Goal: Task Accomplishment & Management: Use online tool/utility

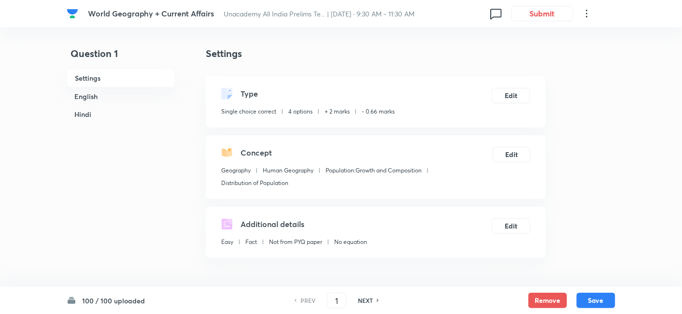
click at [107, 96] on h6 "English" at bounding box center [121, 96] width 108 height 18
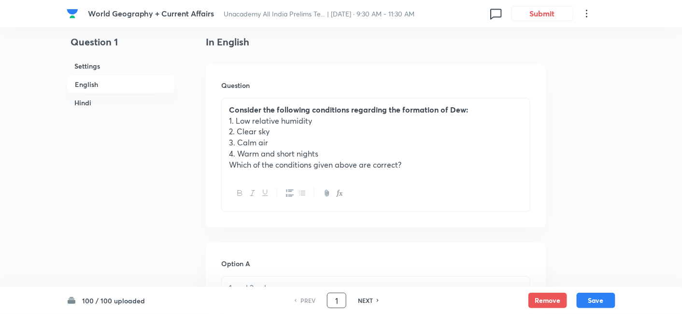
drag, startPoint x: 343, startPoint y: 297, endPoint x: 319, endPoint y: 297, distance: 23.7
click at [319, 297] on div "PREV 1 ​ NEXT" at bounding box center [336, 300] width 125 height 15
type input "8"
type input "70"
checkbox input "false"
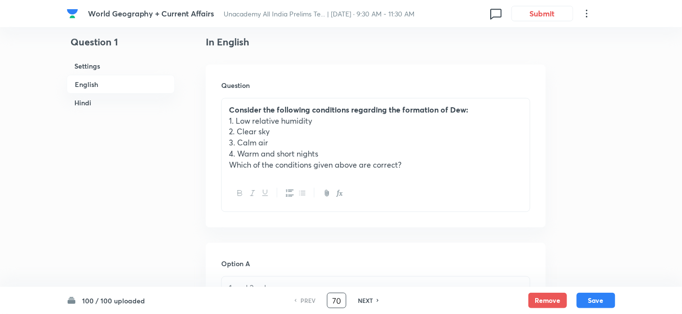
checkbox input "false"
checkbox input "true"
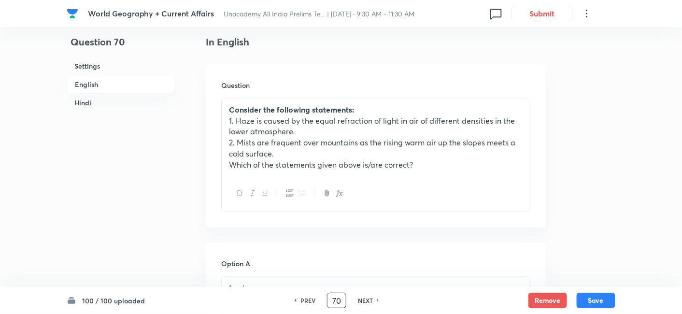
click at [83, 101] on h6 "Hindi" at bounding box center [121, 103] width 108 height 18
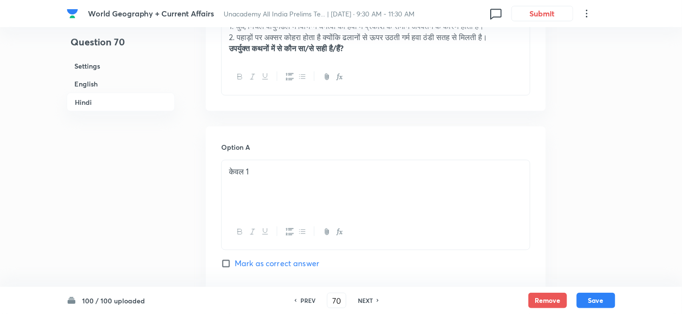
scroll to position [1525, 0]
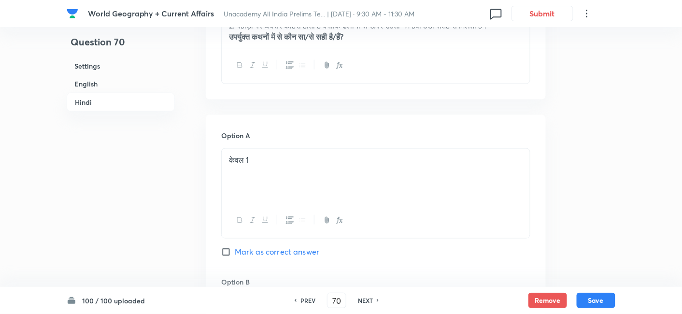
click at [104, 85] on h6 "English" at bounding box center [121, 84] width 108 height 18
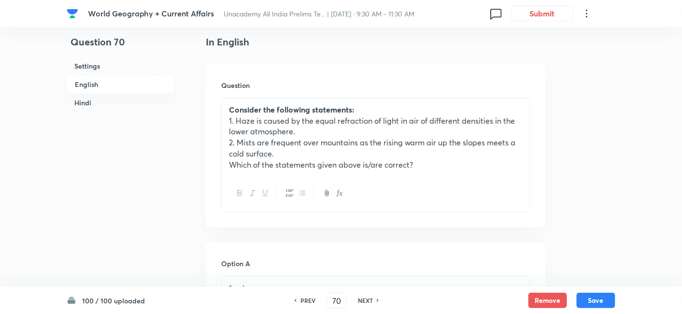
click at [96, 100] on h6 "Hindi" at bounding box center [121, 103] width 108 height 18
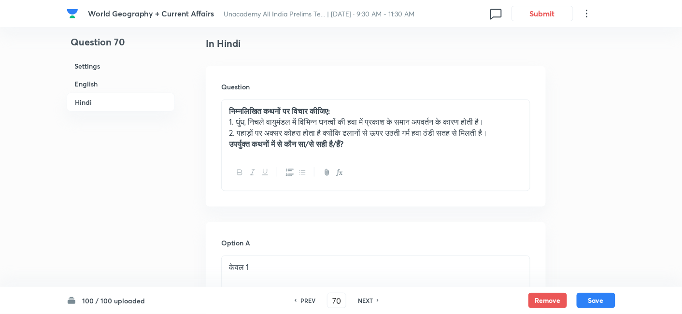
click at [363, 298] on h6 "NEXT" at bounding box center [365, 300] width 15 height 9
type input "71"
checkbox input "false"
checkbox input "true"
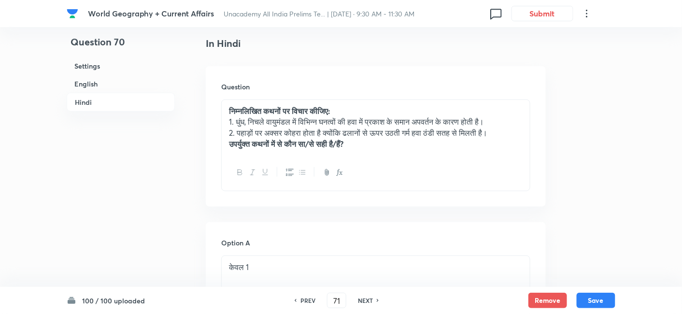
checkbox input "true"
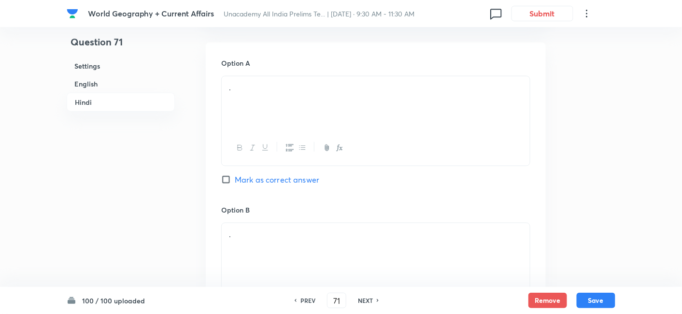
click at [109, 87] on h6 "English" at bounding box center [121, 84] width 108 height 18
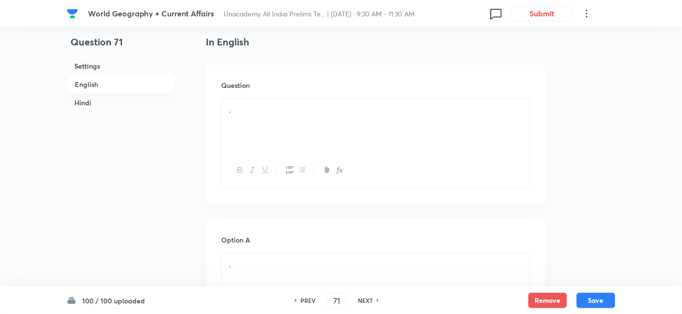
click at [109, 81] on h6 "English" at bounding box center [121, 84] width 108 height 19
click at [257, 118] on div "." at bounding box center [376, 126] width 308 height 54
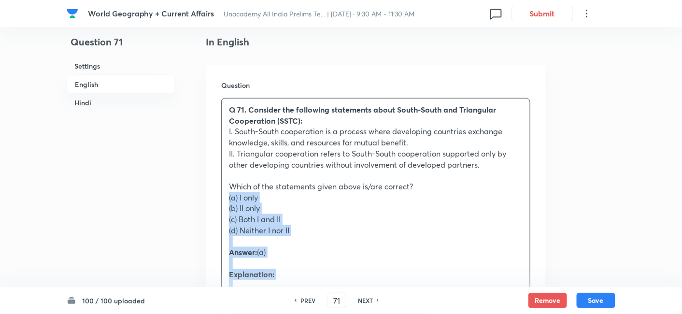
drag, startPoint x: 229, startPoint y: 197, endPoint x: 224, endPoint y: 196, distance: 5.3
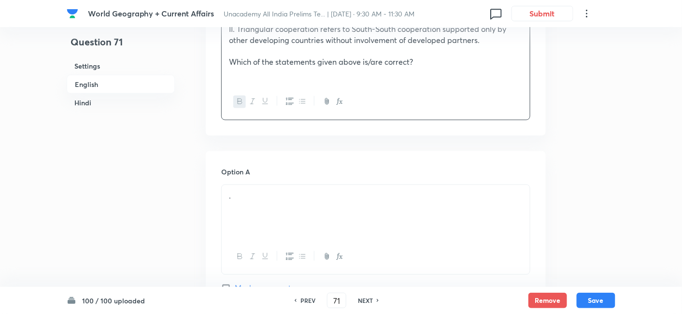
scroll to position [423, 0]
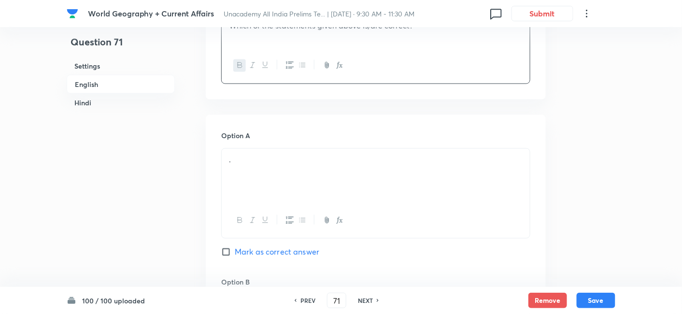
click at [268, 172] on div "." at bounding box center [376, 176] width 308 height 54
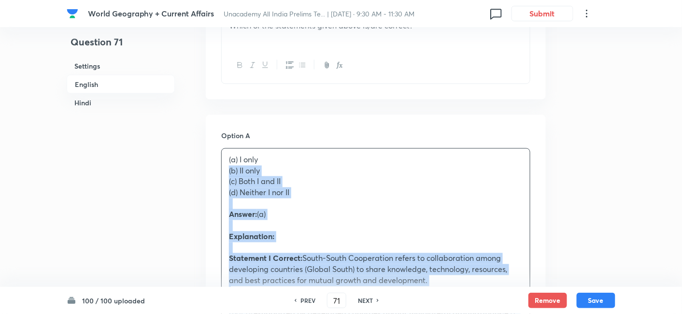
drag, startPoint x: 205, startPoint y: 173, endPoint x: 184, endPoint y: 172, distance: 21.3
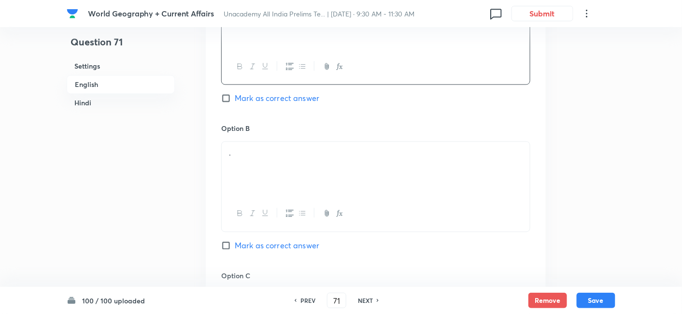
scroll to position [584, 0]
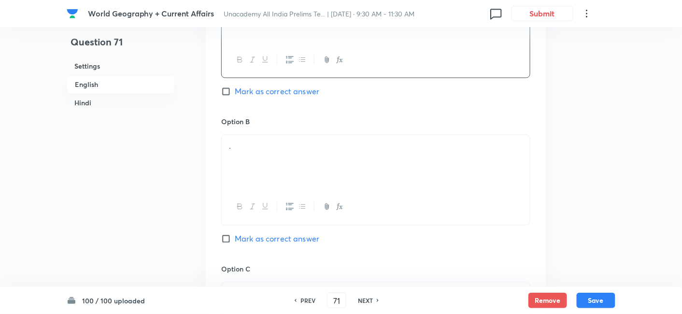
click at [262, 166] on div "." at bounding box center [376, 162] width 308 height 54
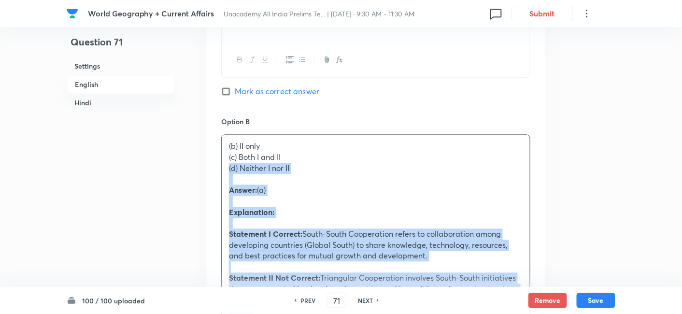
drag, startPoint x: 218, startPoint y: 163, endPoint x: 207, endPoint y: 162, distance: 11.7
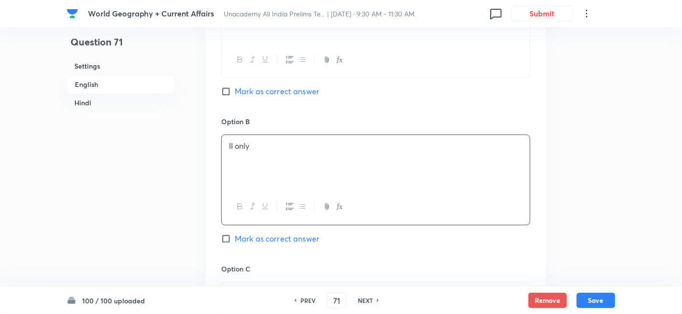
click at [253, 89] on span "Mark as correct answer" at bounding box center [277, 92] width 85 height 12
click at [235, 89] on input "Mark as correct answer" at bounding box center [228, 91] width 14 height 10
checkbox input "true"
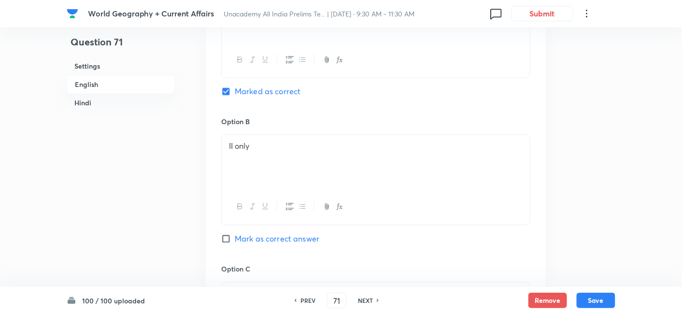
checkbox input "false"
checkbox input "true"
checkbox input "false"
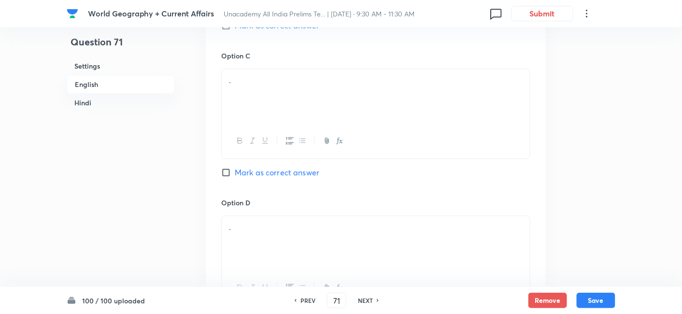
scroll to position [799, 0]
drag, startPoint x: 286, startPoint y: 98, endPoint x: 286, endPoint y: 90, distance: 7.2
click at [286, 90] on div "." at bounding box center [376, 94] width 308 height 54
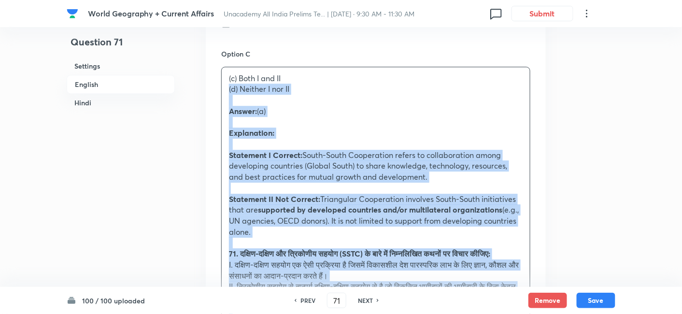
drag, startPoint x: 201, startPoint y: 86, endPoint x: 191, endPoint y: 84, distance: 10.3
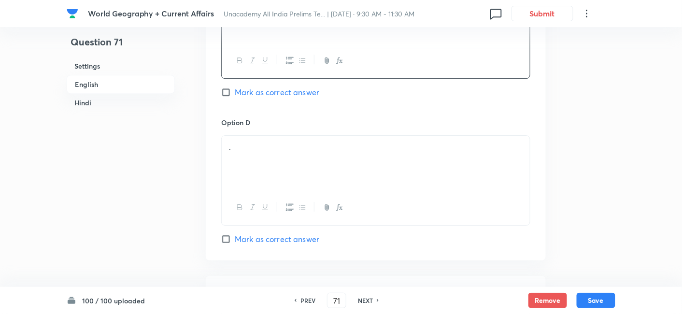
scroll to position [906, 0]
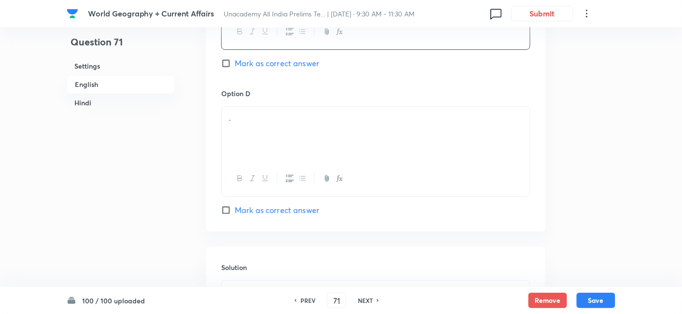
click at [276, 128] on div "." at bounding box center [376, 134] width 308 height 54
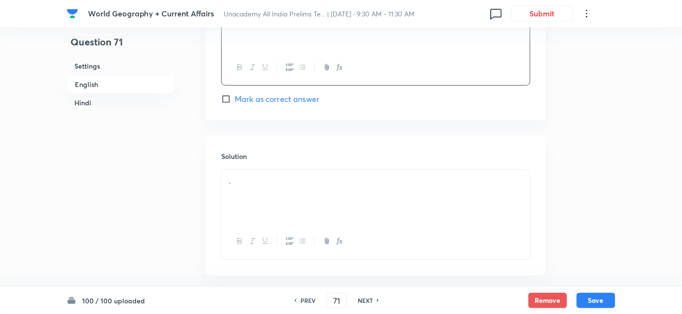
scroll to position [1067, 0]
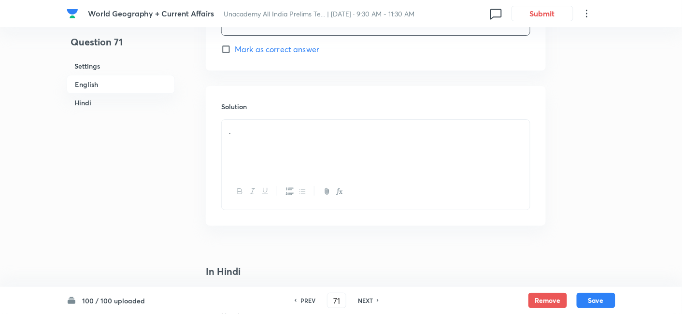
click at [290, 162] on div "." at bounding box center [376, 147] width 308 height 54
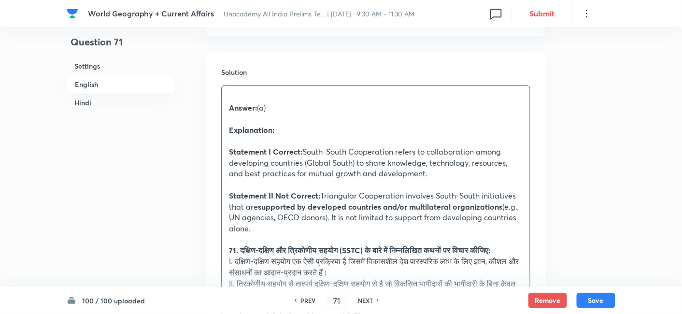
scroll to position [1121, 0]
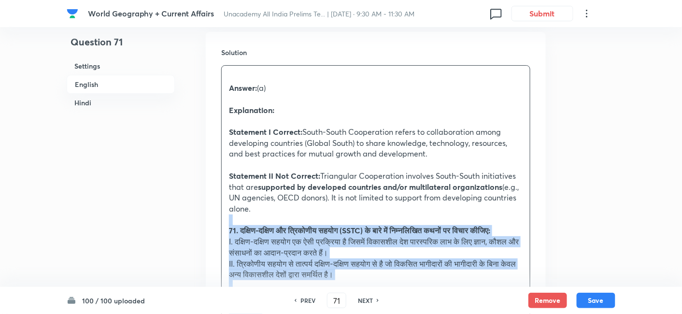
drag, startPoint x: 226, startPoint y: 218, endPoint x: 219, endPoint y: 216, distance: 7.2
click at [219, 216] on div "Solution Answer: (a) Explanation: Statement I Correct: South-South Cooperation …" at bounding box center [376, 283] width 340 height 503
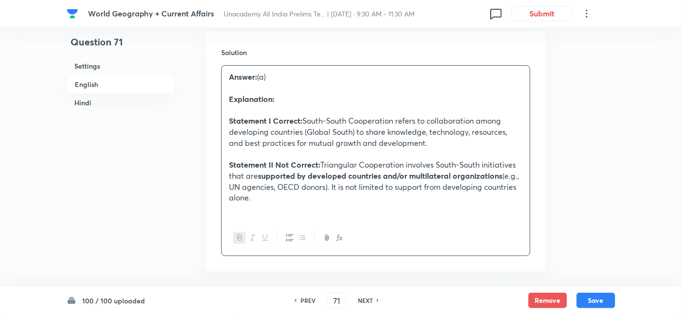
click at [120, 85] on h6 "English" at bounding box center [121, 84] width 108 height 19
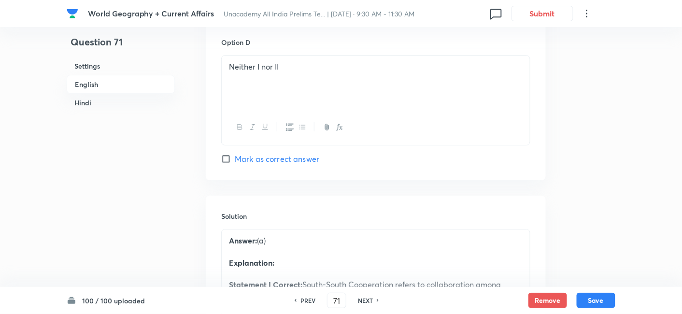
click at [118, 97] on h6 "Hindi" at bounding box center [121, 103] width 108 height 18
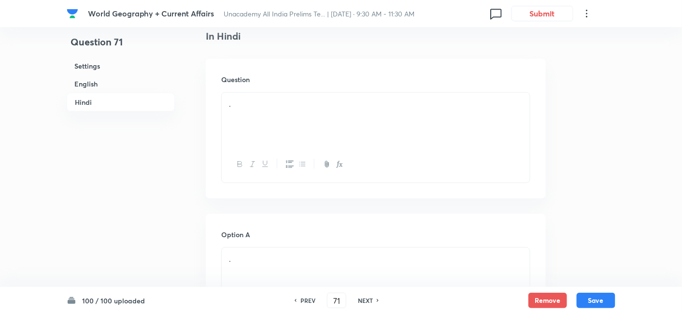
click at [108, 89] on h6 "English" at bounding box center [121, 84] width 108 height 18
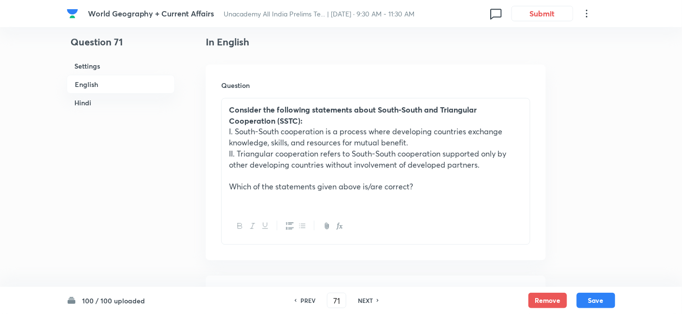
drag, startPoint x: 100, startPoint y: 101, endPoint x: 108, endPoint y: 105, distance: 9.1
click at [100, 101] on h6 "Hindi" at bounding box center [121, 103] width 108 height 18
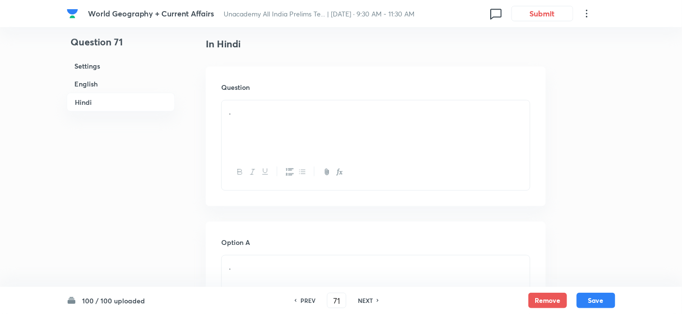
click at [293, 123] on div "." at bounding box center [376, 128] width 308 height 54
click at [339, 118] on div at bounding box center [376, 128] width 308 height 54
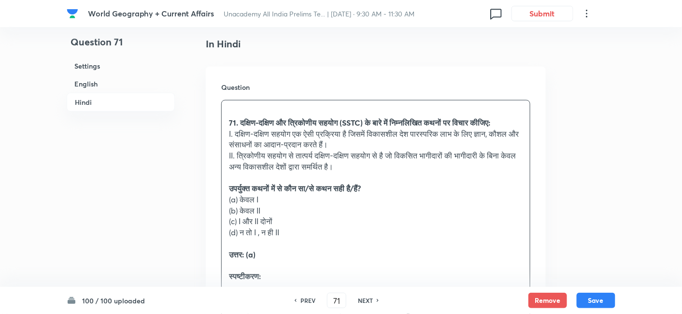
click at [234, 193] on strong "उपर्युक्त कथनों में से कौन सा/से कथन सही है/हैं?" at bounding box center [295, 188] width 132 height 10
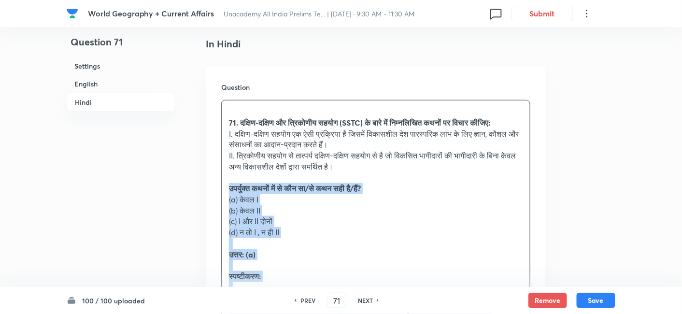
drag, startPoint x: 233, startPoint y: 197, endPoint x: 218, endPoint y: 207, distance: 18.1
click at [230, 193] on strong "उपर्युक्त कथनों में से कौन सा/से कथन सही है/हैं?" at bounding box center [295, 188] width 132 height 10
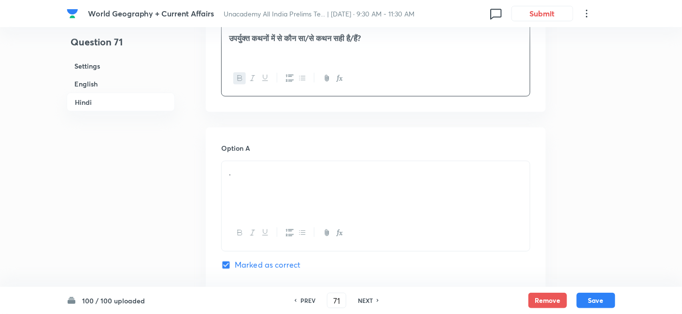
scroll to position [1556, 0]
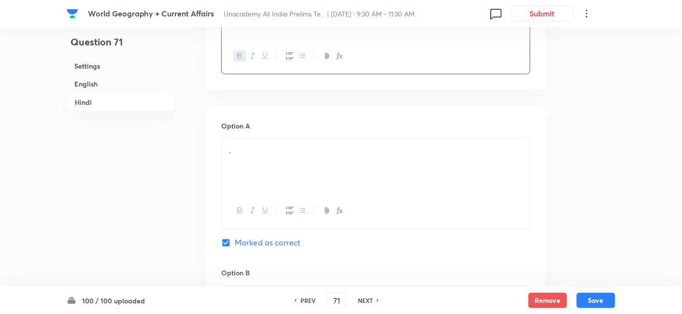
click at [268, 167] on div "." at bounding box center [376, 166] width 308 height 54
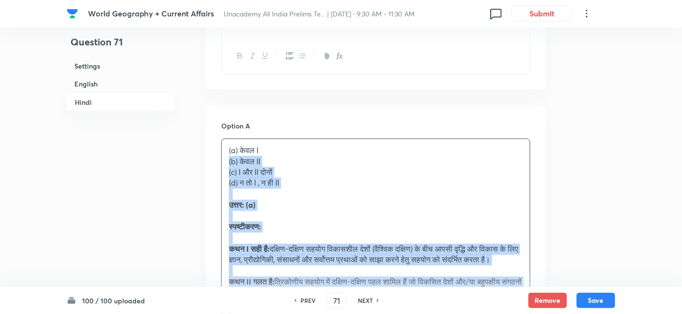
drag, startPoint x: 254, startPoint y: 165, endPoint x: 202, endPoint y: 162, distance: 51.8
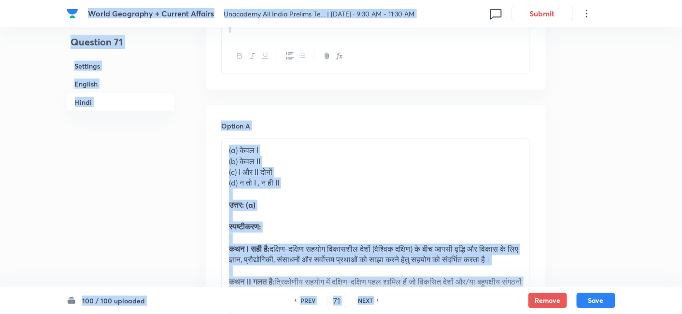
click at [292, 189] on p at bounding box center [376, 194] width 294 height 11
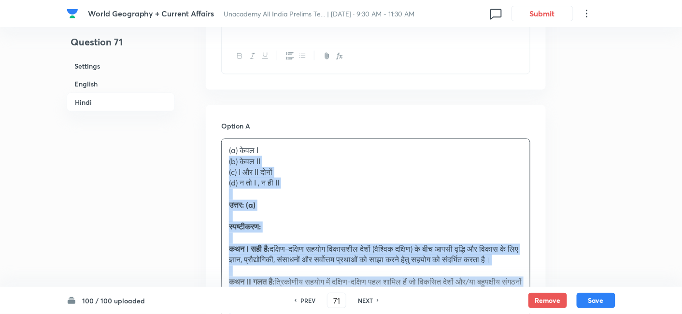
drag, startPoint x: 232, startPoint y: 159, endPoint x: 226, endPoint y: 160, distance: 6.4
click at [226, 160] on div "(a) केवल I (b) केवल II (c) I और II दोनों (d) न तो I , न ही II उत्तर: (a) स्पष्ट…" at bounding box center [376, 232] width 308 height 187
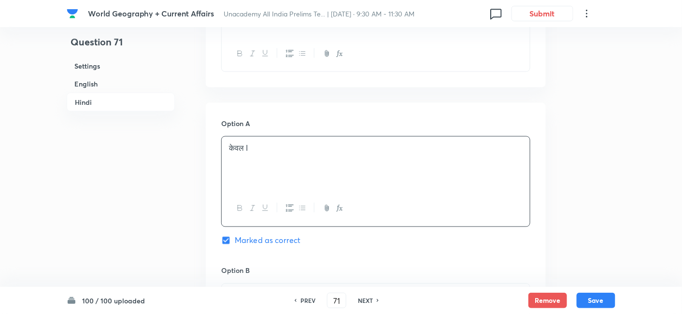
scroll to position [1663, 0]
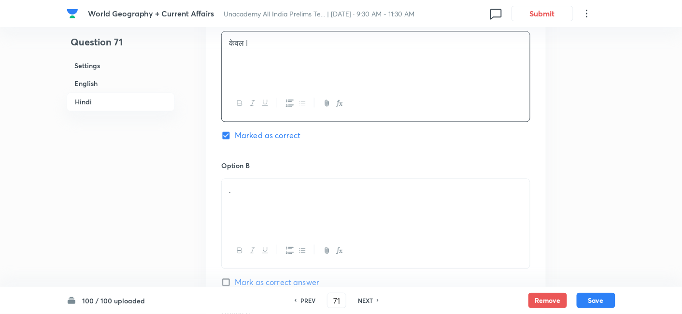
click at [255, 212] on div "." at bounding box center [376, 206] width 308 height 54
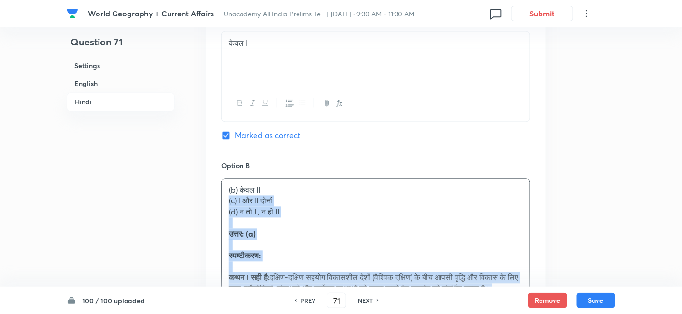
drag, startPoint x: 230, startPoint y: 205, endPoint x: 219, endPoint y: 201, distance: 10.9
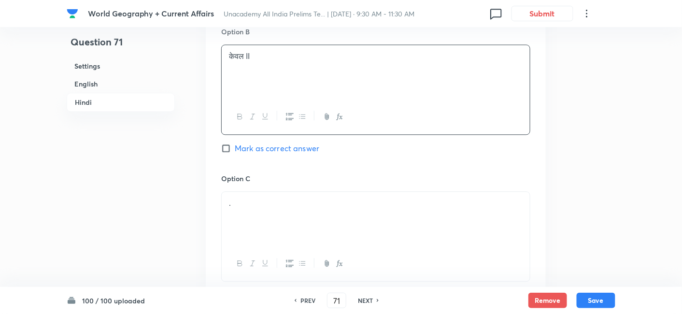
scroll to position [1878, 0]
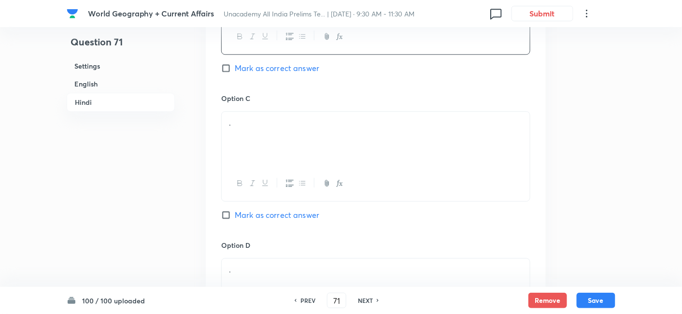
click at [280, 140] on div "." at bounding box center [376, 139] width 308 height 54
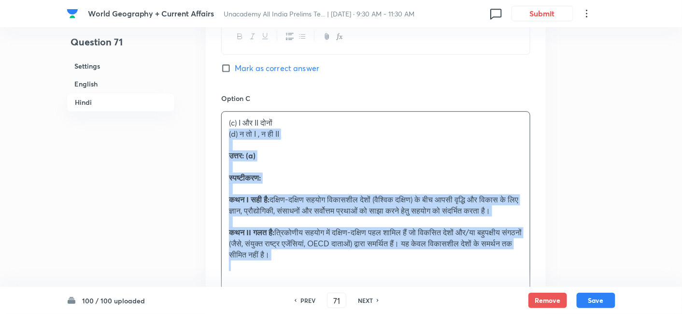
drag, startPoint x: 232, startPoint y: 132, endPoint x: 179, endPoint y: 125, distance: 53.6
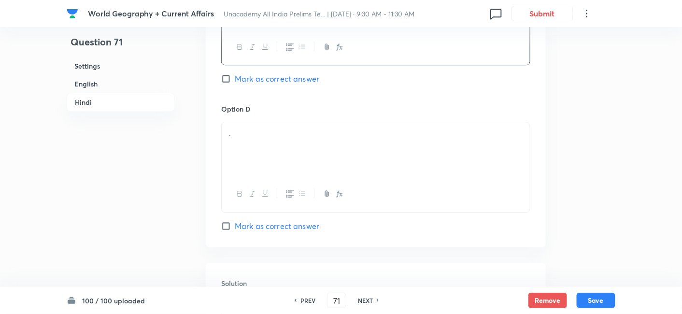
scroll to position [2039, 0]
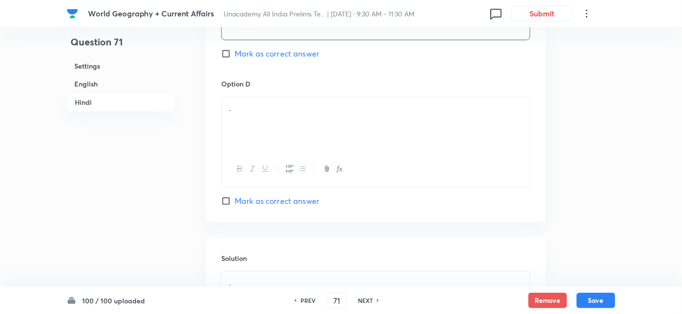
click at [262, 131] on div "." at bounding box center [376, 124] width 308 height 54
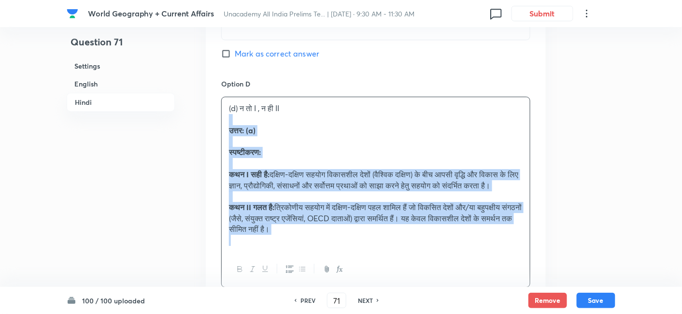
drag, startPoint x: 221, startPoint y: 119, endPoint x: 216, endPoint y: 117, distance: 5.2
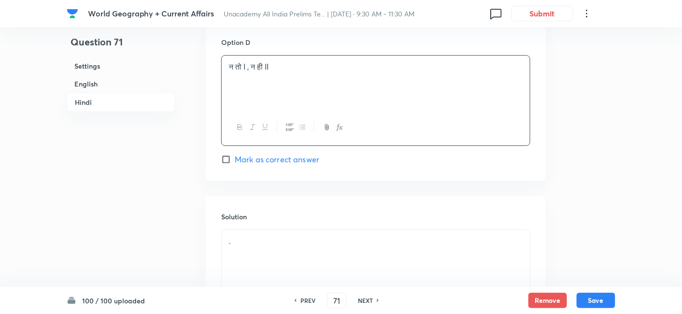
scroll to position [2146, 0]
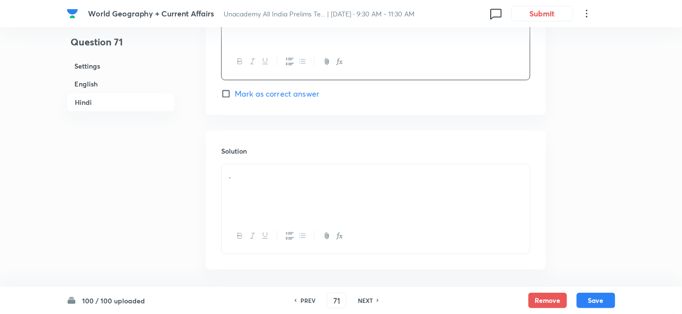
click at [278, 198] on div "." at bounding box center [376, 191] width 308 height 54
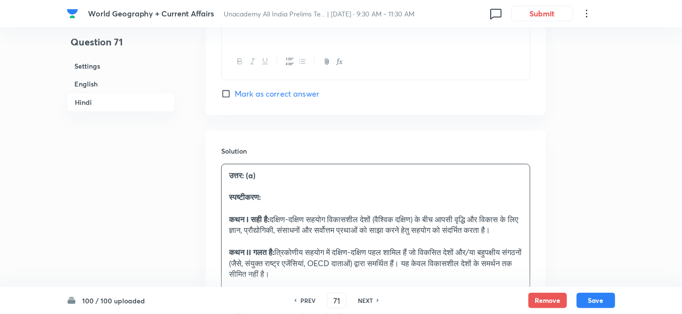
click at [121, 87] on h6 "English" at bounding box center [121, 84] width 108 height 18
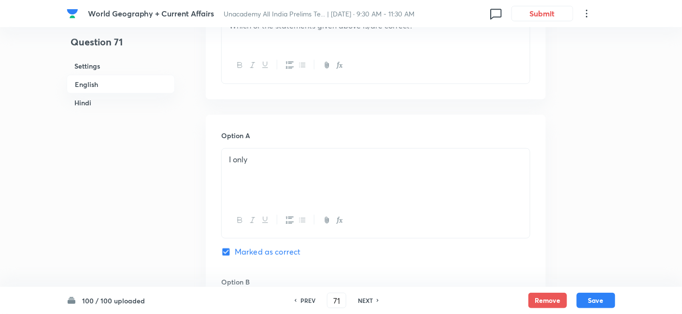
click at [102, 100] on h6 "Hindi" at bounding box center [121, 103] width 108 height 18
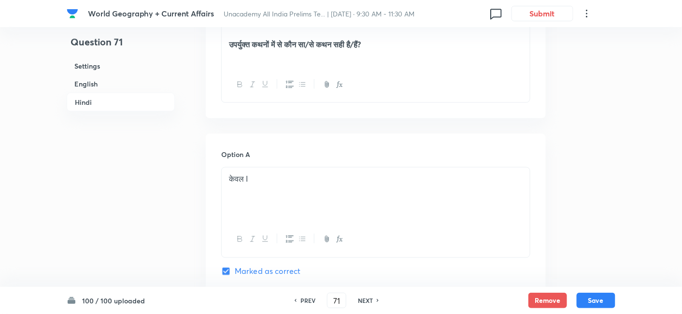
scroll to position [1556, 0]
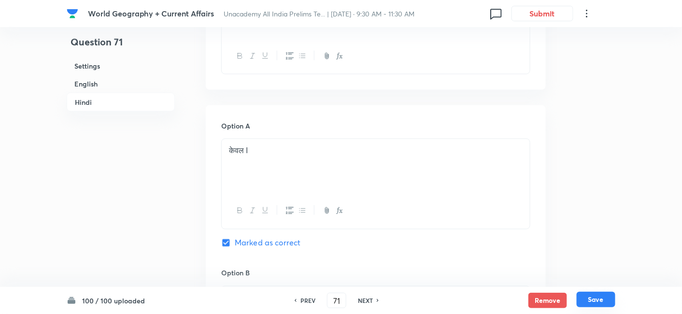
click at [607, 298] on button "Save" at bounding box center [596, 299] width 39 height 15
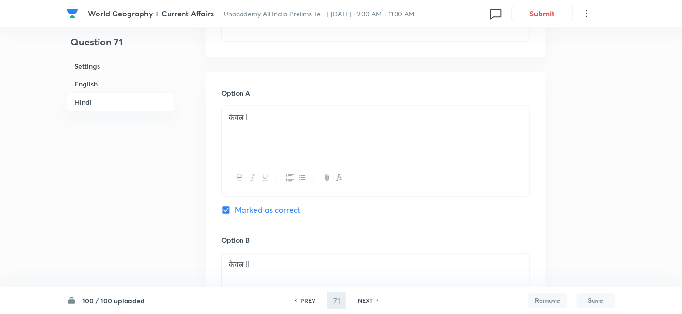
type input "72"
checkbox input "false"
checkbox input "true"
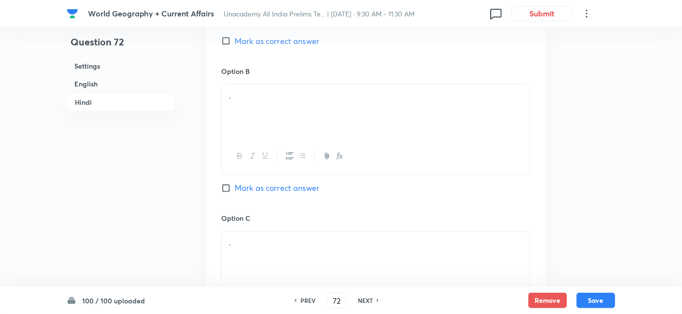
click at [115, 85] on h6 "English" at bounding box center [121, 84] width 108 height 18
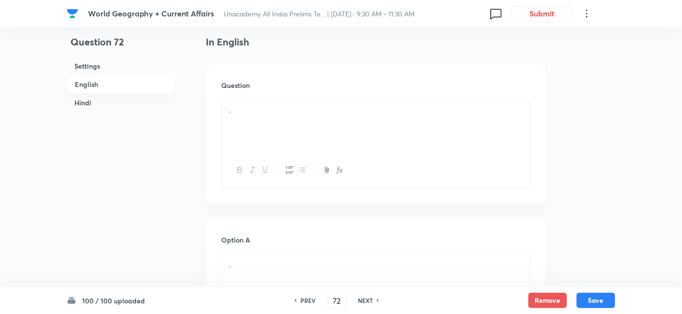
click at [272, 141] on div "." at bounding box center [376, 126] width 308 height 54
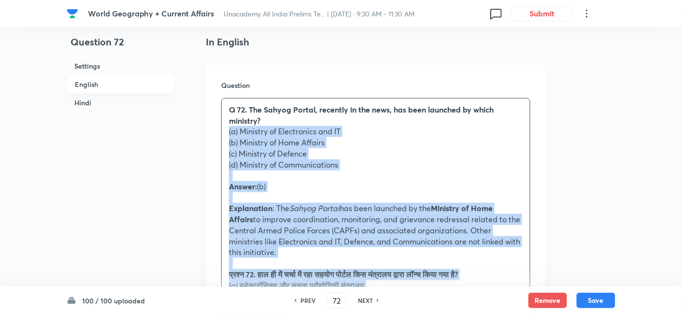
drag, startPoint x: 243, startPoint y: 139, endPoint x: 221, endPoint y: 131, distance: 22.9
click at [221, 131] on div "Q 72. The Sahyog Portal, recently in the news, has been launched by which minis…" at bounding box center [375, 276] width 309 height 356
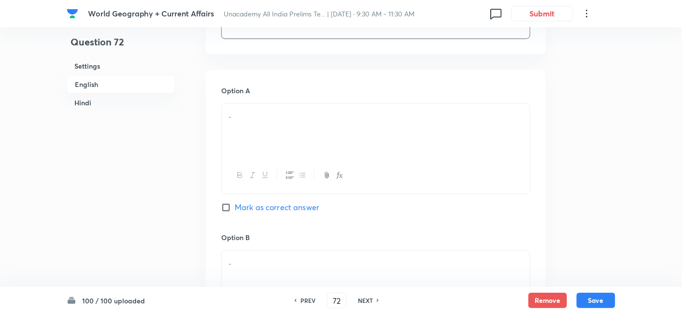
scroll to position [423, 0]
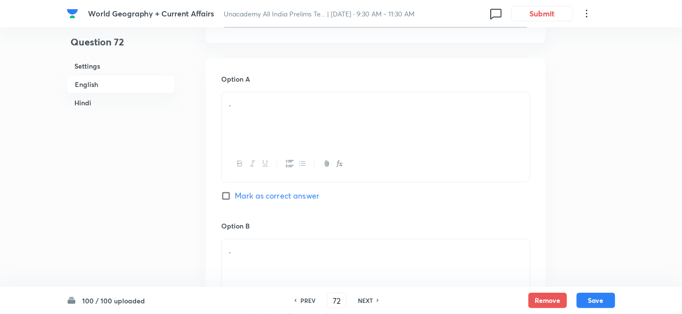
click at [273, 132] on div "." at bounding box center [376, 119] width 308 height 54
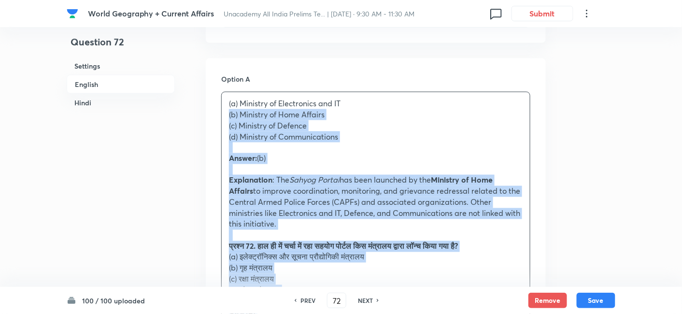
click at [223, 114] on div "(a) Ministry of Electronics and IT (b) Ministry of Home Affairs (c) Ministry of…" at bounding box center [376, 240] width 308 height 297
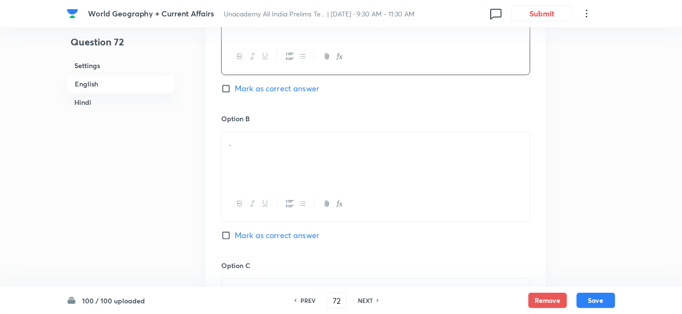
scroll to position [530, 0]
click at [272, 176] on div "." at bounding box center [376, 159] width 308 height 54
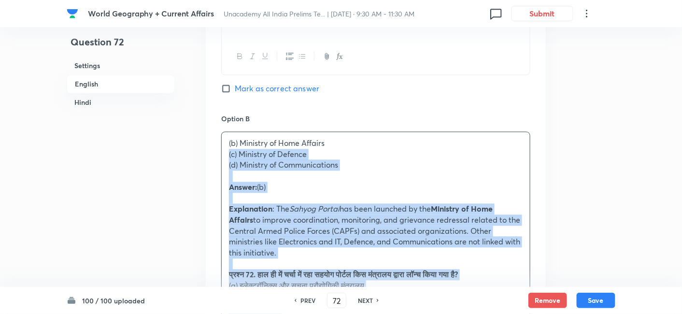
drag, startPoint x: 234, startPoint y: 162, endPoint x: 218, endPoint y: 157, distance: 17.4
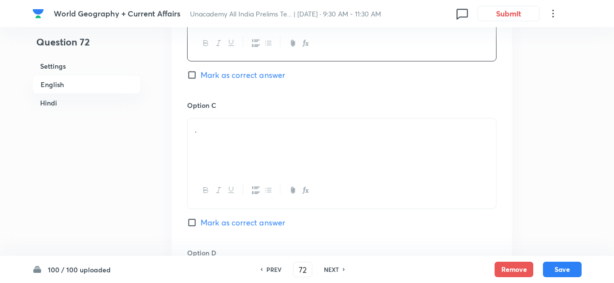
scroll to position [724, 0]
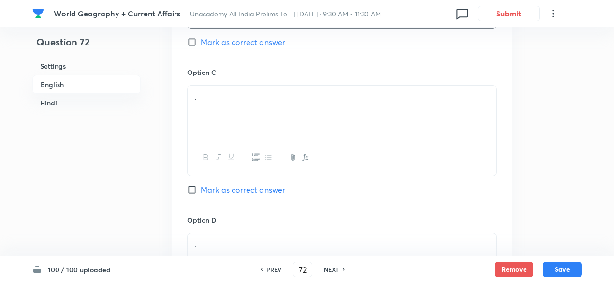
click at [234, 109] on div "." at bounding box center [341, 113] width 308 height 54
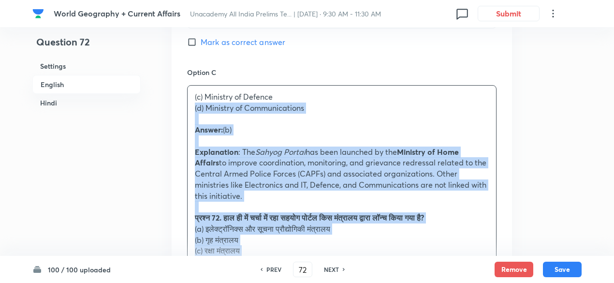
drag, startPoint x: 187, startPoint y: 102, endPoint x: 182, endPoint y: 103, distance: 5.9
click at [182, 103] on div "Option A Ministry of Electronics and IT Mark as correct answer Option B Ministr…" at bounding box center [342, 167] width 340 height 821
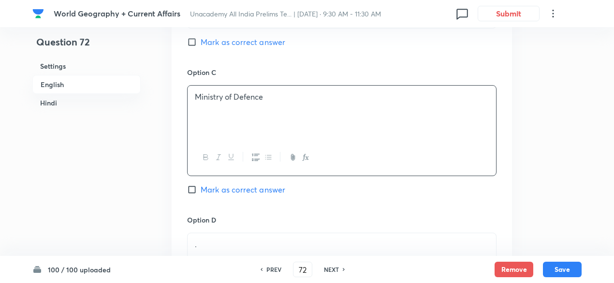
click at [246, 45] on span "Mark as correct answer" at bounding box center [243, 42] width 85 height 12
click at [201, 45] on input "Mark as correct answer" at bounding box center [194, 42] width 14 height 10
checkbox input "true"
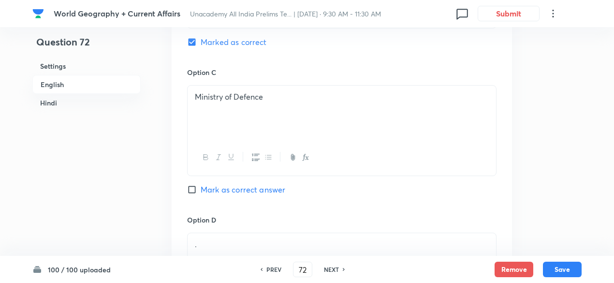
checkbox input "false"
checkbox input "true"
checkbox input "false"
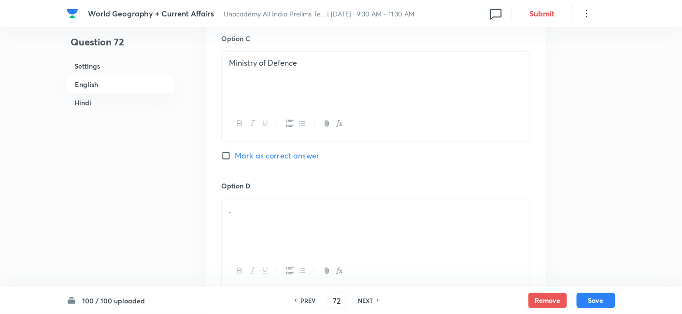
scroll to position [777, 0]
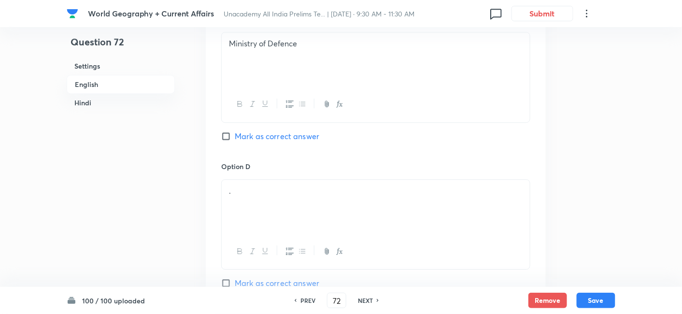
click at [278, 191] on p "." at bounding box center [376, 191] width 294 height 11
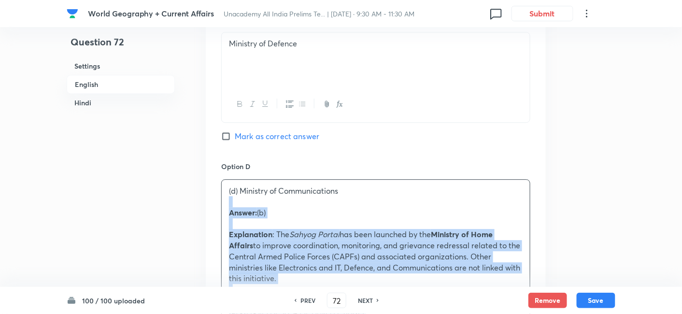
drag, startPoint x: 218, startPoint y: 200, endPoint x: 205, endPoint y: 204, distance: 13.3
click at [216, 200] on div "Option A Ministry of Electronics and IT Mark as correct answer Option B Ministr…" at bounding box center [376, 109] width 340 height 810
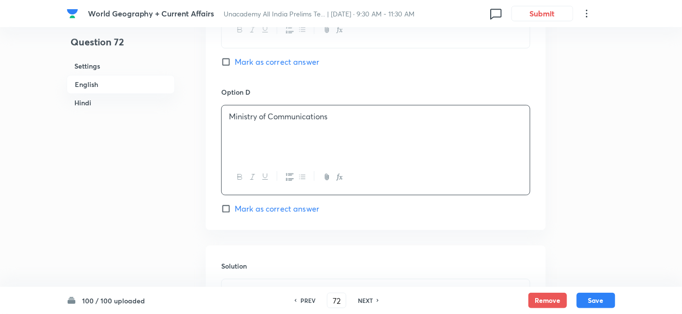
scroll to position [992, 0]
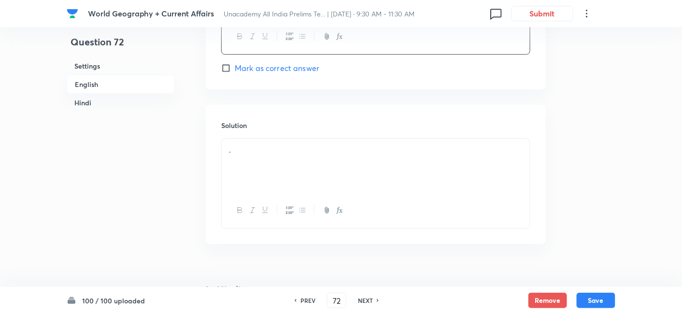
click at [268, 157] on div "." at bounding box center [376, 166] width 308 height 54
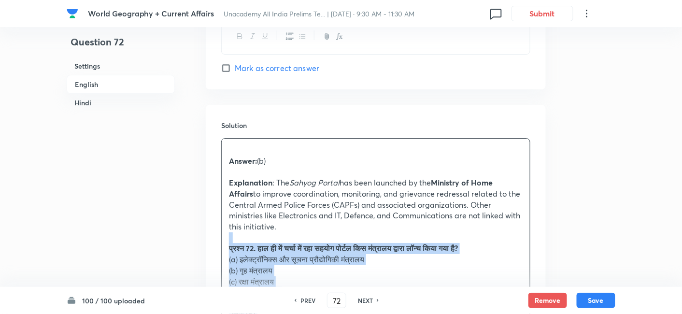
drag, startPoint x: 231, startPoint y: 242, endPoint x: 190, endPoint y: 239, distance: 41.7
click at [216, 240] on div "Solution Answer: (b) Explanation : The Sahyog Portal has been launched by the M…" at bounding box center [376, 274] width 340 height 338
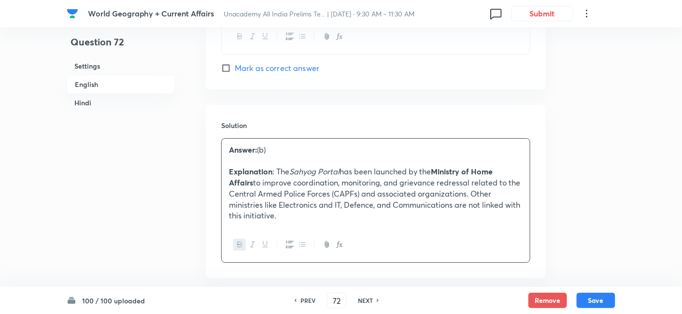
click at [91, 84] on h6 "English" at bounding box center [121, 84] width 108 height 19
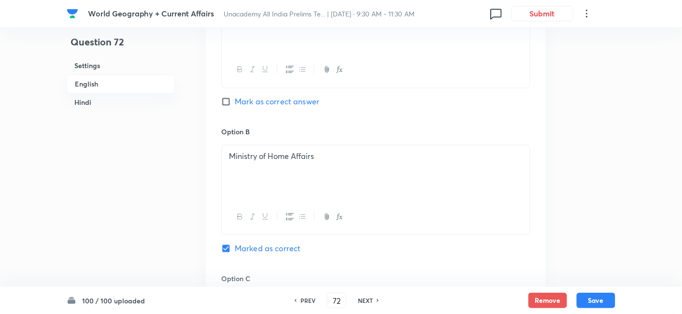
scroll to position [530, 0]
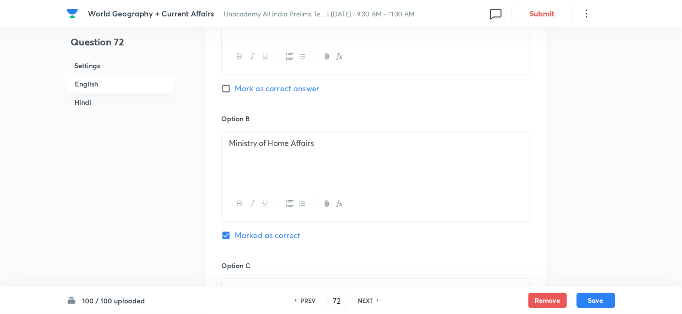
click at [158, 107] on h6 "Hindi" at bounding box center [121, 103] width 108 height 18
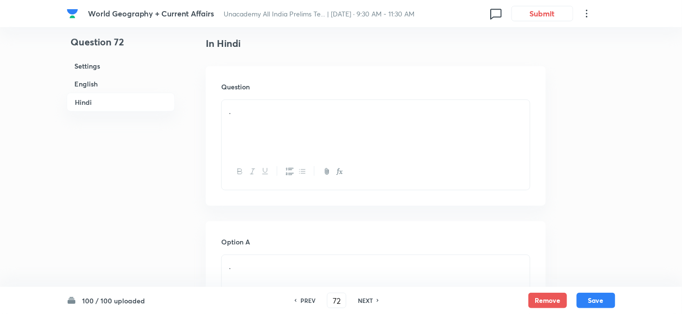
click at [344, 156] on div at bounding box center [376, 171] width 308 height 35
click at [297, 120] on div "." at bounding box center [376, 127] width 308 height 54
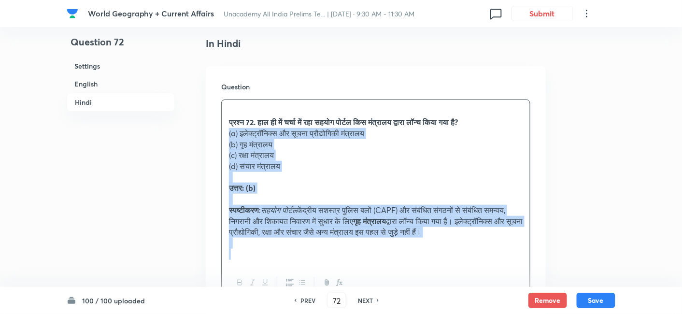
drag, startPoint x: 228, startPoint y: 134, endPoint x: 221, endPoint y: 134, distance: 6.3
click at [222, 134] on div "प्रश्न 72. हाल ही में चर्चा में रहा सहयोग पोर्टल किस मंत्रालय द्वारा लॉन्च किया…" at bounding box center [376, 182] width 308 height 165
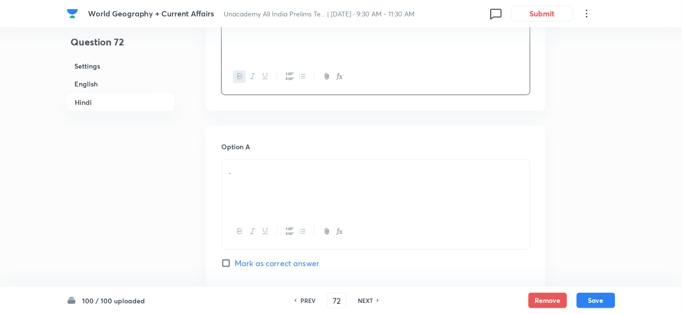
scroll to position [1381, 0]
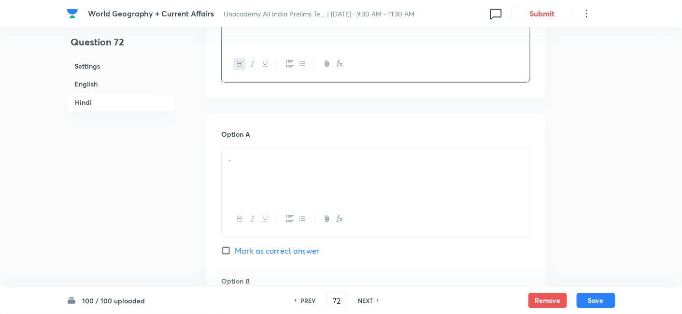
click at [275, 163] on div "." at bounding box center [376, 174] width 308 height 54
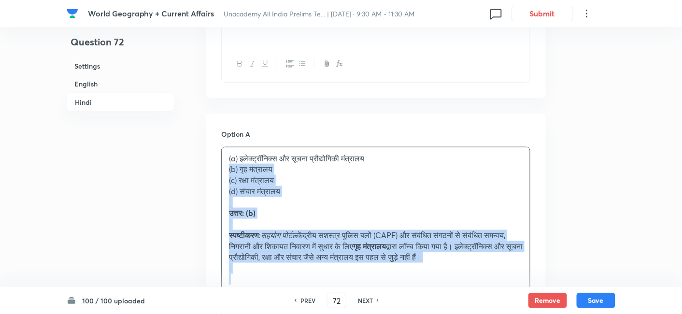
click at [224, 171] on div "(a) इलेक्ट्रॉनिक्स और सूचना प्रौद्योगिकी मंत्रालय (b) गृह मंत्रालय (c) रक्षा मं…" at bounding box center [376, 219] width 308 height 144
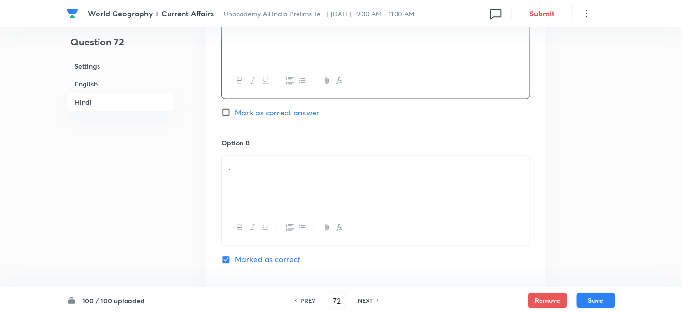
scroll to position [1541, 0]
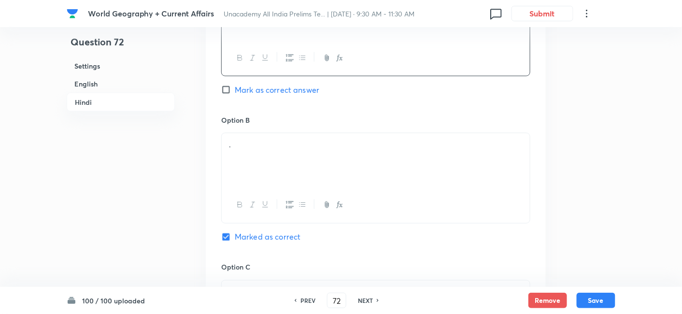
click at [257, 169] on div "." at bounding box center [376, 160] width 308 height 54
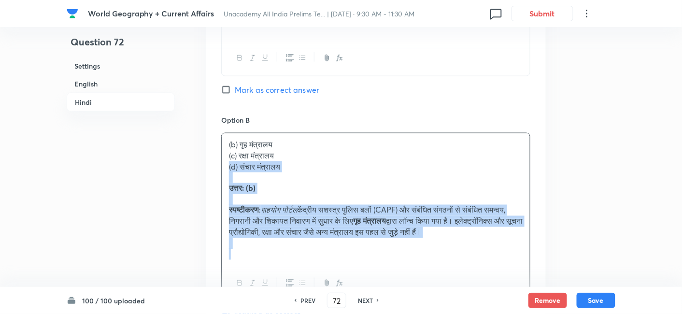
drag, startPoint x: 230, startPoint y: 162, endPoint x: 221, endPoint y: 160, distance: 9.3
click at [221, 160] on div "(b) गृह मंत्रालय (c) रक्षा मंत्रालय (d) संचार मंत्रालय उत्तर: (b) स्पष्टीकरण : …" at bounding box center [375, 217] width 309 height 169
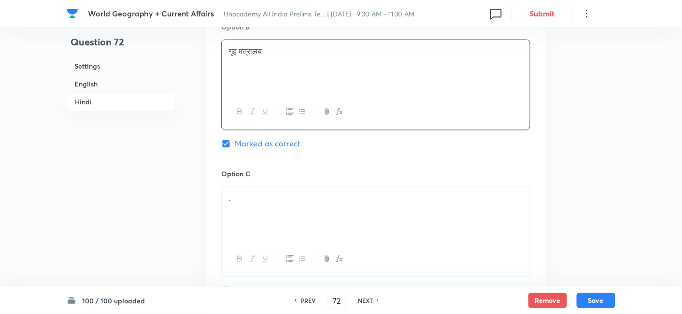
scroll to position [1649, 0]
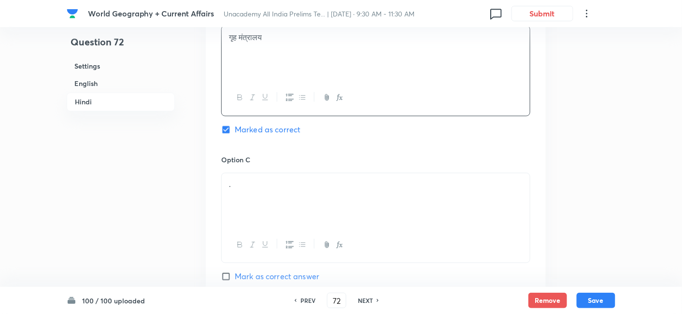
click at [255, 173] on div "." at bounding box center [376, 200] width 308 height 54
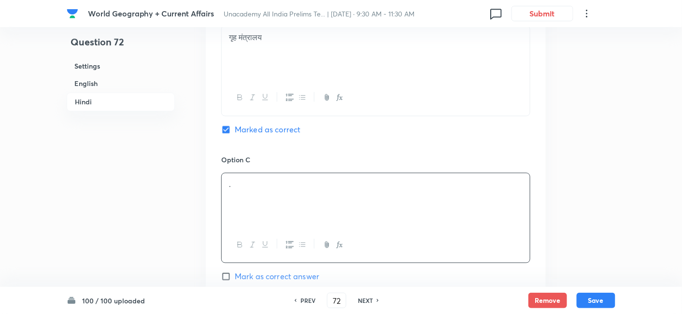
click at [262, 198] on div "." at bounding box center [376, 200] width 308 height 54
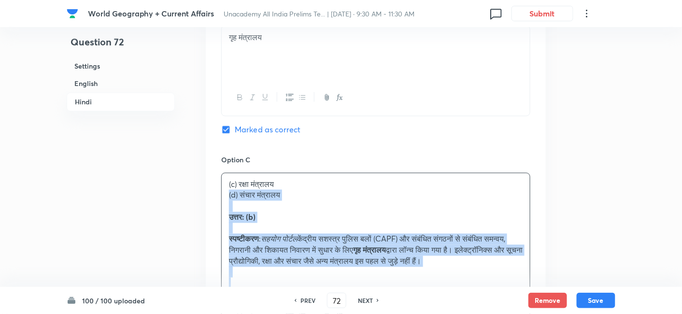
click at [222, 198] on div "(c) रक्षा मंत्रालय (d) संचार मंत्रालय उत्तर: (b) स्पष्टीकरण : सहयोग पोर्टल केंद…" at bounding box center [376, 233] width 308 height 121
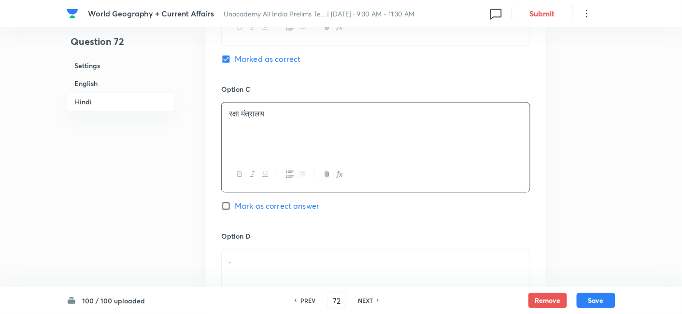
scroll to position [1810, 0]
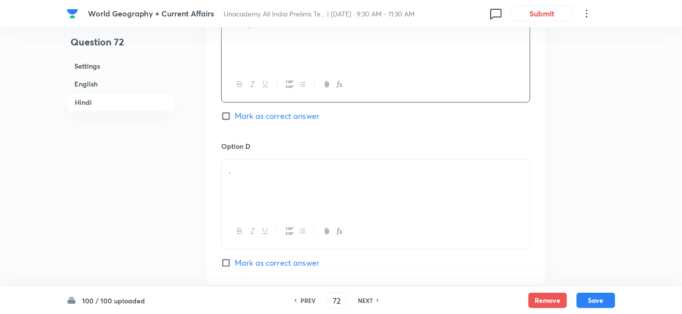
click at [266, 165] on p "." at bounding box center [376, 170] width 294 height 11
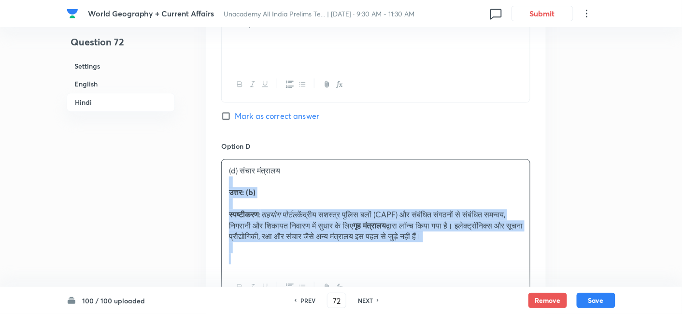
drag, startPoint x: 246, startPoint y: 174, endPoint x: 204, endPoint y: 176, distance: 42.1
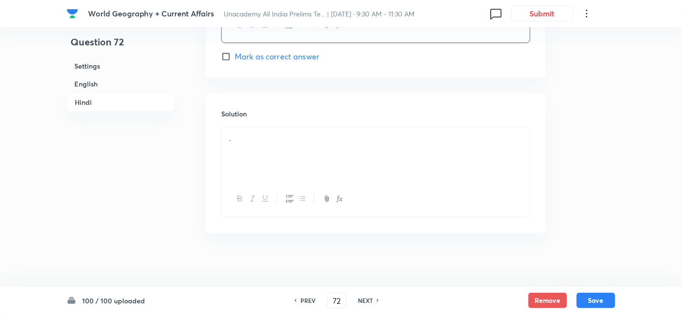
scroll to position [2017, 0]
click at [273, 162] on div "." at bounding box center [376, 153] width 308 height 54
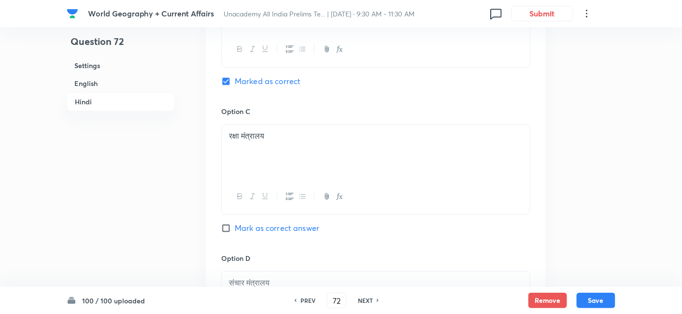
scroll to position [1695, 0]
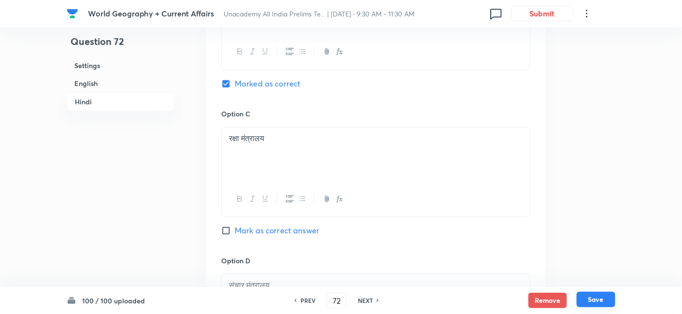
click at [611, 303] on button "Save" at bounding box center [596, 299] width 39 height 15
type input "73"
checkbox input "false"
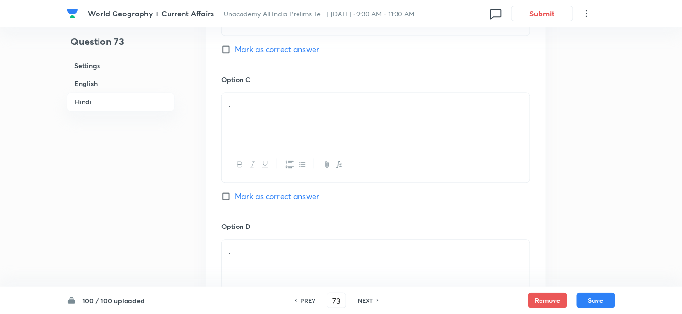
checkbox input "true"
click at [132, 83] on h6 "English" at bounding box center [121, 84] width 108 height 18
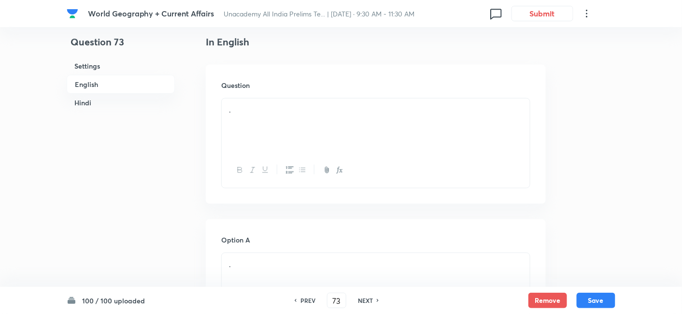
click at [281, 143] on div "." at bounding box center [376, 126] width 308 height 54
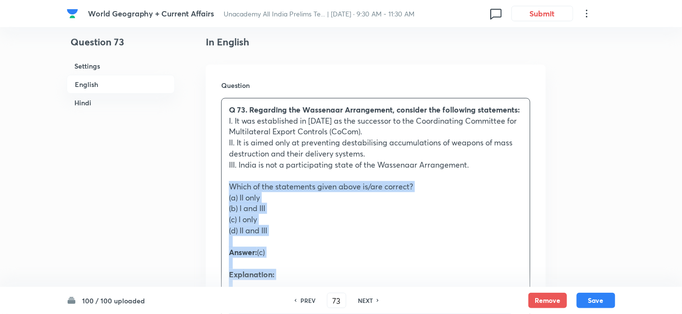
drag, startPoint x: 242, startPoint y: 191, endPoint x: 216, endPoint y: 191, distance: 26.1
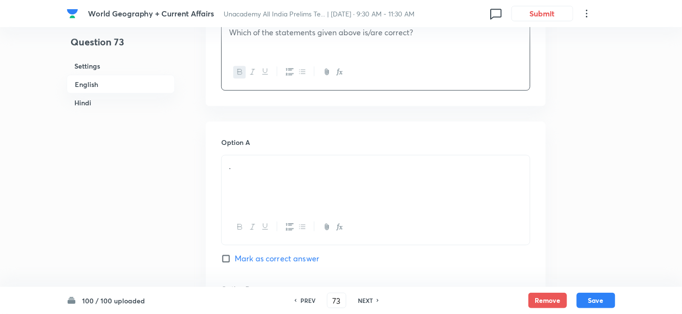
scroll to position [423, 0]
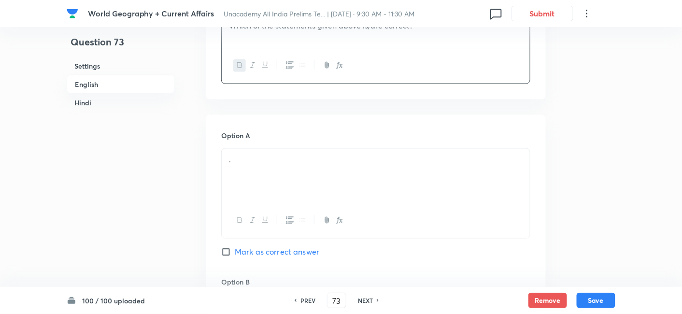
click at [269, 164] on p "." at bounding box center [376, 160] width 294 height 11
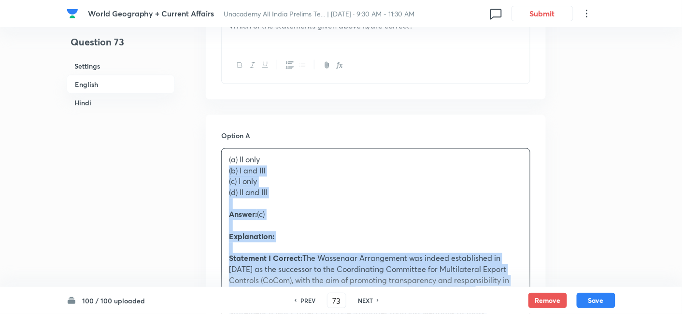
drag, startPoint x: 223, startPoint y: 168, endPoint x: 218, endPoint y: 169, distance: 5.0
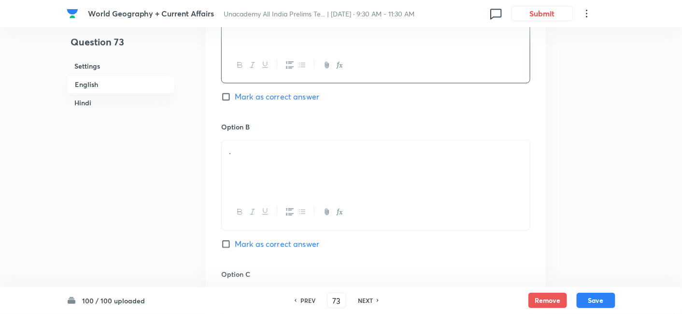
scroll to position [584, 0]
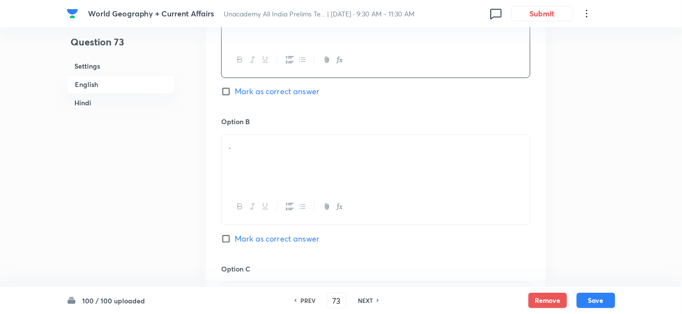
click at [272, 185] on div "." at bounding box center [376, 162] width 308 height 54
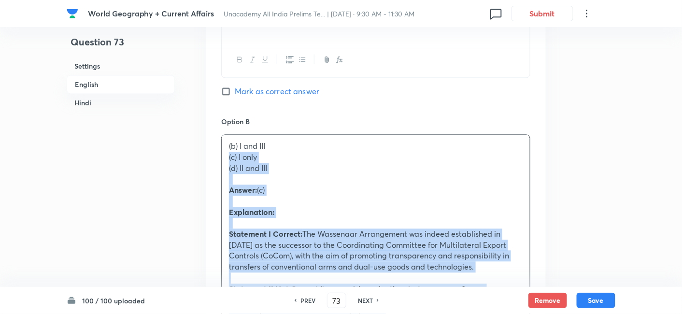
drag, startPoint x: 223, startPoint y: 166, endPoint x: 208, endPoint y: 158, distance: 16.9
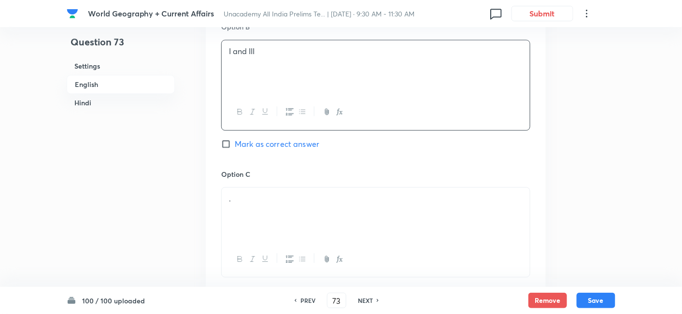
scroll to position [691, 0]
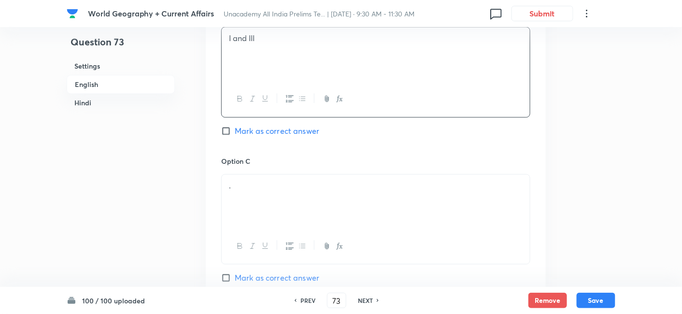
click at [255, 185] on p "." at bounding box center [376, 185] width 294 height 11
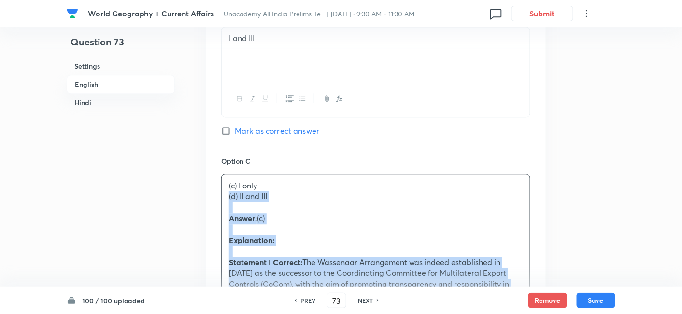
drag, startPoint x: 236, startPoint y: 197, endPoint x: 203, endPoint y: 192, distance: 33.8
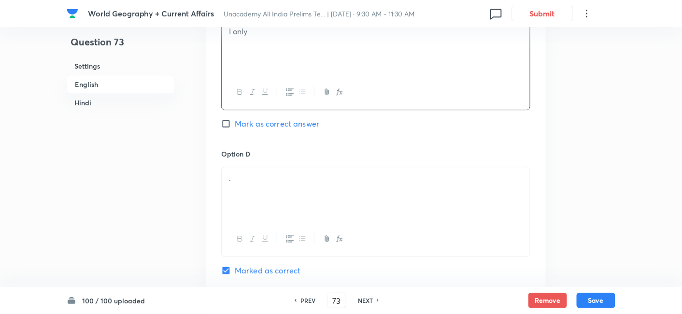
scroll to position [852, 0]
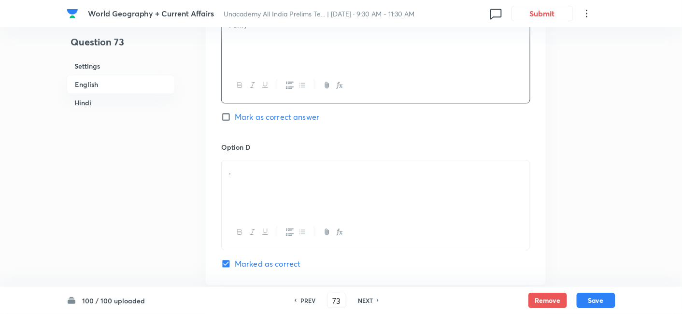
click at [293, 116] on span "Mark as correct answer" at bounding box center [277, 117] width 85 height 12
click at [235, 116] on input "Mark as correct answer" at bounding box center [228, 117] width 14 height 10
checkbox input "true"
checkbox input "false"
checkbox input "true"
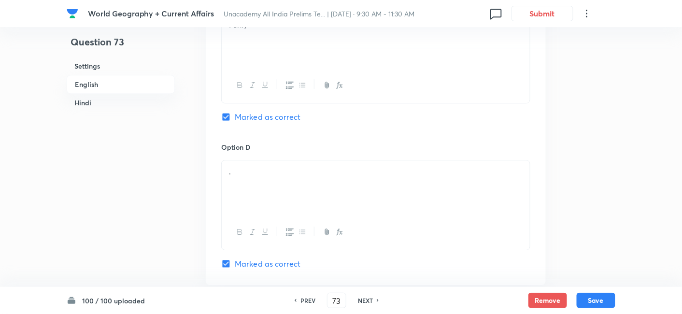
checkbox input "false"
click at [276, 164] on div "." at bounding box center [376, 187] width 308 height 54
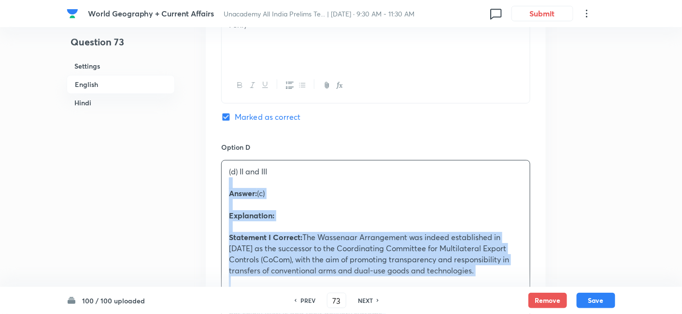
drag, startPoint x: 239, startPoint y: 183, endPoint x: 205, endPoint y: 181, distance: 33.9
click at [206, 181] on div "Option A II only Mark as correct answer Option B I and III Mark as correct answ…" at bounding box center [376, 227] width 340 height 1084
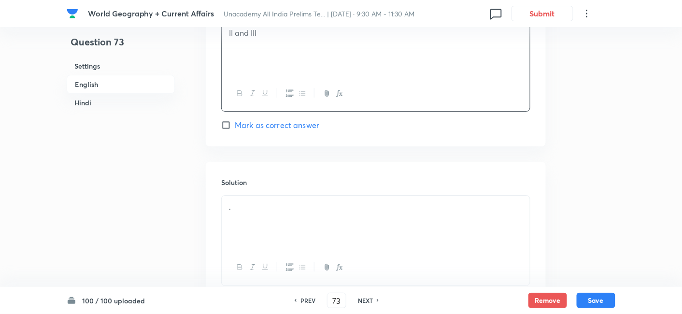
scroll to position [1013, 0]
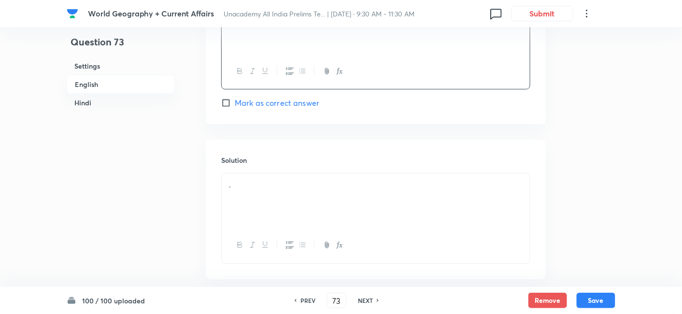
click at [273, 195] on div "." at bounding box center [376, 200] width 308 height 54
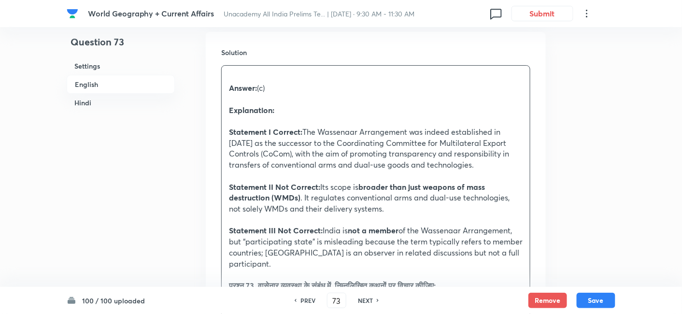
scroll to position [1175, 0]
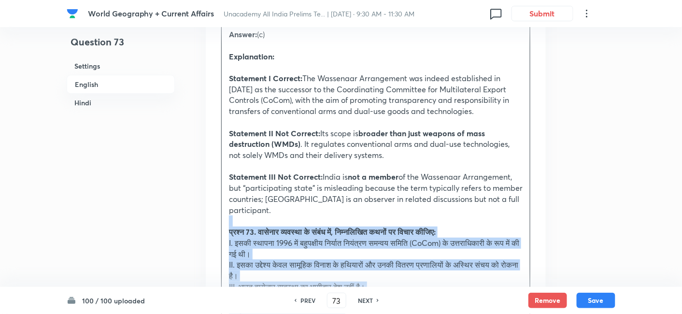
drag, startPoint x: 227, startPoint y: 218, endPoint x: 208, endPoint y: 210, distance: 20.8
click at [208, 210] on div "Solution Answer: (c) Explanation: Statement I Correct: The Wassenaar Arrangemen…" at bounding box center [376, 284] width 340 height 613
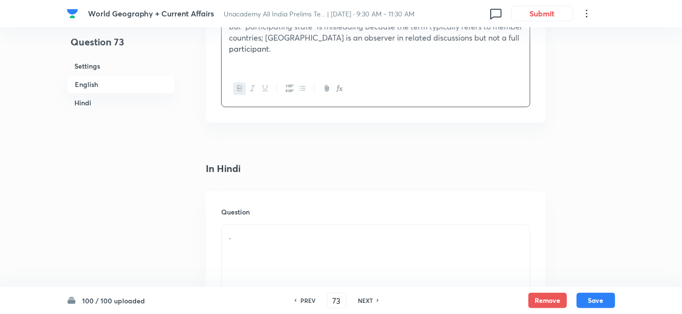
scroll to position [1336, 0]
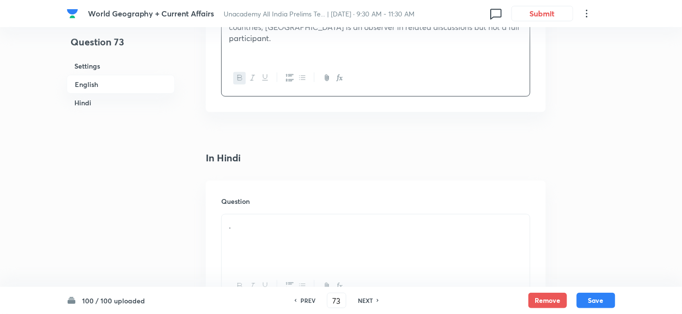
click at [282, 220] on p "." at bounding box center [376, 225] width 294 height 11
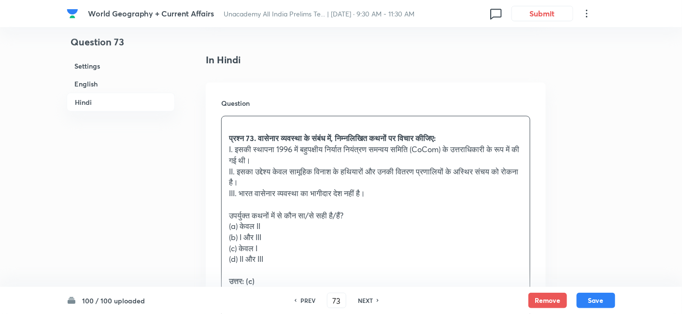
scroll to position [1443, 0]
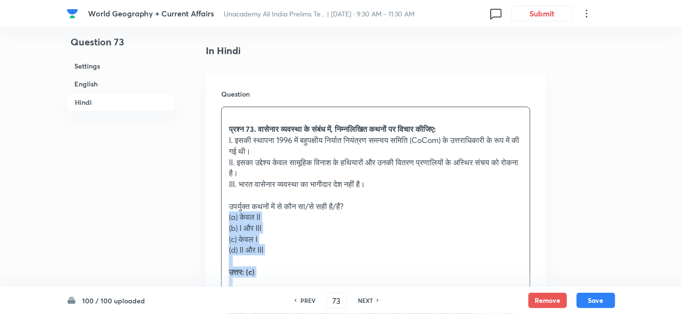
click at [218, 200] on div "Question प्रश्न 73. वासेनार व्यवस्था के संबंध में, निम्नलिखित कथनों पर विचार की…" at bounding box center [376, 280] width 340 height 415
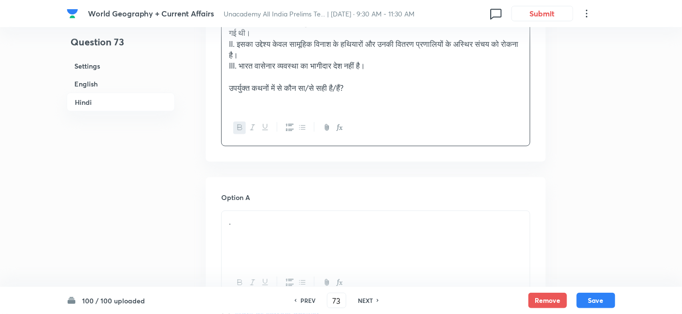
click at [100, 88] on h6 "English" at bounding box center [121, 84] width 108 height 18
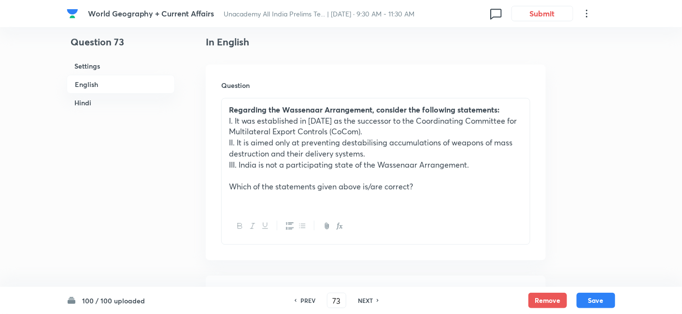
click at [100, 102] on h6 "Hindi" at bounding box center [121, 103] width 108 height 18
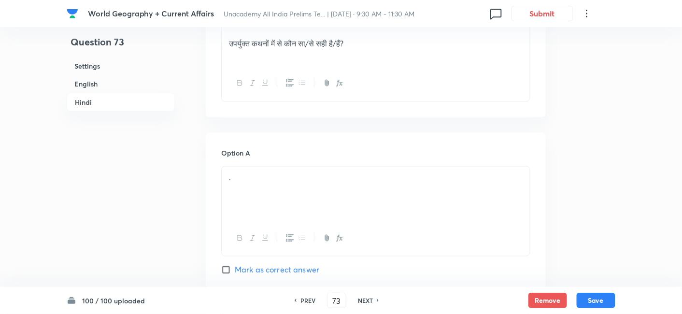
scroll to position [1600, 0]
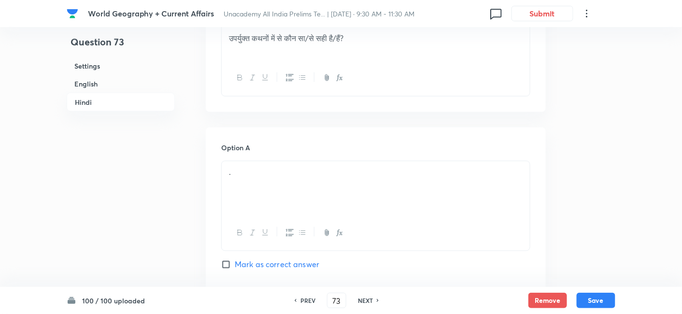
click at [260, 175] on div "." at bounding box center [376, 188] width 308 height 54
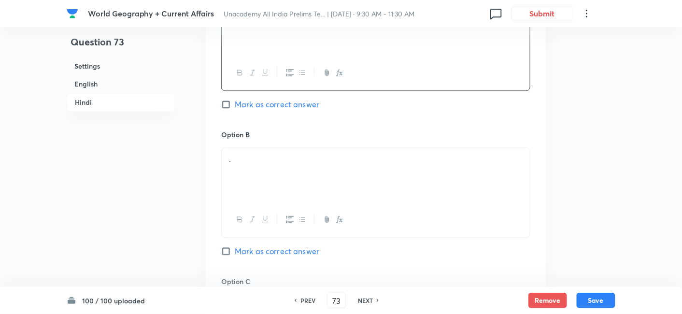
scroll to position [1761, 0]
click at [273, 174] on div "." at bounding box center [376, 174] width 308 height 54
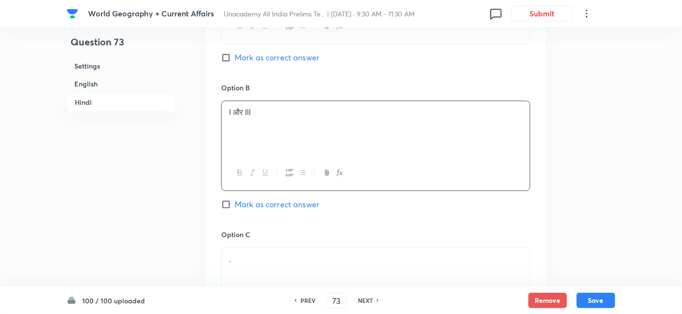
scroll to position [1868, 0]
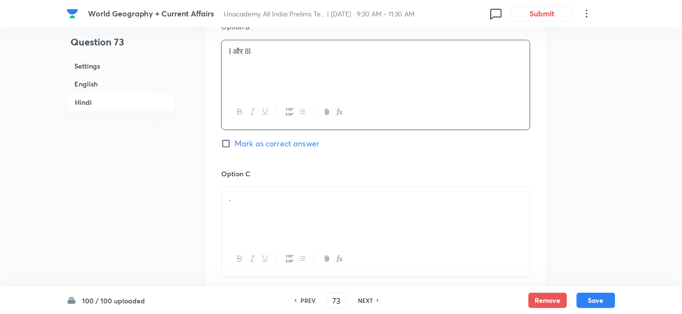
drag, startPoint x: 279, startPoint y: 166, endPoint x: 279, endPoint y: 175, distance: 9.7
click at [279, 169] on div "Option C . Marked as correct" at bounding box center [375, 242] width 309 height 147
click at [279, 170] on div "Option C . Marked as correct" at bounding box center [375, 242] width 309 height 147
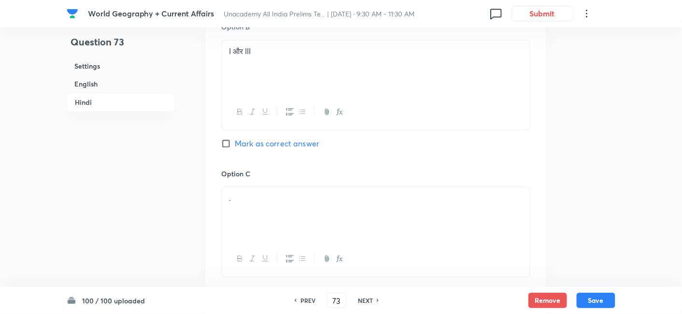
click at [279, 193] on p "." at bounding box center [376, 198] width 294 height 11
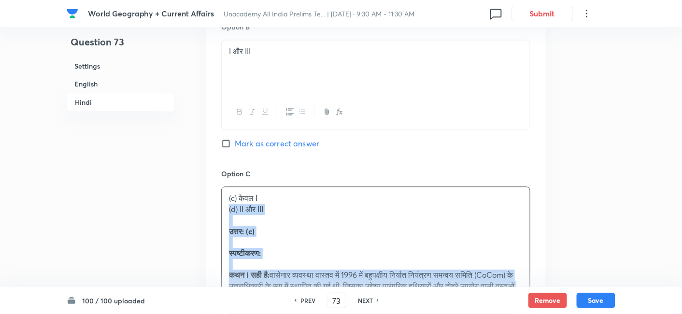
click at [213, 200] on div "Option A केवल II Mark as correct answer Option B I और III Mark as correct answe…" at bounding box center [376, 236] width 340 height 755
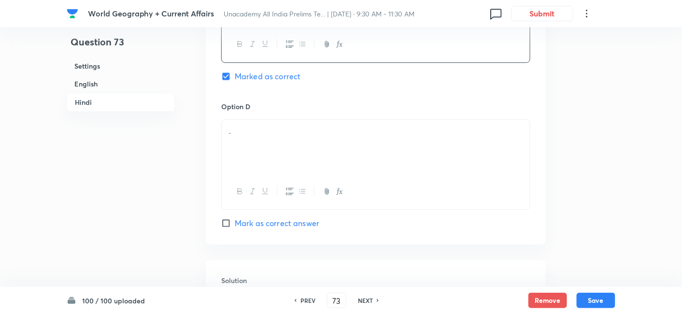
scroll to position [2083, 0]
click at [273, 144] on div "." at bounding box center [376, 146] width 308 height 54
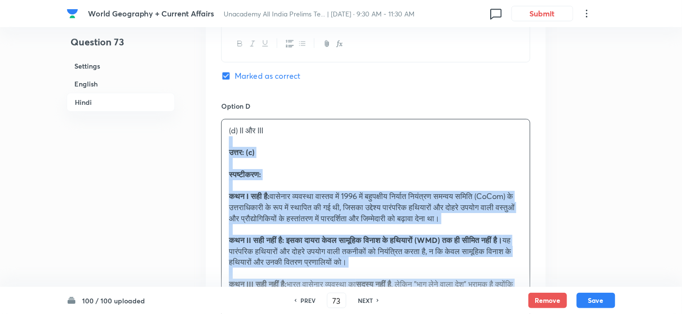
drag, startPoint x: 226, startPoint y: 129, endPoint x: 198, endPoint y: 128, distance: 28.0
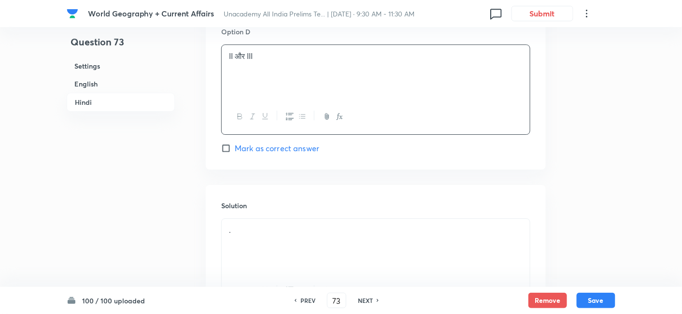
scroll to position [2239, 0]
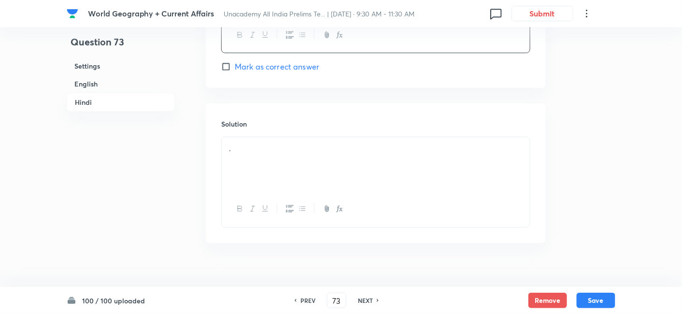
click at [279, 165] on div "." at bounding box center [376, 164] width 308 height 54
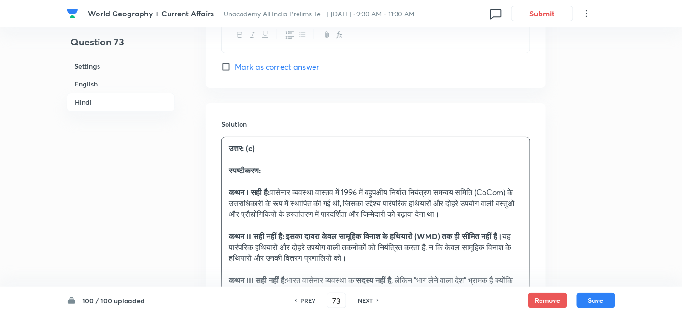
click at [110, 85] on h6 "English" at bounding box center [121, 84] width 108 height 18
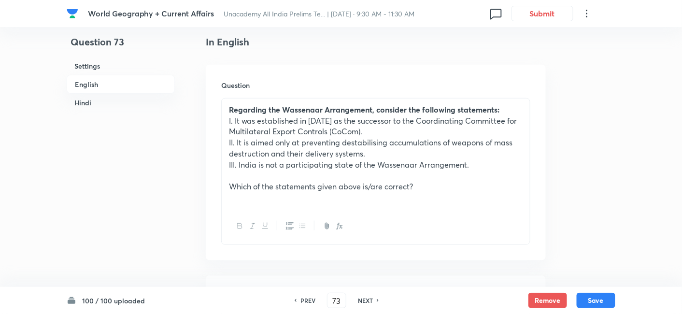
click at [107, 99] on h6 "Hindi" at bounding box center [121, 103] width 108 height 18
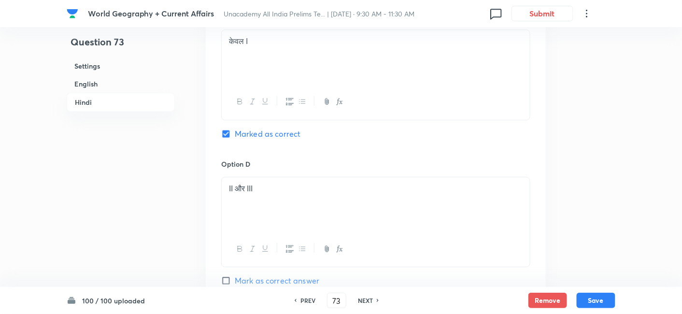
scroll to position [2029, 0]
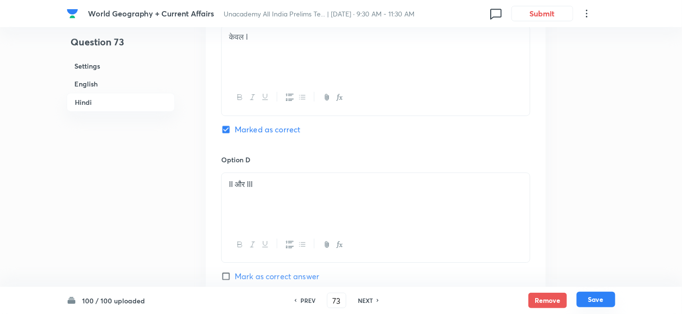
click at [603, 301] on button "Save" at bounding box center [596, 299] width 39 height 15
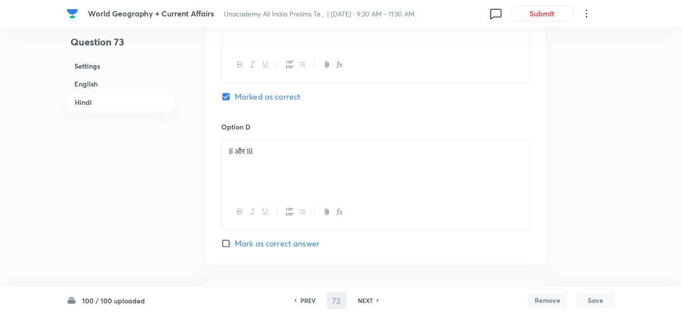
type input "74"
checkbox input "false"
checkbox input "true"
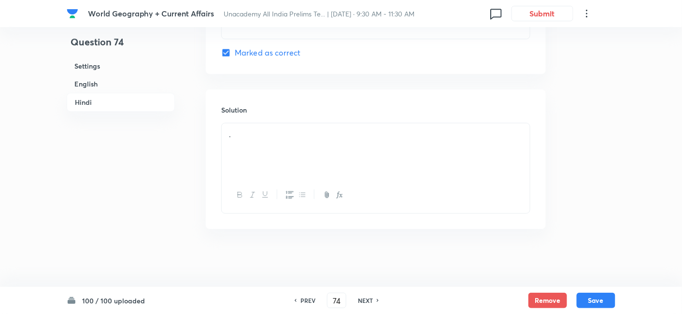
scroll to position [1982, 0]
click at [128, 80] on h6 "English" at bounding box center [121, 84] width 108 height 18
click at [280, 147] on div "." at bounding box center [376, 126] width 308 height 54
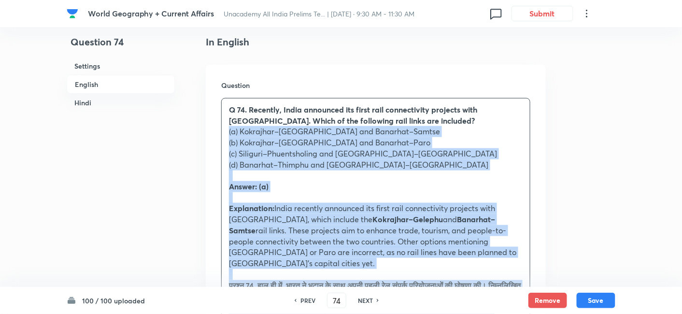
drag, startPoint x: 244, startPoint y: 144, endPoint x: 207, endPoint y: 129, distance: 39.9
click at [207, 129] on div "Question Q 74. Recently, India announced its first rail connectivity projects w…" at bounding box center [376, 283] width 340 height 437
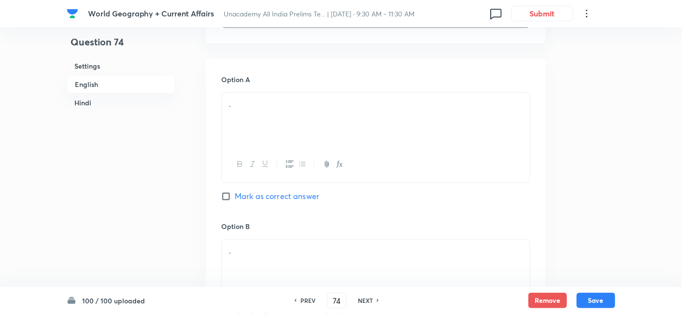
scroll to position [423, 0]
click at [264, 142] on div "." at bounding box center [376, 119] width 308 height 54
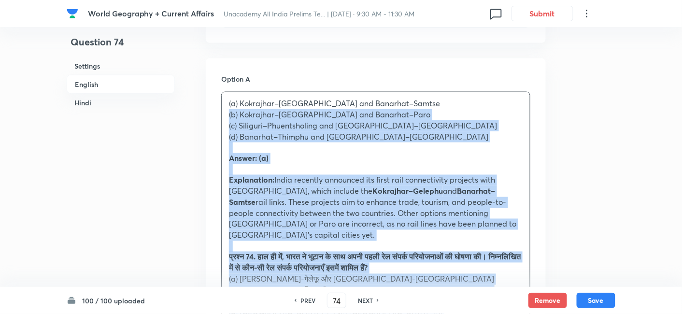
drag, startPoint x: 230, startPoint y: 129, endPoint x: 206, endPoint y: 114, distance: 28.7
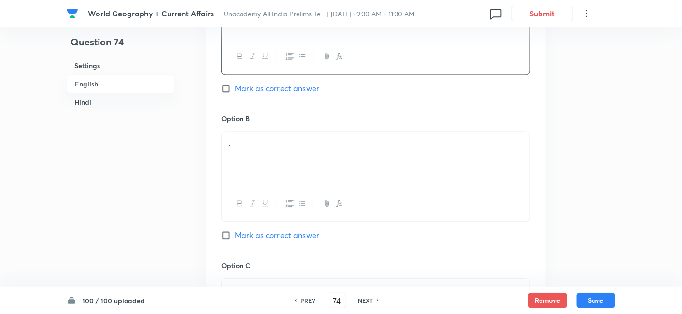
scroll to position [530, 0]
click at [258, 162] on div "." at bounding box center [376, 159] width 308 height 54
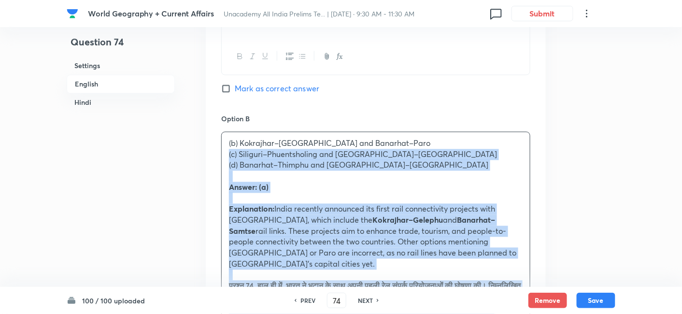
drag, startPoint x: 224, startPoint y: 164, endPoint x: 216, endPoint y: 159, distance: 9.8
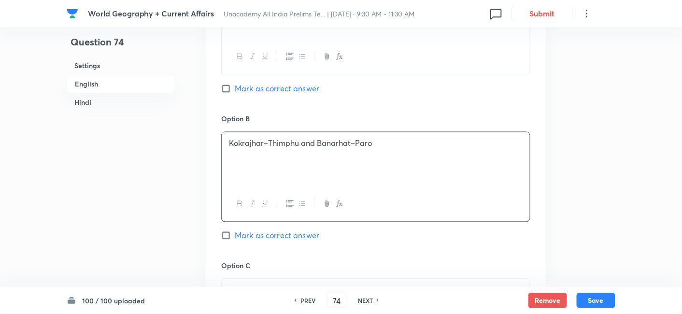
click at [290, 86] on span "Mark as correct answer" at bounding box center [277, 89] width 85 height 12
click at [235, 86] on input "Mark as correct answer" at bounding box center [228, 89] width 14 height 10
click at [290, 86] on span "Mark as correct answer" at bounding box center [277, 89] width 85 height 12
click at [235, 86] on input "Mark as correct answer" at bounding box center [228, 89] width 14 height 10
checkbox input "true"
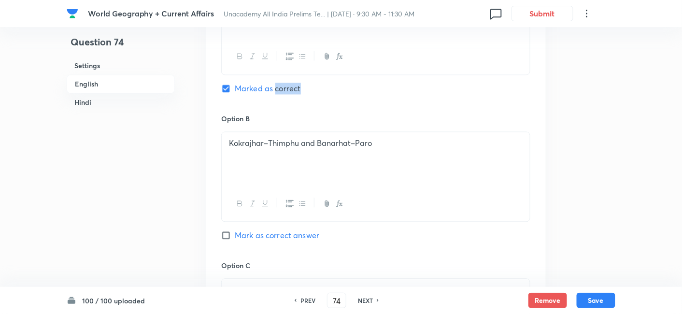
checkbox input "false"
checkbox input "true"
checkbox input "false"
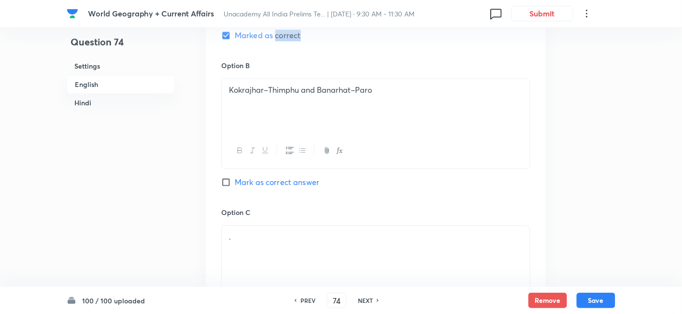
click at [307, 110] on div "Kokrajhar–Thimphu and Banarhat–Paro" at bounding box center [376, 106] width 308 height 54
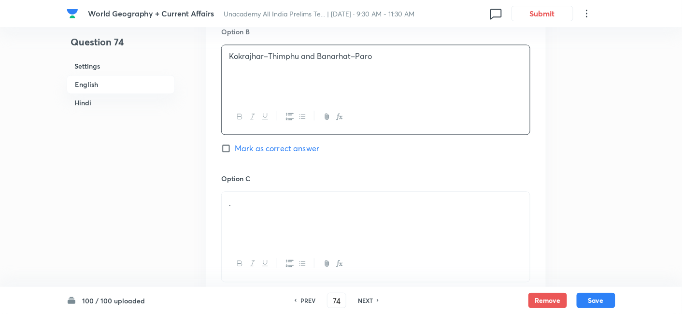
scroll to position [638, 0]
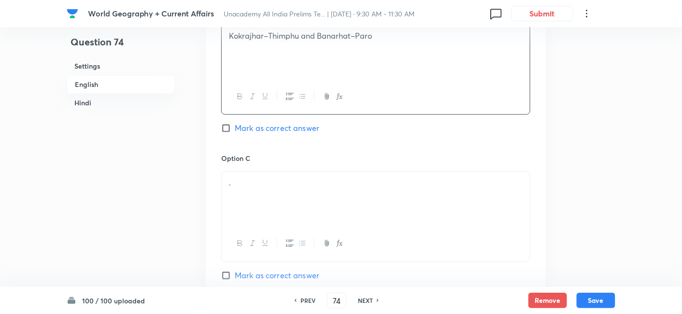
click at [279, 184] on p "." at bounding box center [376, 182] width 294 height 11
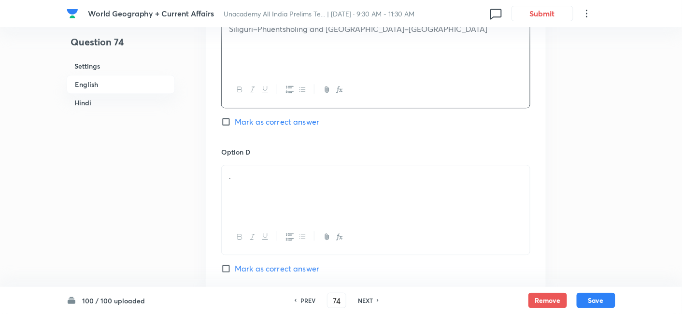
scroll to position [799, 0]
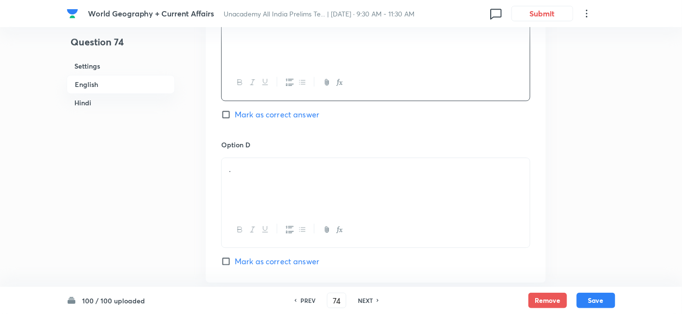
click at [270, 188] on div "." at bounding box center [376, 185] width 308 height 54
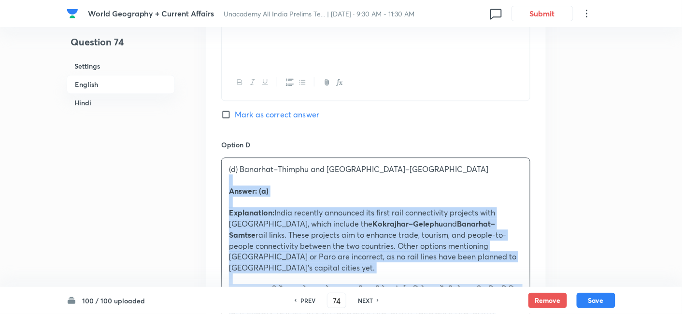
drag, startPoint x: 224, startPoint y: 181, endPoint x: 191, endPoint y: 175, distance: 33.0
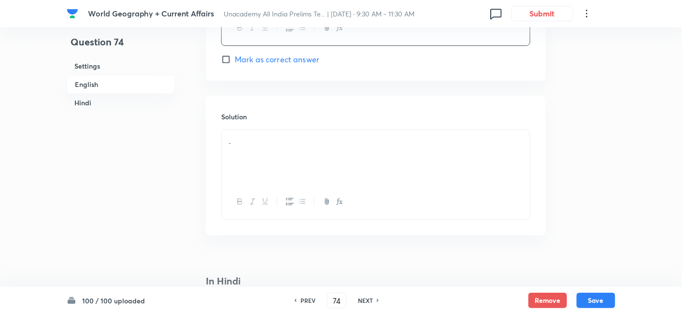
scroll to position [1013, 0]
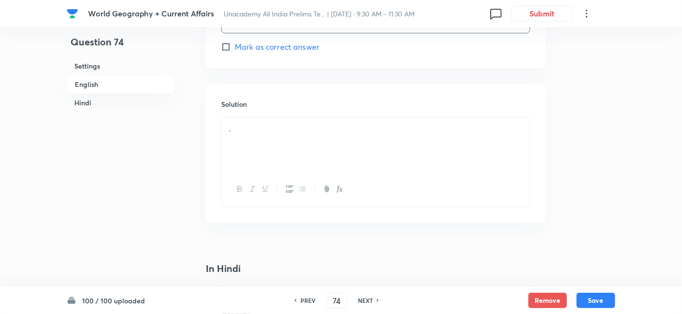
click at [265, 148] on div "." at bounding box center [376, 144] width 308 height 54
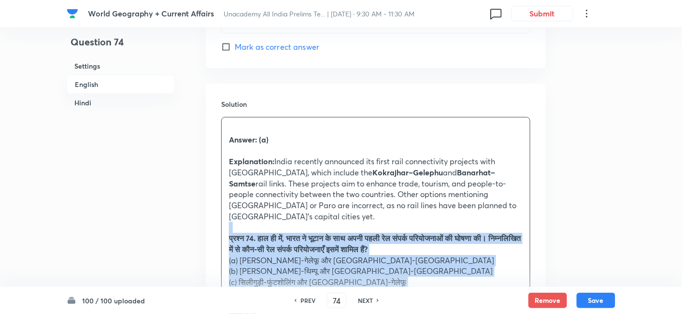
drag, startPoint x: 223, startPoint y: 221, endPoint x: 213, endPoint y: 210, distance: 15.0
click at [213, 210] on div "Solution Answer: (a) Explanation: [GEOGRAPHIC_DATA] recently announced its firs…" at bounding box center [376, 269] width 340 height 371
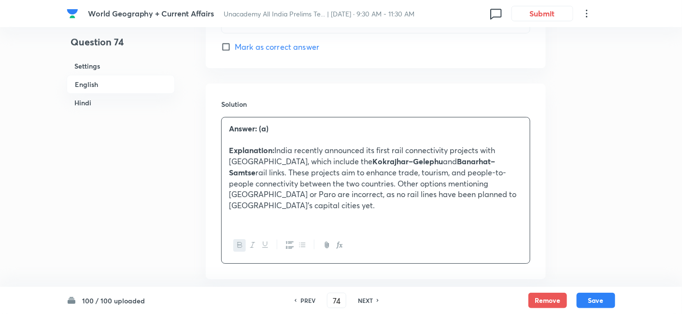
click at [103, 85] on h6 "English" at bounding box center [121, 84] width 108 height 19
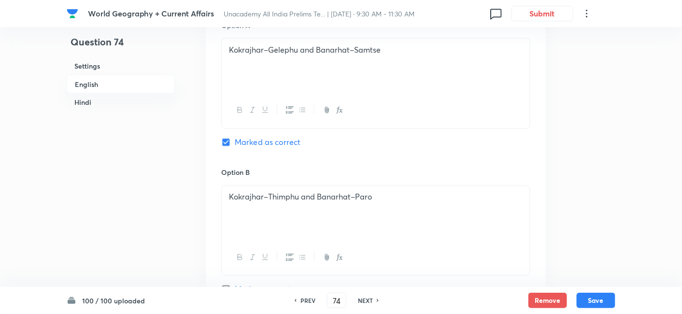
click at [112, 103] on h6 "Hindi" at bounding box center [121, 103] width 108 height 18
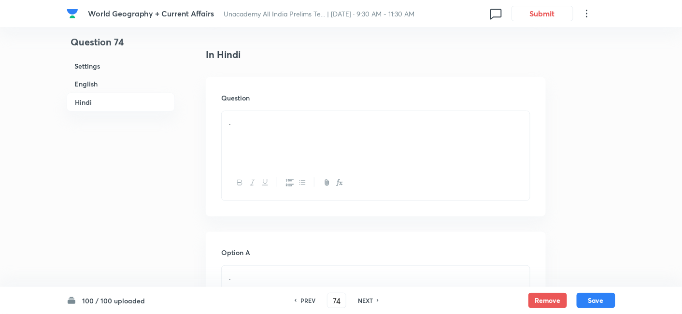
click at [296, 143] on div "." at bounding box center [376, 138] width 308 height 54
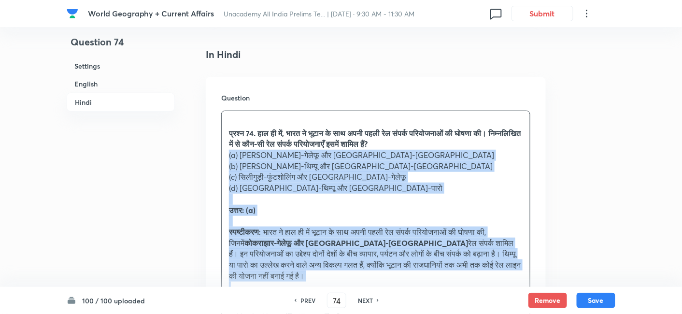
click at [213, 139] on div "Question प्रश्न 74. हाल ही में, भारत ने भूटान के साथ अपनी पहली रेल संपर्क परियो…" at bounding box center [376, 213] width 340 height 273
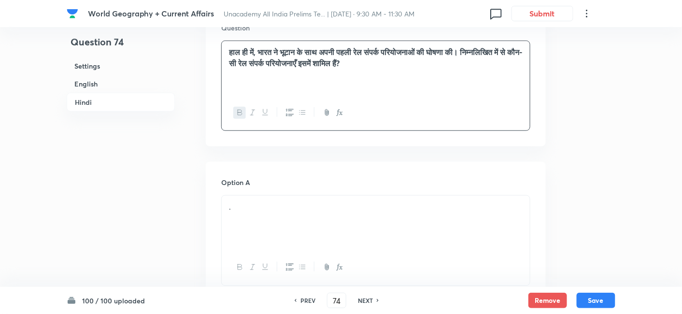
scroll to position [1391, 0]
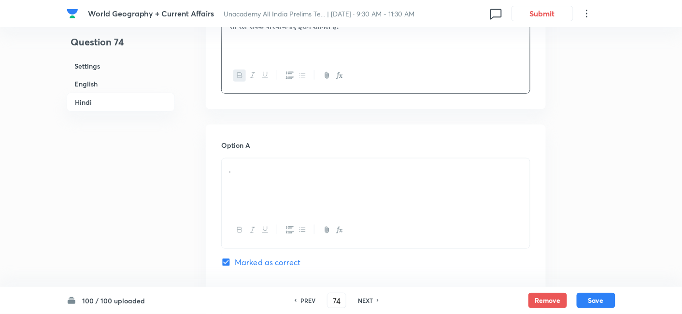
click at [262, 176] on div "." at bounding box center [376, 185] width 308 height 54
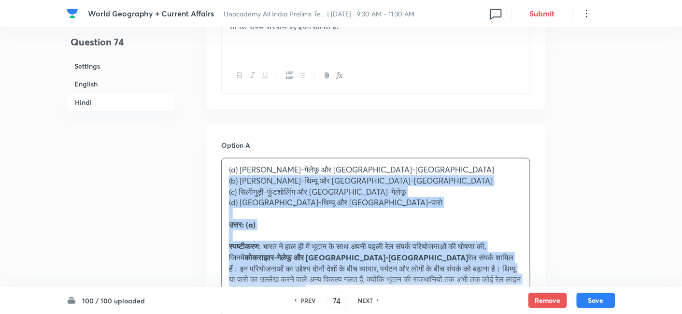
drag, startPoint x: 230, startPoint y: 172, endPoint x: 223, endPoint y: 170, distance: 6.9
click at [223, 170] on div "(a) [PERSON_NAME]-गेलेफू और [GEOGRAPHIC_DATA]-समत्से (b) [GEOGRAPHIC_DATA]-थिम्…" at bounding box center [376, 235] width 308 height 154
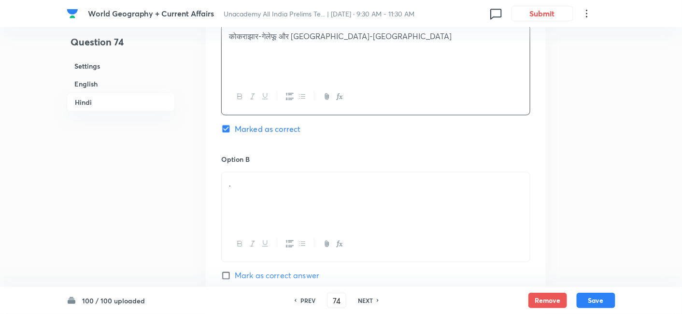
scroll to position [1552, 0]
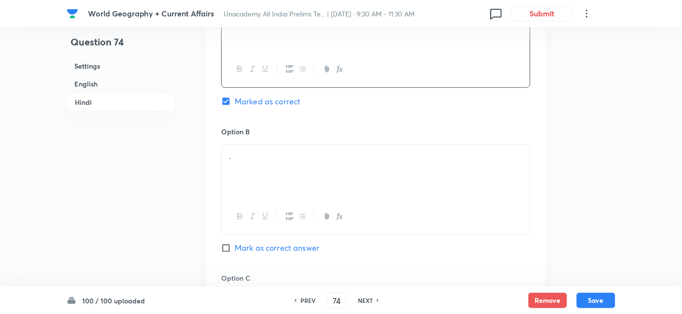
click at [257, 199] on div at bounding box center [376, 216] width 308 height 35
drag, startPoint x: 257, startPoint y: 191, endPoint x: 276, endPoint y: 160, distance: 35.8
click at [257, 199] on div at bounding box center [376, 216] width 308 height 35
click at [276, 159] on div "." at bounding box center [376, 172] width 308 height 54
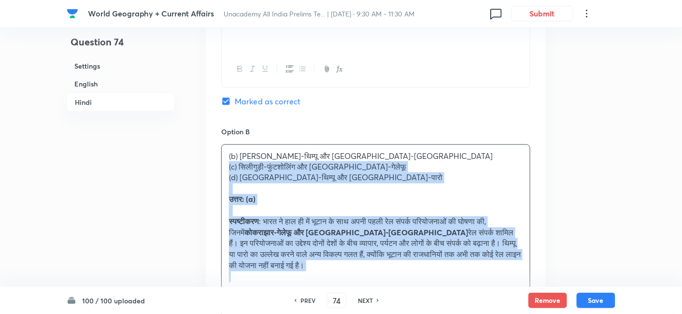
drag, startPoint x: 217, startPoint y: 151, endPoint x: 211, endPoint y: 150, distance: 5.9
click at [211, 150] on div "Option A कोकराझार-गेलेफू और [GEOGRAPHIC_DATA]-समत्से Marked as correct Option B…" at bounding box center [376, 308] width 340 height 689
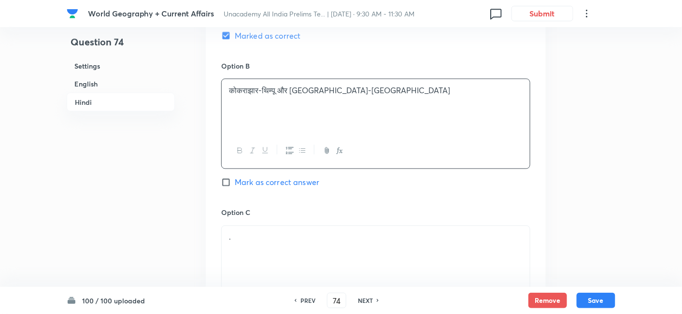
scroll to position [1659, 0]
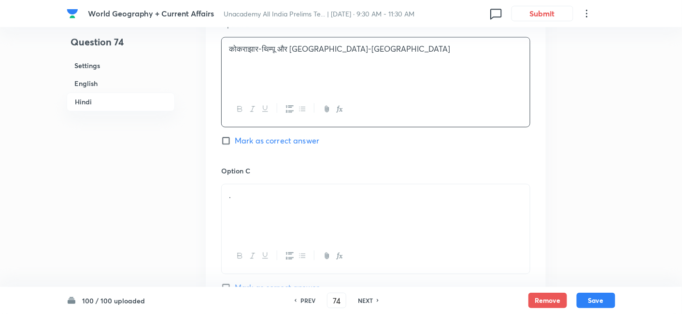
click at [245, 190] on p "." at bounding box center [376, 195] width 294 height 11
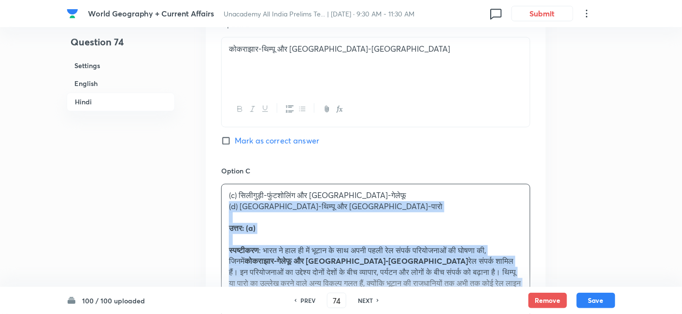
drag, startPoint x: 228, startPoint y: 194, endPoint x: 215, endPoint y: 193, distance: 12.6
click at [219, 194] on div "Option A कोकराझार-गेलेफू और बनारहाट-समत्से Marked as correct Option B कोकराझार-…" at bounding box center [376, 195] width 340 height 678
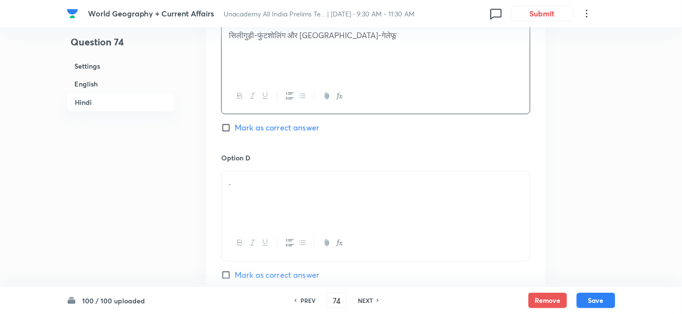
scroll to position [1821, 0]
click at [268, 189] on div "." at bounding box center [376, 197] width 308 height 54
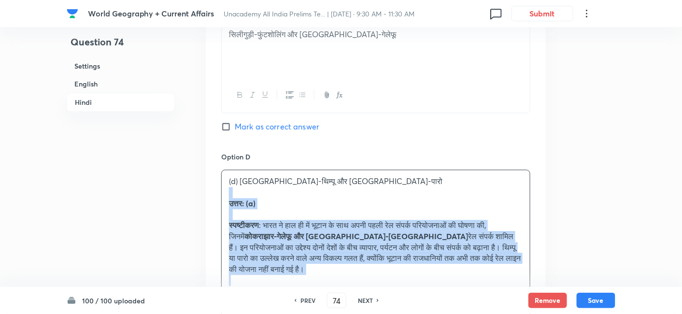
drag, startPoint x: 230, startPoint y: 180, endPoint x: 224, endPoint y: 179, distance: 6.4
click at [224, 179] on div "(d) [GEOGRAPHIC_DATA]-थिम्पू और [PERSON_NAME]-पारो उत्तर: (a) स्पष्टीकरण : भारत…" at bounding box center [376, 230] width 308 height 121
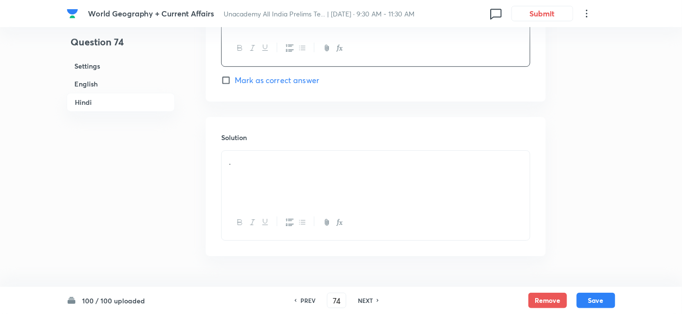
scroll to position [2028, 0]
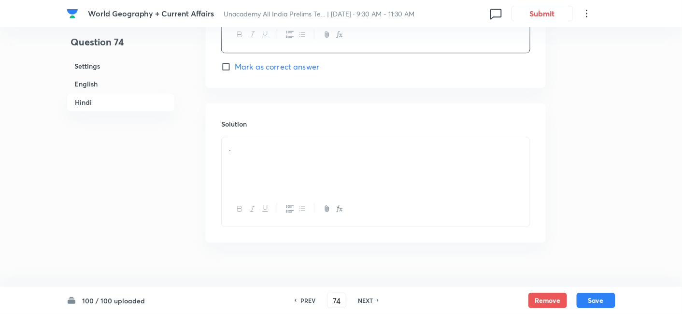
click at [271, 191] on div at bounding box center [376, 208] width 308 height 35
click at [276, 150] on div "." at bounding box center [376, 164] width 308 height 54
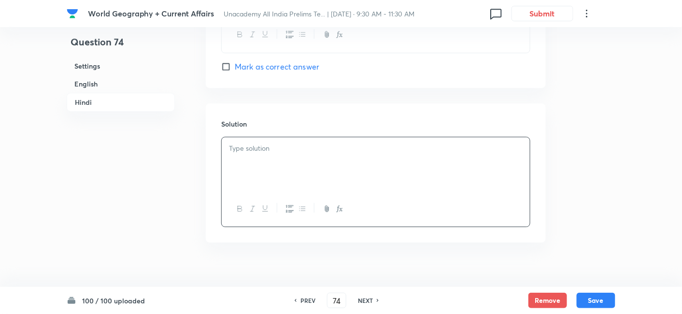
paste div
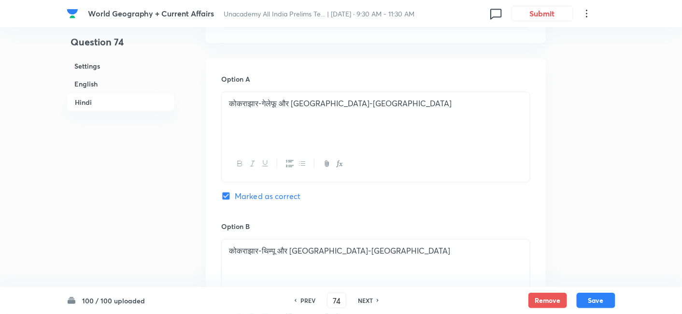
scroll to position [1437, 0]
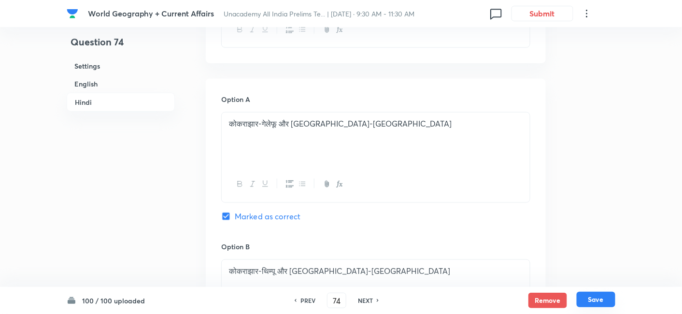
click at [610, 295] on button "Save" at bounding box center [596, 299] width 39 height 15
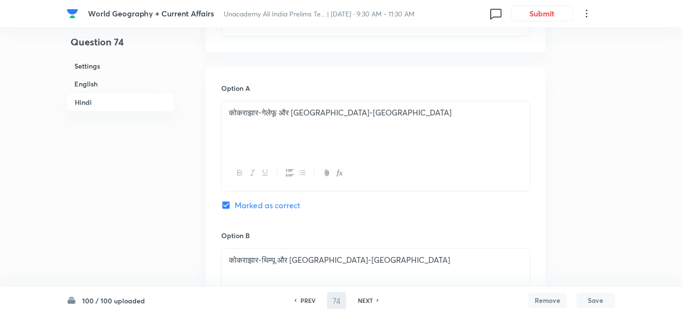
click at [132, 85] on h6 "English" at bounding box center [121, 84] width 108 height 18
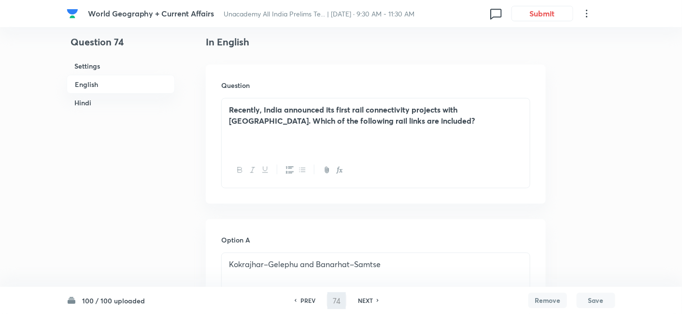
type input "75"
checkbox input "false"
checkbox input "true"
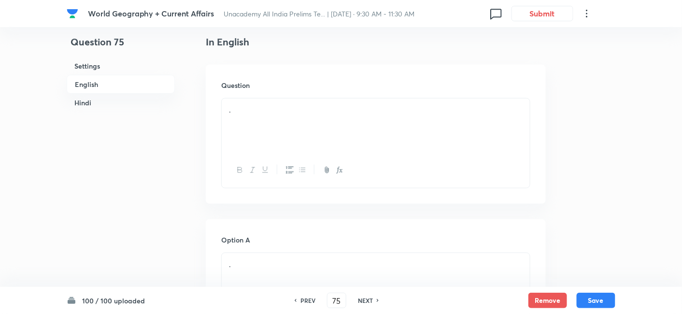
click at [107, 89] on h6 "English" at bounding box center [121, 84] width 108 height 19
click at [107, 84] on h6 "English" at bounding box center [121, 84] width 108 height 19
click at [290, 133] on div "." at bounding box center [376, 126] width 308 height 54
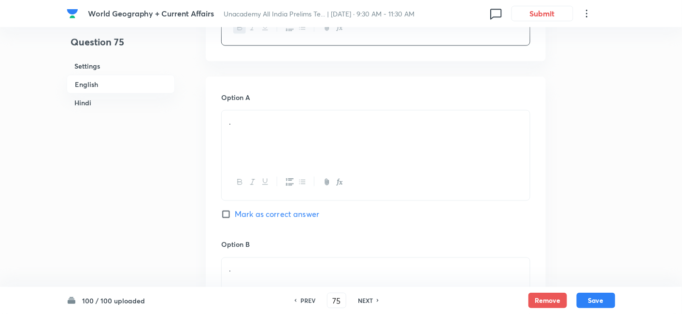
scroll to position [476, 0]
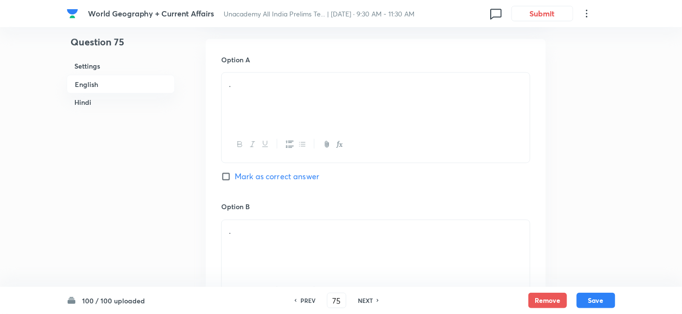
click at [270, 127] on div "." at bounding box center [376, 100] width 308 height 54
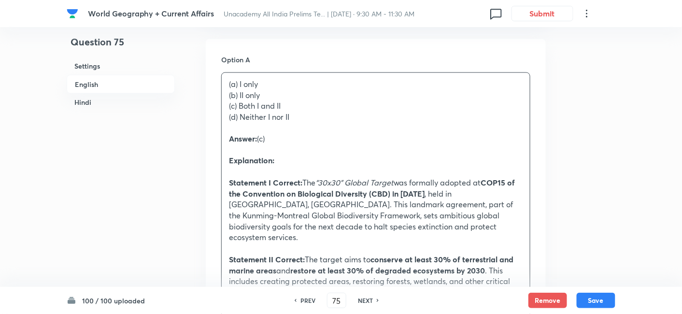
drag, startPoint x: 236, startPoint y: 120, endPoint x: 209, endPoint y: 109, distance: 29.3
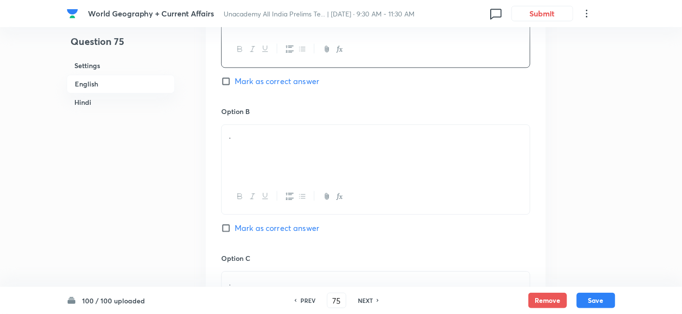
scroll to position [584, 0]
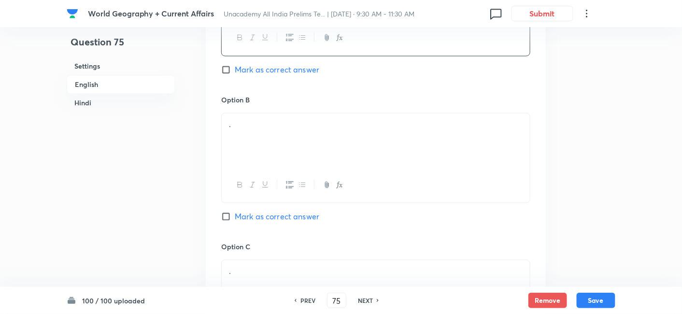
click at [284, 140] on div "." at bounding box center [376, 140] width 308 height 54
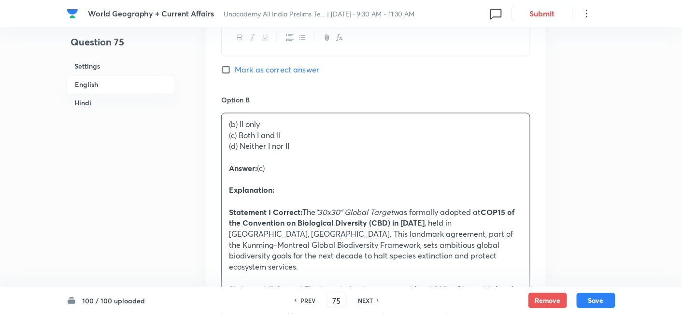
drag, startPoint x: 227, startPoint y: 148, endPoint x: 213, endPoint y: 148, distance: 13.5
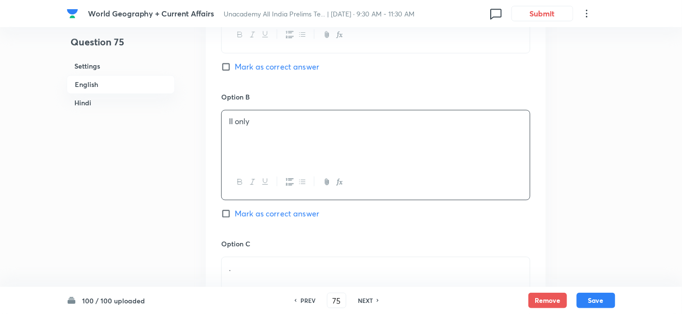
scroll to position [691, 0]
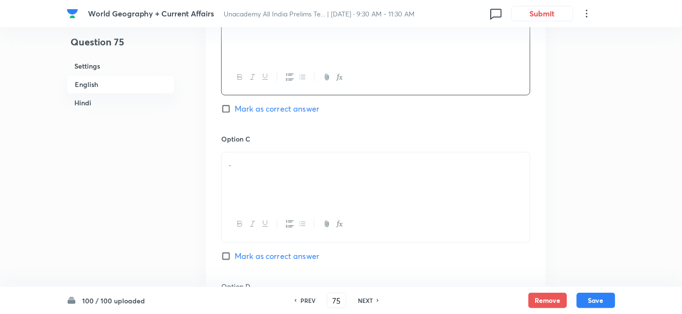
click at [269, 168] on p "." at bounding box center [376, 163] width 294 height 11
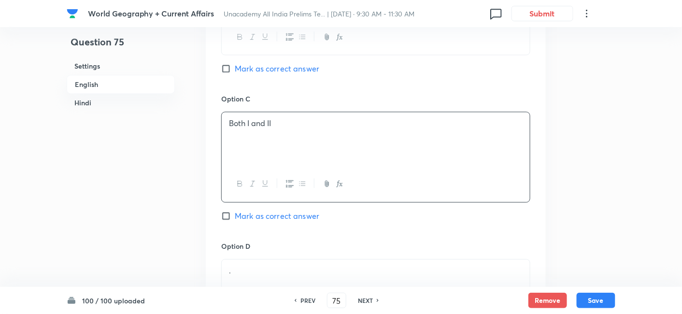
scroll to position [852, 0]
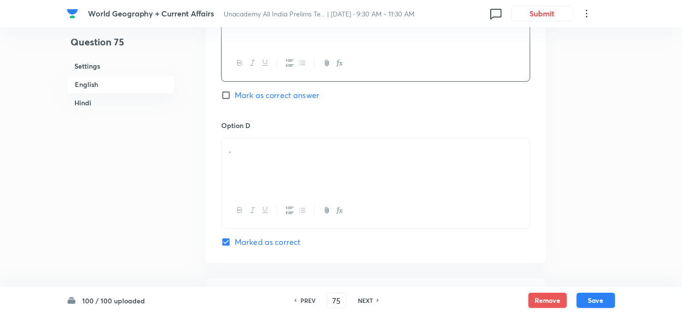
click at [265, 143] on div "Option D . Marked as correct" at bounding box center [375, 184] width 309 height 128
click at [261, 182] on div "." at bounding box center [376, 166] width 308 height 54
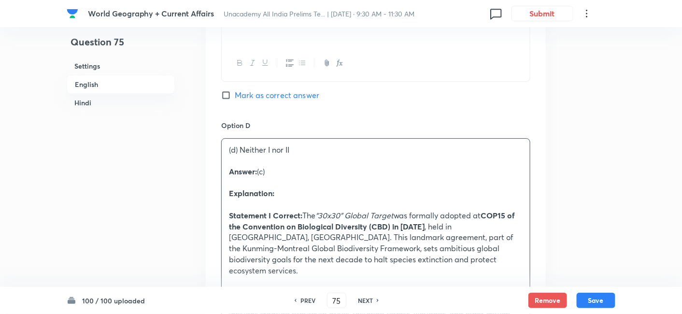
drag, startPoint x: 235, startPoint y: 176, endPoint x: 228, endPoint y: 171, distance: 8.7
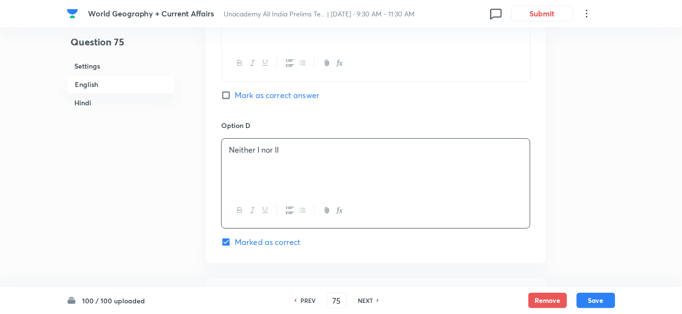
scroll to position [960, 0]
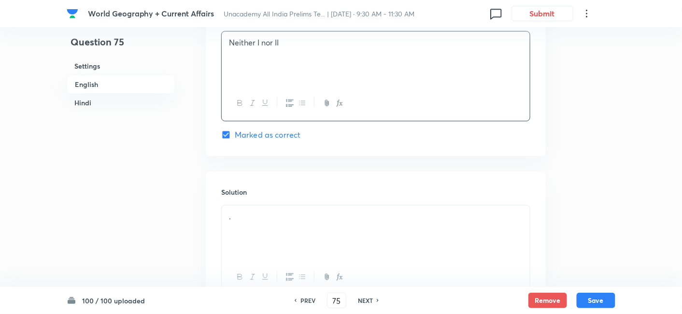
click at [296, 241] on div "." at bounding box center [376, 232] width 308 height 54
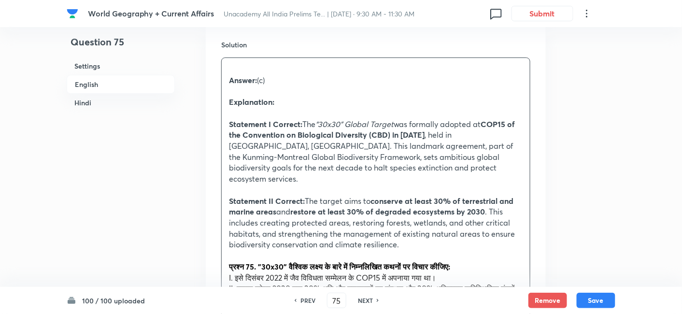
scroll to position [1175, 0]
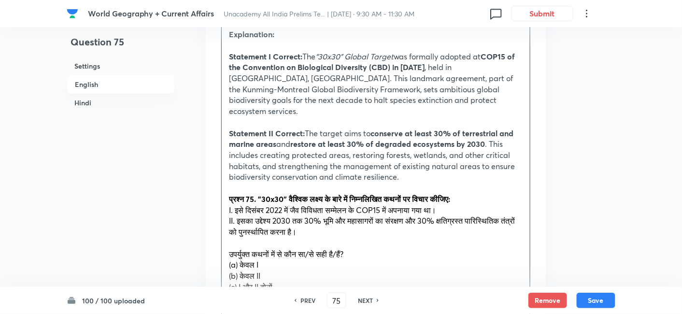
click at [222, 197] on div "Answer: (c) Explanation: Statement I Correct: The “30x30” Global Target was for…" at bounding box center [376, 220] width 308 height 461
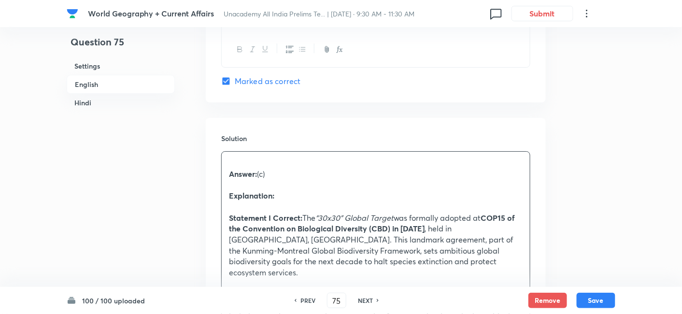
scroll to position [906, 0]
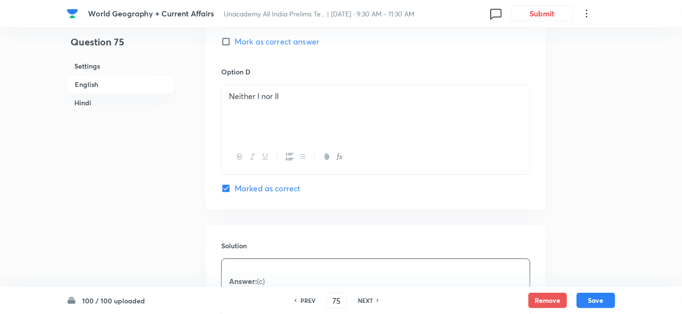
click at [304, 47] on span "Mark as correct answer" at bounding box center [277, 42] width 85 height 12
click at [235, 46] on input "Mark as correct answer" at bounding box center [228, 42] width 14 height 10
checkbox input "true"
checkbox input "false"
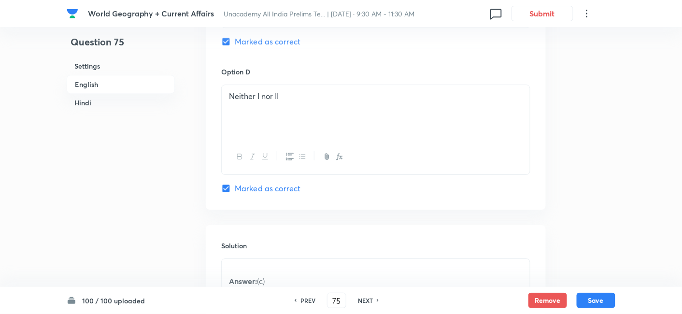
checkbox input "true"
checkbox input "false"
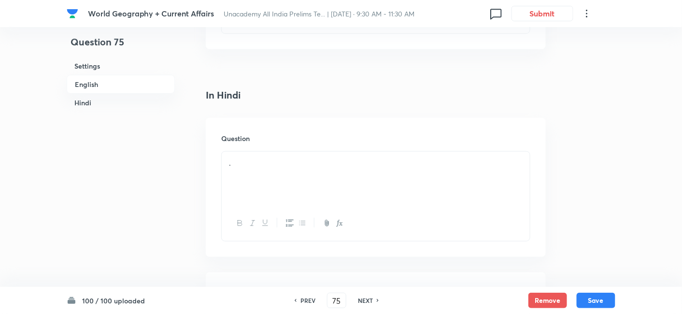
scroll to position [1389, 0]
click at [282, 169] on div "." at bounding box center [376, 177] width 308 height 54
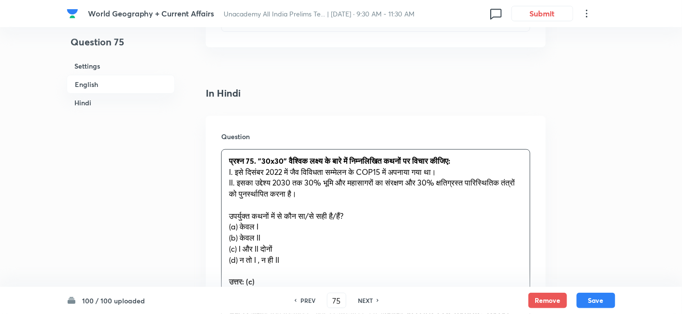
click at [237, 225] on span "(a) केवल I" at bounding box center [243, 226] width 29 height 10
click at [222, 226] on div "प्रश्न 75. "30x30" वैश्विक लक्ष्य के बारे में निम्नलिखित कथनों पर विचार कीजिए: …" at bounding box center [376, 282] width 308 height 264
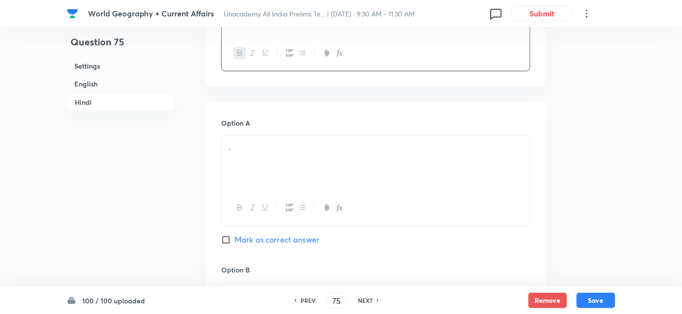
scroll to position [1604, 0]
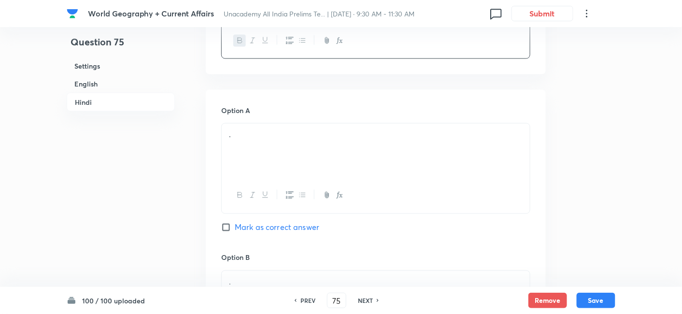
click at [264, 148] on div "." at bounding box center [376, 151] width 308 height 54
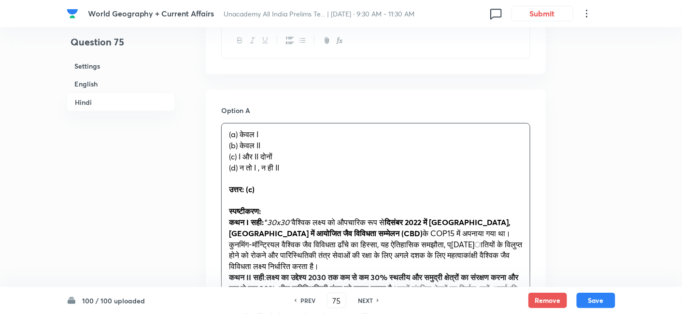
click at [221, 144] on div "(a) केवल I (b) केवल II (c) I और II दोनों (d) न तो I , न ही II उत्तर: (c) स्पष्ट…" at bounding box center [375, 240] width 309 height 235
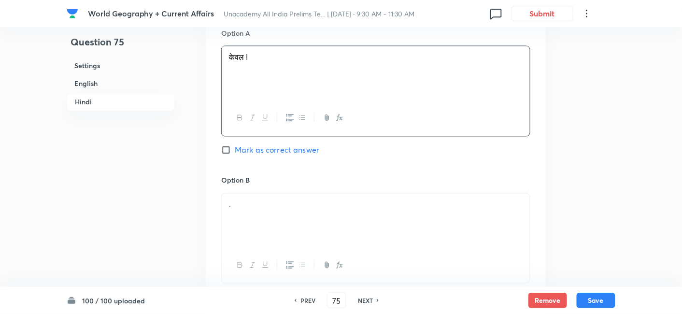
scroll to position [1765, 0]
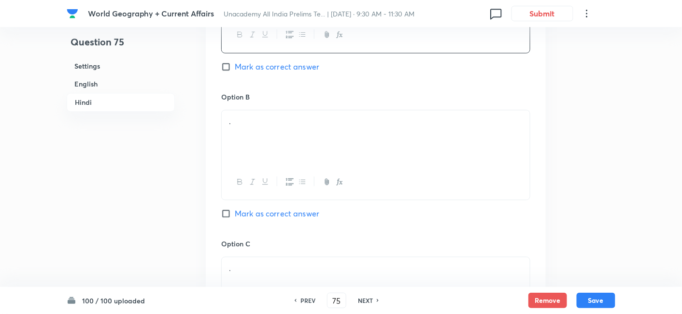
click at [276, 150] on div "." at bounding box center [376, 137] width 308 height 54
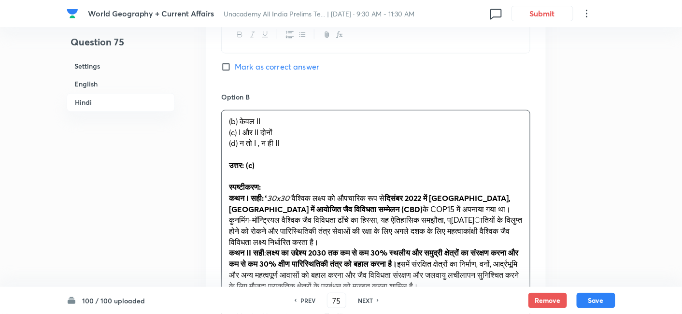
drag, startPoint x: 230, startPoint y: 131, endPoint x: 219, endPoint y: 131, distance: 10.1
click at [219, 131] on div "Option A केवल I Mark as correct answer Option B (b) केवल II (c) I और II दोनों (…" at bounding box center [376, 295] width 340 height 733
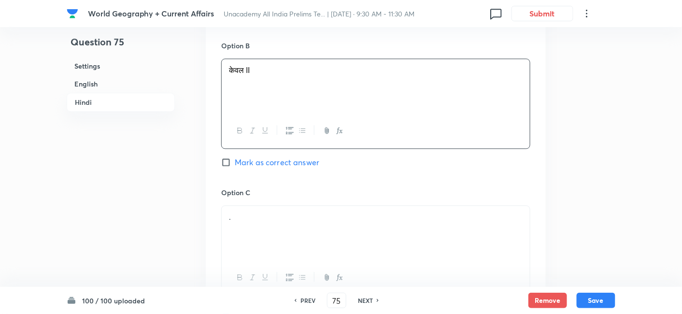
scroll to position [1872, 0]
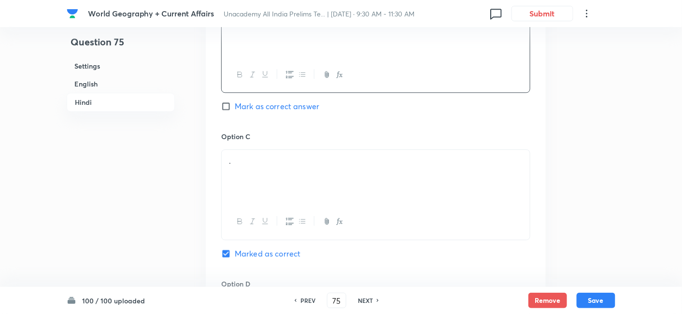
click at [268, 163] on p "." at bounding box center [376, 161] width 294 height 11
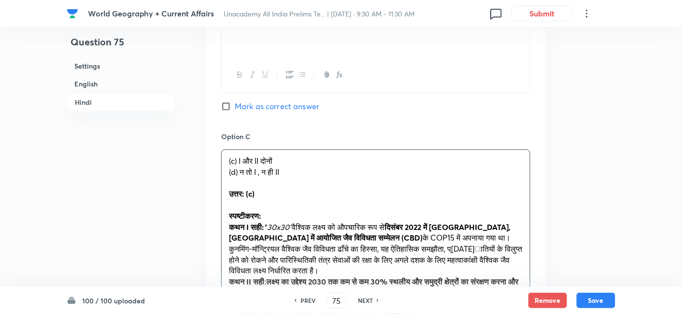
click at [222, 171] on div "(c) I और II दोनों (d) न तो I , न ही II उत्तर: (c) स्पष्टीकरण: कथन I सही: " 30x3…" at bounding box center [376, 238] width 308 height 176
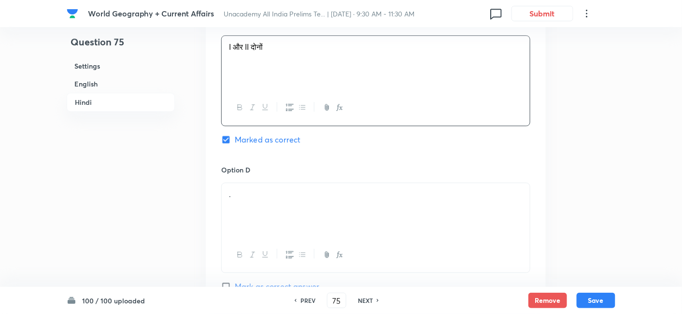
scroll to position [2033, 0]
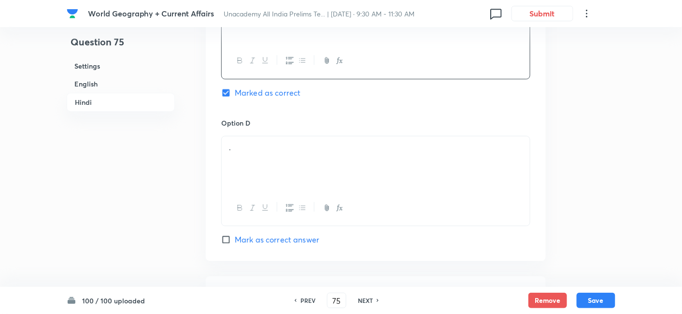
click at [272, 150] on div "." at bounding box center [376, 163] width 308 height 54
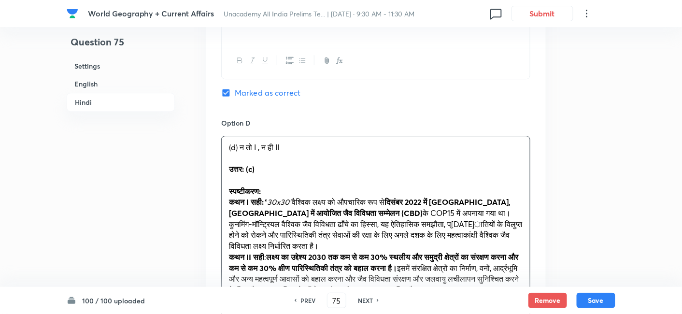
click at [219, 158] on div "Option A केवल I Mark as correct answer Option B केवल II Mark as correct answer …" at bounding box center [376, 16] width 340 height 711
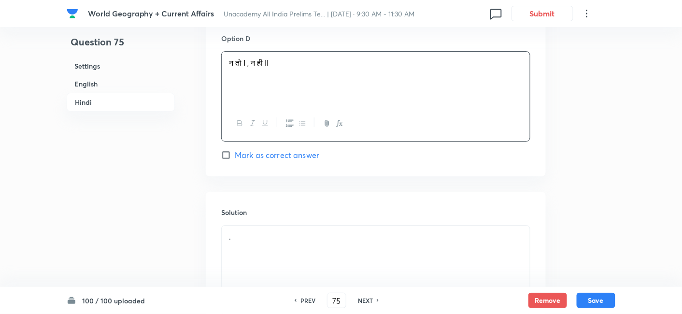
scroll to position [2217, 0]
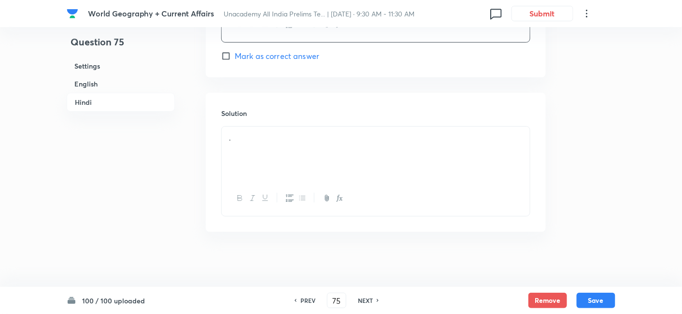
click at [259, 162] on div "." at bounding box center [376, 154] width 308 height 54
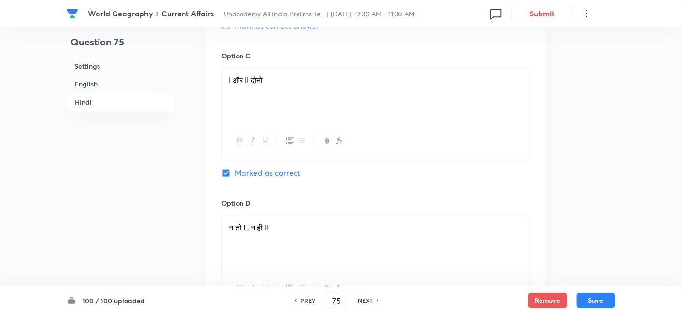
scroll to position [1949, 0]
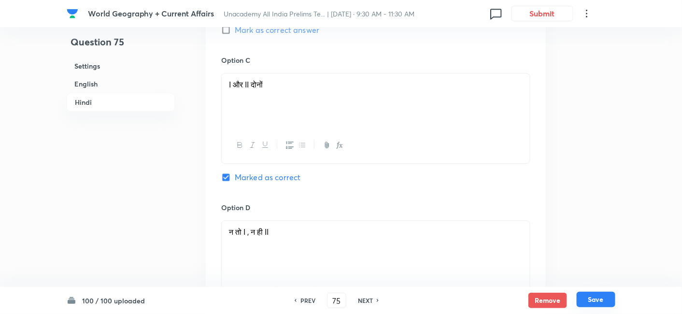
click at [589, 300] on button "Save" at bounding box center [596, 299] width 39 height 15
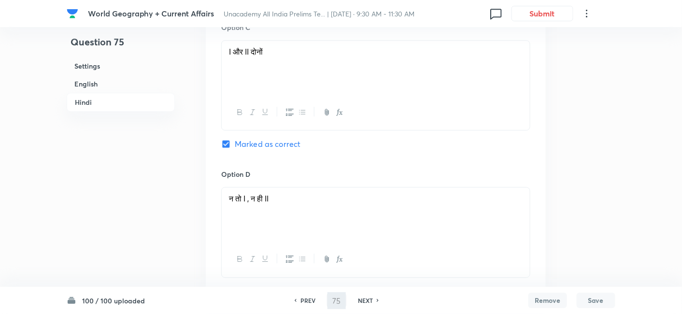
click at [91, 83] on h6 "English" at bounding box center [121, 84] width 108 height 18
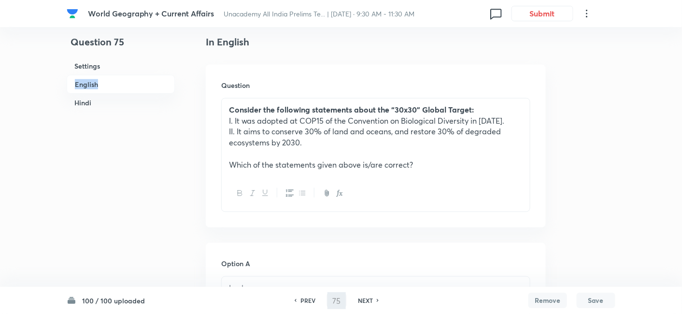
type input "76"
checkbox input "false"
checkbox input "true"
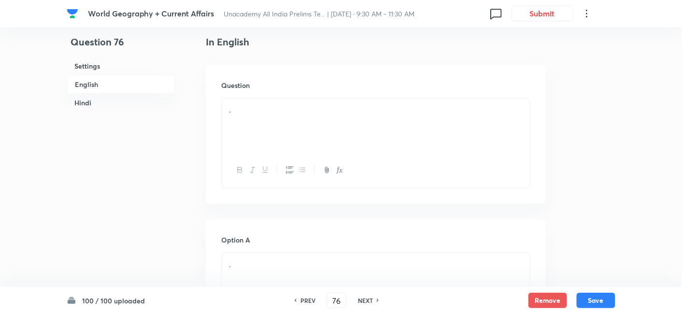
click at [115, 79] on h6 "English" at bounding box center [121, 84] width 108 height 19
click at [279, 144] on div "." at bounding box center [376, 126] width 308 height 54
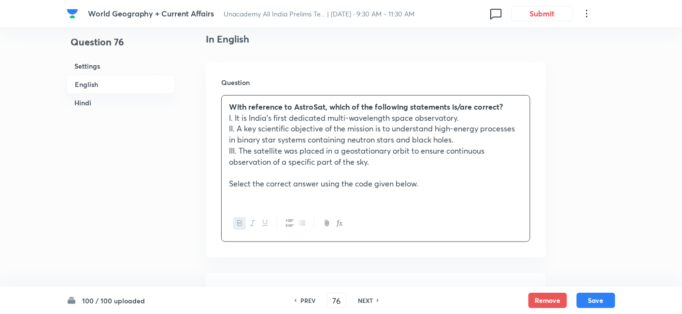
scroll to position [423, 0]
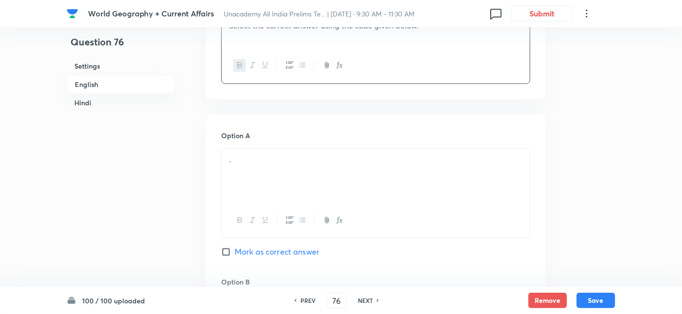
click at [280, 174] on div "." at bounding box center [376, 176] width 308 height 54
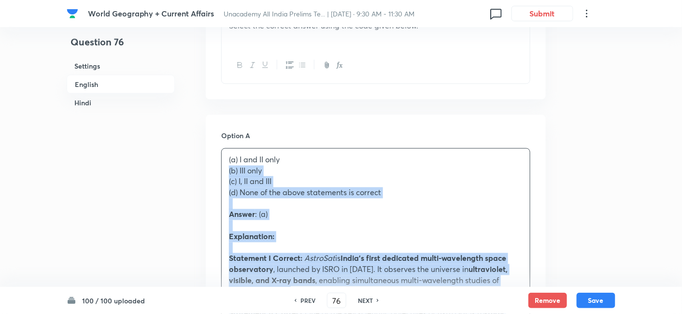
drag, startPoint x: 237, startPoint y: 172, endPoint x: 192, endPoint y: 170, distance: 45.0
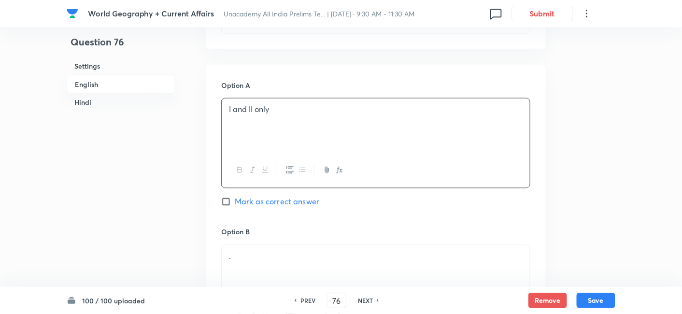
scroll to position [584, 0]
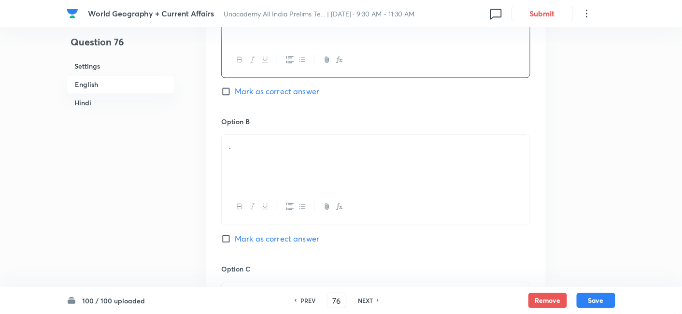
click at [269, 162] on div "." at bounding box center [376, 162] width 308 height 54
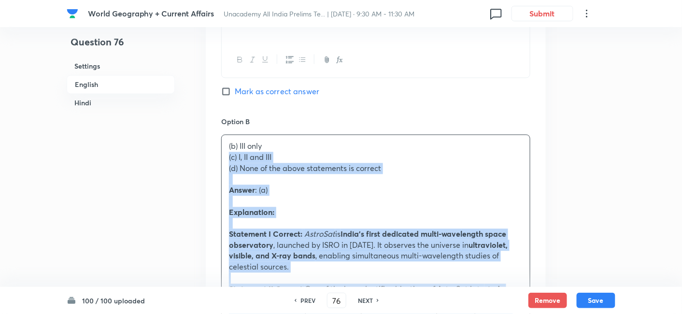
drag, startPoint x: 234, startPoint y: 158, endPoint x: 218, endPoint y: 157, distance: 16.5
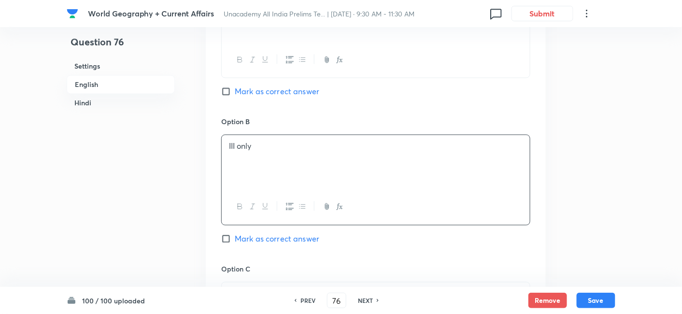
click at [311, 96] on span "Mark as correct answer" at bounding box center [277, 92] width 85 height 12
click at [235, 96] on input "Mark as correct answer" at bounding box center [228, 91] width 14 height 10
checkbox input "true"
click at [311, 96] on div "Option A I and II only Mark as correct answer" at bounding box center [375, 43] width 309 height 147
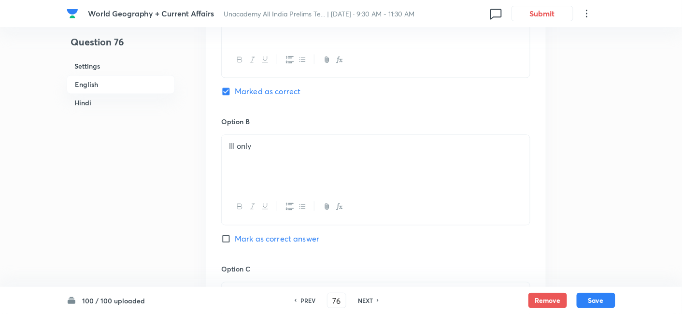
checkbox input "false"
checkbox input "true"
checkbox input "false"
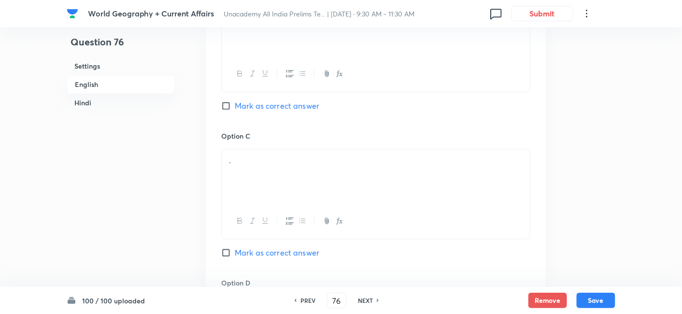
scroll to position [745, 0]
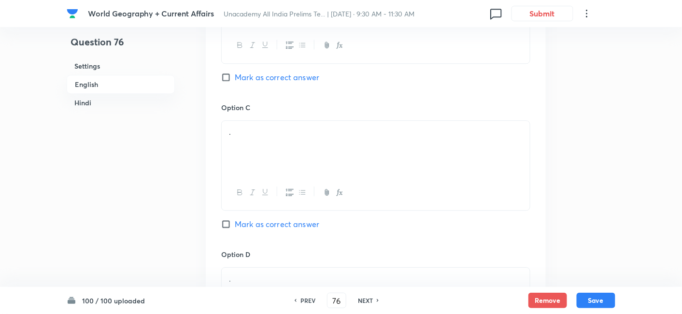
click at [269, 148] on div "." at bounding box center [376, 148] width 308 height 54
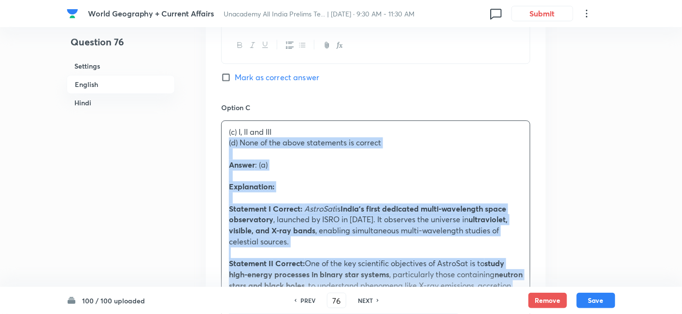
drag, startPoint x: 226, startPoint y: 144, endPoint x: 221, endPoint y: 143, distance: 5.0
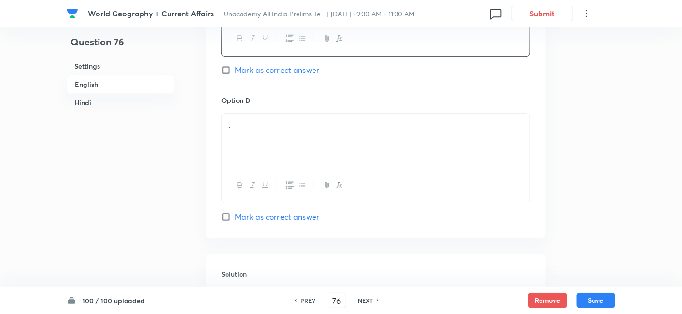
scroll to position [906, 0]
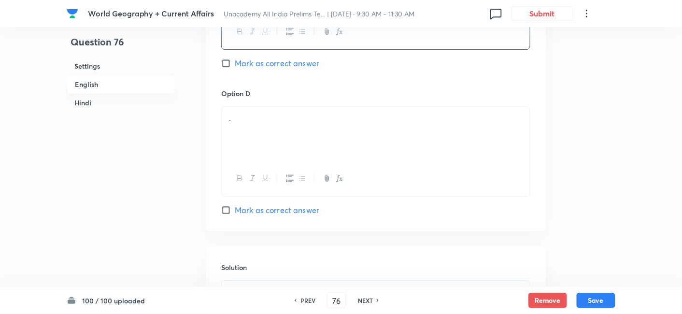
click at [270, 151] on div "." at bounding box center [376, 134] width 308 height 54
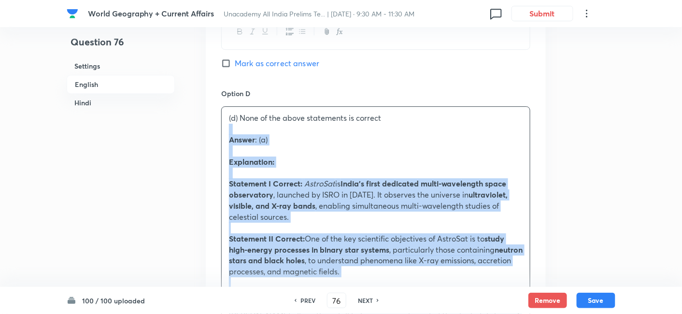
drag, startPoint x: 218, startPoint y: 133, endPoint x: 210, endPoint y: 129, distance: 8.9
click at [210, 129] on div "Option A I and II only Marked as correct Option B III only Mark as correct answ…" at bounding box center [376, 190] width 340 height 1117
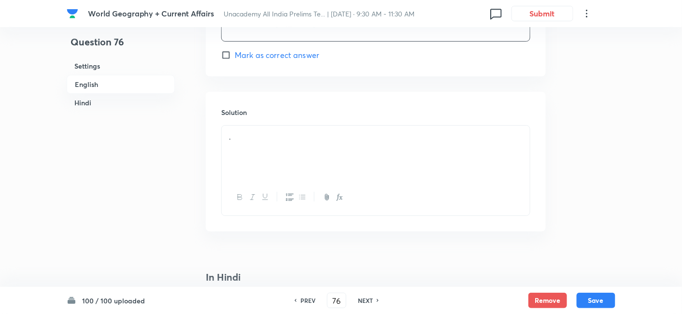
scroll to position [1067, 0]
click at [265, 146] on div "." at bounding box center [376, 147] width 308 height 54
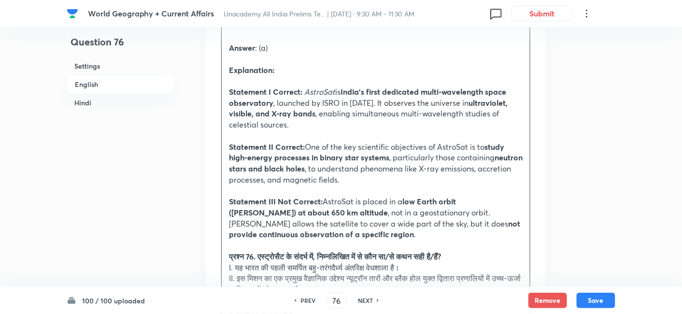
scroll to position [1175, 0]
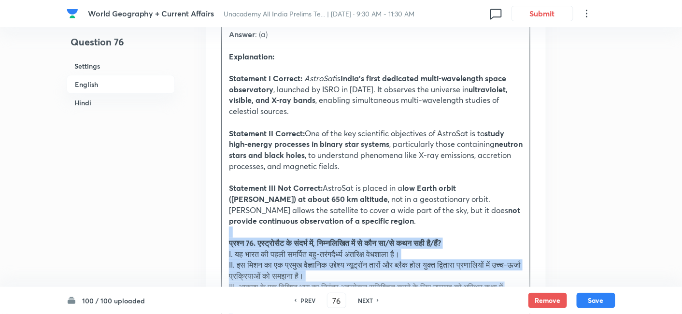
drag, startPoint x: 219, startPoint y: 230, endPoint x: 209, endPoint y: 230, distance: 9.7
click at [209, 230] on div "Solution Answer : (a) Explanation: Statement I Correct: AstroSat is India’s fir…" at bounding box center [376, 301] width 340 height 646
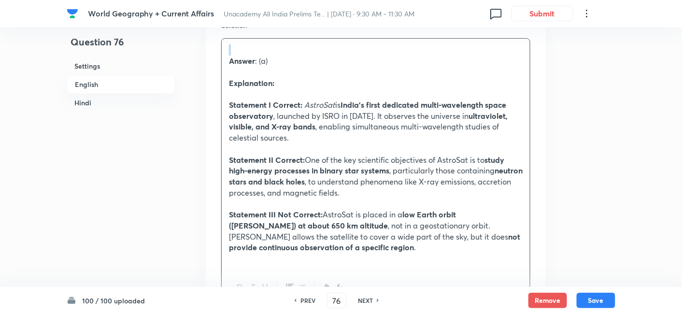
scroll to position [1121, 0]
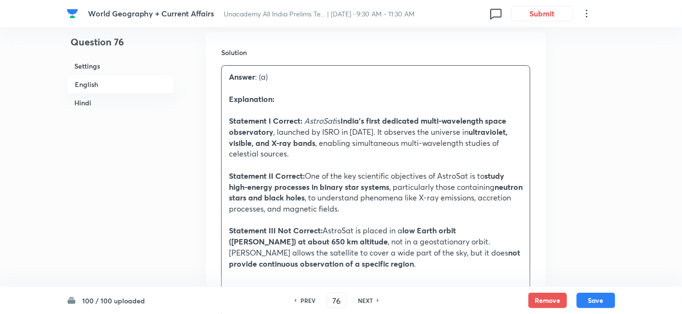
click at [150, 81] on h6 "English" at bounding box center [121, 84] width 108 height 19
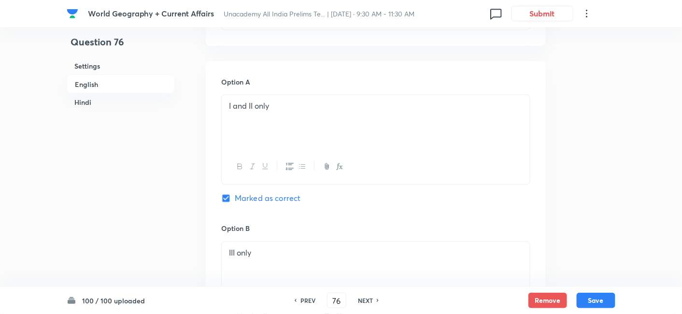
click at [165, 104] on h6 "Hindi" at bounding box center [121, 103] width 108 height 18
drag, startPoint x: 165, startPoint y: 104, endPoint x: 170, endPoint y: 106, distance: 5.4
click at [165, 104] on h6 "Hindi" at bounding box center [121, 103] width 108 height 18
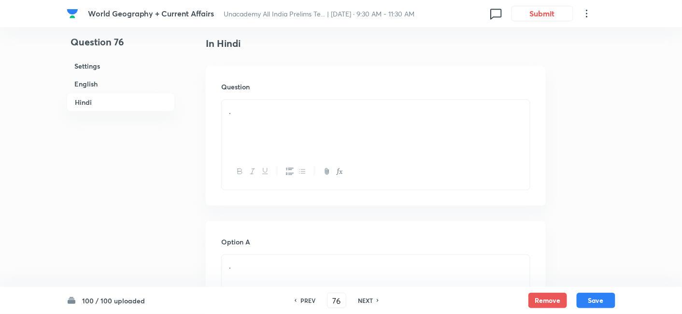
click at [273, 116] on div "." at bounding box center [376, 127] width 308 height 54
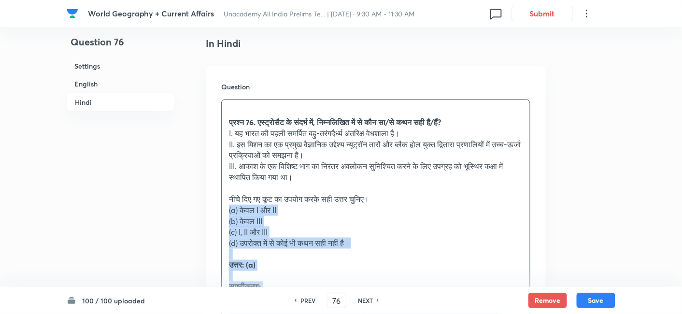
drag, startPoint x: 221, startPoint y: 208, endPoint x: 200, endPoint y: 204, distance: 21.1
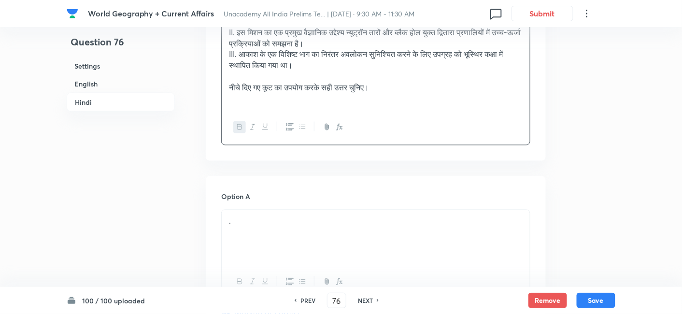
scroll to position [1568, 0]
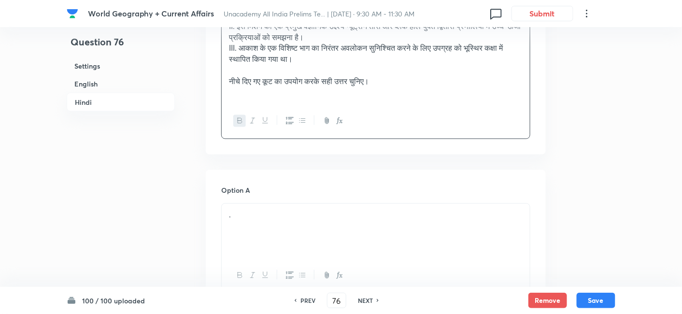
click at [272, 212] on p "." at bounding box center [376, 215] width 294 height 11
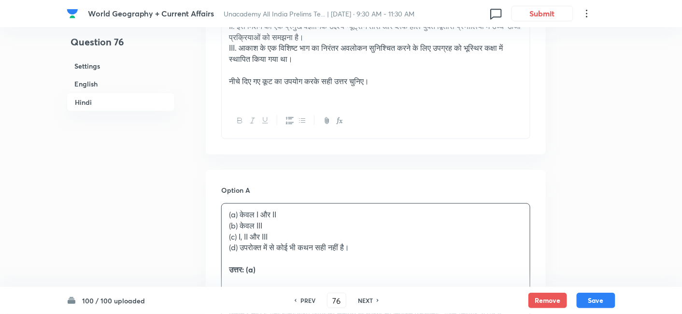
scroll to position [1622, 0]
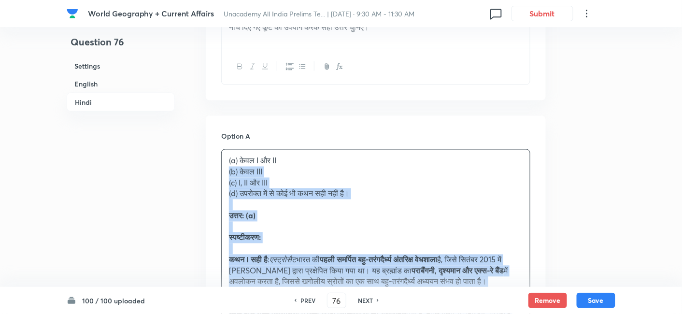
drag, startPoint x: 237, startPoint y: 180, endPoint x: 219, endPoint y: 169, distance: 20.8
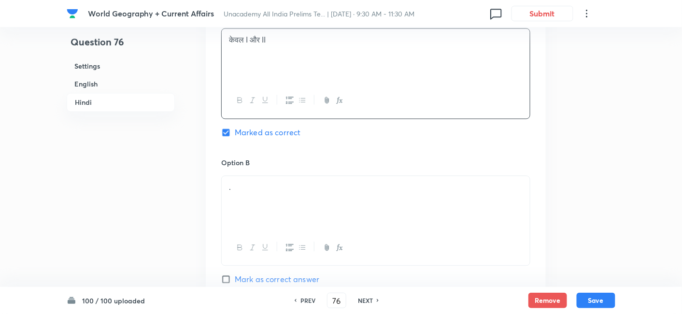
scroll to position [1783, 0]
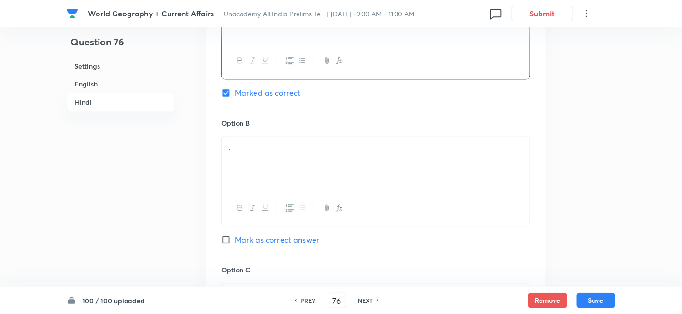
click at [270, 164] on div "." at bounding box center [376, 163] width 308 height 54
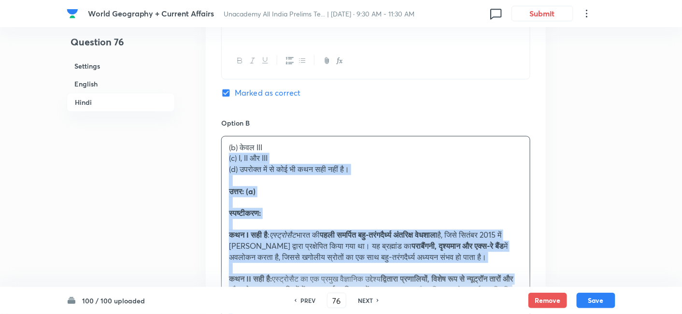
drag, startPoint x: 227, startPoint y: 159, endPoint x: 217, endPoint y: 158, distance: 9.7
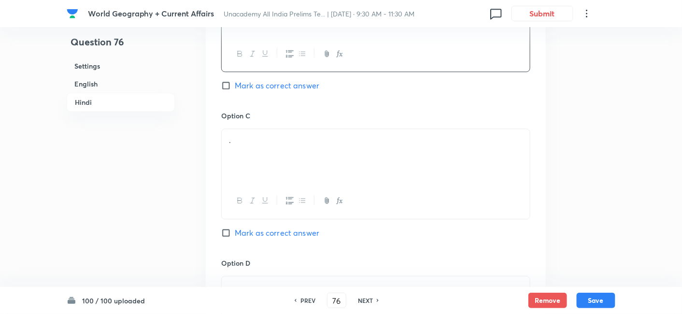
scroll to position [1944, 0]
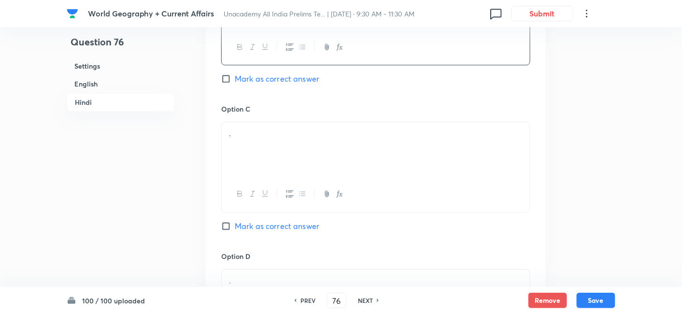
click at [270, 150] on div "." at bounding box center [376, 149] width 308 height 54
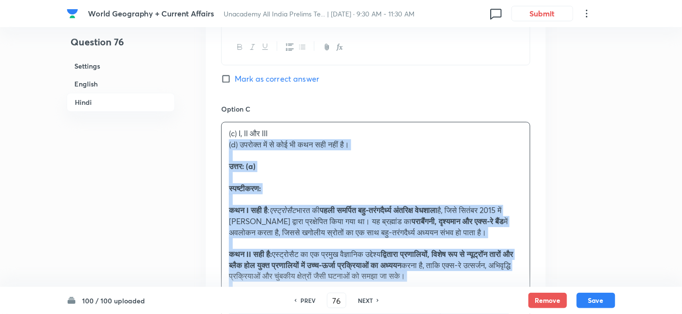
click at [206, 144] on div "Option A केवल I और II Marked as correct Option B केवल III Mark as correct answe…" at bounding box center [376, 182] width 340 height 777
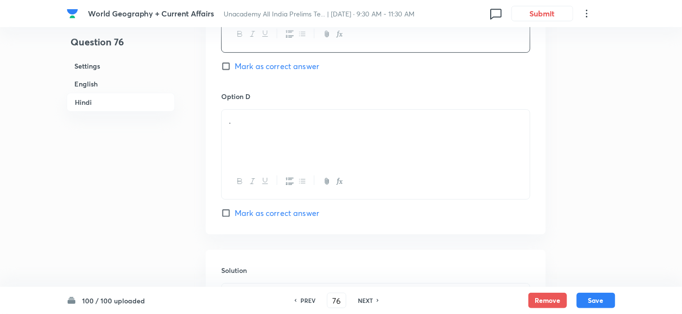
scroll to position [2105, 0]
click at [266, 131] on div "." at bounding box center [376, 135] width 308 height 54
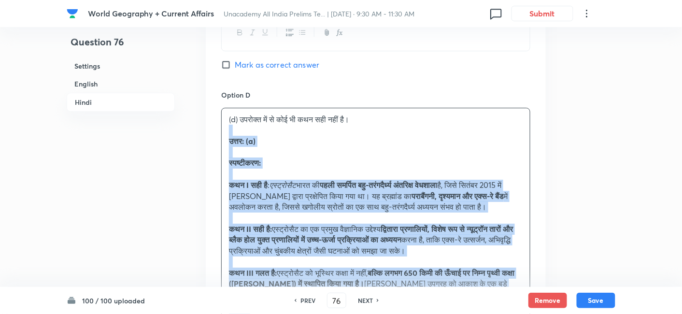
click at [223, 129] on div "(d) उपरोक्त में से कोई भी कथन सही नहीं है। उत्तर: (a) स्पष्टीकरण: कथन I सही है …" at bounding box center [376, 218] width 308 height 220
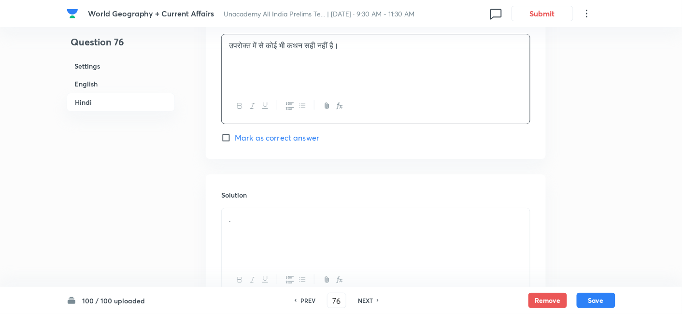
scroll to position [2261, 0]
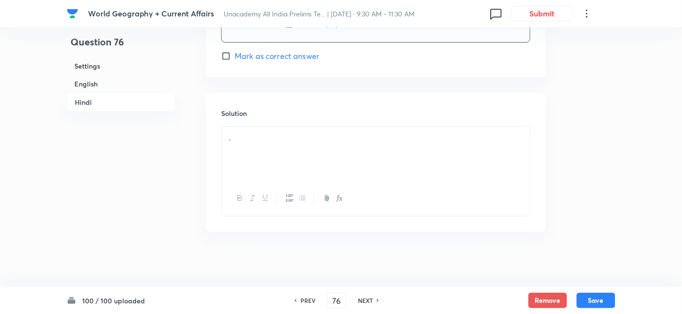
click at [267, 144] on div "." at bounding box center [376, 154] width 308 height 54
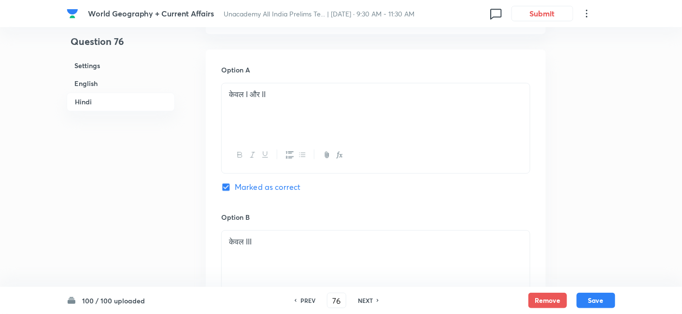
scroll to position [1670, 0]
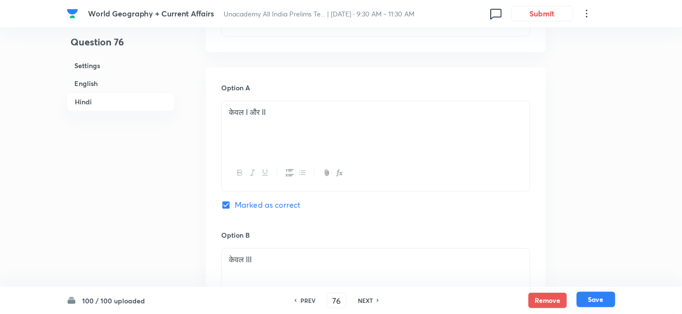
click at [599, 300] on button "Save" at bounding box center [596, 299] width 39 height 15
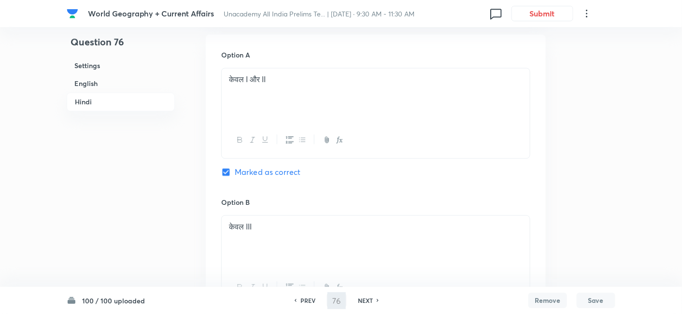
type input "77"
checkbox input "false"
checkbox input "true"
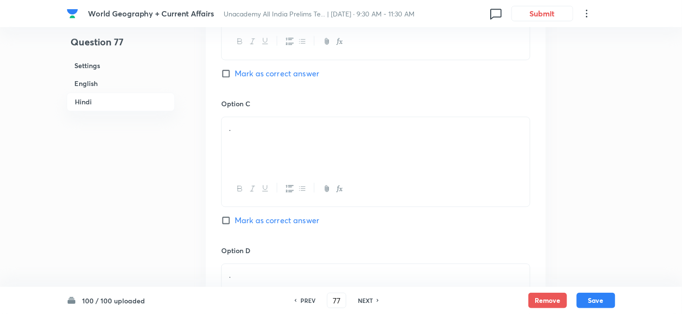
click at [115, 85] on h6 "English" at bounding box center [121, 84] width 108 height 18
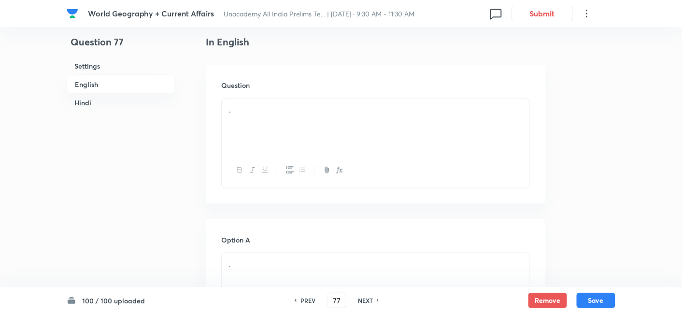
click at [279, 146] on div "." at bounding box center [376, 126] width 308 height 54
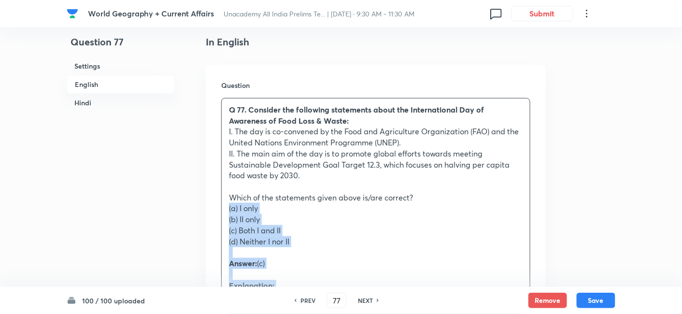
drag, startPoint x: 234, startPoint y: 203, endPoint x: 194, endPoint y: 205, distance: 40.6
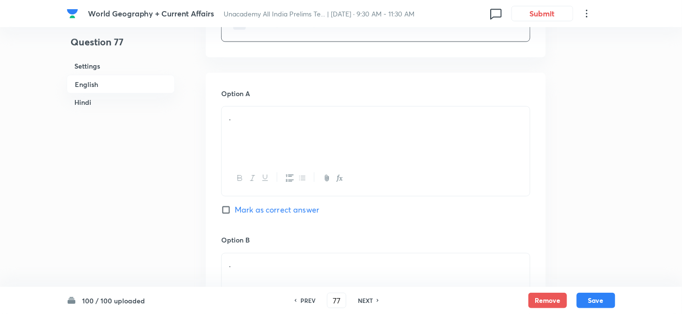
scroll to position [476, 0]
click at [278, 135] on div "." at bounding box center [376, 133] width 308 height 54
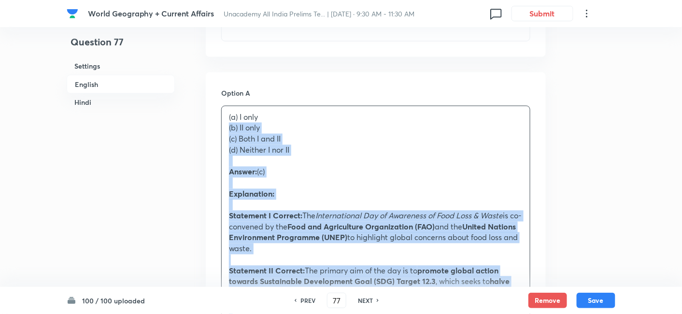
drag, startPoint x: 238, startPoint y: 128, endPoint x: 207, endPoint y: 127, distance: 31.4
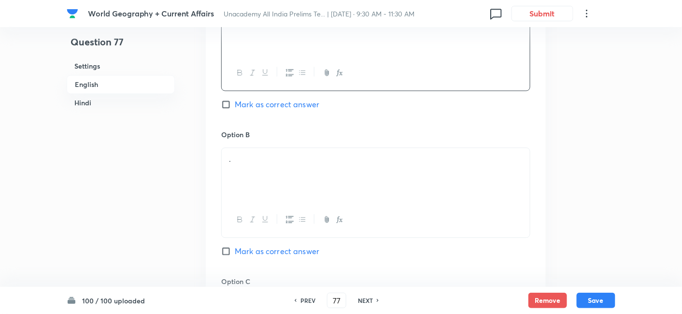
scroll to position [584, 0]
click at [264, 173] on div "." at bounding box center [376, 173] width 308 height 54
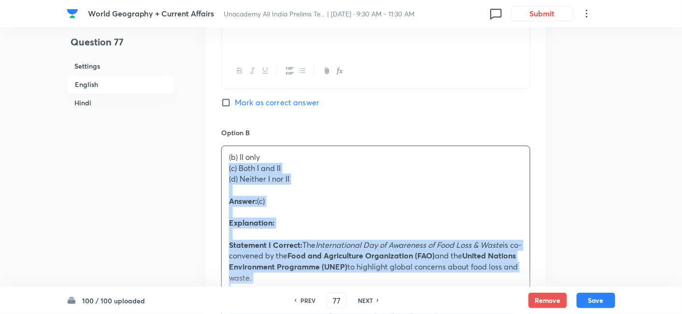
drag, startPoint x: 222, startPoint y: 165, endPoint x: 217, endPoint y: 164, distance: 5.4
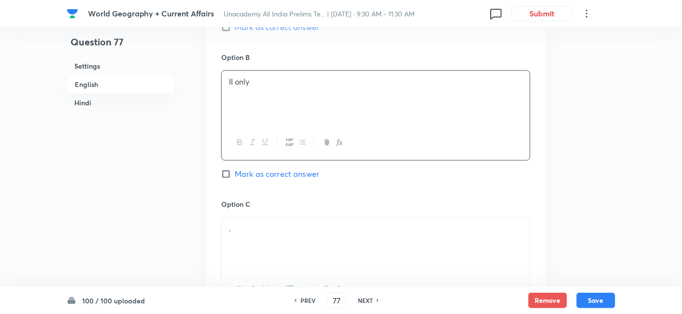
scroll to position [745, 0]
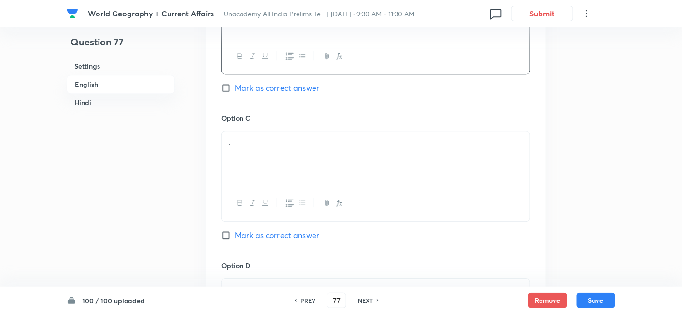
click at [273, 164] on div "." at bounding box center [376, 158] width 308 height 54
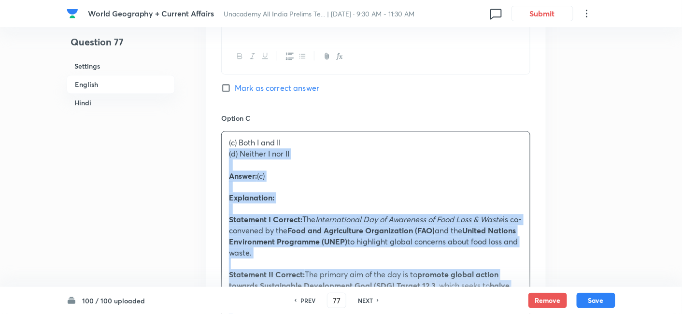
drag, startPoint x: 232, startPoint y: 156, endPoint x: 208, endPoint y: 148, distance: 25.8
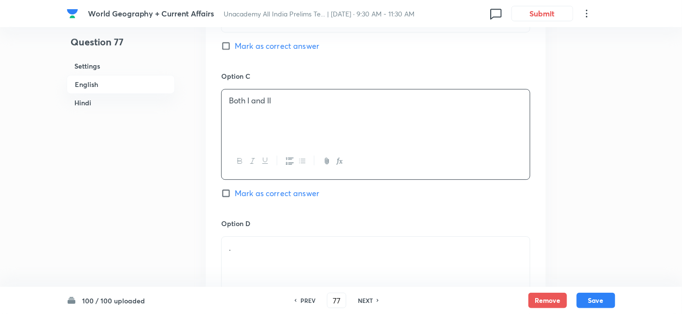
scroll to position [852, 0]
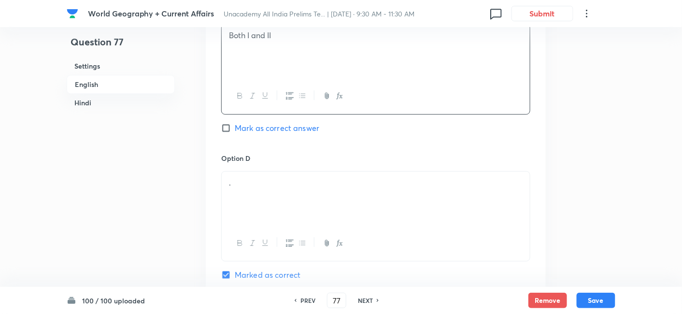
click at [292, 122] on span "Mark as correct answer" at bounding box center [277, 128] width 85 height 12
click at [235, 123] on input "Mark as correct answer" at bounding box center [228, 128] width 14 height 10
checkbox input "true"
checkbox input "false"
checkbox input "true"
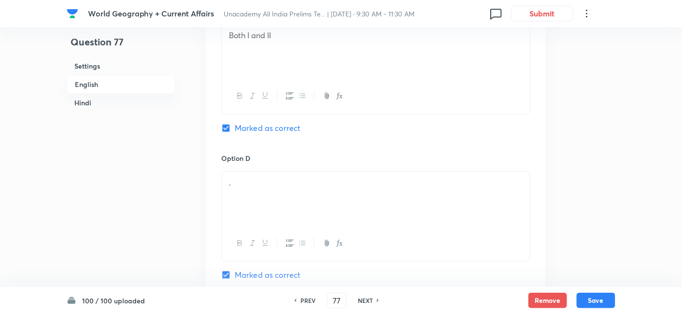
checkbox input "false"
click at [272, 174] on div "." at bounding box center [376, 199] width 308 height 54
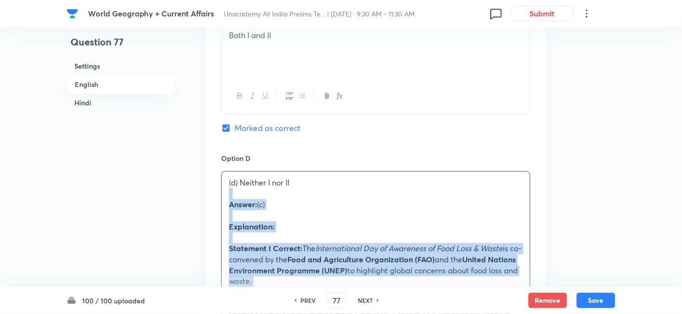
drag, startPoint x: 244, startPoint y: 188, endPoint x: 221, endPoint y: 191, distance: 23.4
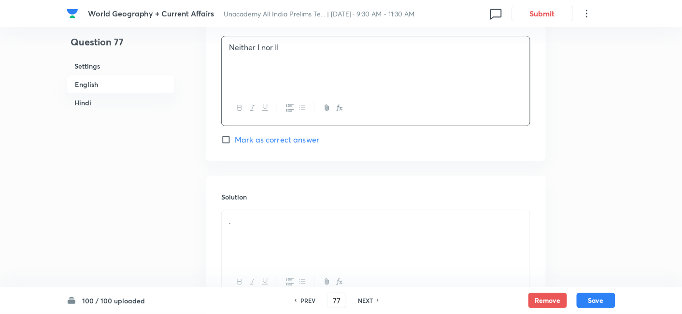
scroll to position [1067, 0]
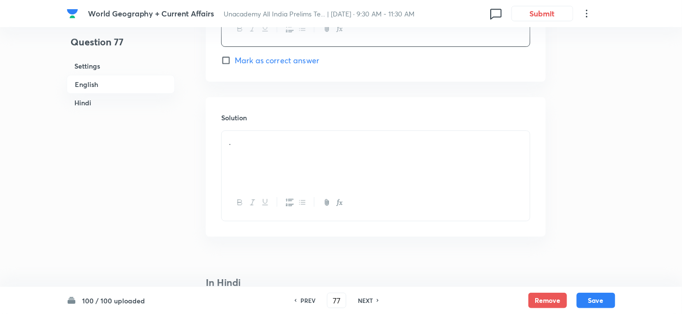
click at [275, 155] on div "." at bounding box center [376, 158] width 308 height 54
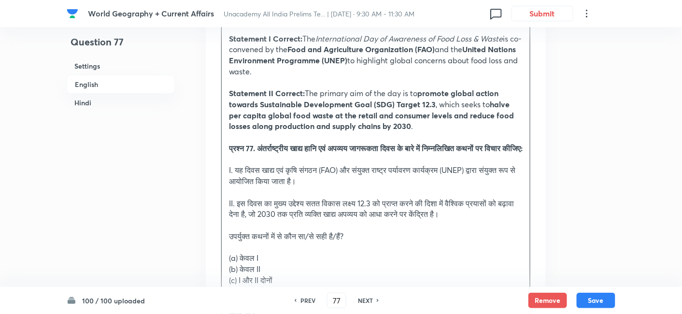
scroll to position [1228, 0]
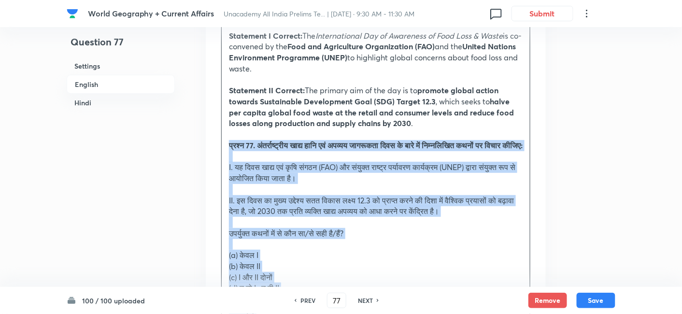
drag, startPoint x: 211, startPoint y: 145, endPoint x: 204, endPoint y: 141, distance: 8.3
click at [204, 141] on div "Question 77 Settings English Hindi Settings Type Single choice correct 4 option…" at bounding box center [341, 164] width 549 height 2692
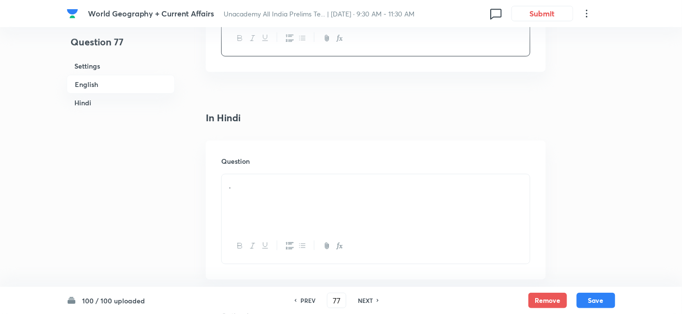
scroll to position [1389, 0]
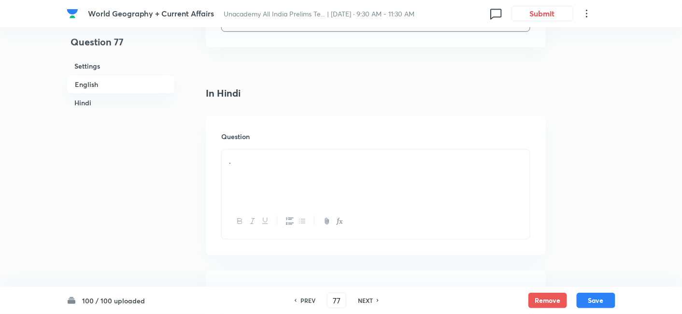
click at [263, 150] on div "." at bounding box center [376, 177] width 308 height 54
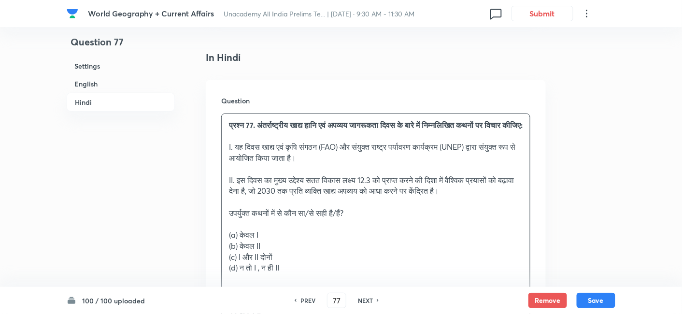
scroll to position [1443, 0]
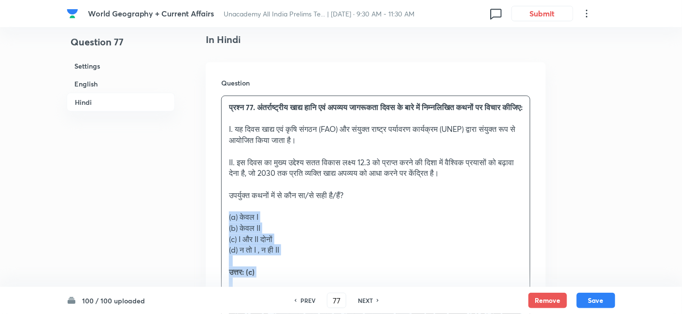
click at [219, 227] on div "Question प्रश्न 77. अंतर्राष्ट्रीय खाद्य हानि एवं अपव्यय जागरूकता दिवस के बारे …" at bounding box center [376, 258] width 340 height 393
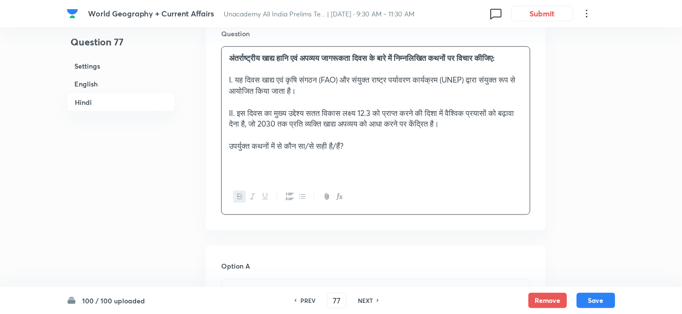
scroll to position [1604, 0]
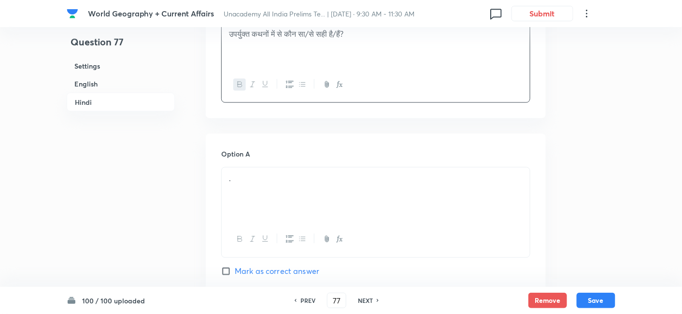
click at [250, 185] on p "." at bounding box center [376, 178] width 294 height 11
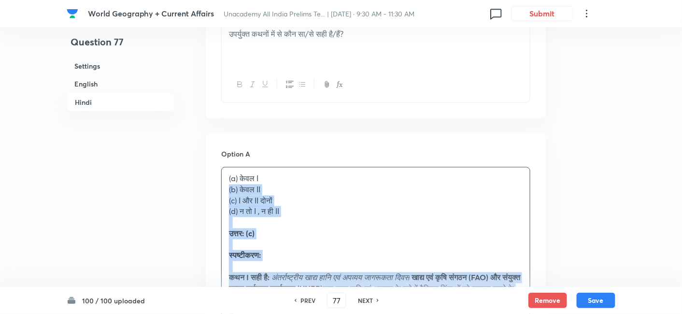
drag, startPoint x: 229, startPoint y: 202, endPoint x: 221, endPoint y: 199, distance: 8.7
click at [221, 199] on div "(a) केवल I (b) केवल II (c) I और II दोनों (d) न तो I , न ही II उत्तर: (c) स्पष्ट…" at bounding box center [375, 284] width 309 height 235
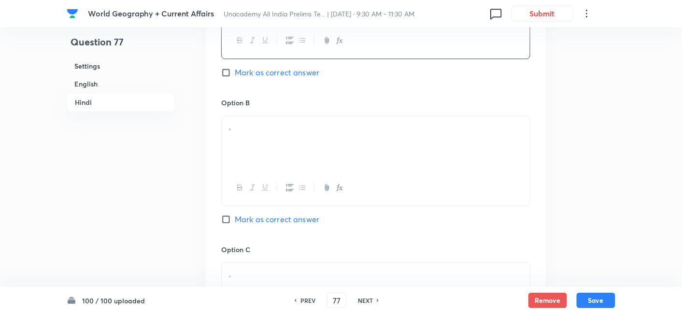
scroll to position [1819, 0]
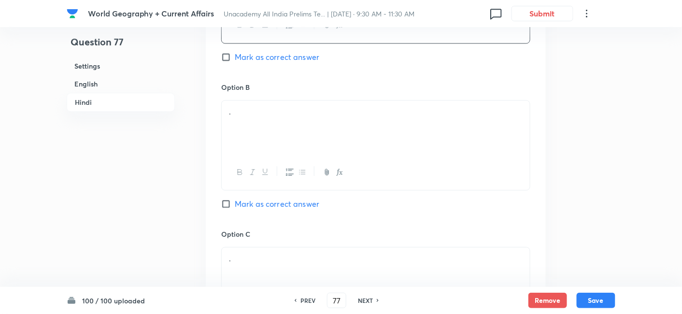
click at [268, 142] on div "." at bounding box center [376, 128] width 308 height 54
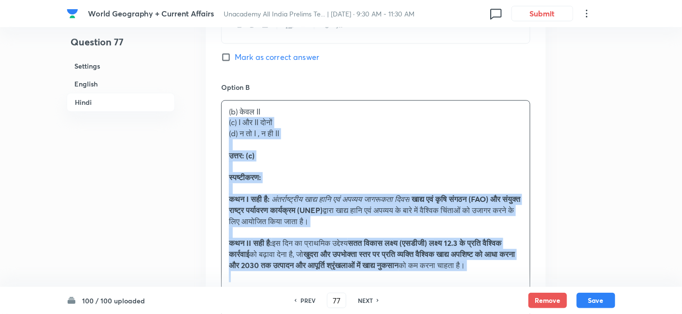
drag, startPoint x: 223, startPoint y: 136, endPoint x: 208, endPoint y: 133, distance: 14.9
click at [208, 133] on div "Option A केवल I Mark as correct answer Option B (b) केवल II (c) I और II दोनों (…" at bounding box center [376, 285] width 340 height 733
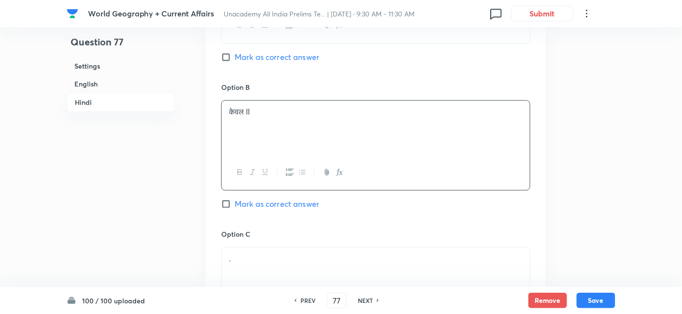
scroll to position [1926, 0]
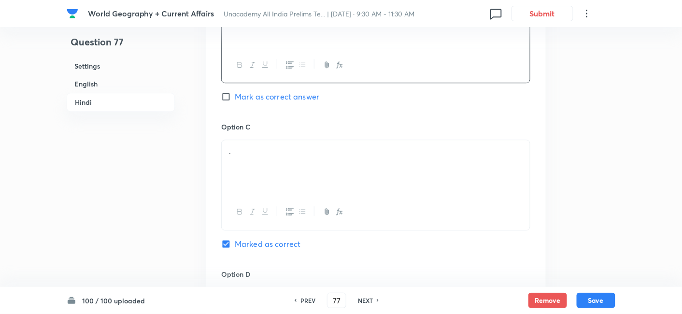
click at [262, 157] on p "." at bounding box center [376, 151] width 294 height 11
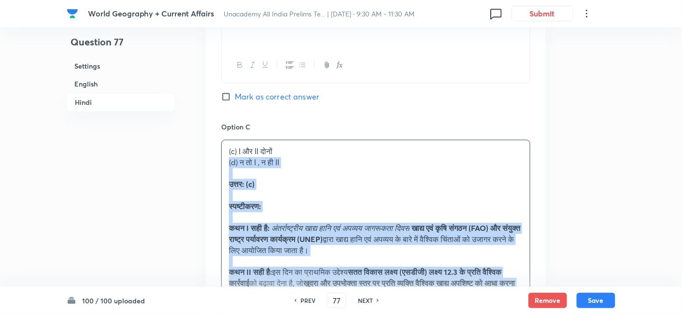
drag, startPoint x: 230, startPoint y: 177, endPoint x: 220, endPoint y: 173, distance: 11.5
click at [220, 173] on div "Option A केवल I Mark as correct answer Option B केवल II Mark as correct answer …" at bounding box center [376, 173] width 340 height 722
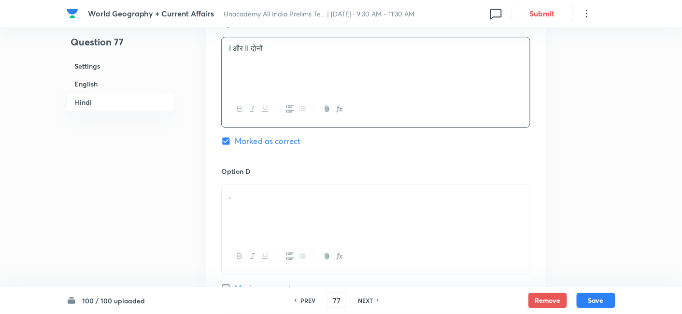
scroll to position [2087, 0]
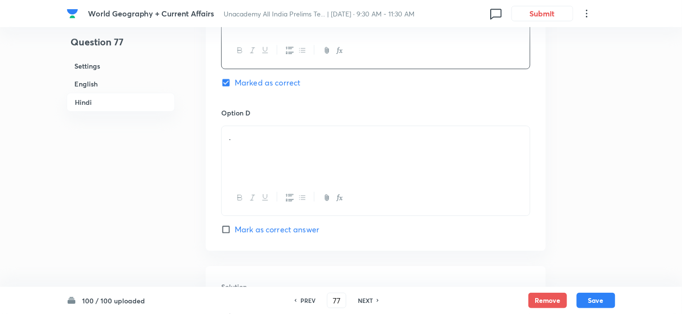
click at [269, 168] on div "." at bounding box center [376, 153] width 308 height 54
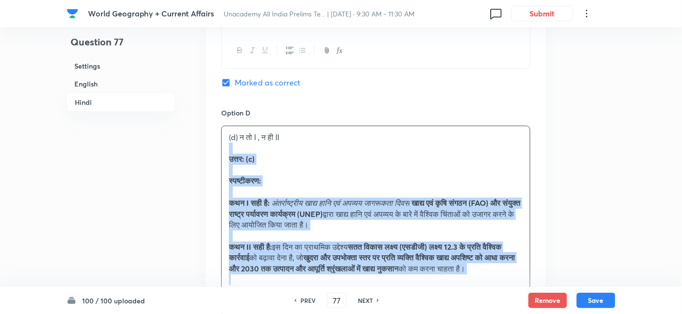
drag, startPoint x: 247, startPoint y: 159, endPoint x: 223, endPoint y: 158, distance: 24.2
click at [223, 158] on div "(d) न तो I , न ही II उत्तर: (c) स्पष्टीकरण: कथन I सही है: अंतर्राष्ट्रीय खाद्य …" at bounding box center [376, 208] width 308 height 165
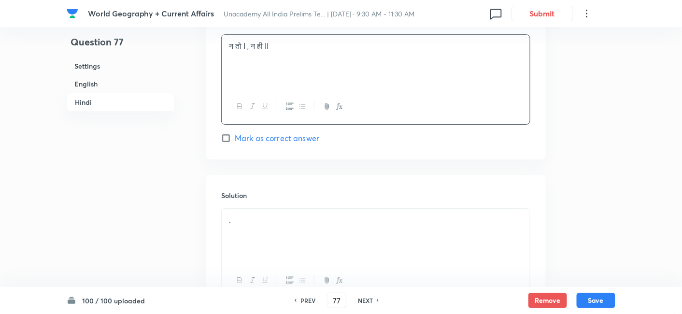
scroll to position [2248, 0]
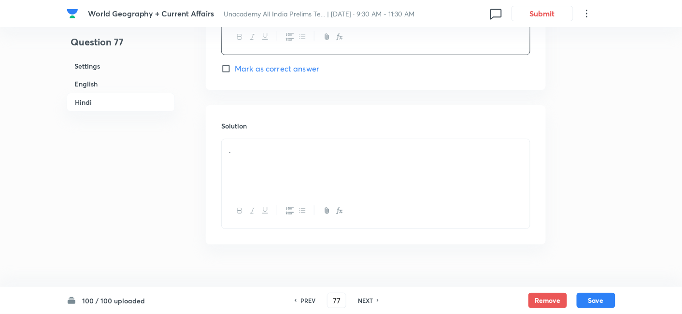
click at [268, 176] on div "." at bounding box center [376, 166] width 308 height 54
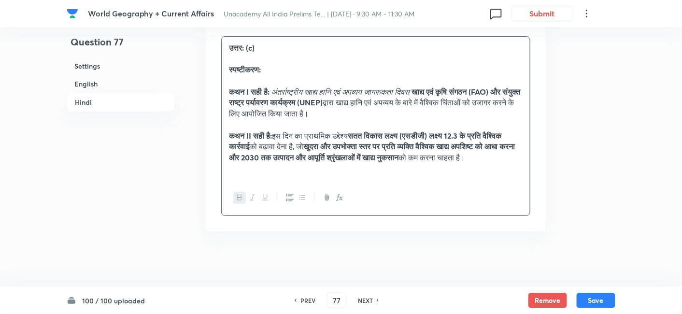
scroll to position [2356, 0]
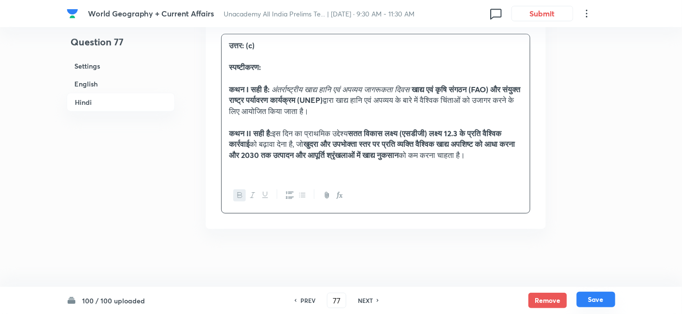
click at [601, 299] on button "Save" at bounding box center [596, 299] width 39 height 15
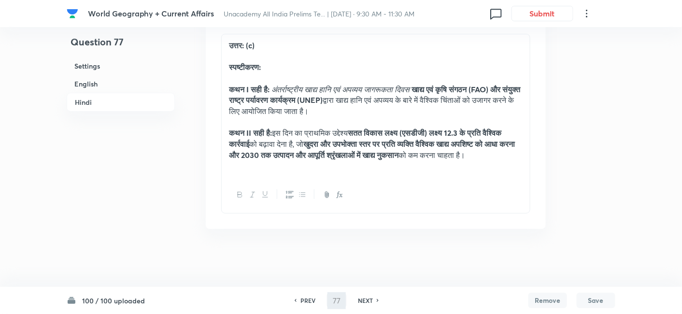
type input "78"
checkbox input "false"
checkbox input "true"
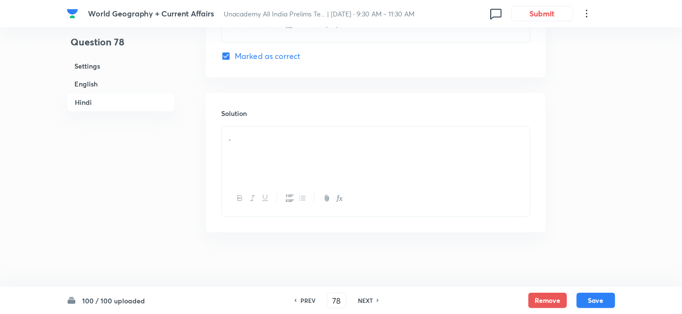
click at [113, 85] on h6 "English" at bounding box center [121, 84] width 108 height 18
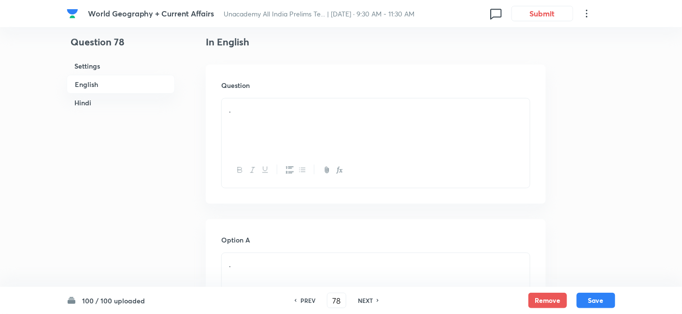
click at [281, 159] on div at bounding box center [376, 170] width 308 height 35
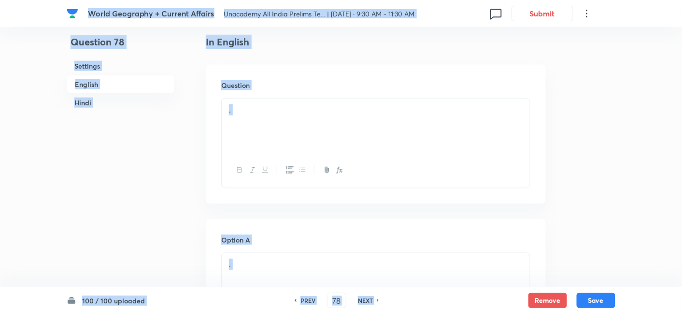
click at [308, 138] on div "." at bounding box center [376, 126] width 308 height 54
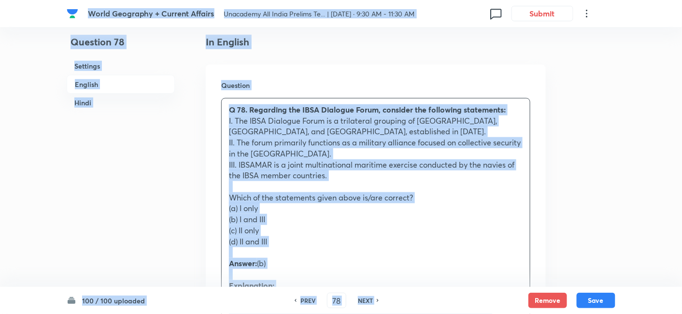
drag, startPoint x: 224, startPoint y: 212, endPoint x: 209, endPoint y: 210, distance: 14.6
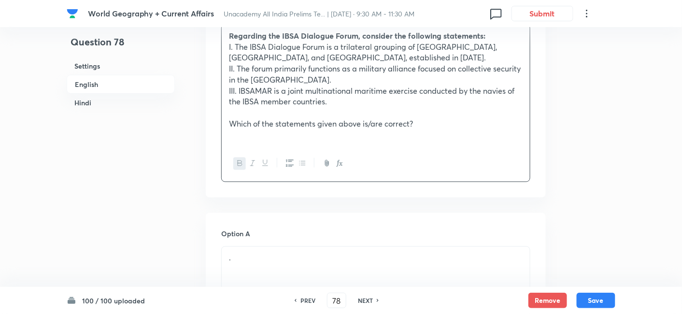
scroll to position [423, 0]
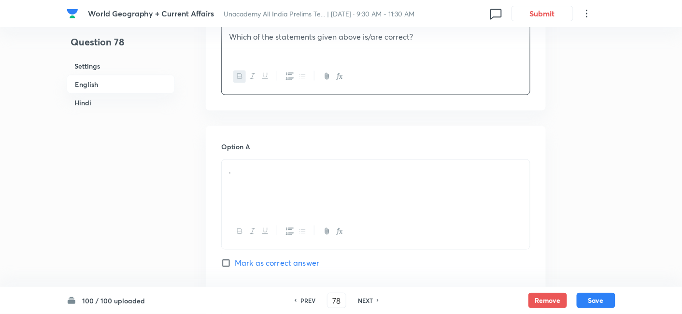
click at [267, 180] on div "." at bounding box center [376, 187] width 308 height 54
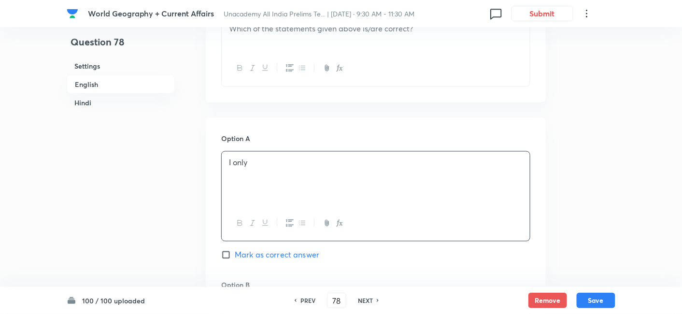
scroll to position [584, 0]
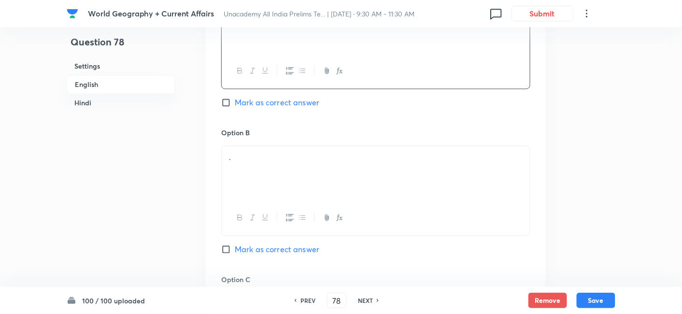
click at [263, 166] on div "." at bounding box center [376, 173] width 308 height 54
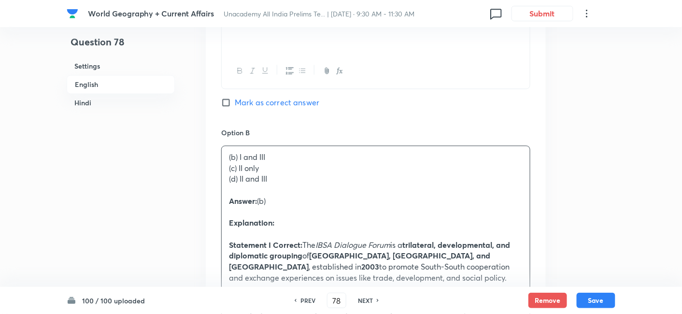
drag, startPoint x: 229, startPoint y: 163, endPoint x: 221, endPoint y: 163, distance: 7.2
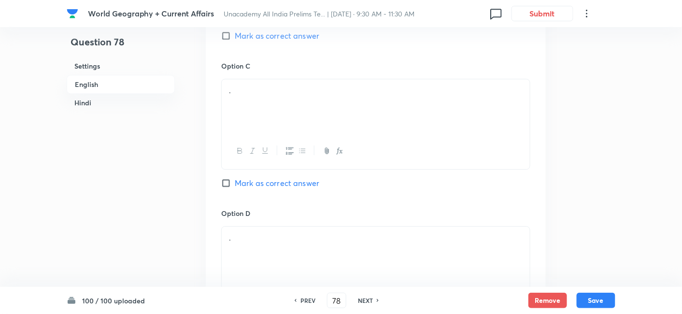
scroll to position [799, 0]
click at [266, 108] on div "." at bounding box center [376, 105] width 308 height 54
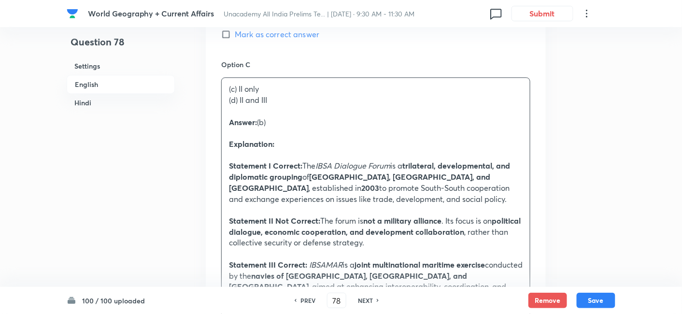
drag, startPoint x: 226, startPoint y: 102, endPoint x: 209, endPoint y: 100, distance: 17.6
click at [209, 100] on div "Option A I only Mark as correct answer Option B I and III Mark as correct answe…" at bounding box center [376, 303] width 340 height 1107
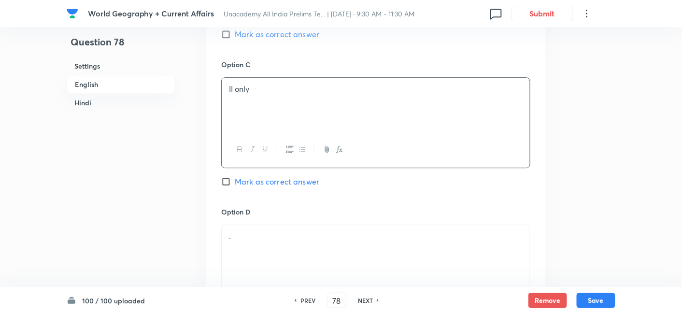
click at [273, 38] on span "Mark as correct answer" at bounding box center [277, 35] width 85 height 12
click at [235, 38] on input "Mark as correct answer" at bounding box center [228, 34] width 14 height 10
checkbox input "true"
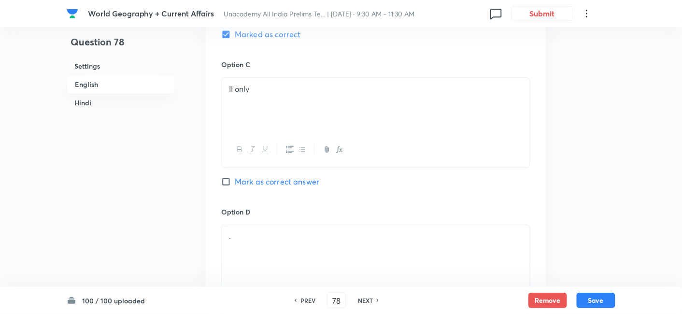
checkbox input "false"
checkbox input "true"
checkbox input "false"
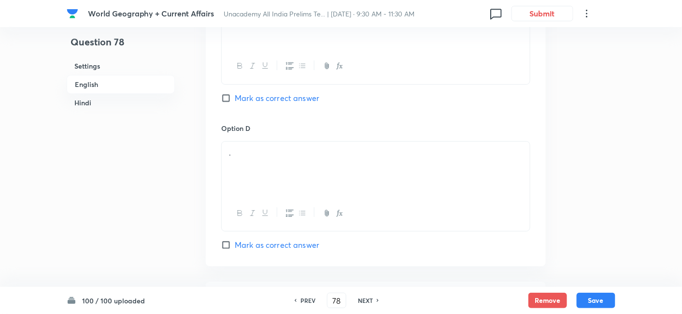
scroll to position [906, 0]
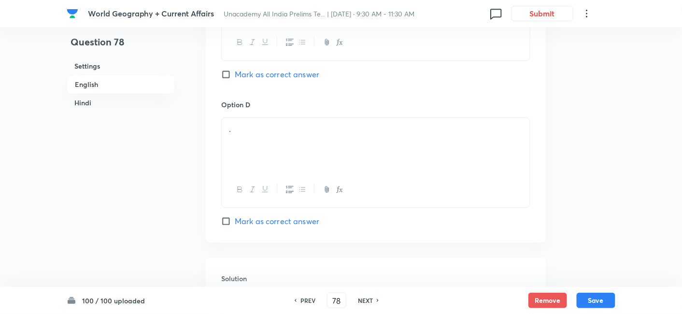
click at [275, 119] on div "." at bounding box center [376, 145] width 308 height 54
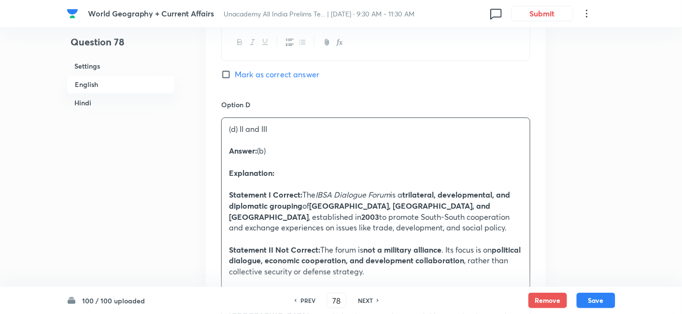
drag, startPoint x: 230, startPoint y: 139, endPoint x: 225, endPoint y: 139, distance: 5.3
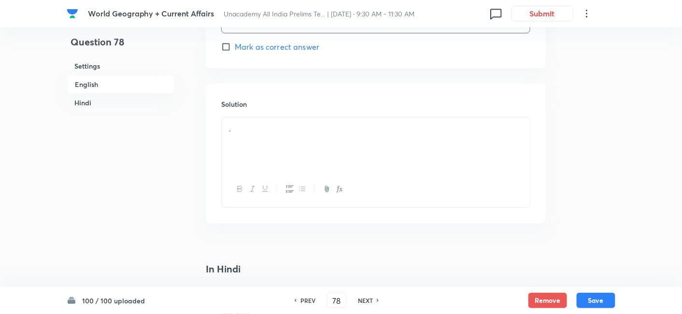
scroll to position [1121, 0]
click at [275, 119] on div "." at bounding box center [376, 104] width 308 height 54
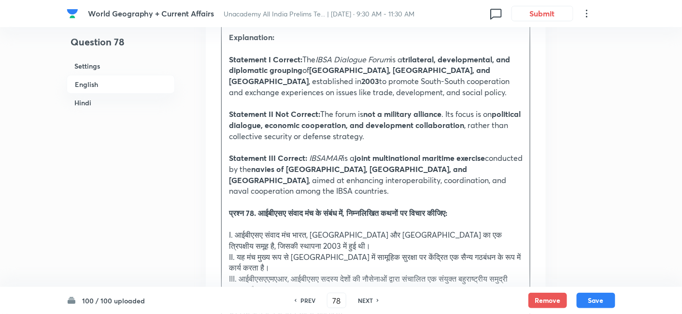
scroll to position [1228, 0]
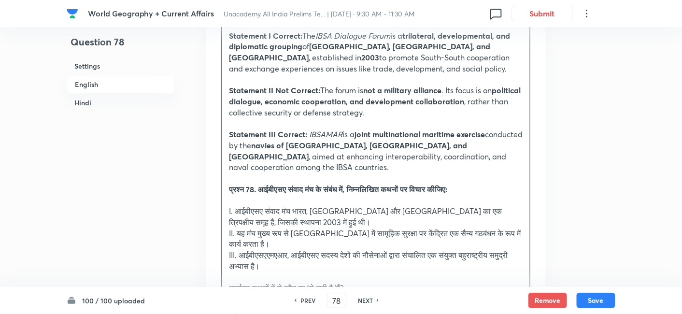
click at [215, 173] on div "Solution Answer: (b) Explanation: Statement I Correct: The IBSA Dialogue Forum …" at bounding box center [376, 248] width 340 height 624
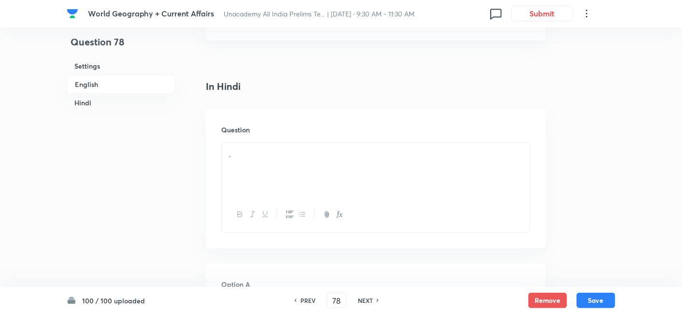
scroll to position [1443, 0]
click at [268, 154] on div "." at bounding box center [376, 167] width 308 height 54
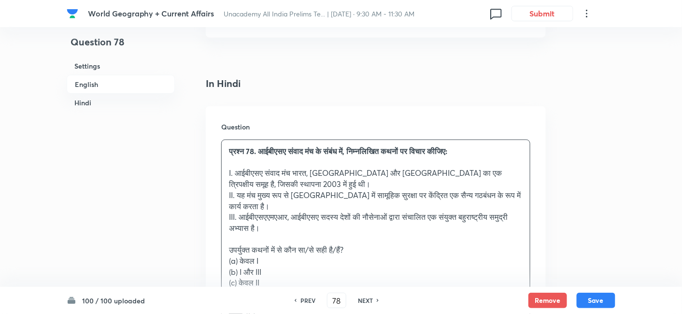
click at [214, 247] on div "Question प्रश्न 78. आईबीएसए संवाद मंच के संबंध में, निम्नलिखित कथनों पर विचार क…" at bounding box center [376, 313] width 340 height 415
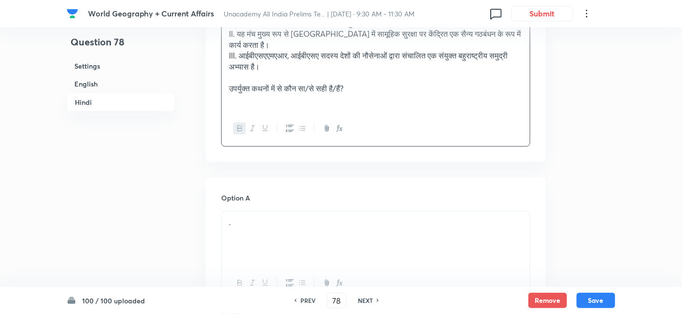
click at [278, 217] on p "." at bounding box center [376, 222] width 294 height 11
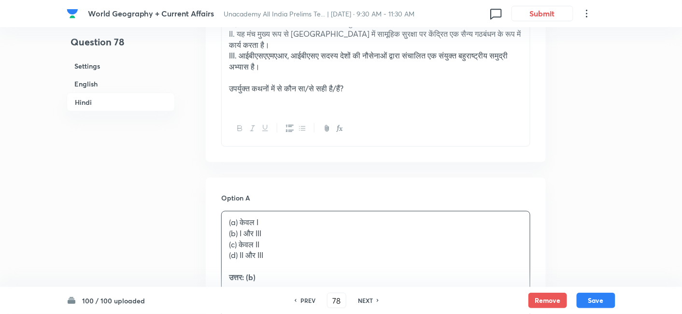
scroll to position [1658, 0]
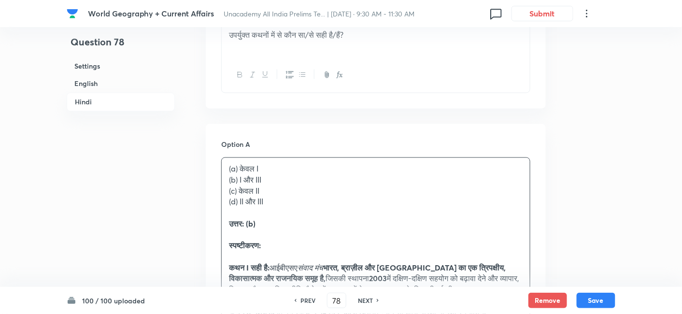
drag, startPoint x: 251, startPoint y: 173, endPoint x: 228, endPoint y: 168, distance: 23.7
click at [228, 168] on div "(a) केवल I (b) I और III (c) केवल II (d) II और III उत्तर: (b) स्पष्टीकरण: कथन I …" at bounding box center [376, 268] width 308 height 220
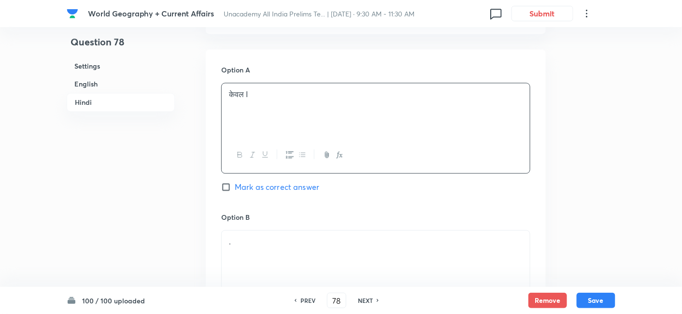
scroll to position [1819, 0]
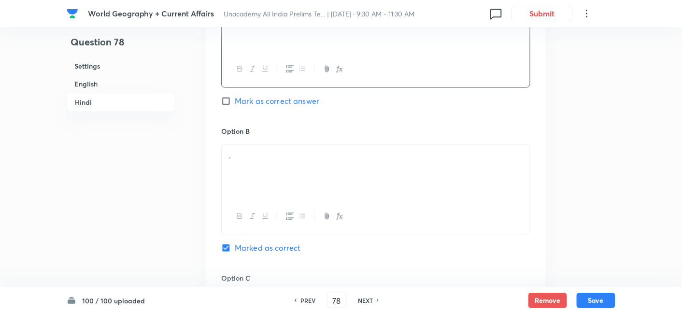
click at [273, 170] on div "." at bounding box center [376, 171] width 308 height 54
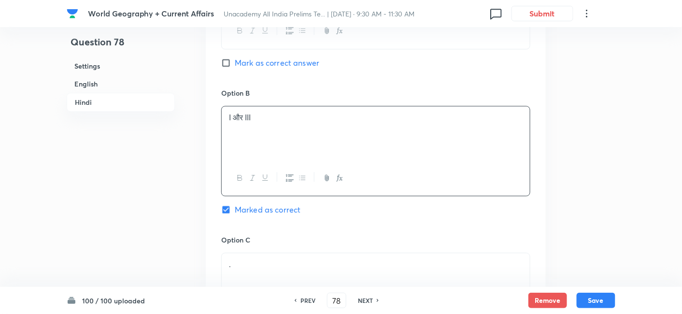
scroll to position [1926, 0]
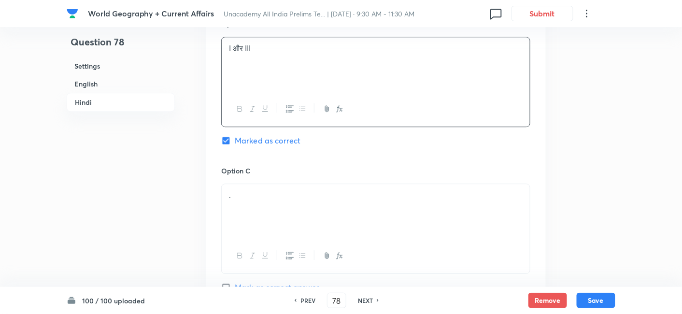
click at [263, 190] on p "." at bounding box center [376, 195] width 294 height 11
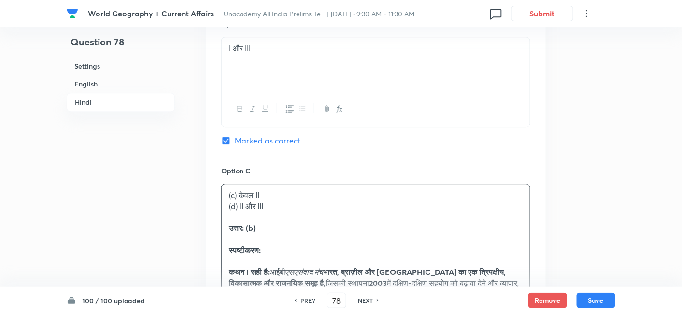
drag, startPoint x: 234, startPoint y: 190, endPoint x: 221, endPoint y: 191, distance: 13.1
click at [221, 191] on div "(c) केवल II (d) II और III उत्तर: (b) स्पष्टीकरण: कथन I सही है: आईबीएसए संवाद मं…" at bounding box center [375, 301] width 309 height 235
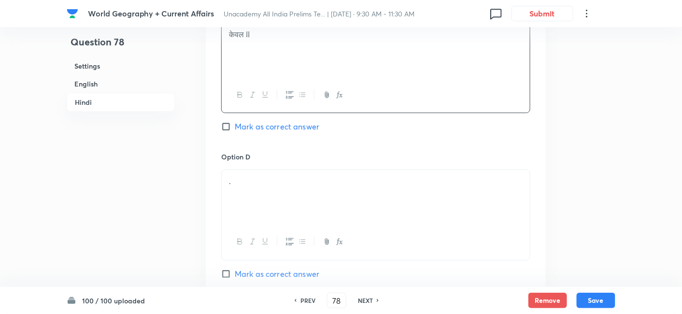
scroll to position [2087, 0]
click at [260, 176] on div "." at bounding box center [376, 197] width 308 height 54
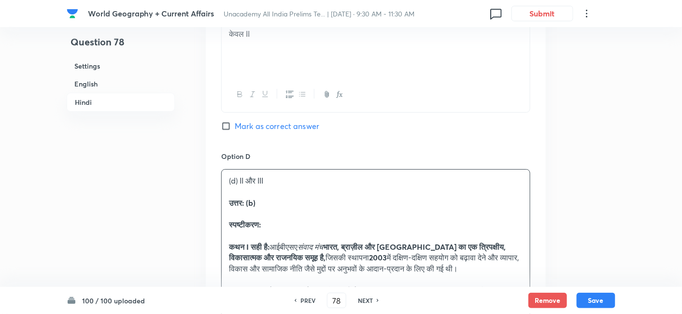
drag, startPoint x: 234, startPoint y: 176, endPoint x: 227, endPoint y: 176, distance: 7.2
click at [230, 187] on p at bounding box center [376, 192] width 294 height 11
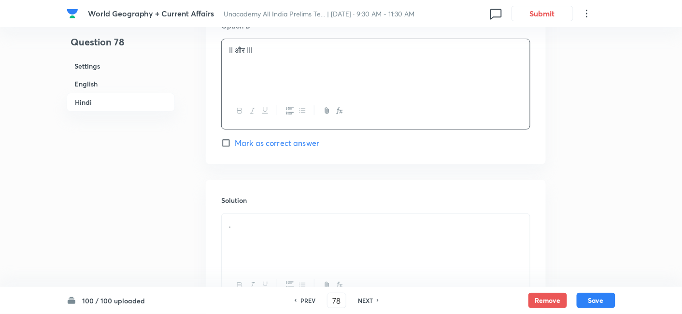
scroll to position [2248, 0]
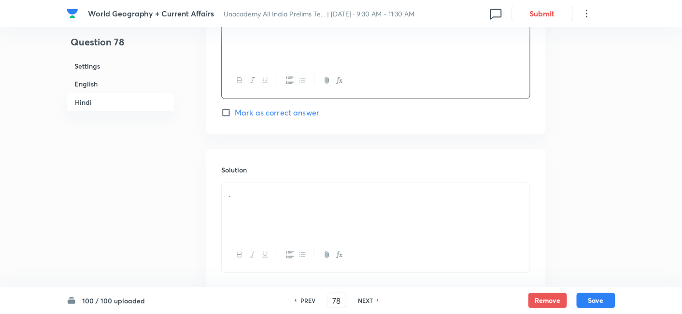
click at [271, 189] on p "." at bounding box center [376, 194] width 294 height 11
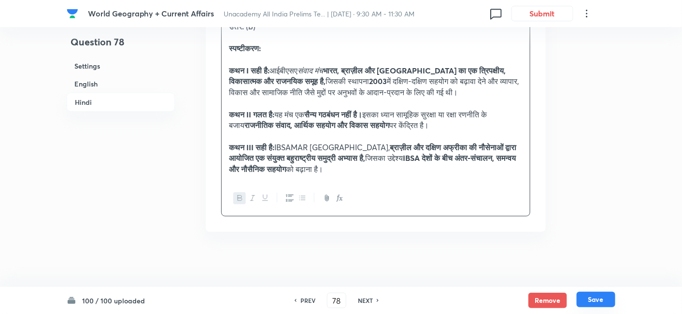
click at [595, 298] on button "Save" at bounding box center [596, 299] width 39 height 15
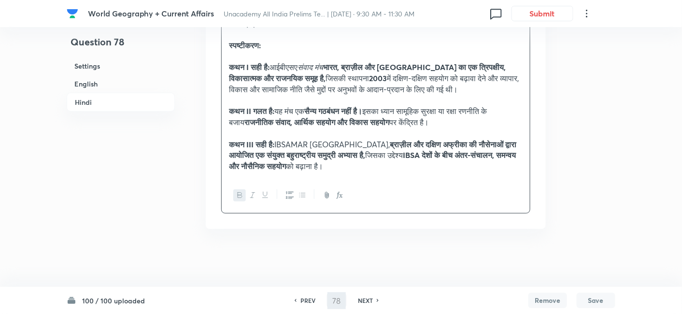
scroll to position [2383, 0]
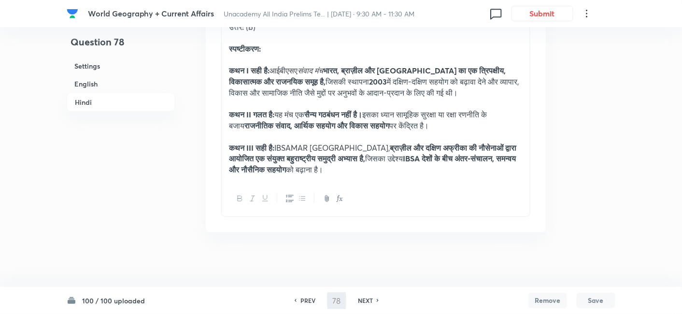
type input "79"
checkbox input "false"
checkbox input "true"
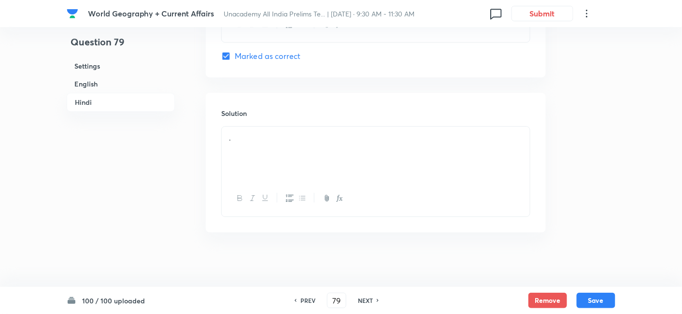
click at [101, 82] on h6 "English" at bounding box center [121, 84] width 108 height 18
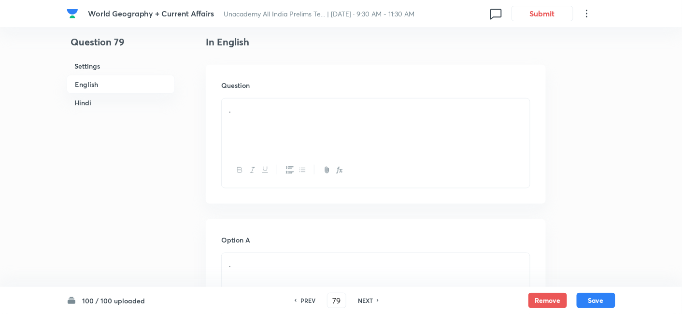
click at [264, 126] on div "." at bounding box center [376, 126] width 308 height 54
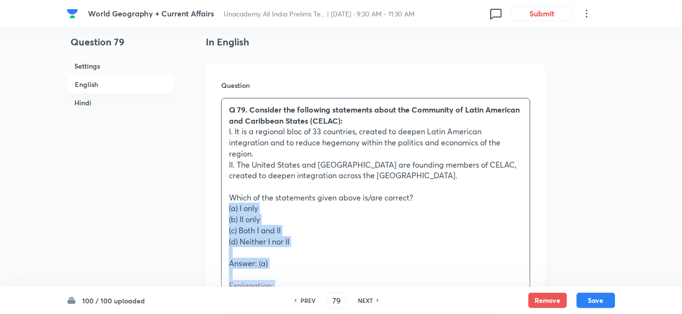
drag, startPoint x: 217, startPoint y: 203, endPoint x: 211, endPoint y: 196, distance: 9.7
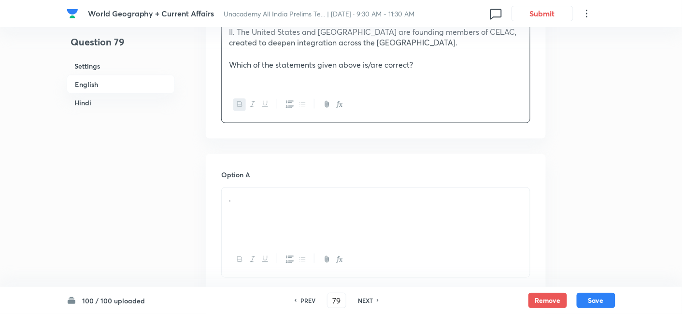
scroll to position [423, 0]
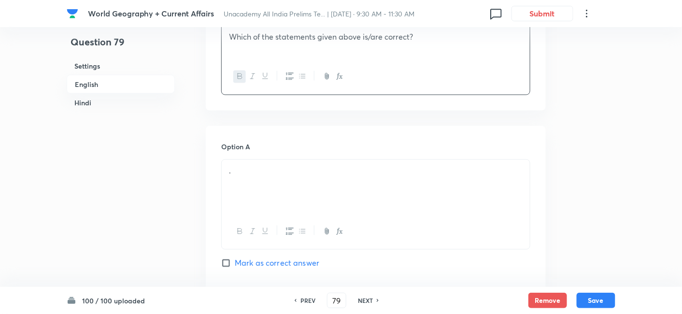
click at [273, 166] on p "." at bounding box center [376, 171] width 294 height 11
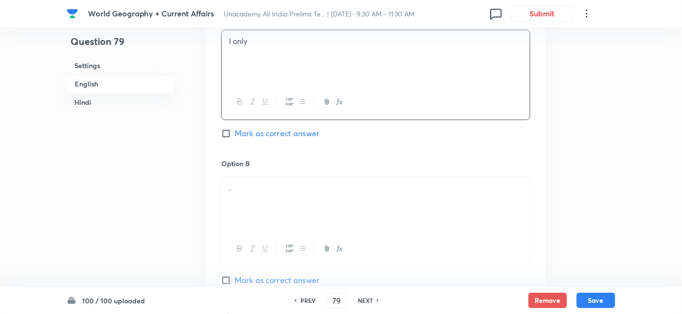
scroll to position [584, 0]
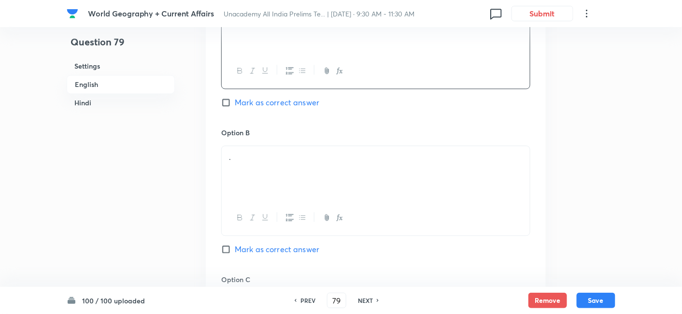
click at [277, 160] on div "." at bounding box center [376, 173] width 308 height 54
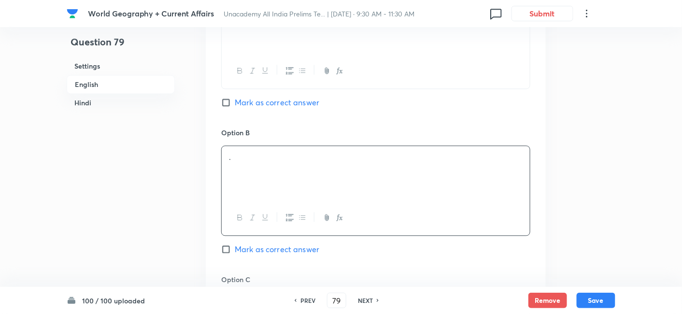
click at [277, 160] on div "." at bounding box center [376, 173] width 308 height 54
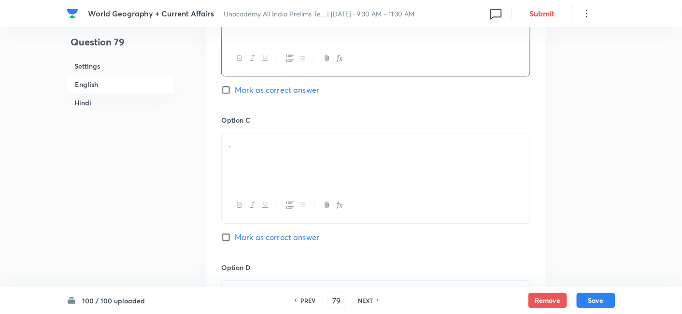
scroll to position [745, 0]
click at [268, 147] on div "." at bounding box center [376, 158] width 308 height 54
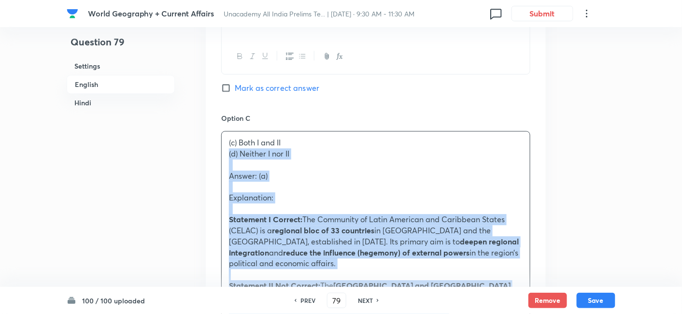
drag, startPoint x: 232, startPoint y: 146, endPoint x: 193, endPoint y: 139, distance: 40.3
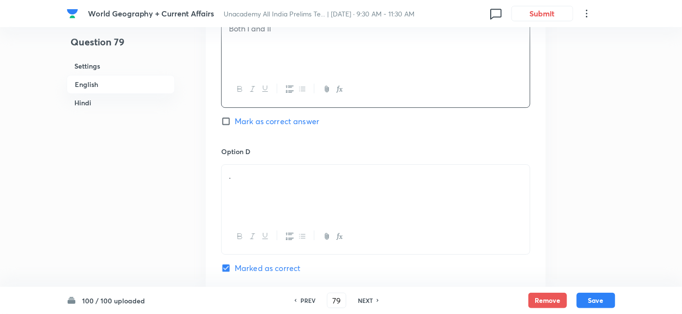
scroll to position [906, 0]
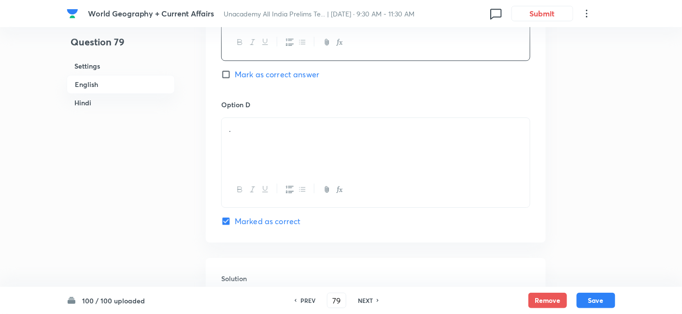
click at [262, 126] on div "." at bounding box center [376, 145] width 308 height 54
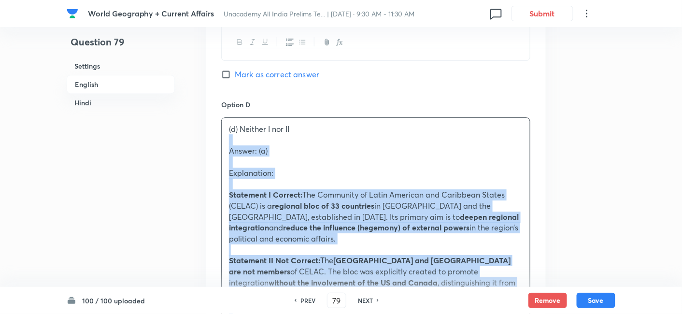
drag, startPoint x: 243, startPoint y: 129, endPoint x: 206, endPoint y: 124, distance: 36.6
click at [206, 124] on div "Option A I only Mark as correct answer Option B II only Mark as correct answer …" at bounding box center [376, 185] width 340 height 1084
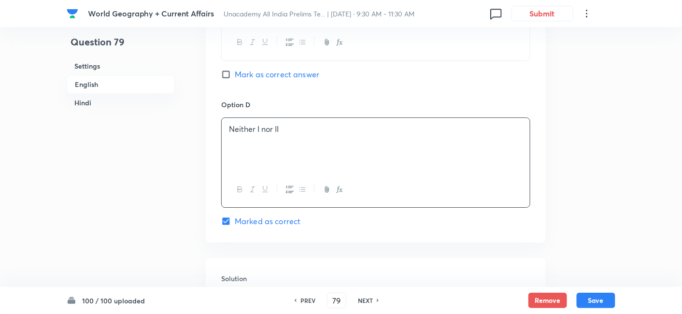
click at [85, 89] on h6 "English" at bounding box center [121, 84] width 108 height 19
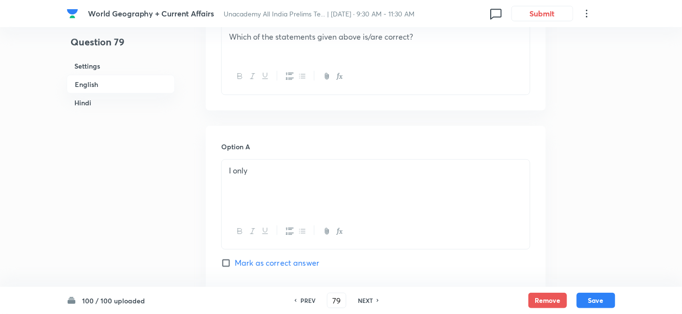
scroll to position [476, 0]
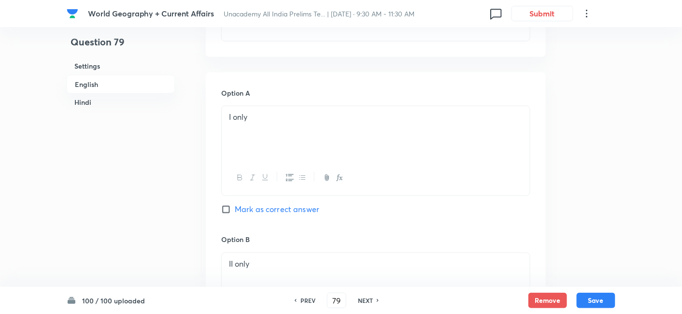
click at [300, 204] on span "Mark as correct answer" at bounding box center [277, 210] width 85 height 12
click at [235, 205] on input "Mark as correct answer" at bounding box center [228, 210] width 14 height 10
click at [300, 204] on span "Marked as correct" at bounding box center [268, 210] width 66 height 12
click at [235, 205] on input "Marked as correct" at bounding box center [228, 210] width 14 height 10
checkbox input "true"
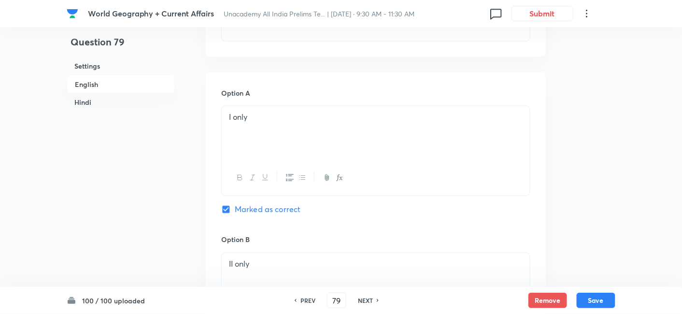
checkbox input "false"
checkbox input "true"
checkbox input "false"
click at [113, 85] on h6 "English" at bounding box center [121, 84] width 108 height 19
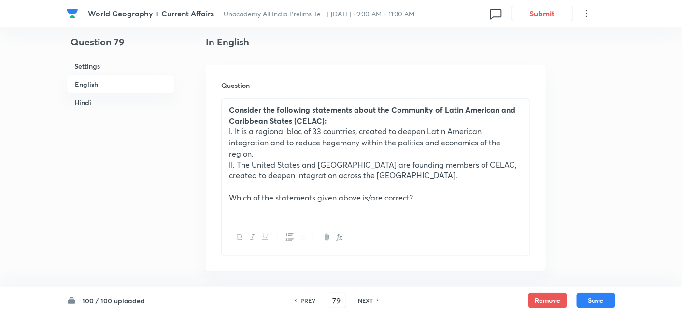
click at [113, 85] on h6 "English" at bounding box center [121, 84] width 108 height 19
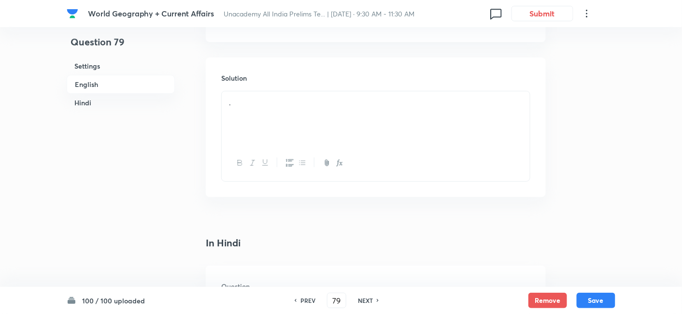
scroll to position [1121, 0]
click at [277, 112] on div "." at bounding box center [376, 104] width 308 height 54
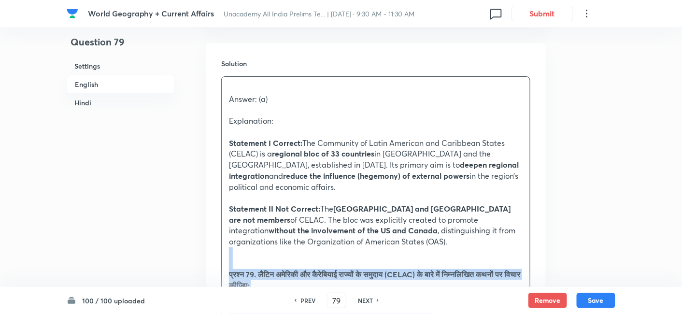
drag, startPoint x: 229, startPoint y: 238, endPoint x: 223, endPoint y: 239, distance: 5.5
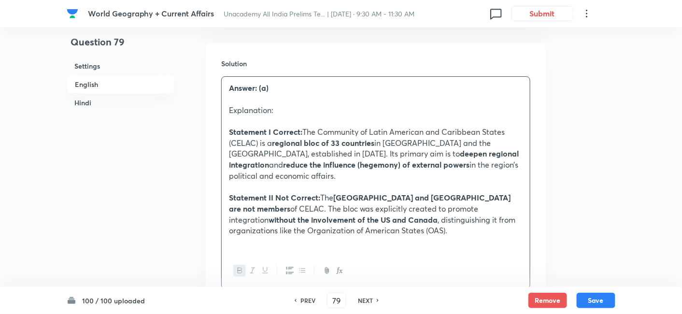
click at [96, 85] on h6 "English" at bounding box center [121, 84] width 108 height 19
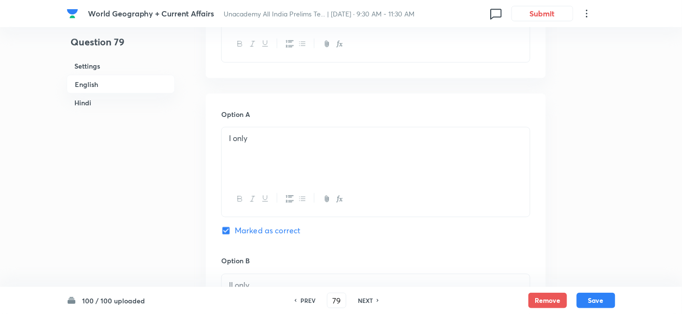
scroll to position [476, 0]
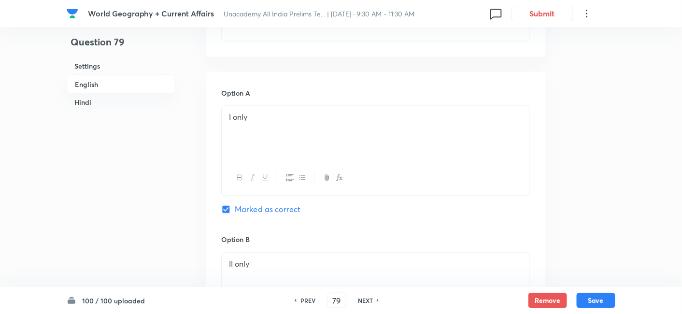
click at [134, 103] on h6 "Hindi" at bounding box center [121, 103] width 108 height 18
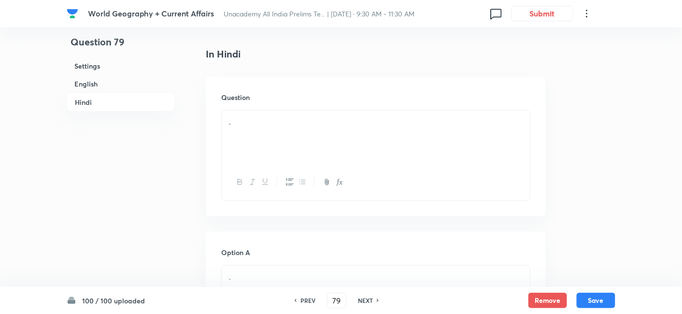
click at [309, 137] on div "." at bounding box center [376, 138] width 308 height 54
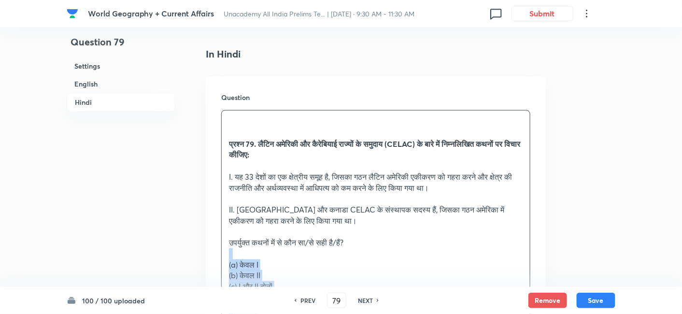
click at [220, 237] on div "Question प्रश्न 79. लैटिन अमेरिकी और कैरेबियाई राज्यों के समुदाय (CELAC) के बार…" at bounding box center [376, 301] width 340 height 448
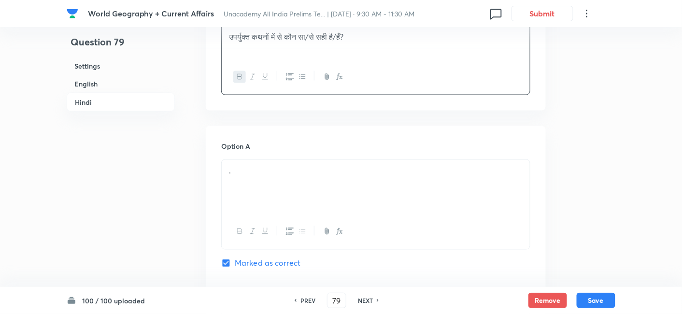
scroll to position [1632, 0]
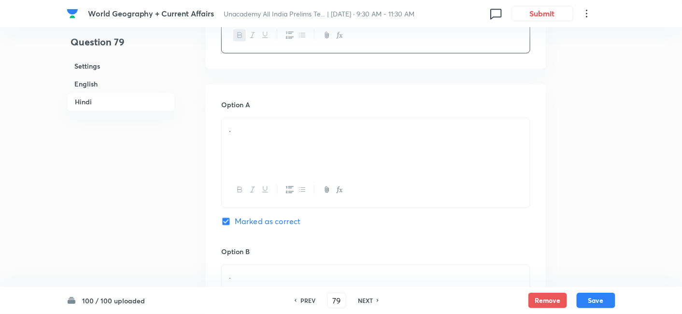
click at [277, 164] on div "." at bounding box center [376, 145] width 308 height 54
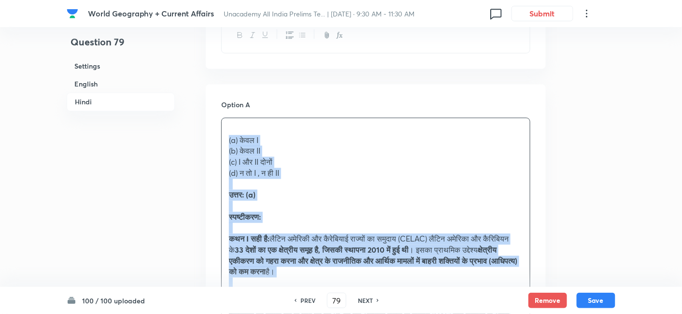
drag, startPoint x: 251, startPoint y: 153, endPoint x: 222, endPoint y: 143, distance: 31.2
click at [222, 143] on div "(a) केवल I (b) केवल II (c) I और II दोनों (d) न तो I , न ही II उत्तर: (a) स्पष्ट…" at bounding box center [376, 233] width 308 height 231
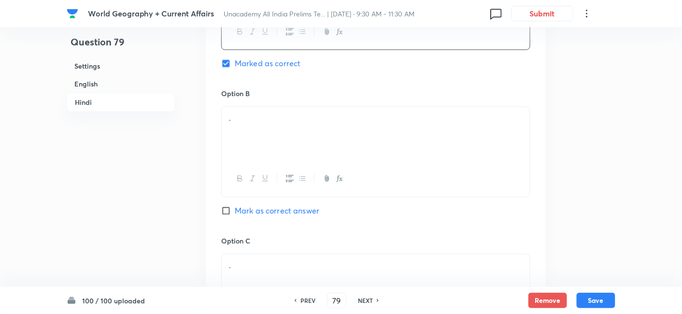
scroll to position [1793, 0]
click at [259, 134] on div "." at bounding box center [376, 131] width 308 height 54
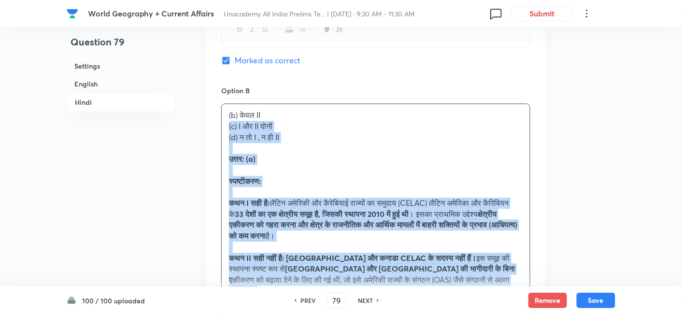
drag, startPoint x: 226, startPoint y: 127, endPoint x: 203, endPoint y: 128, distance: 22.7
click at [208, 126] on div "Option A केवल I Marked as correct Option B (b) केवल II (c) I और II दोनों (d) न …" at bounding box center [376, 300] width 340 height 755
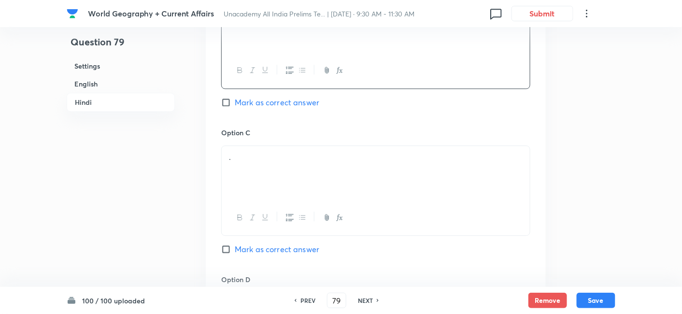
scroll to position [1900, 0]
click at [254, 150] on p "." at bounding box center [376, 155] width 294 height 11
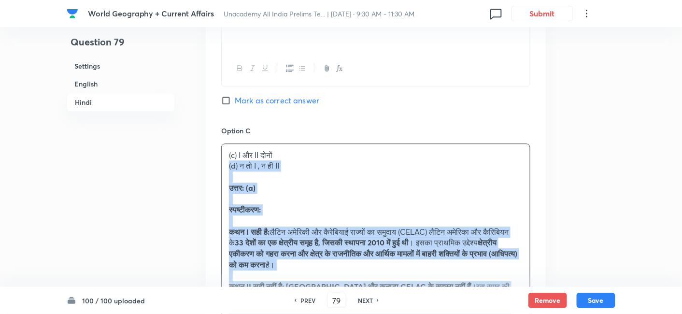
click at [210, 166] on div "Option A केवल I Marked as correct Option B केवल II Mark as correct answer Optio…" at bounding box center [376, 188] width 340 height 744
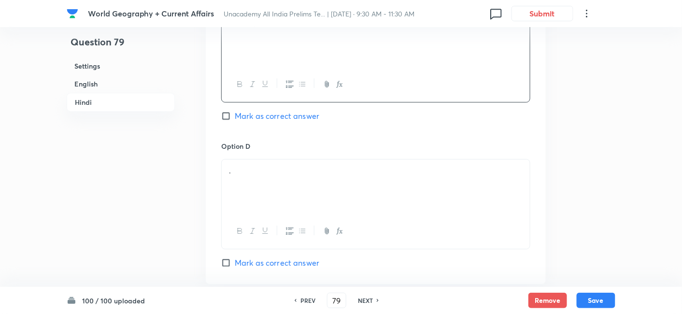
scroll to position [2061, 0]
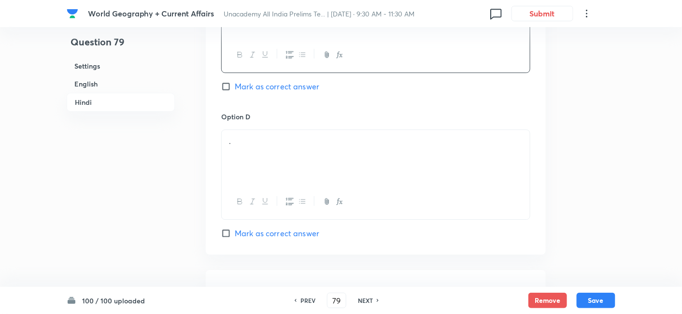
click at [266, 167] on div "." at bounding box center [376, 157] width 308 height 54
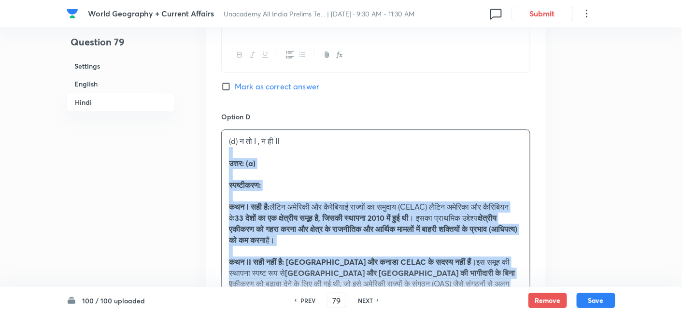
drag, startPoint x: 222, startPoint y: 152, endPoint x: 204, endPoint y: 145, distance: 19.0
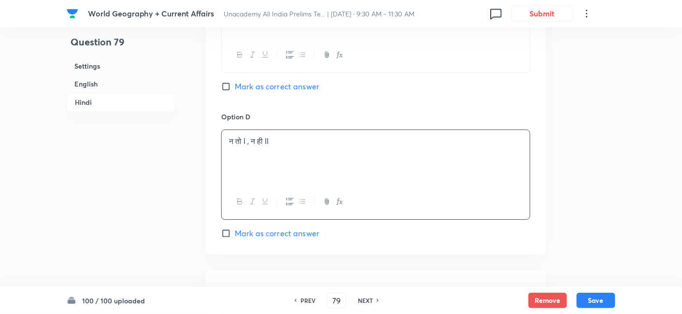
scroll to position [2239, 0]
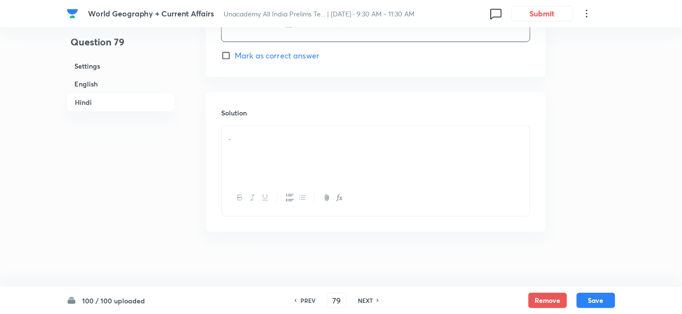
click at [272, 134] on p "." at bounding box center [376, 137] width 294 height 11
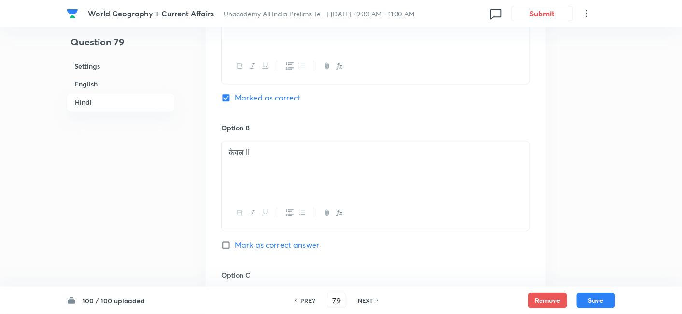
scroll to position [1595, 0]
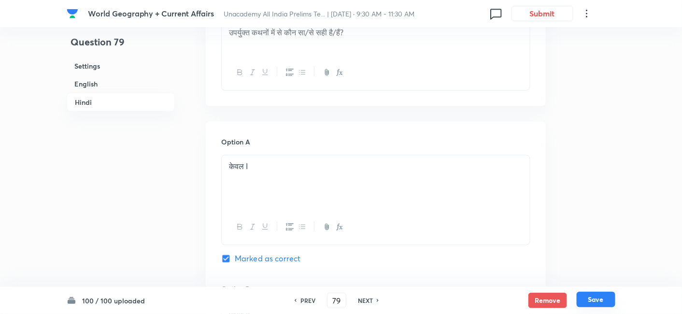
click at [586, 295] on button "Save" at bounding box center [596, 299] width 39 height 15
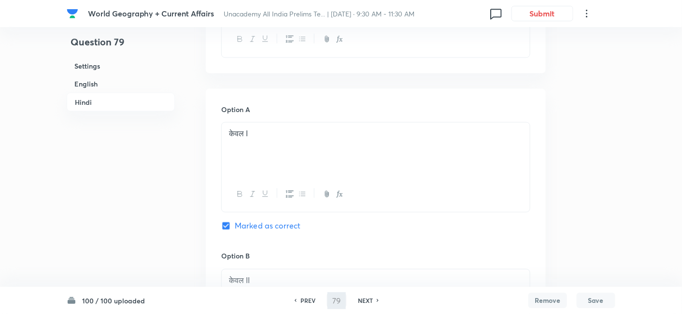
type input "80"
checkbox input "false"
checkbox input "true"
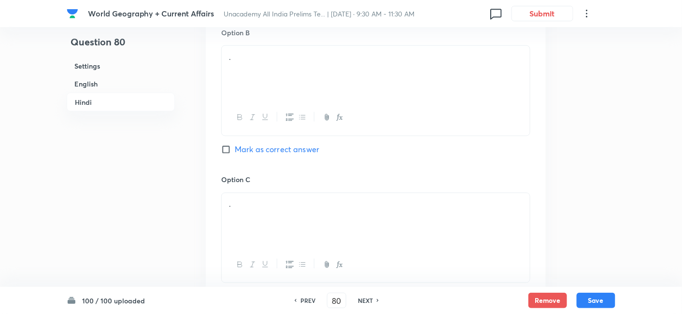
click at [109, 81] on h6 "English" at bounding box center [121, 84] width 108 height 18
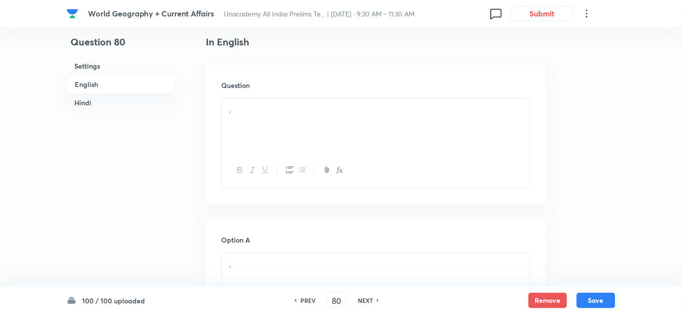
click at [268, 130] on div "." at bounding box center [376, 126] width 308 height 54
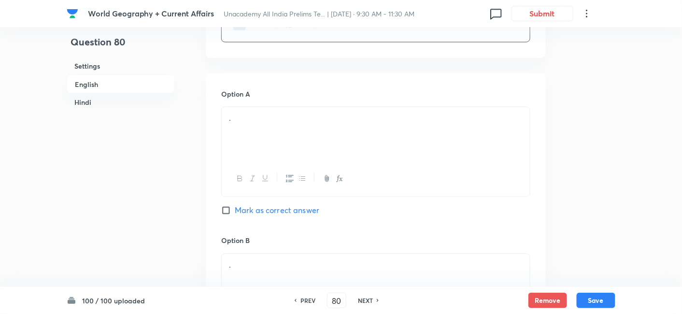
scroll to position [476, 0]
click at [277, 128] on div "." at bounding box center [376, 133] width 308 height 54
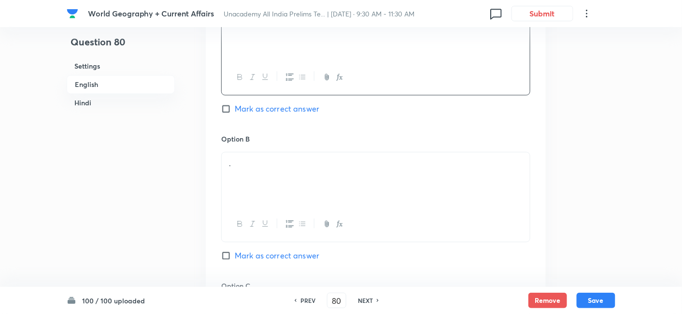
scroll to position [584, 0]
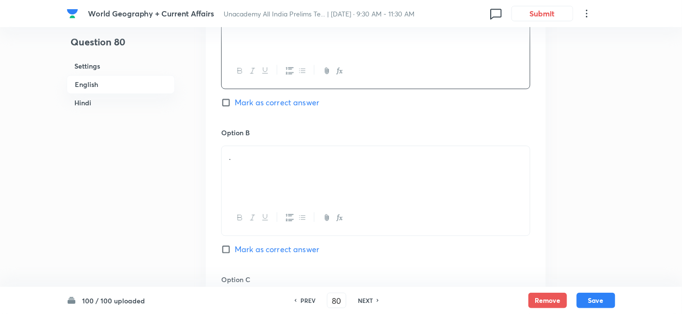
click at [264, 166] on div "." at bounding box center [376, 173] width 308 height 54
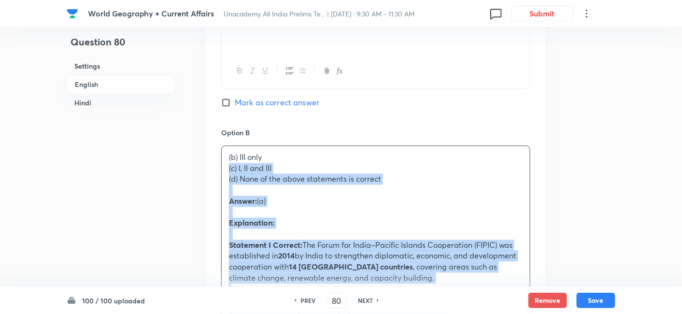
drag, startPoint x: 229, startPoint y: 170, endPoint x: 211, endPoint y: 167, distance: 18.7
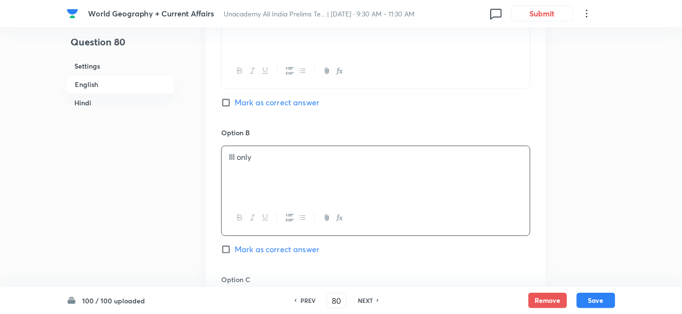
click at [289, 105] on span "Mark as correct answer" at bounding box center [277, 103] width 85 height 12
click at [235, 105] on input "Mark as correct answer" at bounding box center [228, 103] width 14 height 10
click at [289, 105] on span "Mark as correct answer" at bounding box center [277, 103] width 85 height 12
click at [235, 105] on input "Mark as correct answer" at bounding box center [228, 103] width 14 height 10
checkbox input "true"
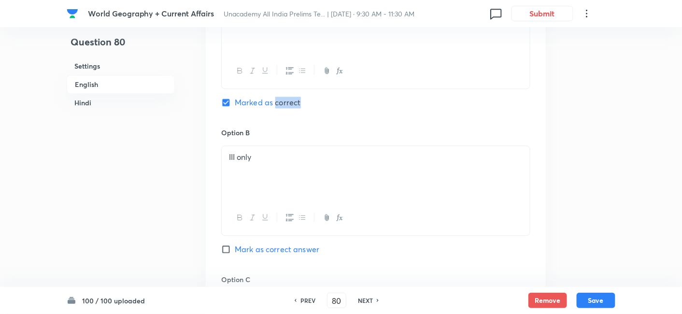
checkbox input "false"
checkbox input "true"
checkbox input "false"
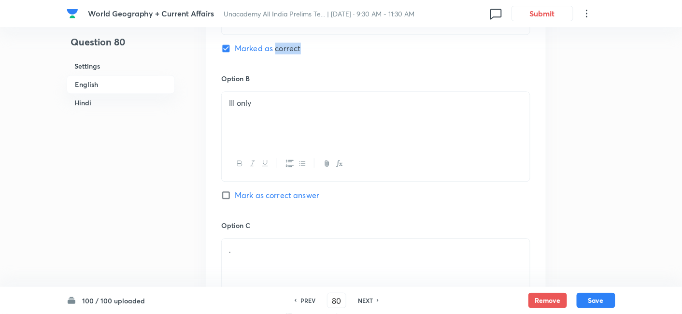
scroll to position [691, 0]
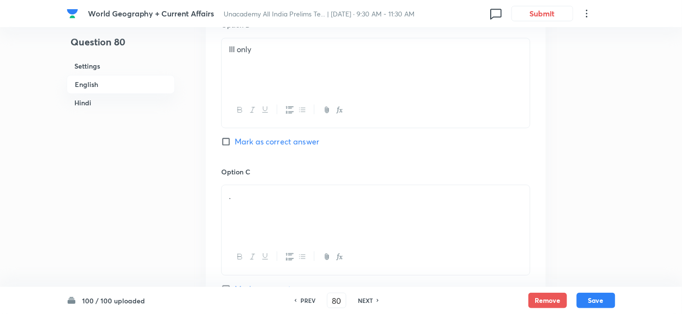
click at [281, 185] on div "." at bounding box center [376, 212] width 308 height 54
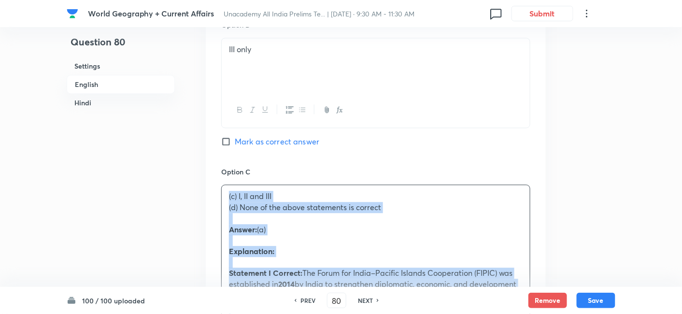
drag, startPoint x: 200, startPoint y: 202, endPoint x: 191, endPoint y: 200, distance: 8.9
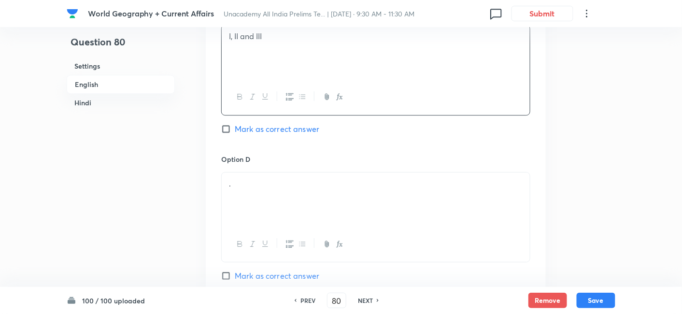
scroll to position [852, 0]
click at [263, 201] on div "." at bounding box center [376, 199] width 308 height 54
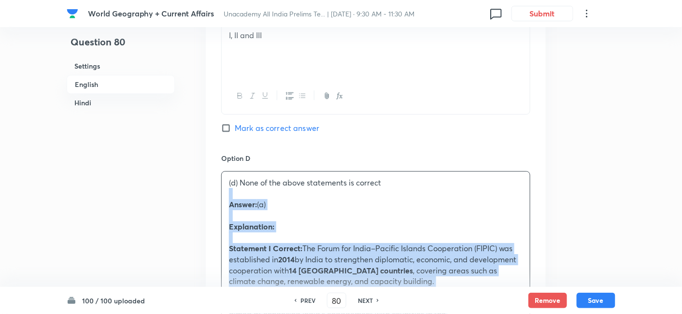
drag, startPoint x: 237, startPoint y: 206, endPoint x: 196, endPoint y: 189, distance: 44.6
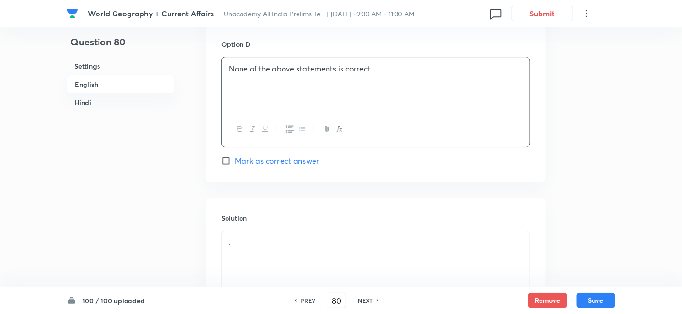
scroll to position [1121, 0]
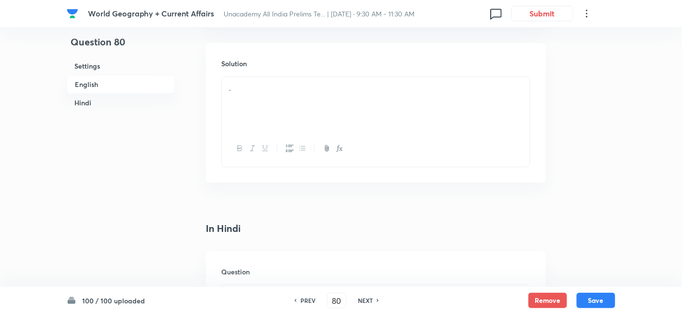
click at [276, 102] on div "." at bounding box center [376, 104] width 308 height 54
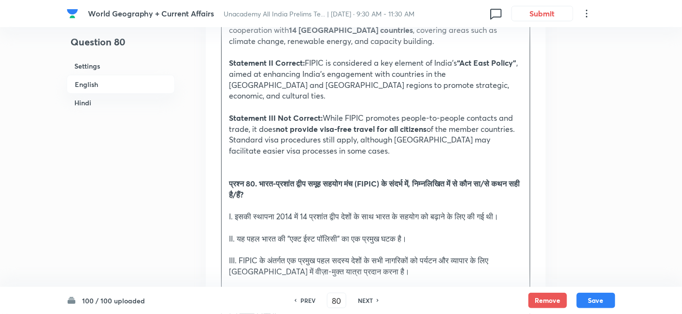
scroll to position [1282, 0]
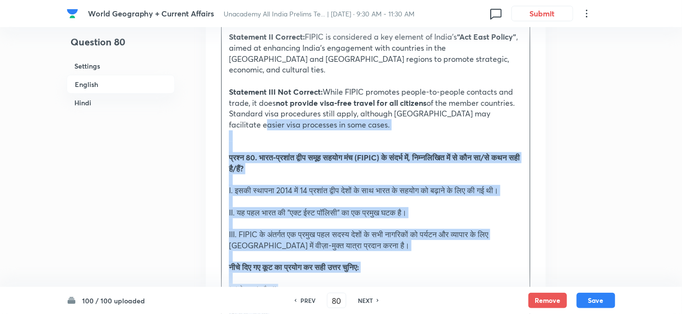
drag, startPoint x: 229, startPoint y: 141, endPoint x: 197, endPoint y: 115, distance: 40.9
click at [197, 115] on div "Question 80 Settings English Hindi Settings Type Single choice correct 4 option…" at bounding box center [341, 176] width 549 height 2824
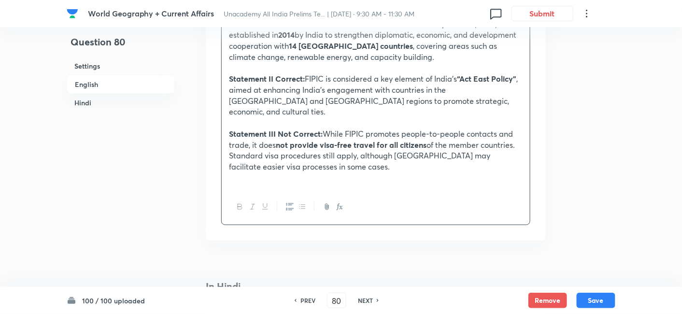
scroll to position [1175, 0]
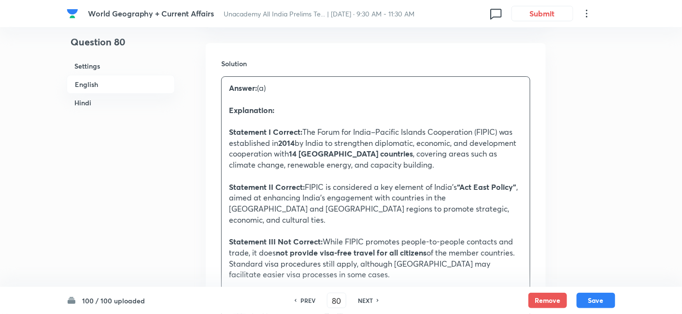
drag, startPoint x: 112, startPoint y: 91, endPoint x: 121, endPoint y: 92, distance: 8.8
click at [112, 90] on h6 "English" at bounding box center [121, 84] width 108 height 19
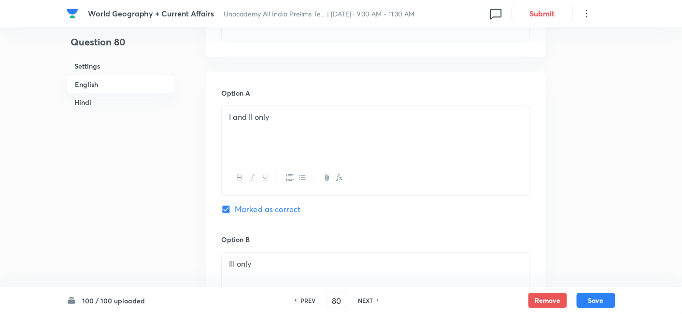
click at [111, 101] on h6 "Hindi" at bounding box center [121, 103] width 108 height 18
click at [282, 115] on div "." at bounding box center [376, 138] width 308 height 54
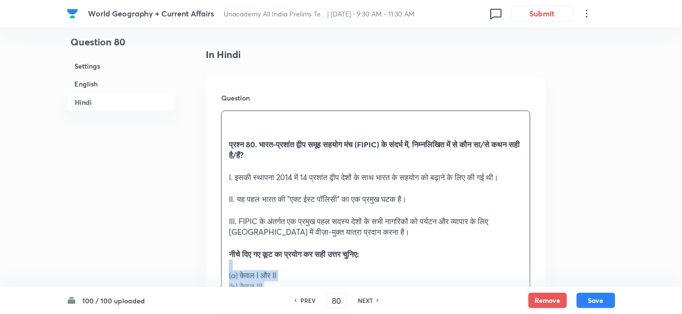
click at [227, 251] on div "प्रश्न 80. भारत-प्रशांत द्वीप समूह सहयोग मंच (FIPIC) के संदर्भ में, निम्नलिखित …" at bounding box center [376, 309] width 308 height 396
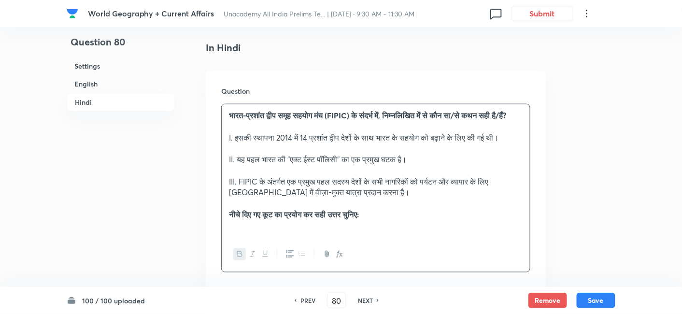
scroll to position [1622, 0]
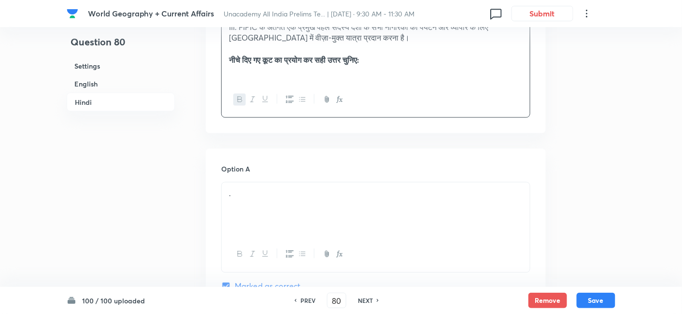
click at [279, 189] on p "." at bounding box center [376, 193] width 294 height 11
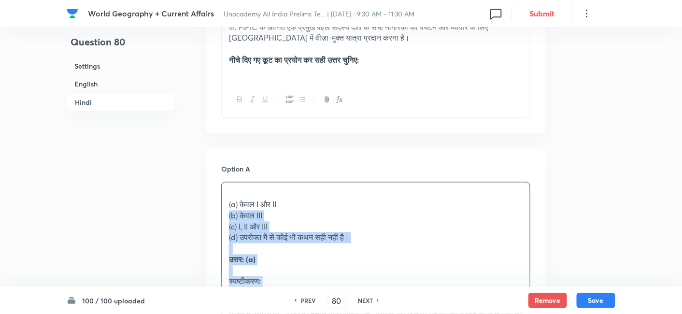
click at [225, 212] on div "(a) केवल I और II (b) केवल III (c) I, II और III (d) उपरोक्त में से कोई भी कथन सह…" at bounding box center [376, 309] width 308 height 253
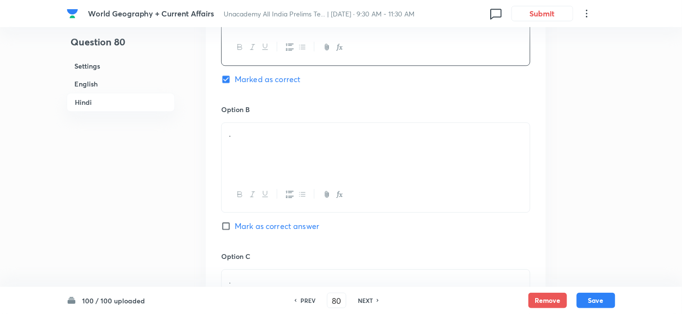
scroll to position [1837, 0]
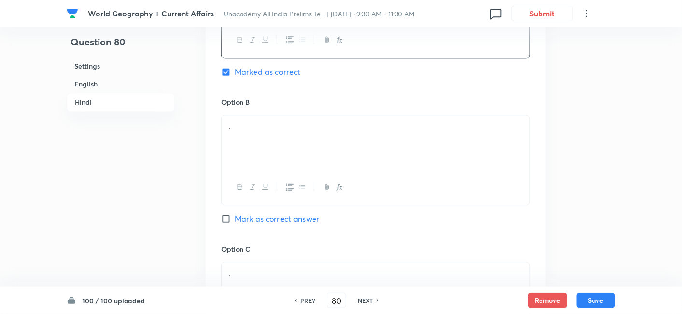
click at [276, 126] on p "." at bounding box center [376, 126] width 294 height 11
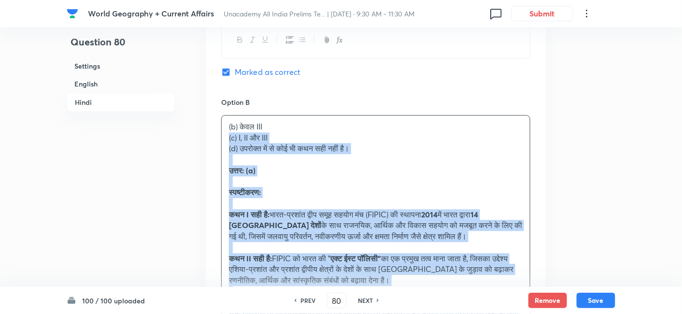
drag, startPoint x: 234, startPoint y: 134, endPoint x: 189, endPoint y: 130, distance: 44.6
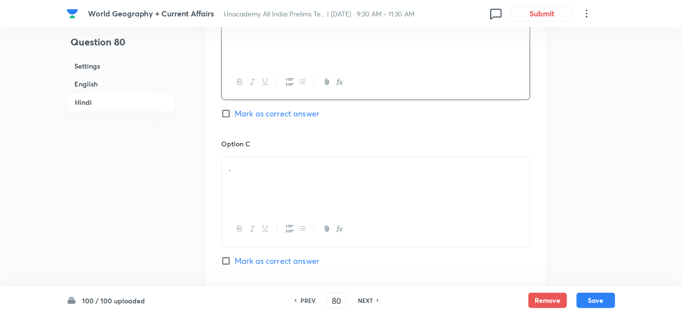
scroll to position [1944, 0]
click at [281, 167] on p "." at bounding box center [376, 166] width 294 height 11
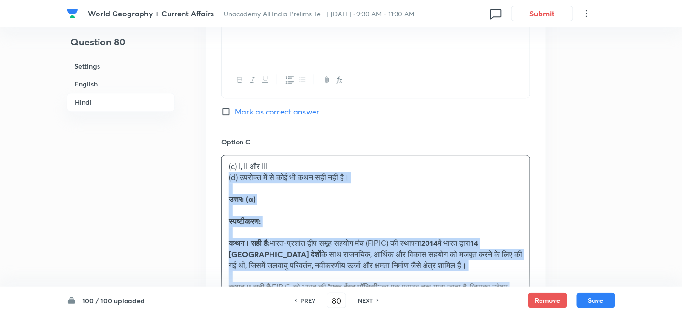
click at [219, 176] on div "Option A केवल I और II Marked as correct Option B केवल III Mark as correct answe…" at bounding box center [376, 210] width 340 height 766
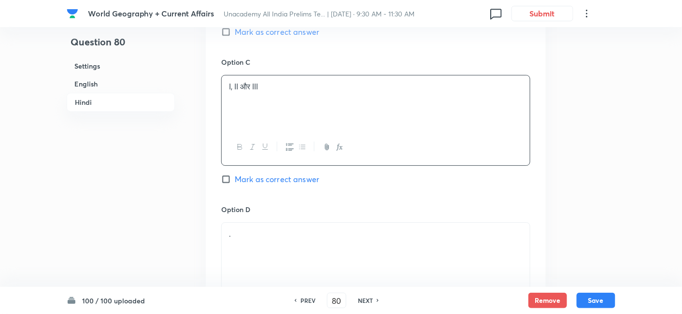
scroll to position [2105, 0]
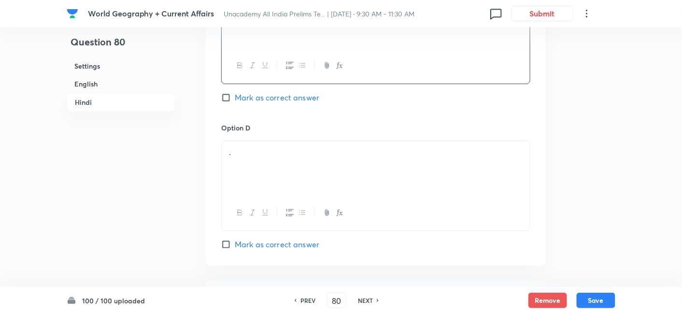
click at [275, 160] on div "." at bounding box center [376, 168] width 308 height 54
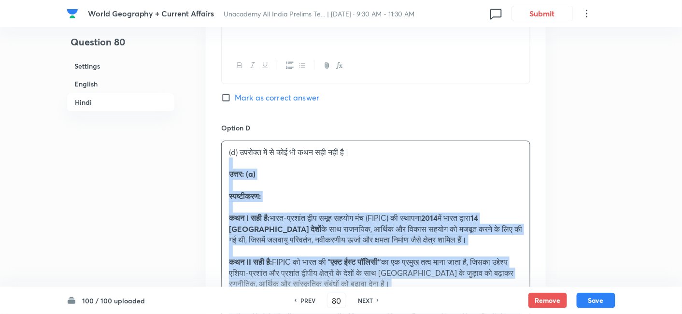
drag, startPoint x: 225, startPoint y: 162, endPoint x: 213, endPoint y: 160, distance: 11.8
click at [213, 160] on div "Option A केवल I और II Marked as correct Option B केवल III Mark as correct answe…" at bounding box center [376, 43] width 340 height 755
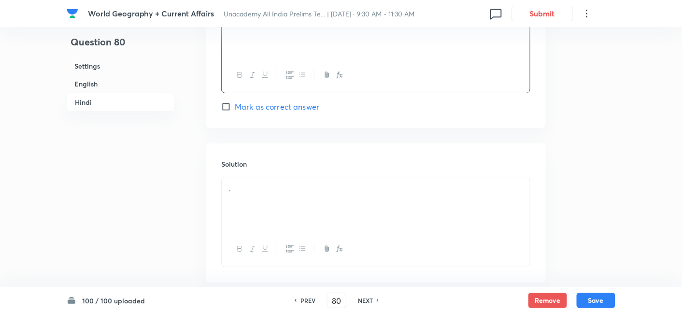
scroll to position [2294, 0]
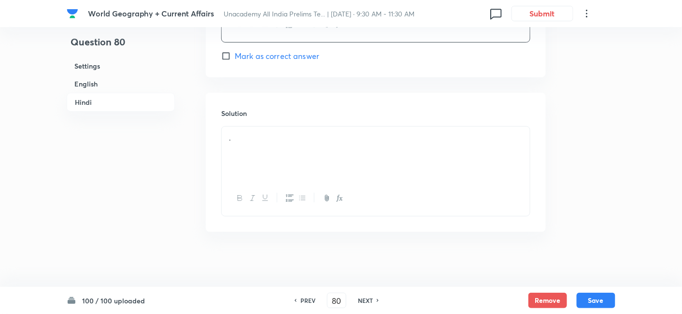
click at [283, 159] on div "." at bounding box center [376, 154] width 308 height 54
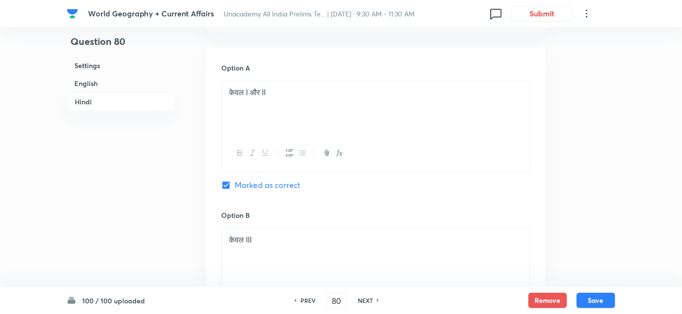
scroll to position [1703, 0]
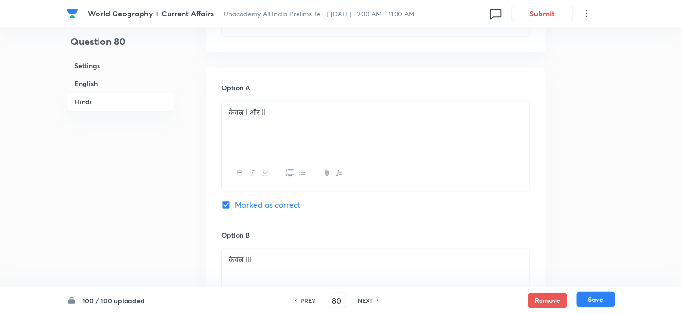
click at [593, 296] on button "Save" at bounding box center [596, 299] width 39 height 15
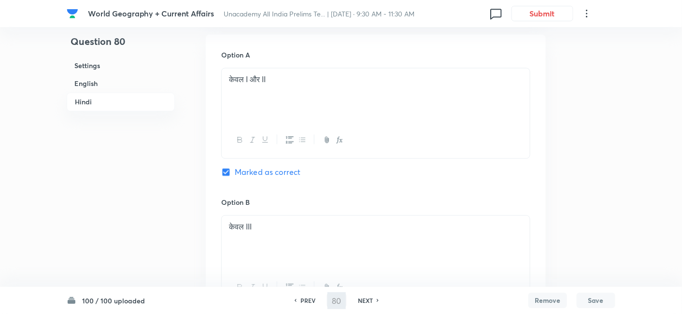
type input "81"
checkbox input "false"
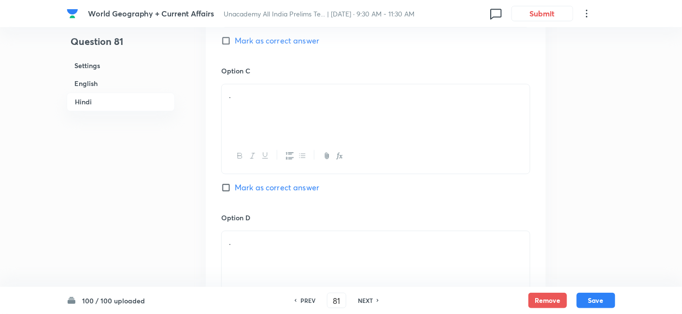
checkbox input "true"
click at [116, 84] on h6 "English" at bounding box center [121, 84] width 108 height 18
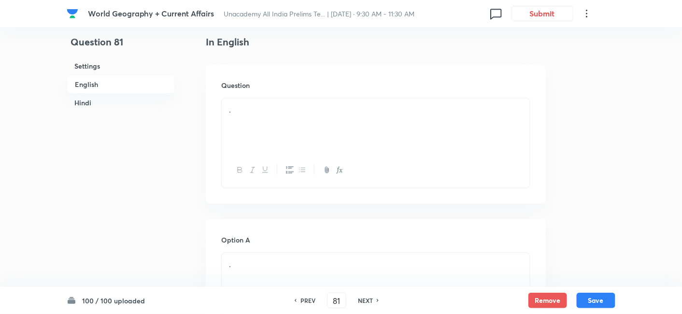
click at [266, 147] on div "." at bounding box center [376, 126] width 308 height 54
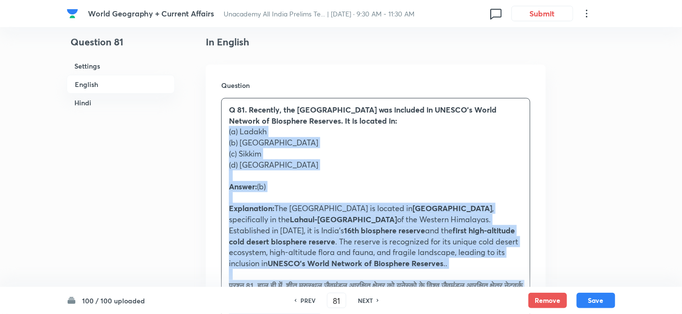
drag, startPoint x: 234, startPoint y: 160, endPoint x: 217, endPoint y: 134, distance: 30.7
click at [217, 134] on div "Question Q 81. Recently, the [GEOGRAPHIC_DATA] was included in UNESCO’s World N…" at bounding box center [376, 289] width 340 height 448
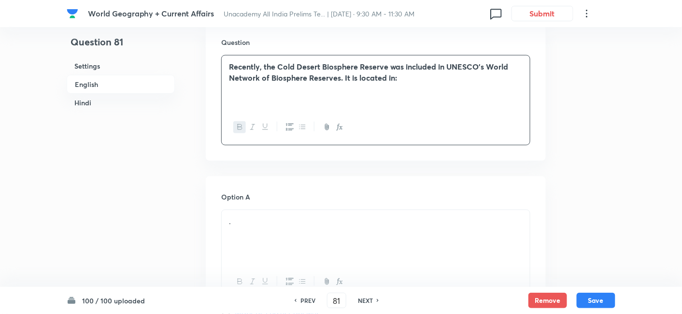
scroll to position [369, 0]
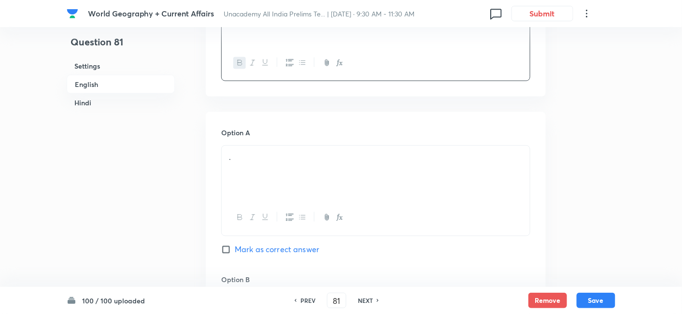
click at [257, 158] on p "." at bounding box center [376, 157] width 294 height 11
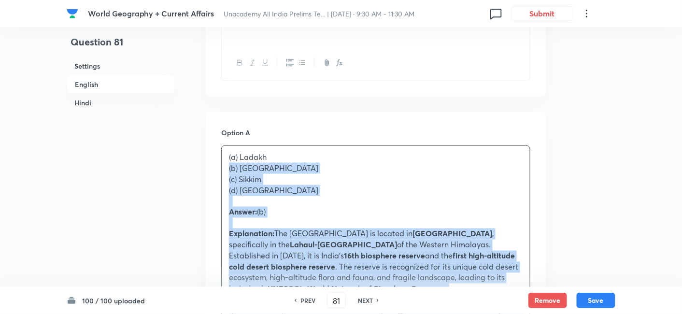
drag, startPoint x: 228, startPoint y: 165, endPoint x: 219, endPoint y: 167, distance: 8.8
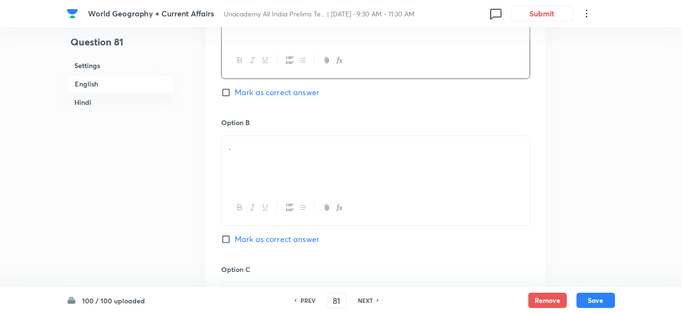
scroll to position [530, 0]
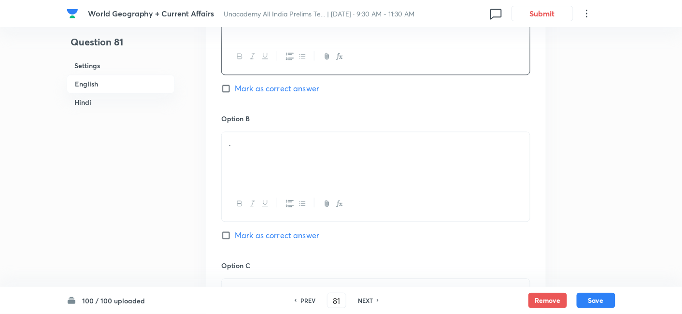
click at [264, 162] on div "." at bounding box center [376, 159] width 308 height 54
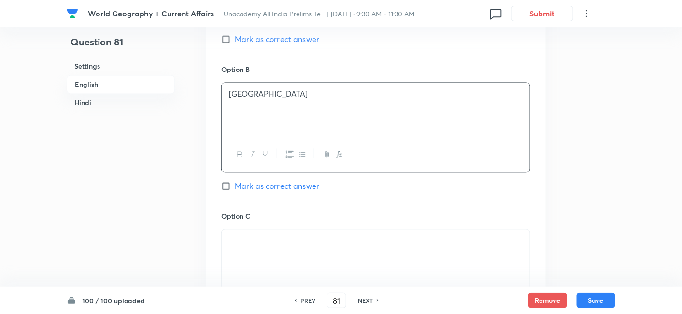
scroll to position [638, 0]
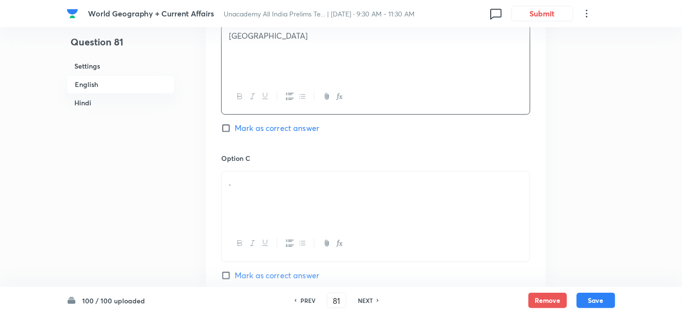
click at [283, 131] on span "Mark as correct answer" at bounding box center [277, 128] width 85 height 12
click at [235, 131] on input "Mark as correct answer" at bounding box center [228, 128] width 14 height 10
click at [283, 131] on span "Mark as correct answer" at bounding box center [277, 128] width 85 height 12
click at [235, 131] on input "Mark as correct answer" at bounding box center [228, 128] width 14 height 10
checkbox input "true"
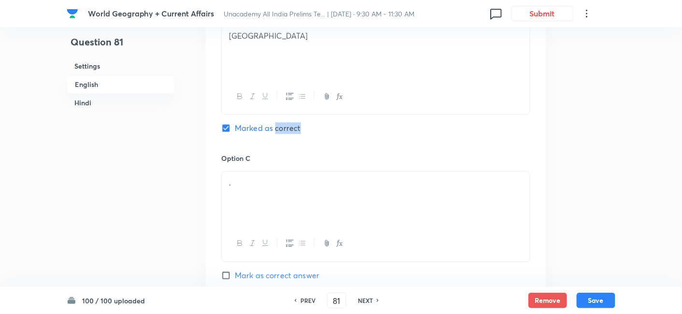
checkbox input "false"
checkbox input "true"
checkbox input "false"
click at [259, 184] on p "." at bounding box center [376, 182] width 294 height 11
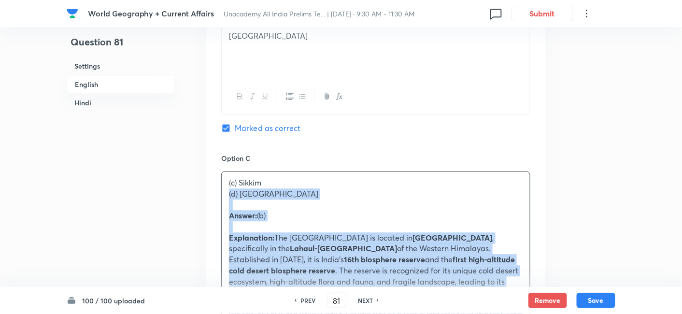
drag, startPoint x: 226, startPoint y: 194, endPoint x: 219, endPoint y: 194, distance: 6.3
click at [219, 194] on div "Option A Ladakh Mark as correct answer Option B [GEOGRAPHIC_DATA] Marked as cor…" at bounding box center [376, 275] width 340 height 865
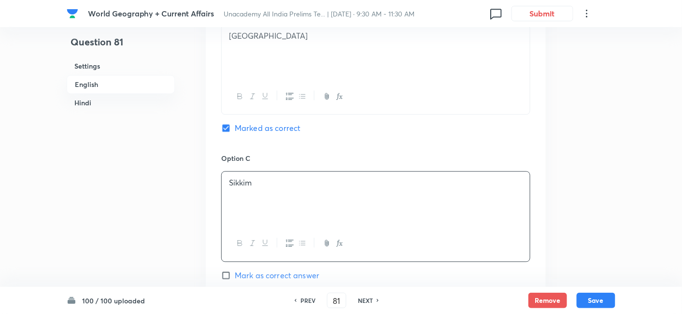
scroll to position [852, 0]
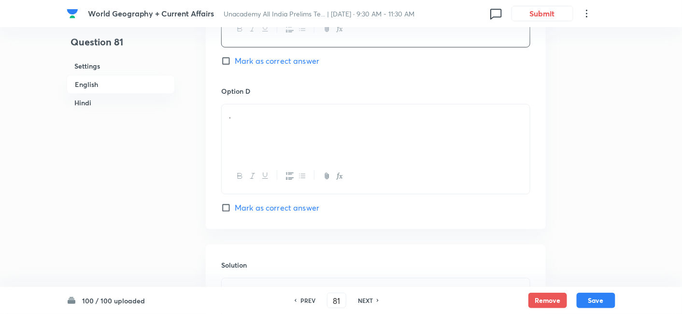
click at [268, 143] on div "." at bounding box center [376, 131] width 308 height 54
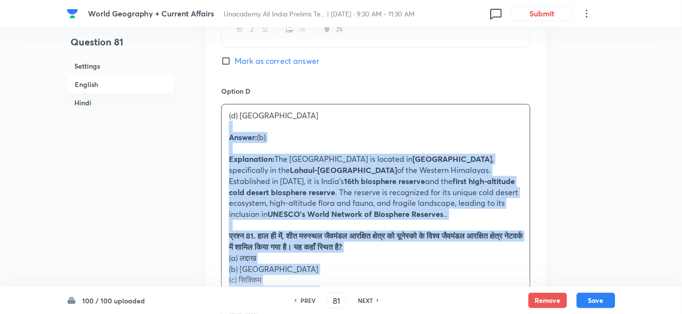
drag, startPoint x: 231, startPoint y: 130, endPoint x: 215, endPoint y: 126, distance: 16.7
click at [215, 126] on div "Option A Ladakh Mark as correct answer Option B [GEOGRAPHIC_DATA] Marked as cor…" at bounding box center [376, 56] width 340 height 854
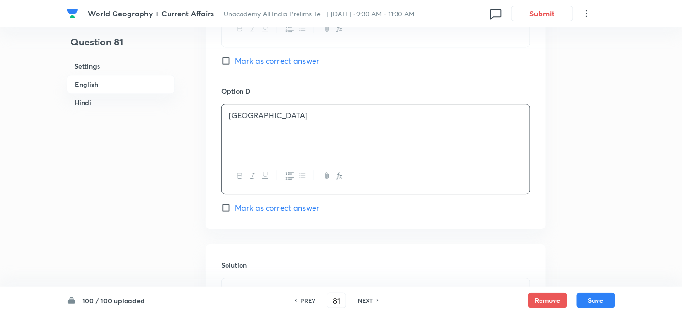
scroll to position [1013, 0]
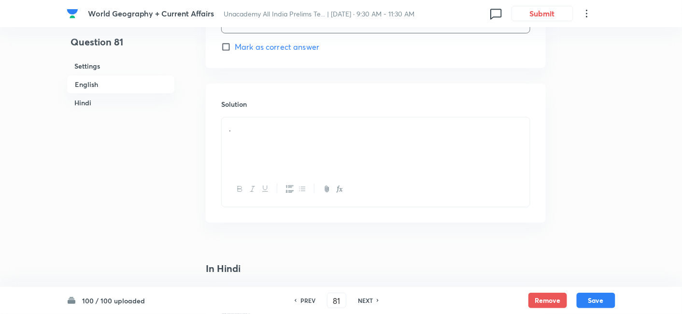
click at [273, 144] on div "." at bounding box center [376, 144] width 308 height 54
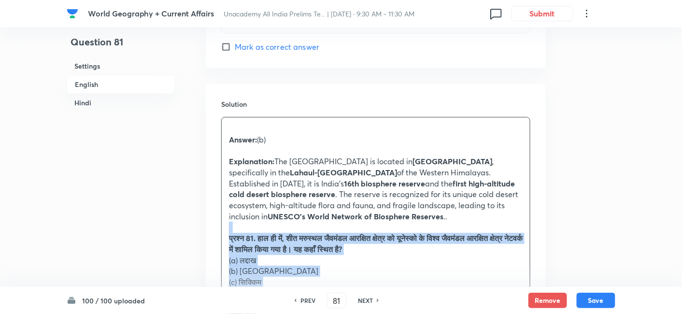
click at [210, 228] on div "Solution Answer: (b) Explanation: The [GEOGRAPHIC_DATA] is located in [GEOGRAPH…" at bounding box center [376, 275] width 340 height 382
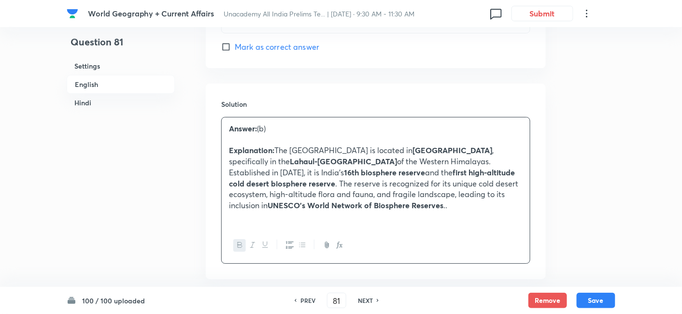
click at [114, 86] on h6 "English" at bounding box center [121, 84] width 108 height 19
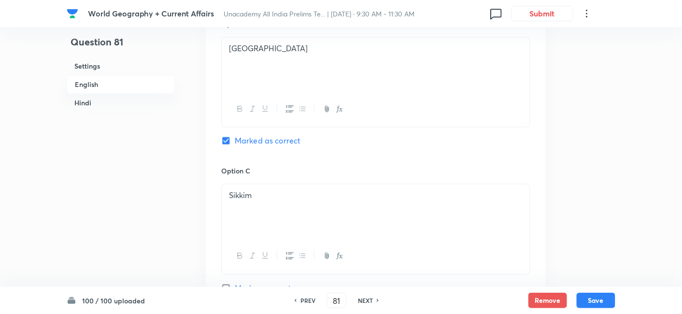
scroll to position [638, 0]
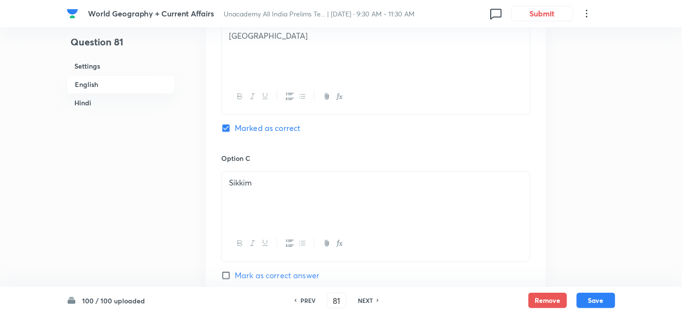
click at [71, 99] on h6 "Hindi" at bounding box center [121, 103] width 108 height 18
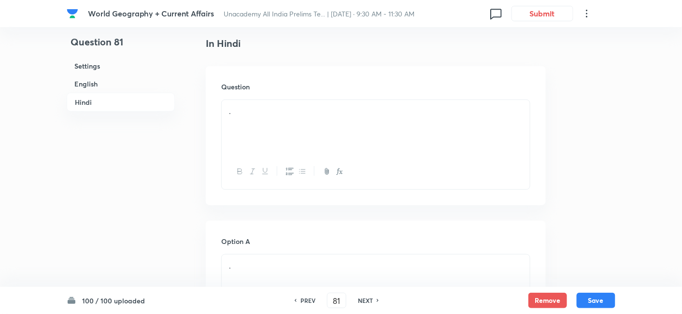
click at [305, 131] on div "." at bounding box center [376, 127] width 308 height 54
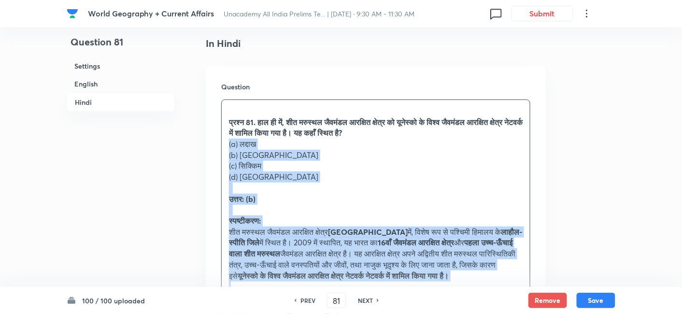
click at [213, 140] on div "Question प्रश्न 81. हाल ही में, शीत मरुस्थल जैवमंडल आरक्षित क्षेत्र को यूनेस्को…" at bounding box center [376, 208] width 340 height 284
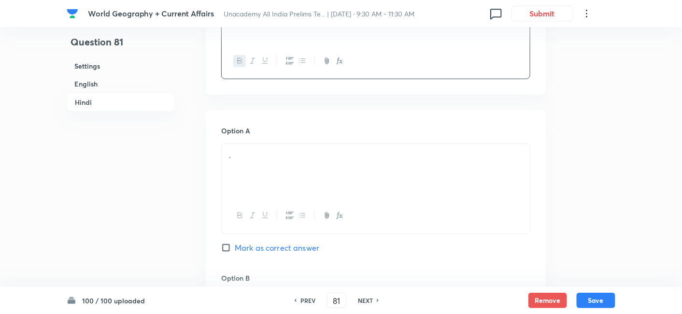
scroll to position [1456, 0]
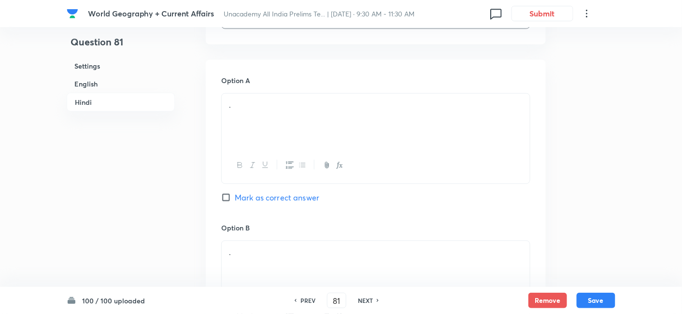
click at [265, 129] on div "." at bounding box center [376, 121] width 308 height 54
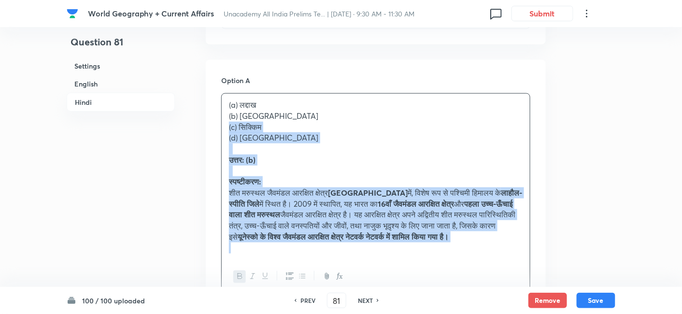
click at [222, 120] on div "(a) लद्दाख (b) [GEOGRAPHIC_DATA] (c) सिक्किम (d) [GEOGRAPHIC_DATA] उत्तर: (b) स…" at bounding box center [376, 176] width 308 height 165
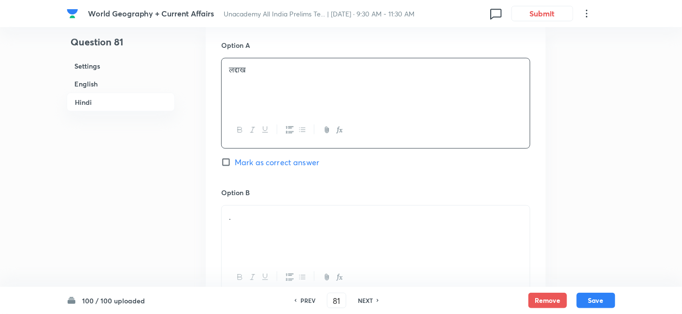
scroll to position [1563, 0]
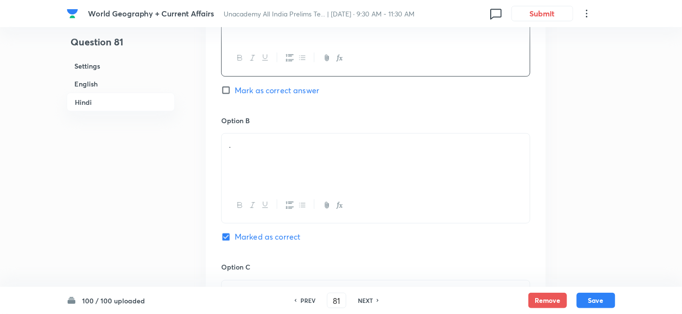
click at [254, 148] on p "." at bounding box center [376, 145] width 294 height 11
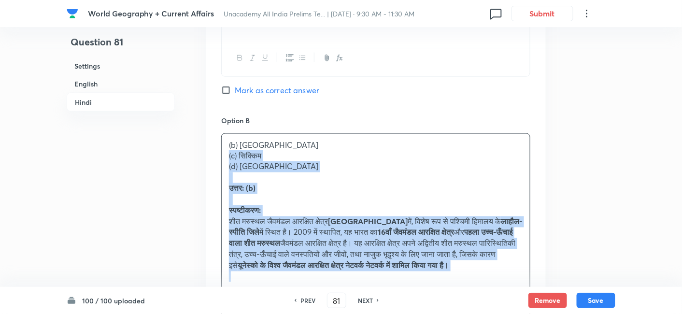
click at [220, 157] on div "Option A लद्दाख Mark as correct answer Option B (b) [GEOGRAPHIC_DATA] (c) सिक्क…" at bounding box center [376, 303] width 340 height 700
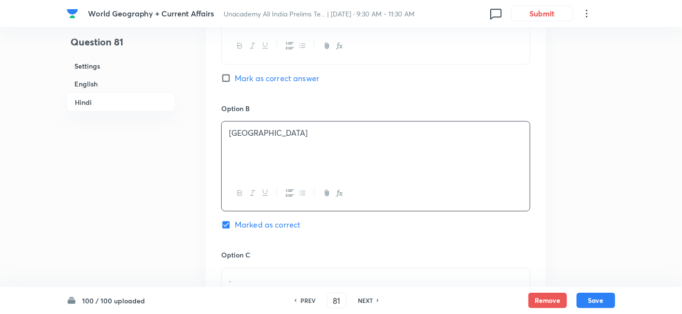
scroll to position [1670, 0]
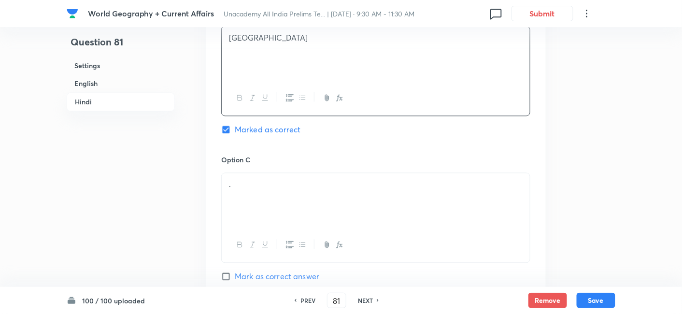
click at [272, 194] on div "." at bounding box center [376, 200] width 308 height 54
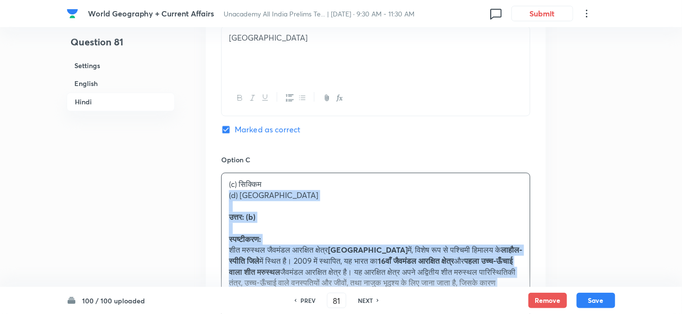
click at [208, 195] on div "Option A लद्दाख Mark as correct answer Option B [GEOGRAPHIC_DATA] Marked as cor…" at bounding box center [376, 189] width 340 height 689
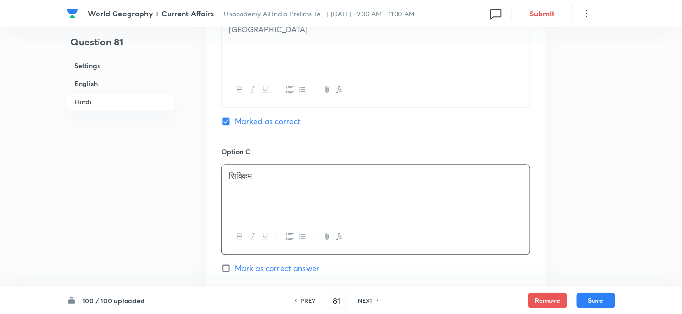
scroll to position [1832, 0]
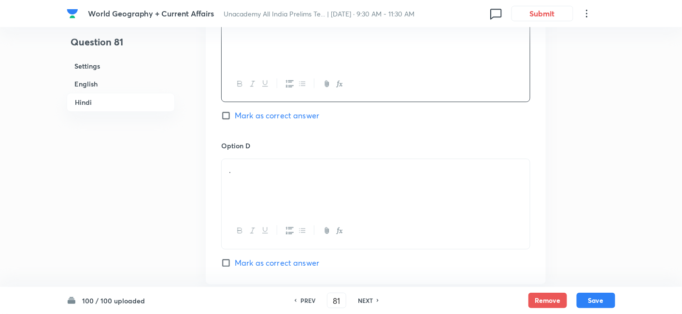
click at [281, 167] on p "." at bounding box center [376, 170] width 294 height 11
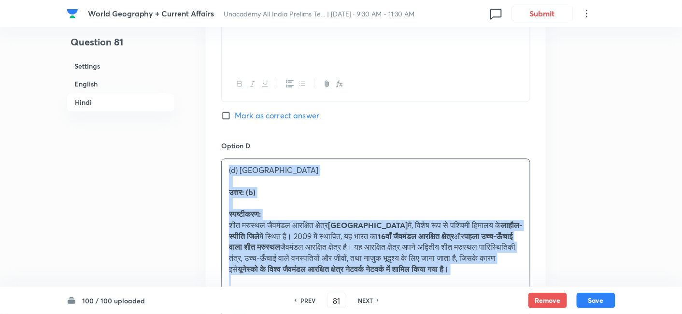
drag, startPoint x: 215, startPoint y: 175, endPoint x: 209, endPoint y: 173, distance: 5.8
click at [209, 173] on div "Option A लद्दाख Mark as correct answer Option B [GEOGRAPHIC_DATA] Marked as cor…" at bounding box center [376, 23] width 340 height 678
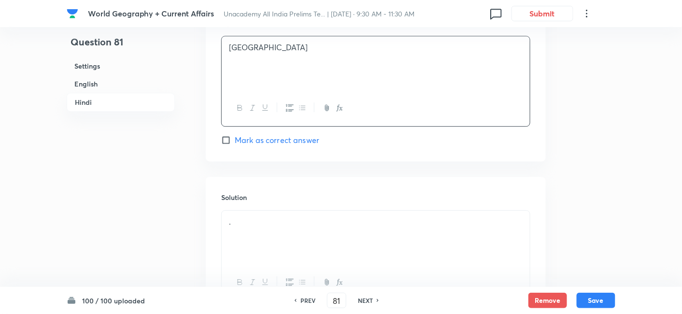
scroll to position [2039, 0]
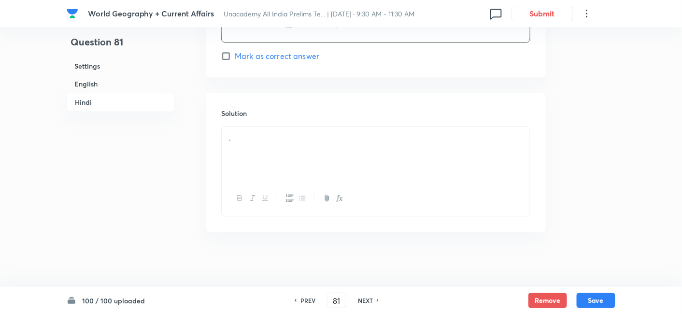
click at [295, 149] on div "." at bounding box center [376, 154] width 308 height 54
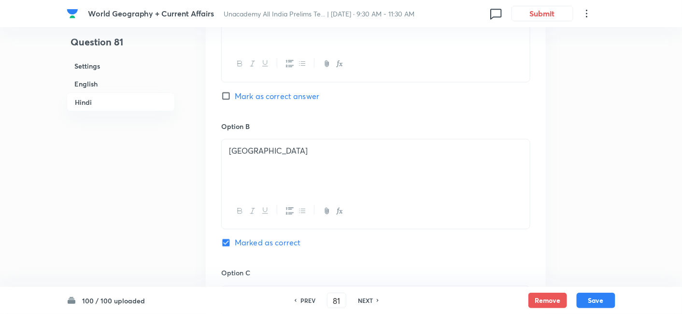
scroll to position [1555, 0]
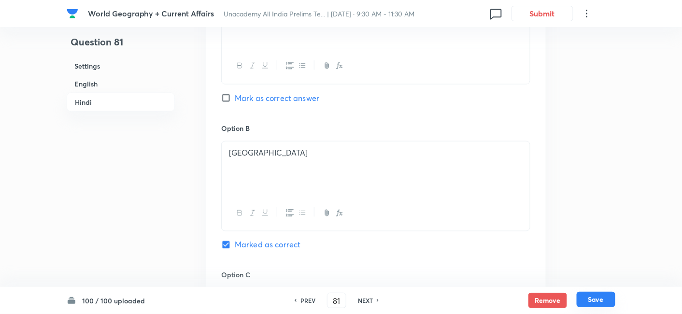
click at [605, 295] on button "Save" at bounding box center [596, 299] width 39 height 15
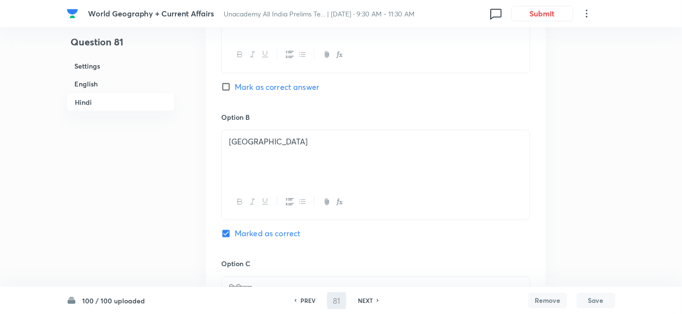
type input "82"
checkbox input "false"
checkbox input "true"
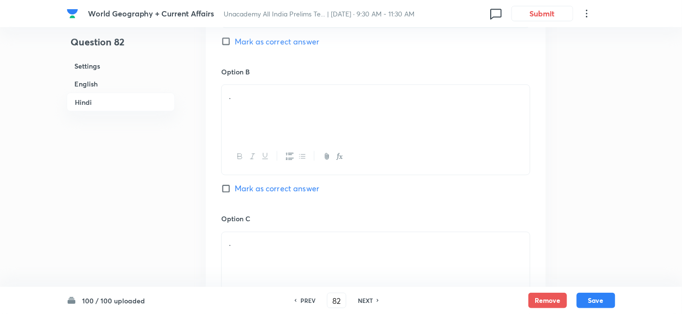
click at [112, 83] on h6 "English" at bounding box center [121, 84] width 108 height 18
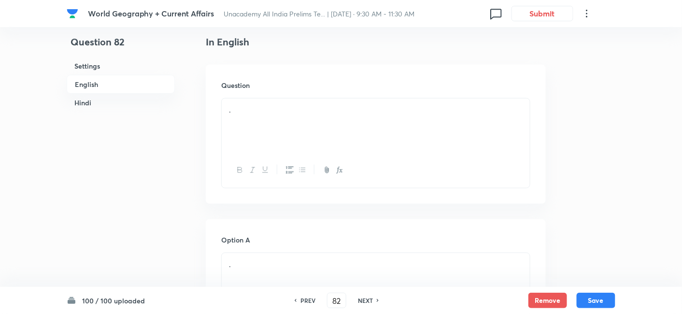
click at [298, 124] on div "." at bounding box center [376, 126] width 308 height 54
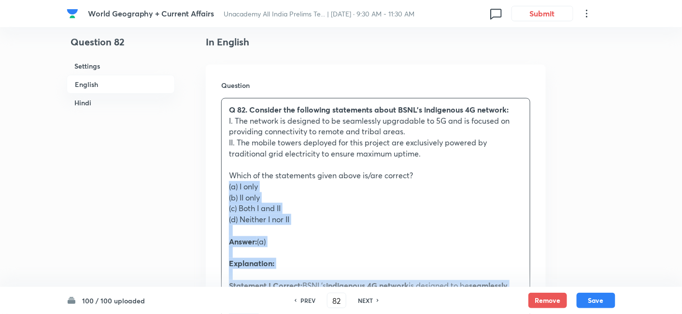
drag, startPoint x: 231, startPoint y: 191, endPoint x: 223, endPoint y: 191, distance: 7.7
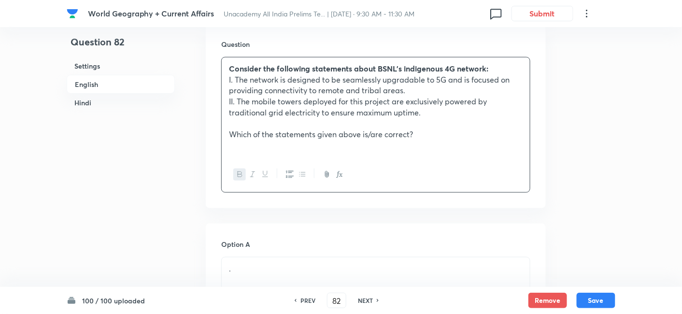
scroll to position [423, 0]
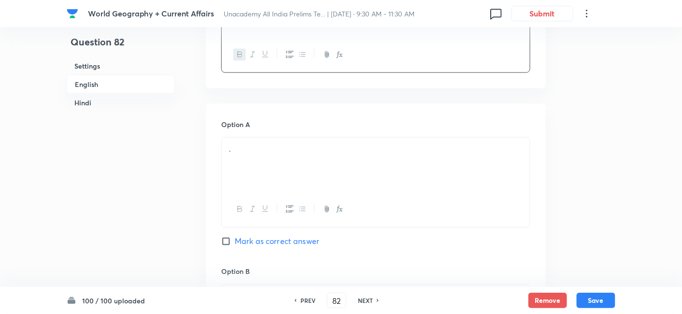
click at [272, 139] on div "." at bounding box center [376, 165] width 308 height 54
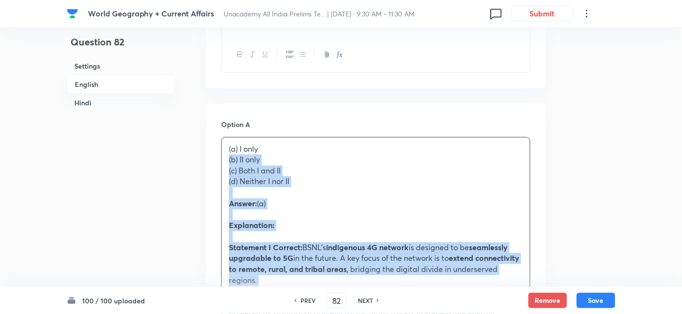
drag, startPoint x: 217, startPoint y: 160, endPoint x: 200, endPoint y: 162, distance: 17.0
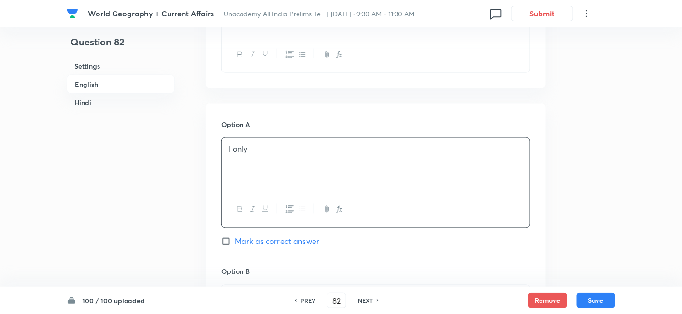
scroll to position [584, 0]
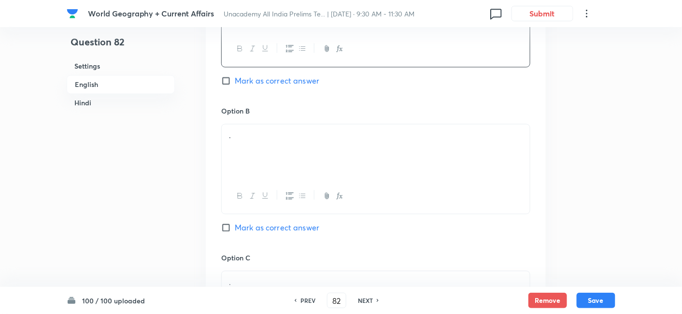
click at [277, 144] on div "." at bounding box center [376, 151] width 308 height 54
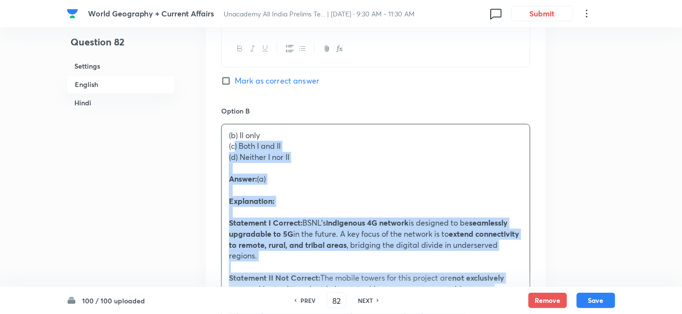
drag, startPoint x: 236, startPoint y: 145, endPoint x: 219, endPoint y: 149, distance: 17.5
click at [229, 146] on p "(c) Both I and II" at bounding box center [376, 146] width 294 height 11
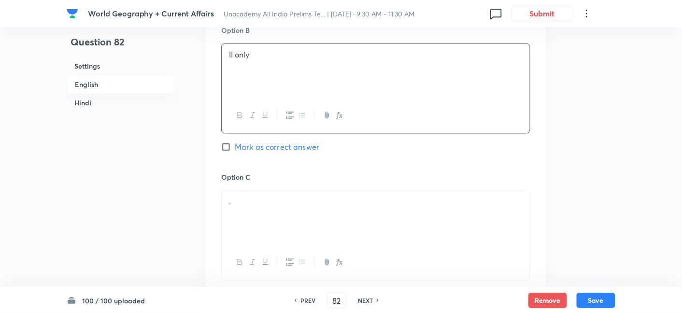
scroll to position [745, 0]
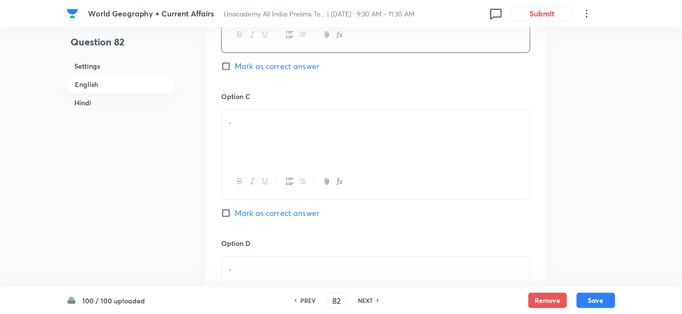
click at [268, 141] on div "." at bounding box center [376, 137] width 308 height 54
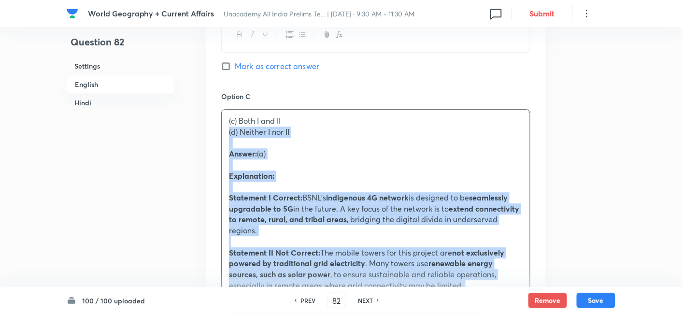
drag, startPoint x: 224, startPoint y: 136, endPoint x: 206, endPoint y: 136, distance: 17.9
click at [206, 136] on div "Option A I only Mark as correct answer Option B II only Mark as correct answer …" at bounding box center [376, 291] width 340 height 1019
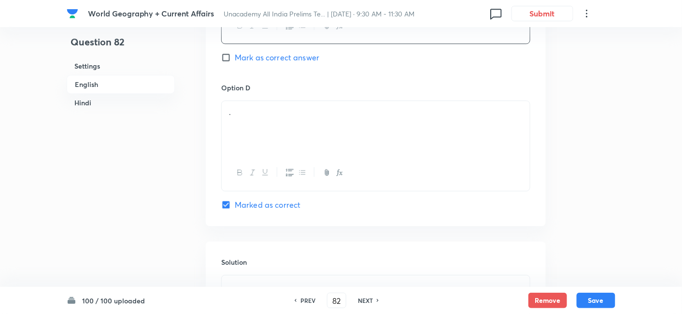
scroll to position [906, 0]
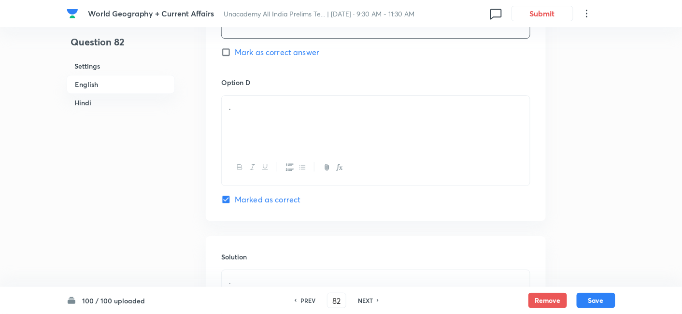
click at [283, 131] on div "." at bounding box center [376, 123] width 308 height 54
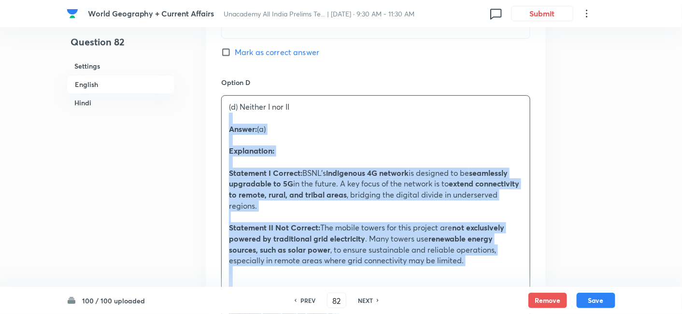
drag, startPoint x: 216, startPoint y: 115, endPoint x: 201, endPoint y: 114, distance: 14.1
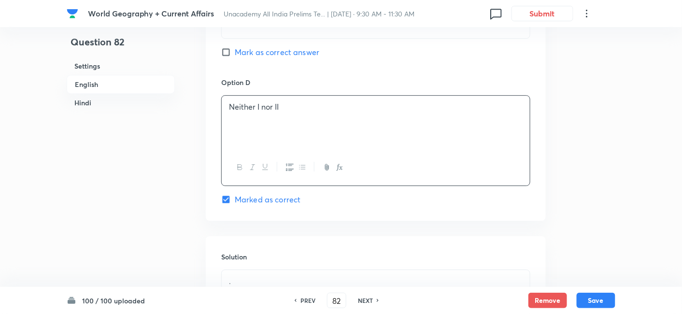
click at [134, 73] on h6 "Settings" at bounding box center [121, 66] width 108 height 18
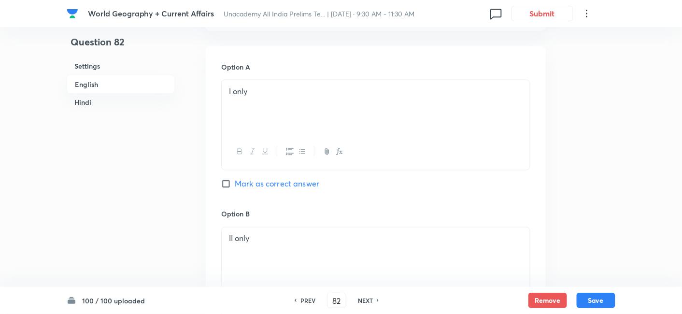
scroll to position [494, 0]
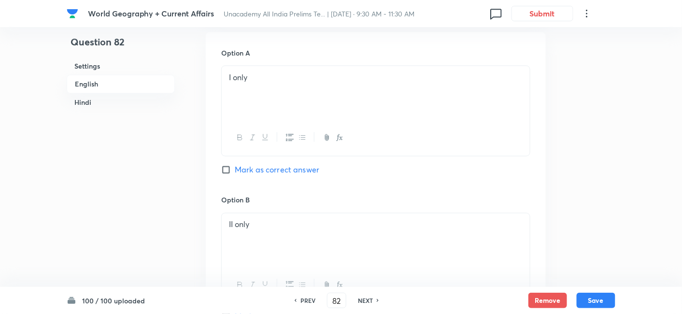
click at [298, 170] on span "Mark as correct answer" at bounding box center [277, 170] width 85 height 12
click at [235, 170] on input "Mark as correct answer" at bounding box center [228, 170] width 14 height 10
checkbox input "true"
checkbox input "false"
checkbox input "true"
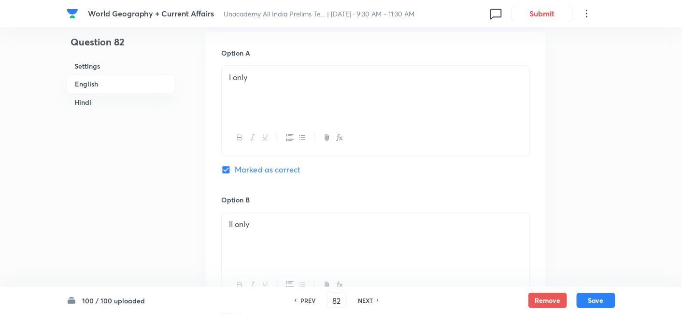
checkbox input "false"
click at [98, 102] on h6 "Hindi" at bounding box center [121, 103] width 108 height 18
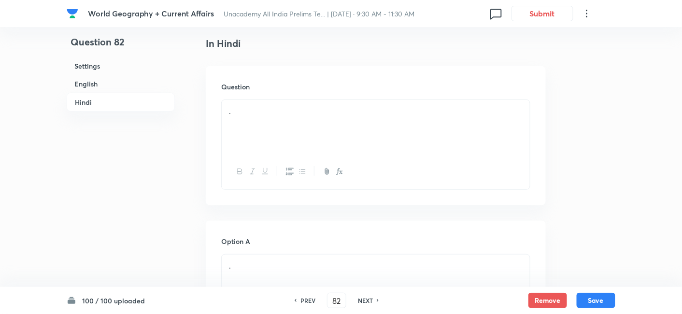
click at [265, 130] on div "." at bounding box center [376, 127] width 308 height 54
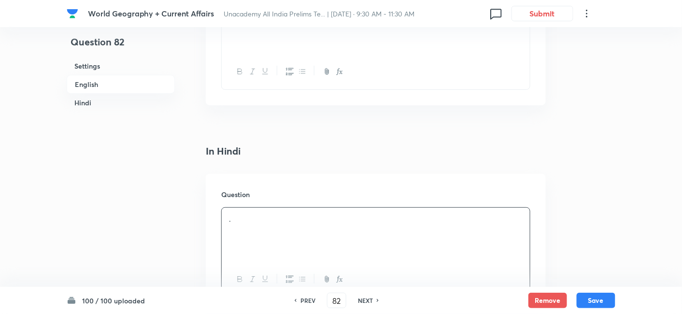
scroll to position [1069, 0]
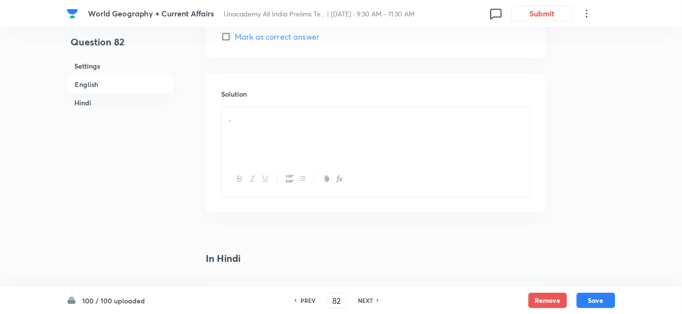
click at [273, 128] on div "." at bounding box center [376, 134] width 308 height 54
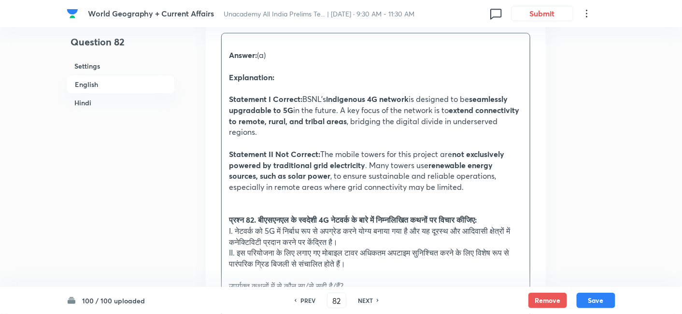
scroll to position [1176, 0]
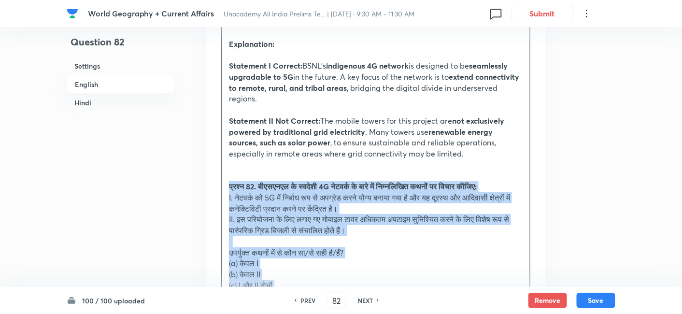
click at [223, 187] on div "Answer: (a) Explanation: Statement I Correct: BSNL’s indigenous 4G network is d…" at bounding box center [376, 225] width 308 height 451
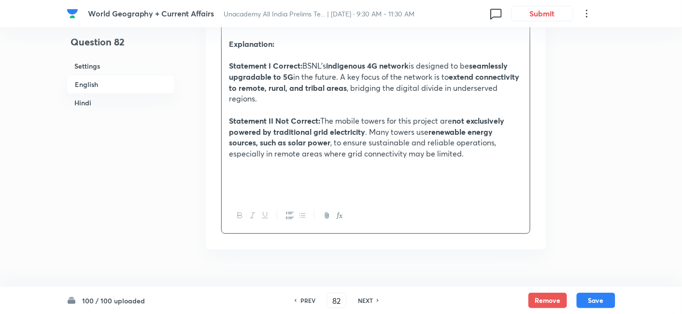
scroll to position [1069, 0]
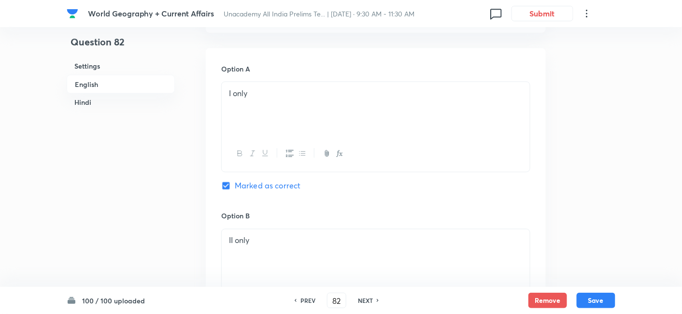
click at [83, 100] on h6 "Hindi" at bounding box center [121, 103] width 108 height 18
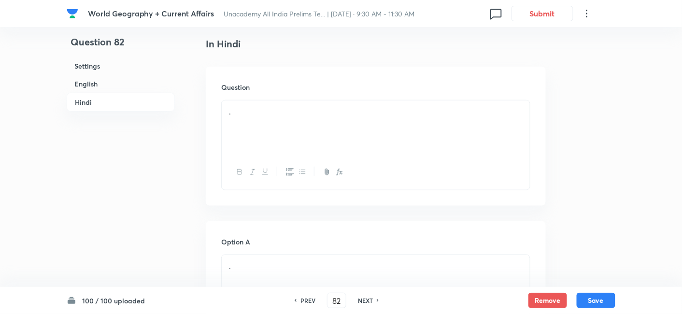
click at [302, 132] on div "." at bounding box center [376, 128] width 308 height 54
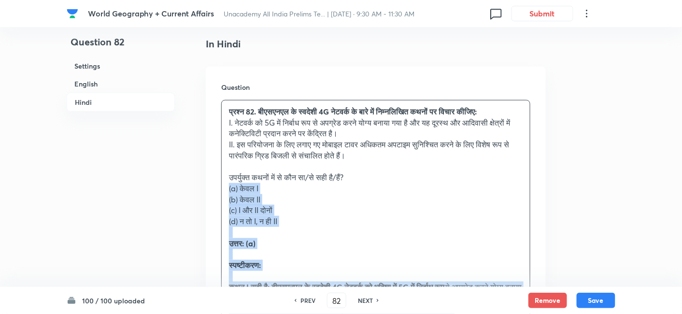
drag, startPoint x: 242, startPoint y: 182, endPoint x: 224, endPoint y: 183, distance: 17.9
click at [224, 183] on div "प्रश्न 82. बीएसएनएल के स्वदेशी 4G नेटवर्क के बारे में निम्नलिखित कथनों पर विचार…" at bounding box center [376, 238] width 308 height 275
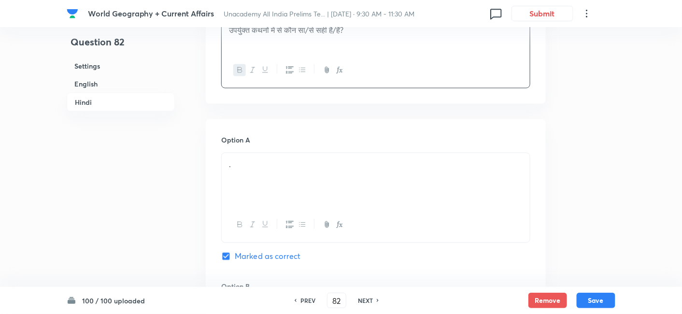
scroll to position [1567, 0]
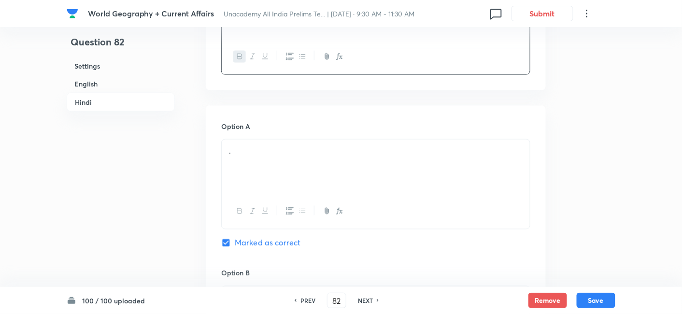
click at [268, 166] on div "." at bounding box center [376, 167] width 308 height 54
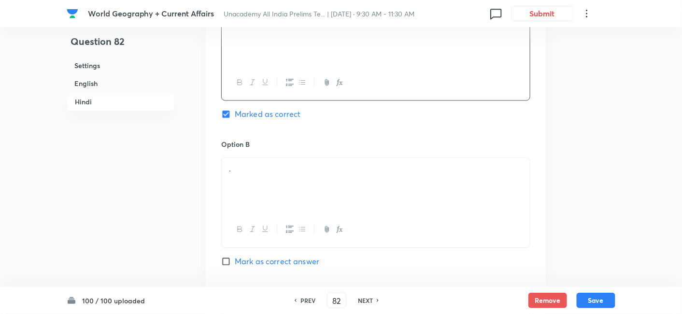
scroll to position [1728, 0]
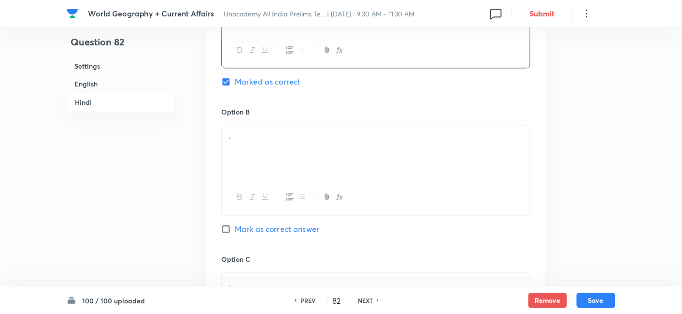
click at [263, 147] on div "." at bounding box center [376, 152] width 308 height 54
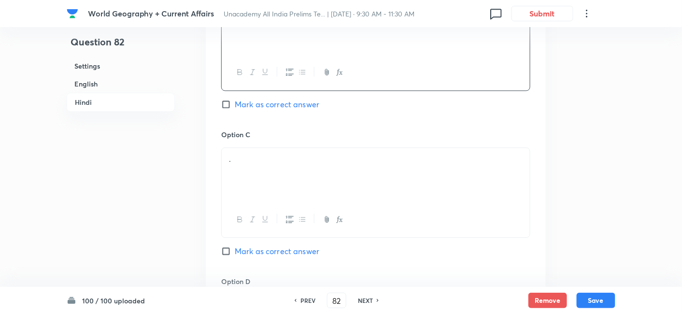
scroll to position [1889, 0]
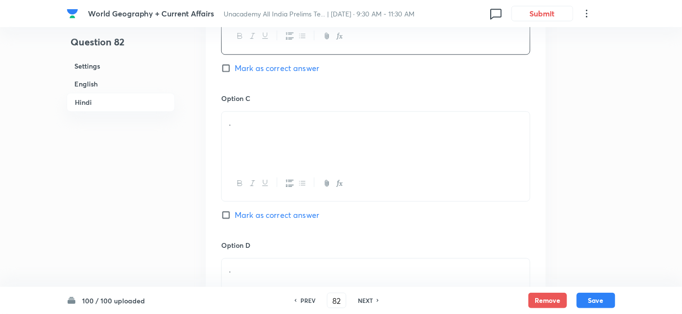
click at [288, 158] on div "." at bounding box center [376, 139] width 308 height 54
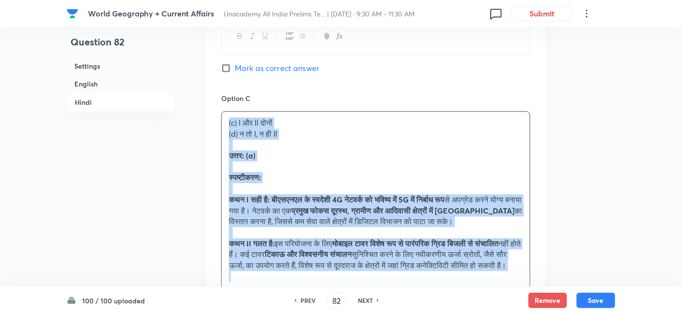
drag, startPoint x: 207, startPoint y: 137, endPoint x: 187, endPoint y: 123, distance: 24.5
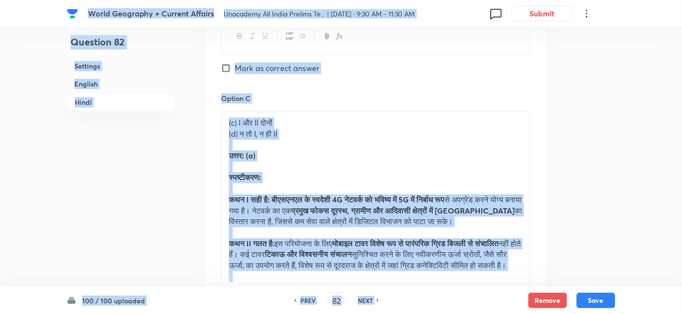
click at [334, 157] on p "उत्तर: (a)" at bounding box center [376, 155] width 294 height 11
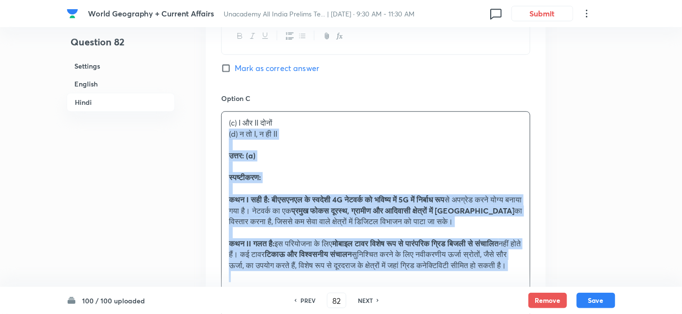
click at [215, 130] on div "Option A केवल I Marked as correct Option B केवल II Mark as correct answer Optio…" at bounding box center [376, 145] width 340 height 722
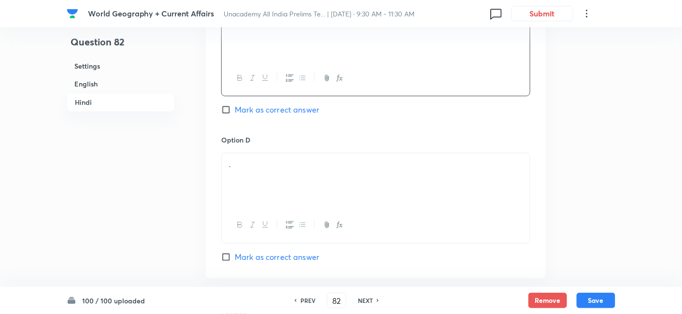
scroll to position [1996, 0]
click at [259, 172] on div "." at bounding box center [376, 178] width 308 height 54
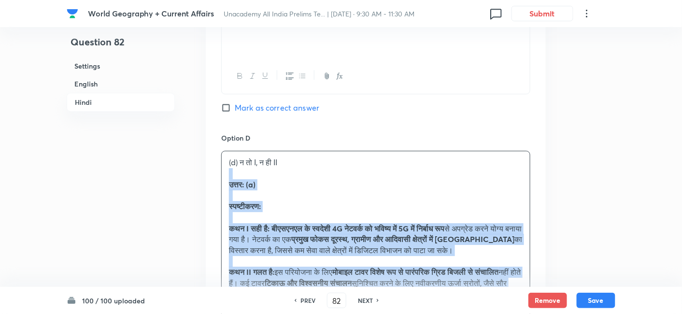
drag, startPoint x: 230, startPoint y: 169, endPoint x: 223, endPoint y: 169, distance: 6.3
click at [223, 169] on div "(d) न तो I, न ही II उत्तर: (a) स्पष्टीकरण: कथन I सही है: बीएसएनएल के स्वदेशी 4G…" at bounding box center [376, 233] width 308 height 165
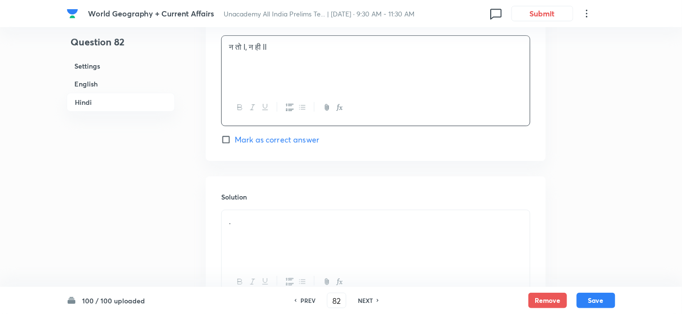
scroll to position [2195, 0]
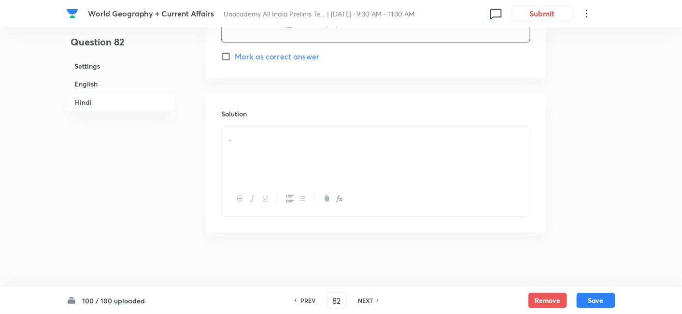
click at [278, 169] on div "." at bounding box center [376, 154] width 308 height 54
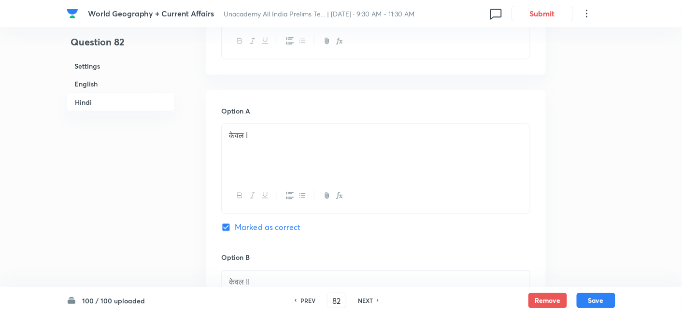
scroll to position [1551, 0]
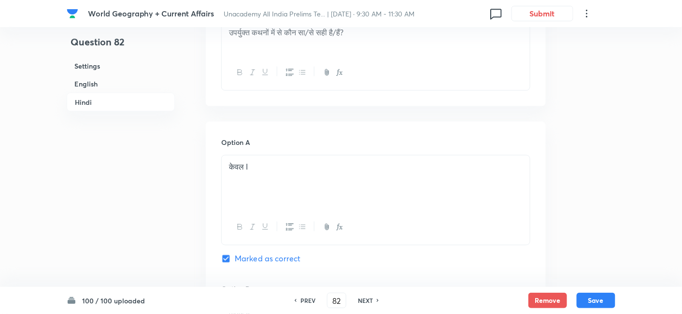
click at [605, 291] on div "100 / 100 uploaded PREV 82 ​ NEXT Remove Save" at bounding box center [341, 300] width 549 height 27
click at [605, 297] on button "Save" at bounding box center [596, 299] width 39 height 15
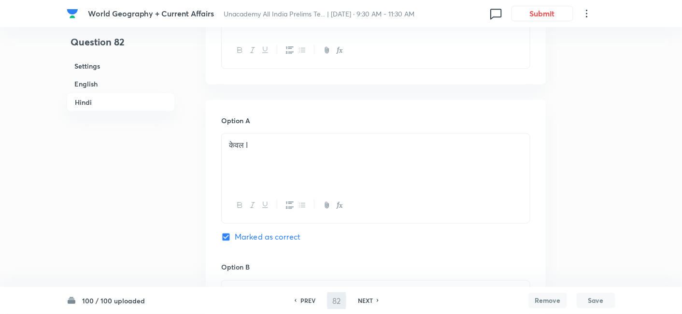
type input "83"
checkbox input "false"
checkbox input "true"
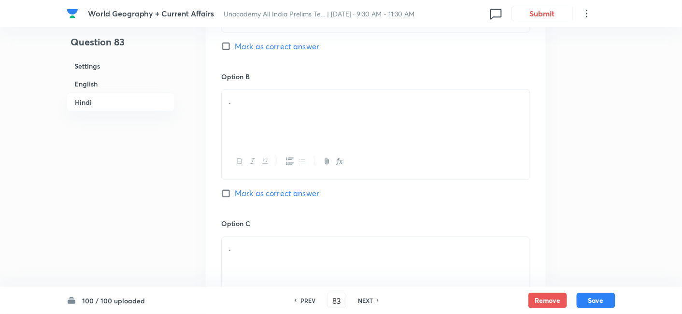
click at [89, 88] on h6 "English" at bounding box center [121, 84] width 108 height 18
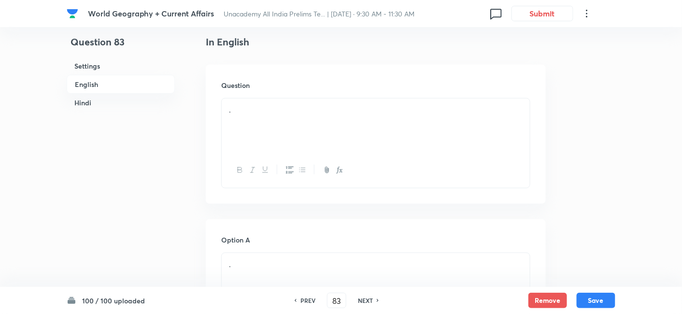
click at [283, 123] on div "." at bounding box center [376, 126] width 308 height 54
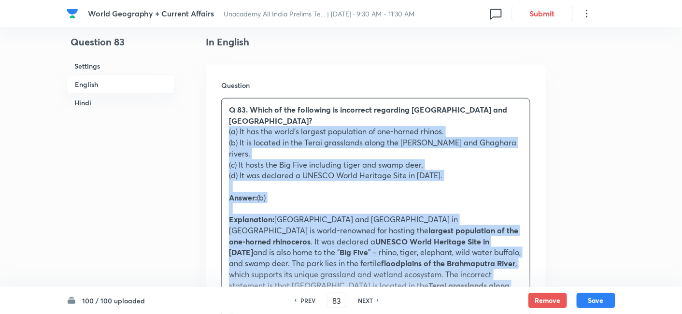
drag, startPoint x: 237, startPoint y: 155, endPoint x: 218, endPoint y: 134, distance: 27.7
click at [218, 134] on div "Question Q 83. Which of the following is incorrect regarding [GEOGRAPHIC_DATA] …" at bounding box center [376, 316] width 340 height 503
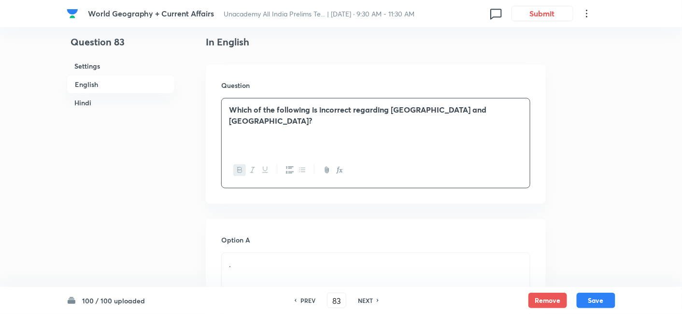
click at [336, 116] on p "Which of the following is incorrect regarding [GEOGRAPHIC_DATA] and [GEOGRAPHIC…" at bounding box center [376, 115] width 294 height 22
click at [337, 110] on strong "Which of the following is incorrect regarding [GEOGRAPHIC_DATA] and [GEOGRAPHIC…" at bounding box center [358, 114] width 258 height 21
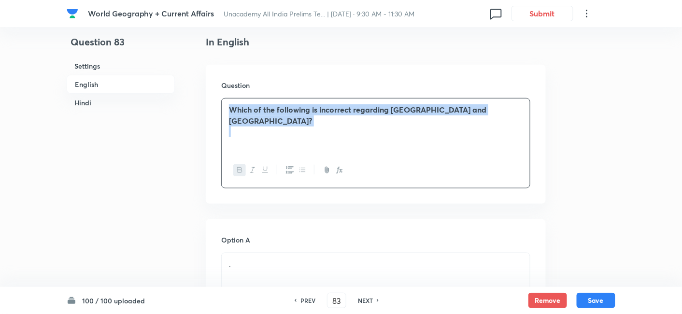
click at [337, 110] on strong "Which of the following is incorrect regarding [GEOGRAPHIC_DATA] and [GEOGRAPHIC…" at bounding box center [358, 114] width 258 height 21
click at [323, 123] on p "Which of the following is incorrect regarding [GEOGRAPHIC_DATA] and [GEOGRAPHIC…" at bounding box center [376, 115] width 294 height 22
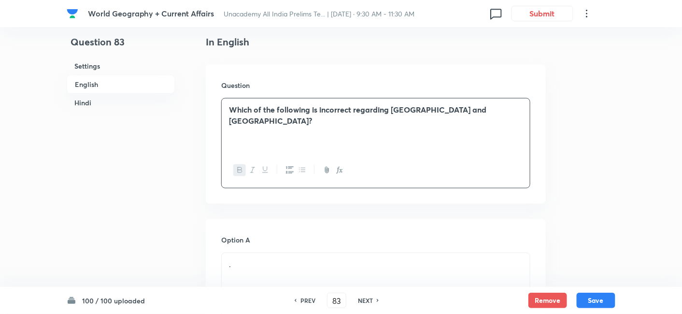
click at [340, 113] on strong "Which of the following is incorrect regarding [GEOGRAPHIC_DATA] and [GEOGRAPHIC…" at bounding box center [358, 114] width 258 height 21
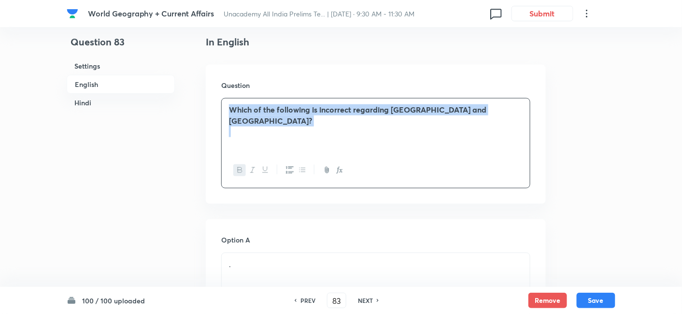
click at [340, 113] on strong "Which of the following is incorrect regarding [GEOGRAPHIC_DATA] and [GEOGRAPHIC…" at bounding box center [358, 114] width 258 height 21
click at [316, 139] on div "Which of the following is incorrect regarding [GEOGRAPHIC_DATA] and [GEOGRAPHIC…" at bounding box center [376, 126] width 308 height 54
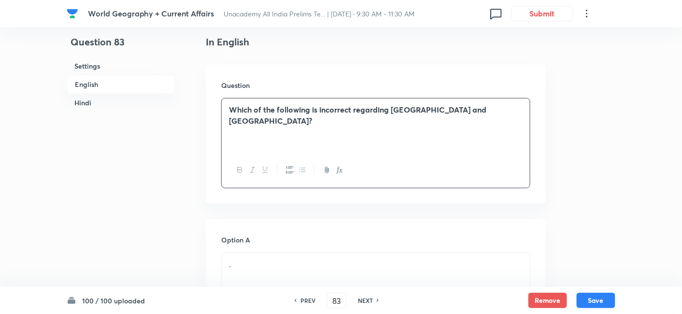
click at [329, 114] on strong "Which of the following is incorrect regarding [GEOGRAPHIC_DATA] and [GEOGRAPHIC…" at bounding box center [358, 114] width 258 height 21
click at [251, 171] on icon "button" at bounding box center [253, 170] width 8 height 8
drag, startPoint x: 251, startPoint y: 171, endPoint x: 279, endPoint y: 144, distance: 39.0
click at [251, 171] on icon "button" at bounding box center [253, 170] width 8 height 8
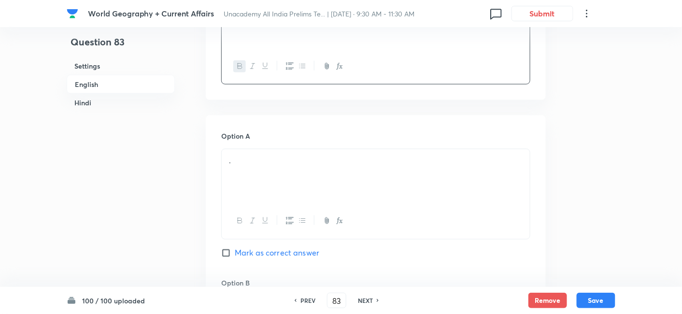
scroll to position [369, 0]
click at [276, 167] on div "." at bounding box center [376, 173] width 308 height 54
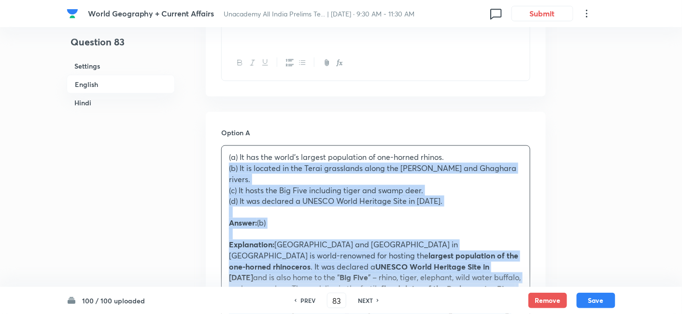
drag, startPoint x: 210, startPoint y: 165, endPoint x: 205, endPoint y: 165, distance: 4.9
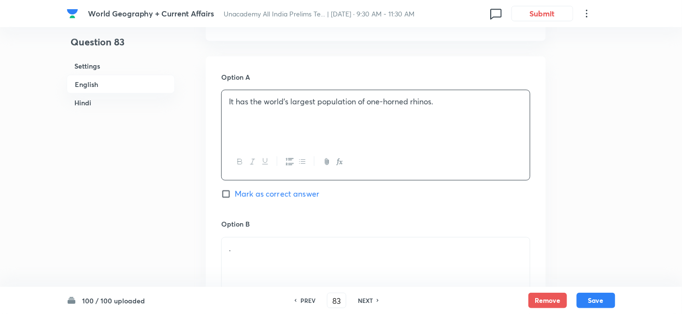
scroll to position [530, 0]
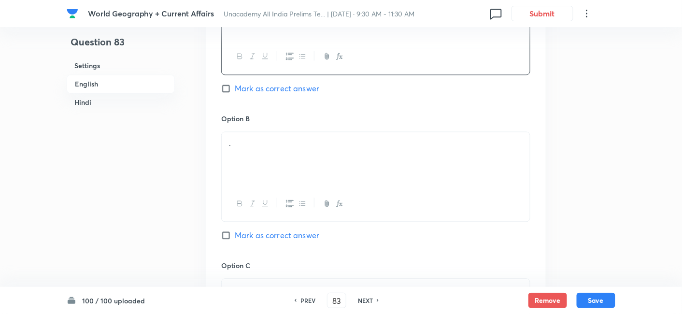
click at [262, 151] on div "." at bounding box center [376, 159] width 308 height 54
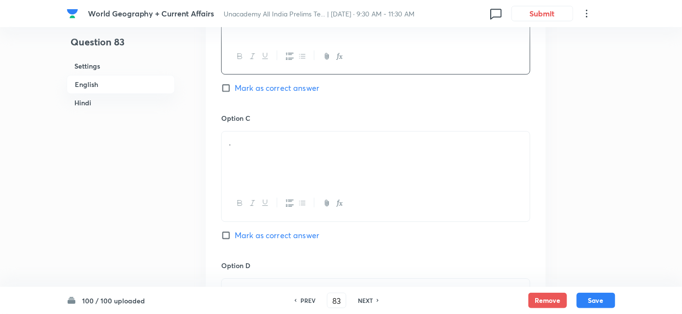
scroll to position [691, 0]
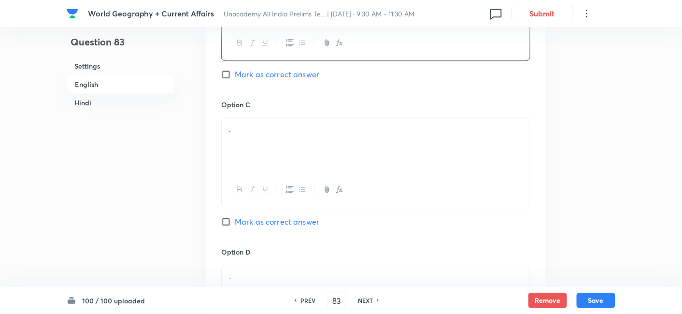
click at [284, 141] on div "." at bounding box center [376, 145] width 308 height 54
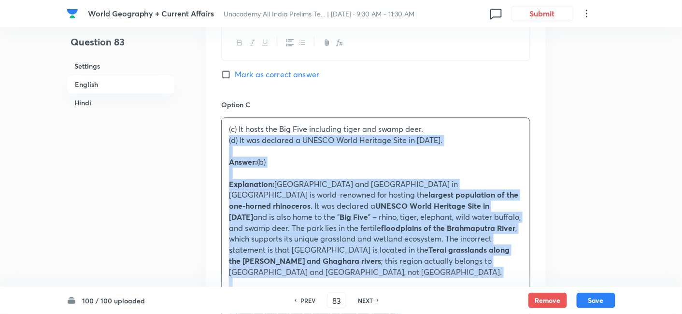
drag, startPoint x: 200, startPoint y: 145, endPoint x: 184, endPoint y: 136, distance: 18.6
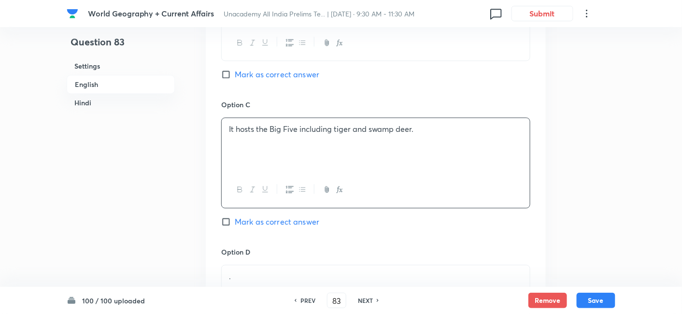
click at [270, 77] on span "Mark as correct answer" at bounding box center [277, 75] width 85 height 12
click at [235, 77] on input "Mark as correct answer" at bounding box center [228, 75] width 14 height 10
click at [270, 77] on span "Mark as correct answer" at bounding box center [277, 75] width 85 height 12
click at [235, 77] on input "Mark as correct answer" at bounding box center [228, 75] width 14 height 10
checkbox input "true"
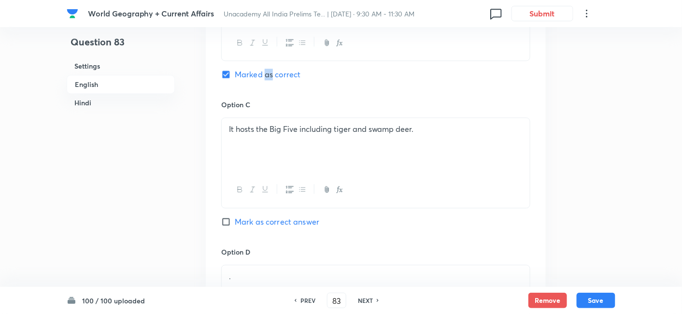
checkbox input "false"
checkbox input "true"
checkbox input "false"
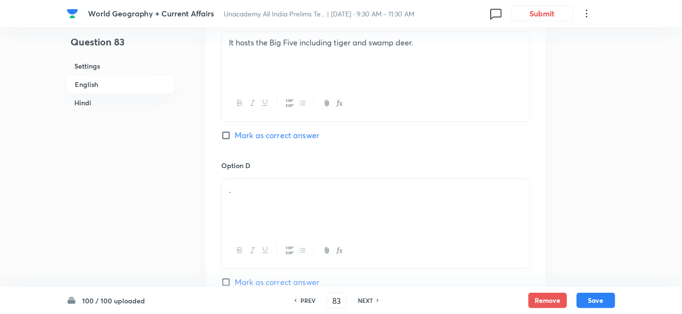
scroll to position [799, 0]
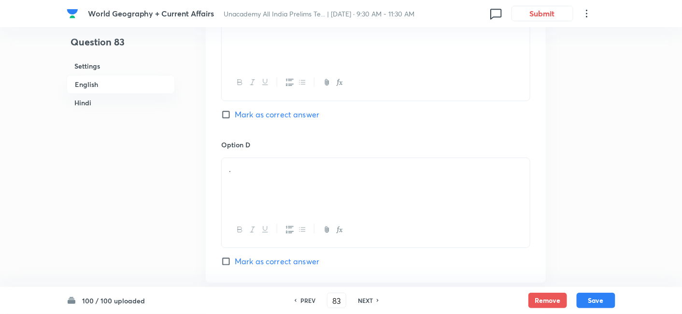
click at [275, 150] on div "Option D . [PERSON_NAME] as correct answer" at bounding box center [375, 204] width 309 height 128
click at [273, 164] on p "." at bounding box center [376, 169] width 294 height 11
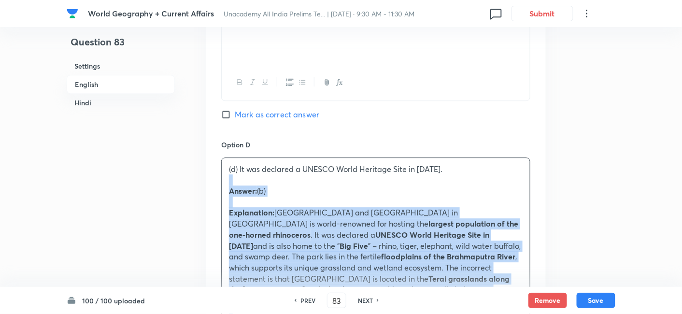
drag, startPoint x: 236, startPoint y: 181, endPoint x: 222, endPoint y: 177, distance: 13.9
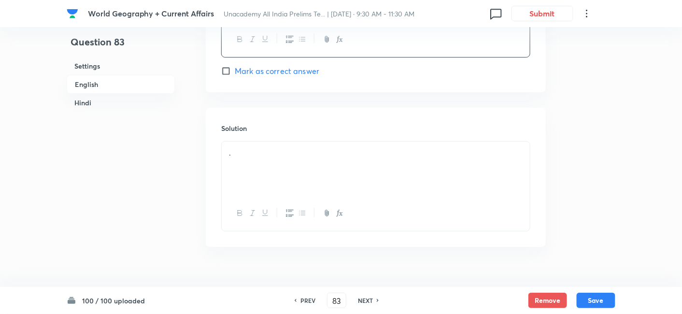
scroll to position [1013, 0]
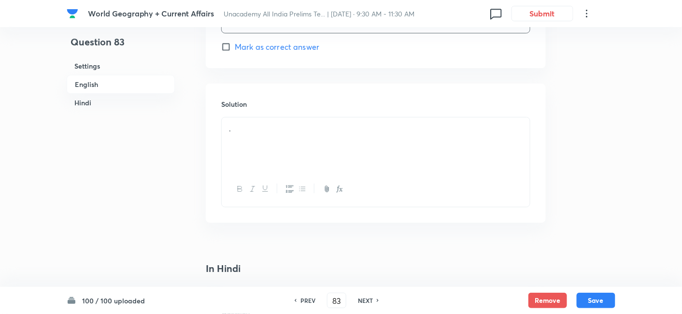
click at [281, 150] on div "." at bounding box center [376, 144] width 308 height 54
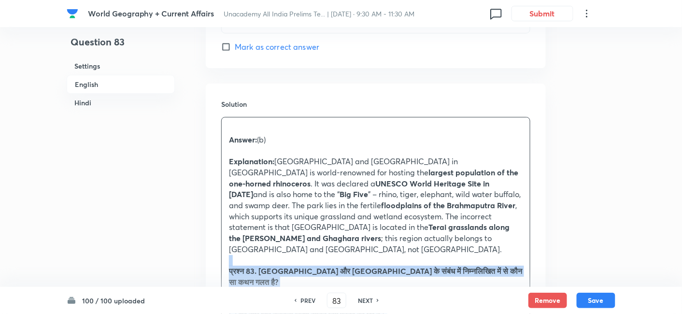
click at [218, 251] on div "Solution Answer: (b) Explanation: [GEOGRAPHIC_DATA] and [GEOGRAPHIC_DATA] in [G…" at bounding box center [376, 297] width 340 height 426
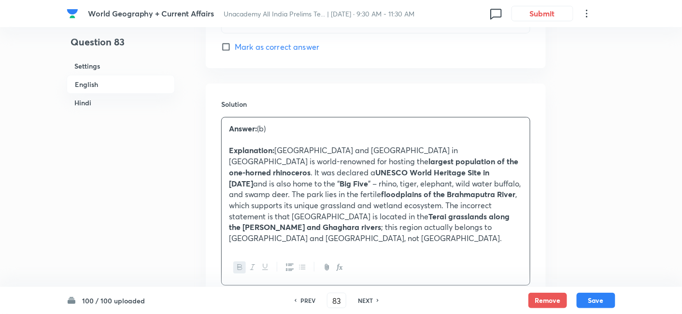
click at [129, 86] on h6 "English" at bounding box center [121, 84] width 108 height 19
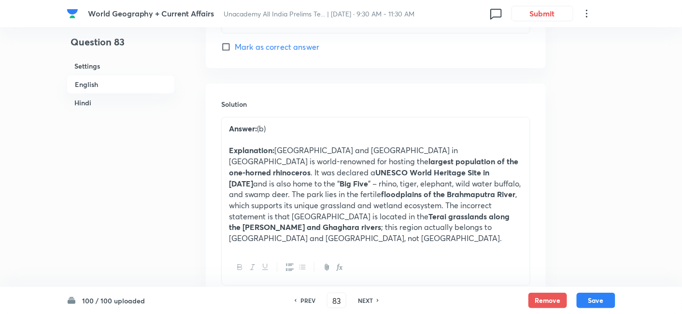
drag, startPoint x: 129, startPoint y: 86, endPoint x: 252, endPoint y: 138, distance: 132.7
click at [129, 86] on h6 "English" at bounding box center [121, 84] width 108 height 19
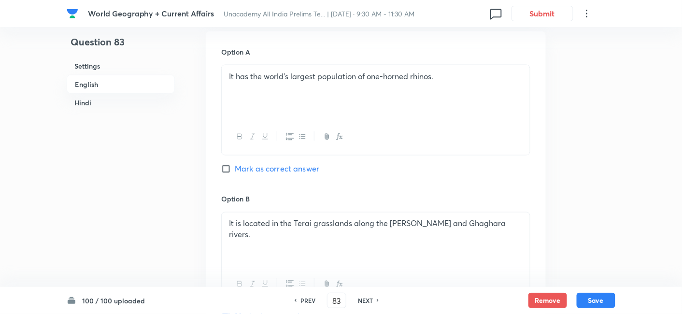
scroll to position [530, 0]
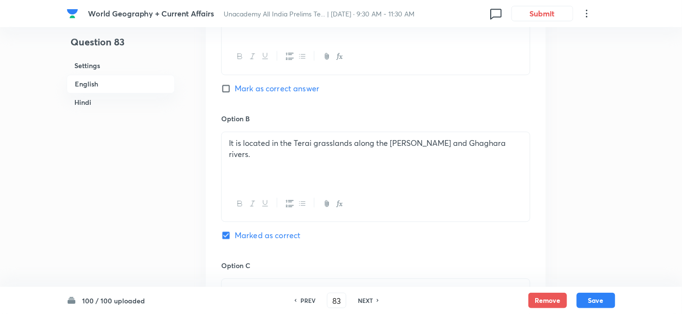
click at [96, 105] on h6 "Hindi" at bounding box center [121, 103] width 108 height 18
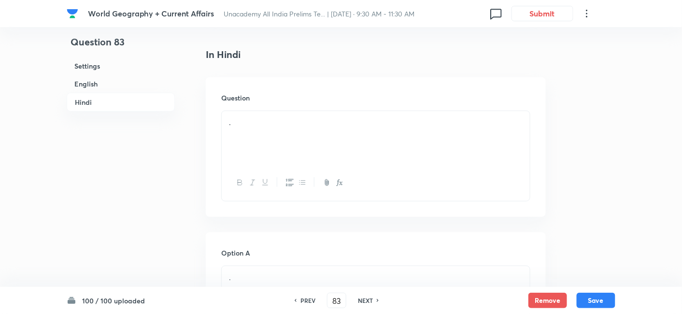
click at [241, 125] on div "." at bounding box center [376, 138] width 308 height 54
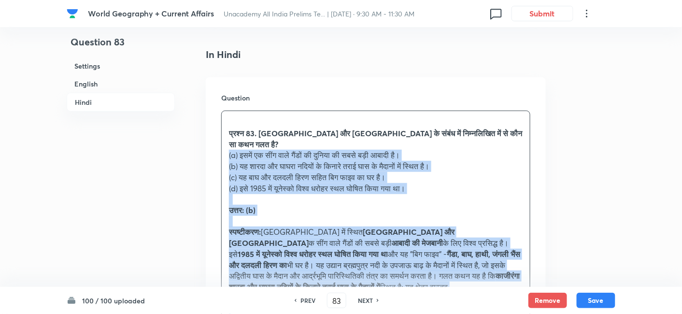
click at [217, 142] on div "Question प्रश्न 83. [GEOGRAPHIC_DATA] और [GEOGRAPHIC_DATA] के संबंध में निम्नलि…" at bounding box center [376, 224] width 340 height 294
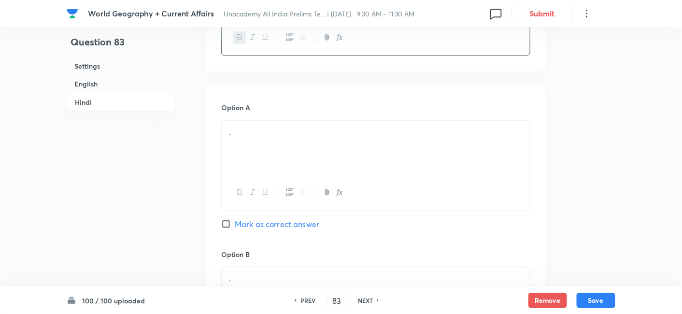
scroll to position [1467, 0]
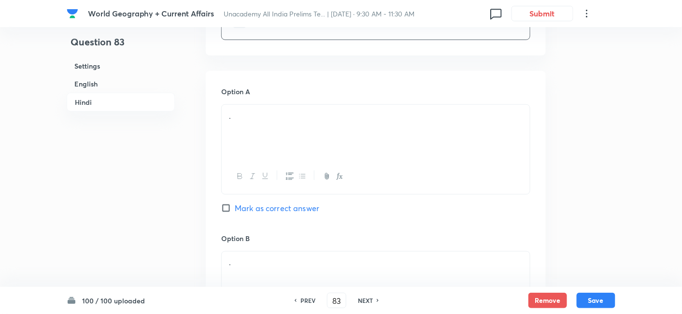
click at [286, 122] on div "." at bounding box center [376, 132] width 308 height 54
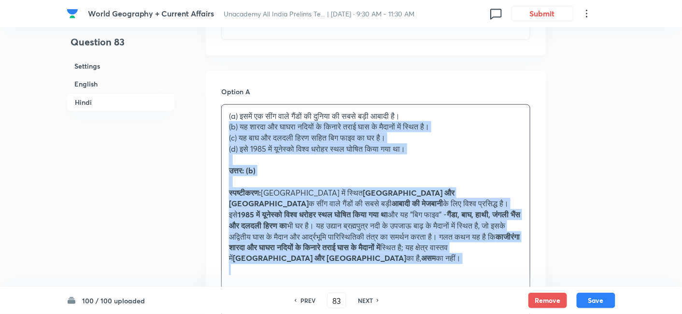
drag, startPoint x: 241, startPoint y: 116, endPoint x: 222, endPoint y: 114, distance: 19.1
click at [222, 114] on div "(a) इसमें एक सींग वाले गैंडों की दुनिया की सबसे बड़ी आबादी है। (b) यह शारदा और …" at bounding box center [376, 193] width 308 height 176
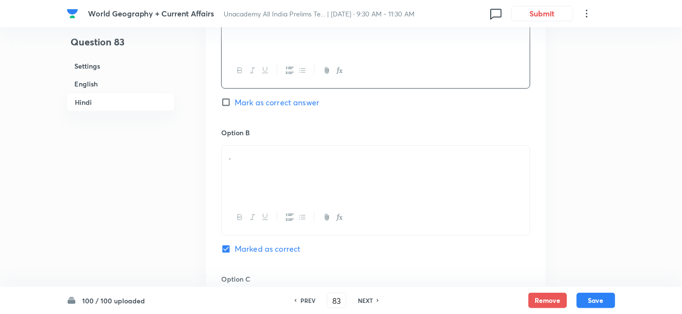
scroll to position [1574, 0]
click at [262, 150] on p "." at bounding box center [376, 155] width 294 height 11
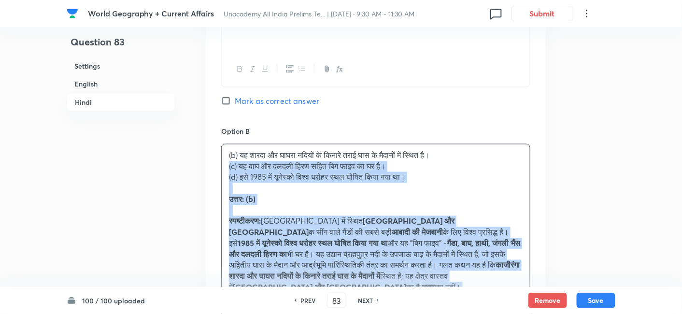
drag, startPoint x: 229, startPoint y: 156, endPoint x: 218, endPoint y: 155, distance: 10.7
click at [219, 155] on div "Option A इसमें एक सींग वाले गैंडों की दुनिया की सबसे बड़ी आबादी है। Mark as cor…" at bounding box center [376, 319] width 340 height 711
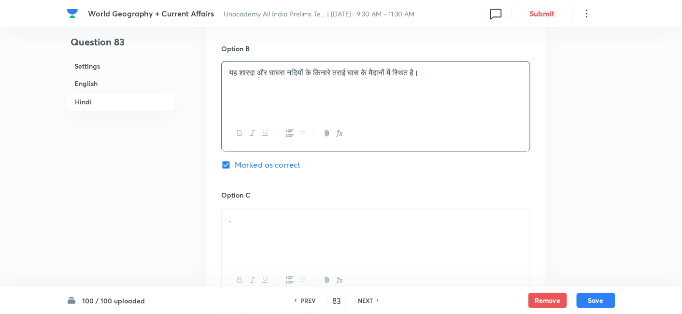
scroll to position [1735, 0]
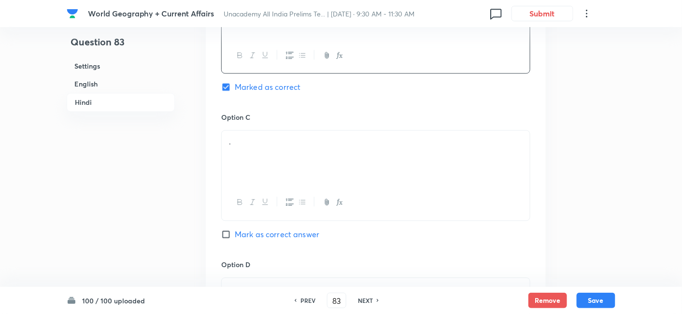
click at [270, 143] on div "." at bounding box center [376, 157] width 308 height 54
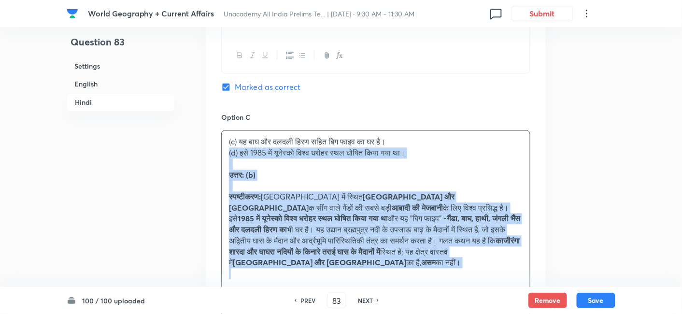
click at [206, 141] on div "Option A इसमें एक सींग वाले गैंडों की दुनिया की सबसे बड़ी आबादी है। Mark as cor…" at bounding box center [376, 153] width 340 height 700
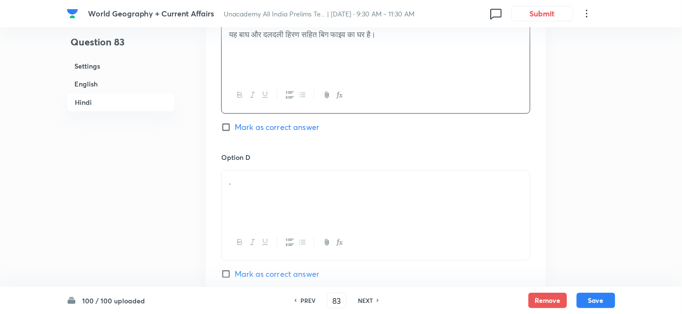
scroll to position [1843, 0]
click at [269, 174] on div "." at bounding box center [376, 197] width 308 height 54
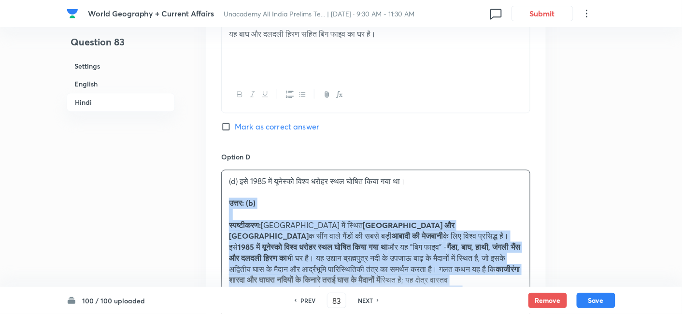
drag, startPoint x: 219, startPoint y: 185, endPoint x: 211, endPoint y: 184, distance: 8.2
click at [211, 184] on div "Option A इसमें एक सींग वाले गैंडों की दुनिया की सबसे बड़ी आबादी है। Mark as cor…" at bounding box center [376, 39] width 340 height 689
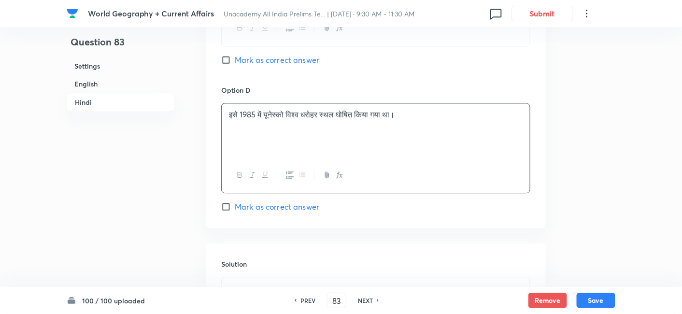
scroll to position [2050, 0]
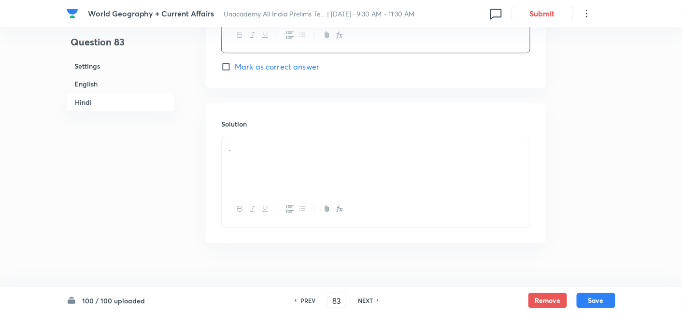
click at [301, 141] on div "." at bounding box center [376, 164] width 308 height 54
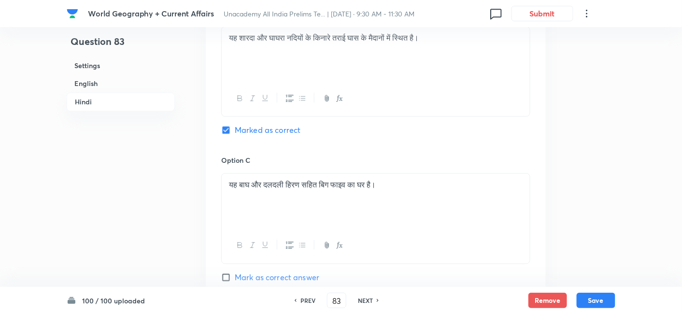
scroll to position [1620, 0]
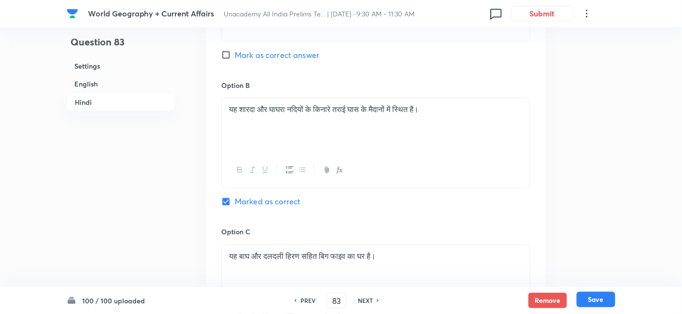
click at [597, 300] on button "Save" at bounding box center [596, 299] width 39 height 15
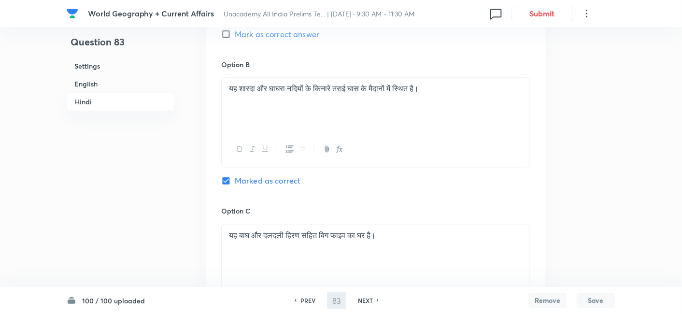
type input "84"
checkbox input "false"
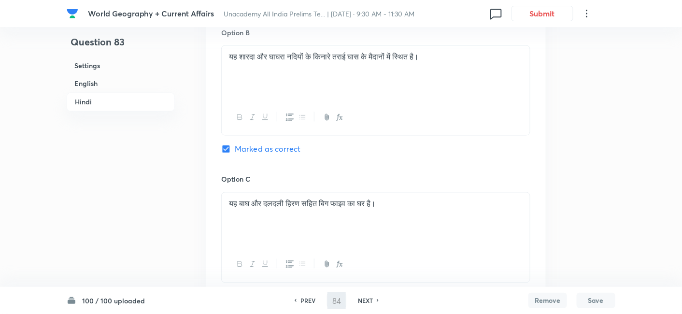
checkbox input "true"
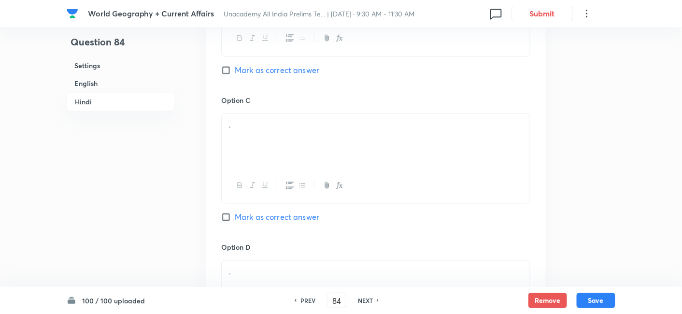
click at [101, 78] on h6 "English" at bounding box center [121, 84] width 108 height 18
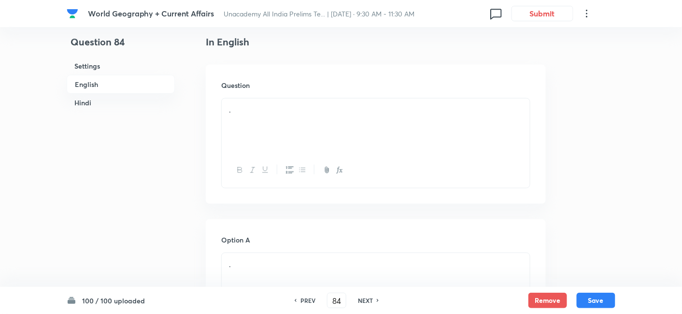
click at [295, 137] on div "." at bounding box center [376, 126] width 308 height 54
click at [264, 130] on div "." at bounding box center [376, 126] width 308 height 54
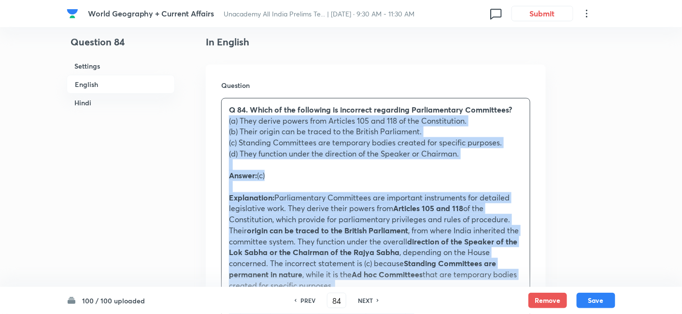
drag, startPoint x: 241, startPoint y: 134, endPoint x: 208, endPoint y: 119, distance: 36.3
click at [208, 119] on div "Question Q 84. Which of the following is incorrect regarding Parliamentary Comm…" at bounding box center [376, 289] width 340 height 448
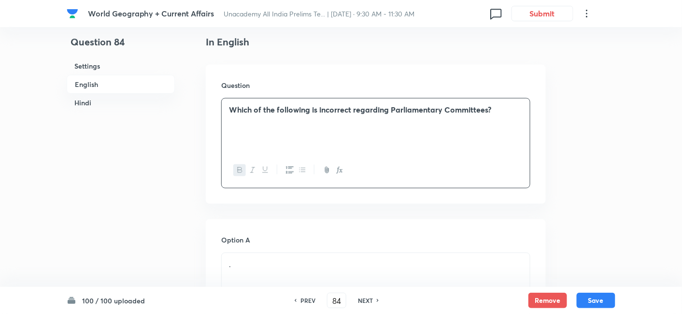
click at [325, 114] on strong "Which of the following is incorrect regarding Parliamentary Committees?" at bounding box center [360, 109] width 262 height 10
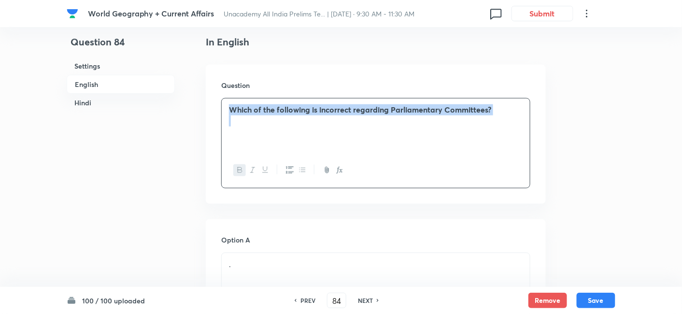
click at [325, 114] on strong "Which of the following is incorrect regarding Parliamentary Committees?" at bounding box center [360, 109] width 262 height 10
click at [338, 123] on p at bounding box center [376, 120] width 294 height 11
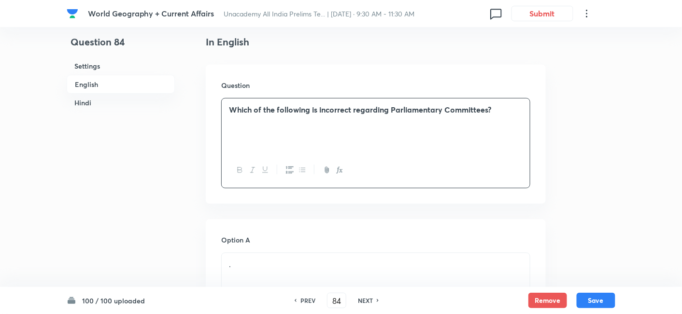
click at [333, 106] on strong "Which of the following is incorrect regarding Parliamentary Committees?" at bounding box center [360, 109] width 262 height 10
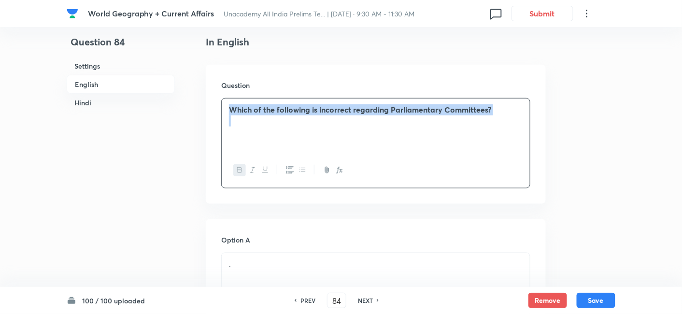
click at [344, 121] on p at bounding box center [376, 120] width 294 height 11
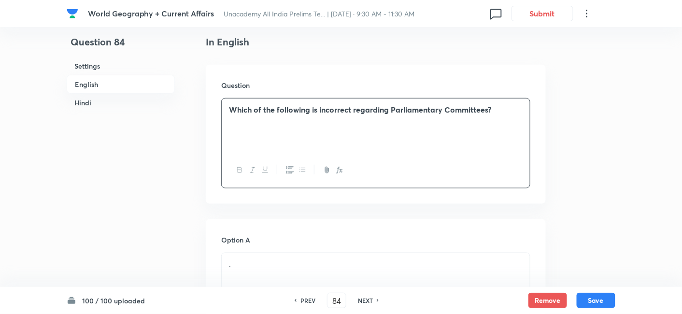
click at [344, 111] on strong "Which of the following is incorrect regarding Parliamentary Committees?" at bounding box center [360, 109] width 262 height 10
click at [254, 160] on div at bounding box center [376, 170] width 308 height 35
click at [254, 169] on icon "button" at bounding box center [253, 170] width 8 height 8
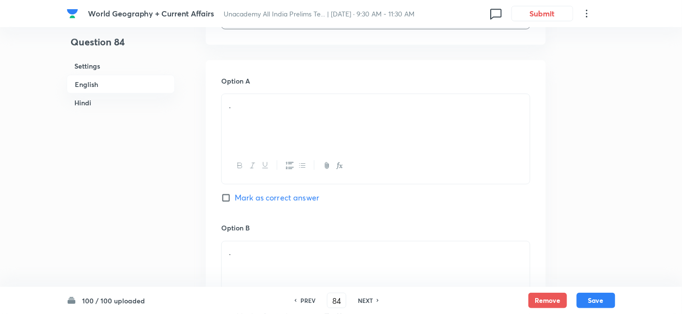
scroll to position [423, 0]
click at [284, 124] on div "." at bounding box center [376, 119] width 308 height 54
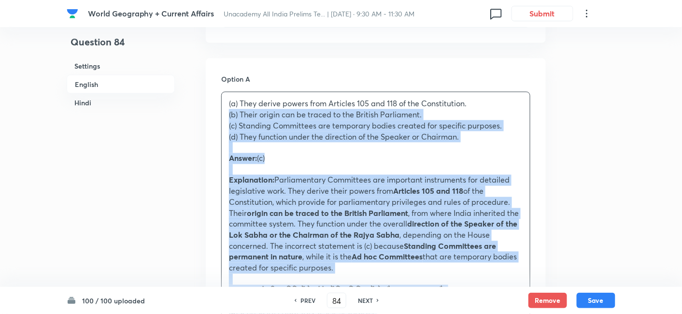
drag, startPoint x: 245, startPoint y: 123, endPoint x: 211, endPoint y: 117, distance: 33.8
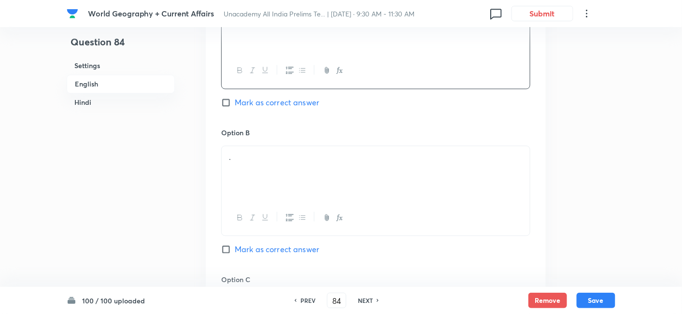
scroll to position [530, 0]
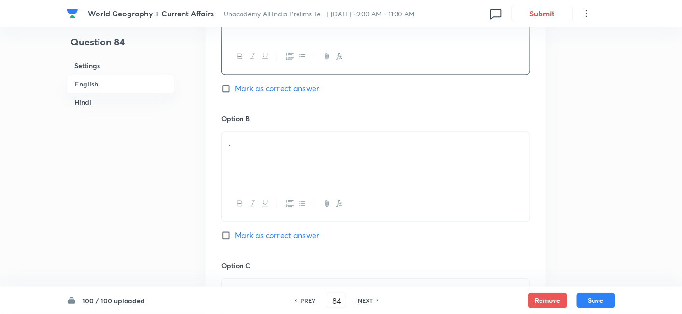
click at [263, 160] on div "." at bounding box center [376, 159] width 308 height 54
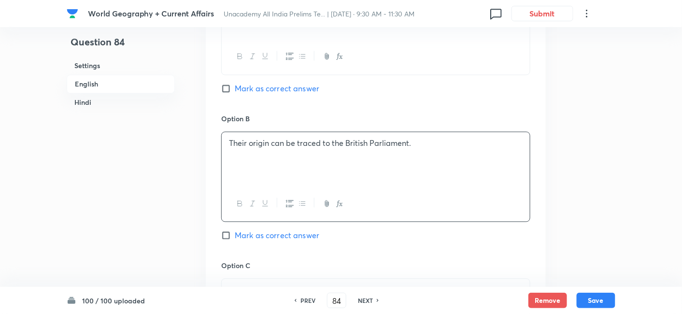
scroll to position [745, 0]
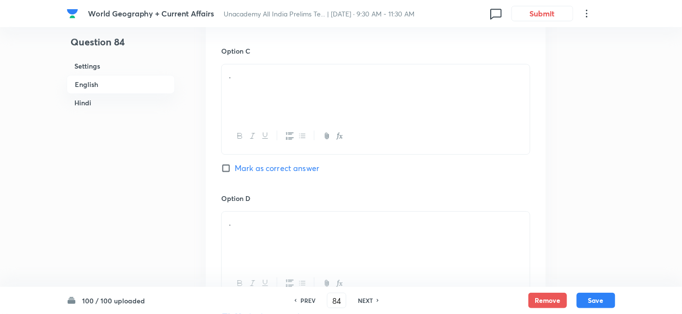
click at [263, 81] on div "." at bounding box center [376, 91] width 308 height 54
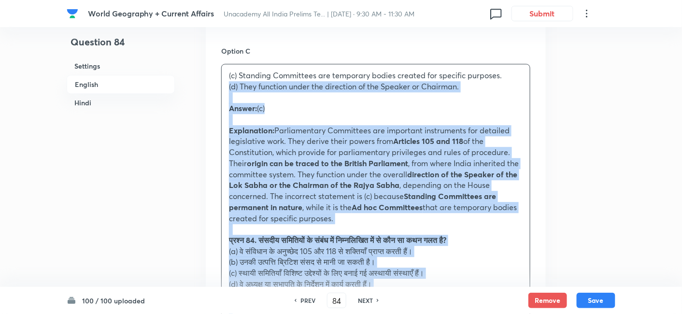
drag, startPoint x: 228, startPoint y: 86, endPoint x: 215, endPoint y: 90, distance: 13.3
click at [222, 86] on div "(c) Standing Committees are temporary bodies created for specific purposes. (d)…" at bounding box center [376, 229] width 308 height 330
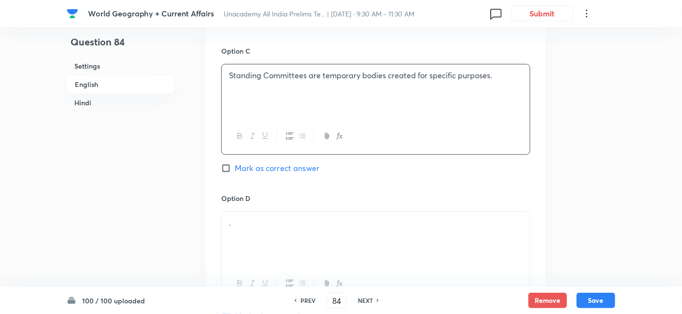
click at [272, 168] on span "Mark as correct answer" at bounding box center [277, 168] width 85 height 12
click at [235, 168] on input "Mark as correct answer" at bounding box center [228, 168] width 14 height 10
checkbox input "true"
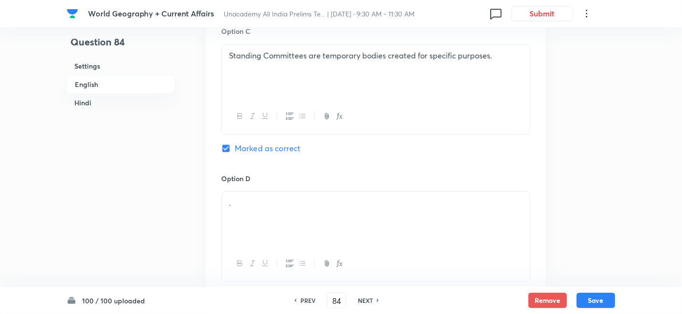
checkbox input "false"
checkbox input "true"
checkbox input "false"
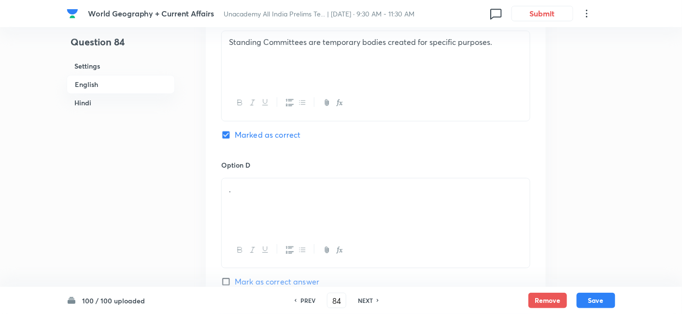
scroll to position [799, 0]
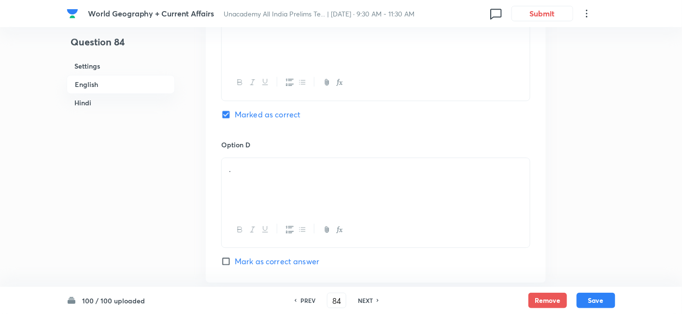
click at [274, 177] on div "." at bounding box center [376, 185] width 308 height 54
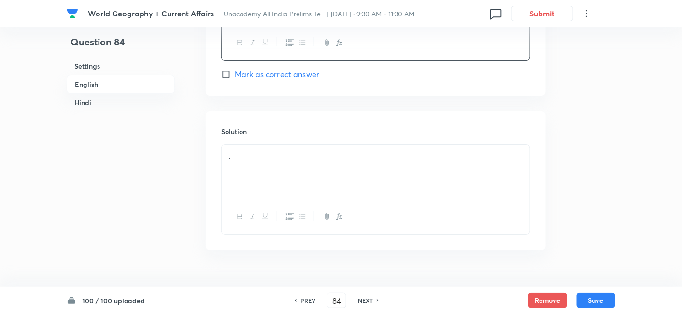
scroll to position [1013, 0]
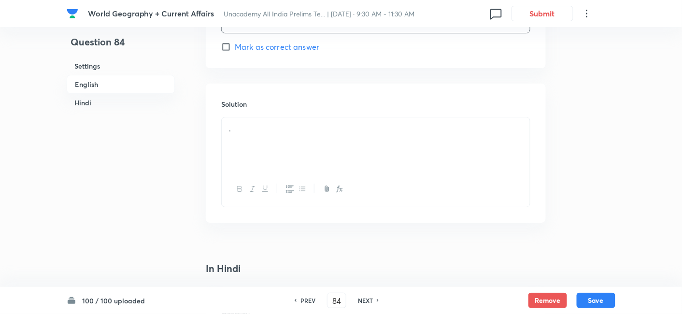
click at [263, 164] on div "." at bounding box center [376, 144] width 308 height 54
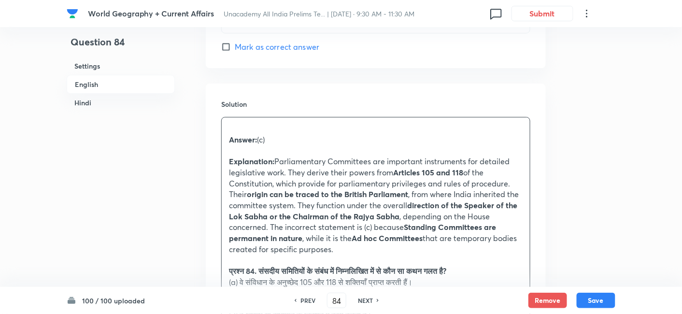
scroll to position [1067, 0]
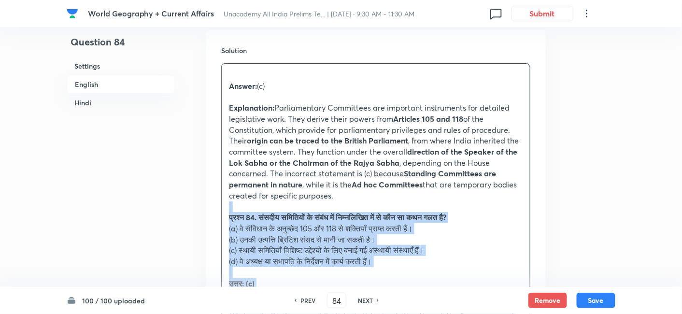
drag, startPoint x: 243, startPoint y: 197, endPoint x: 211, endPoint y: 200, distance: 31.5
click at [211, 200] on div "Solution Answer: (c) Explanation: Parliamentary Committees are important instru…" at bounding box center [376, 226] width 340 height 393
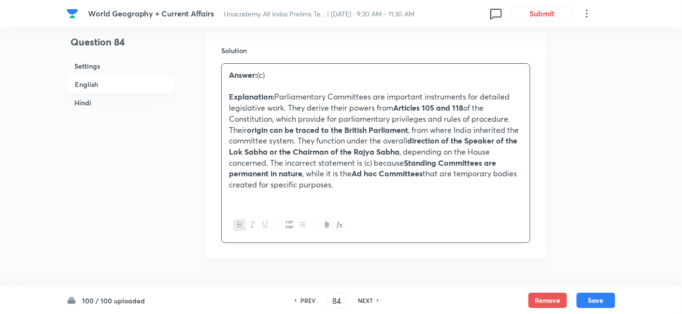
click at [121, 77] on h6 "English" at bounding box center [121, 84] width 108 height 19
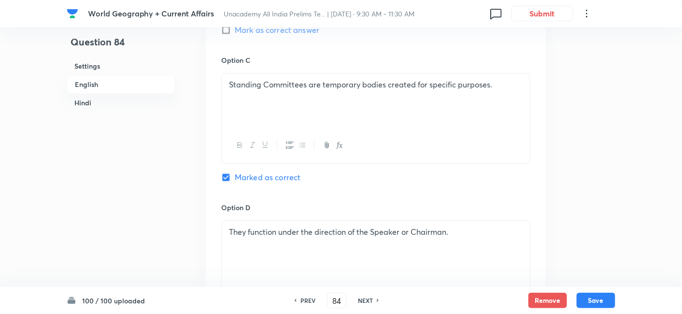
scroll to position [745, 0]
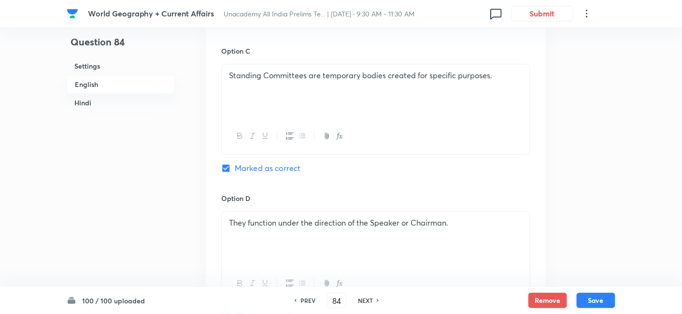
click at [98, 100] on h6 "Hindi" at bounding box center [121, 103] width 108 height 18
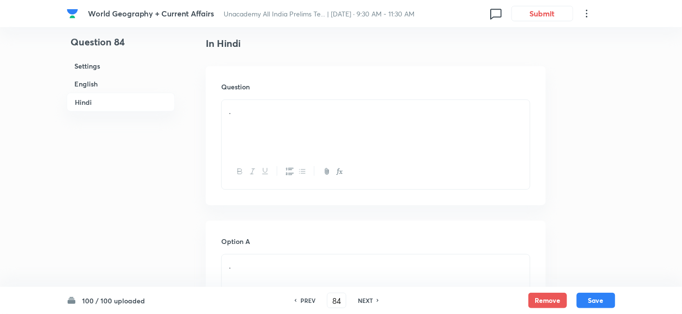
click at [269, 112] on p "." at bounding box center [376, 111] width 294 height 11
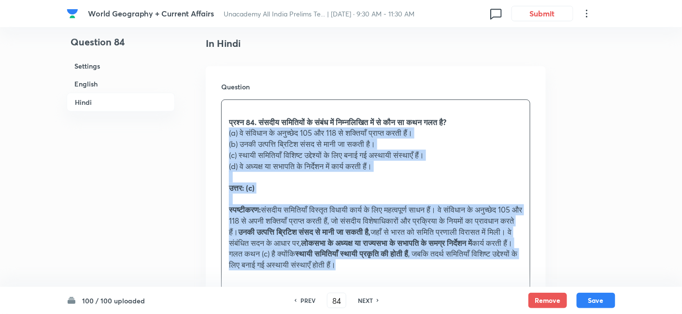
drag, startPoint x: 227, startPoint y: 130, endPoint x: 214, endPoint y: 130, distance: 13.0
click at [214, 130] on div "Question प्रश्न 84. संसदीय समितियों के संबंध में निम्नलिखित में से कौन सा कथन ग…" at bounding box center [376, 196] width 340 height 261
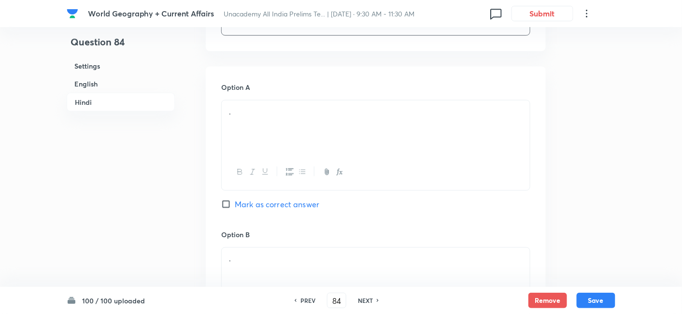
scroll to position [1489, 0]
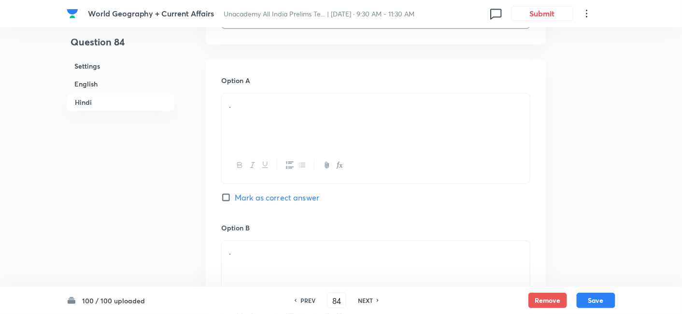
click at [254, 121] on div "." at bounding box center [376, 121] width 308 height 54
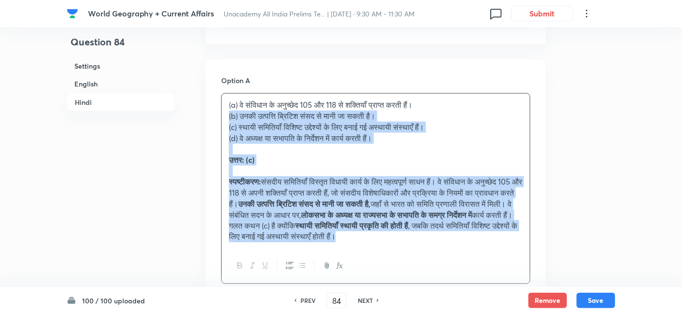
click at [221, 117] on div "(a) वे संविधान के अनुच्छेद 105 और 118 से शक्तियाँ प्राप्त करती हैं। (b) उनकी उत…" at bounding box center [375, 188] width 309 height 191
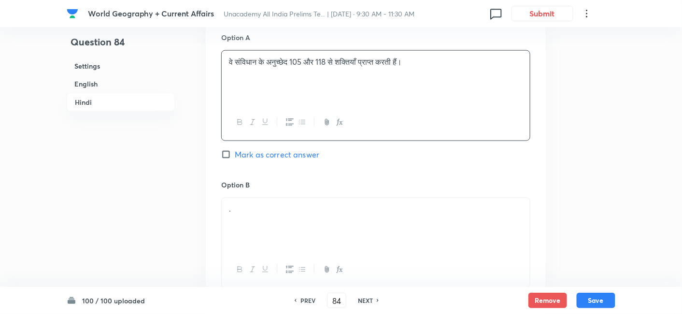
scroll to position [1596, 0]
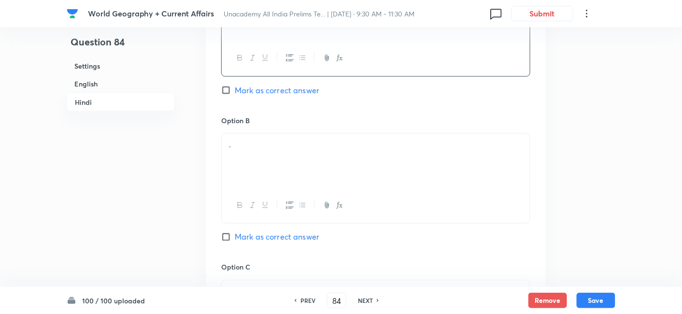
click at [265, 155] on div "." at bounding box center [376, 161] width 308 height 54
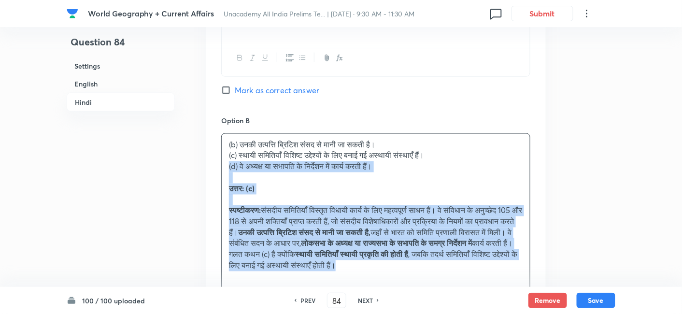
drag, startPoint x: 228, startPoint y: 165, endPoint x: 217, endPoint y: 161, distance: 11.5
click at [217, 161] on div "Option A वे संविधान के अनुच्छेद 105 और 118 से शक्तियाँ प्राप्त करती हैं। [PERSO…" at bounding box center [376, 297] width 340 height 689
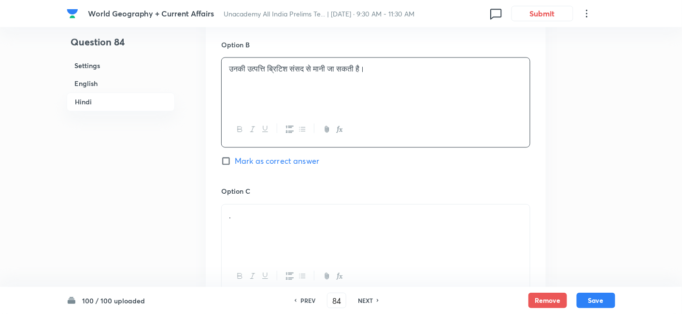
scroll to position [1757, 0]
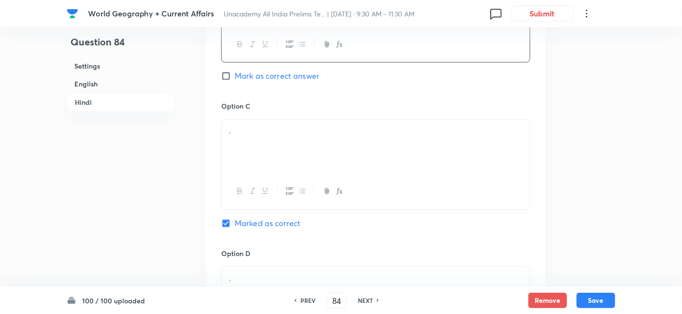
click at [261, 128] on p "." at bounding box center [376, 130] width 294 height 11
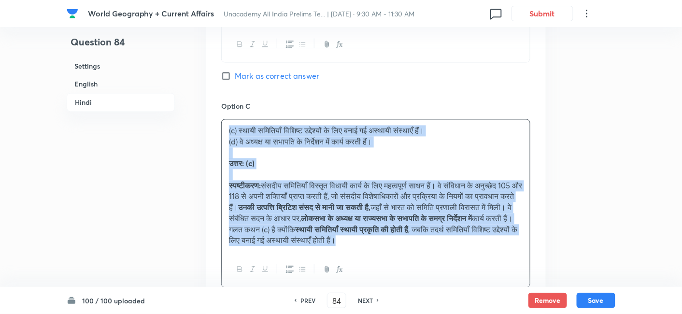
drag, startPoint x: 229, startPoint y: 133, endPoint x: 196, endPoint y: 130, distance: 33.0
click at [216, 133] on div "Option A वे संविधान के अनुच्छेद 105 और 118 से शक्तियाँ प्राप्त करती हैं। [PERSO…" at bounding box center [376, 130] width 340 height 678
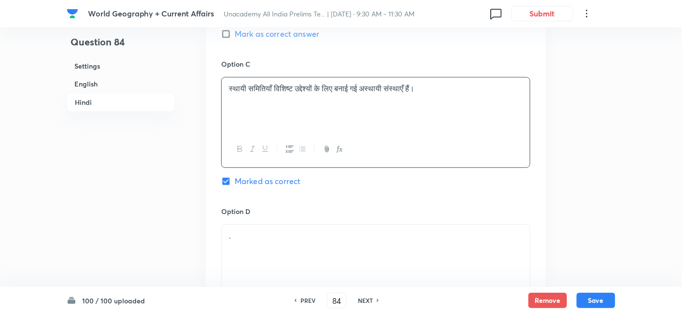
scroll to position [1865, 0]
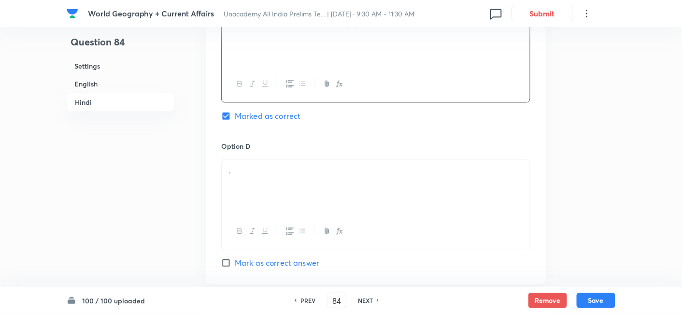
click at [255, 187] on div "." at bounding box center [376, 186] width 308 height 54
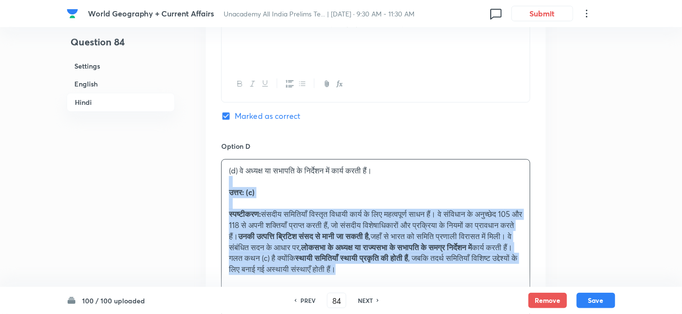
drag, startPoint x: 212, startPoint y: 182, endPoint x: 207, endPoint y: 179, distance: 5.6
click at [207, 179] on div "Option A वे संविधान के अनुच्छेद 105 और 118 से शक्तियाँ प्राप्त करती हैं। [PERSO…" at bounding box center [376, 17] width 340 height 667
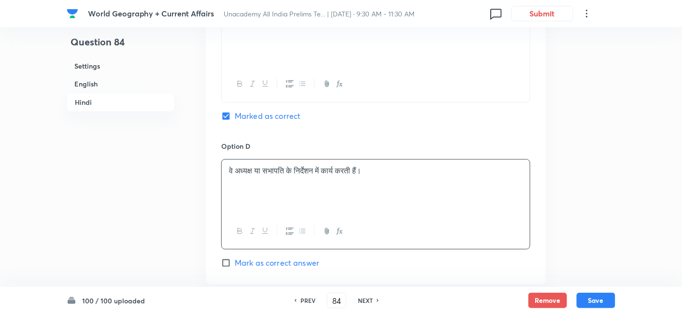
scroll to position [2072, 0]
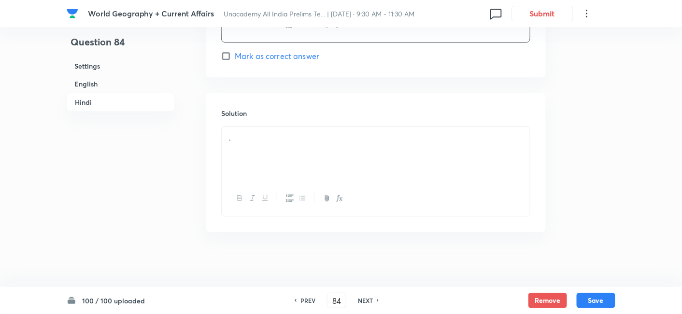
click at [274, 152] on div "." at bounding box center [376, 154] width 308 height 54
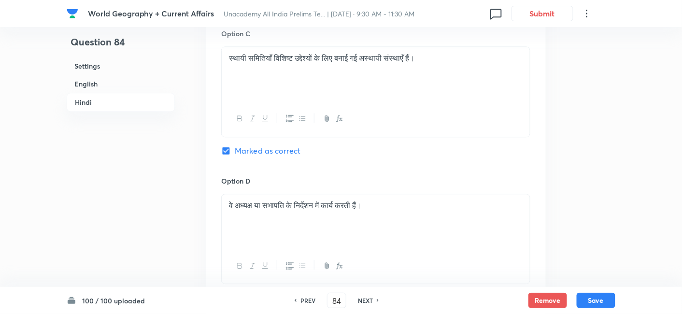
scroll to position [1803, 0]
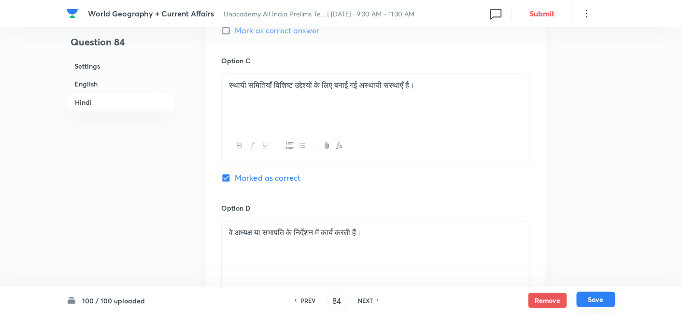
click at [595, 295] on button "Save" at bounding box center [596, 299] width 39 height 15
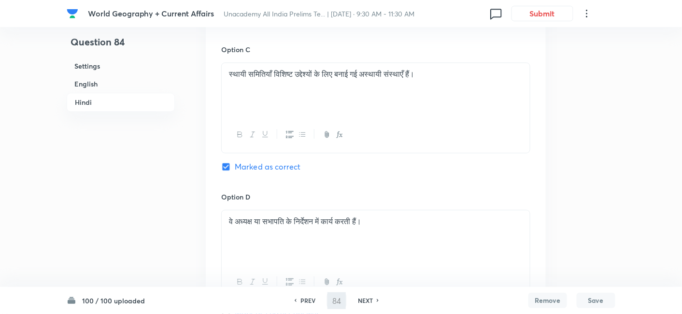
type input "85"
checkbox input "false"
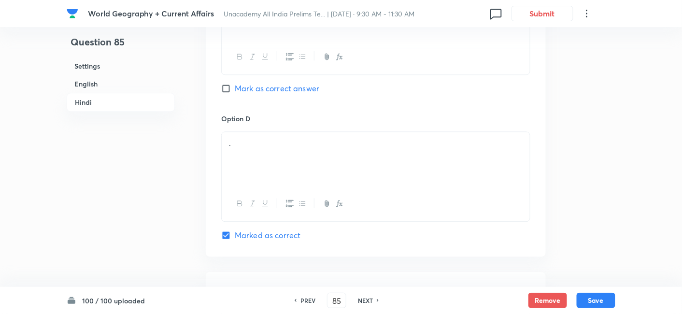
checkbox input "true"
click at [139, 78] on h6 "English" at bounding box center [121, 84] width 108 height 18
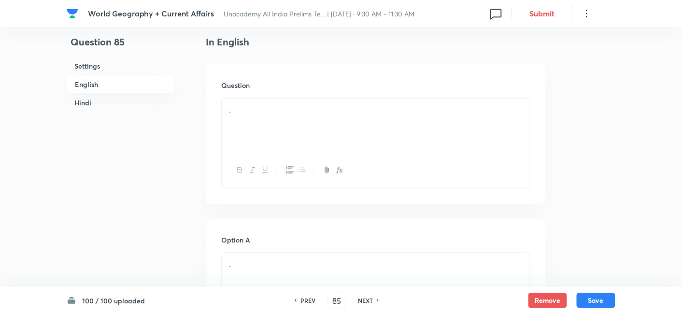
click at [270, 107] on p "." at bounding box center [376, 109] width 294 height 11
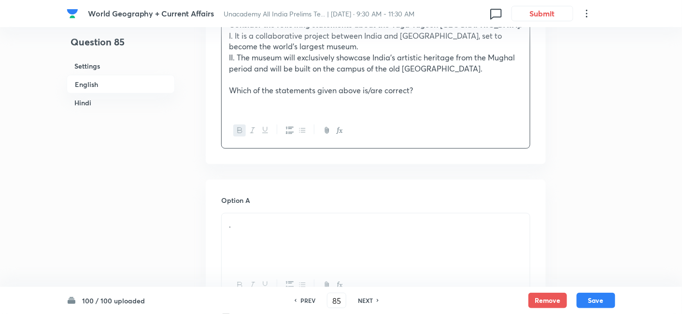
scroll to position [423, 0]
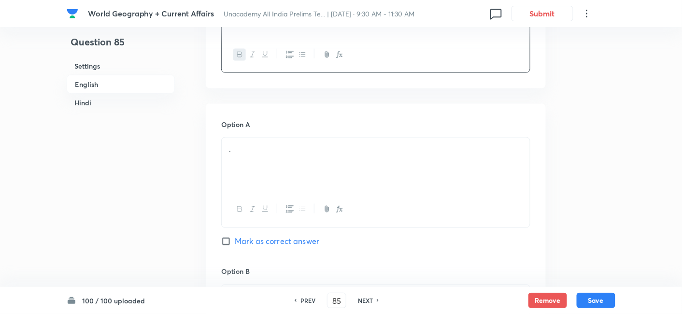
click at [300, 165] on div "." at bounding box center [376, 165] width 308 height 54
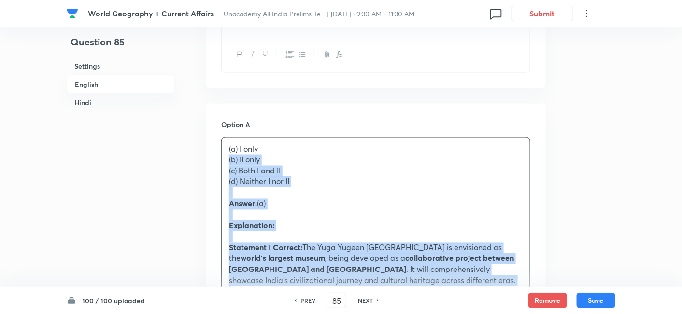
drag, startPoint x: 228, startPoint y: 172, endPoint x: 209, endPoint y: 167, distance: 19.5
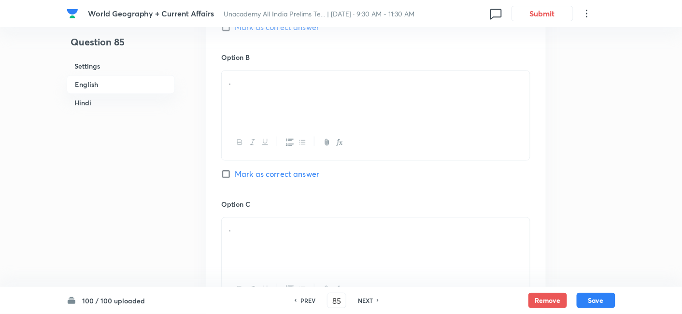
scroll to position [638, 0]
click at [316, 116] on div "." at bounding box center [376, 97] width 308 height 54
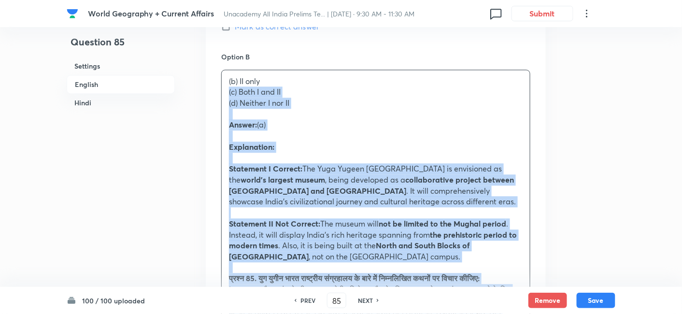
drag, startPoint x: 201, startPoint y: 102, endPoint x: 196, endPoint y: 101, distance: 6.1
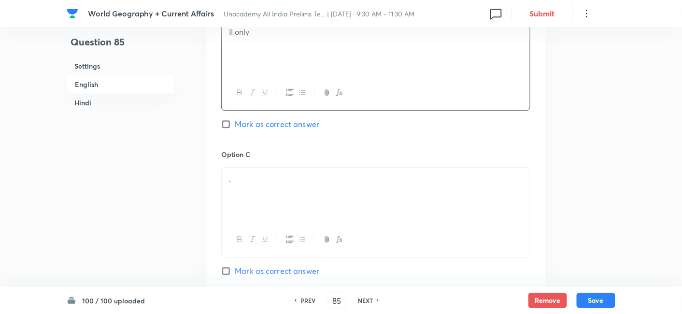
scroll to position [745, 0]
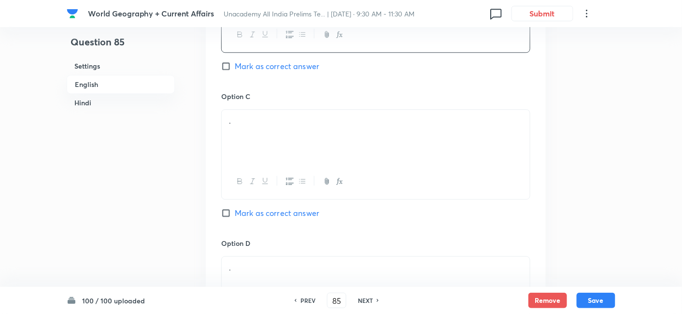
click at [276, 127] on p "." at bounding box center [376, 120] width 294 height 11
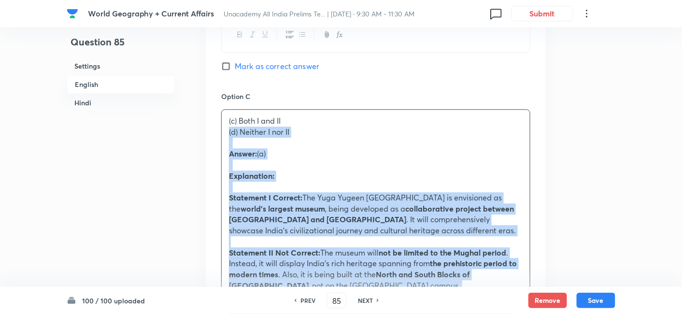
drag, startPoint x: 213, startPoint y: 142, endPoint x: 202, endPoint y: 142, distance: 10.6
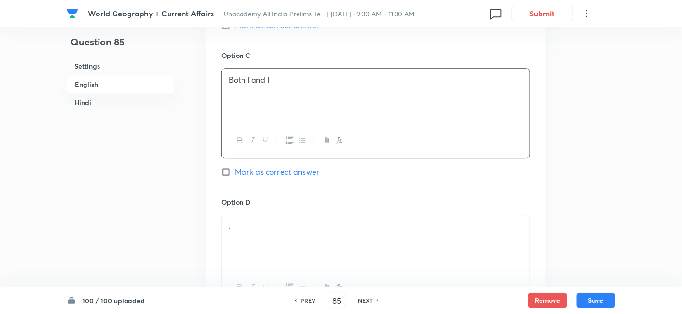
scroll to position [852, 0]
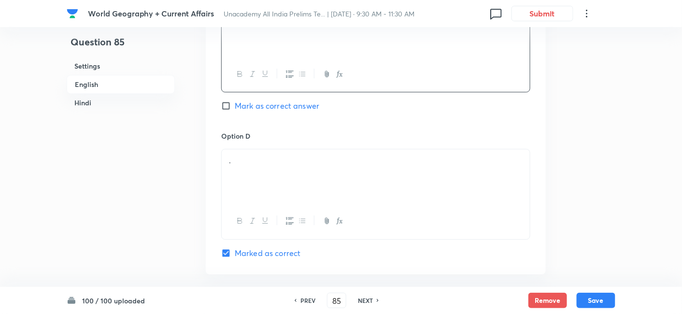
click at [258, 165] on p "." at bounding box center [376, 160] width 294 height 11
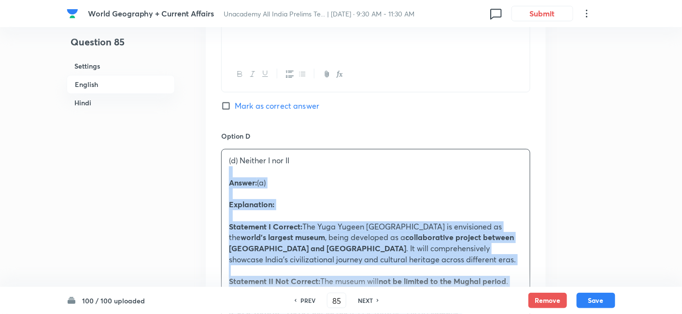
drag, startPoint x: 234, startPoint y: 184, endPoint x: 219, endPoint y: 178, distance: 16.4
click at [220, 179] on div "Option A I only Mark as correct answer Option B II only Mark as correct answer …" at bounding box center [376, 145] width 340 height 942
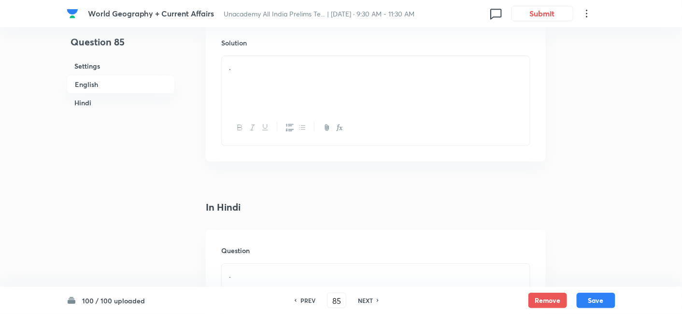
scroll to position [1121, 0]
click at [263, 105] on div "." at bounding box center [376, 82] width 308 height 54
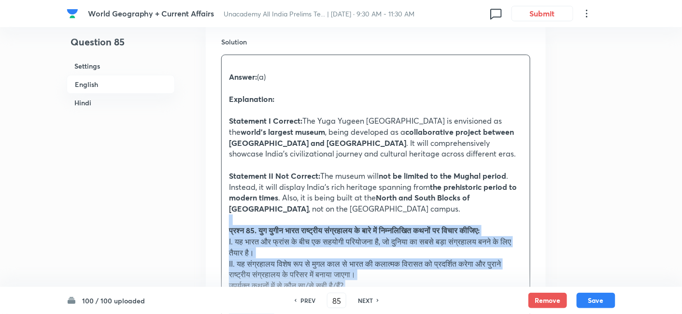
click at [225, 224] on div "Answer: (a) Explanation: Statement I Correct: The Yuga Yugeen [GEOGRAPHIC_DATA]…" at bounding box center [376, 247] width 308 height 385
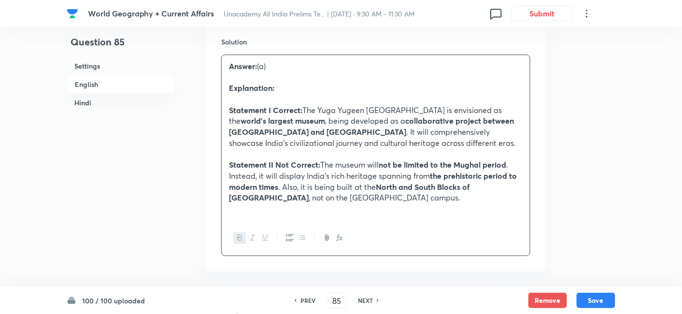
click at [98, 94] on h6 "Hindi" at bounding box center [121, 103] width 108 height 18
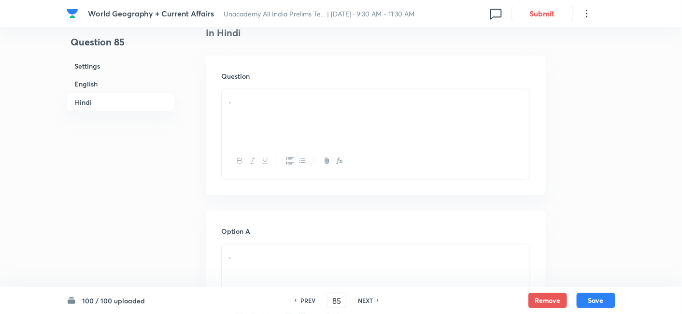
drag, startPoint x: 103, startPoint y: 89, endPoint x: 110, endPoint y: 92, distance: 6.9
click at [104, 89] on h6 "English" at bounding box center [121, 84] width 108 height 18
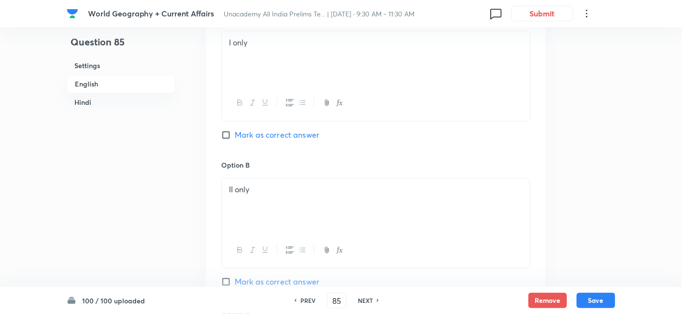
scroll to position [530, 0]
click at [297, 151] on div "Option A I only [PERSON_NAME] as correct answer" at bounding box center [375, 85] width 309 height 147
click at [277, 140] on span "Mark as correct answer" at bounding box center [277, 135] width 85 height 12
click at [235, 139] on input "Mark as correct answer" at bounding box center [228, 134] width 14 height 10
click at [277, 140] on span "Marked as correct" at bounding box center [268, 135] width 66 height 12
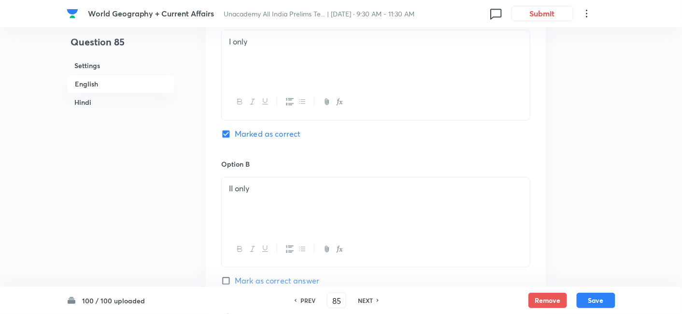
click at [235, 139] on input "Marked as correct" at bounding box center [228, 134] width 14 height 10
checkbox input "true"
checkbox input "false"
checkbox input "true"
checkbox input "false"
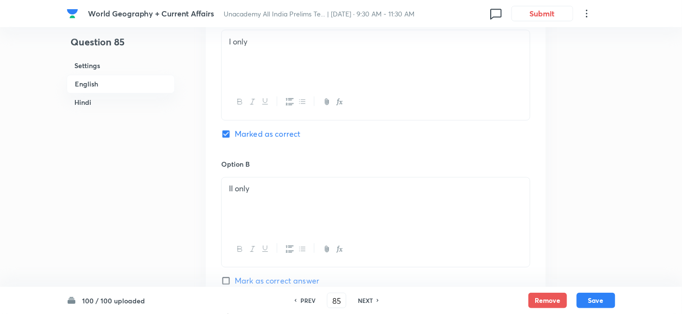
click at [78, 98] on h6 "Hindi" at bounding box center [121, 103] width 108 height 18
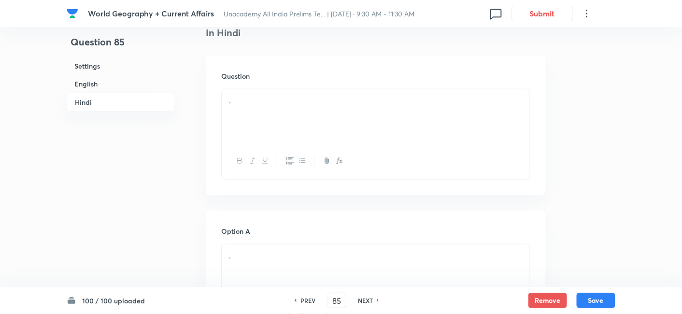
click at [337, 116] on div "." at bounding box center [376, 116] width 308 height 54
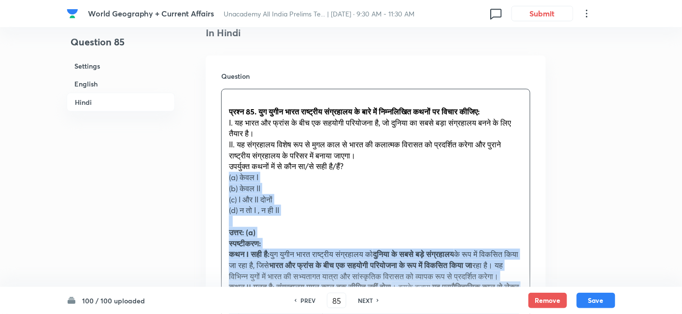
drag, startPoint x: 230, startPoint y: 186, endPoint x: 218, endPoint y: 186, distance: 11.6
click at [218, 186] on div "Question प्रश्न 85. युग युगीन भारत राष्ट्रीय संग्रहालय के बारे में निम्नलिखित क…" at bounding box center [376, 214] width 340 height 317
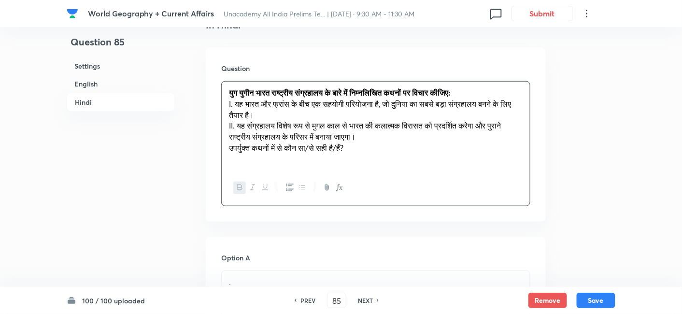
scroll to position [1567, 0]
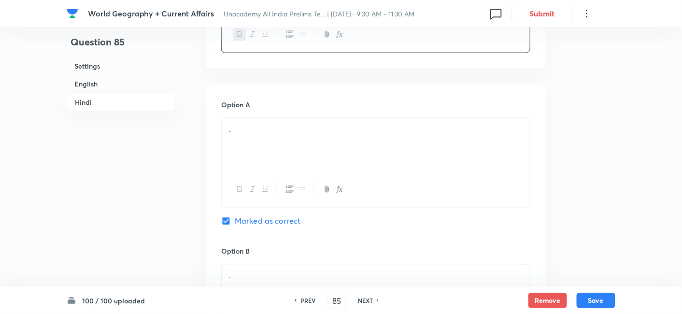
click at [275, 147] on div "." at bounding box center [376, 145] width 308 height 54
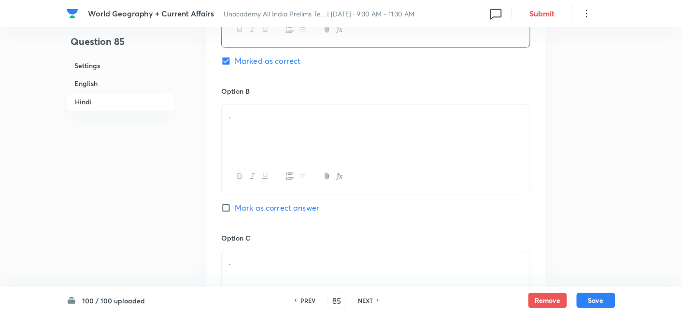
scroll to position [1728, 0]
click at [261, 158] on div "." at bounding box center [376, 130] width 308 height 54
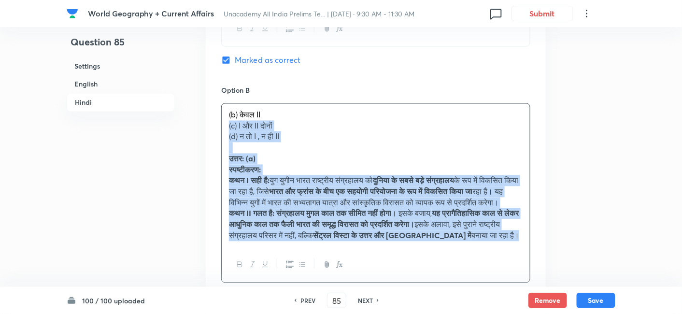
drag, startPoint x: 245, startPoint y: 156, endPoint x: 225, endPoint y: 139, distance: 26.1
click at [225, 139] on div "(b) केवल II (c) I और II दोनों (d) न तो I , न ही II उत्तर: (a) स्पष्टीकरण: कथन I…" at bounding box center [376, 175] width 308 height 144
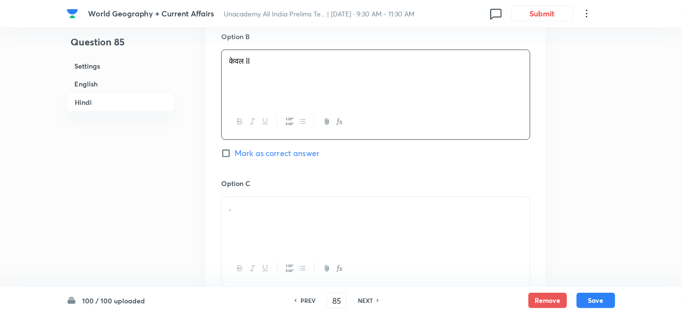
scroll to position [1889, 0]
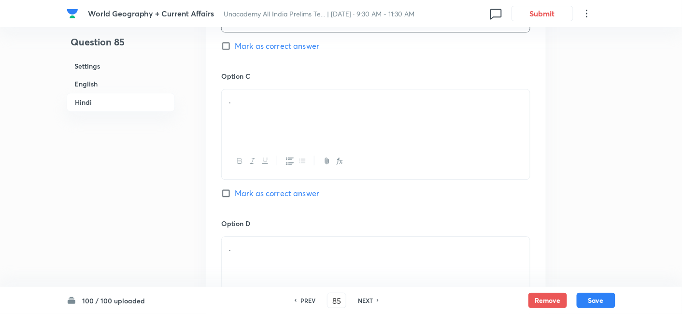
click at [279, 134] on div "." at bounding box center [376, 116] width 308 height 54
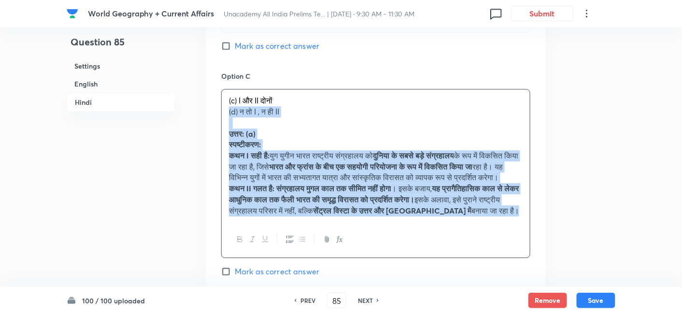
drag, startPoint x: 231, startPoint y: 125, endPoint x: 223, endPoint y: 123, distance: 7.9
click at [223, 123] on div "(c) I और II दोनों (d) न तो I , न ही II उत्तर: (a) स्पष्टीकरण: कथन I सही है: युग…" at bounding box center [376, 155] width 308 height 132
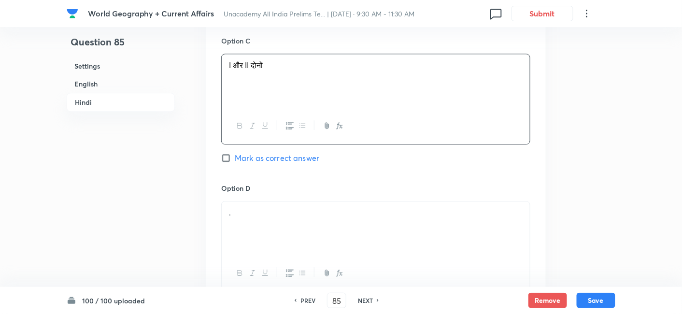
scroll to position [1996, 0]
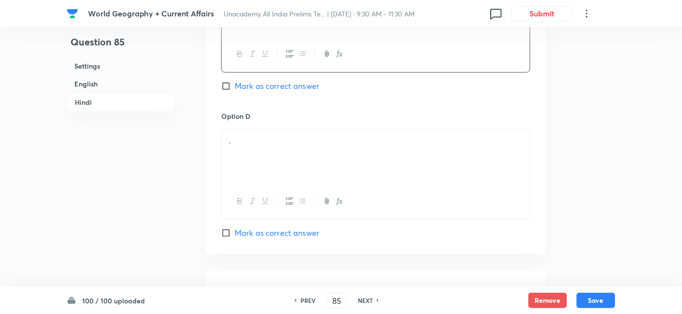
click at [262, 146] on p "." at bounding box center [376, 140] width 294 height 11
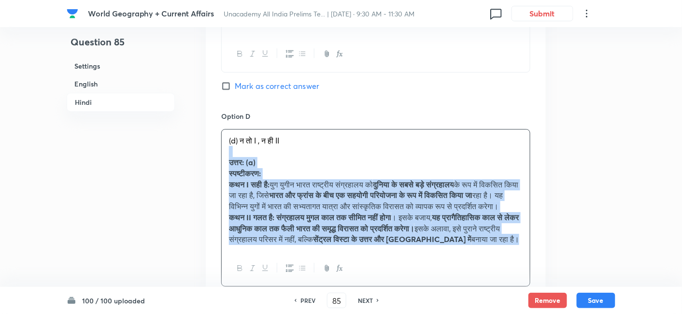
drag, startPoint x: 219, startPoint y: 151, endPoint x: 193, endPoint y: 159, distance: 27.7
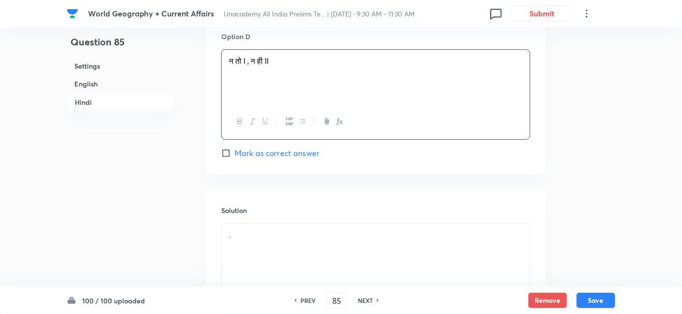
scroll to position [2184, 0]
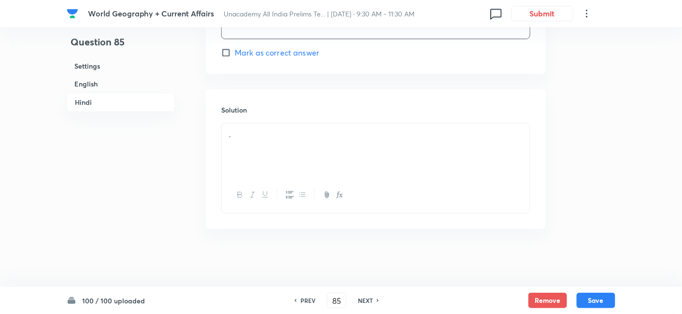
click at [292, 151] on div "." at bounding box center [376, 150] width 308 height 54
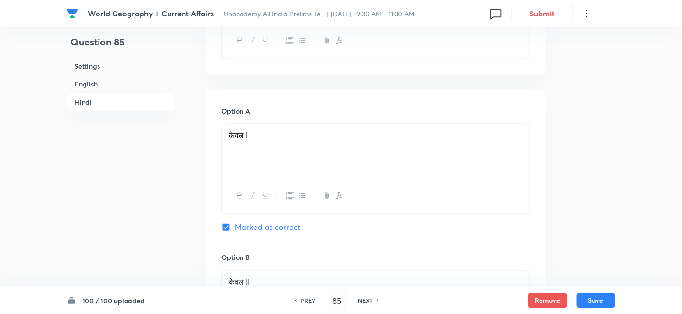
scroll to position [1540, 0]
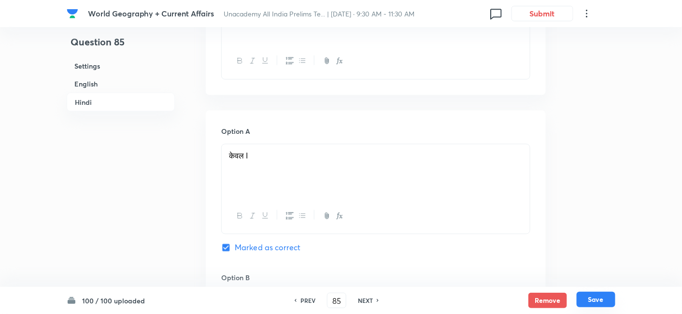
click at [589, 295] on button "Save" at bounding box center [596, 299] width 39 height 15
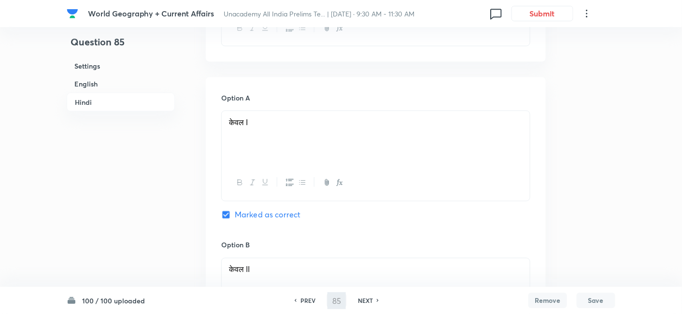
type input "86"
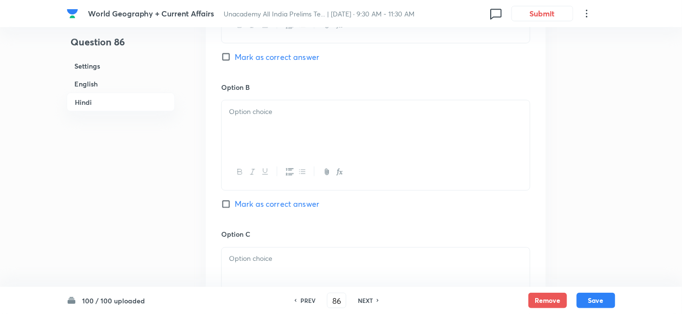
checkbox input "false"
checkbox input "true"
click at [98, 89] on h6 "English" at bounding box center [121, 84] width 108 height 18
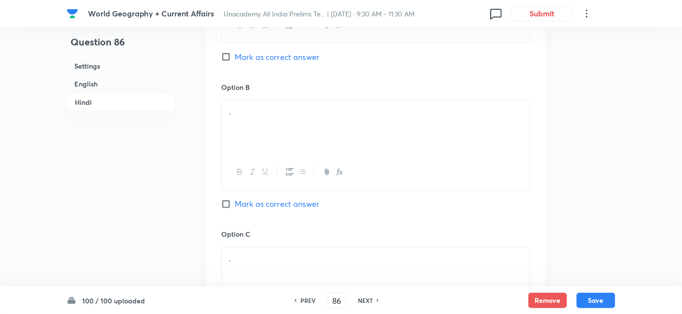
scroll to position [262, 0]
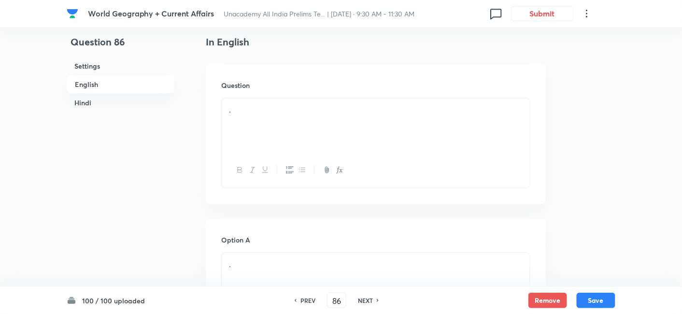
click at [311, 148] on div "." at bounding box center [376, 126] width 308 height 54
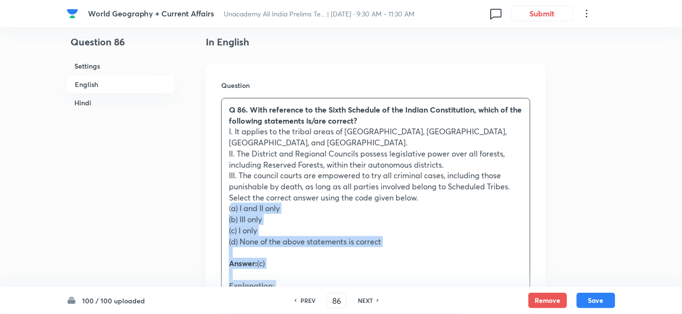
drag, startPoint x: 240, startPoint y: 200, endPoint x: 223, endPoint y: 198, distance: 17.6
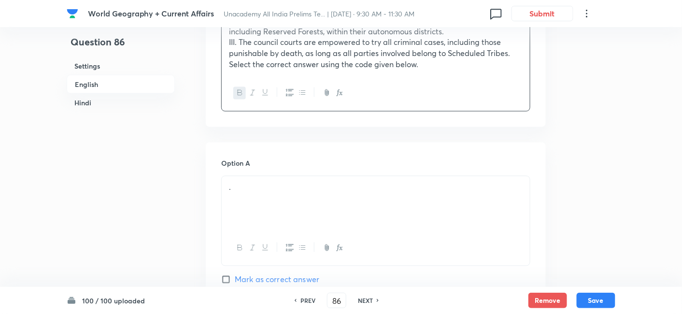
scroll to position [423, 0]
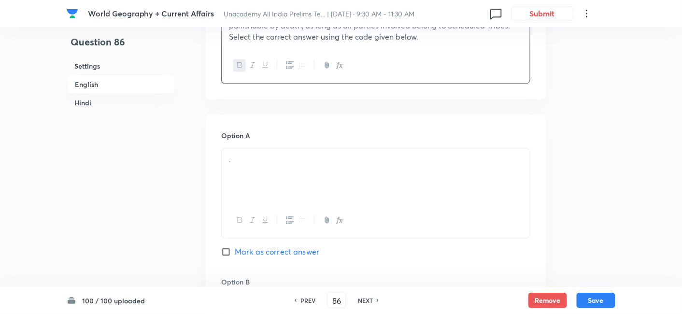
click at [251, 163] on div "." at bounding box center [376, 176] width 308 height 54
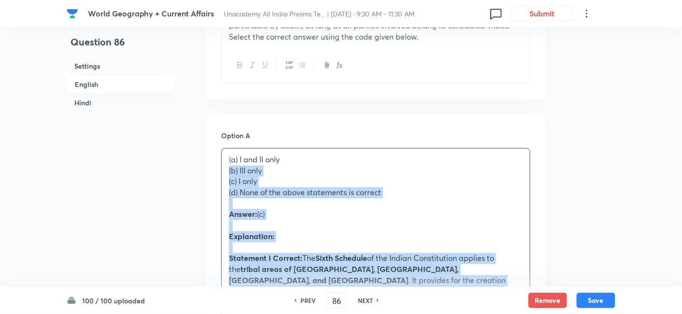
drag, startPoint x: 222, startPoint y: 169, endPoint x: 214, endPoint y: 163, distance: 10.2
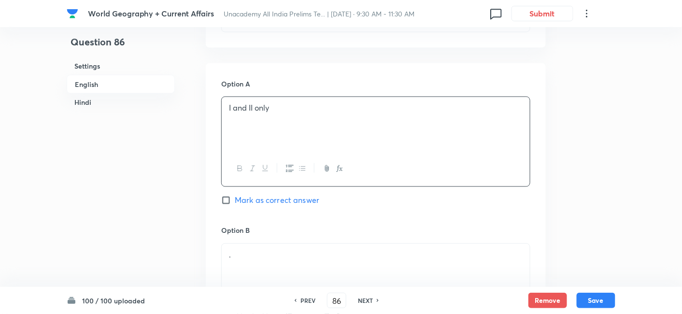
scroll to position [530, 0]
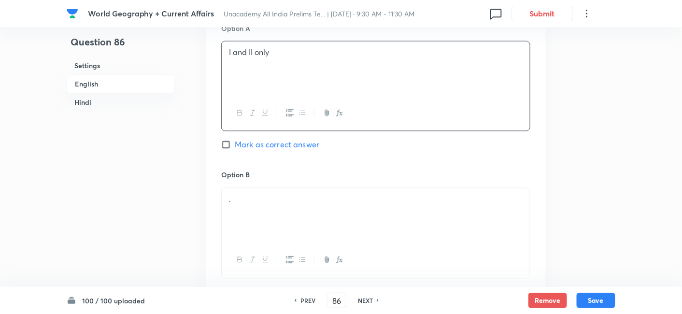
click at [261, 170] on h6 "Option B" at bounding box center [375, 175] width 309 height 10
click at [263, 194] on p "." at bounding box center [376, 199] width 294 height 11
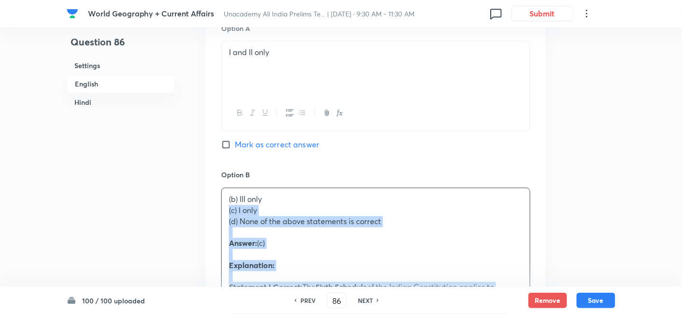
drag, startPoint x: 223, startPoint y: 199, endPoint x: 212, endPoint y: 195, distance: 12.2
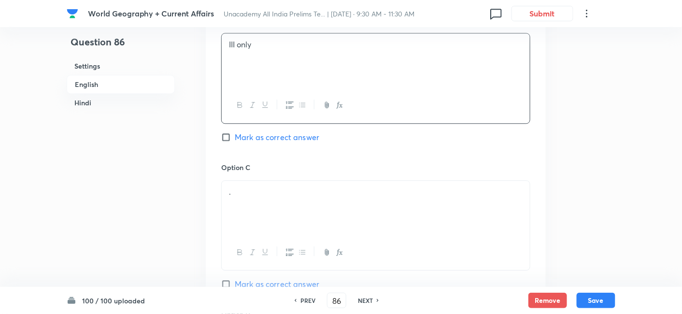
scroll to position [691, 0]
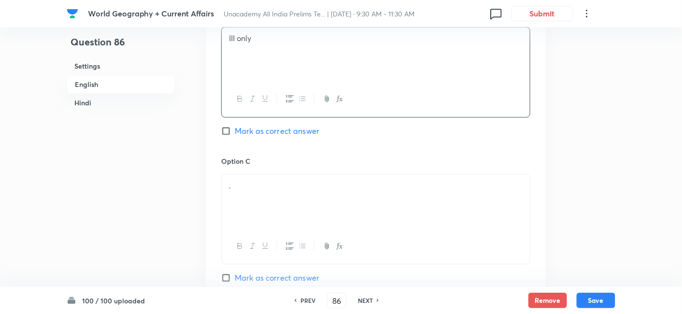
click at [280, 180] on p "." at bounding box center [376, 185] width 294 height 11
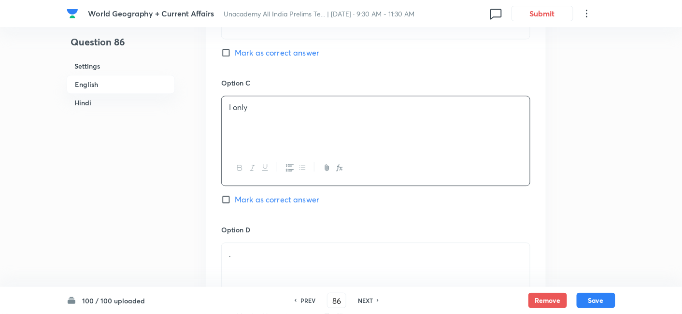
scroll to position [852, 0]
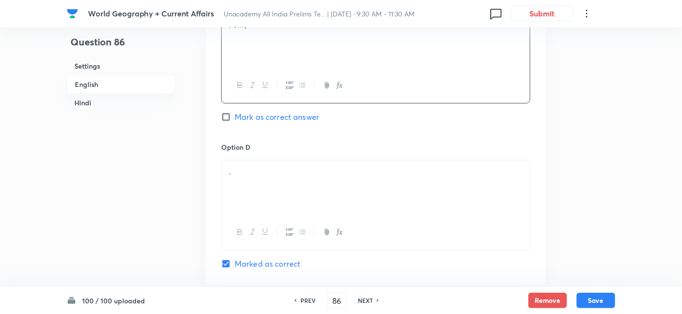
click at [280, 111] on span "Mark as correct answer" at bounding box center [277, 117] width 85 height 12
click at [235, 112] on input "Mark as correct answer" at bounding box center [228, 117] width 14 height 10
checkbox input "true"
checkbox input "false"
checkbox input "true"
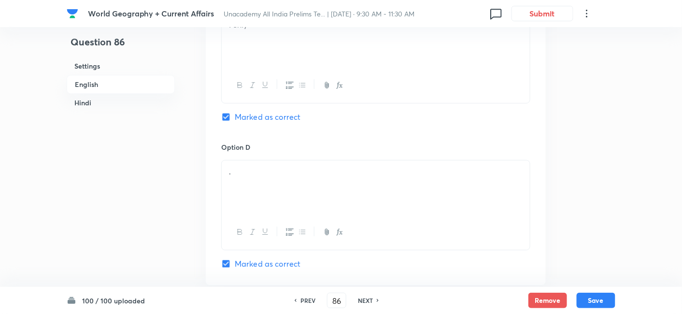
checkbox input "false"
click at [264, 166] on p "." at bounding box center [376, 171] width 294 height 11
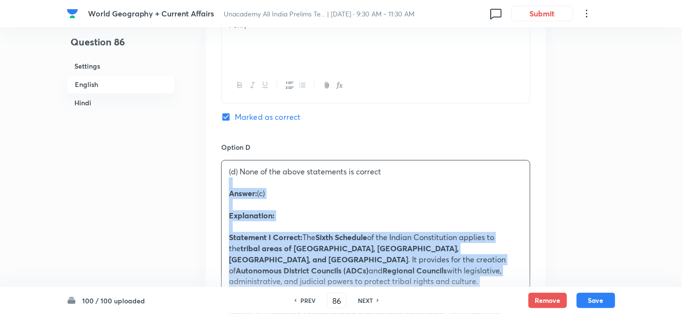
click at [206, 167] on div "Option A I and II only Mark as correct answer Option B III only Mark as correct…" at bounding box center [376, 232] width 340 height 1095
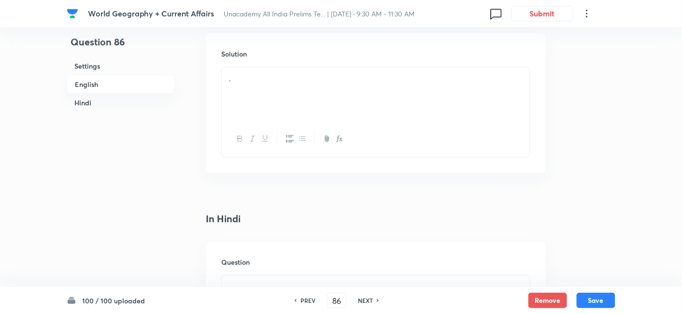
scroll to position [1121, 0]
click at [268, 75] on div "." at bounding box center [376, 93] width 308 height 54
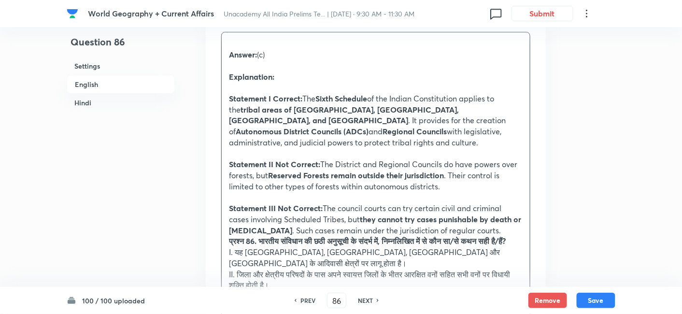
scroll to position [1175, 0]
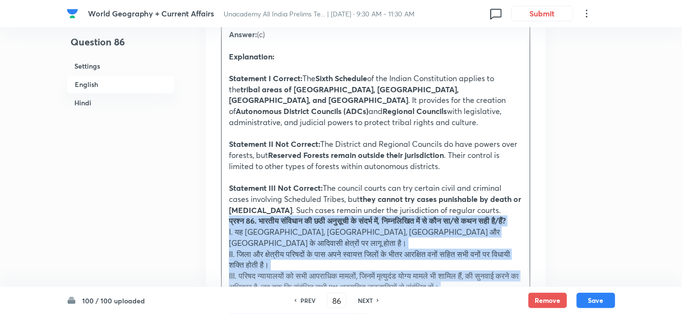
drag, startPoint x: 226, startPoint y: 197, endPoint x: 219, endPoint y: 198, distance: 6.8
click at [219, 198] on div "Solution Answer: (c) Explanation: Statement I Correct: The Sixth Schedule of th…" at bounding box center [376, 290] width 340 height 624
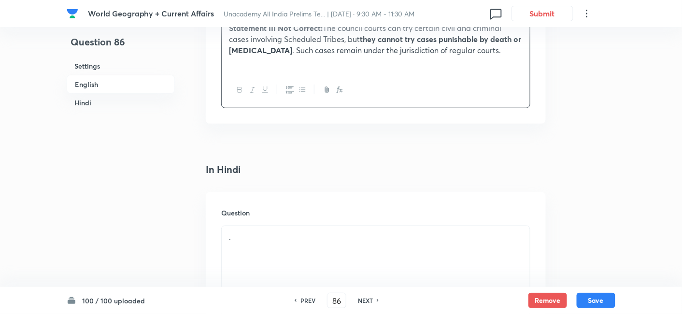
scroll to position [1389, 0]
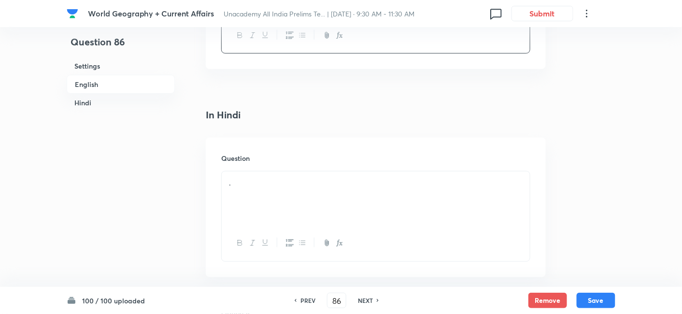
click at [262, 172] on div "." at bounding box center [376, 199] width 308 height 54
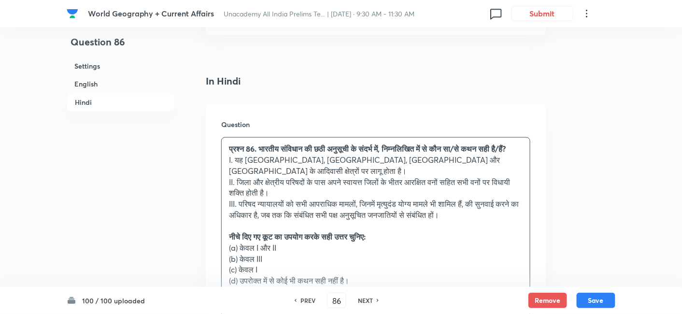
scroll to position [1443, 0]
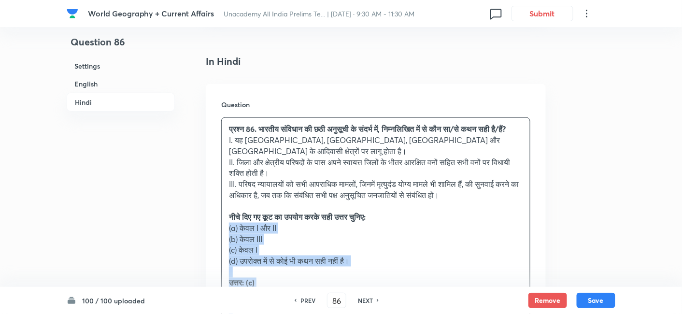
drag, startPoint x: 232, startPoint y: 213, endPoint x: 194, endPoint y: 198, distance: 40.8
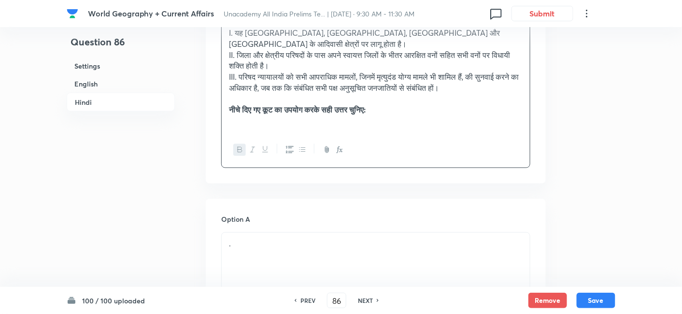
scroll to position [1604, 0]
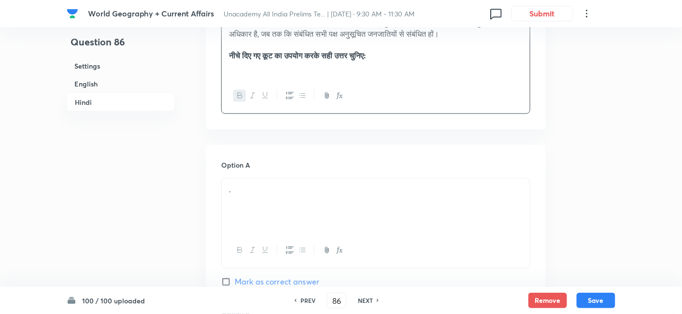
click at [255, 183] on div "." at bounding box center [376, 206] width 308 height 54
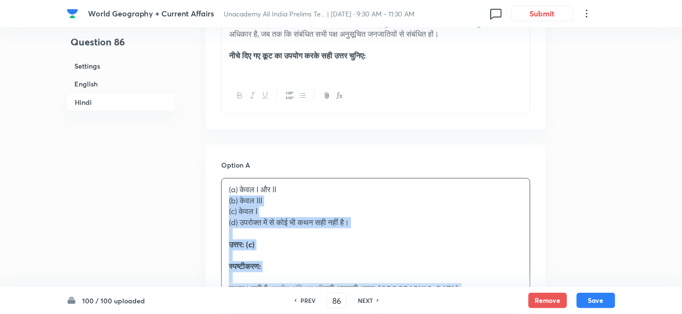
drag, startPoint x: 208, startPoint y: 167, endPoint x: 203, endPoint y: 165, distance: 5.2
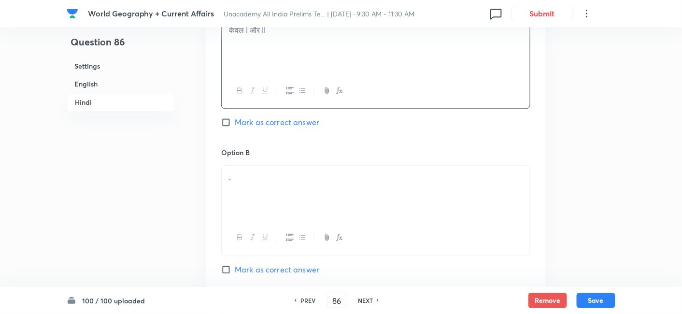
scroll to position [1765, 0]
click at [282, 165] on div "." at bounding box center [376, 192] width 308 height 54
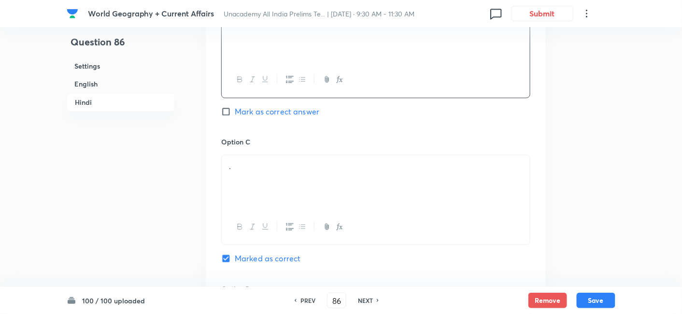
scroll to position [1926, 0]
click at [265, 151] on div "." at bounding box center [376, 178] width 308 height 54
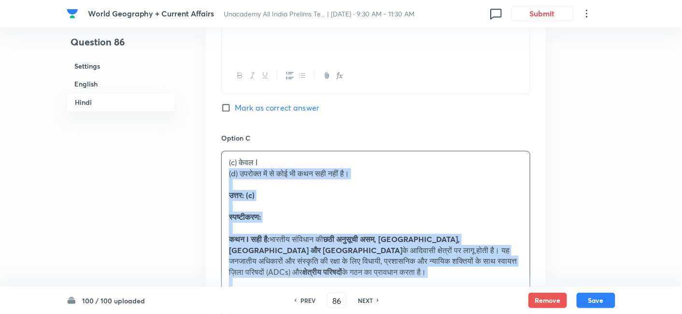
drag, startPoint x: 213, startPoint y: 142, endPoint x: 202, endPoint y: 141, distance: 10.2
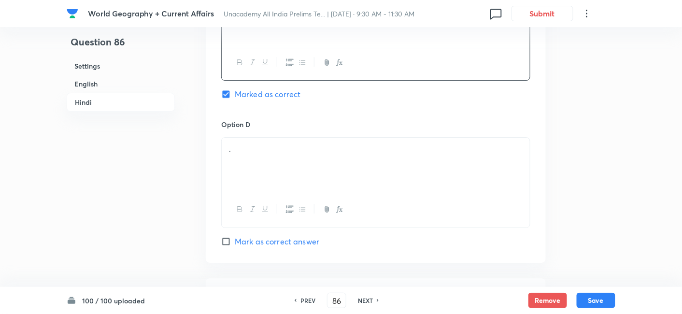
scroll to position [2087, 0]
click at [266, 137] on div "." at bounding box center [376, 164] width 308 height 54
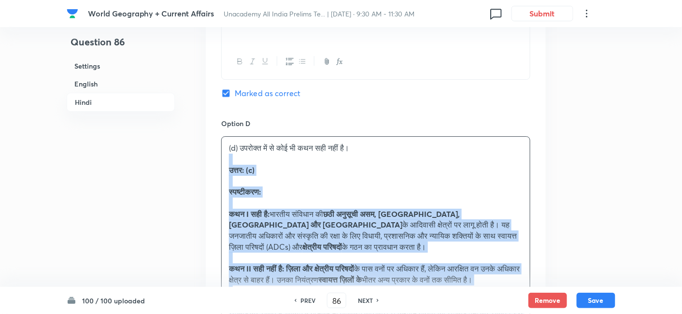
click at [215, 125] on div "Option A केवल I और II Mark as correct answer Option B केवल III Mark as correct …" at bounding box center [376, 39] width 340 height 755
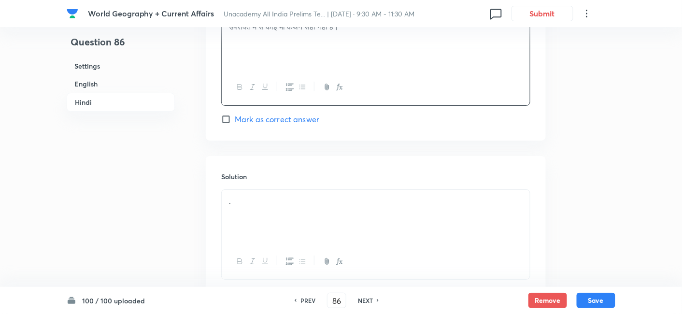
scroll to position [2239, 0]
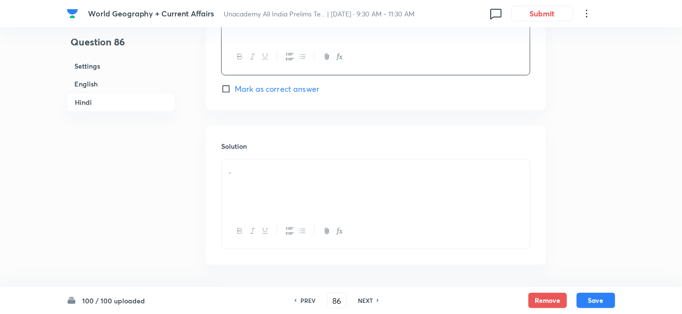
click at [254, 159] on div "." at bounding box center [376, 186] width 308 height 54
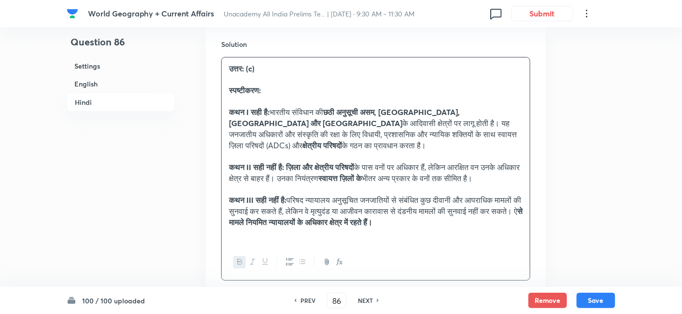
scroll to position [2383, 0]
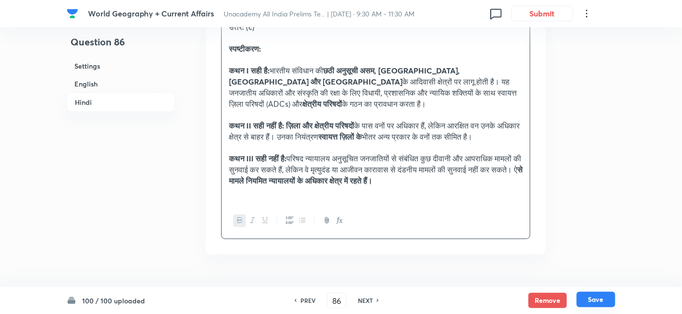
click at [607, 303] on button "Save" at bounding box center [596, 299] width 39 height 15
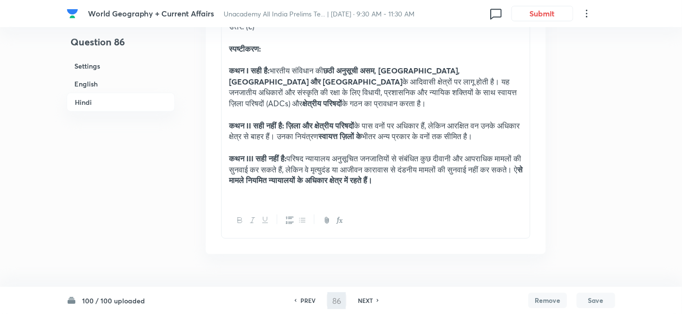
type input "87"
checkbox input "false"
checkbox input "true"
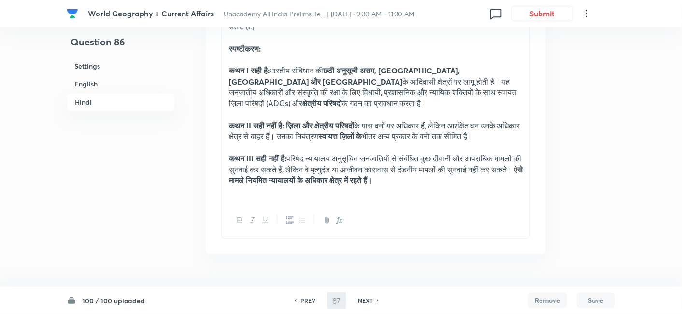
scroll to position [1982, 0]
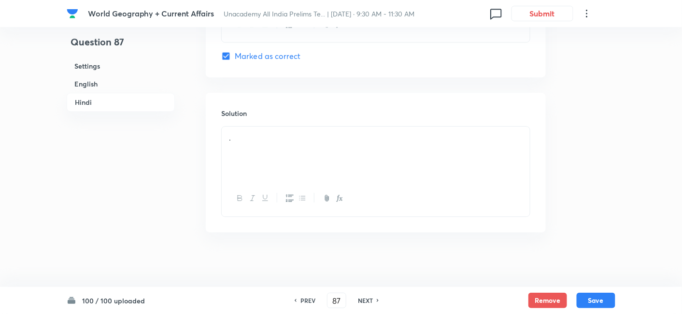
click at [85, 78] on h6 "English" at bounding box center [121, 84] width 108 height 18
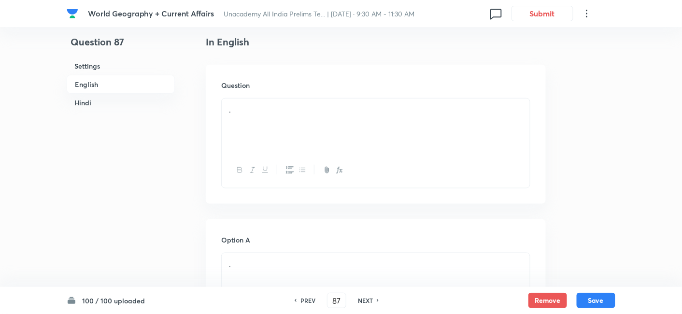
click at [289, 137] on div "." at bounding box center [376, 126] width 308 height 54
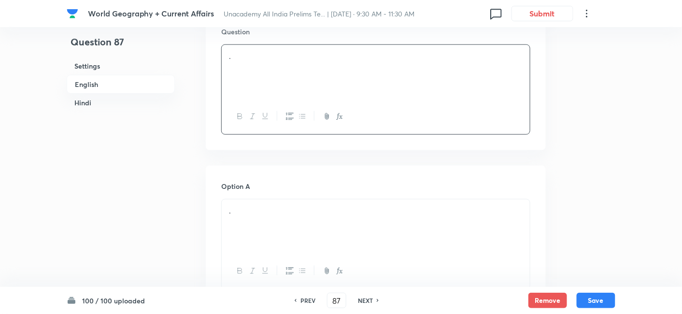
click at [96, 80] on h6 "English" at bounding box center [121, 84] width 108 height 19
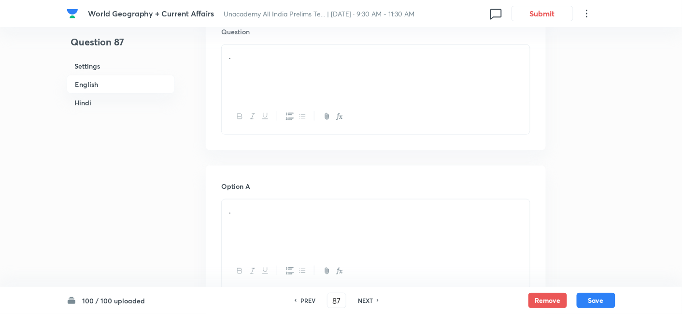
scroll to position [262, 0]
drag, startPoint x: 273, startPoint y: 123, endPoint x: 279, endPoint y: 122, distance: 5.8
click at [273, 123] on div "." at bounding box center [376, 126] width 308 height 54
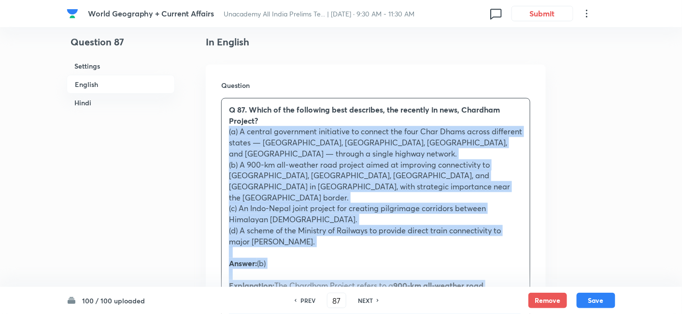
drag, startPoint x: 230, startPoint y: 143, endPoint x: 211, endPoint y: 129, distance: 23.7
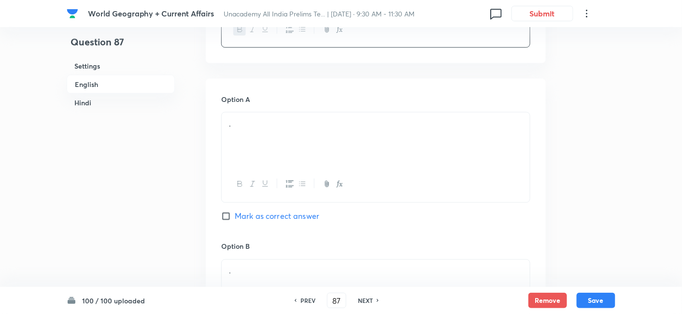
scroll to position [423, 0]
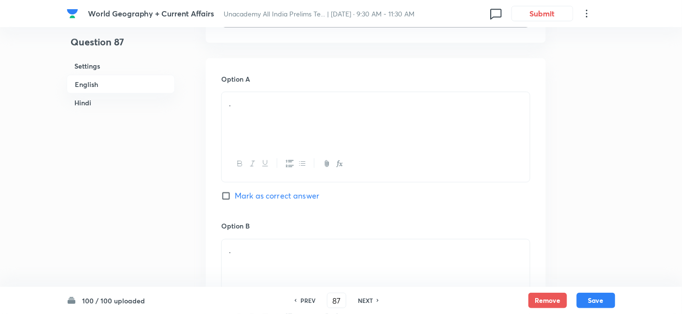
click at [275, 150] on div at bounding box center [376, 163] width 308 height 35
drag, startPoint x: 275, startPoint y: 150, endPoint x: 270, endPoint y: 139, distance: 11.9
click at [275, 150] on div at bounding box center [376, 163] width 308 height 35
click at [264, 126] on div "." at bounding box center [376, 119] width 308 height 54
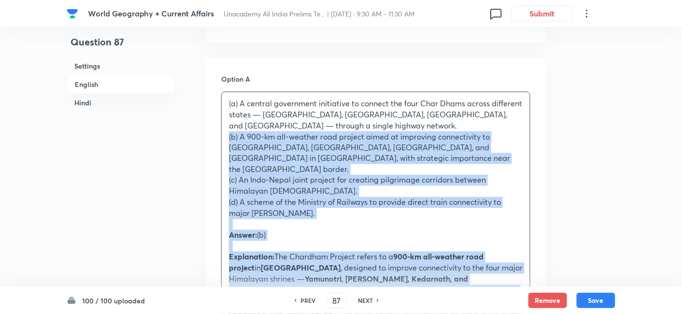
drag, startPoint x: 235, startPoint y: 134, endPoint x: 207, endPoint y: 125, distance: 29.5
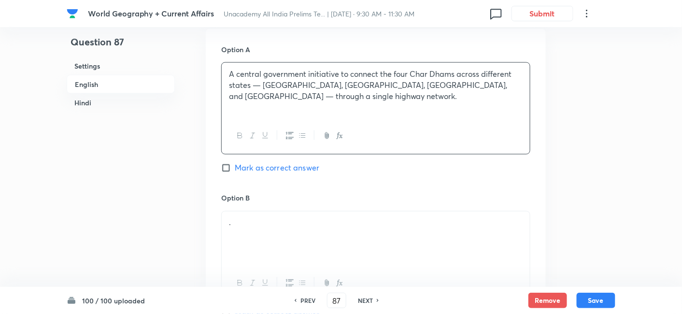
scroll to position [530, 0]
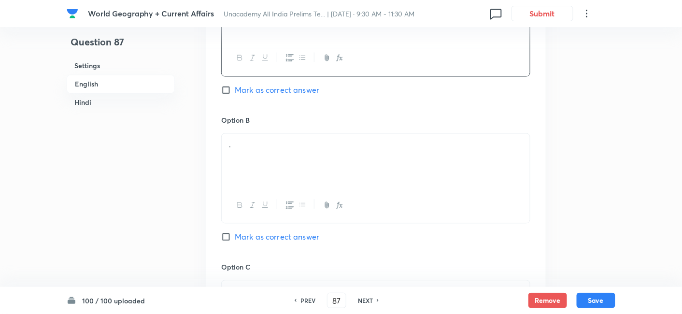
click at [265, 154] on div "." at bounding box center [376, 161] width 308 height 54
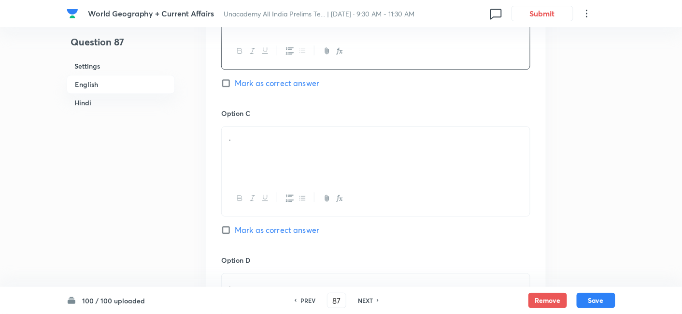
scroll to position [745, 0]
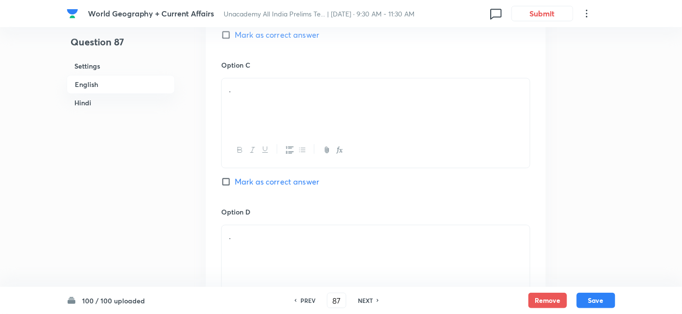
click at [268, 85] on div "." at bounding box center [376, 105] width 308 height 54
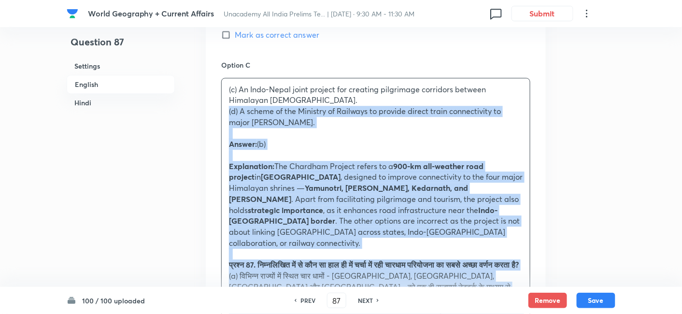
click at [218, 100] on div "Option A A central government initiative to connect the four Char Dhams across …" at bounding box center [376, 225] width 340 height 978
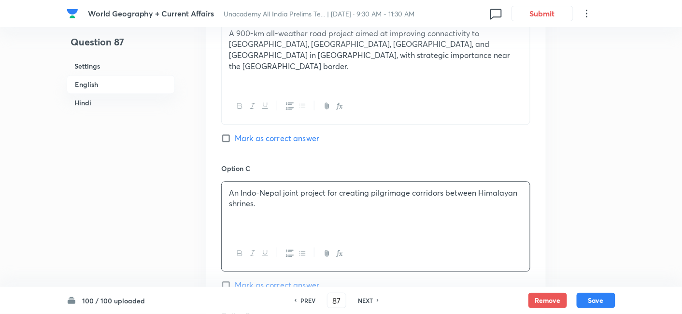
scroll to position [638, 0]
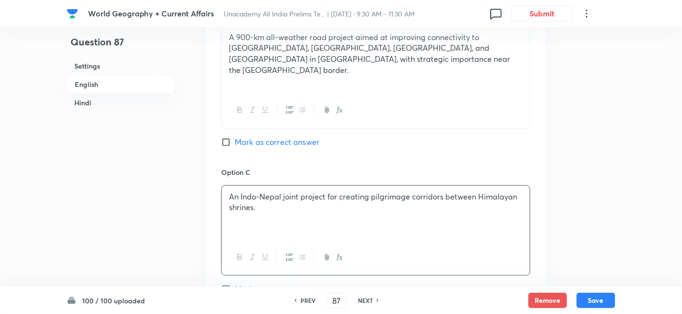
click at [286, 136] on span "Mark as correct answer" at bounding box center [277, 142] width 85 height 12
click at [235, 137] on input "Mark as correct answer" at bounding box center [228, 142] width 14 height 10
click at [286, 136] on span "Mark as correct answer" at bounding box center [277, 142] width 85 height 12
click at [235, 137] on input "Mark as correct answer" at bounding box center [228, 142] width 14 height 10
checkbox input "true"
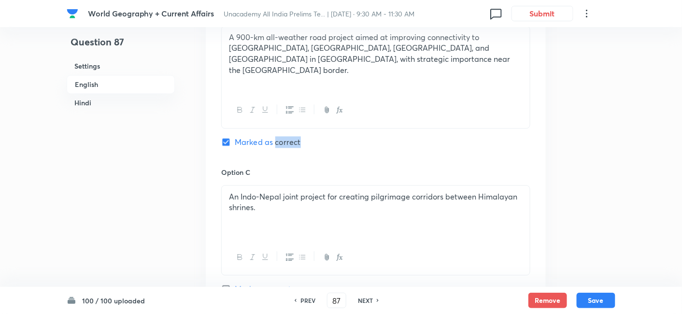
checkbox input "false"
checkbox input "true"
checkbox input "false"
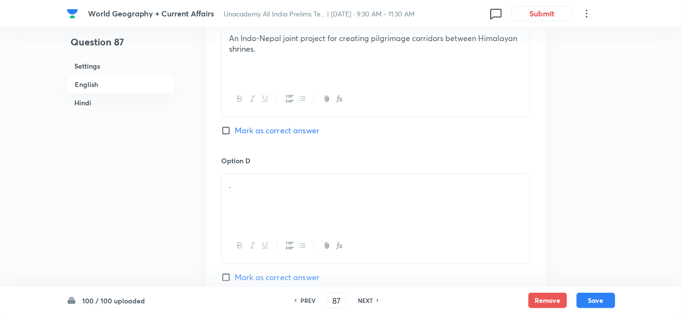
scroll to position [852, 0]
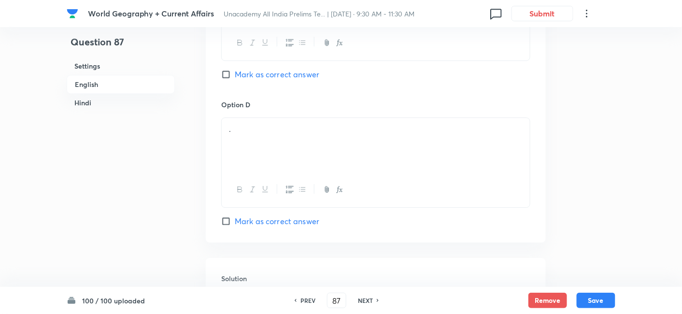
click at [267, 140] on div "." at bounding box center [376, 145] width 308 height 54
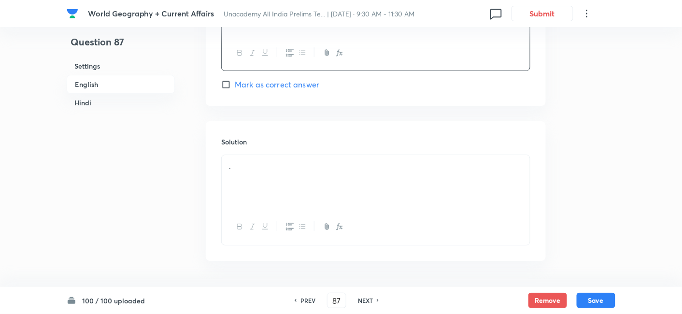
scroll to position [1013, 0]
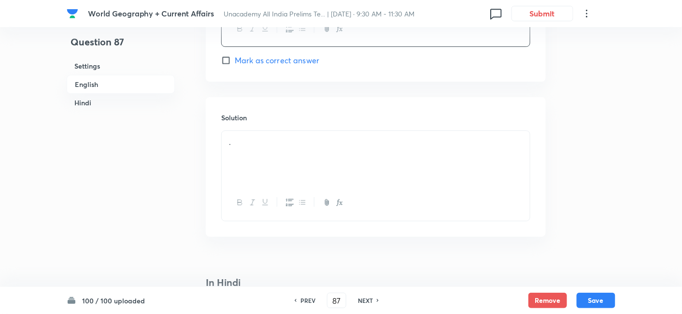
click at [271, 155] on div "." at bounding box center [376, 158] width 308 height 54
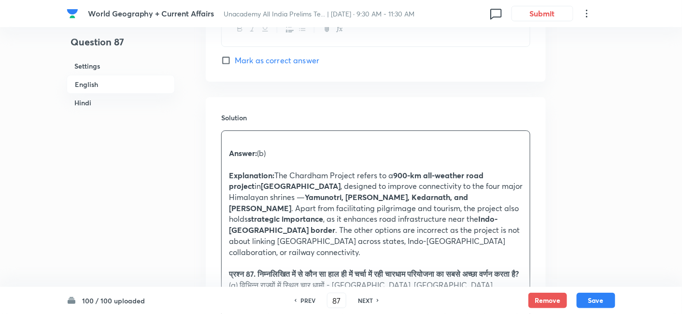
scroll to position [1067, 0]
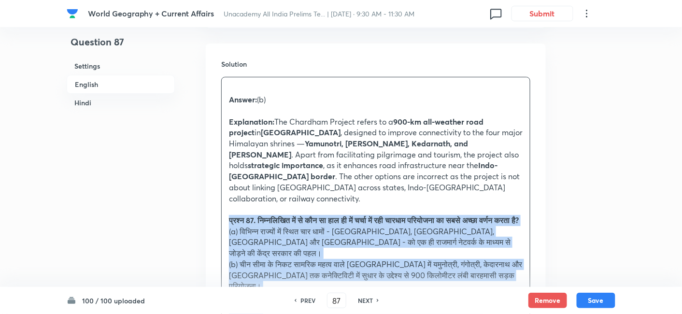
click at [205, 194] on div "Question 87 Settings English Hindi Settings Type Single choice correct 4 option…" at bounding box center [341, 249] width 549 height 2540
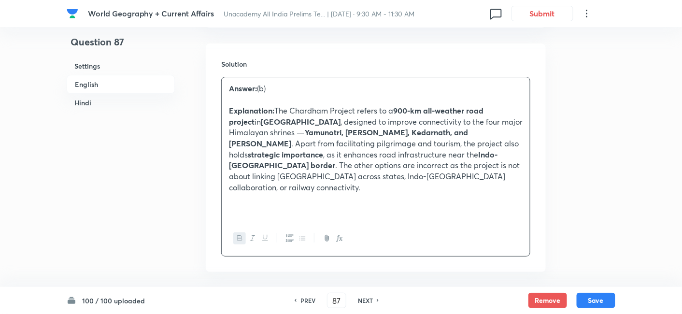
click at [107, 84] on h6 "English" at bounding box center [121, 84] width 108 height 19
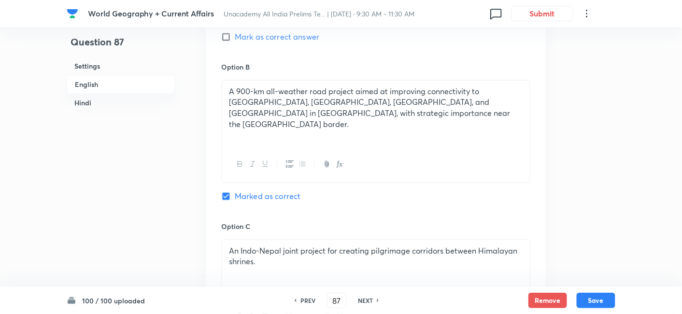
click at [145, 99] on h6 "Hindi" at bounding box center [121, 103] width 108 height 18
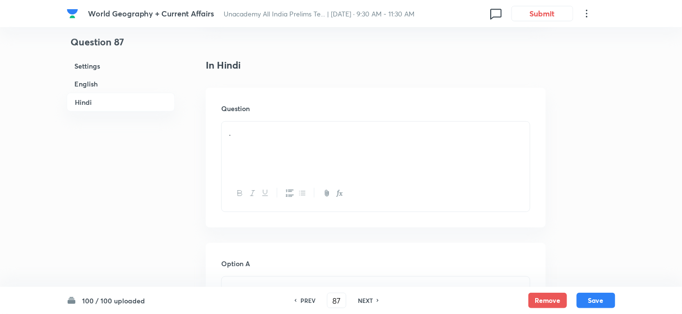
click at [309, 125] on div "." at bounding box center [376, 149] width 308 height 54
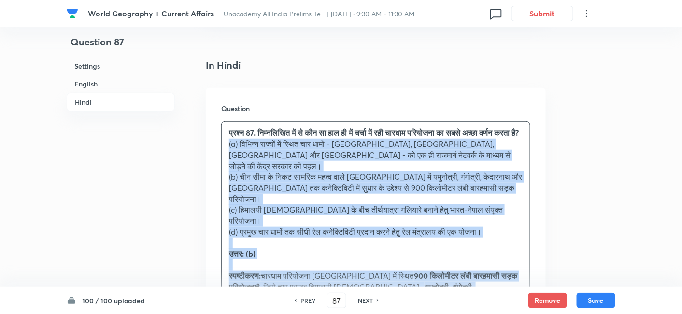
drag, startPoint x: 233, startPoint y: 144, endPoint x: 216, endPoint y: 133, distance: 20.6
click at [216, 133] on div "Question प्रश्न 87. निम्नलिखित में से कौन सा हाल ही में चर्चा में रही चारधाम पर…" at bounding box center [376, 251] width 340 height 327
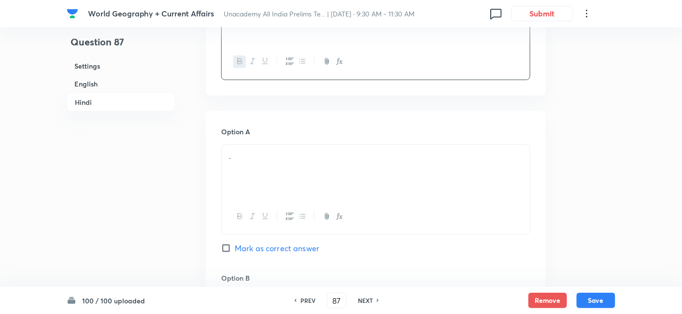
scroll to position [1481, 0]
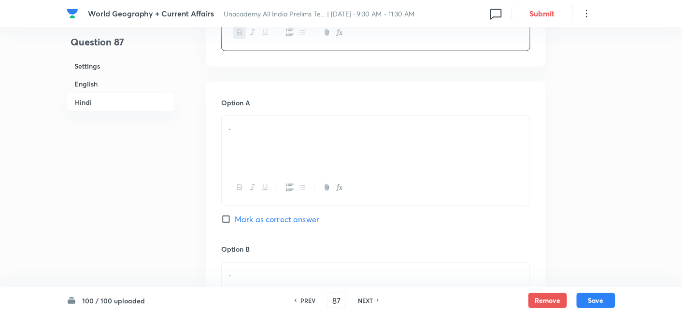
click at [264, 116] on div "." at bounding box center [376, 143] width 308 height 54
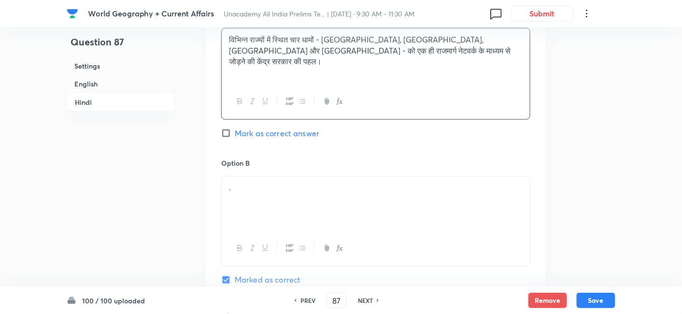
scroll to position [1588, 0]
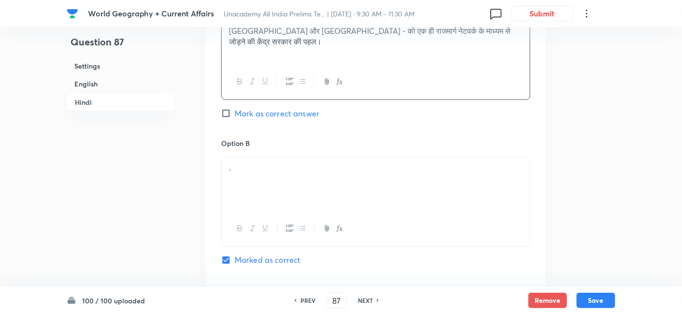
click at [274, 164] on div "." at bounding box center [376, 184] width 308 height 54
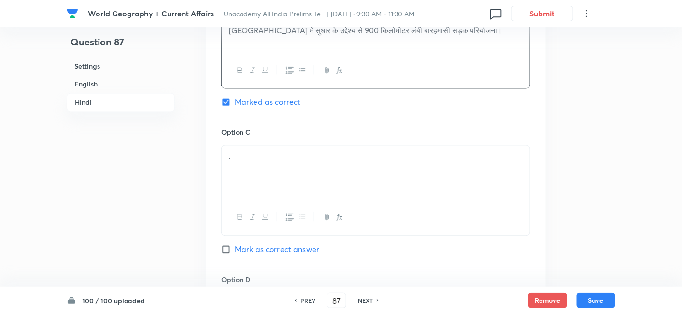
scroll to position [1749, 0]
click at [259, 144] on div "." at bounding box center [376, 171] width 308 height 54
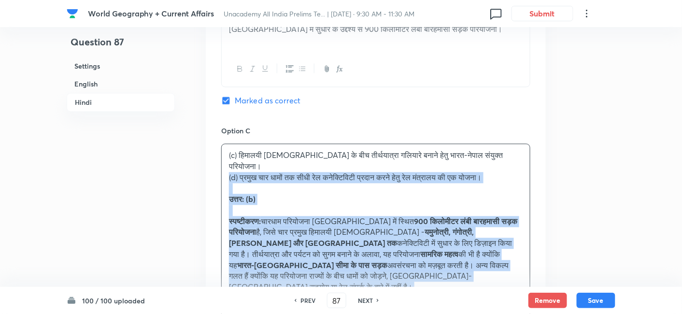
drag, startPoint x: 215, startPoint y: 144, endPoint x: 210, endPoint y: 142, distance: 5.7
click at [210, 142] on div "Option A विभिन्न राज्यों में स्थित चार धामों - [GEOGRAPHIC_DATA], [GEOGRAPHIC_D…" at bounding box center [376, 170] width 340 height 714
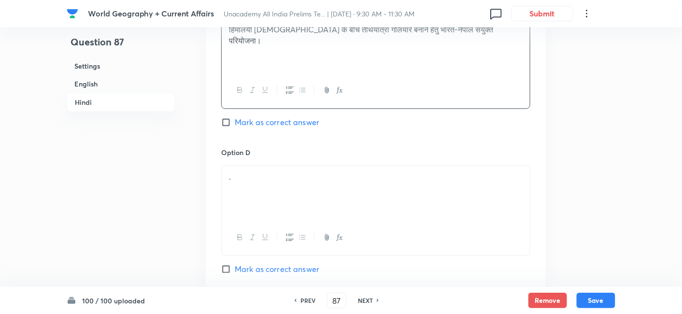
scroll to position [1910, 0]
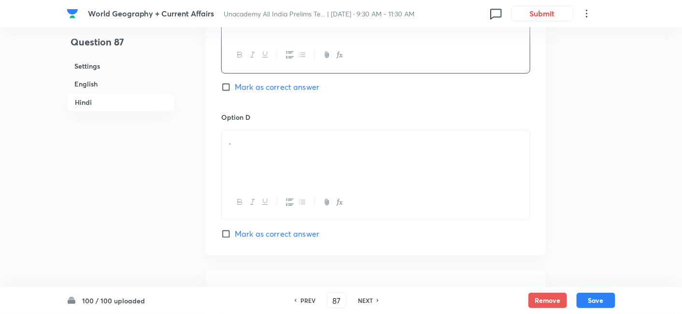
click at [264, 130] on div "." at bounding box center [376, 157] width 308 height 54
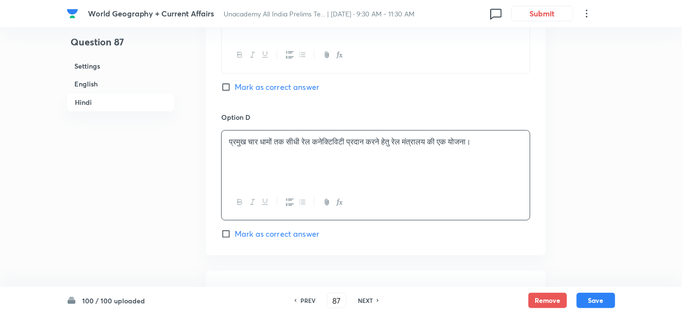
scroll to position [2063, 0]
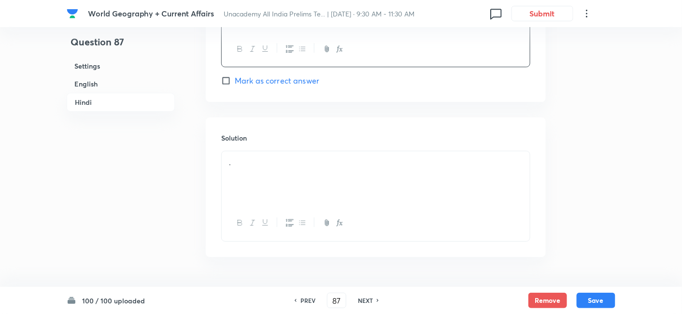
click at [261, 151] on div "." at bounding box center [376, 178] width 308 height 54
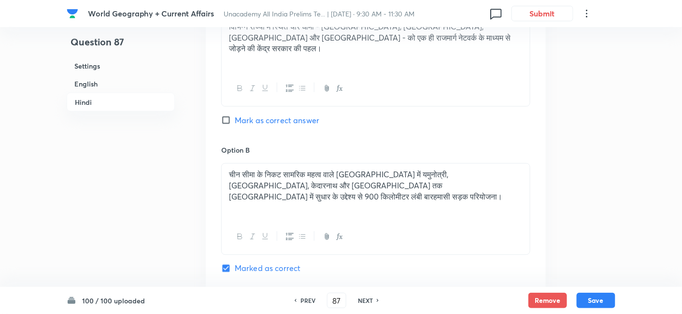
scroll to position [1580, 0]
click at [607, 296] on button "Save" at bounding box center [596, 299] width 39 height 15
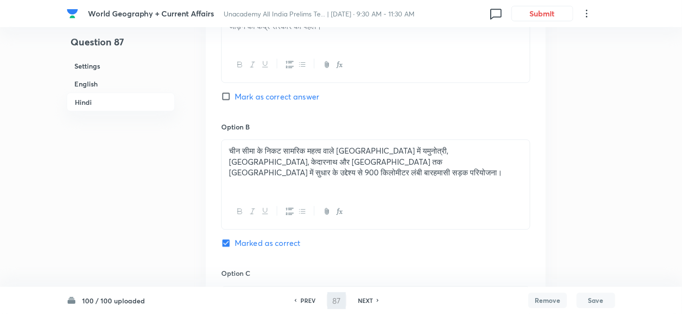
type input "88"
checkbox input "false"
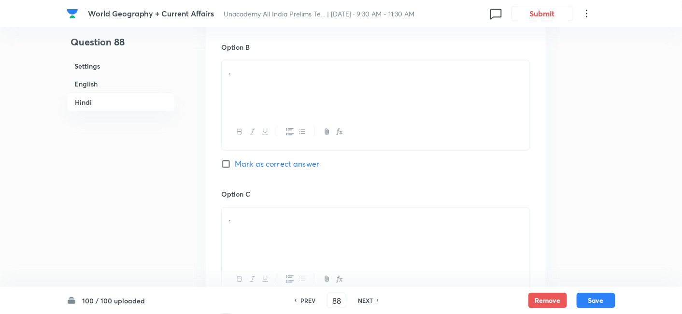
checkbox input "true"
click at [118, 88] on h6 "English" at bounding box center [121, 84] width 108 height 18
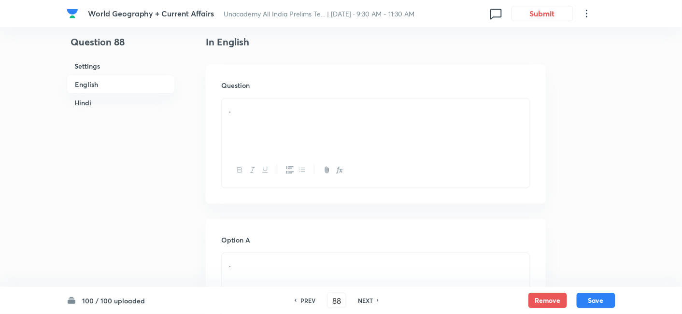
click at [110, 80] on h6 "English" at bounding box center [121, 84] width 108 height 19
click at [288, 129] on div "." at bounding box center [376, 126] width 308 height 54
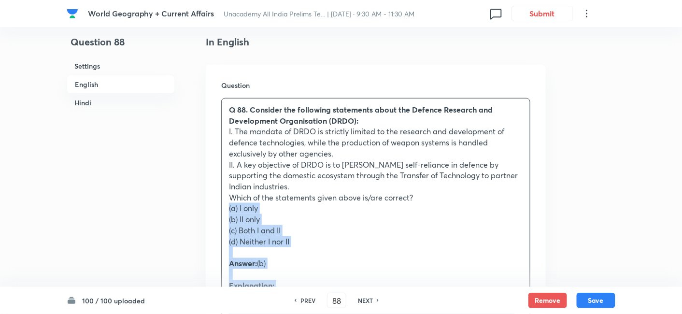
drag, startPoint x: 239, startPoint y: 205, endPoint x: 225, endPoint y: 208, distance: 14.3
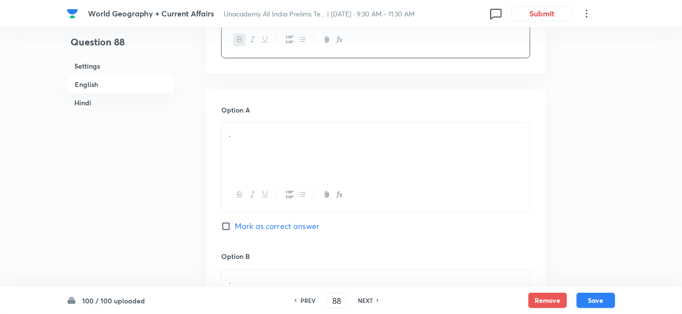
scroll to position [476, 0]
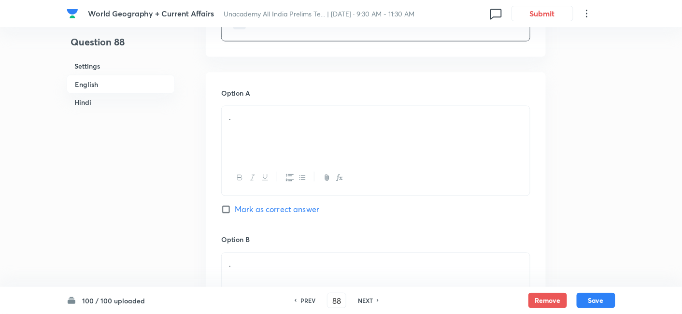
click at [263, 132] on div "." at bounding box center [376, 133] width 308 height 54
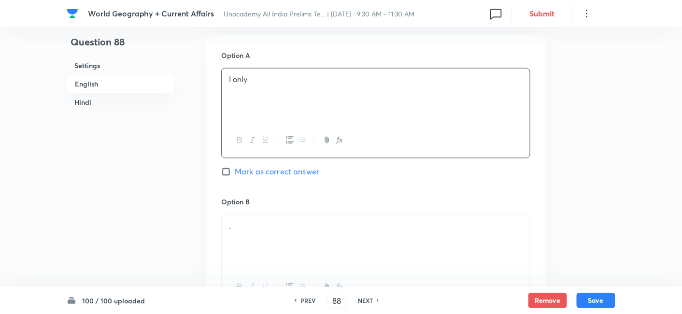
scroll to position [584, 0]
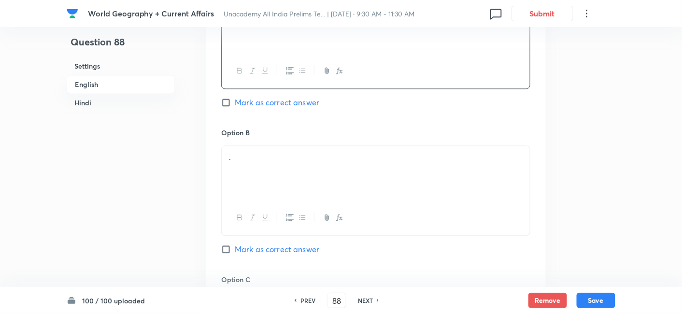
click at [269, 172] on div "." at bounding box center [376, 173] width 308 height 54
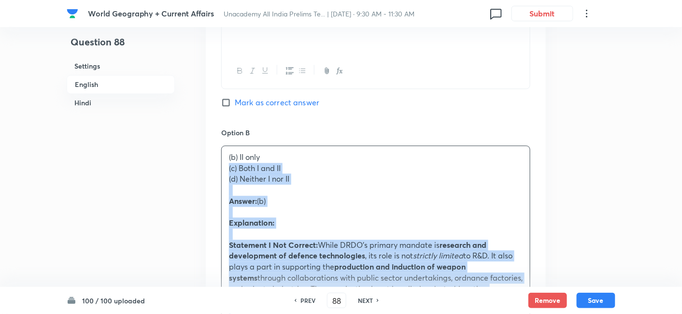
drag, startPoint x: 217, startPoint y: 167, endPoint x: 196, endPoint y: 162, distance: 22.2
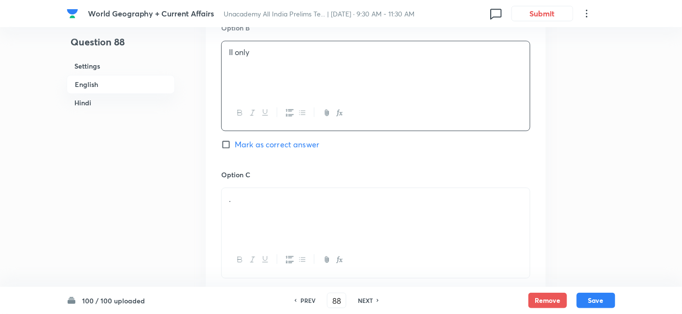
scroll to position [691, 0]
click at [286, 141] on span "Mark as correct answer" at bounding box center [277, 142] width 85 height 12
click at [235, 141] on input "Mark as correct answer" at bounding box center [228, 142] width 14 height 10
checkbox input "true"
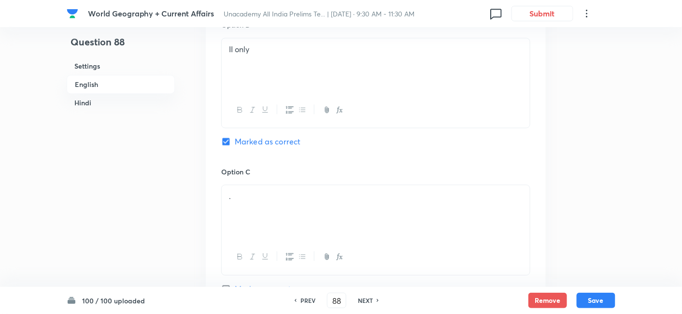
checkbox input "false"
checkbox input "true"
checkbox input "false"
click at [257, 195] on p "." at bounding box center [376, 196] width 294 height 11
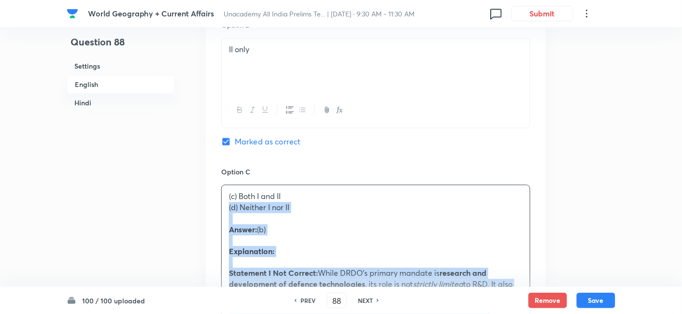
drag, startPoint x: 208, startPoint y: 206, endPoint x: 204, endPoint y: 193, distance: 13.0
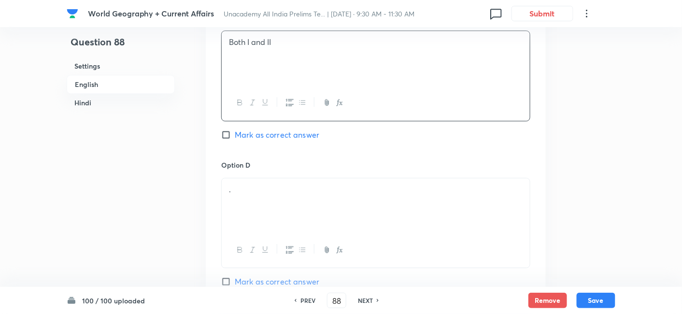
scroll to position [852, 0]
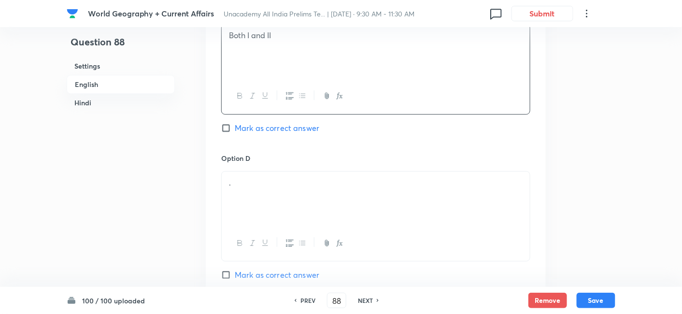
click at [270, 155] on h6 "Option D" at bounding box center [375, 158] width 309 height 10
click at [278, 181] on p "." at bounding box center [376, 182] width 294 height 11
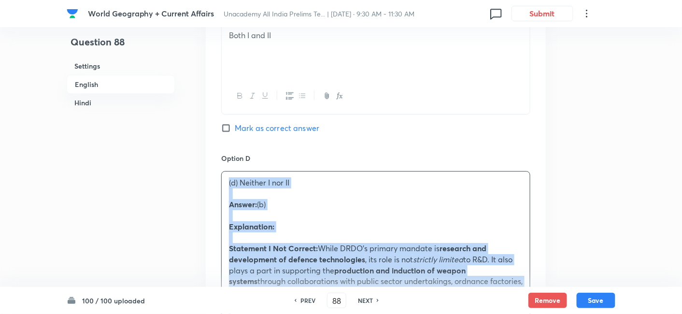
drag, startPoint x: 212, startPoint y: 189, endPoint x: 201, endPoint y: 185, distance: 11.3
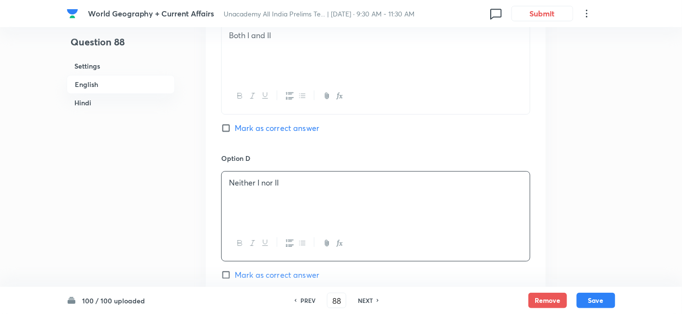
scroll to position [1067, 0]
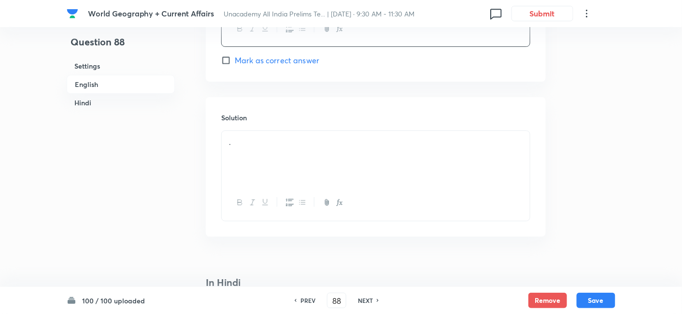
click at [268, 159] on div "." at bounding box center [376, 158] width 308 height 54
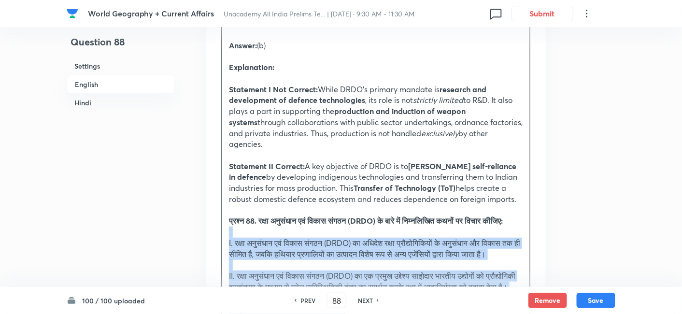
drag, startPoint x: 213, startPoint y: 202, endPoint x: 235, endPoint y: 227, distance: 33.5
click at [235, 227] on div "Question 88 Settings English Hindi Settings Type Single choice correct 4 option…" at bounding box center [341, 229] width 549 height 2715
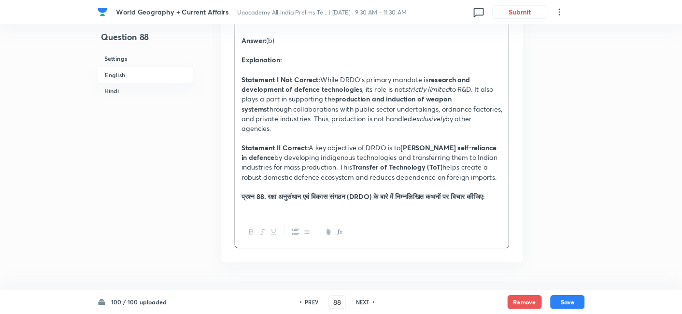
scroll to position [1175, 0]
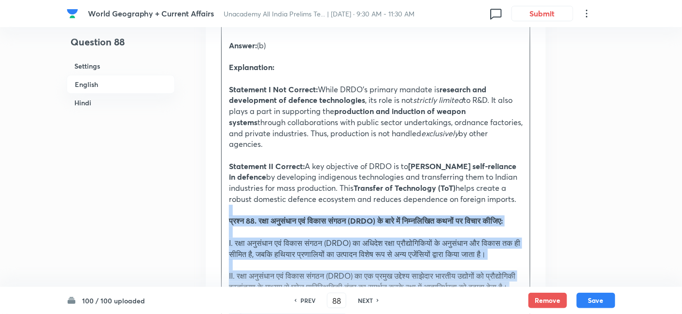
drag, startPoint x: 217, startPoint y: 203, endPoint x: 211, endPoint y: 200, distance: 6.9
click at [211, 200] on div "Solution Answer: (b) Explanation: Statement I Not Correct: While DRDO’s primary…" at bounding box center [376, 279] width 340 height 580
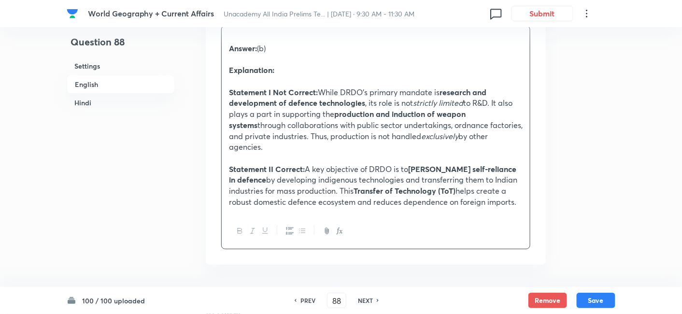
scroll to position [1067, 0]
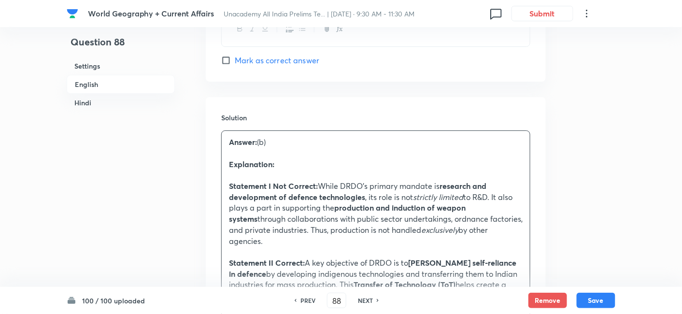
click at [103, 81] on h6 "English" at bounding box center [121, 84] width 108 height 19
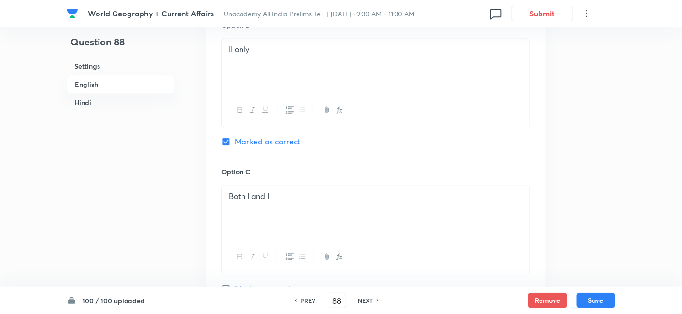
click at [88, 102] on h6 "Hindi" at bounding box center [121, 103] width 108 height 18
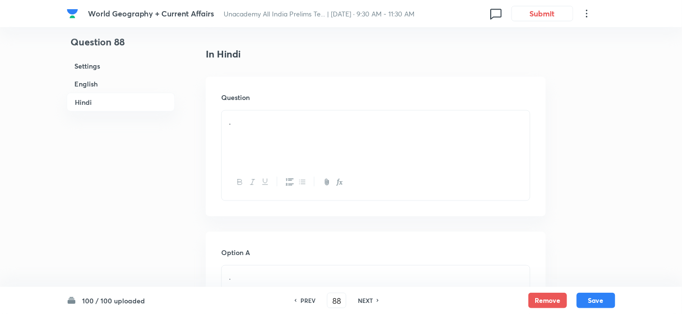
click at [283, 139] on div "." at bounding box center [376, 138] width 308 height 54
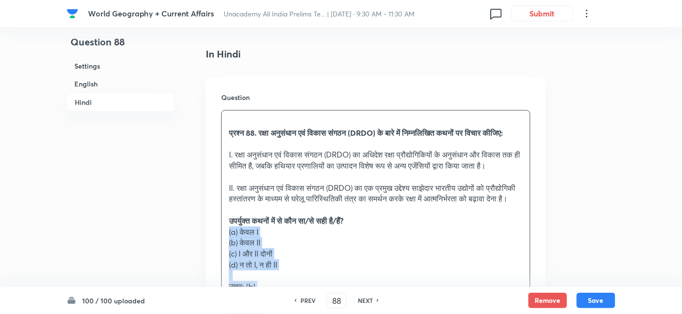
drag, startPoint x: 227, startPoint y: 254, endPoint x: 199, endPoint y: 245, distance: 29.2
click at [215, 255] on div "Question प्रश्न 88. रक्षा अनुसंधान एवं विकास संगठन (DRDO) के बारे में निम्नलिखि…" at bounding box center [376, 279] width 340 height 404
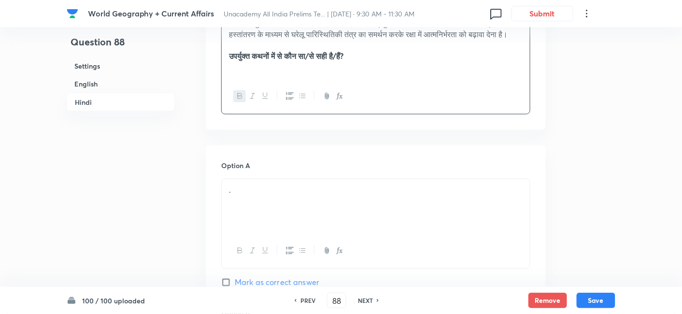
scroll to position [1578, 0]
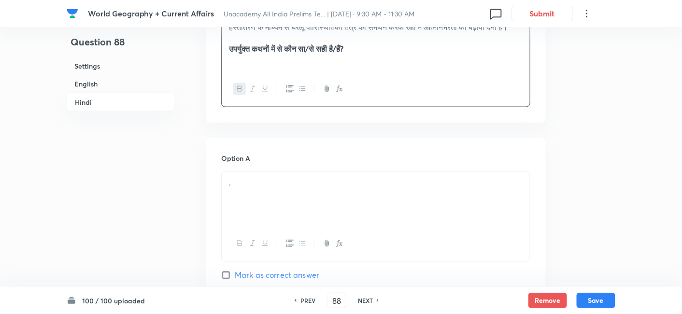
click at [273, 202] on div "." at bounding box center [376, 199] width 308 height 54
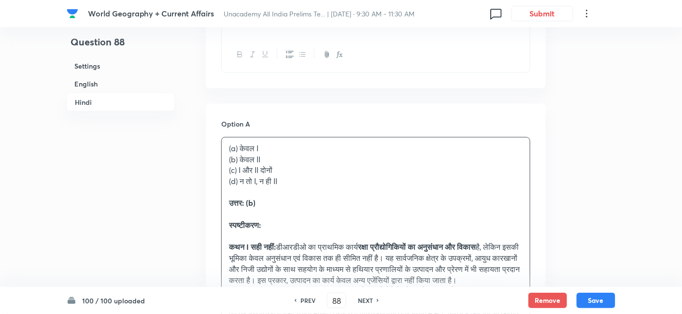
scroll to position [1632, 0]
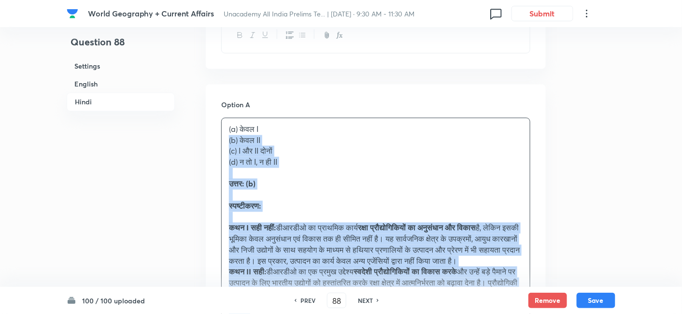
drag, startPoint x: 200, startPoint y: 158, endPoint x: 194, endPoint y: 152, distance: 7.9
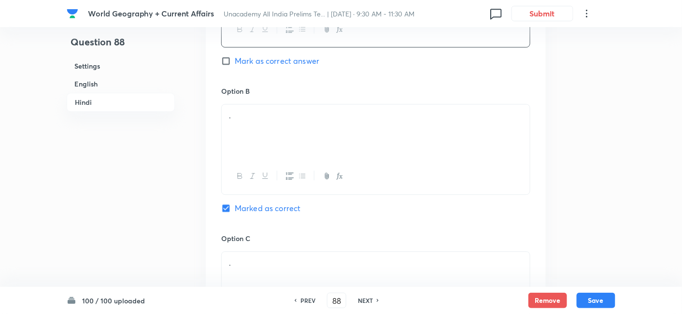
scroll to position [1793, 0]
click at [264, 157] on div "." at bounding box center [376, 131] width 308 height 54
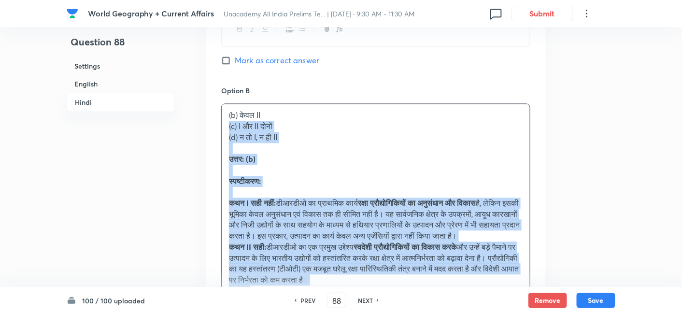
drag, startPoint x: 214, startPoint y: 141, endPoint x: 205, endPoint y: 137, distance: 9.5
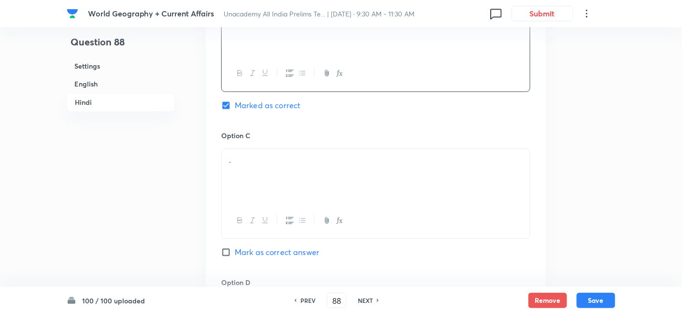
scroll to position [1900, 0]
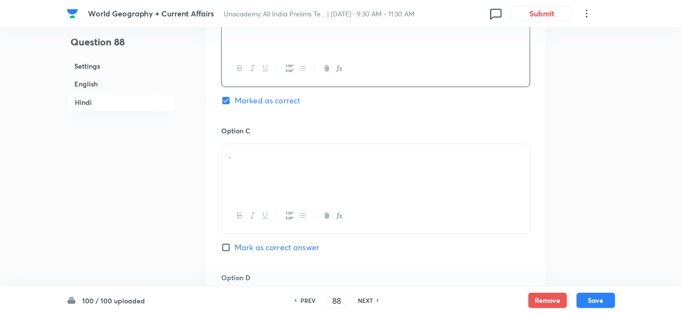
click at [261, 161] on p "." at bounding box center [376, 155] width 294 height 11
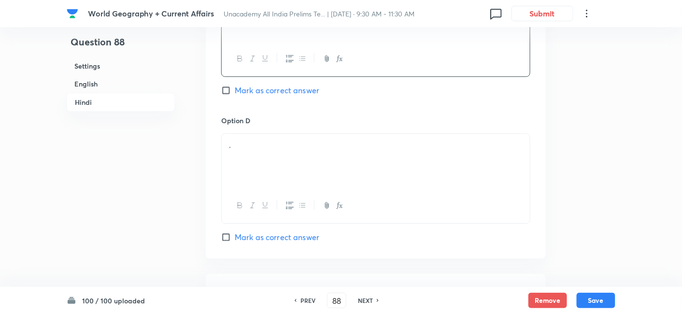
scroll to position [2061, 0]
click at [273, 163] on div "." at bounding box center [376, 157] width 308 height 54
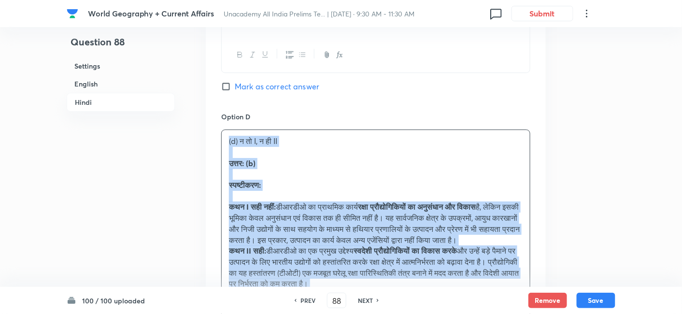
drag, startPoint x: 229, startPoint y: 163, endPoint x: 197, endPoint y: 154, distance: 32.9
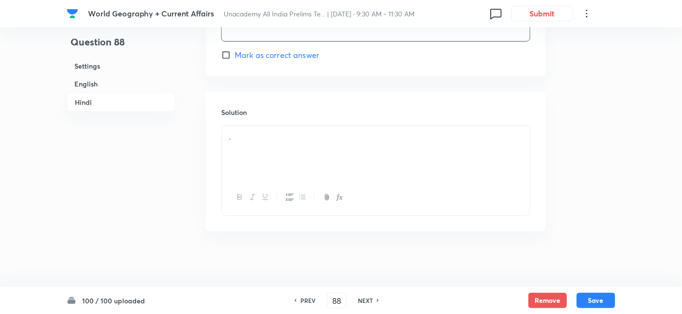
scroll to position [2250, 0]
click at [277, 161] on div "." at bounding box center [376, 150] width 308 height 54
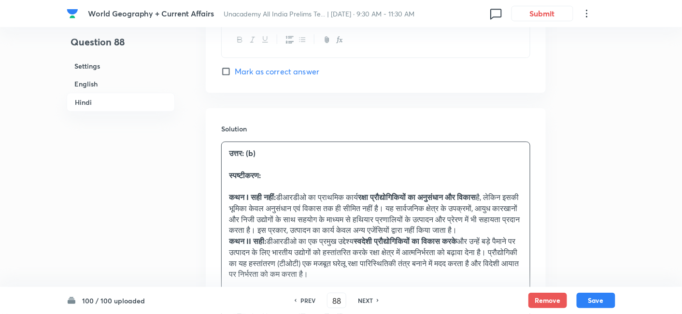
scroll to position [2361, 0]
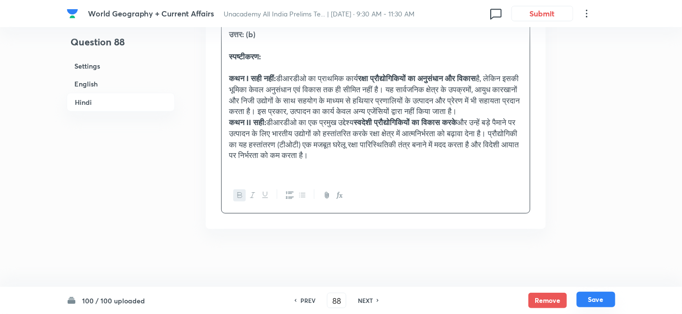
click at [603, 297] on button "Save" at bounding box center [596, 299] width 39 height 15
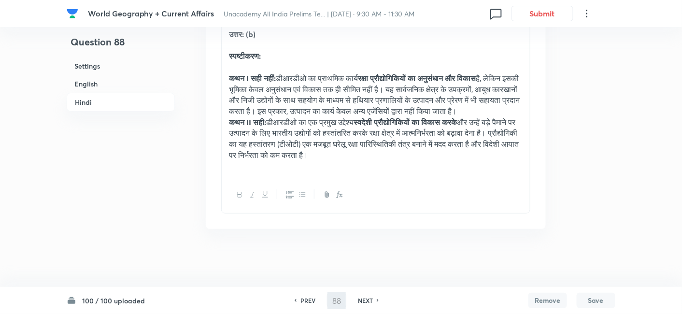
type input "89"
checkbox input "false"
checkbox input "true"
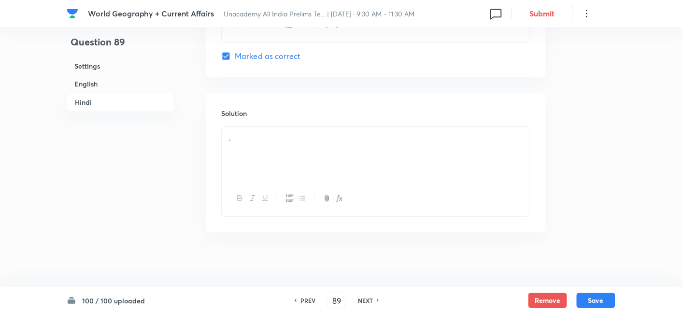
click at [103, 84] on h6 "English" at bounding box center [121, 84] width 108 height 18
drag, startPoint x: 103, startPoint y: 84, endPoint x: 151, endPoint y: 116, distance: 58.0
click at [103, 84] on h6 "English" at bounding box center [121, 84] width 108 height 18
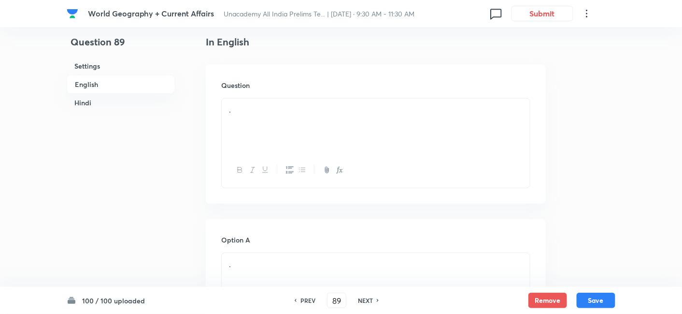
click at [365, 126] on div "." at bounding box center [376, 126] width 308 height 54
click at [283, 129] on div "." at bounding box center [376, 126] width 308 height 54
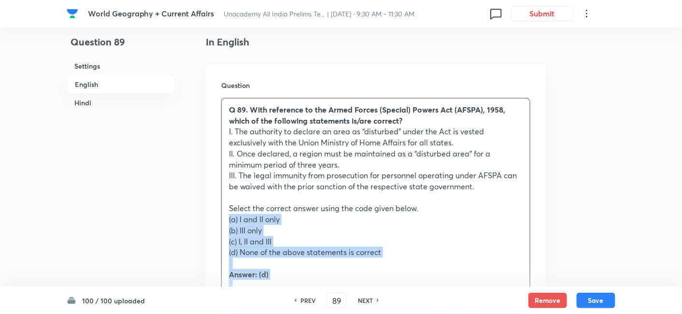
drag, startPoint x: 218, startPoint y: 228, endPoint x: 214, endPoint y: 217, distance: 11.3
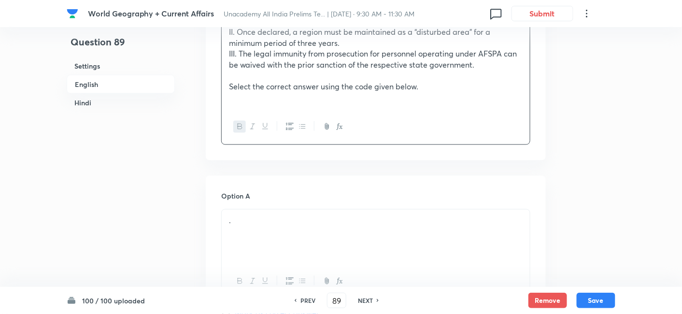
scroll to position [423, 0]
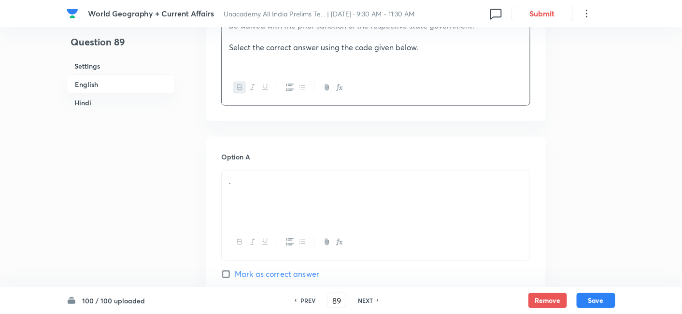
click at [263, 180] on p "." at bounding box center [376, 181] width 294 height 11
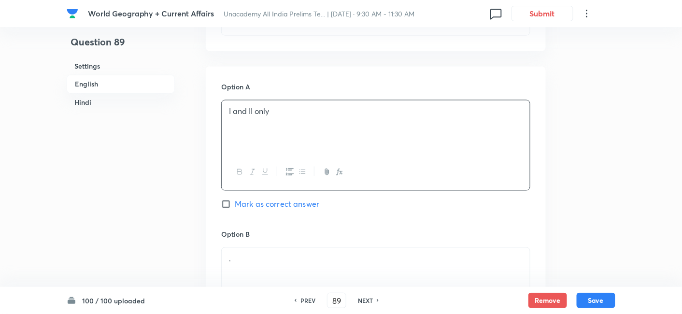
scroll to position [584, 0]
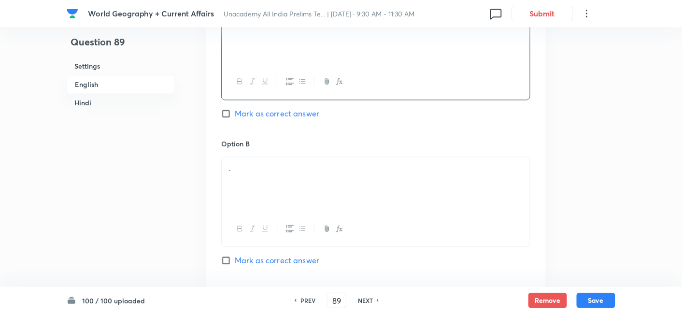
click at [269, 177] on div "." at bounding box center [376, 184] width 308 height 54
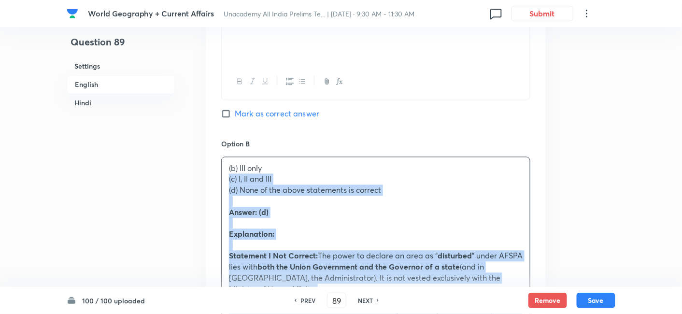
drag, startPoint x: 223, startPoint y: 179, endPoint x: 217, endPoint y: 179, distance: 5.3
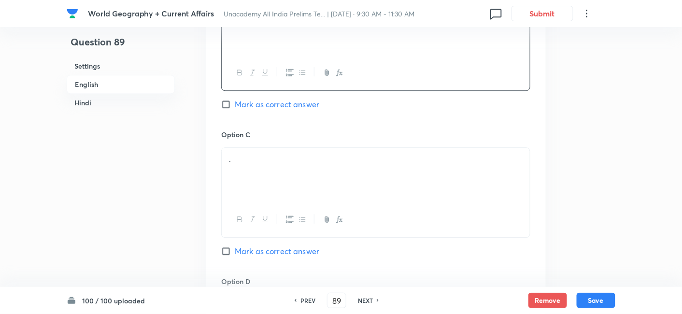
scroll to position [745, 0]
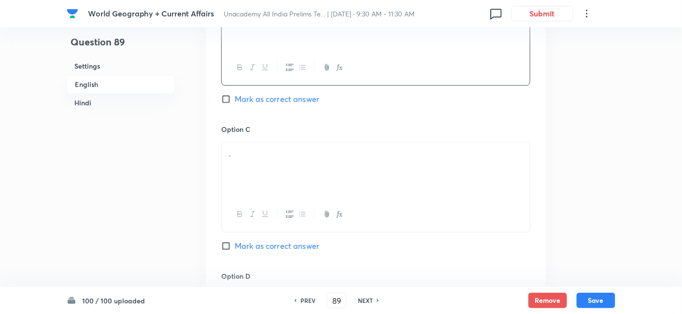
click at [259, 172] on div "." at bounding box center [376, 170] width 308 height 54
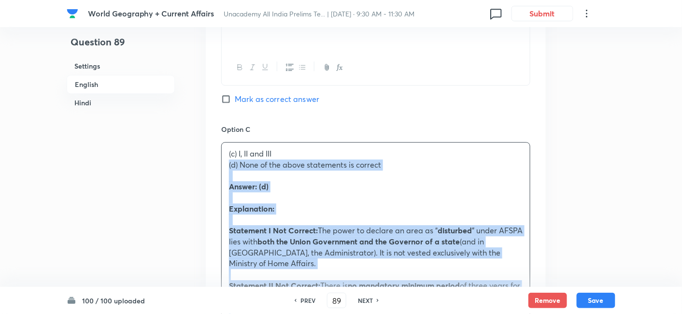
drag, startPoint x: 214, startPoint y: 169, endPoint x: 209, endPoint y: 168, distance: 4.9
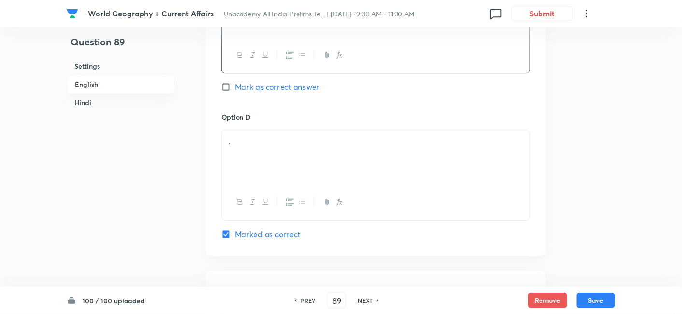
scroll to position [906, 0]
click at [269, 148] on div "." at bounding box center [376, 156] width 308 height 54
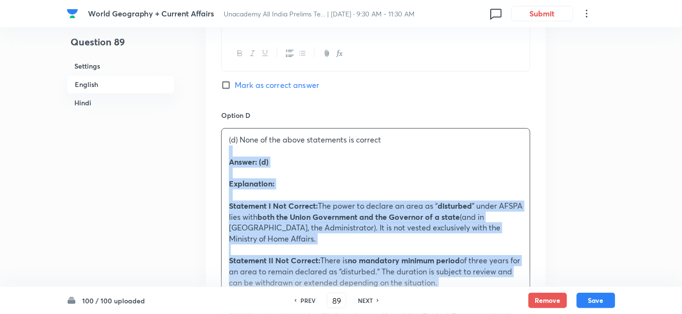
drag, startPoint x: 244, startPoint y: 151, endPoint x: 205, endPoint y: 151, distance: 38.7
click at [206, 151] on div "Option A I and II only Mark as correct answer Option B III only Mark as correct…" at bounding box center [376, 229] width 340 height 1150
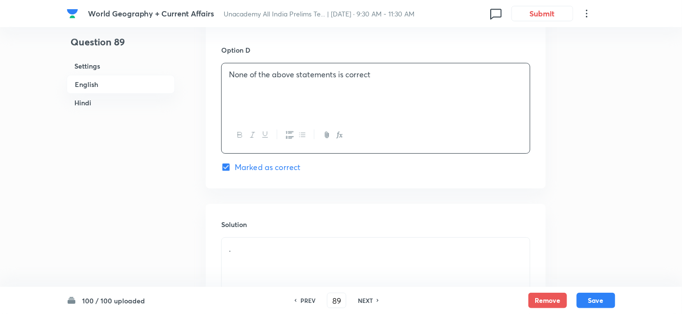
scroll to position [1067, 0]
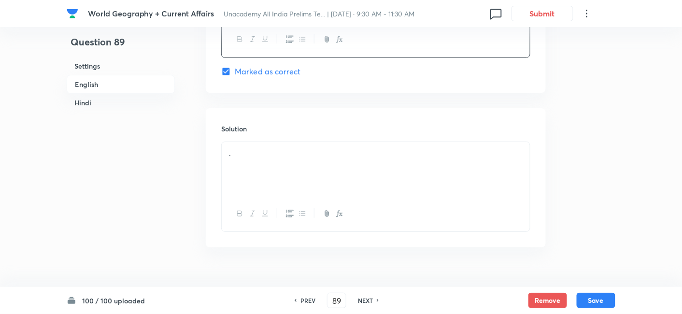
click at [257, 155] on p "." at bounding box center [376, 153] width 294 height 11
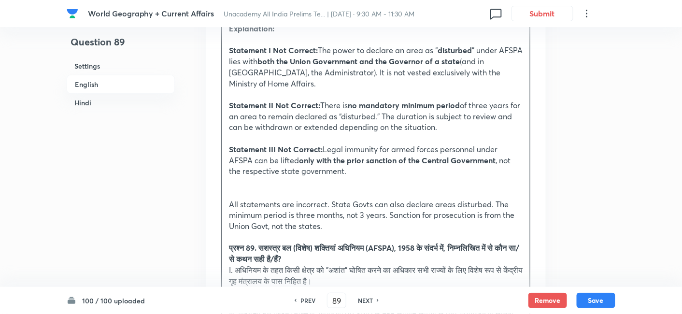
scroll to position [1282, 0]
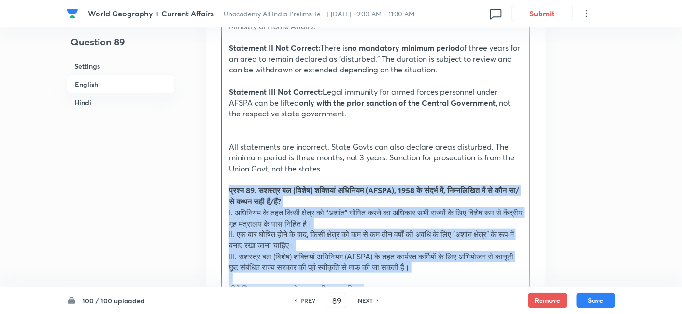
drag, startPoint x: 222, startPoint y: 194, endPoint x: 213, endPoint y: 189, distance: 10.2
click at [213, 189] on div "Solution Answer: (d) Explanation: Statement I Not Correct: The power to declare…" at bounding box center [376, 232] width 340 height 678
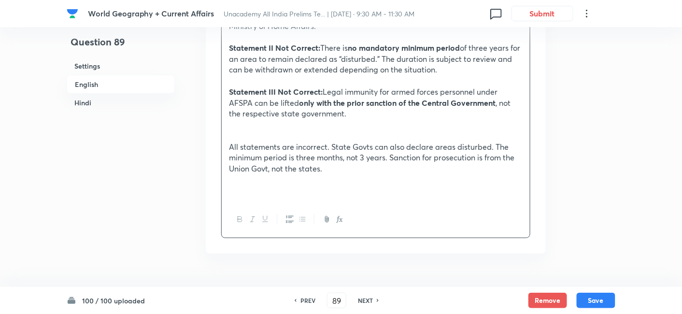
click at [246, 138] on p at bounding box center [376, 135] width 294 height 11
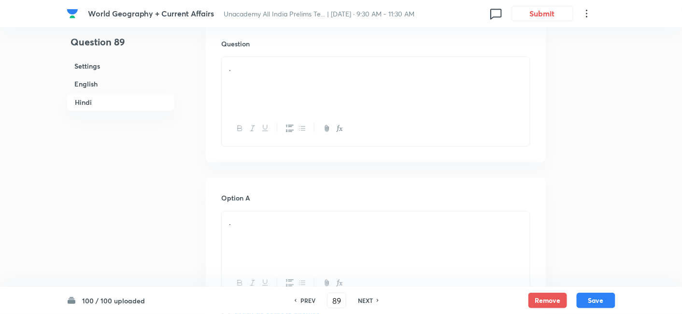
scroll to position [1550, 0]
click at [269, 80] on div "." at bounding box center [376, 71] width 308 height 54
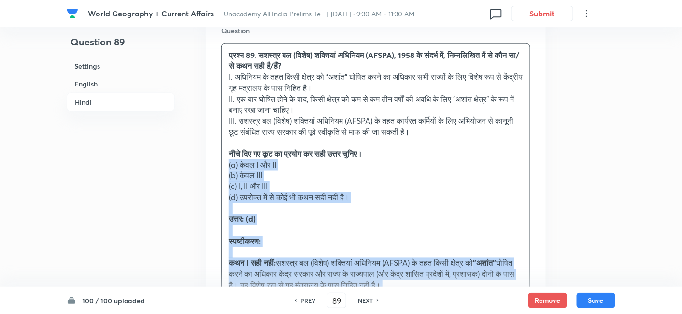
drag, startPoint x: 224, startPoint y: 163, endPoint x: 211, endPoint y: 155, distance: 15.0
click at [222, 164] on div "प्रश्न 89. सशस्त्र बल (विशेष) शक्तियां अधिनियम (AFSPA), 1958 के संदर्भ में, निम…" at bounding box center [376, 214] width 308 height 341
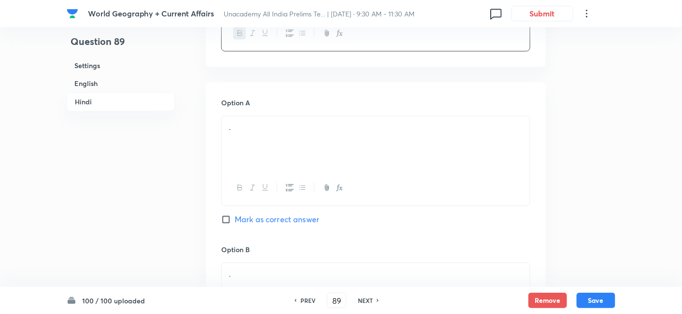
scroll to position [1712, 0]
click at [273, 128] on p "." at bounding box center [376, 126] width 294 height 11
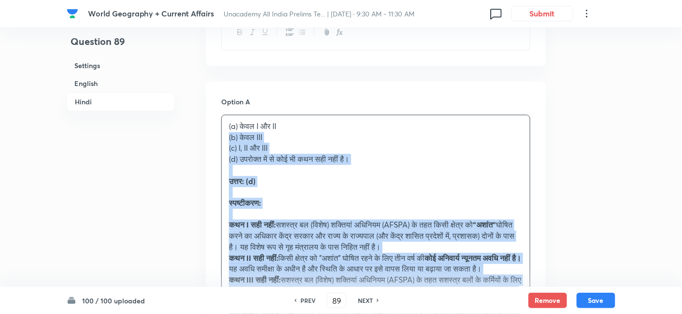
drag, startPoint x: 204, startPoint y: 138, endPoint x: 198, endPoint y: 137, distance: 6.4
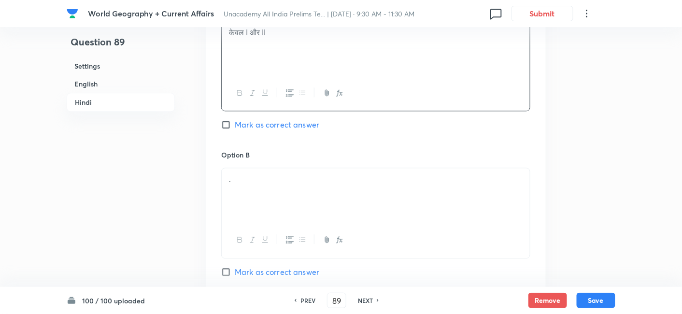
scroll to position [1819, 0]
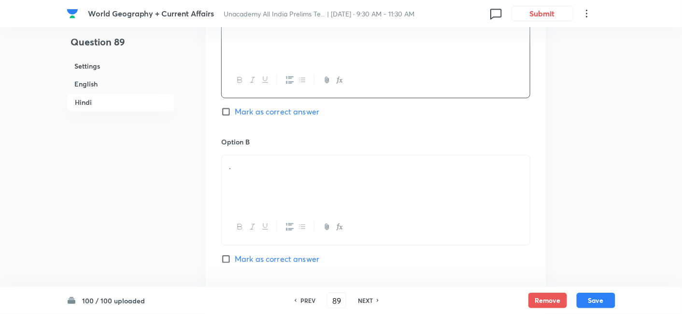
click at [259, 162] on p "." at bounding box center [376, 166] width 294 height 11
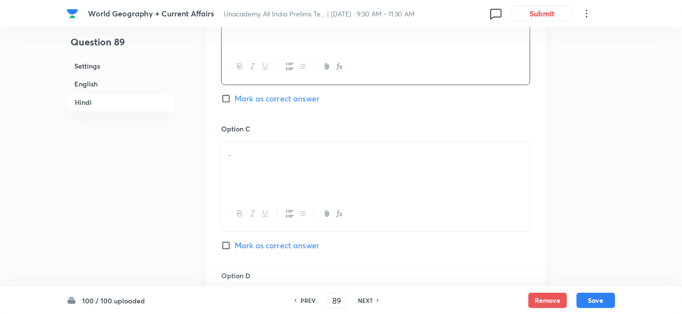
scroll to position [1980, 0]
click at [259, 183] on div "." at bounding box center [376, 169] width 308 height 54
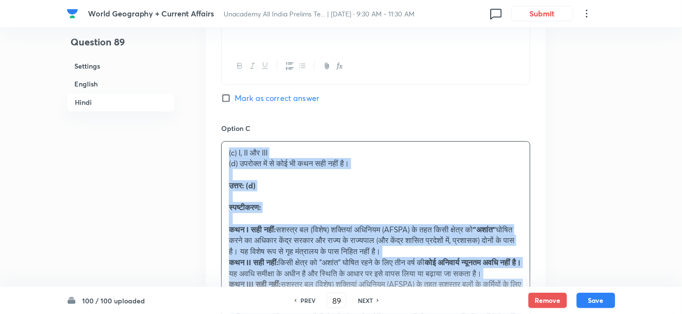
drag, startPoint x: 245, startPoint y: 178, endPoint x: 197, endPoint y: 154, distance: 54.5
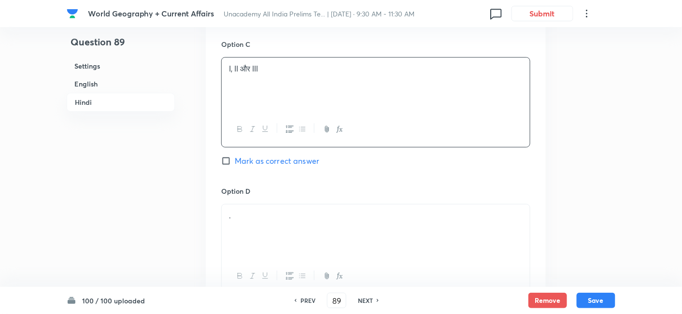
scroll to position [2141, 0]
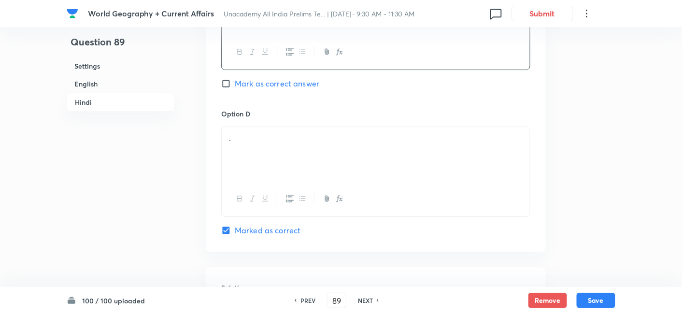
click at [272, 152] on div "." at bounding box center [376, 154] width 308 height 54
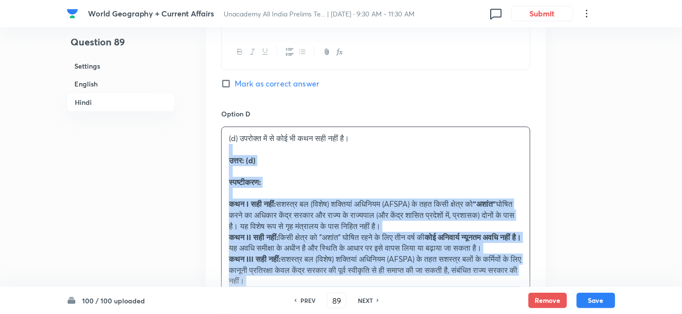
drag, startPoint x: 232, startPoint y: 152, endPoint x: 212, endPoint y: 146, distance: 21.1
click at [212, 146] on div "Option A केवल I और II Mark as correct answer Option B केवल III Mark as correct …" at bounding box center [376, 24] width 340 height 744
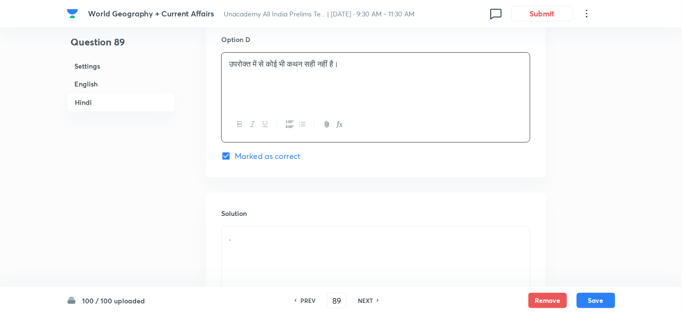
scroll to position [2302, 0]
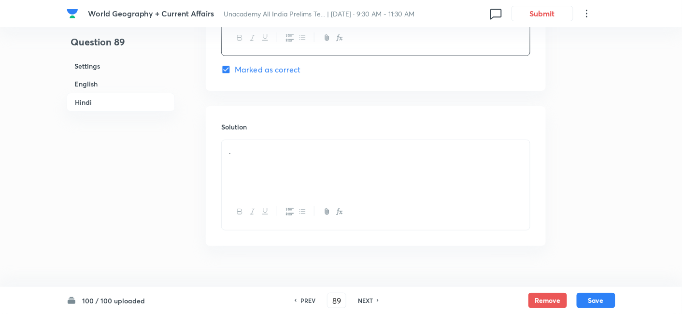
click at [258, 167] on div "." at bounding box center [376, 167] width 308 height 54
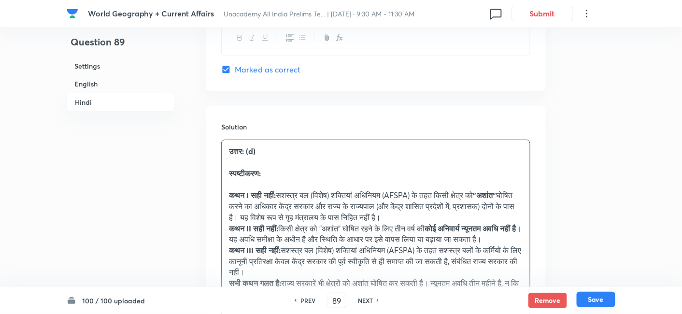
click at [596, 296] on button "Save" at bounding box center [596, 299] width 39 height 15
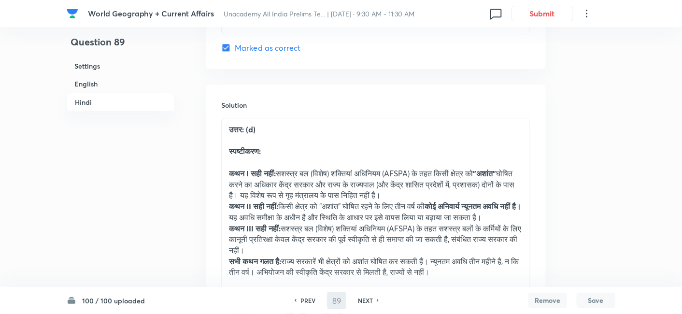
type input "90"
checkbox input "false"
checkbox input "true"
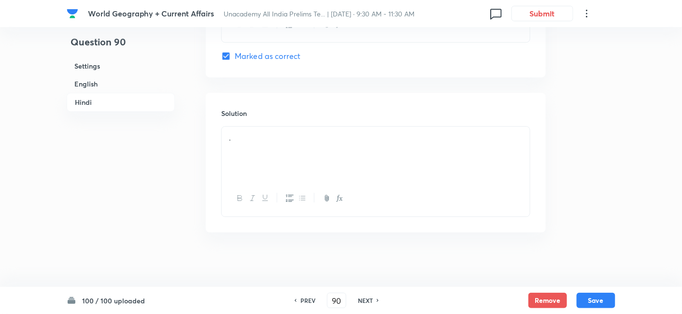
click at [110, 86] on h6 "English" at bounding box center [121, 84] width 108 height 18
click at [110, 86] on h6 "English" at bounding box center [121, 84] width 108 height 19
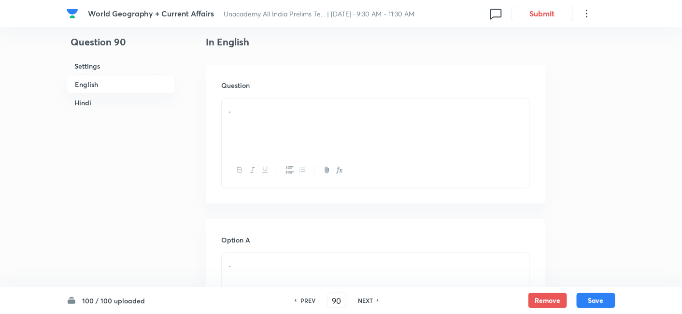
click at [96, 82] on h6 "English" at bounding box center [121, 84] width 108 height 19
click at [319, 128] on div "." at bounding box center [376, 126] width 308 height 54
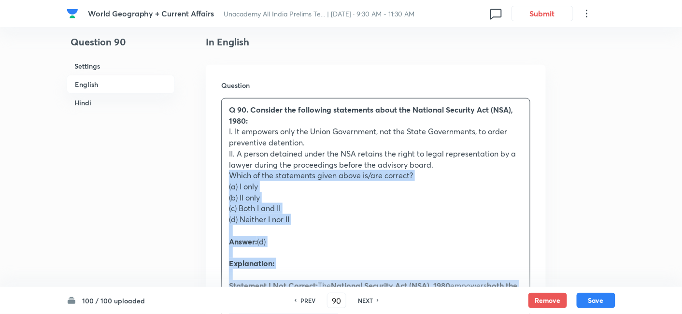
drag, startPoint x: 221, startPoint y: 184, endPoint x: 216, endPoint y: 178, distance: 7.2
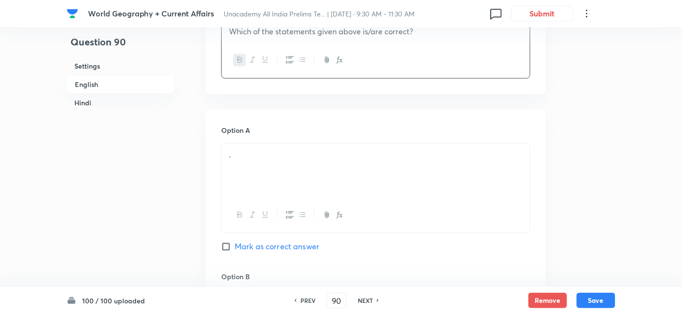
scroll to position [423, 0]
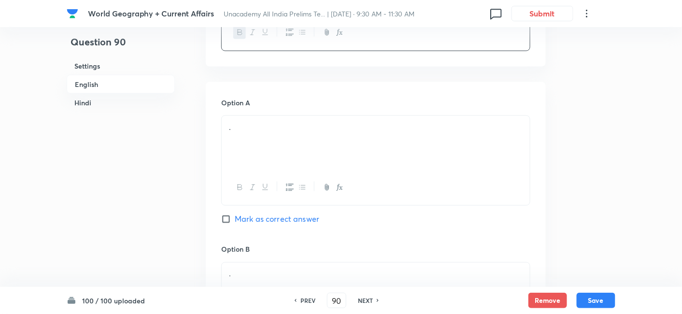
click at [280, 157] on div "." at bounding box center [376, 143] width 308 height 54
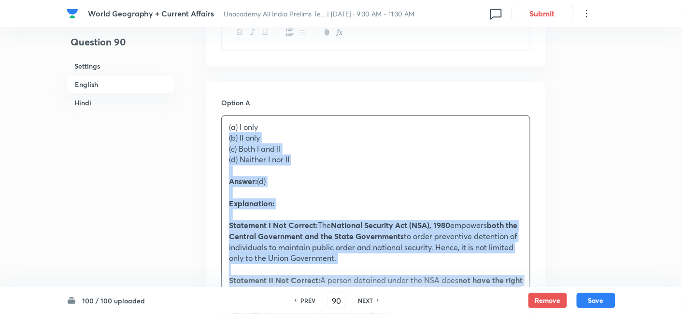
drag, startPoint x: 234, startPoint y: 145, endPoint x: 202, endPoint y: 135, distance: 33.5
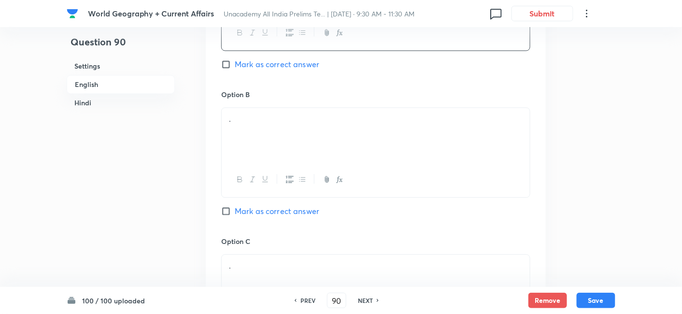
scroll to position [584, 0]
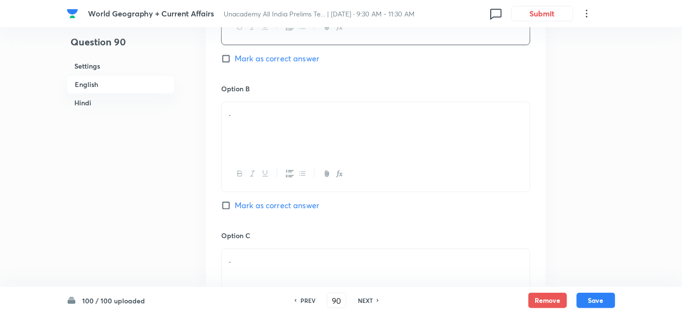
click at [269, 137] on div "." at bounding box center [376, 129] width 308 height 54
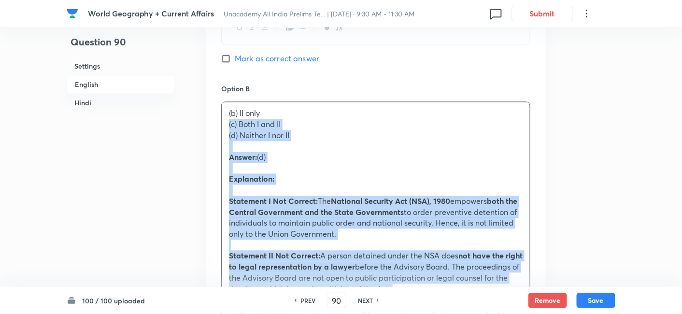
drag, startPoint x: 225, startPoint y: 129, endPoint x: 203, endPoint y: 122, distance: 22.2
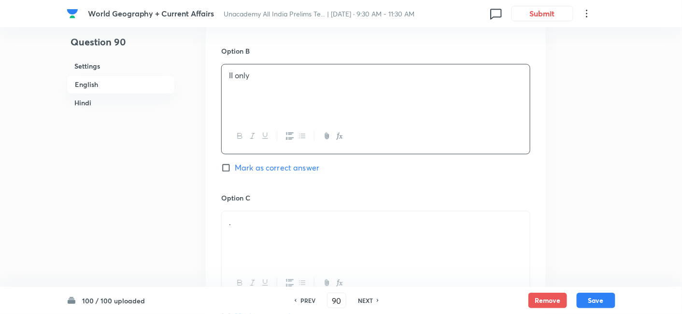
scroll to position [745, 0]
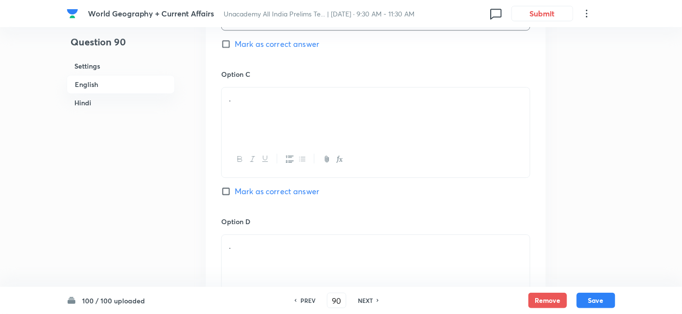
click at [265, 122] on div "." at bounding box center [376, 114] width 308 height 54
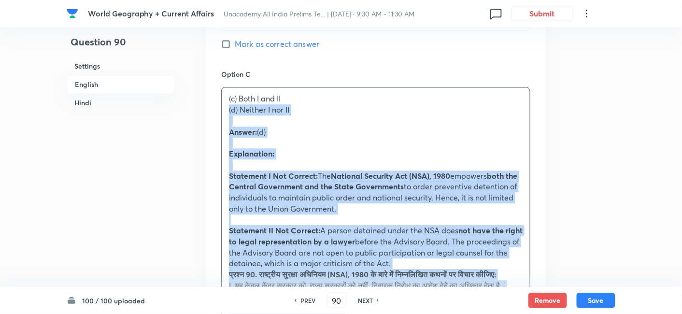
drag, startPoint x: 234, startPoint y: 118, endPoint x: 203, endPoint y: 108, distance: 32.5
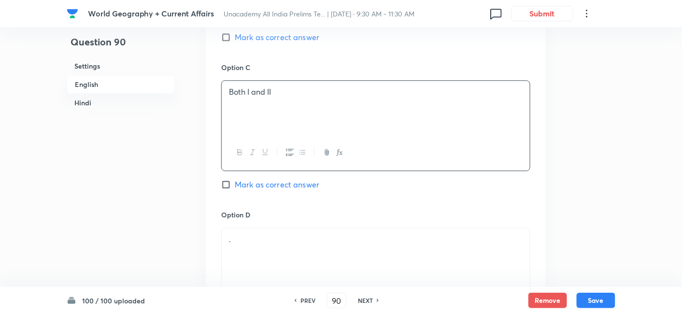
scroll to position [852, 0]
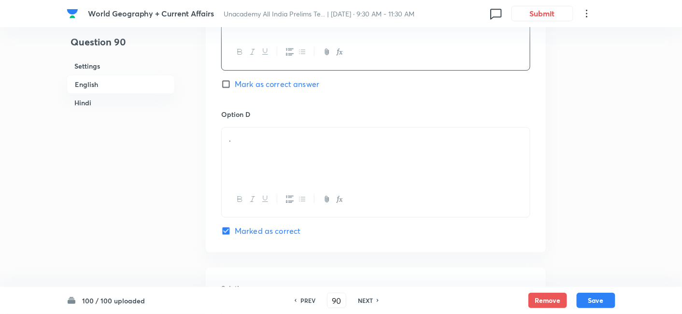
click at [263, 154] on div "." at bounding box center [376, 155] width 308 height 54
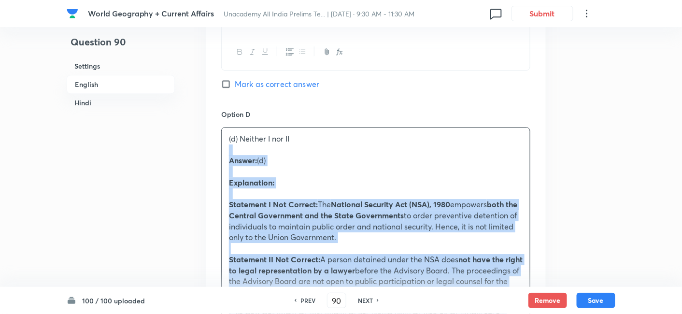
click at [214, 145] on div "Option A I only Mark as correct answer Option B II only Mark as correct answer …" at bounding box center [376, 107] width 340 height 909
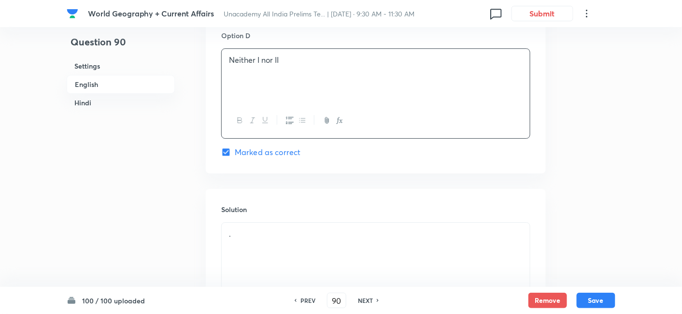
scroll to position [1067, 0]
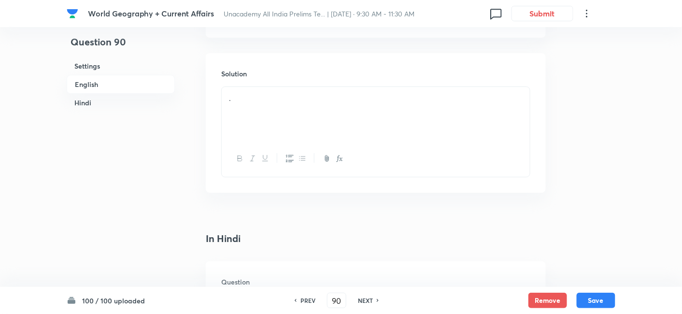
click at [262, 120] on div "." at bounding box center [376, 114] width 308 height 54
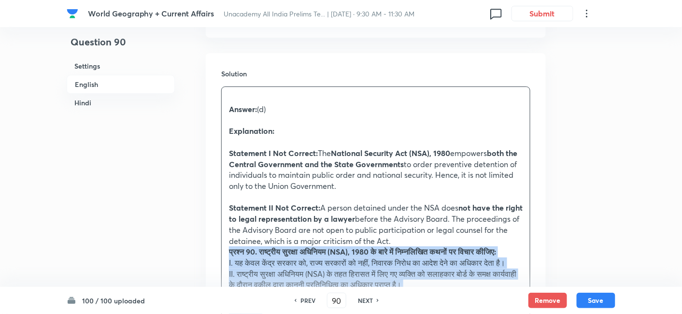
drag, startPoint x: 227, startPoint y: 252, endPoint x: 218, endPoint y: 234, distance: 19.9
click at [224, 253] on div "Answer: (d) Explanation: Statement I Not Correct: The National Security Act (NS…" at bounding box center [376, 263] width 308 height 352
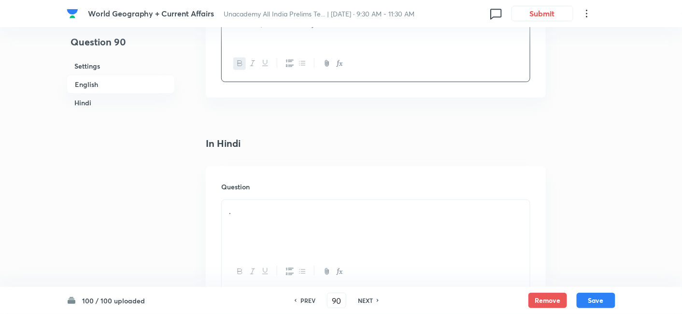
scroll to position [1336, 0]
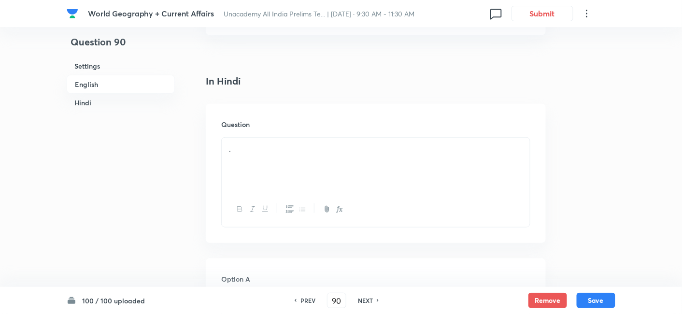
click at [263, 168] on div "." at bounding box center [376, 165] width 308 height 54
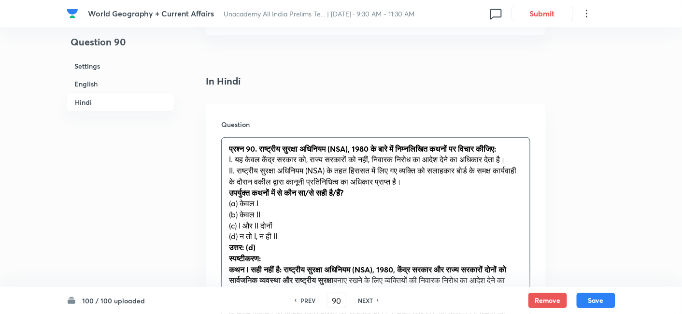
scroll to position [1389, 0]
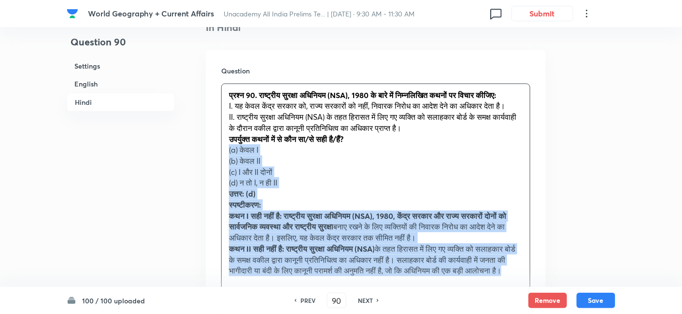
drag, startPoint x: 230, startPoint y: 160, endPoint x: 216, endPoint y: 155, distance: 14.8
click at [216, 155] on div "Question प्रश्न 90. राष्ट्रीय सुरक्षा अधिनियम (NSA), 1980 के बारे में निम्नलिखि…" at bounding box center [376, 192] width 340 height 284
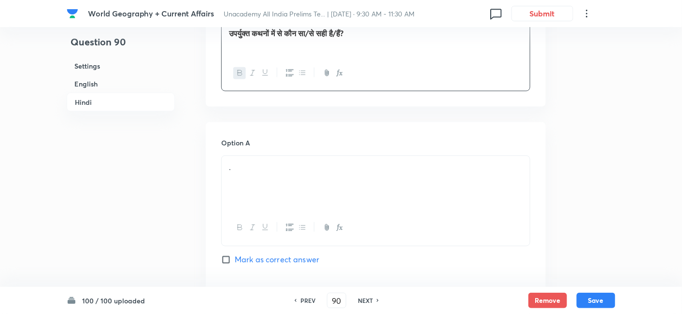
scroll to position [1496, 0]
click at [252, 172] on p "." at bounding box center [376, 165] width 294 height 11
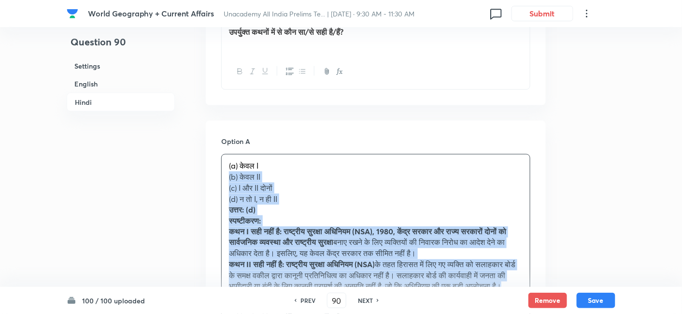
click at [225, 191] on div "(a) केवल I (b) केवल II (c) I और II दोनों (d) न तो I, न ही II उत्तर: (d) स्पष्टी…" at bounding box center [376, 227] width 308 height 144
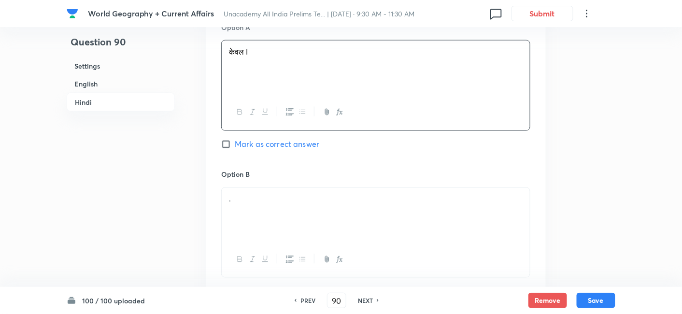
scroll to position [1712, 0]
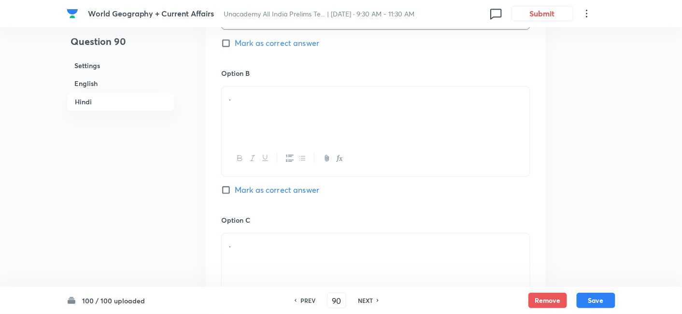
click at [250, 130] on div "." at bounding box center [376, 114] width 308 height 54
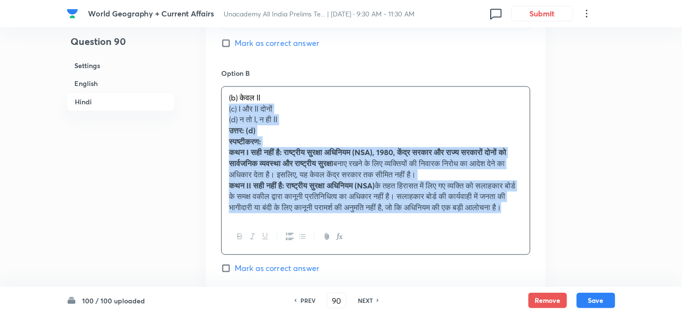
drag, startPoint x: 225, startPoint y: 119, endPoint x: 219, endPoint y: 116, distance: 6.5
click at [219, 116] on div "Option A केवल I Mark as correct answer Option B (b) केवल II (c) I और II दोनों (…" at bounding box center [376, 245] width 340 height 678
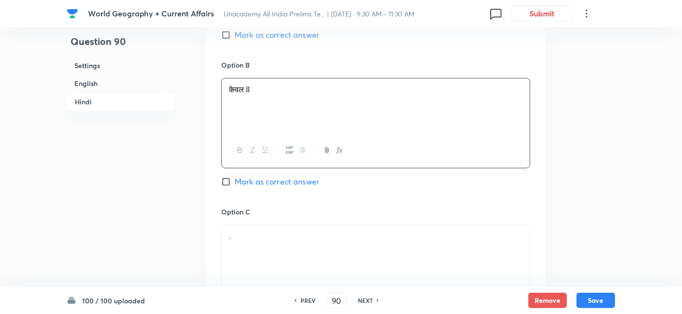
scroll to position [1819, 0]
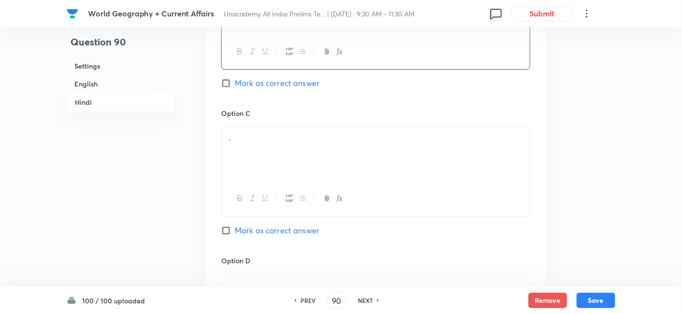
click at [264, 144] on p "." at bounding box center [376, 137] width 294 height 11
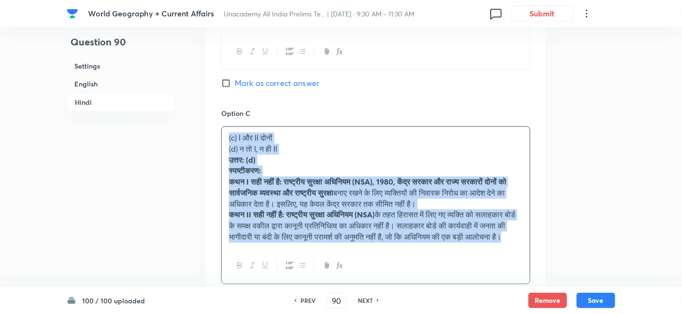
drag, startPoint x: 211, startPoint y: 149, endPoint x: 201, endPoint y: 147, distance: 9.9
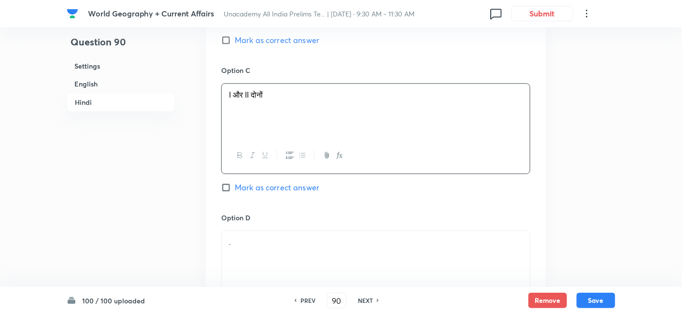
scroll to position [1926, 0]
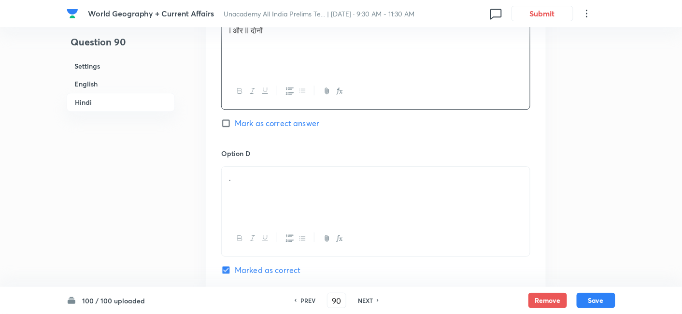
click at [276, 168] on div "Option D . Marked as correct" at bounding box center [375, 212] width 309 height 128
drag, startPoint x: 276, startPoint y: 168, endPoint x: 276, endPoint y: 187, distance: 18.4
click at [276, 168] on div "Option D . Marked as correct" at bounding box center [375, 212] width 309 height 128
click at [276, 184] on p "." at bounding box center [376, 178] width 294 height 11
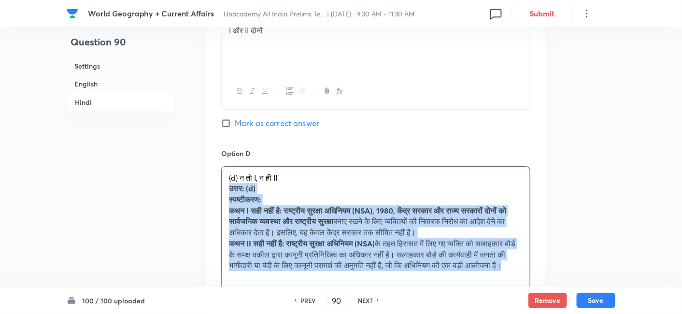
drag, startPoint x: 233, startPoint y: 194, endPoint x: 225, endPoint y: 191, distance: 8.7
click at [226, 193] on div "(d) न तो I, न ही II उत्तर: (d) स्पष्टीकरण: कथन I सही नहीं है: राष्ट्रीय सुरक्षा…" at bounding box center [376, 222] width 308 height 110
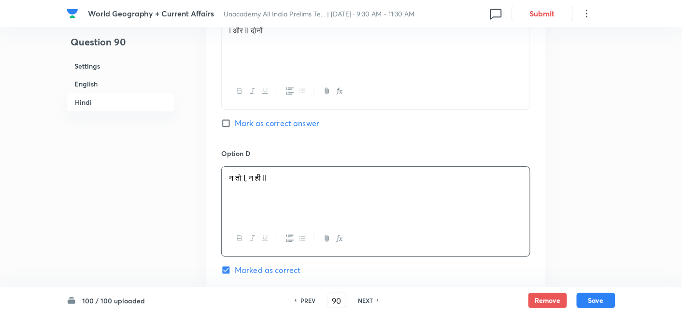
scroll to position [2151, 0]
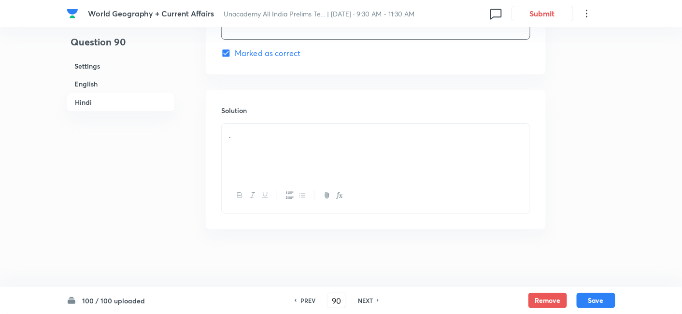
click at [264, 161] on div "." at bounding box center [376, 151] width 308 height 54
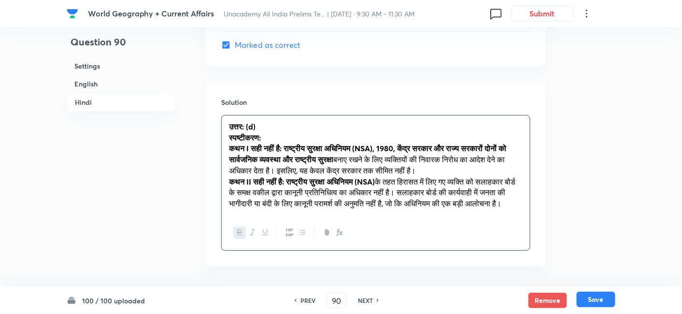
click at [587, 304] on button "Save" at bounding box center [596, 299] width 39 height 15
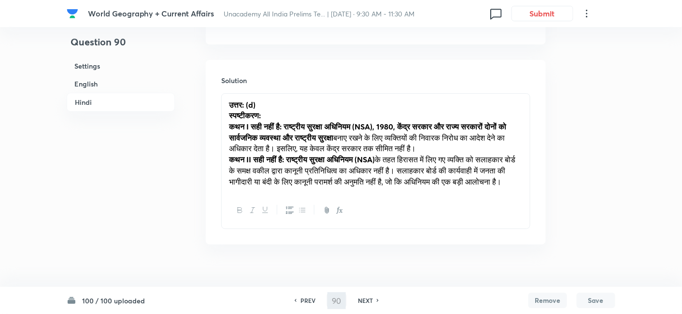
type input "91"
checkbox input "false"
checkbox input "true"
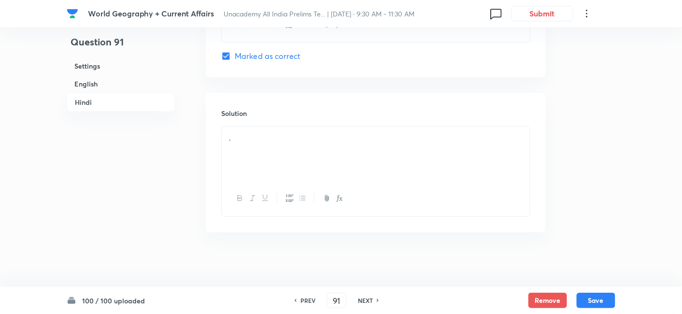
click at [128, 86] on h6 "English" at bounding box center [121, 84] width 108 height 18
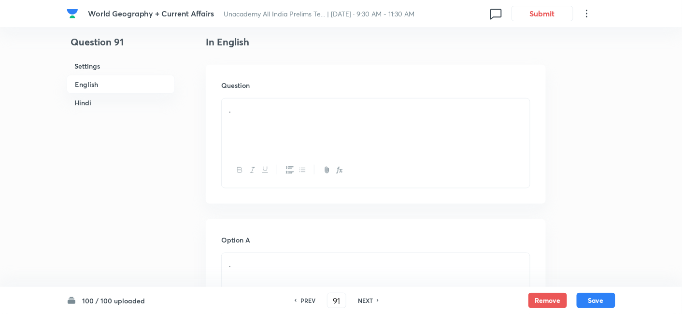
click at [267, 130] on div "." at bounding box center [376, 126] width 308 height 54
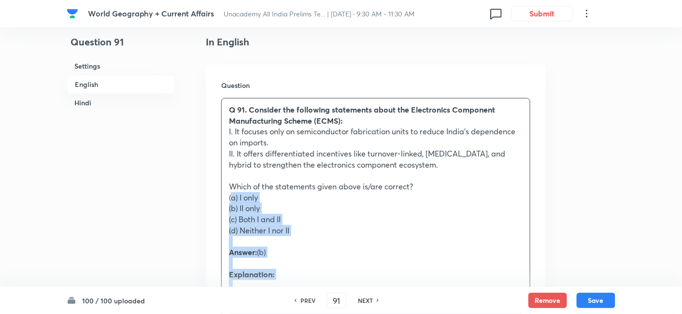
drag, startPoint x: 233, startPoint y: 202, endPoint x: 224, endPoint y: 202, distance: 8.7
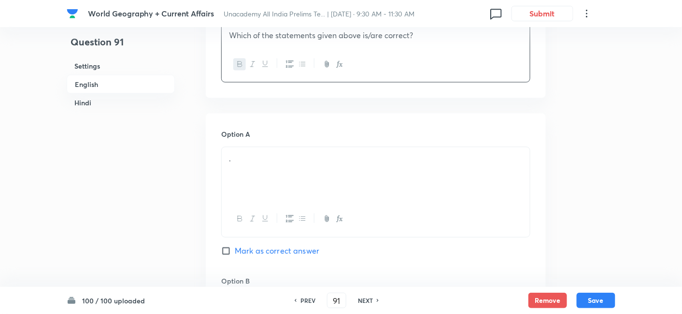
scroll to position [423, 0]
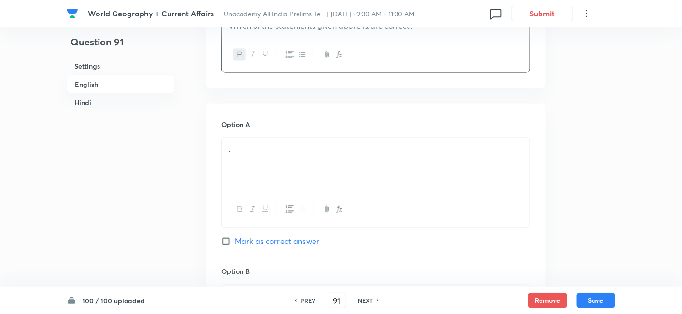
click at [269, 186] on div "." at bounding box center [376, 165] width 308 height 54
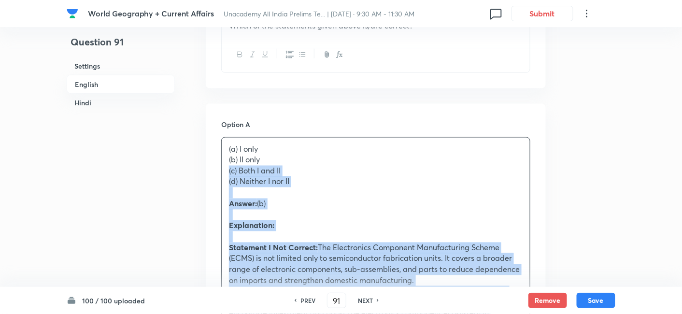
drag, startPoint x: 234, startPoint y: 171, endPoint x: 221, endPoint y: 166, distance: 14.4
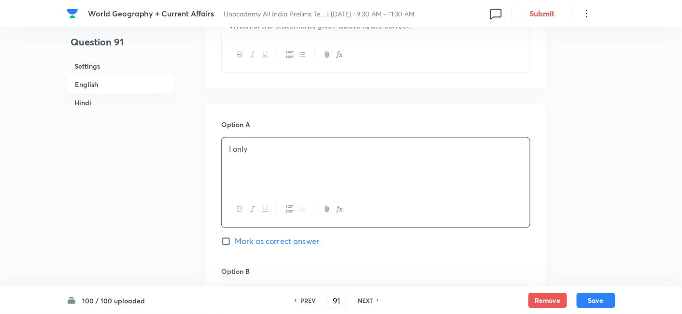
scroll to position [584, 0]
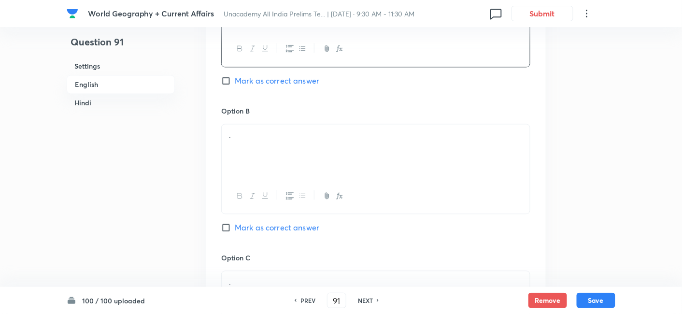
click at [267, 150] on div "." at bounding box center [376, 151] width 308 height 54
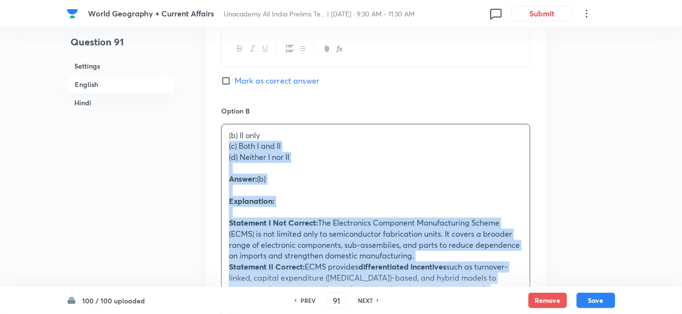
drag, startPoint x: 230, startPoint y: 150, endPoint x: 196, endPoint y: 156, distance: 34.3
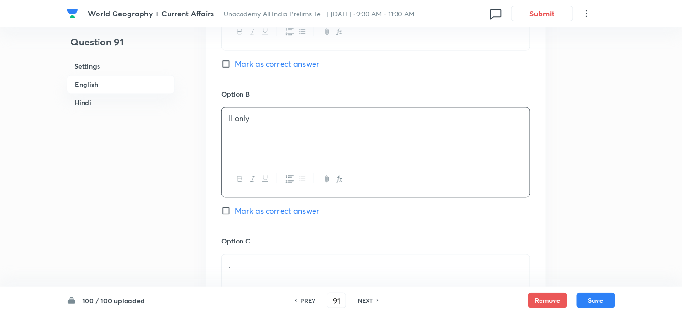
scroll to position [745, 0]
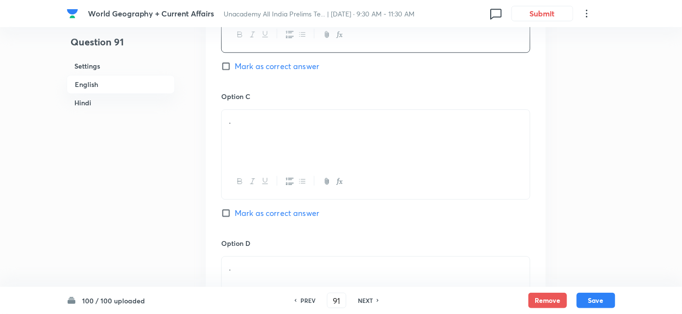
click at [271, 121] on p "." at bounding box center [376, 120] width 294 height 11
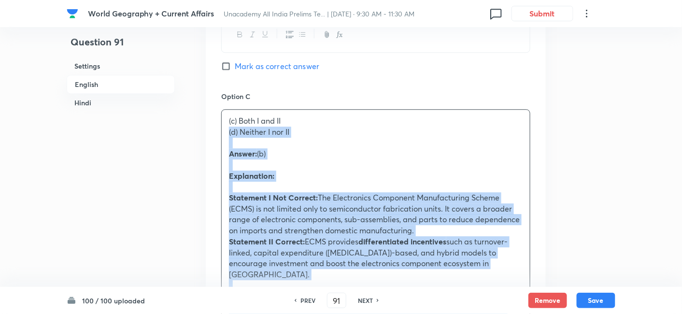
click at [206, 133] on div "Option A I only Mark as correct answer Option B II only Mark as correct answer …" at bounding box center [376, 275] width 340 height 986
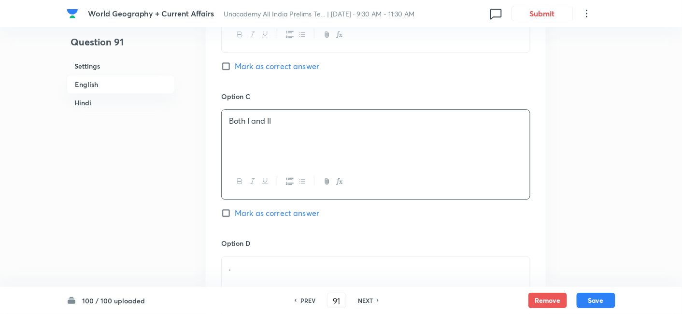
click at [284, 70] on span "Mark as correct answer" at bounding box center [277, 66] width 85 height 12
click at [235, 70] on input "Mark as correct answer" at bounding box center [228, 66] width 14 height 10
click at [284, 70] on span "Mark as correct answer" at bounding box center [277, 66] width 85 height 12
click
checkbox input "true"
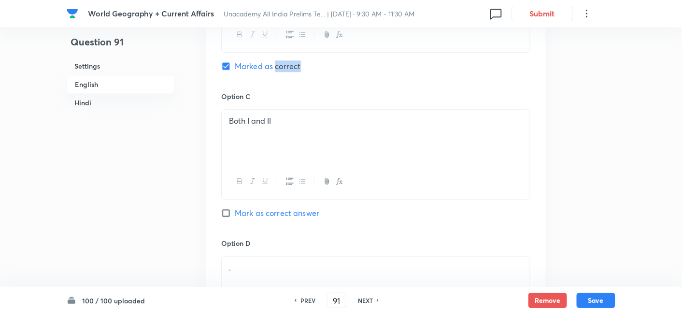
checkbox input "false"
checkbox input "true"
checkbox input "false"
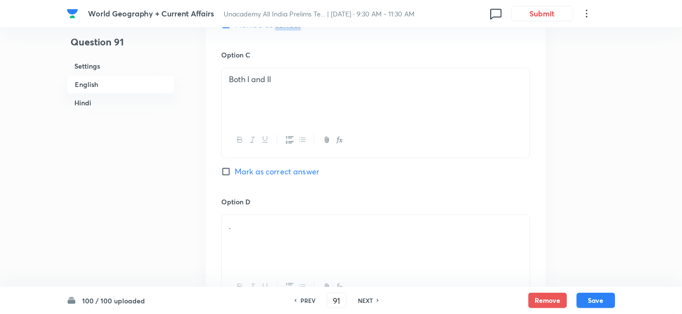
scroll to position [852, 0]
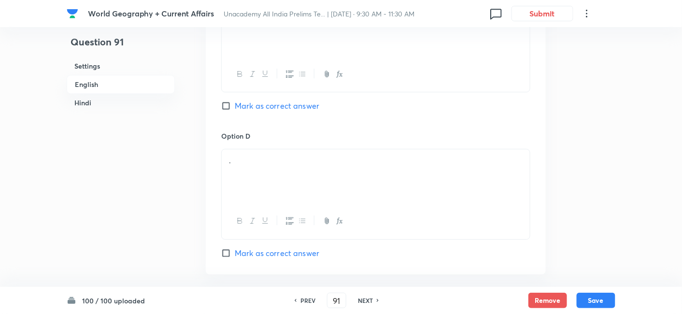
drag, startPoint x: 281, startPoint y: 161, endPoint x: 267, endPoint y: 174, distance: 18.8
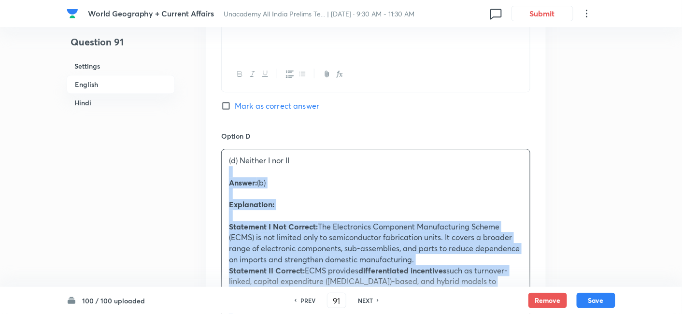
drag, startPoint x: 239, startPoint y: 174, endPoint x: 211, endPoint y: 169, distance: 28.6
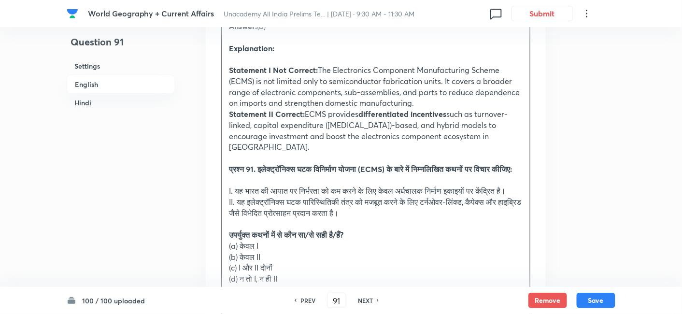
scroll to position [1175, 0]
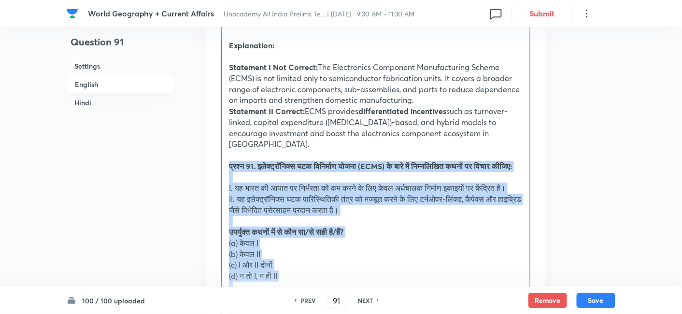
drag, startPoint x: 234, startPoint y: 170, endPoint x: 221, endPoint y: 154, distance: 20.9
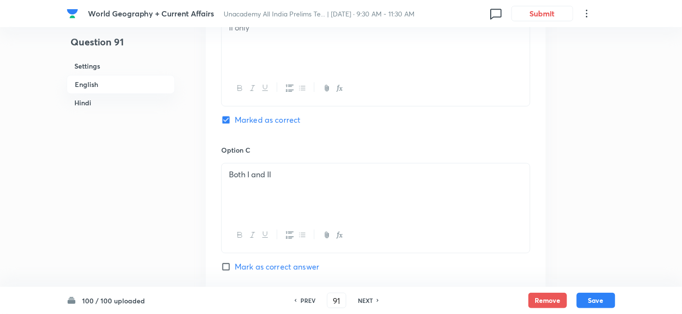
scroll to position [1384, 0]
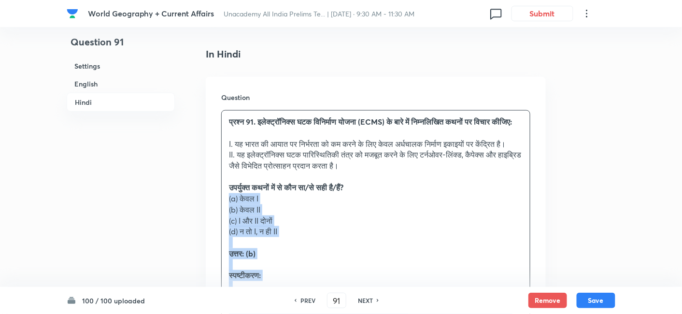
drag, startPoint x: 235, startPoint y: 208, endPoint x: 119, endPoint y: 209, distance: 115.5
drag, startPoint x: 242, startPoint y: 215, endPoint x: 221, endPoint y: 214, distance: 20.8
drag, startPoint x: 233, startPoint y: 215, endPoint x: 222, endPoint y: 210, distance: 12.1
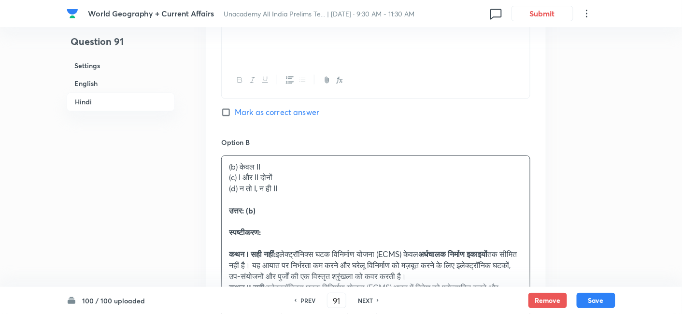
scroll to position [1706, 0]
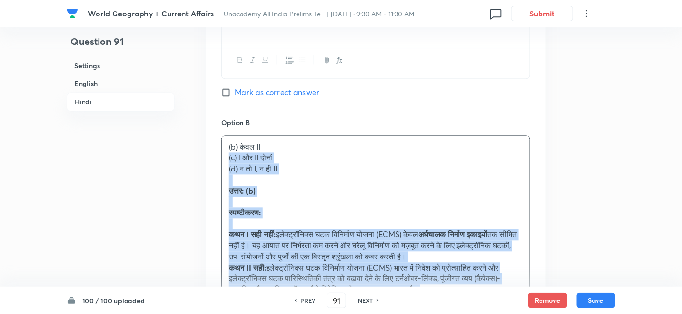
drag, startPoint x: 232, startPoint y: 174, endPoint x: 217, endPoint y: 161, distance: 19.5
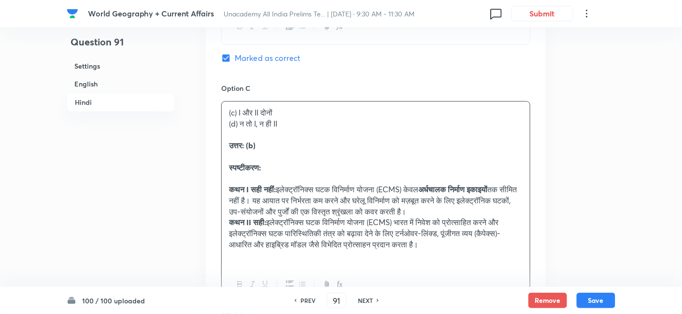
scroll to position [1921, 0]
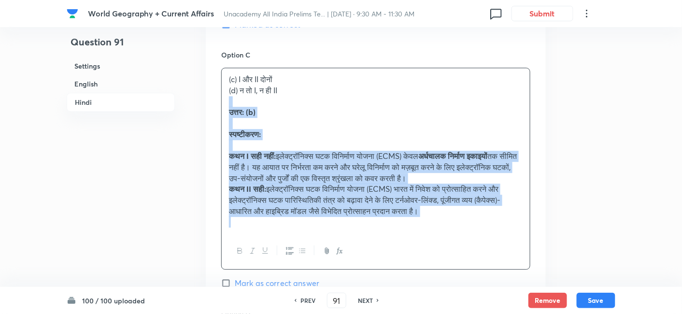
drag, startPoint x: 209, startPoint y: 111, endPoint x: 204, endPoint y: 96, distance: 15.7
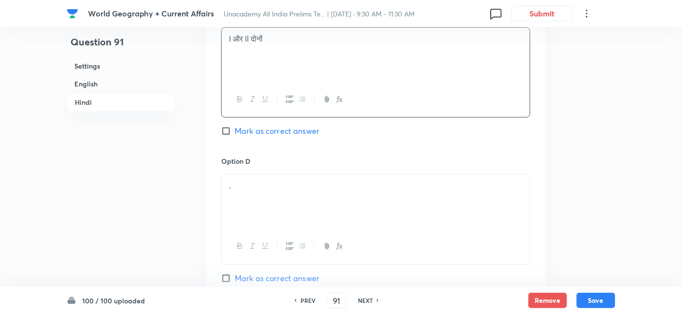
scroll to position [2029, 0]
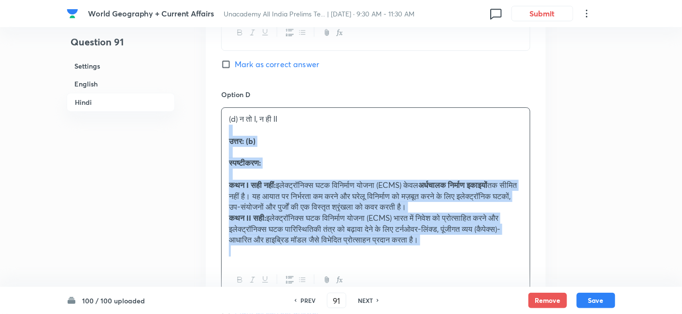
drag, startPoint x: 211, startPoint y: 131, endPoint x: 201, endPoint y: 128, distance: 10.2
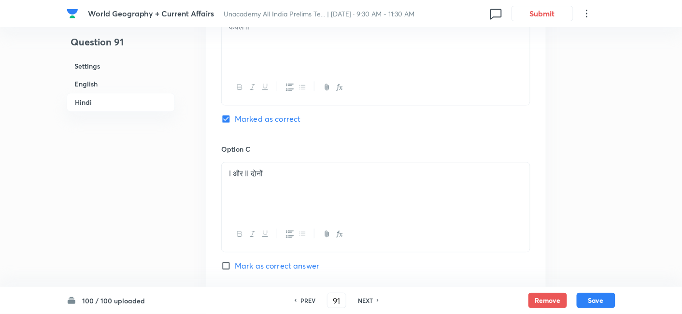
scroll to position [1760, 0]
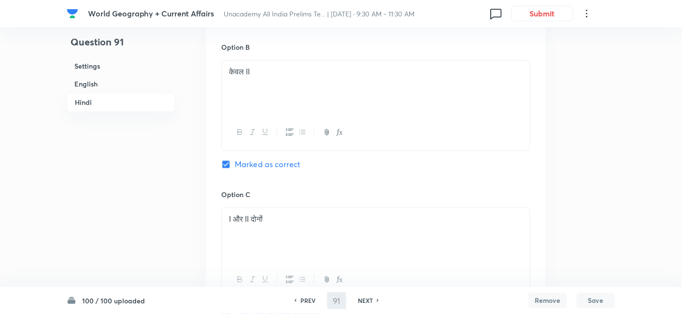
type input "92"
checkbox input "false"
checkbox input "true"
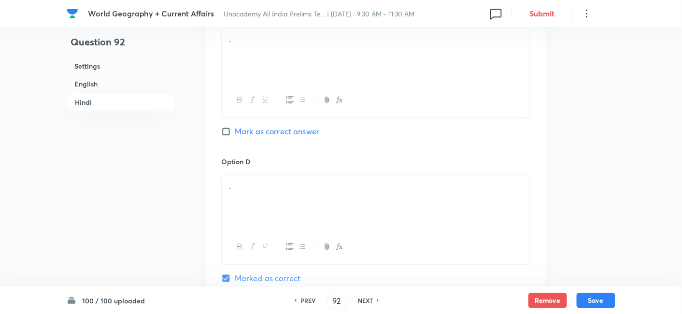
scroll to position [262, 0]
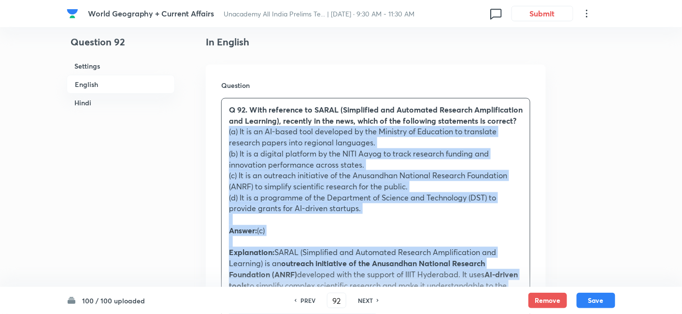
drag, startPoint x: 228, startPoint y: 150, endPoint x: 209, endPoint y: 144, distance: 19.3
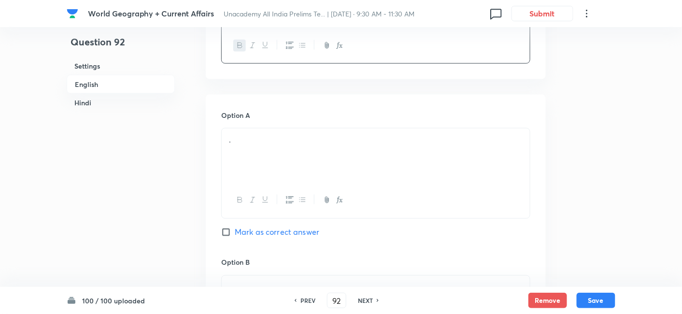
scroll to position [423, 0]
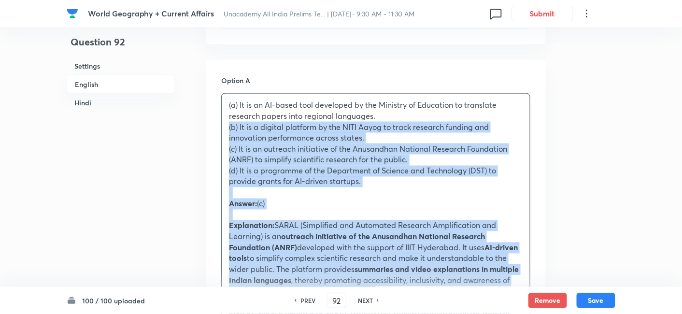
drag, startPoint x: 233, startPoint y: 130, endPoint x: 207, endPoint y: 123, distance: 27.1
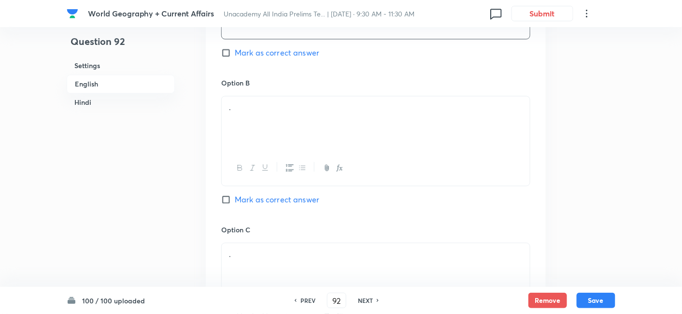
scroll to position [584, 0]
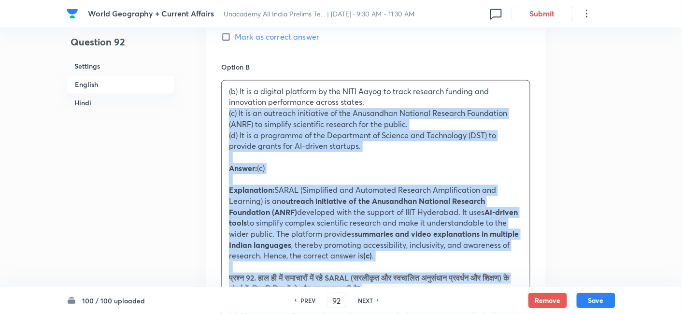
drag, startPoint x: 218, startPoint y: 115, endPoint x: 197, endPoint y: 107, distance: 22.2
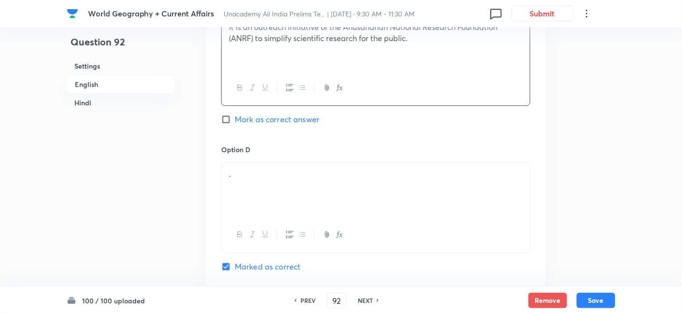
scroll to position [852, 0]
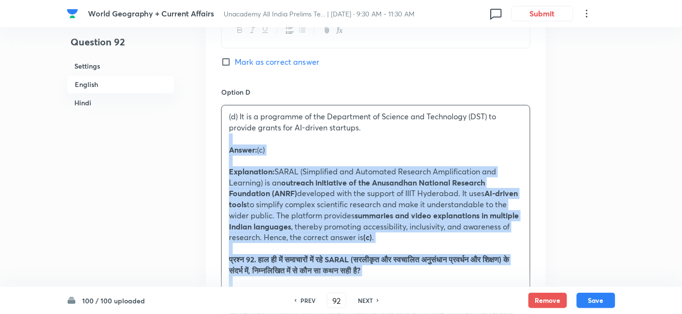
drag, startPoint x: 233, startPoint y: 144, endPoint x: 195, endPoint y: 150, distance: 38.6
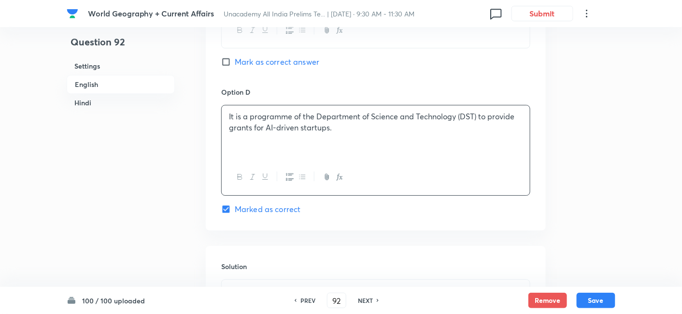
checkbox input "true"
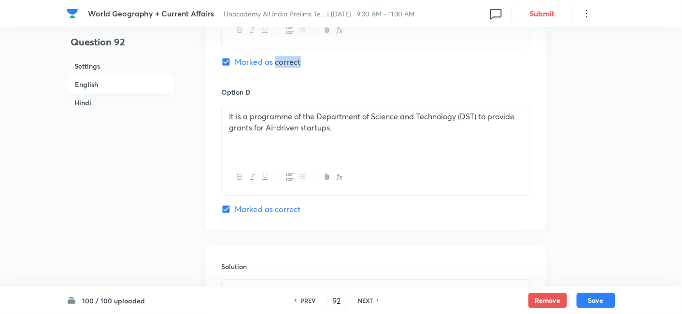
checkbox input "false"
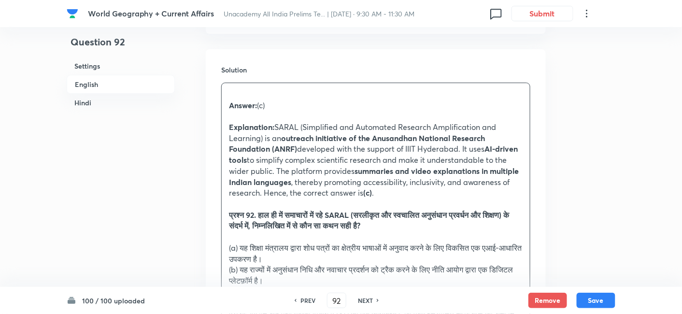
scroll to position [1067, 0]
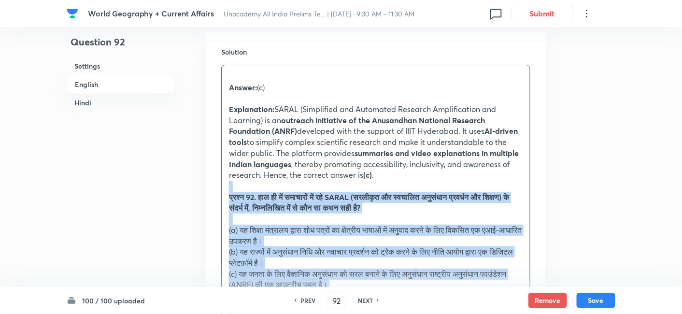
drag, startPoint x: 228, startPoint y: 186, endPoint x: 218, endPoint y: 186, distance: 9.7
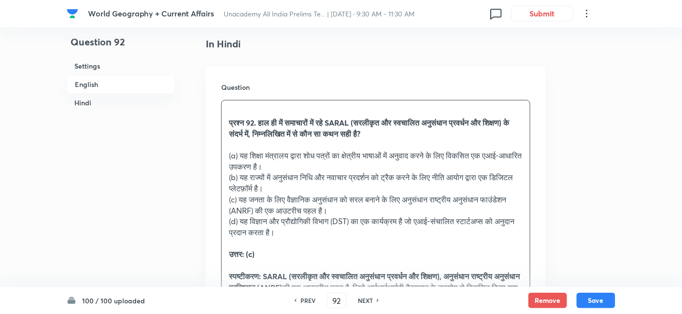
scroll to position [1336, 0]
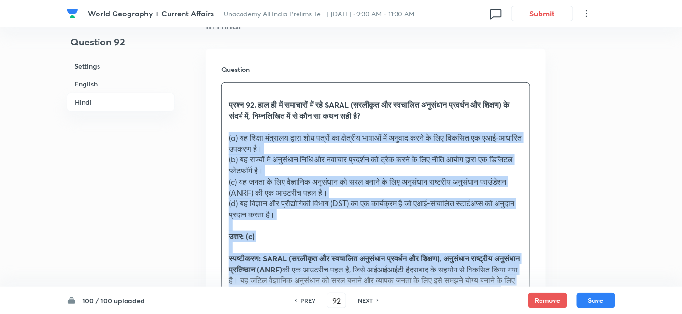
drag, startPoint x: 228, startPoint y: 159, endPoint x: 212, endPoint y: 134, distance: 29.8
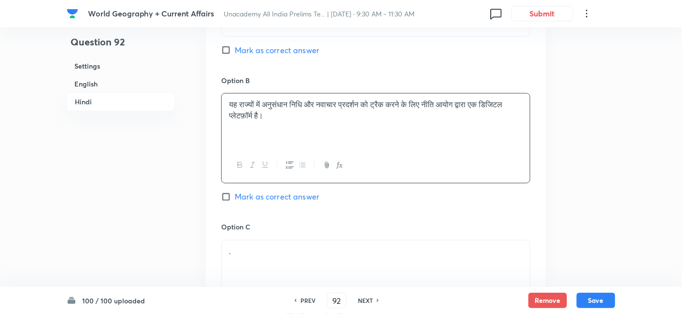
scroll to position [1800, 0]
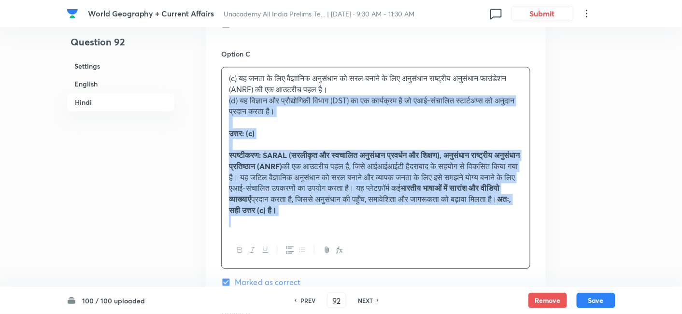
drag, startPoint x: 229, startPoint y: 92, endPoint x: 212, endPoint y: 92, distance: 16.9
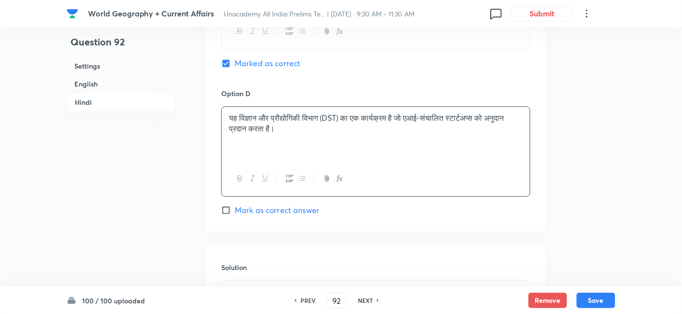
scroll to position [2015, 0]
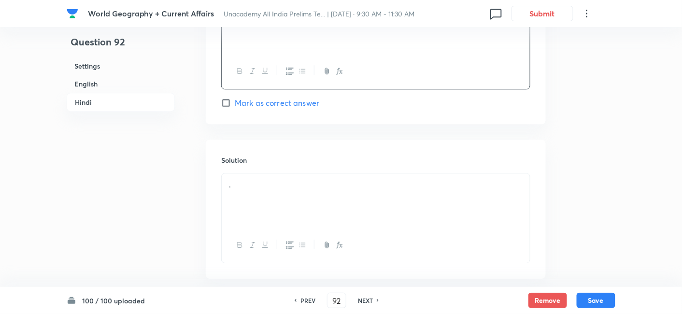
drag, startPoint x: 252, startPoint y: 158, endPoint x: 262, endPoint y: 181, distance: 24.7
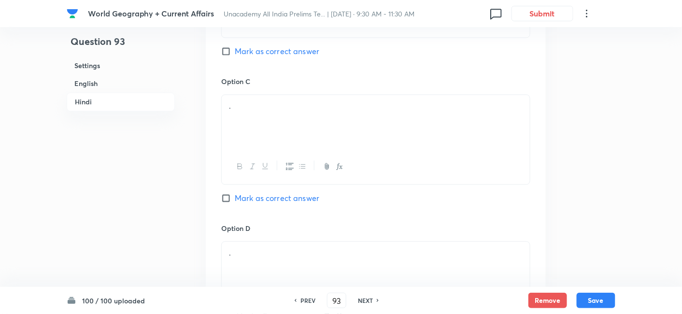
scroll to position [262, 0]
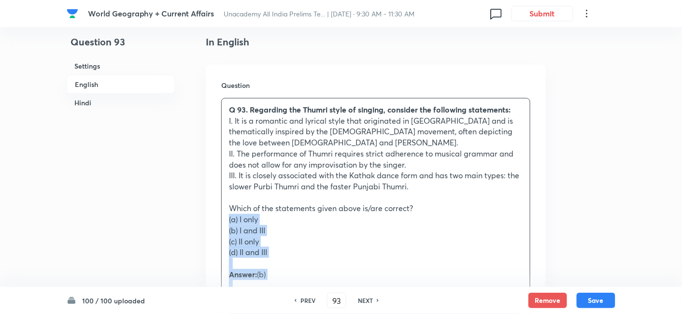
drag, startPoint x: 223, startPoint y: 223, endPoint x: 209, endPoint y: 223, distance: 14.5
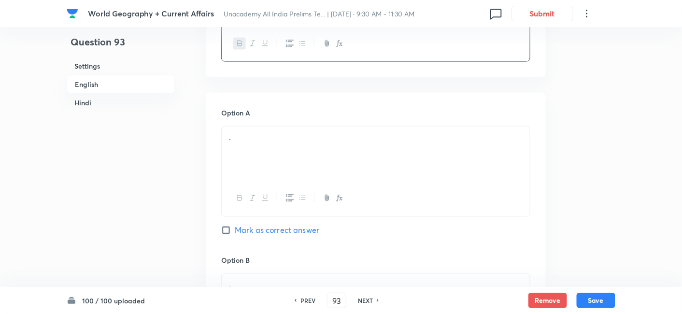
scroll to position [476, 0]
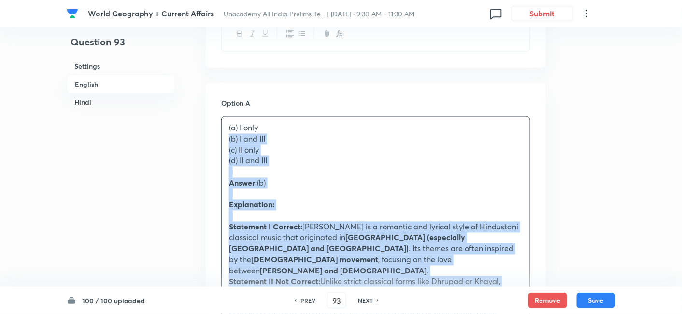
drag, startPoint x: 214, startPoint y: 141, endPoint x: 202, endPoint y: 139, distance: 11.4
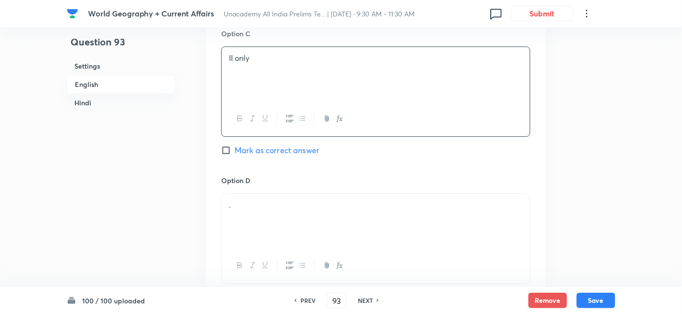
scroll to position [906, 0]
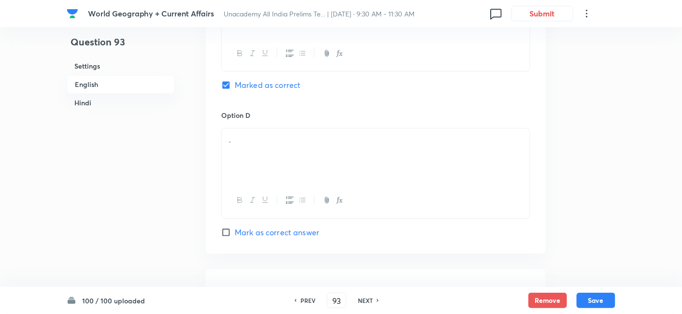
drag, startPoint x: 273, startPoint y: 135, endPoint x: 263, endPoint y: 136, distance: 9.2
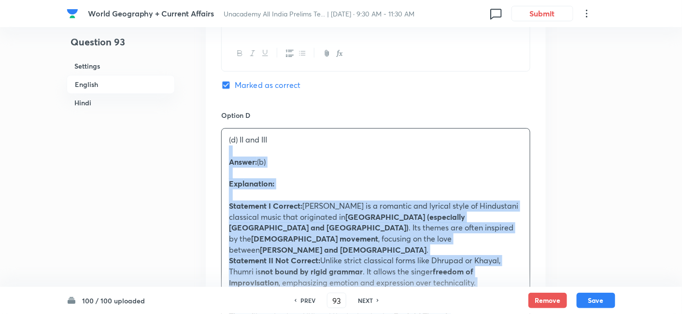
drag, startPoint x: 227, startPoint y: 152, endPoint x: 198, endPoint y: 154, distance: 29.1
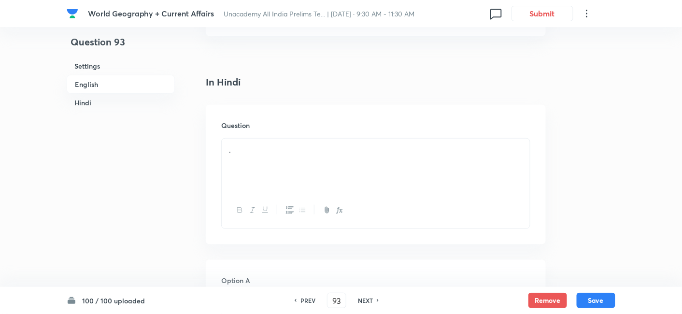
scroll to position [1443, 0]
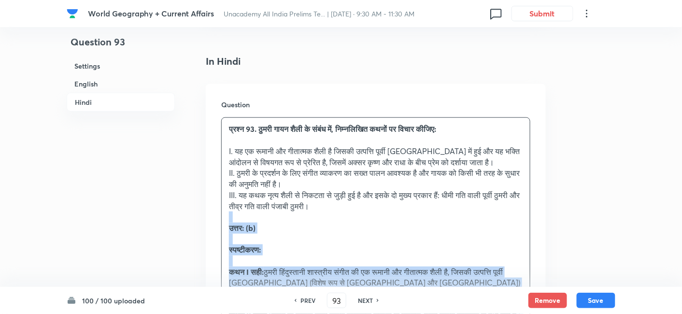
drag, startPoint x: 230, startPoint y: 204, endPoint x: 219, endPoint y: 204, distance: 10.6
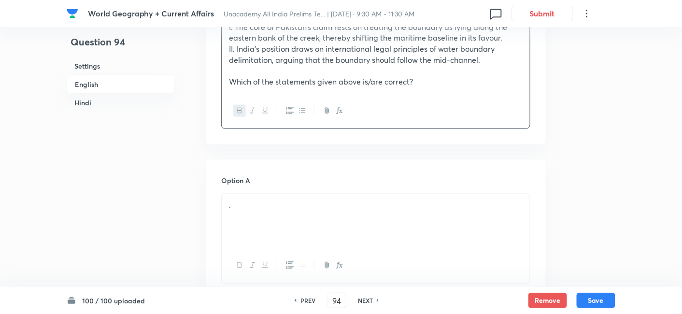
scroll to position [423, 0]
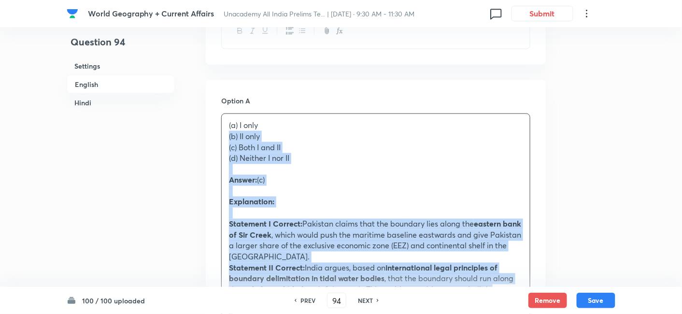
drag, startPoint x: 223, startPoint y: 145, endPoint x: 131, endPoint y: 165, distance: 93.8
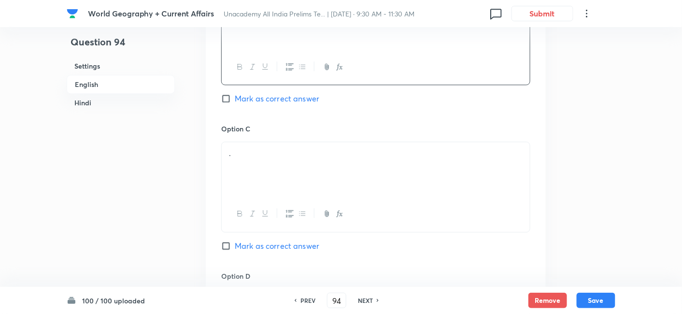
scroll to position [691, 0]
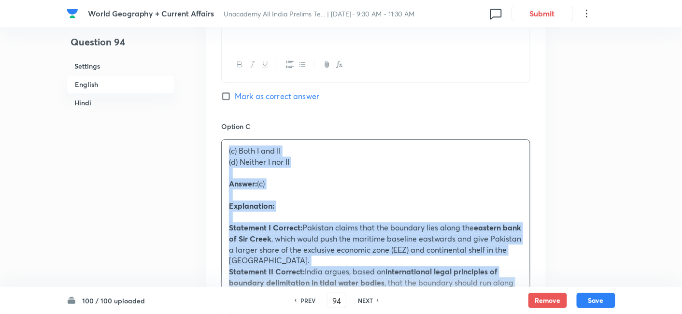
drag, startPoint x: 243, startPoint y: 170, endPoint x: 224, endPoint y: 167, distance: 19.1
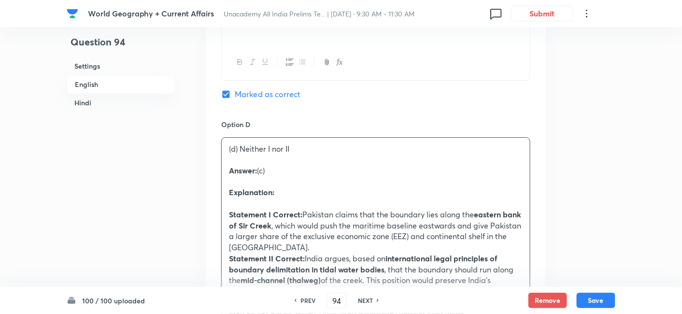
scroll to position [906, 0]
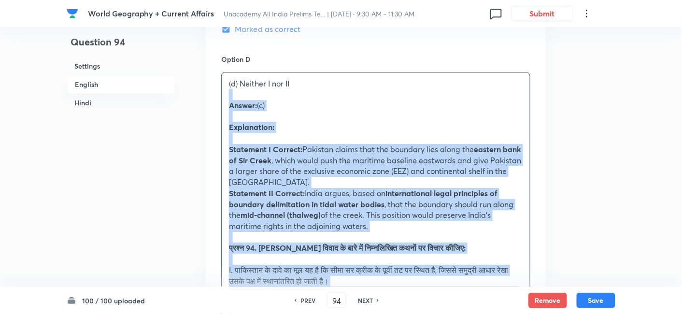
drag, startPoint x: 225, startPoint y: 132, endPoint x: 211, endPoint y: 105, distance: 30.5
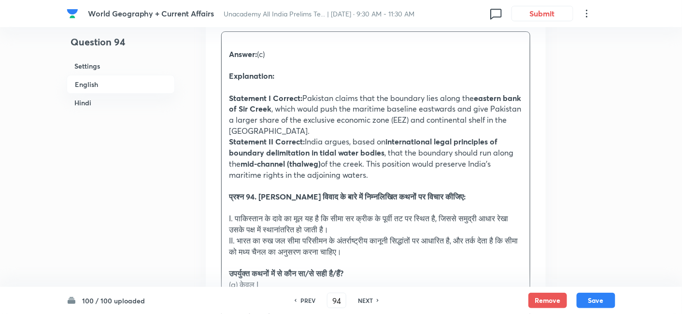
scroll to position [1121, 0]
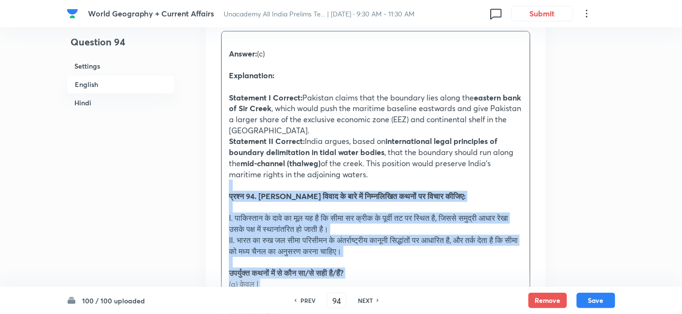
drag, startPoint x: 230, startPoint y: 201, endPoint x: 210, endPoint y: 199, distance: 20.3
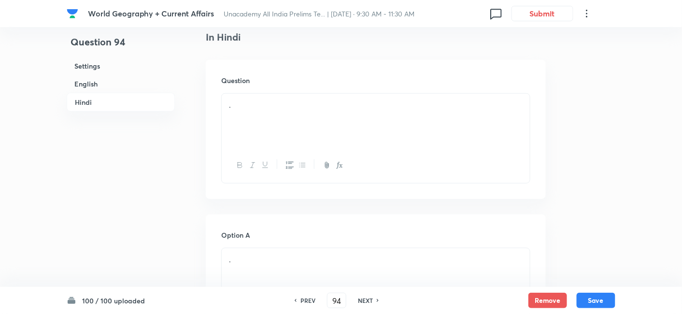
scroll to position [1389, 0]
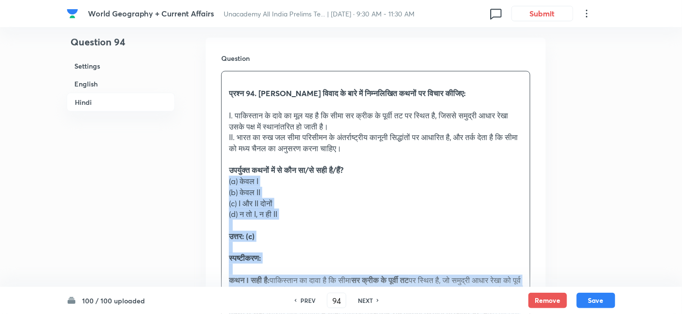
drag, startPoint x: 216, startPoint y: 192, endPoint x: 207, endPoint y: 187, distance: 10.5
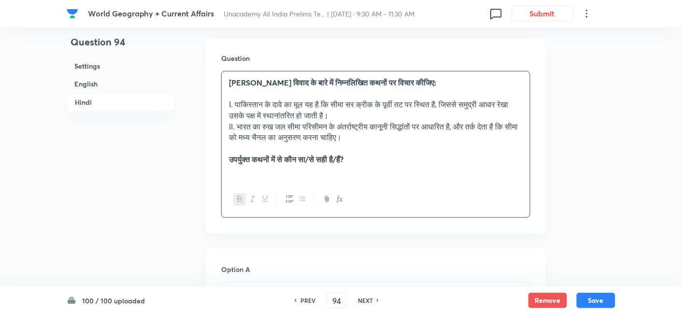
scroll to position [1496, 0]
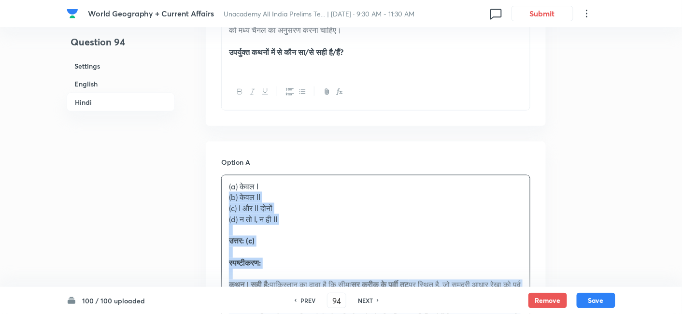
drag, startPoint x: 216, startPoint y: 215, endPoint x: 201, endPoint y: 211, distance: 14.5
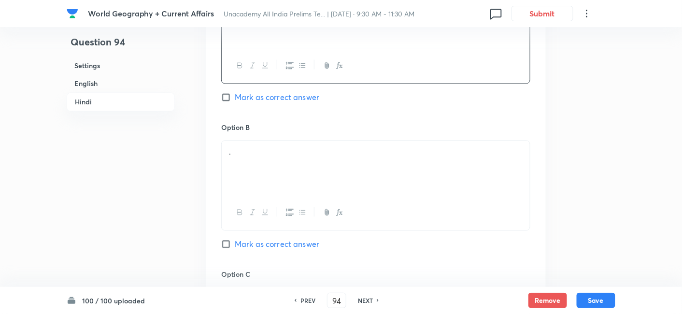
scroll to position [1712, 0]
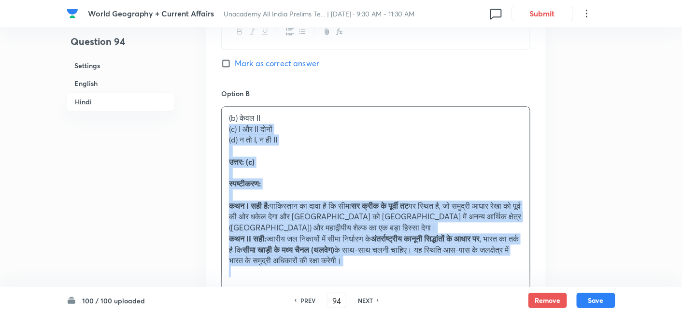
drag, startPoint x: 226, startPoint y: 141, endPoint x: 195, endPoint y: 151, distance: 32.5
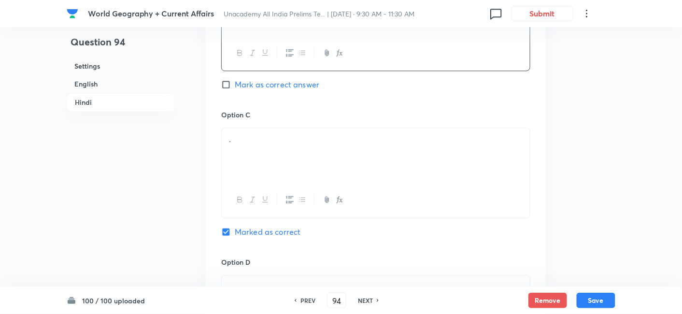
scroll to position [1872, 0]
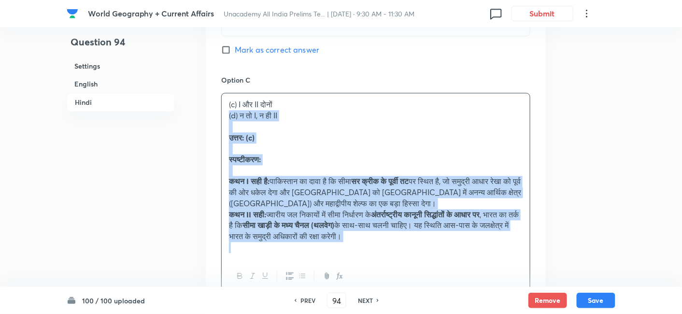
drag, startPoint x: 248, startPoint y: 139, endPoint x: 201, endPoint y: 130, distance: 47.6
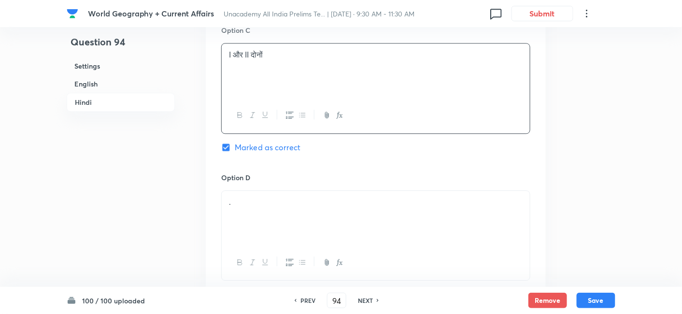
scroll to position [1980, 0]
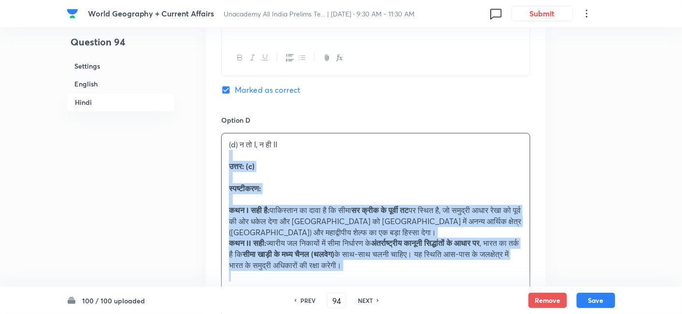
drag, startPoint x: 222, startPoint y: 170, endPoint x: 213, endPoint y: 169, distance: 9.2
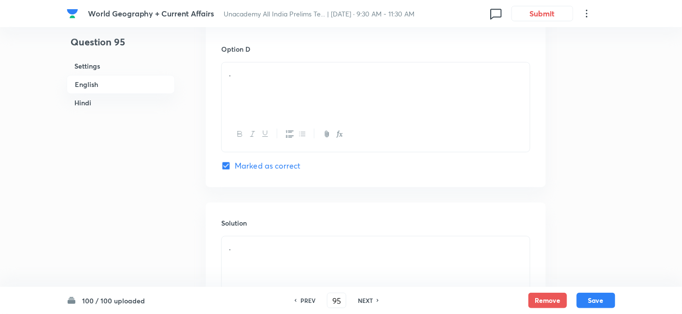
scroll to position [262, 0]
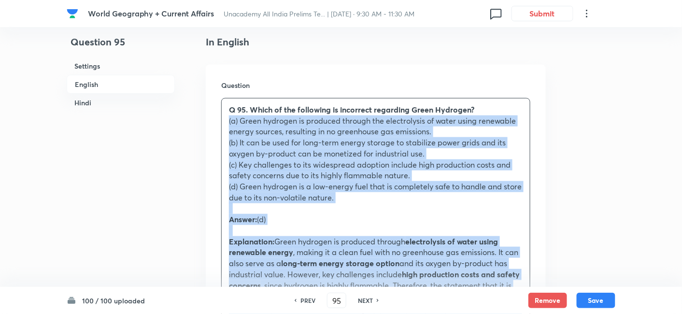
drag, startPoint x: 222, startPoint y: 131, endPoint x: 214, endPoint y: 122, distance: 12.3
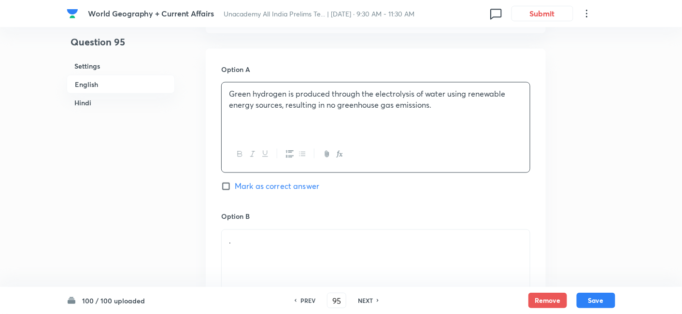
scroll to position [530, 0]
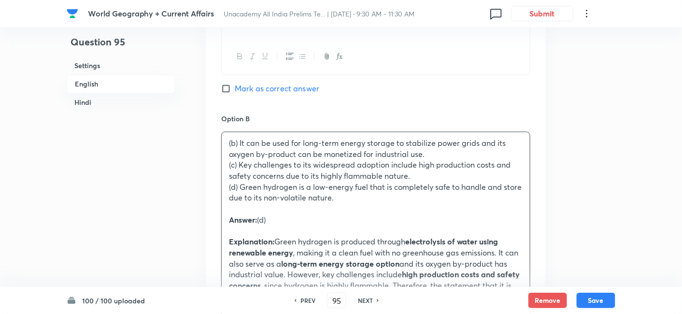
drag, startPoint x: 229, startPoint y: 166, endPoint x: 221, endPoint y: 166, distance: 8.2
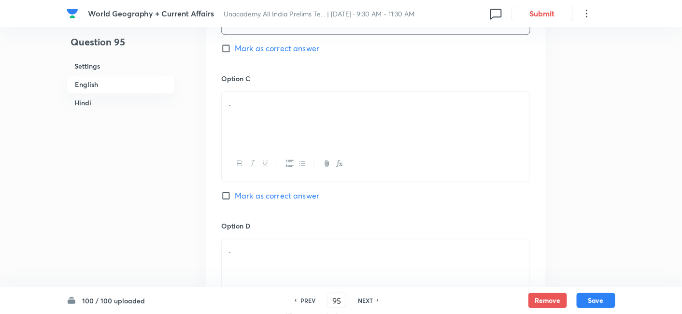
scroll to position [745, 0]
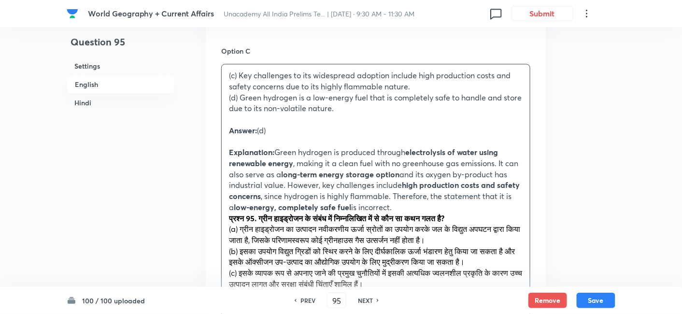
drag, startPoint x: 234, startPoint y: 97, endPoint x: 196, endPoint y: 104, distance: 38.9
drag, startPoint x: 221, startPoint y: 112, endPoint x: 208, endPoint y: 98, distance: 18.5
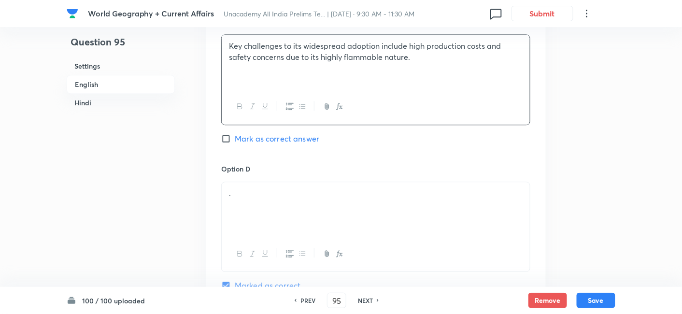
scroll to position [852, 0]
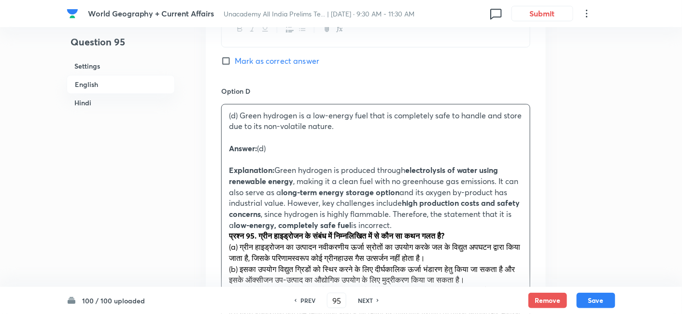
drag, startPoint x: 218, startPoint y: 140, endPoint x: 213, endPoint y: 140, distance: 5.3
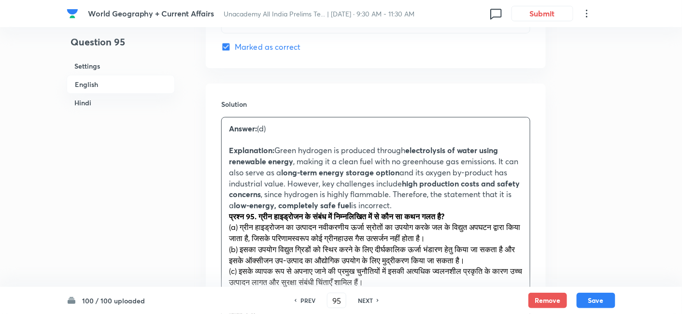
scroll to position [1067, 0]
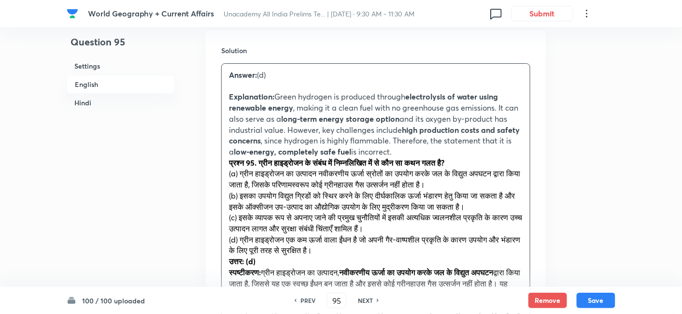
drag, startPoint x: 244, startPoint y: 158, endPoint x: 222, endPoint y: 159, distance: 21.8
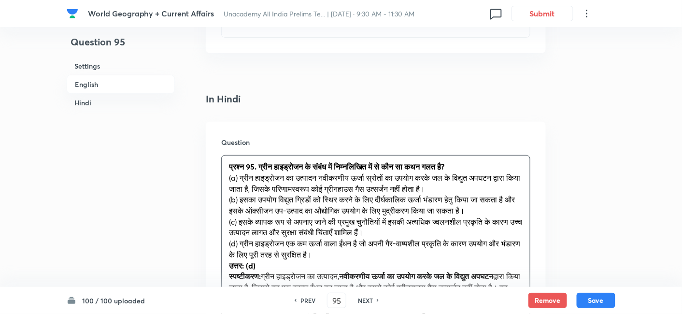
scroll to position [1282, 0]
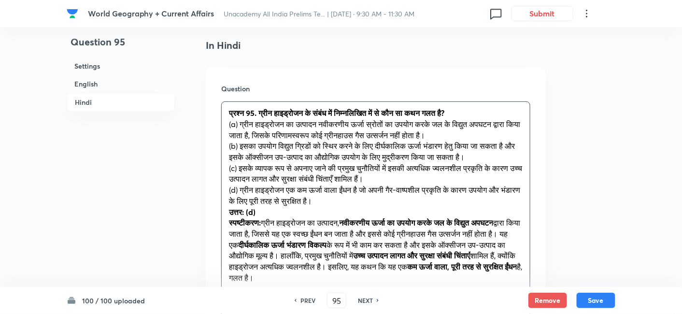
drag, startPoint x: 251, startPoint y: 141, endPoint x: 219, endPoint y: 127, distance: 35.0
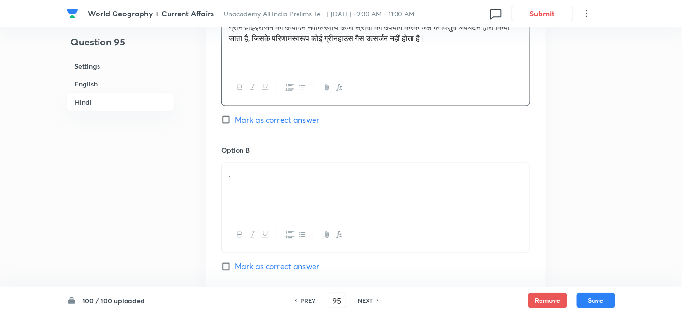
scroll to position [1550, 0]
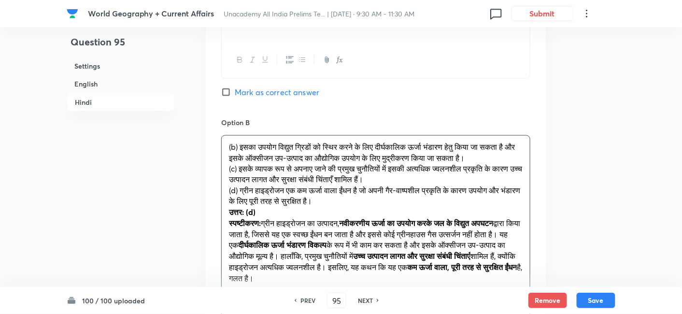
drag, startPoint x: 233, startPoint y: 176, endPoint x: 208, endPoint y: 180, distance: 25.9
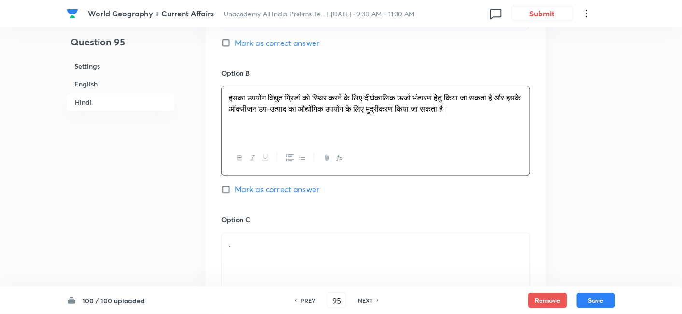
scroll to position [1765, 0]
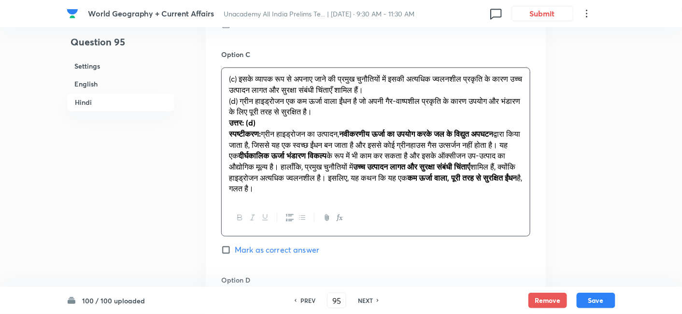
drag, startPoint x: 226, startPoint y: 102, endPoint x: 216, endPoint y: 102, distance: 10.6
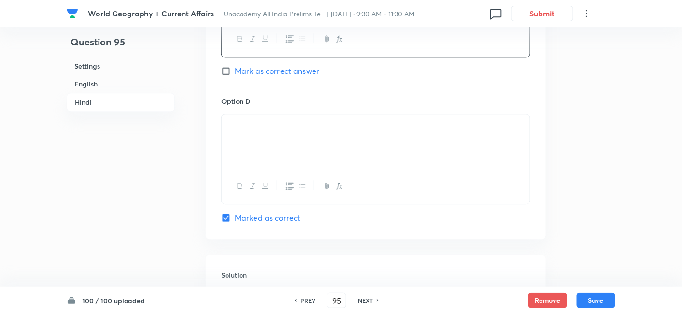
scroll to position [1872, 0]
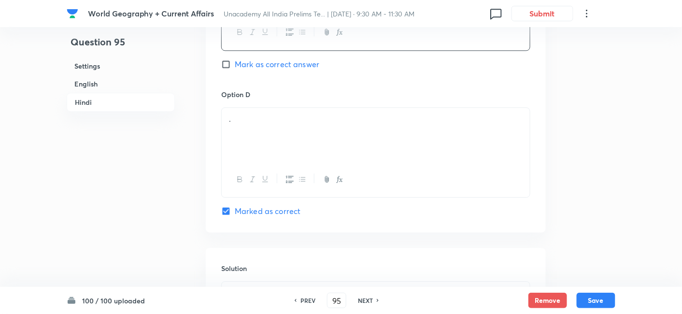
drag, startPoint x: 259, startPoint y: 154, endPoint x: 247, endPoint y: 151, distance: 12.4
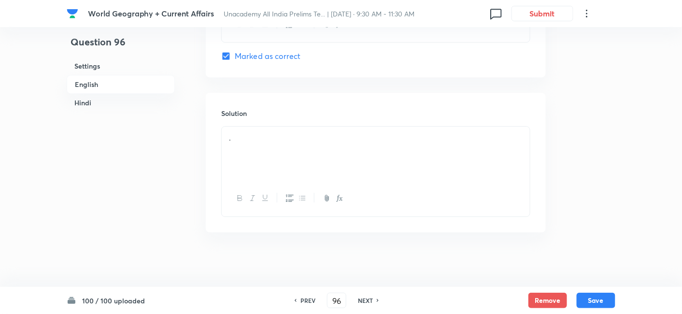
scroll to position [262, 0]
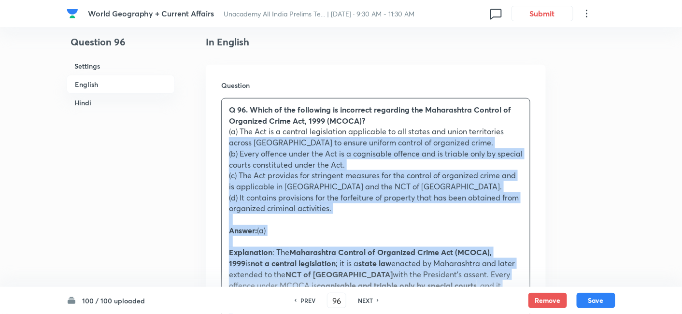
drag, startPoint x: 243, startPoint y: 143, endPoint x: 222, endPoint y: 138, distance: 21.2
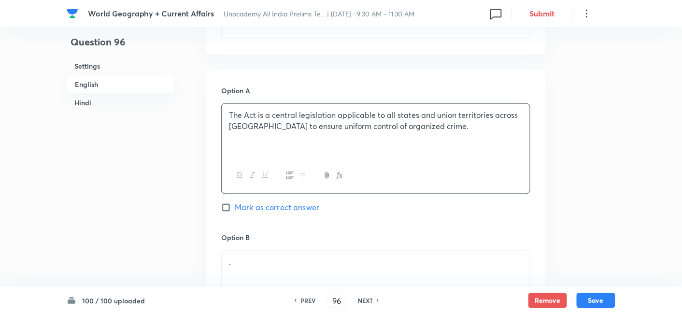
scroll to position [476, 0]
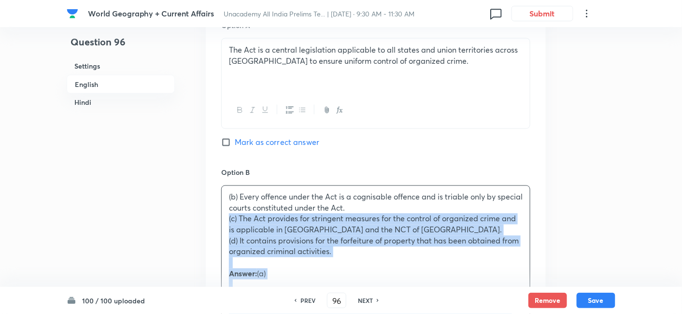
drag, startPoint x: 222, startPoint y: 216, endPoint x: 216, endPoint y: 216, distance: 5.8
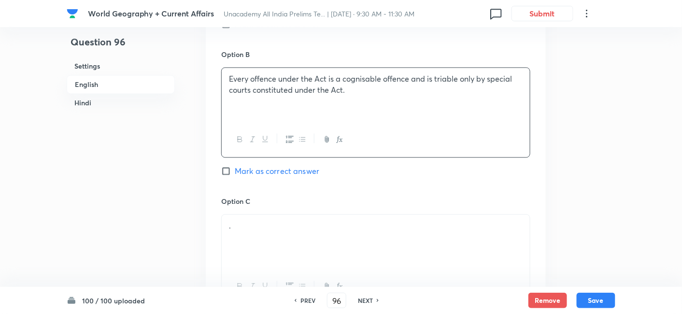
scroll to position [691, 0]
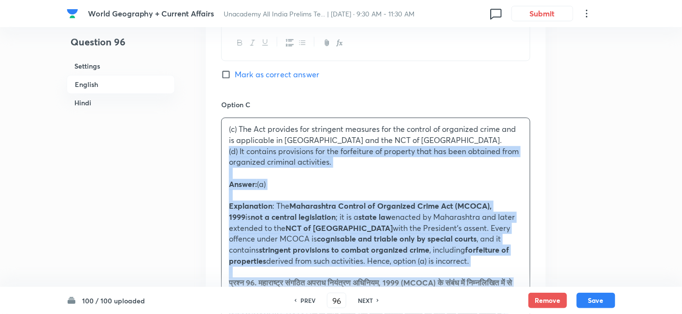
drag, startPoint x: 239, startPoint y: 158, endPoint x: 210, endPoint y: 150, distance: 30.1
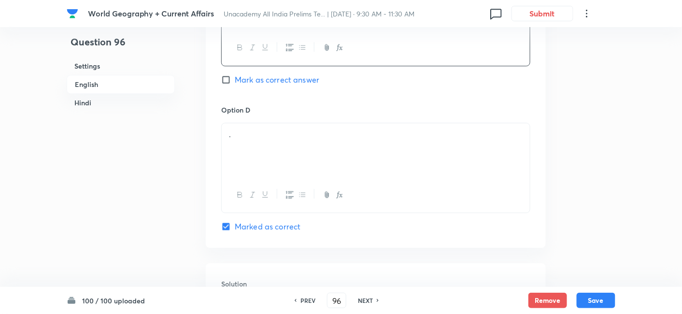
scroll to position [852, 0]
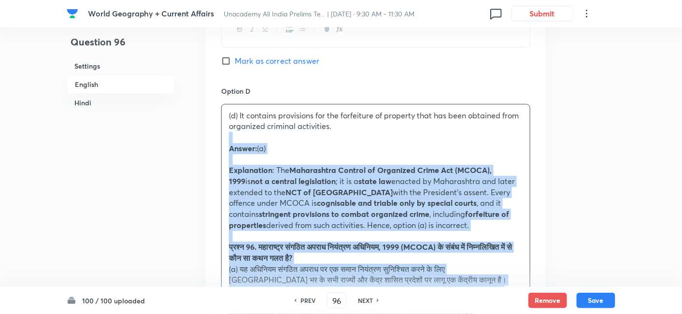
drag, startPoint x: 230, startPoint y: 132, endPoint x: 216, endPoint y: 132, distance: 14.0
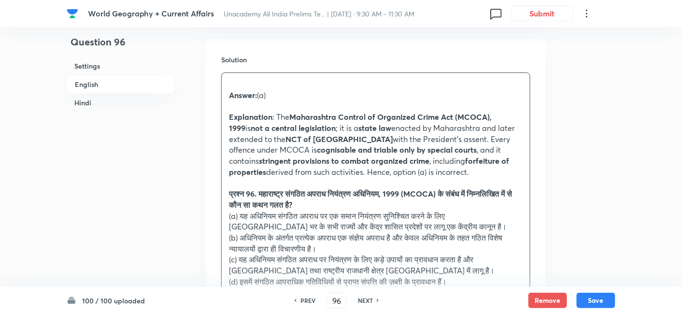
scroll to position [1121, 0]
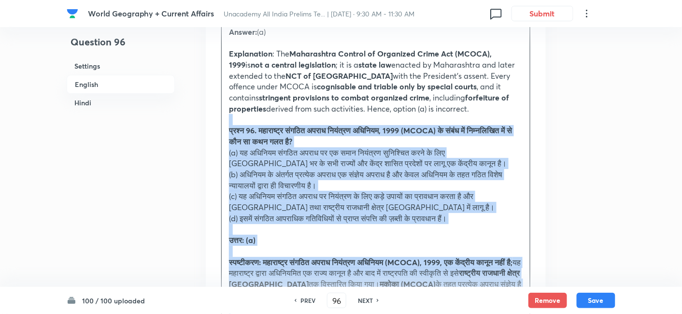
drag, startPoint x: 235, startPoint y: 136, endPoint x: 215, endPoint y: 121, distance: 25.9
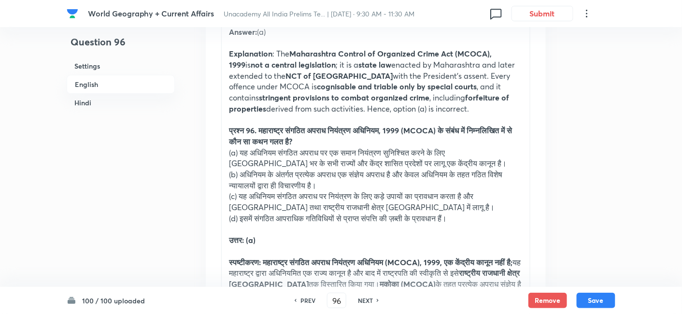
drag, startPoint x: 235, startPoint y: 135, endPoint x: 227, endPoint y: 128, distance: 10.6
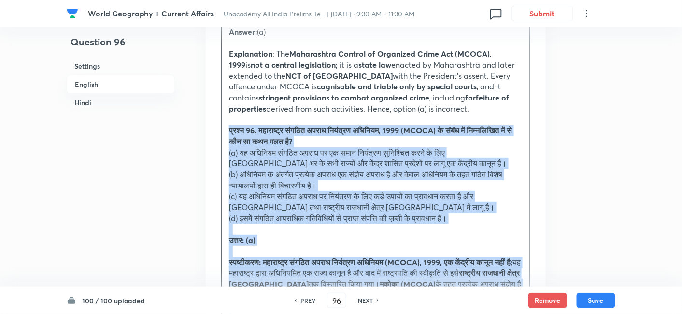
drag, startPoint x: 236, startPoint y: 145, endPoint x: 219, endPoint y: 130, distance: 22.6
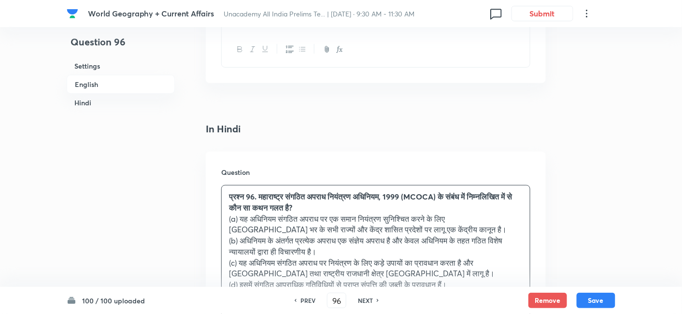
scroll to position [1282, 0]
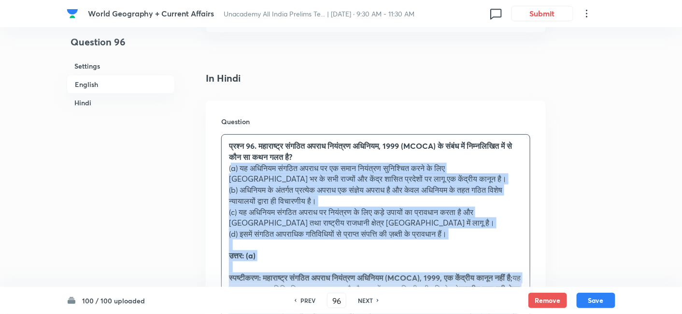
drag, startPoint x: 239, startPoint y: 171, endPoint x: 232, endPoint y: 169, distance: 6.9
drag, startPoint x: 231, startPoint y: 169, endPoint x: 220, endPoint y: 169, distance: 11.1
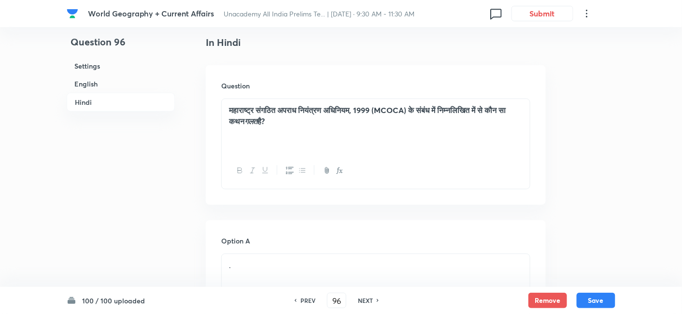
scroll to position [1424, 0]
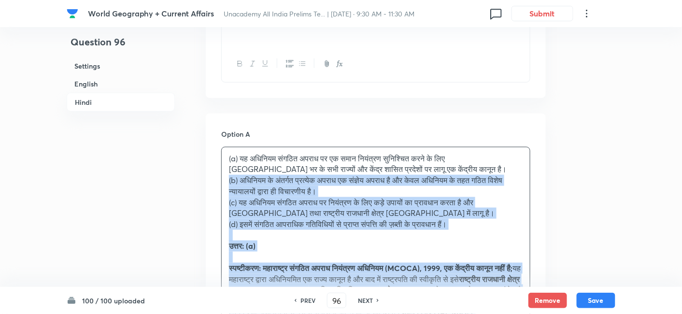
drag, startPoint x: 230, startPoint y: 180, endPoint x: 214, endPoint y: 179, distance: 16.9
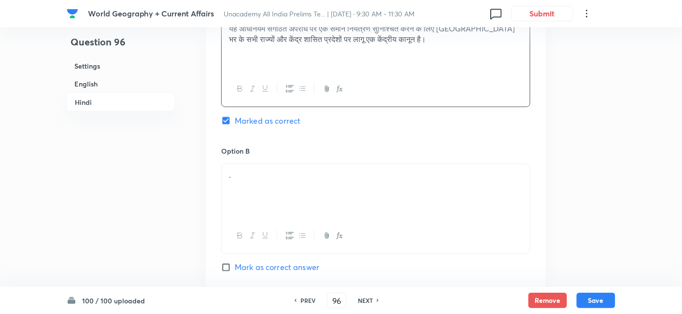
scroll to position [1585, 0]
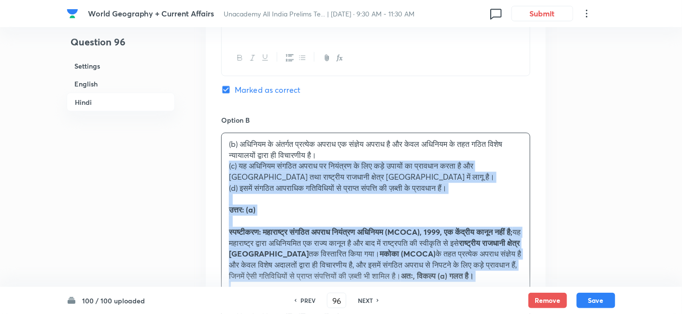
drag, startPoint x: 224, startPoint y: 169, endPoint x: 214, endPoint y: 168, distance: 10.2
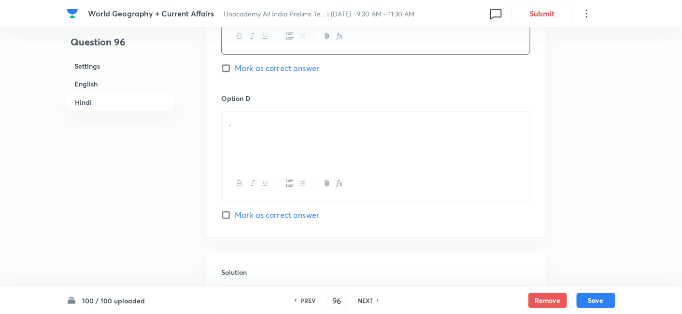
scroll to position [1908, 0]
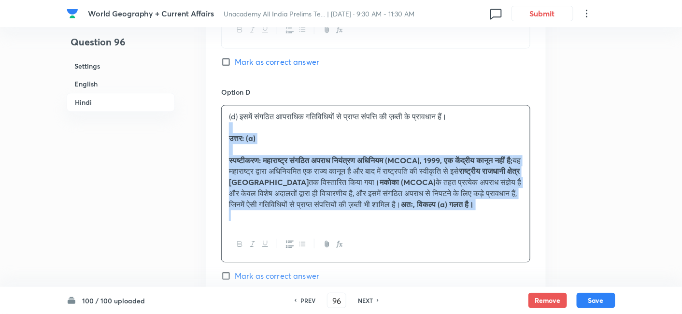
drag, startPoint x: 224, startPoint y: 129, endPoint x: 186, endPoint y: 123, distance: 38.2
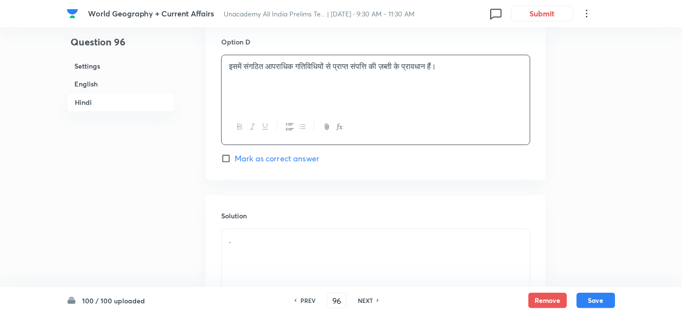
scroll to position [2015, 0]
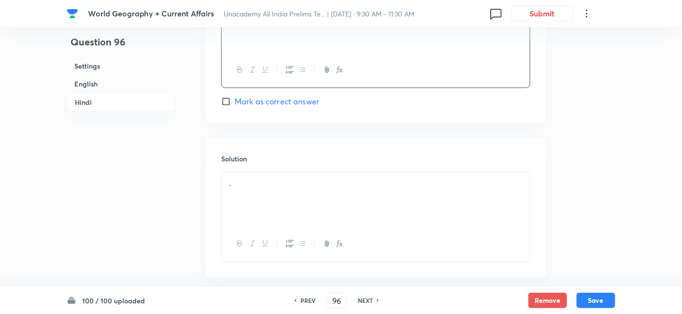
drag, startPoint x: 279, startPoint y: 160, endPoint x: 281, endPoint y: 165, distance: 5.4
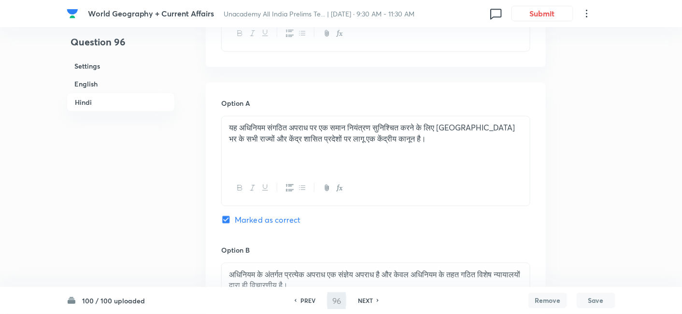
scroll to position [1424, 0]
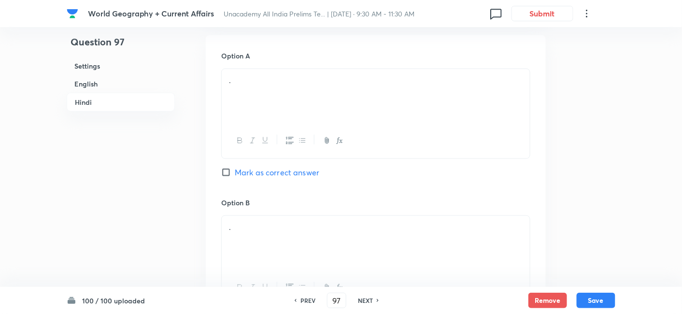
drag, startPoint x: 117, startPoint y: 84, endPoint x: 152, endPoint y: 94, distance: 36.4
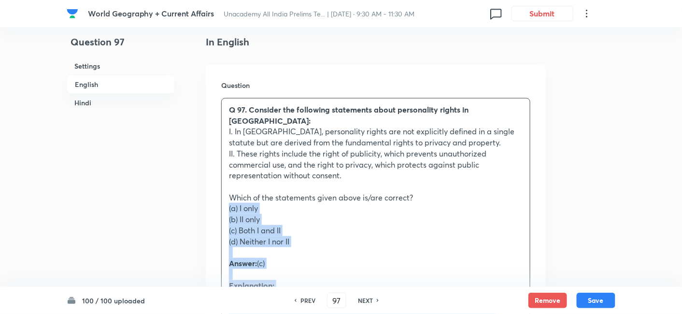
drag, startPoint x: 225, startPoint y: 198, endPoint x: 217, endPoint y: 198, distance: 7.2
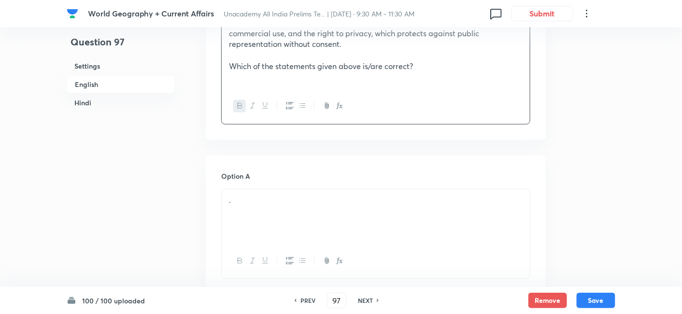
scroll to position [423, 0]
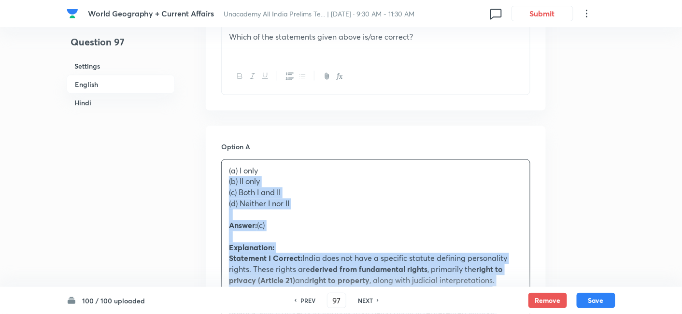
drag, startPoint x: 228, startPoint y: 172, endPoint x: 218, endPoint y: 172, distance: 9.7
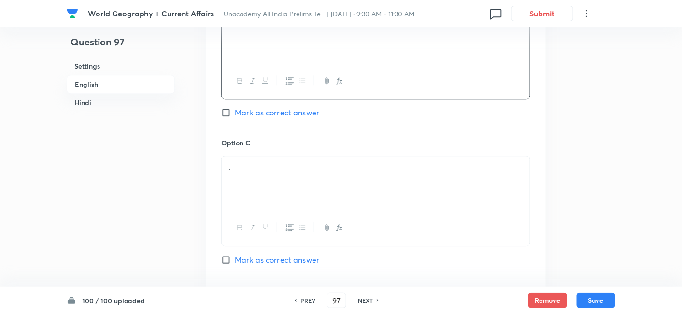
scroll to position [745, 0]
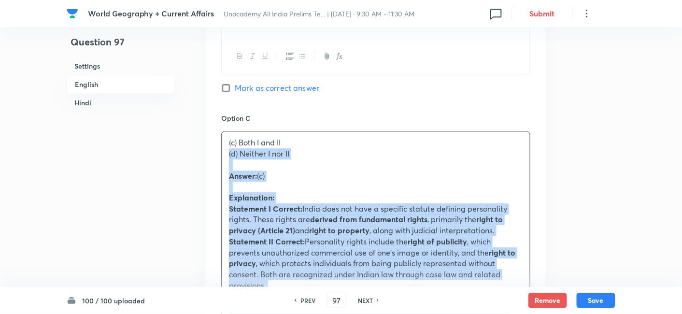
drag, startPoint x: 230, startPoint y: 147, endPoint x: 201, endPoint y: 143, distance: 29.3
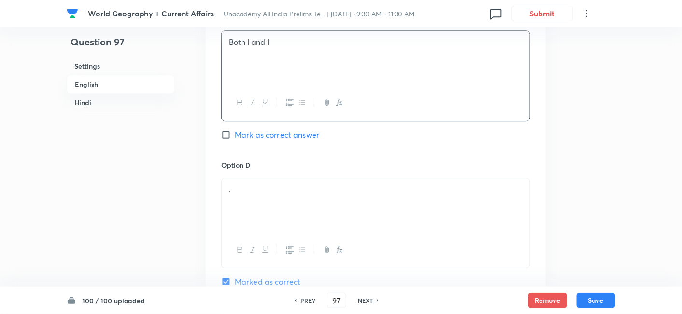
scroll to position [852, 0]
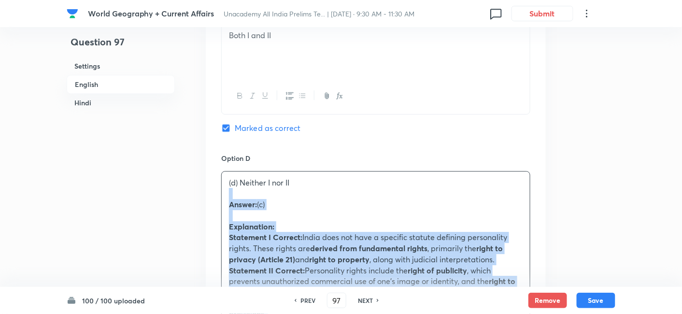
drag, startPoint x: 216, startPoint y: 184, endPoint x: 200, endPoint y: 182, distance: 16.1
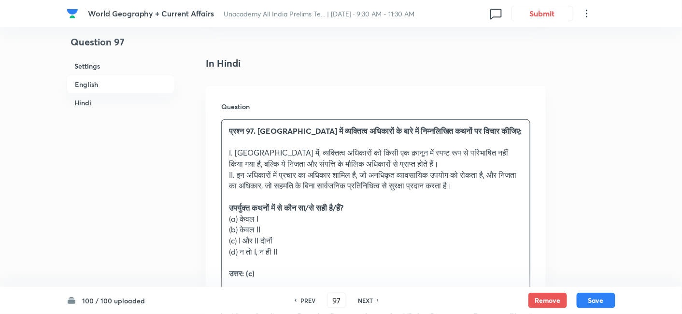
scroll to position [1389, 0]
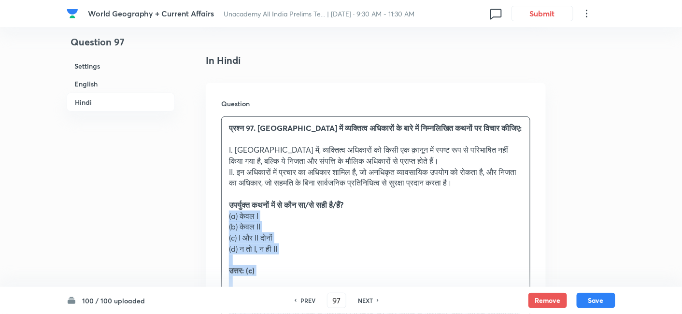
drag, startPoint x: 218, startPoint y: 202, endPoint x: 212, endPoint y: 201, distance: 5.9
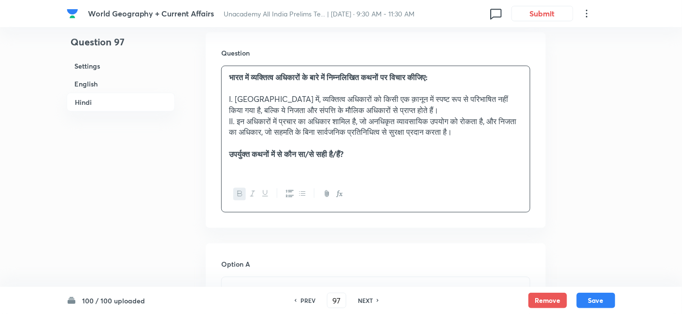
scroll to position [1550, 0]
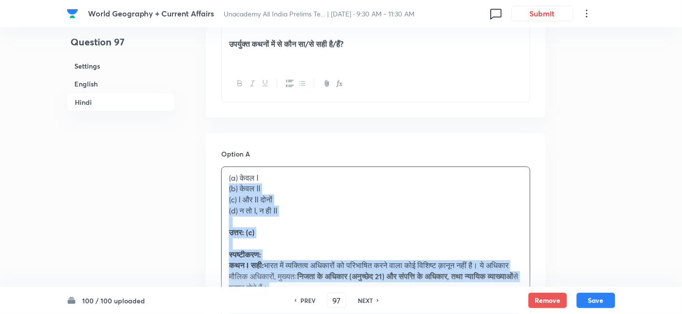
drag, startPoint x: 224, startPoint y: 177, endPoint x: 215, endPoint y: 175, distance: 9.9
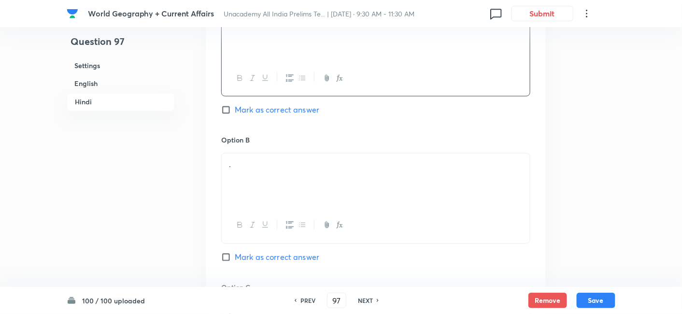
scroll to position [1712, 0]
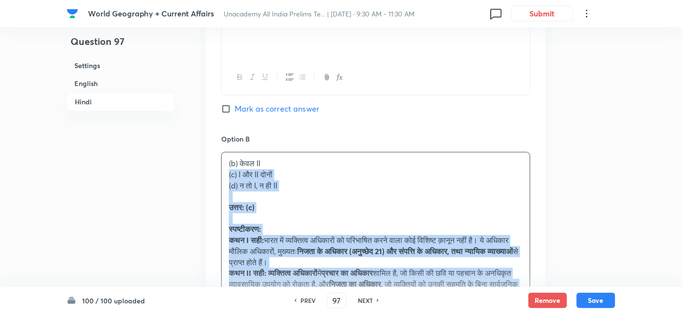
drag, startPoint x: 228, startPoint y: 166, endPoint x: 202, endPoint y: 165, distance: 25.6
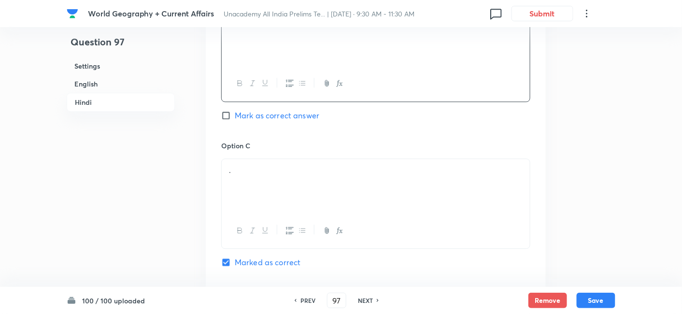
scroll to position [1872, 0]
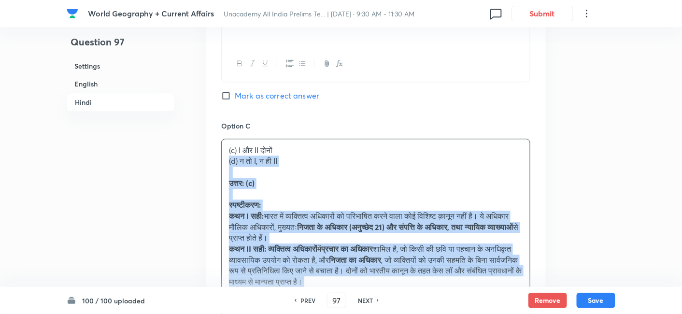
drag, startPoint x: 223, startPoint y: 150, endPoint x: 213, endPoint y: 143, distance: 13.1
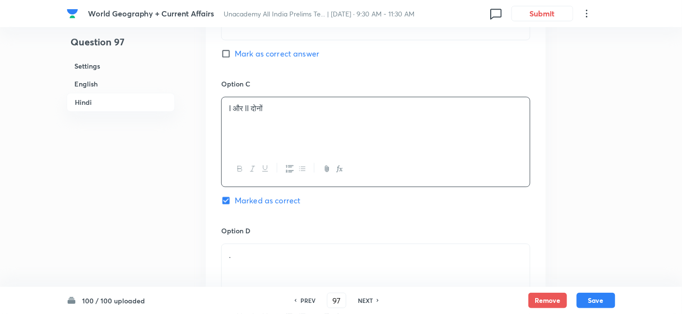
scroll to position [1980, 0]
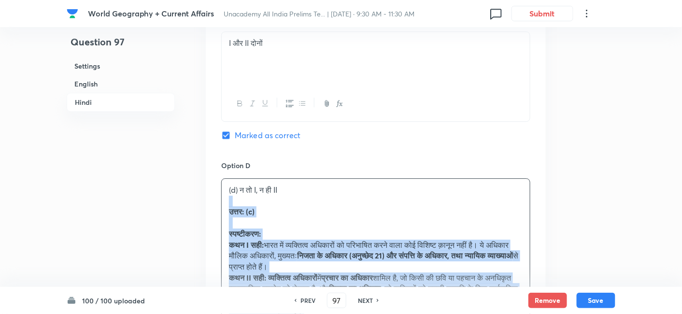
drag, startPoint x: 226, startPoint y: 184, endPoint x: 196, endPoint y: 183, distance: 30.5
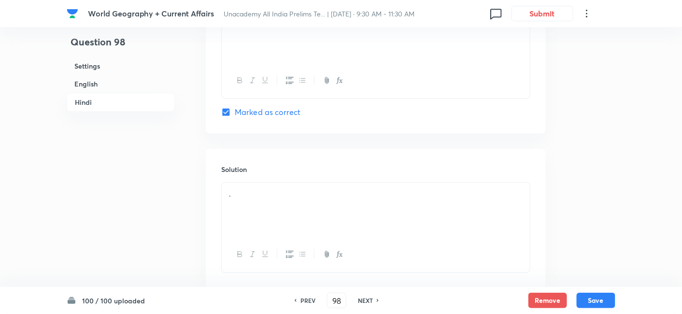
scroll to position [262, 0]
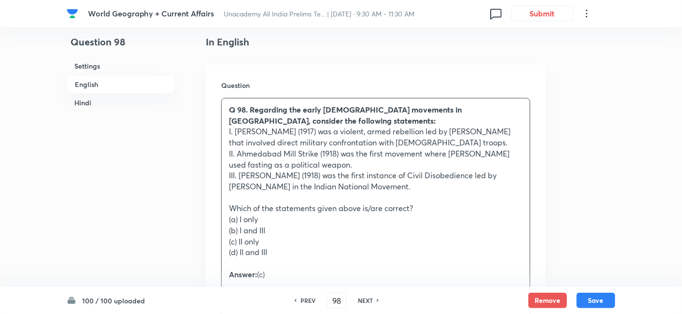
drag, startPoint x: 215, startPoint y: 219, endPoint x: 210, endPoint y: 218, distance: 4.9
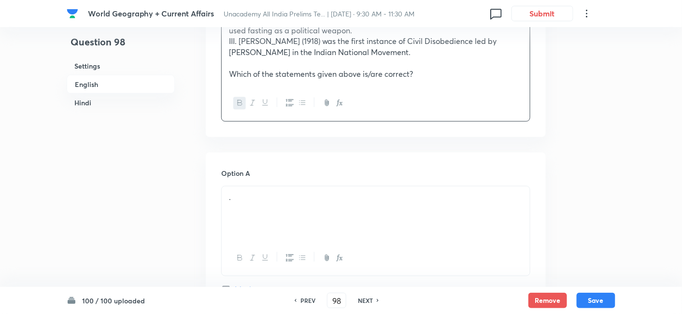
scroll to position [423, 0]
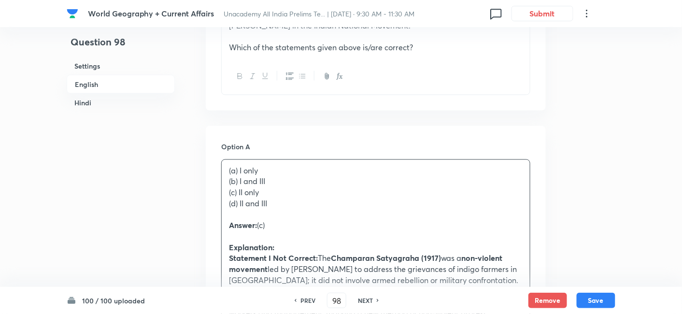
drag, startPoint x: 220, startPoint y: 181, endPoint x: 203, endPoint y: 173, distance: 18.6
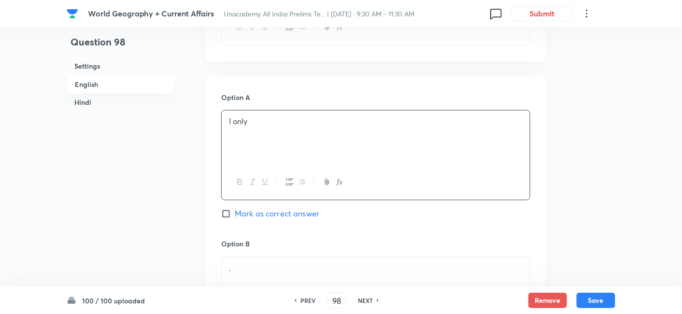
scroll to position [584, 0]
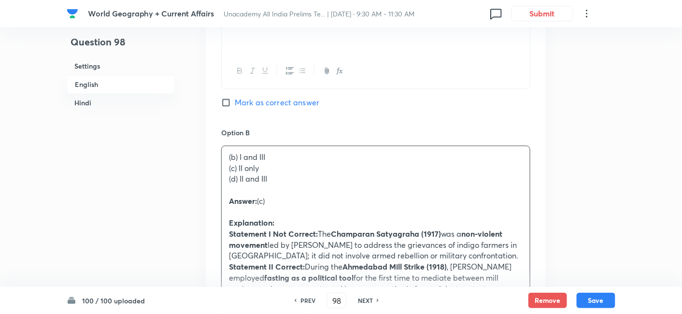
drag, startPoint x: 224, startPoint y: 173, endPoint x: 206, endPoint y: 170, distance: 18.0
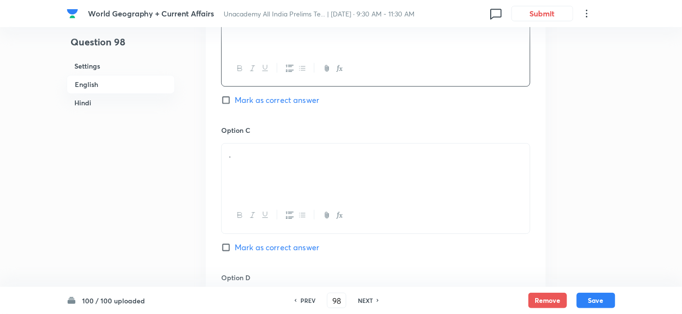
scroll to position [745, 0]
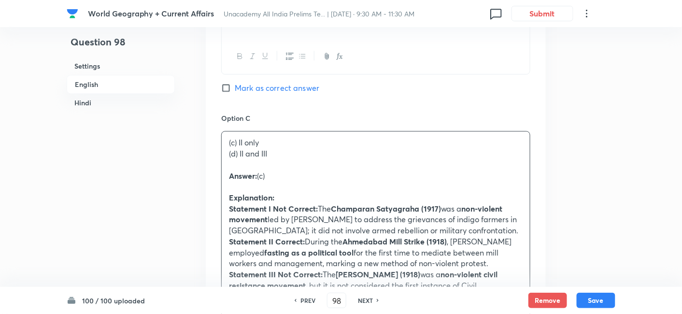
drag, startPoint x: 233, startPoint y: 158, endPoint x: 203, endPoint y: 147, distance: 32.0
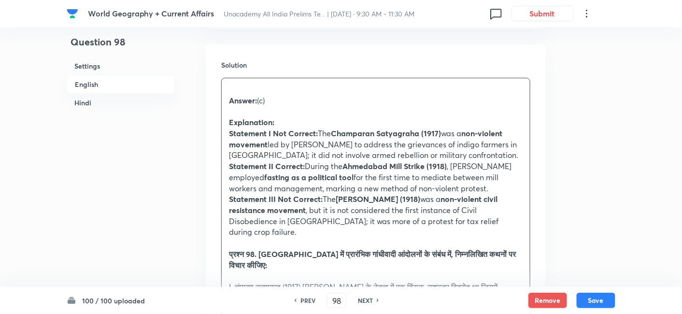
scroll to position [1121, 0]
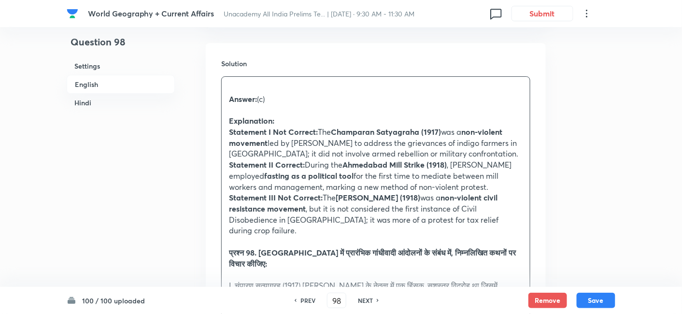
drag, startPoint x: 232, startPoint y: 230, endPoint x: 216, endPoint y: 233, distance: 15.9
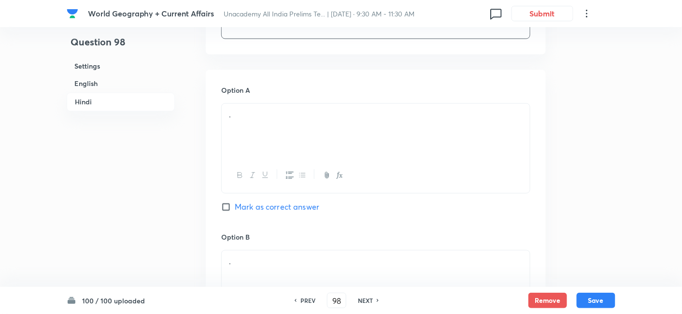
scroll to position [1658, 0]
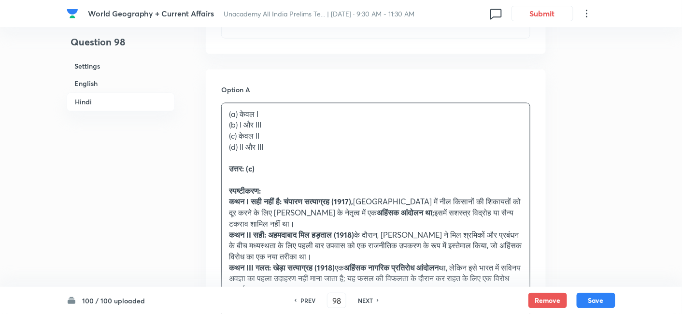
drag, startPoint x: 223, startPoint y: 120, endPoint x: 213, endPoint y: 116, distance: 11.2
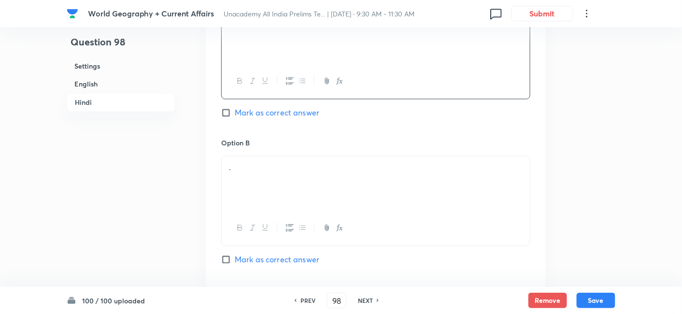
scroll to position [1765, 0]
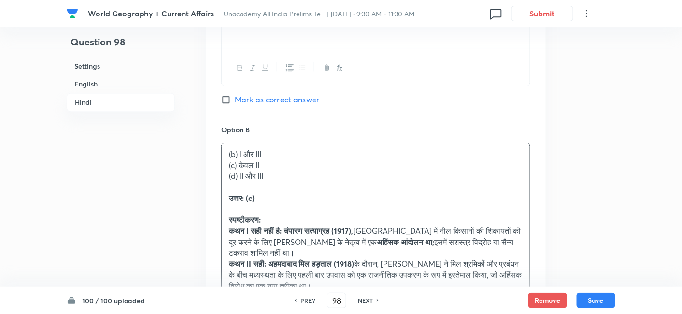
drag, startPoint x: 210, startPoint y: 160, endPoint x: 202, endPoint y: 160, distance: 8.2
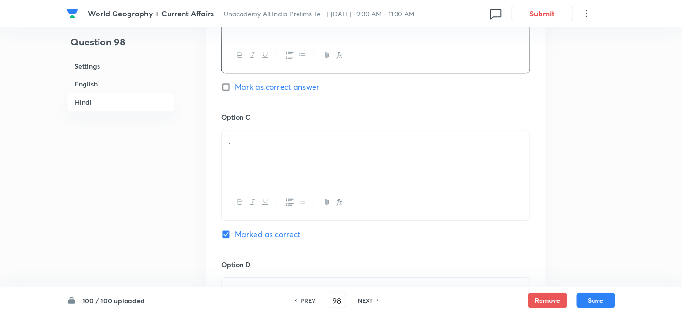
scroll to position [1926, 0]
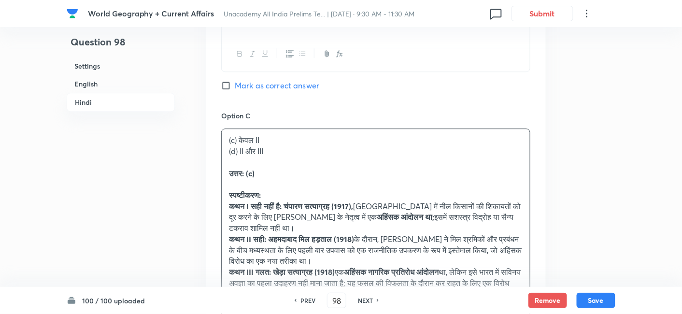
drag, startPoint x: 234, startPoint y: 143, endPoint x: 201, endPoint y: 131, distance: 34.7
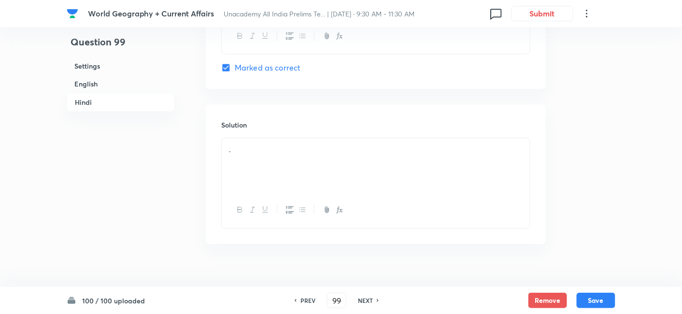
scroll to position [262, 0]
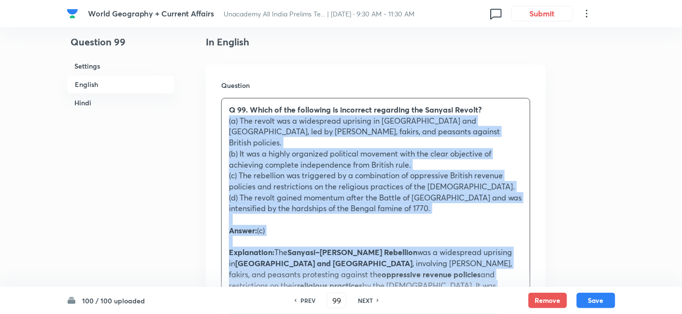
drag, startPoint x: 242, startPoint y: 173, endPoint x: 218, endPoint y: 121, distance: 57.5
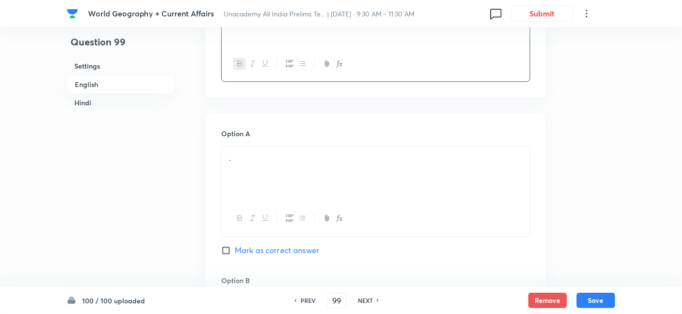
scroll to position [369, 0]
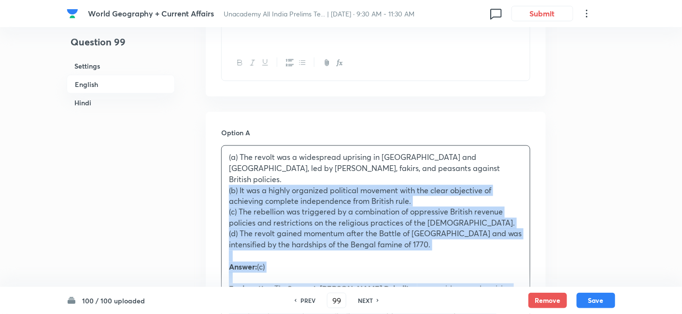
drag, startPoint x: 232, startPoint y: 182, endPoint x: 224, endPoint y: 182, distance: 7.7
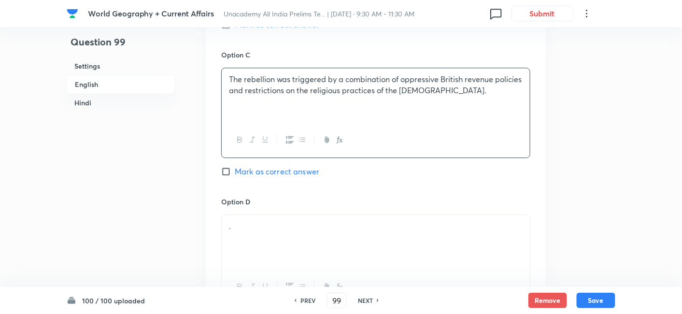
scroll to position [852, 0]
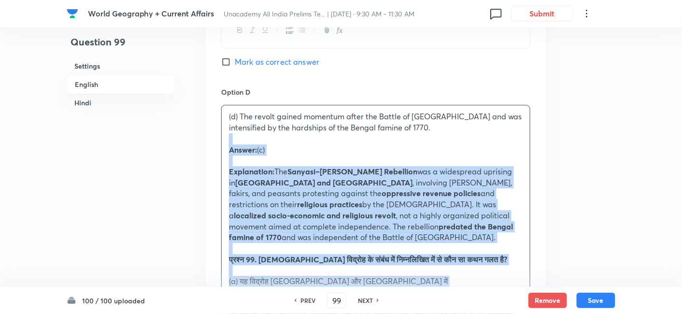
drag, startPoint x: 232, startPoint y: 140, endPoint x: 200, endPoint y: 135, distance: 32.3
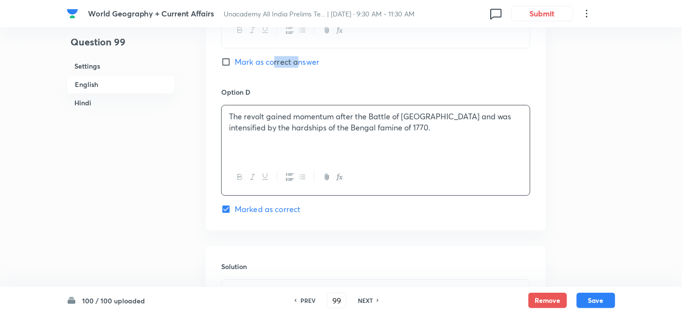
drag, startPoint x: 275, startPoint y: 57, endPoint x: 279, endPoint y: 102, distance: 45.5
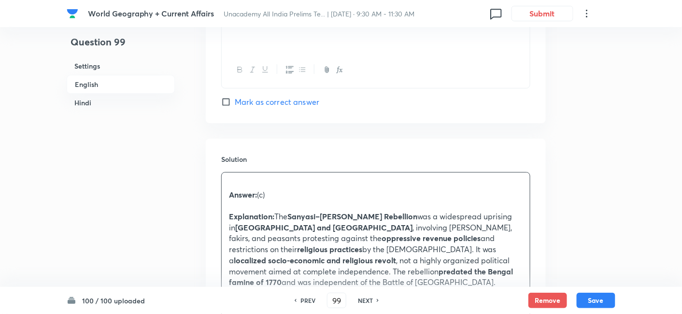
scroll to position [1067, 0]
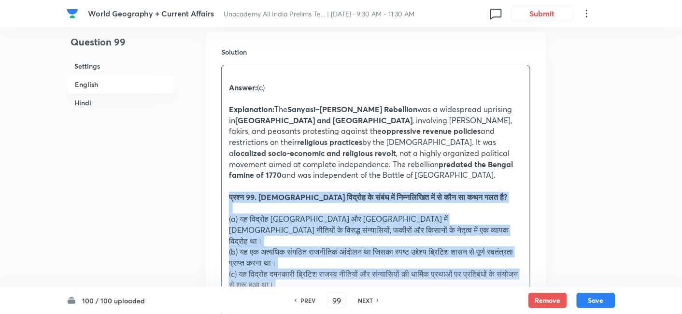
drag, startPoint x: 225, startPoint y: 184, endPoint x: 219, endPoint y: 181, distance: 7.1
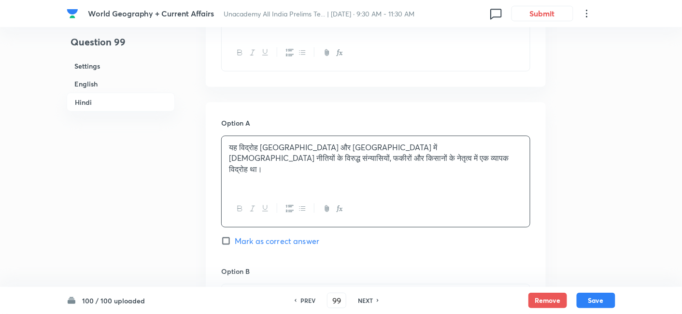
scroll to position [1550, 0]
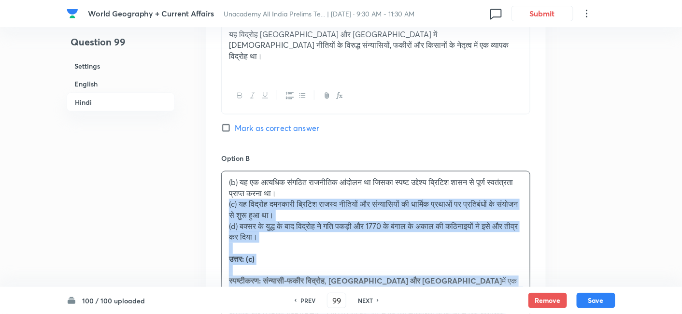
drag, startPoint x: 235, startPoint y: 191, endPoint x: 212, endPoint y: 192, distance: 23.7
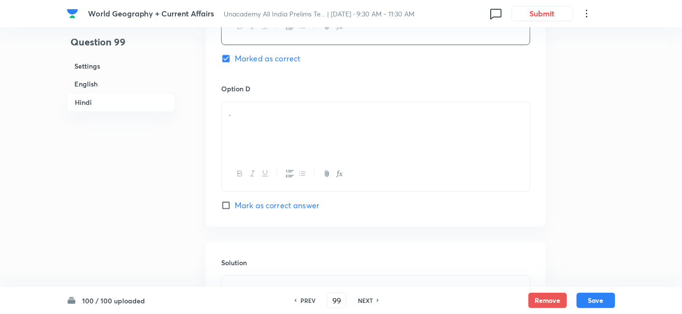
scroll to position [1926, 0]
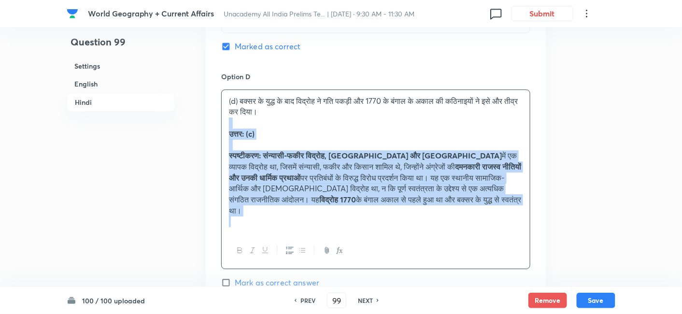
drag, startPoint x: 213, startPoint y: 103, endPoint x: 205, endPoint y: 101, distance: 7.9
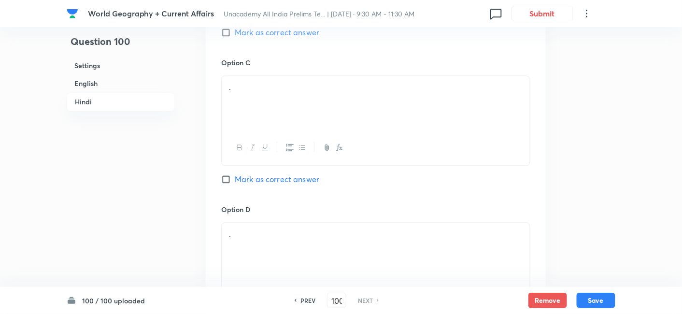
scroll to position [262, 0]
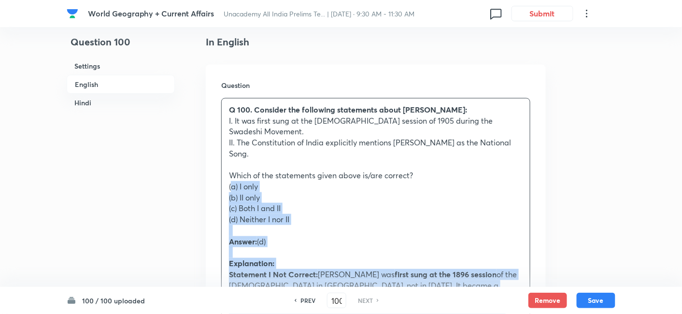
drag, startPoint x: 225, startPoint y: 194, endPoint x: 213, endPoint y: 186, distance: 14.6
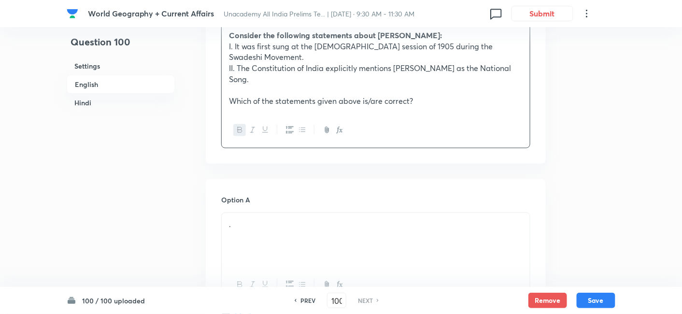
scroll to position [423, 0]
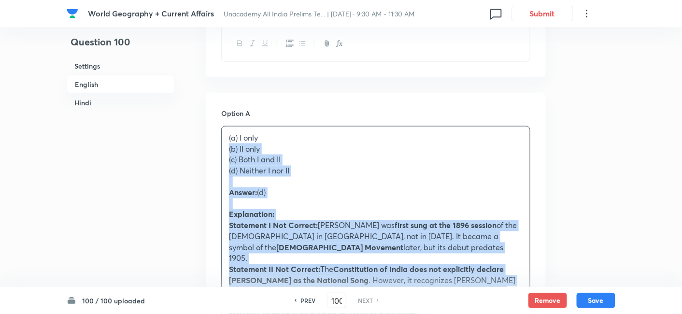
drag, startPoint x: 226, startPoint y: 152, endPoint x: 207, endPoint y: 147, distance: 19.6
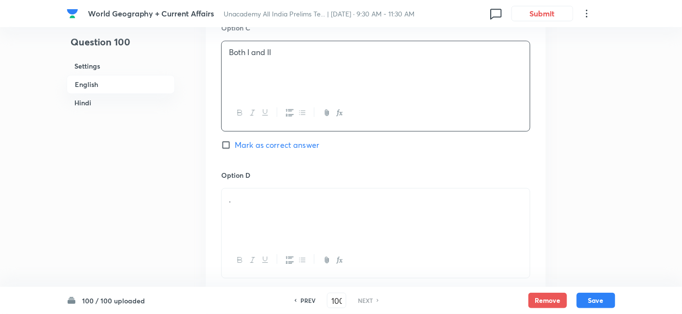
scroll to position [906, 0]
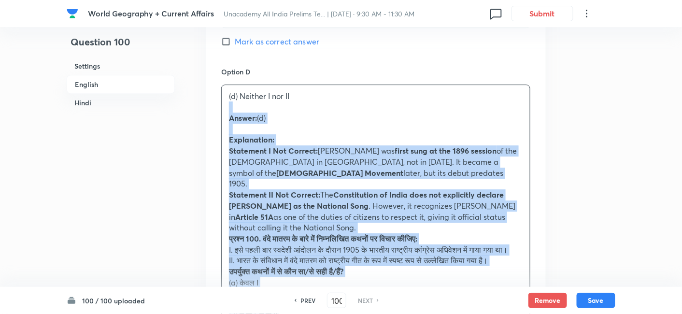
drag, startPoint x: 223, startPoint y: 104, endPoint x: 212, endPoint y: 102, distance: 10.7
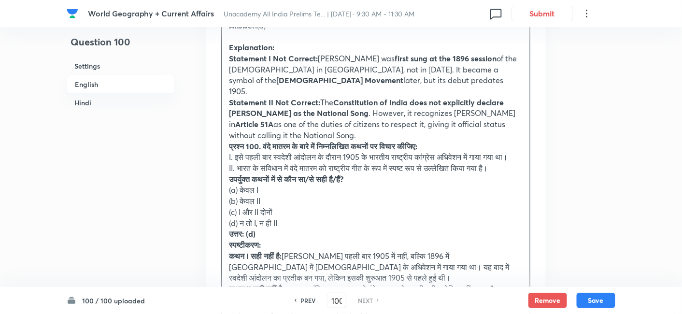
scroll to position [1175, 0]
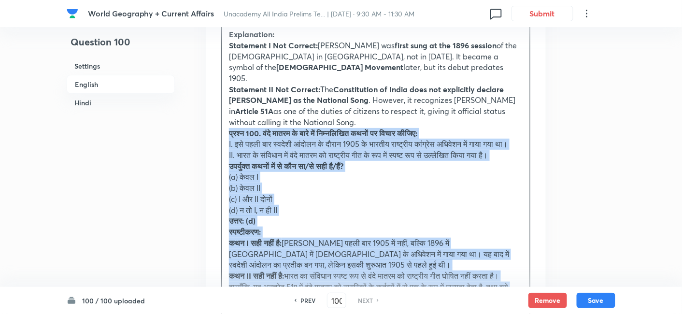
drag, startPoint x: 224, startPoint y: 125, endPoint x: 219, endPoint y: 121, distance: 5.5
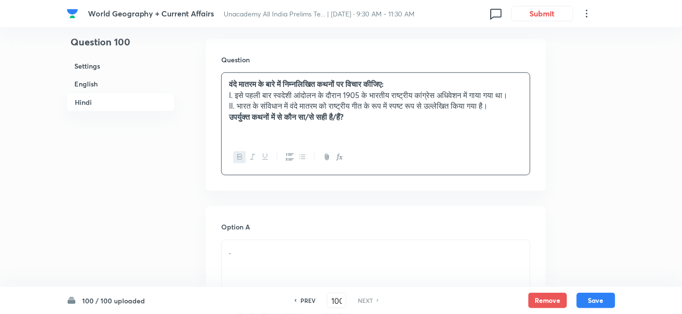
scroll to position [1496, 0]
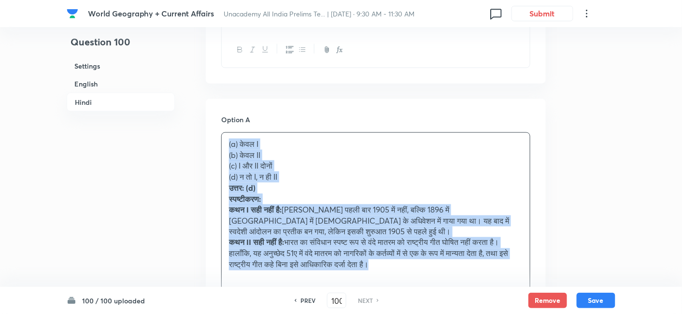
drag, startPoint x: 246, startPoint y: 157, endPoint x: 216, endPoint y: 147, distance: 32.3
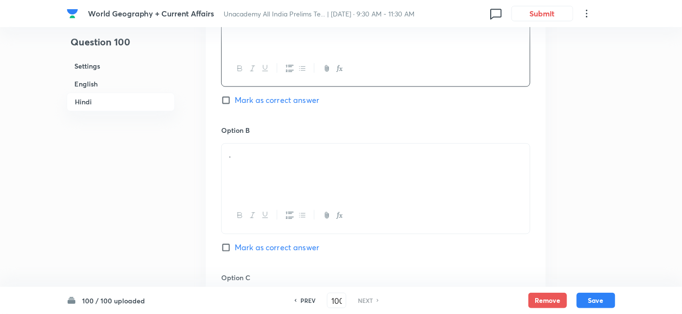
scroll to position [1658, 0]
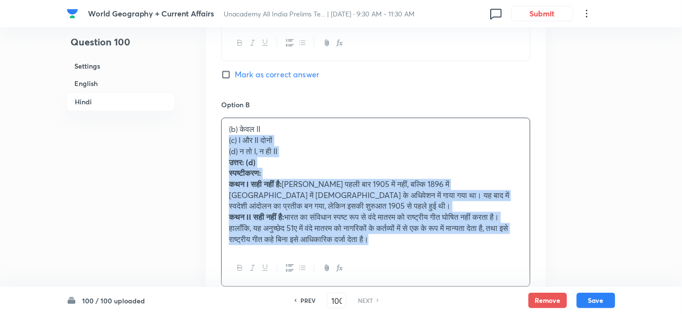
drag, startPoint x: 229, startPoint y: 146, endPoint x: 210, endPoint y: 137, distance: 21.2
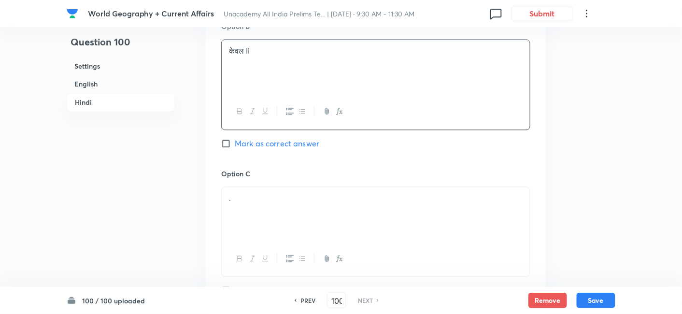
scroll to position [1765, 0]
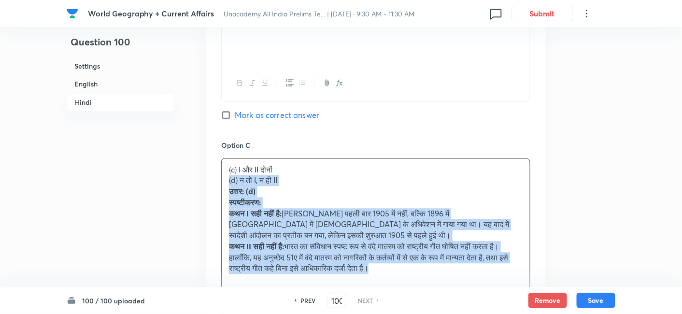
drag, startPoint x: 226, startPoint y: 182, endPoint x: 215, endPoint y: 182, distance: 11.1
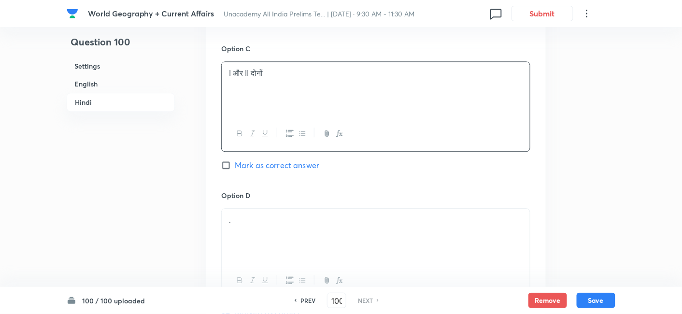
scroll to position [1980, 0]
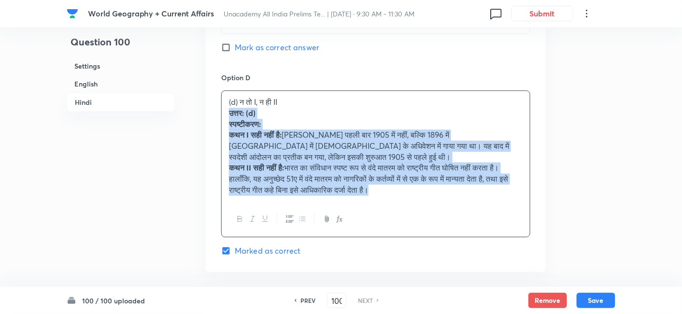
drag, startPoint x: 230, startPoint y: 112, endPoint x: 219, endPoint y: 111, distance: 11.6
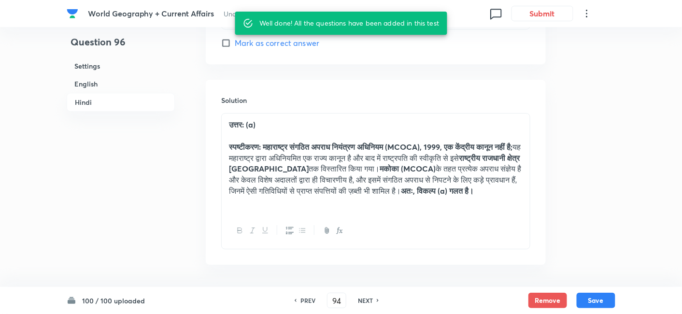
scroll to position [2118, 0]
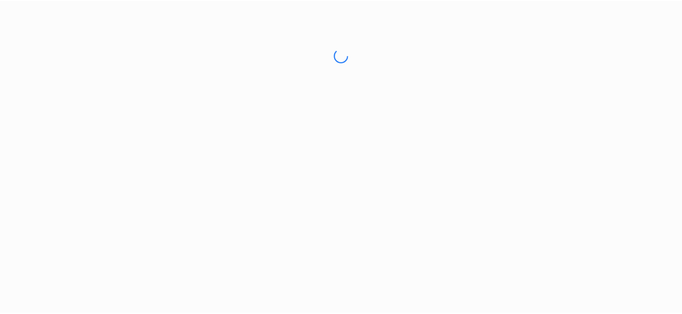
scroll to position [2118, 0]
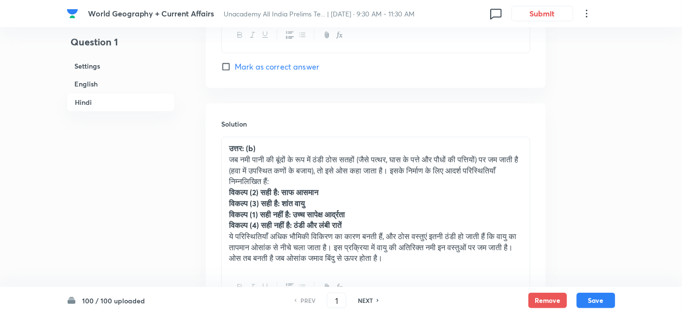
click at [109, 90] on h6 "English" at bounding box center [121, 84] width 108 height 18
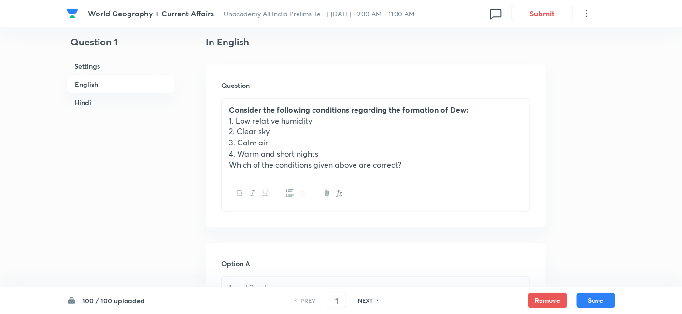
click at [106, 90] on h6 "English" at bounding box center [121, 84] width 108 height 19
click at [103, 99] on h6 "Hindi" at bounding box center [121, 103] width 108 height 18
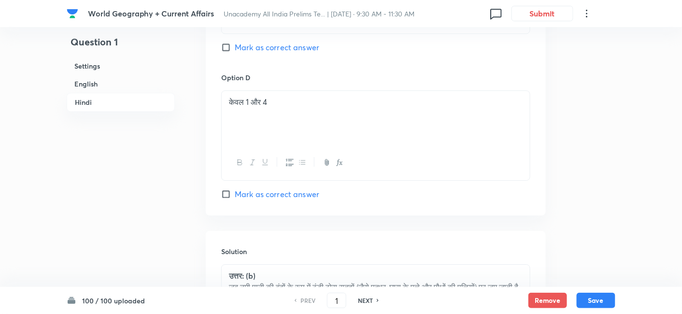
scroll to position [2060, 0]
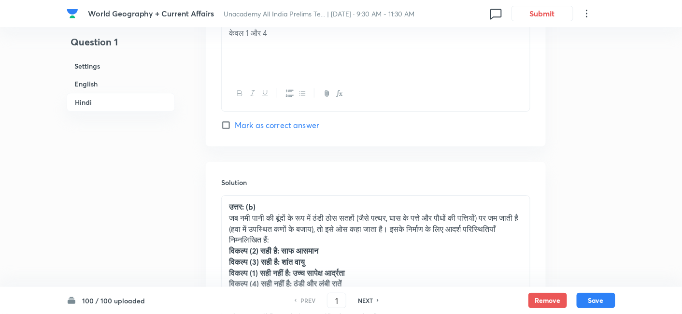
click at [365, 299] on h6 "NEXT" at bounding box center [365, 300] width 15 height 9
type input "2"
checkbox input "false"
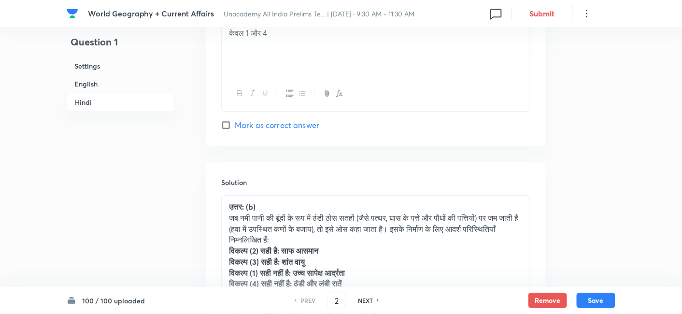
type input "3"
checkbox input "true"
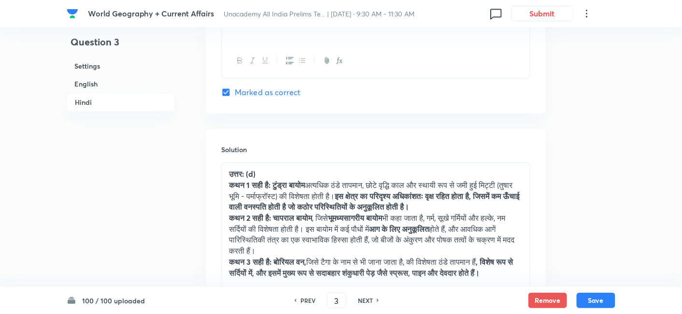
click at [365, 300] on h6 "NEXT" at bounding box center [365, 300] width 15 height 9
type input "4"
checkbox input "false"
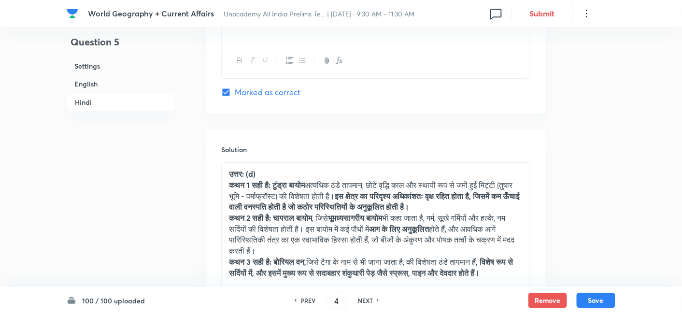
type input "5"
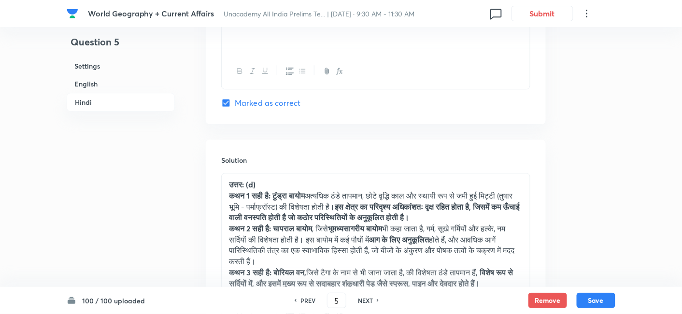
checkbox input "true"
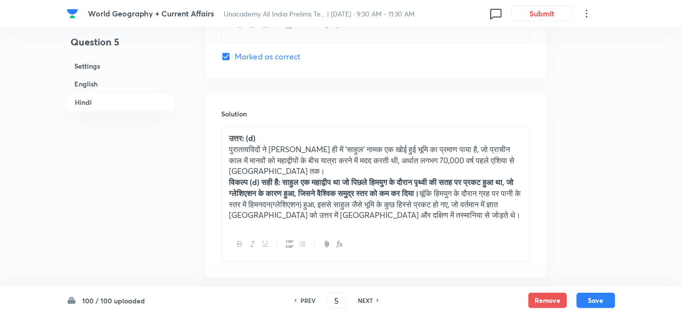
click at [365, 300] on h6 "NEXT" at bounding box center [365, 300] width 15 height 9
type input "6"
click at [365, 300] on h6 "NEXT" at bounding box center [365, 300] width 15 height 9
checkbox input "false"
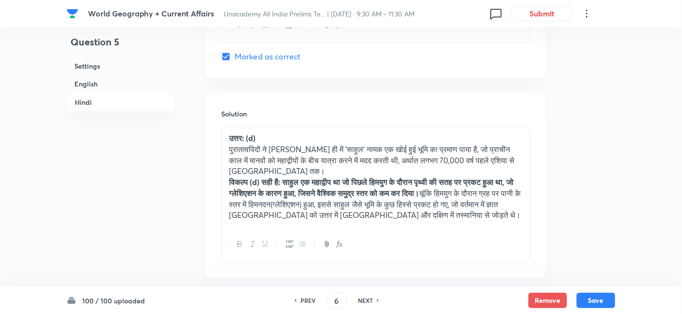
checkbox input "true"
type input "7"
checkbox input "false"
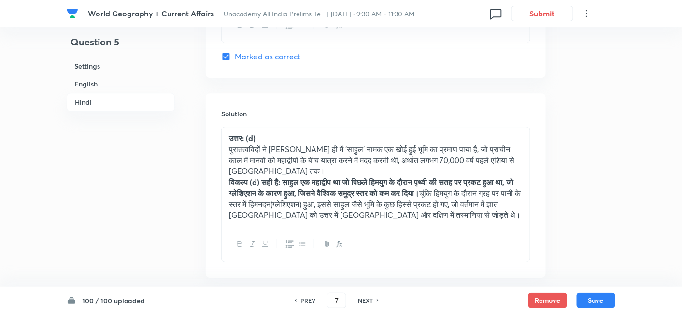
checkbox input "true"
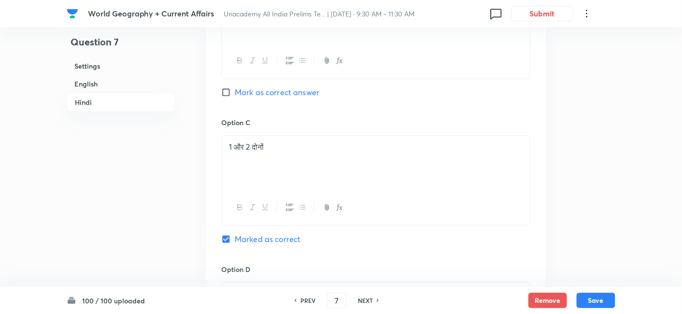
click at [365, 300] on h6 "NEXT" at bounding box center [365, 300] width 15 height 9
type input "8"
click at [365, 300] on h6 "NEXT" at bounding box center [365, 300] width 15 height 9
checkbox input "false"
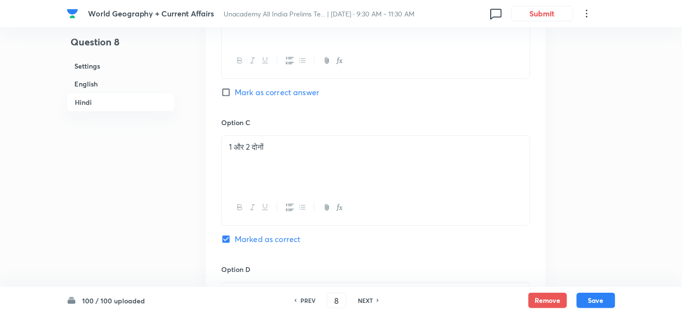
checkbox input "true"
type input "9"
checkbox input "false"
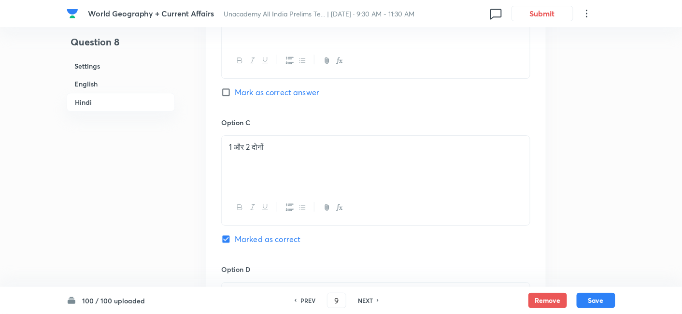
checkbox input "true"
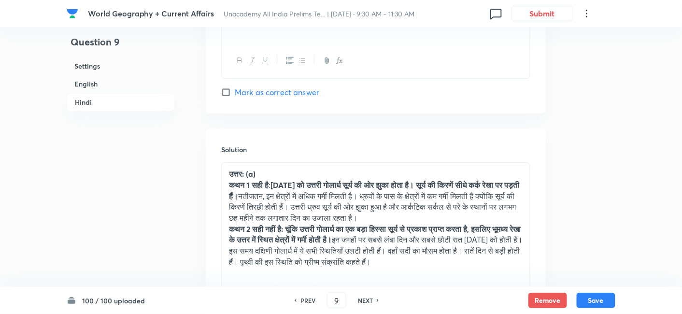
click at [365, 300] on h6 "NEXT" at bounding box center [365, 300] width 15 height 9
type input "10"
click at [365, 300] on h6 "NEXT" at bounding box center [365, 300] width 15 height 9
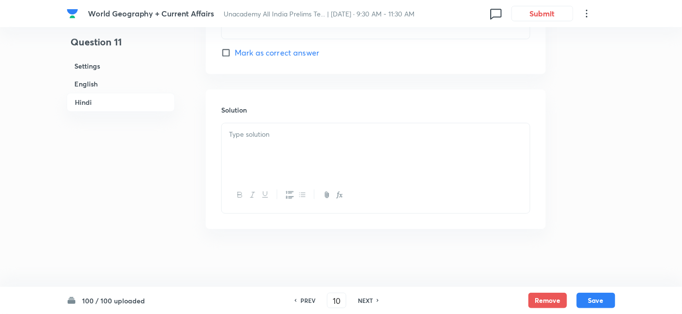
checkbox input "false"
checkbox input "true"
type input "11"
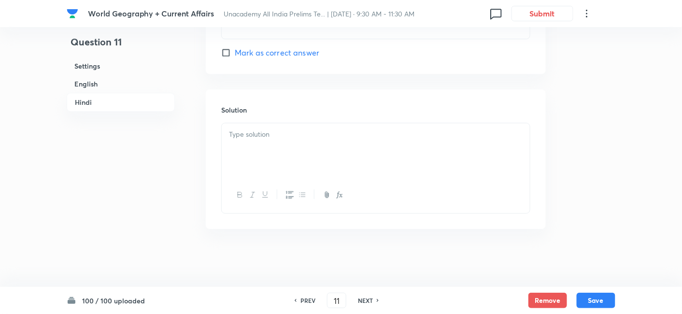
checkbox input "false"
checkbox input "true"
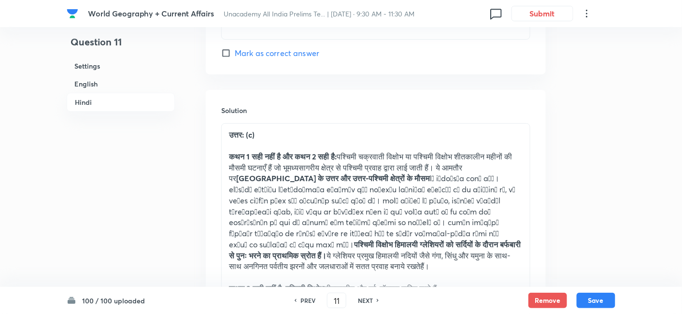
click at [365, 300] on h6 "NEXT" at bounding box center [365, 300] width 15 height 9
type input "12"
checkbox input "false"
checkbox input "true"
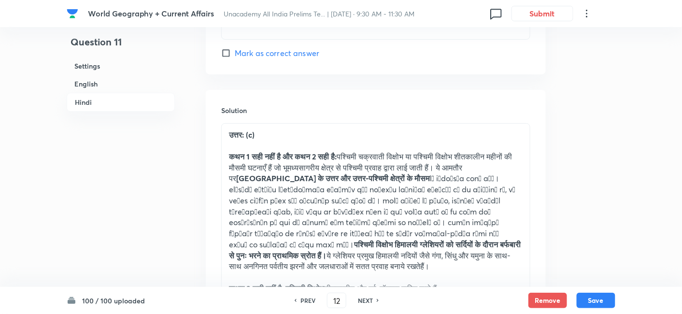
checkbox input "true"
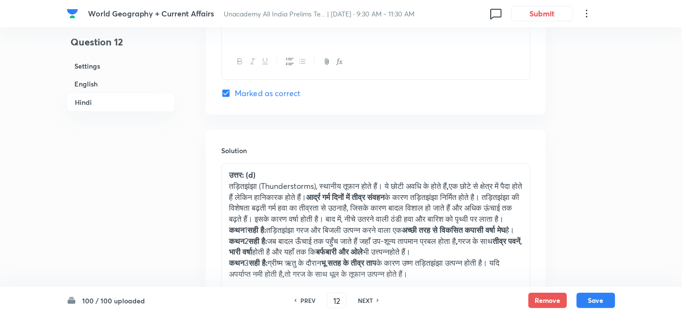
scroll to position [2165, 0]
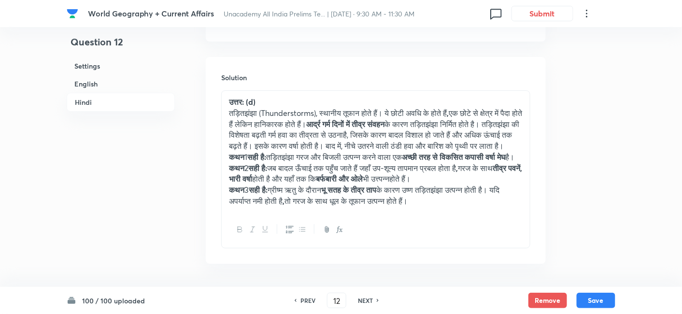
click at [365, 300] on h6 "NEXT" at bounding box center [365, 300] width 15 height 9
type input "13"
click at [365, 300] on h6 "NEXT" at bounding box center [365, 300] width 15 height 9
checkbox input "false"
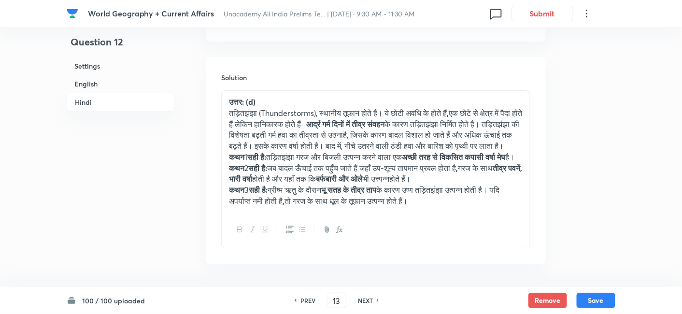
checkbox input "true"
type input "14"
checkbox input "false"
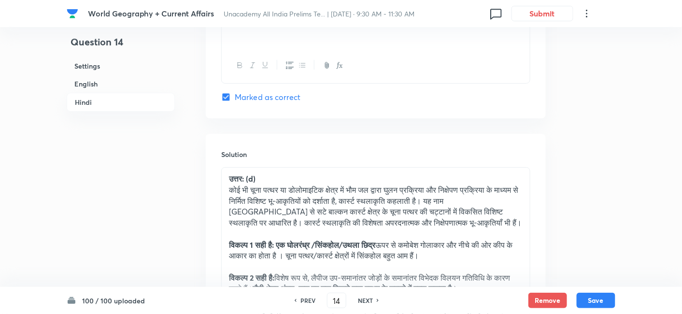
checkbox input "true"
click at [365, 300] on h6 "NEXT" at bounding box center [365, 300] width 15 height 9
type input "15"
click at [365, 300] on h6 "NEXT" at bounding box center [365, 300] width 15 height 9
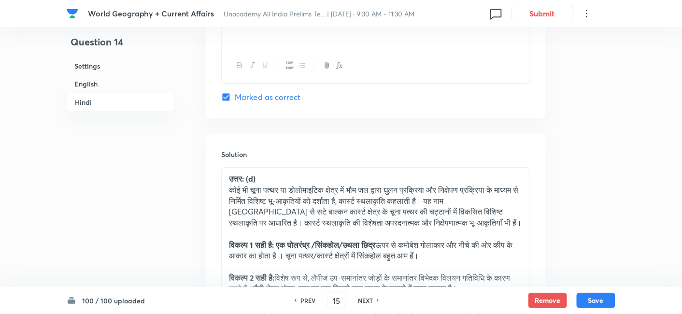
checkbox input "false"
checkbox input "true"
type input "16"
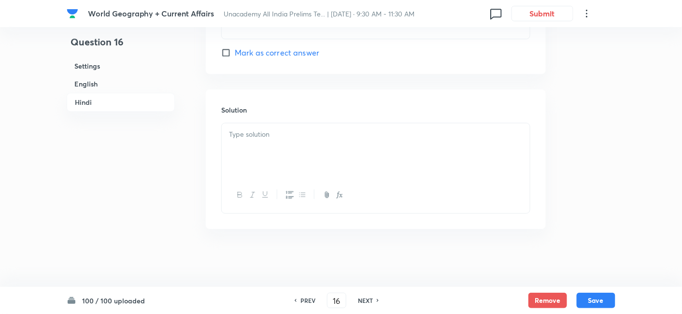
checkbox input "false"
checkbox input "true"
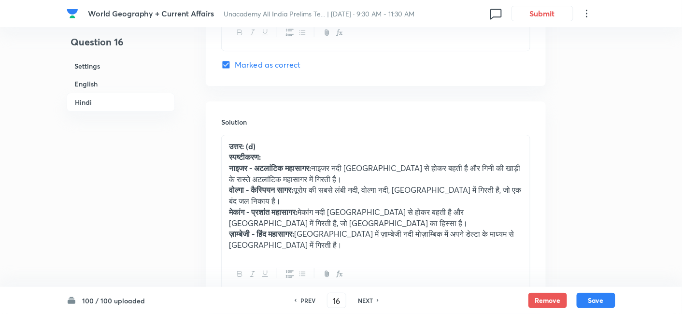
click at [365, 300] on h6 "NEXT" at bounding box center [365, 300] width 15 height 9
type input "17"
click at [365, 300] on h6 "NEXT" at bounding box center [365, 300] width 15 height 9
checkbox input "false"
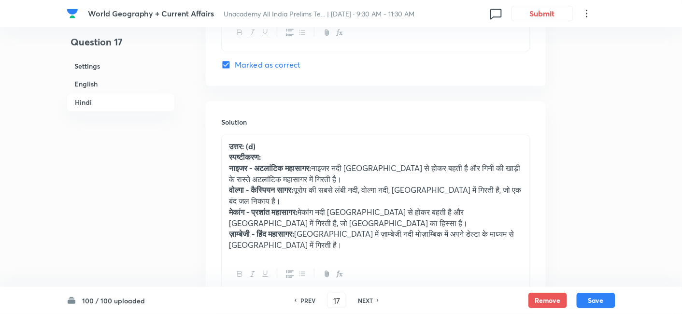
checkbox input "true"
type input "18"
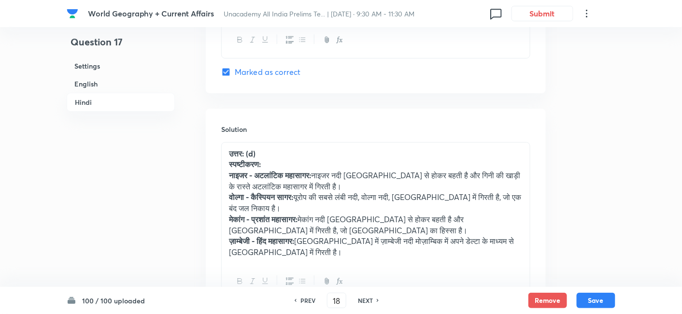
checkbox input "false"
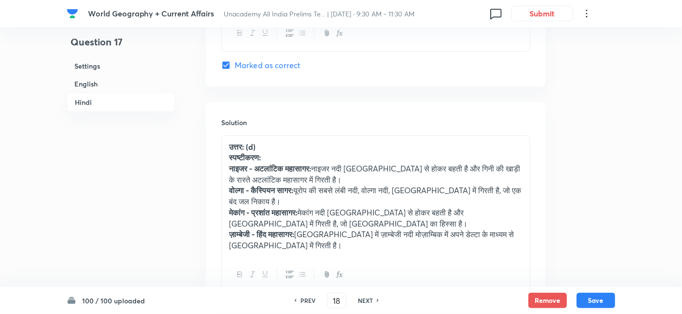
checkbox input "true"
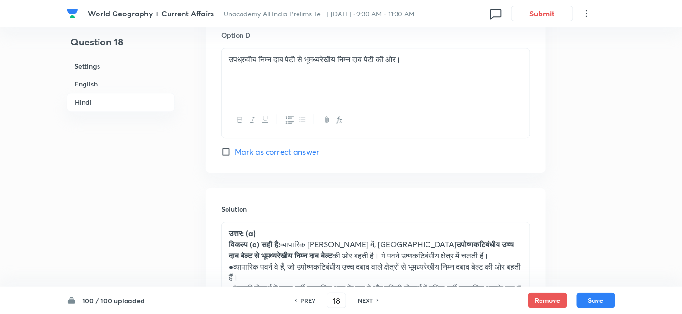
scroll to position [2002, 0]
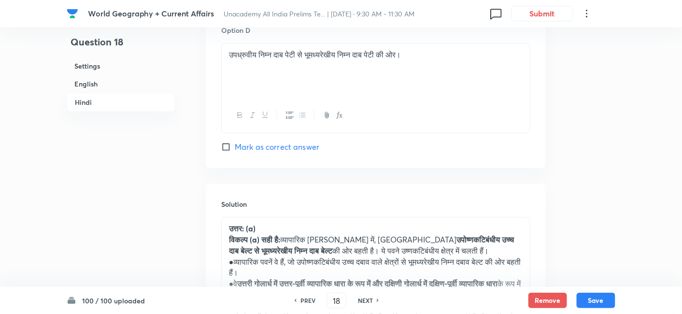
click at [365, 300] on h6 "NEXT" at bounding box center [365, 300] width 15 height 9
type input "19"
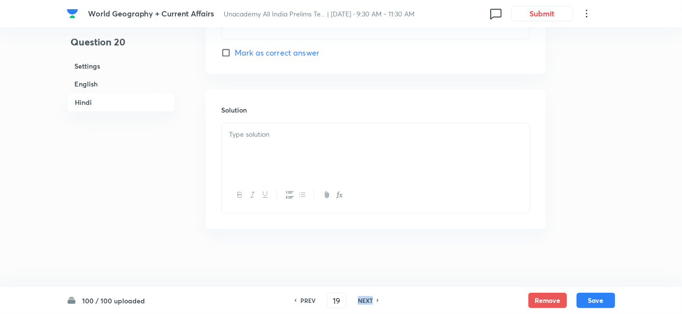
checkbox input "false"
type input "20"
checkbox input "true"
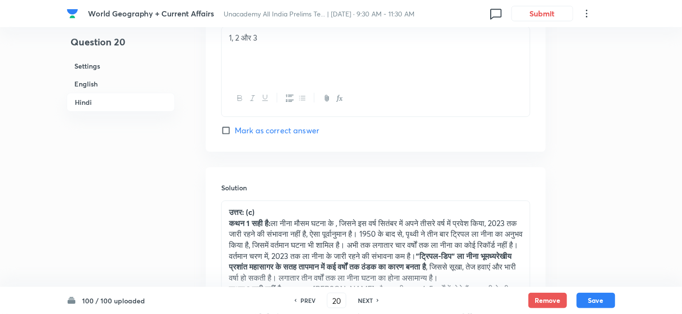
scroll to position [2163, 0]
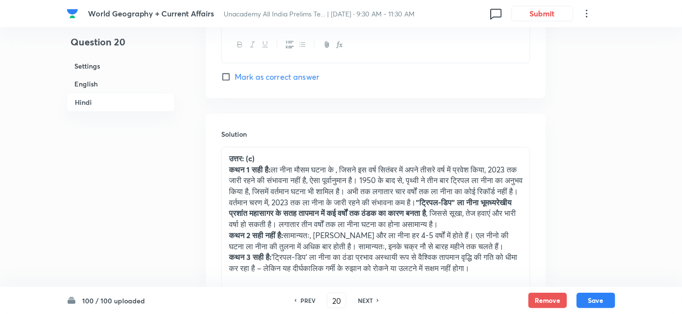
click at [365, 300] on h6 "NEXT" at bounding box center [365, 300] width 15 height 9
type input "21"
checkbox input "false"
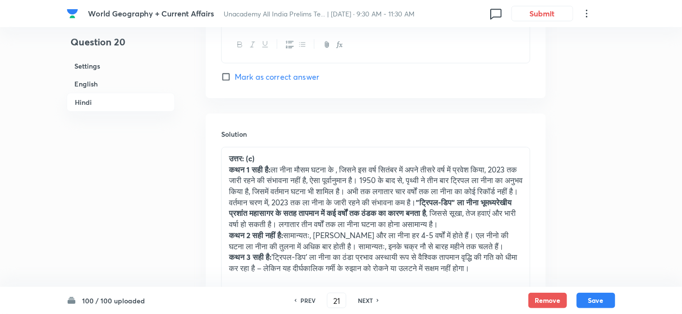
type input "22"
checkbox input "true"
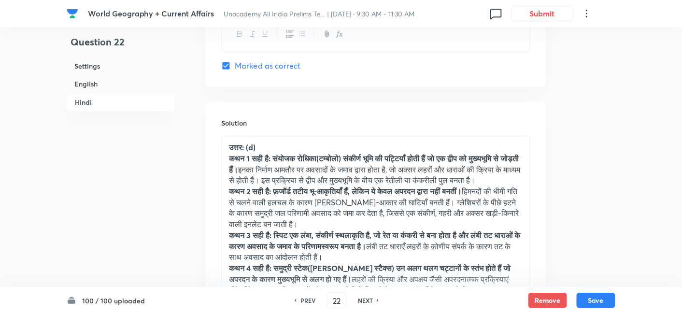
click at [365, 300] on h6 "NEXT" at bounding box center [365, 300] width 15 height 9
type input "23"
click at [365, 300] on h6 "NEXT" at bounding box center [365, 300] width 15 height 9
checkbox input "false"
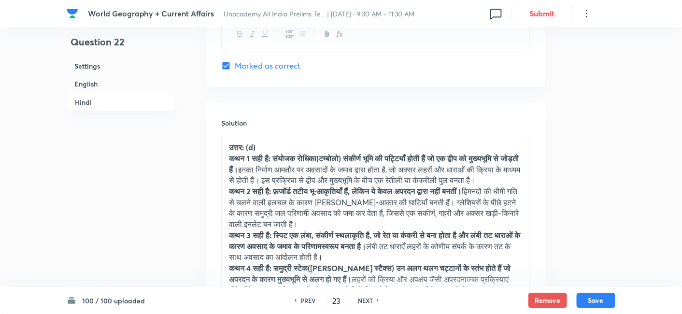
checkbox input "true"
type input "24"
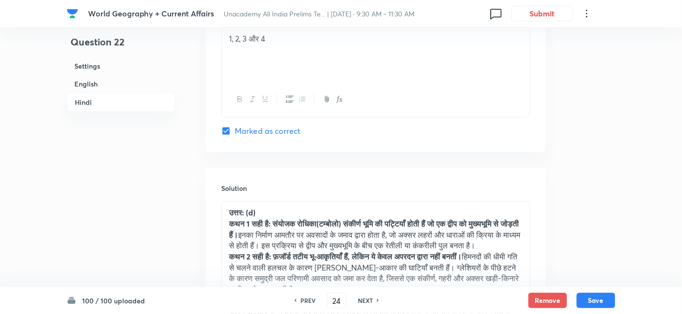
checkbox input "false"
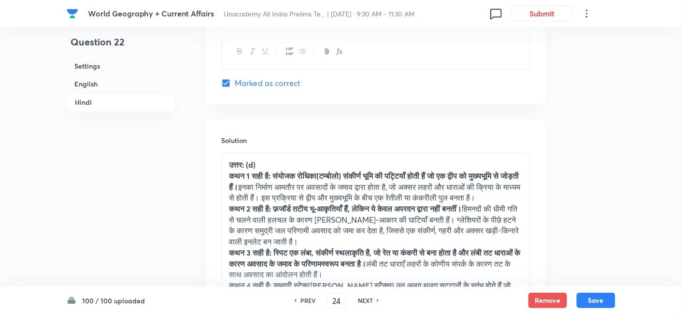
checkbox input "true"
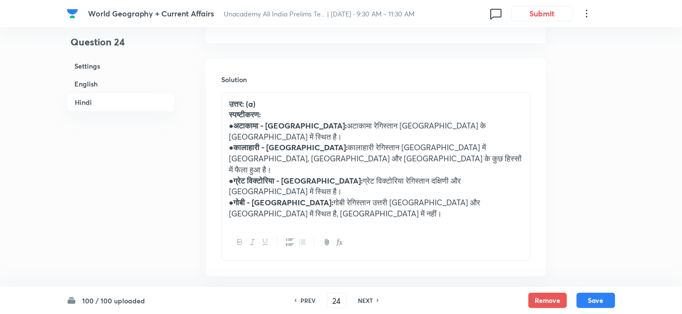
click at [365, 300] on h6 "NEXT" at bounding box center [365, 300] width 15 height 9
type input "25"
checkbox input "false"
click at [365, 300] on h6 "NEXT" at bounding box center [365, 300] width 15 height 9
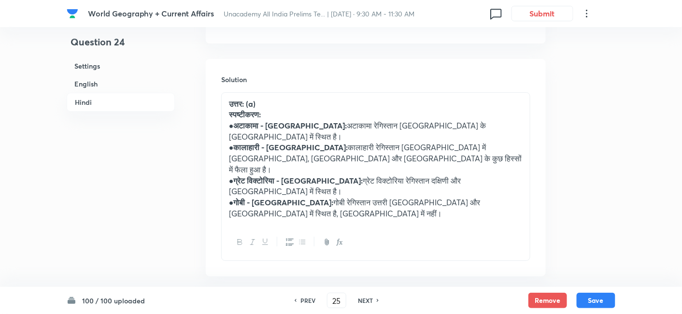
checkbox input "true"
type input "26"
checkbox input "false"
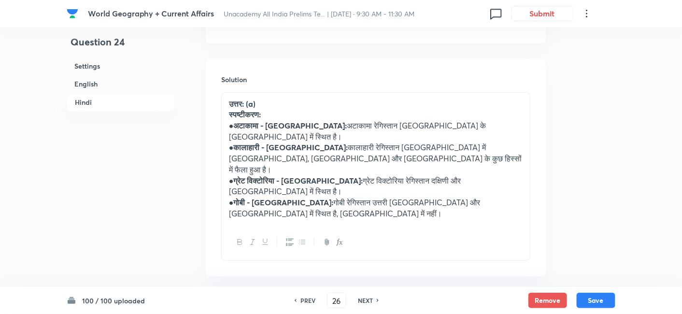
checkbox input "true"
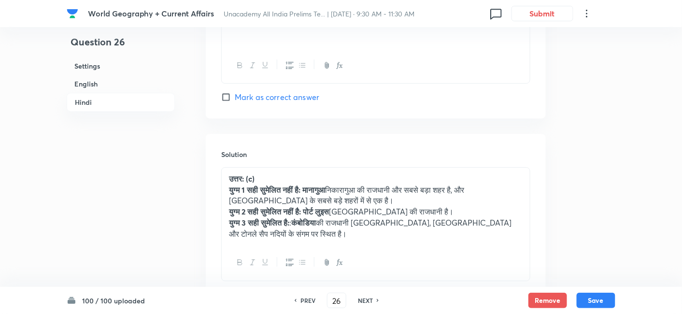
click at [365, 300] on h6 "NEXT" at bounding box center [365, 300] width 15 height 9
type input "27"
click at [365, 300] on h6 "NEXT" at bounding box center [365, 300] width 15 height 9
checkbox input "false"
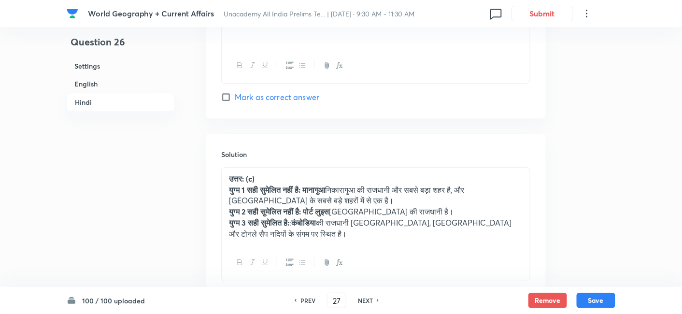
checkbox input "true"
type input "28"
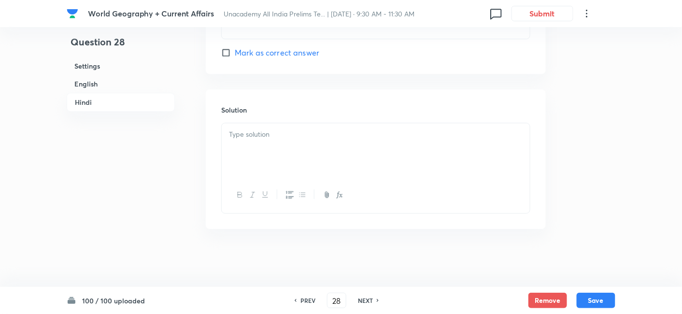
checkbox input "false"
checkbox input "true"
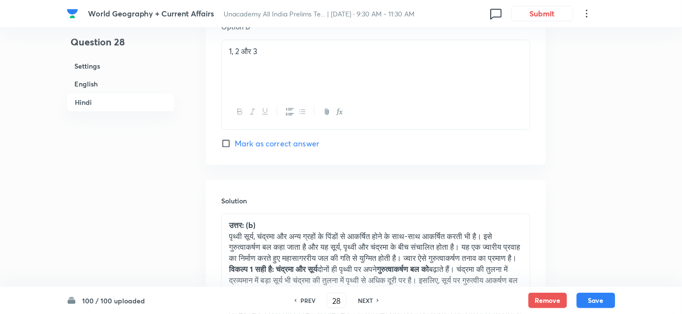
scroll to position [2183, 0]
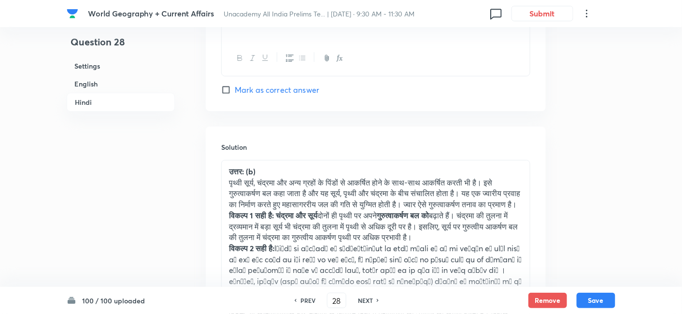
click at [365, 300] on h6 "NEXT" at bounding box center [365, 300] width 15 height 9
type input "29"
click at [365, 300] on h6 "NEXT" at bounding box center [365, 300] width 15 height 9
checkbox input "false"
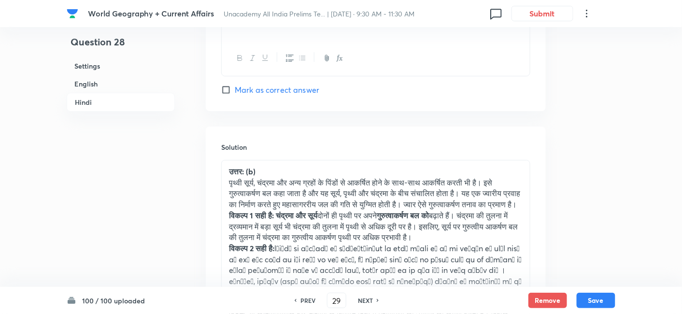
checkbox input "true"
type input "30"
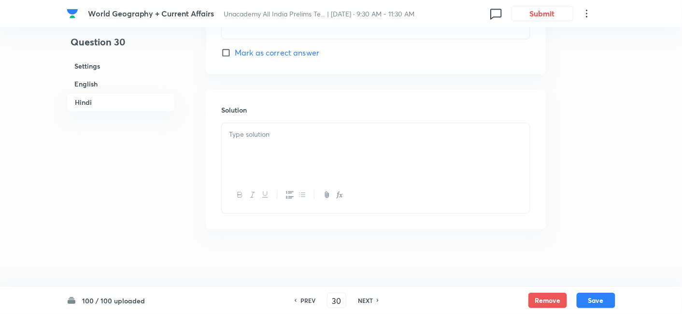
checkbox input "false"
checkbox input "true"
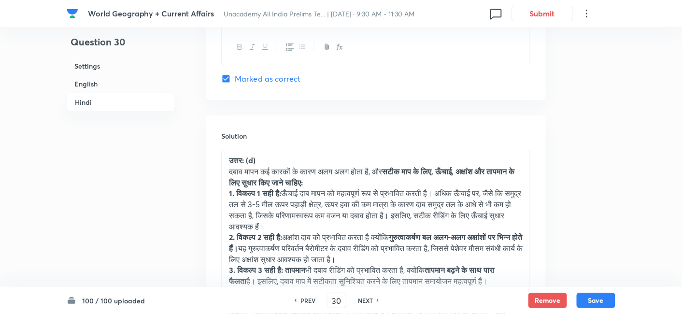
click at [365, 300] on h6 "NEXT" at bounding box center [365, 300] width 15 height 9
type input "31"
checkbox input "false"
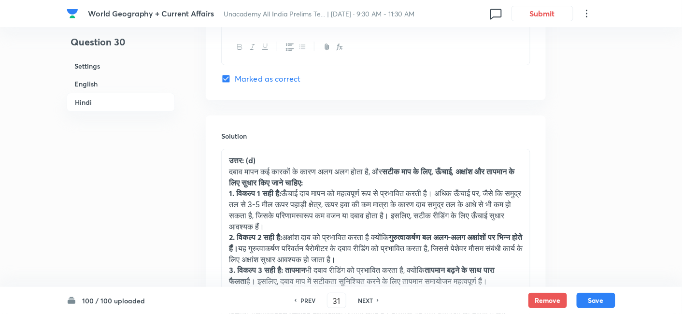
type input "32"
checkbox input "true"
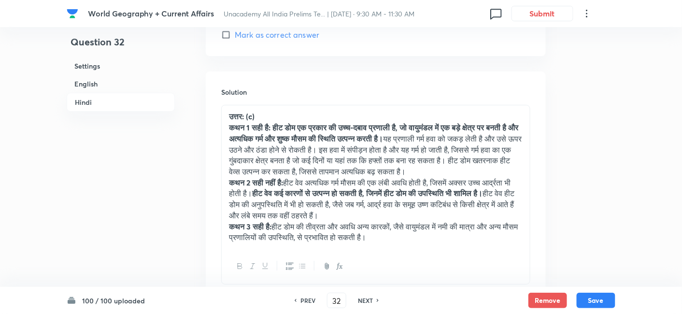
click at [365, 300] on h6 "NEXT" at bounding box center [365, 300] width 15 height 9
type input "33"
checkbox input "false"
click at [365, 300] on h6 "NEXT" at bounding box center [365, 300] width 15 height 9
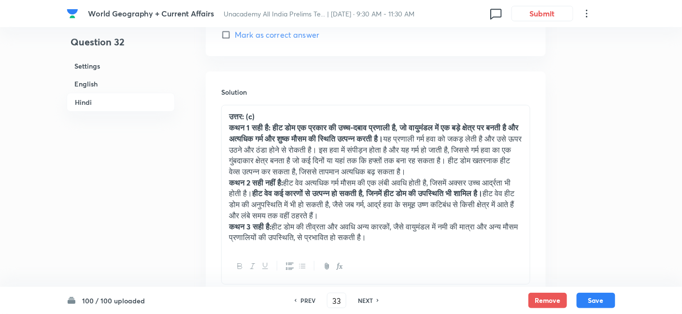
checkbox input "true"
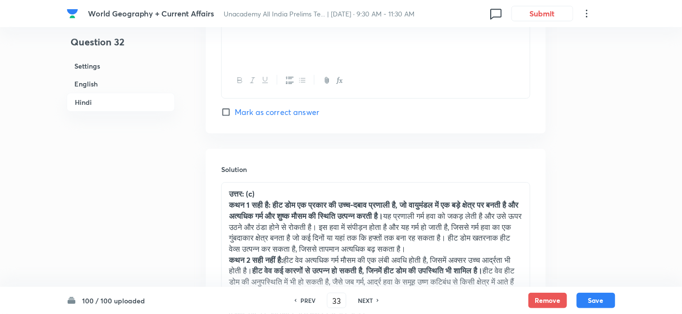
type input "34"
checkbox input "false"
checkbox input "true"
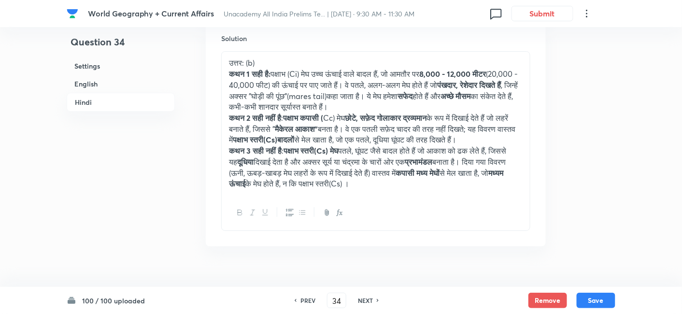
click at [364, 300] on h6 "NEXT" at bounding box center [365, 300] width 15 height 9
type input "35"
click at [364, 300] on h6 "NEXT" at bounding box center [365, 300] width 15 height 9
checkbox input "false"
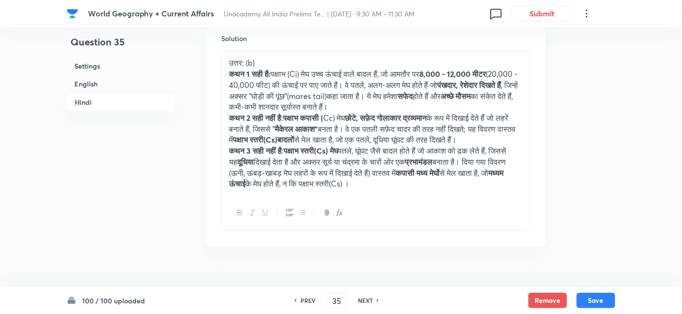
checkbox input "true"
type input "36"
checkbox input "false"
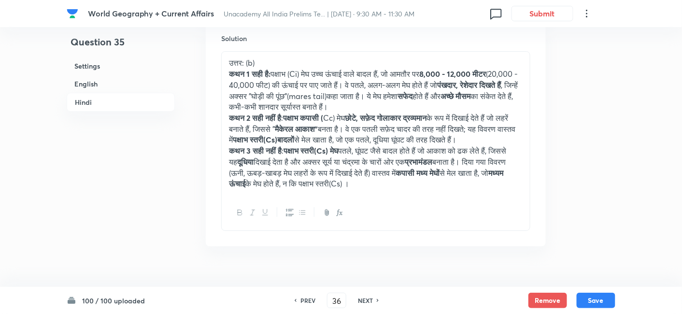
checkbox input "true"
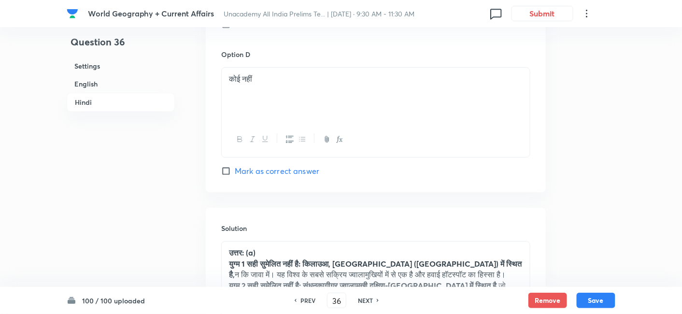
scroll to position [2143, 0]
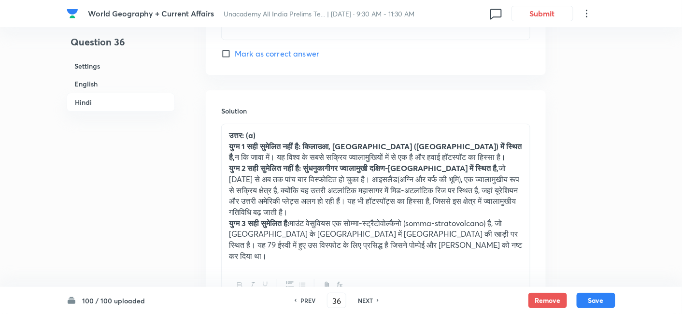
click at [364, 300] on h6 "NEXT" at bounding box center [365, 300] width 15 height 9
type input "37"
click at [364, 300] on h6 "NEXT" at bounding box center [365, 300] width 15 height 9
checkbox input "false"
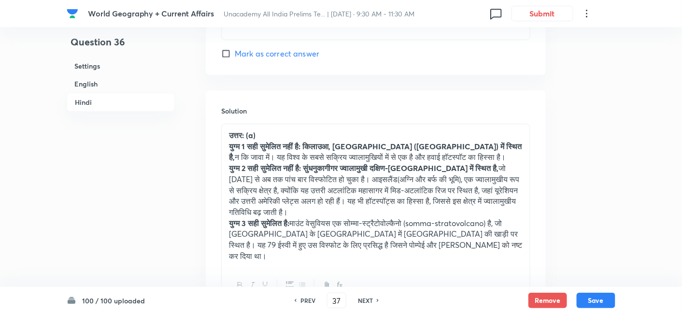
checkbox input "true"
type input "38"
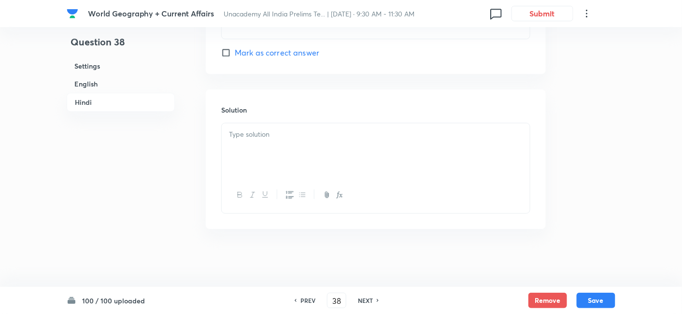
checkbox input "false"
checkbox input "true"
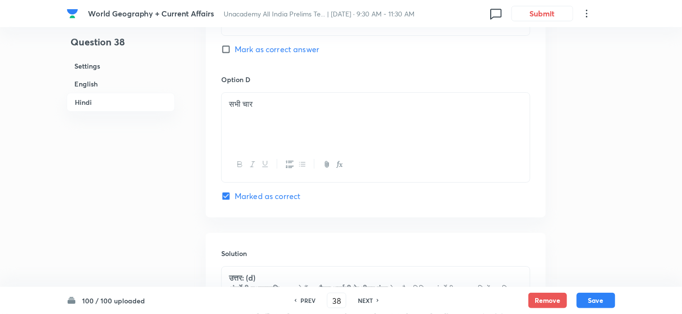
scroll to position [2196, 0]
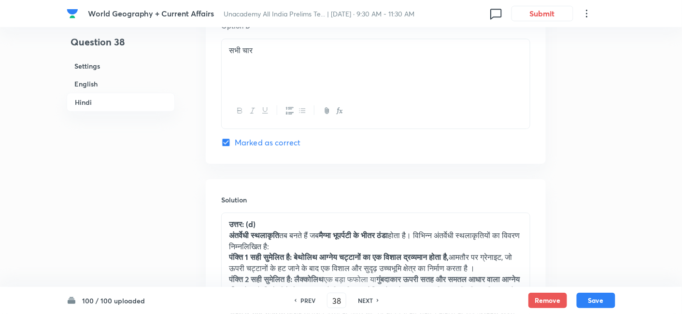
click at [364, 300] on h6 "NEXT" at bounding box center [365, 300] width 15 height 9
type input "39"
checkbox input "false"
checkbox input "true"
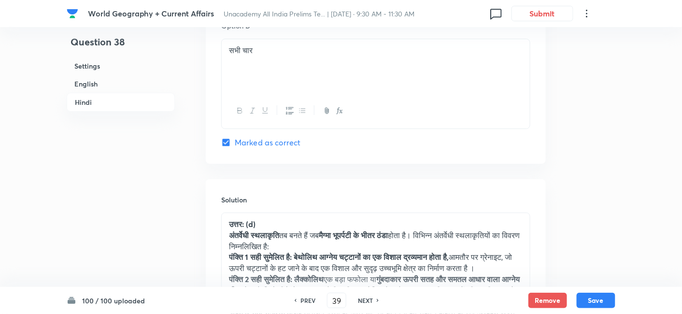
checkbox input "true"
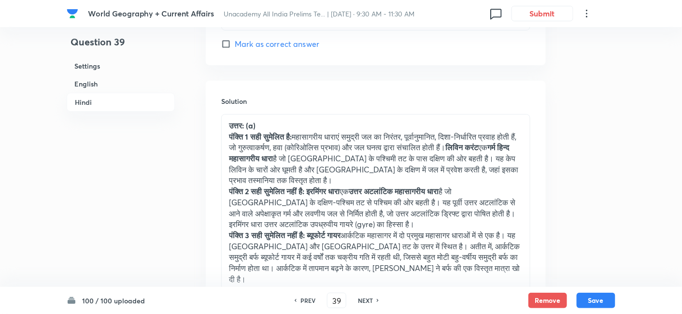
click at [364, 300] on h6 "NEXT" at bounding box center [365, 300] width 15 height 9
type input "40"
click at [364, 300] on h6 "NEXT" at bounding box center [365, 300] width 15 height 9
checkbox input "false"
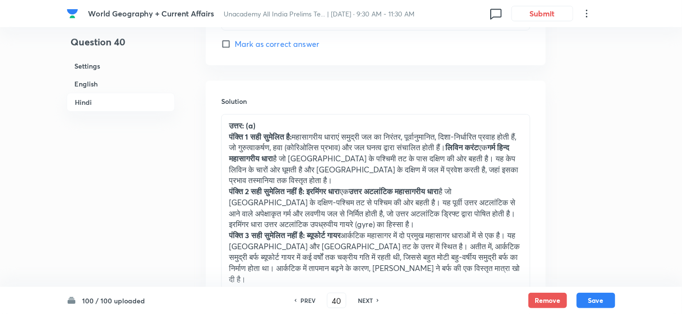
checkbox input "true"
type input "41"
checkbox input "false"
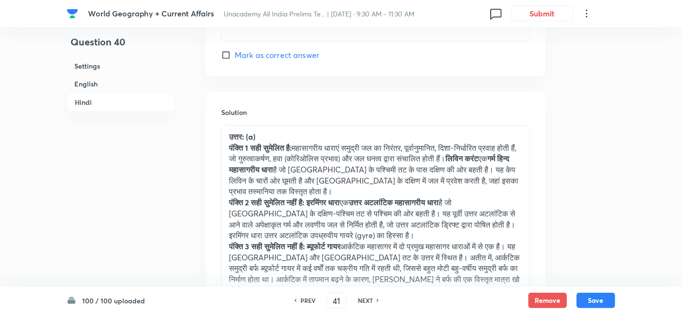
checkbox input "true"
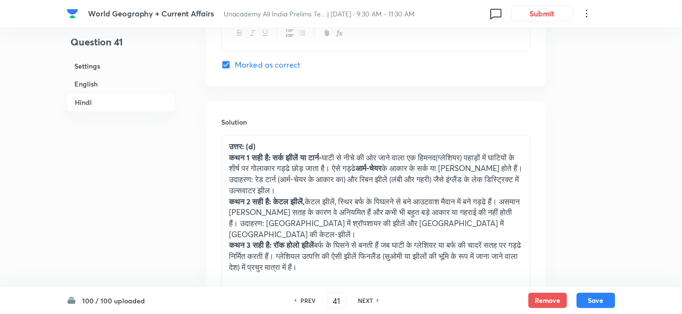
click at [364, 300] on h6 "NEXT" at bounding box center [365, 300] width 15 height 9
type input "42"
click at [364, 300] on h6 "NEXT" at bounding box center [365, 300] width 15 height 9
checkbox input "false"
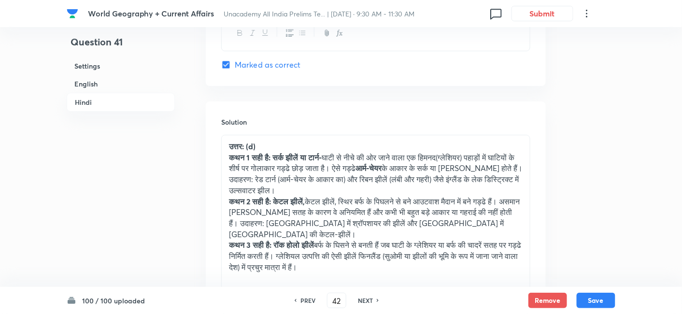
checkbox input "true"
type input "43"
checkbox input "false"
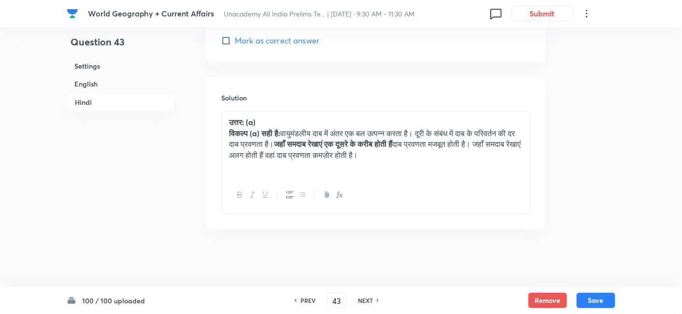
checkbox input "true"
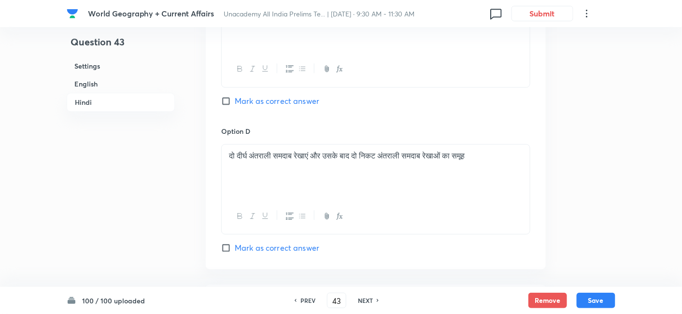
scroll to position [1953, 0]
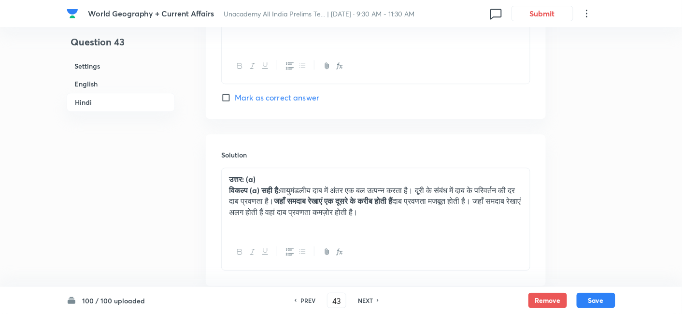
click at [364, 300] on h6 "NEXT" at bounding box center [365, 300] width 15 height 9
type input "44"
click at [364, 300] on h6 "NEXT" at bounding box center [365, 300] width 15 height 9
checkbox input "false"
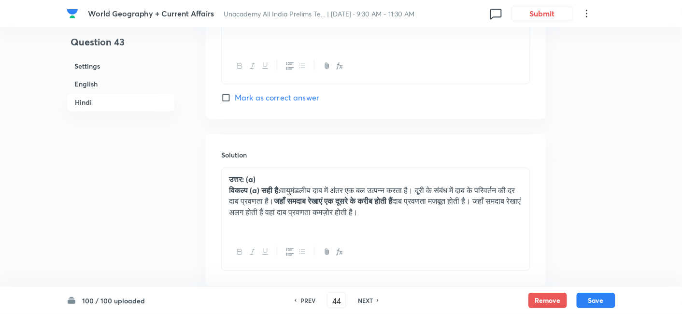
checkbox input "true"
type input "45"
checkbox input "false"
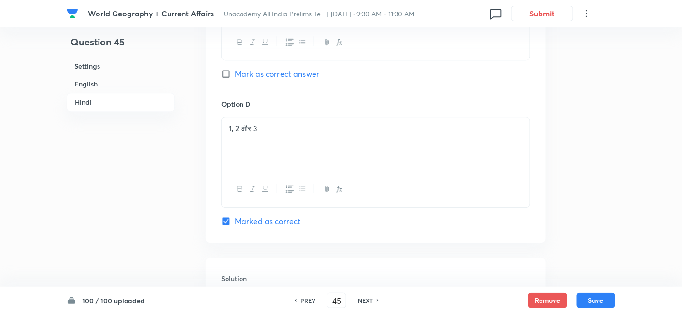
checkbox input "true"
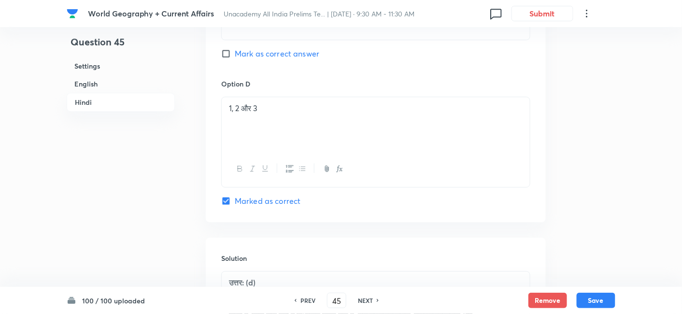
scroll to position [2115, 0]
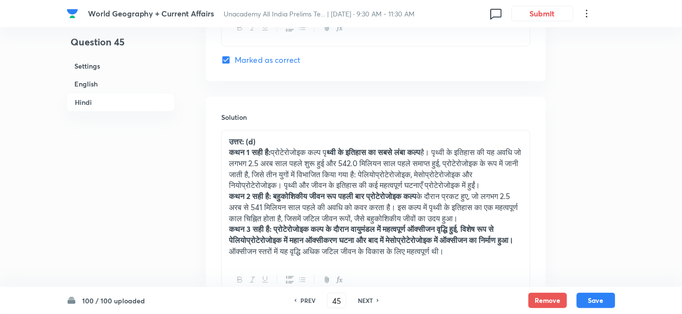
click at [364, 300] on h6 "NEXT" at bounding box center [365, 300] width 15 height 9
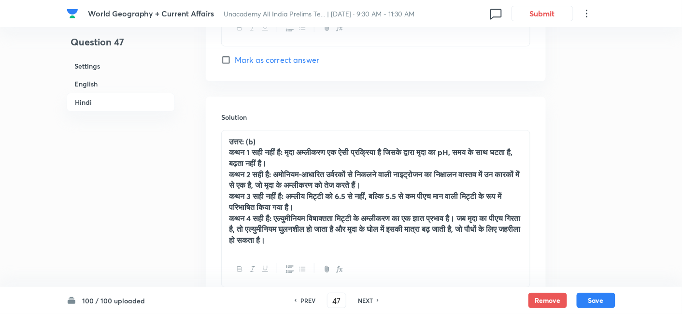
click at [364, 300] on h6 "NEXT" at bounding box center [365, 300] width 15 height 9
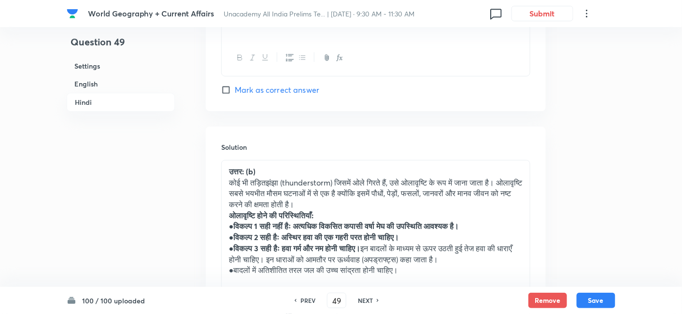
click at [364, 300] on h6 "NEXT" at bounding box center [365, 300] width 15 height 9
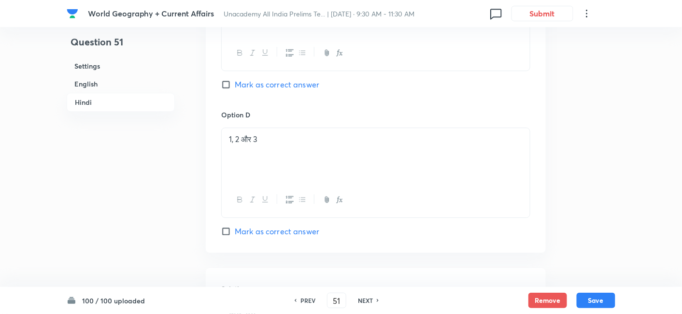
scroll to position [2061, 0]
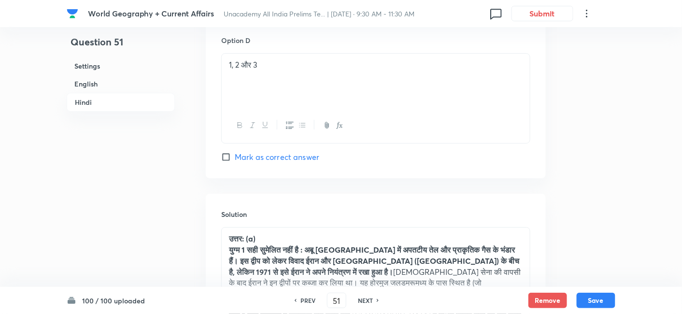
click at [364, 300] on h6 "NEXT" at bounding box center [365, 300] width 15 height 9
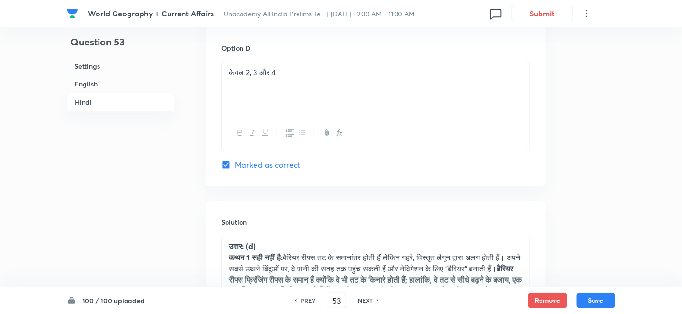
scroll to position [2168, 0]
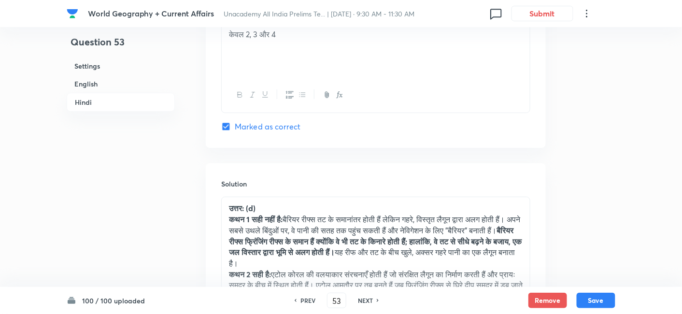
click at [364, 300] on h6 "NEXT" at bounding box center [365, 300] width 15 height 9
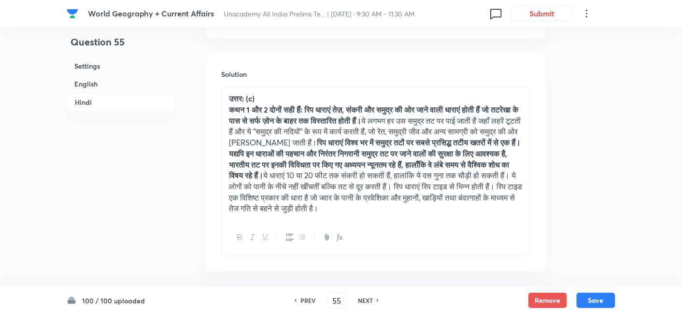
click at [364, 300] on h6 "NEXT" at bounding box center [365, 300] width 15 height 9
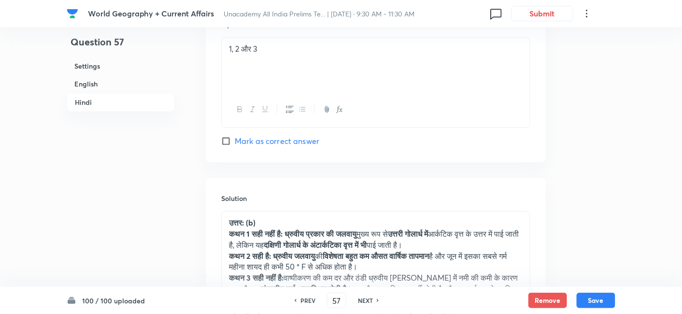
scroll to position [2056, 0]
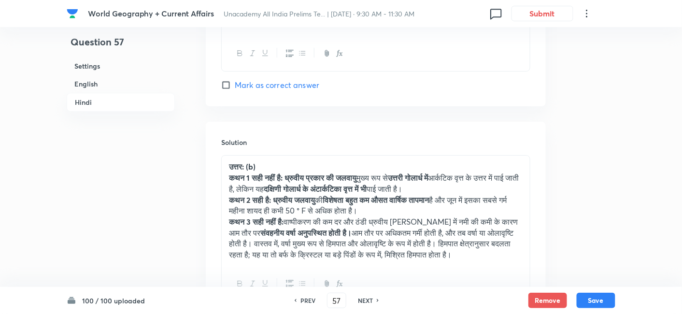
click at [364, 300] on h6 "NEXT" at bounding box center [365, 300] width 15 height 9
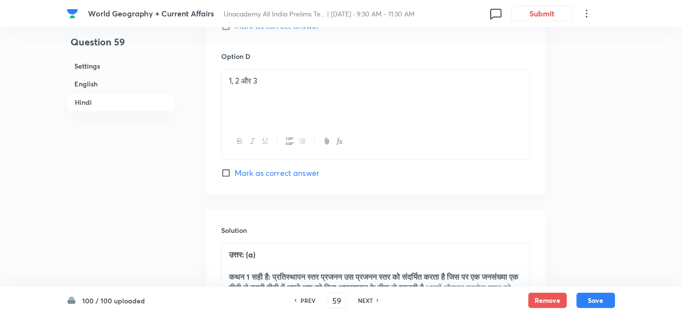
click at [364, 300] on h6 "NEXT" at bounding box center [365, 300] width 15 height 9
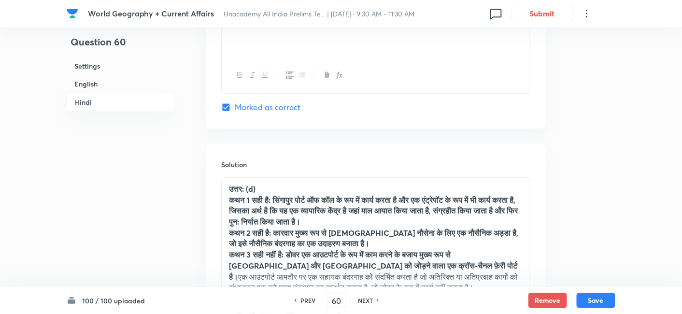
click at [364, 300] on h6 "NEXT" at bounding box center [365, 300] width 15 height 9
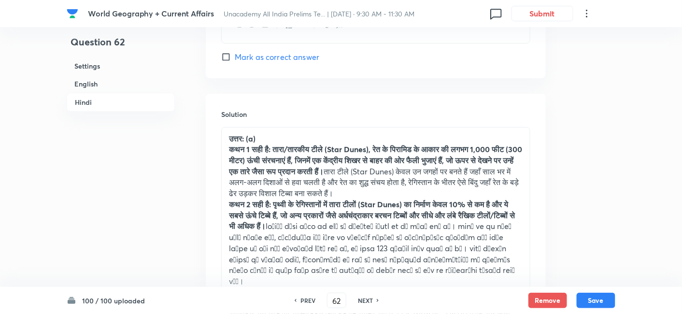
click at [364, 300] on h6 "NEXT" at bounding box center [365, 300] width 15 height 9
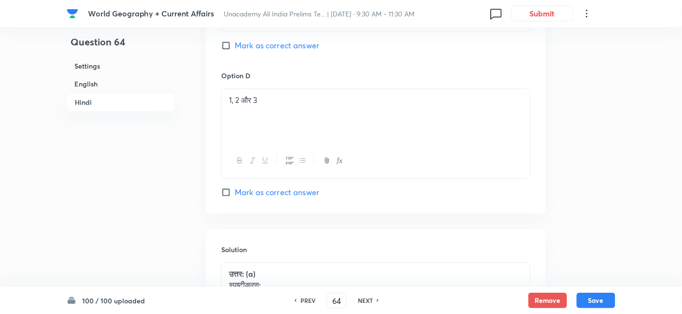
scroll to position [2045, 0]
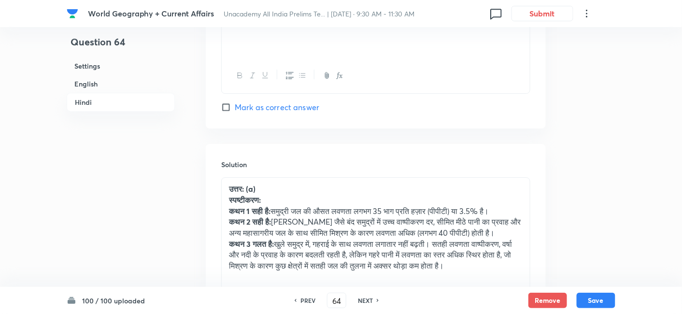
click at [364, 300] on h6 "NEXT" at bounding box center [365, 300] width 15 height 9
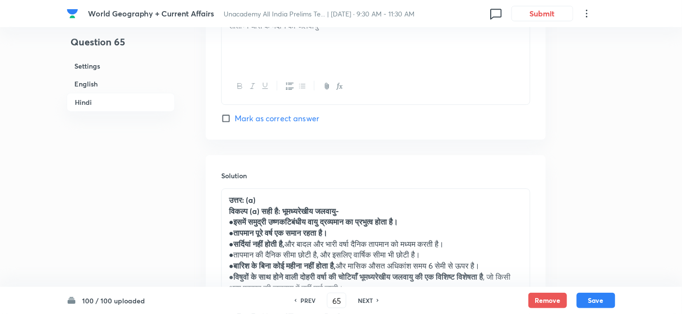
click at [364, 300] on h6 "NEXT" at bounding box center [365, 300] width 15 height 9
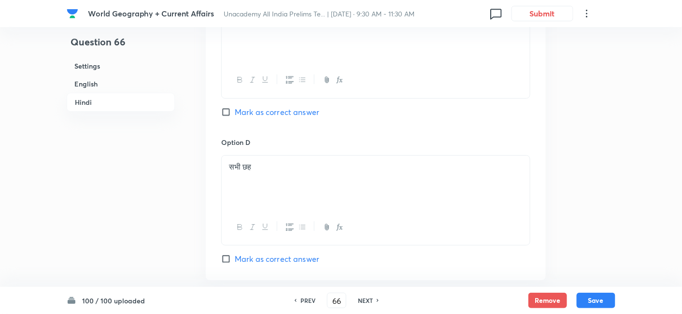
scroll to position [2260, 0]
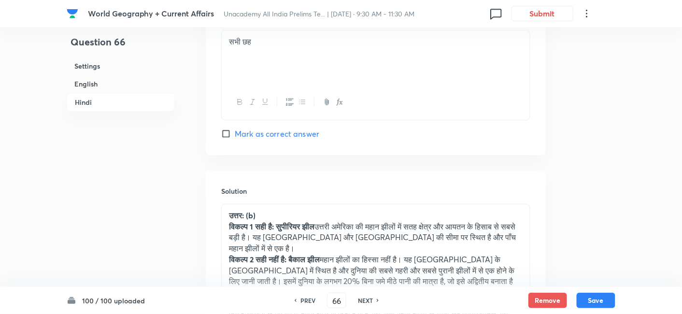
click at [364, 300] on h6 "NEXT" at bounding box center [365, 300] width 15 height 9
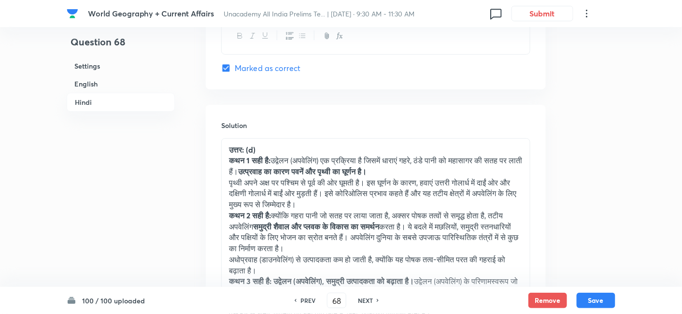
click at [364, 300] on h6 "NEXT" at bounding box center [365, 300] width 15 height 9
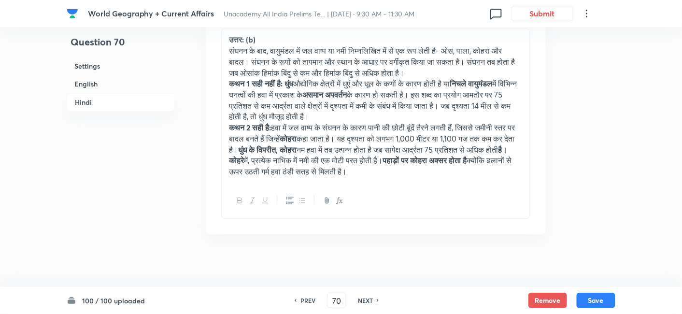
click at [364, 300] on h6 "NEXT" at bounding box center [365, 300] width 15 height 9
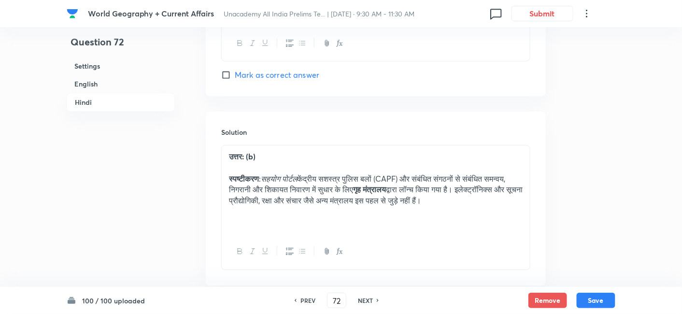
click at [364, 300] on h6 "NEXT" at bounding box center [365, 300] width 15 height 9
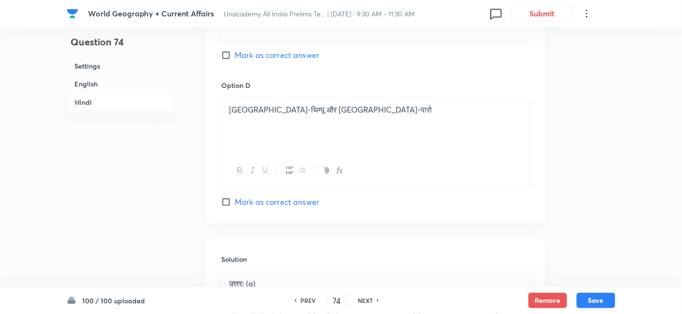
scroll to position [1943, 0]
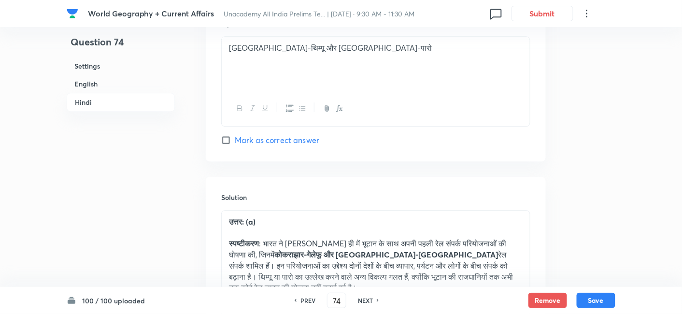
click at [364, 300] on h6 "NEXT" at bounding box center [365, 300] width 15 height 9
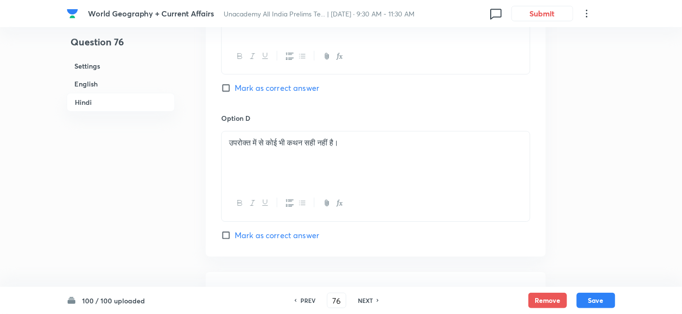
scroll to position [2158, 0]
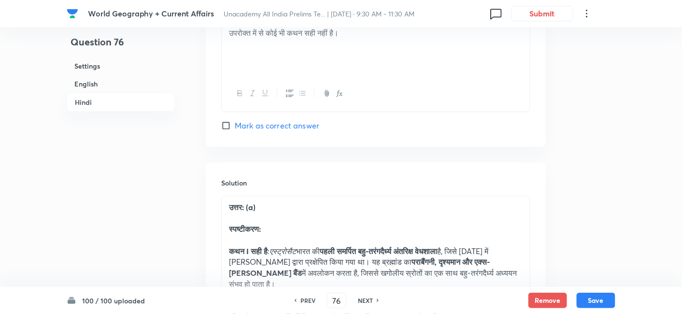
click at [364, 300] on h6 "NEXT" at bounding box center [365, 300] width 15 height 9
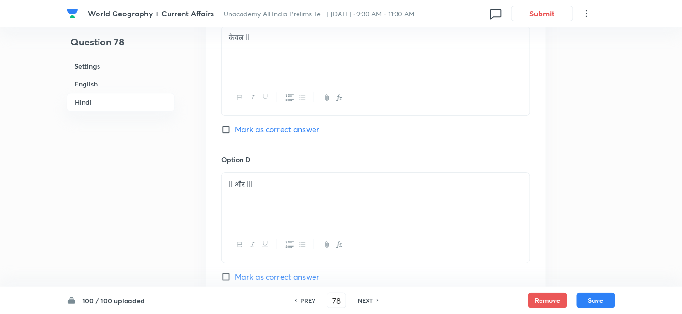
scroll to position [2319, 0]
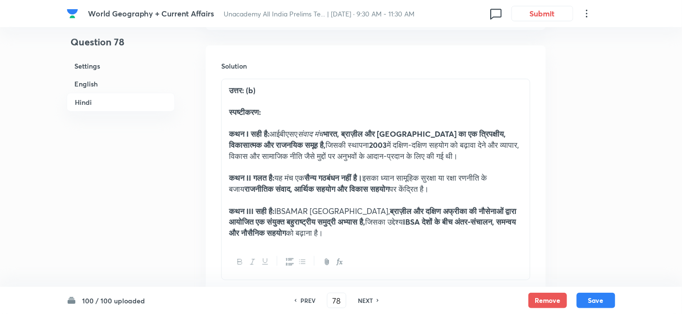
click at [364, 300] on h6 "NEXT" at bounding box center [365, 300] width 15 height 9
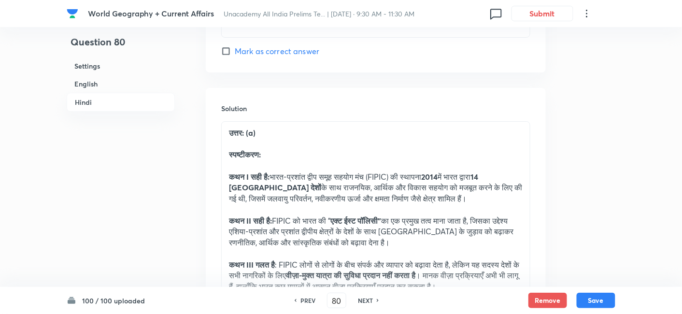
click at [364, 300] on h6 "NEXT" at bounding box center [365, 300] width 15 height 9
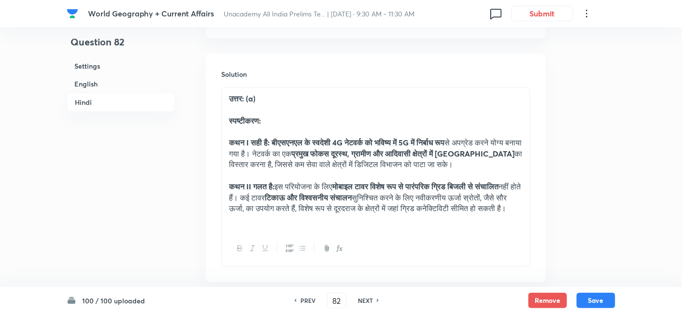
click at [364, 300] on h6 "NEXT" at bounding box center [365, 300] width 15 height 9
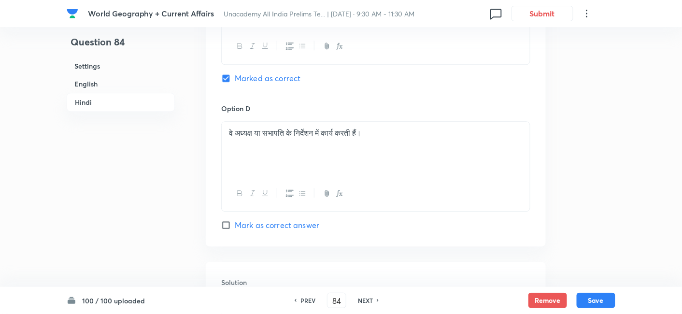
scroll to position [2106, 0]
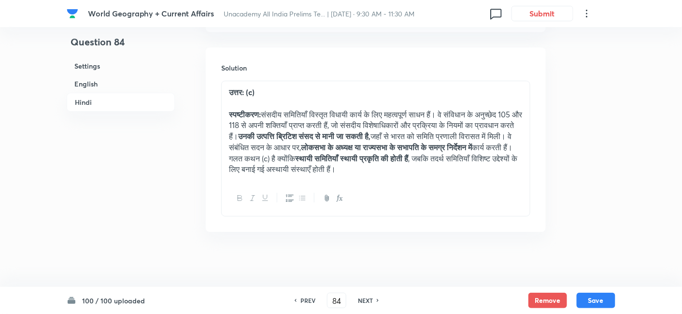
click at [364, 300] on h6 "NEXT" at bounding box center [365, 300] width 15 height 9
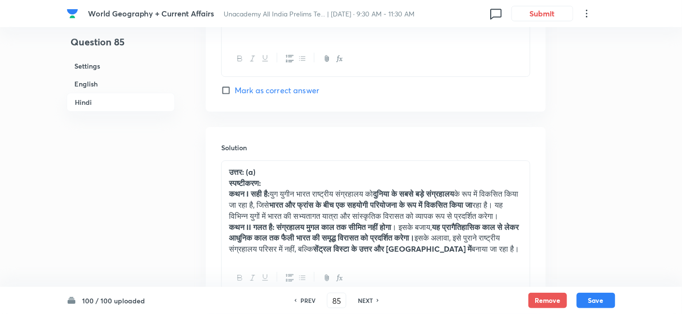
click at [364, 300] on h6 "NEXT" at bounding box center [365, 300] width 15 height 9
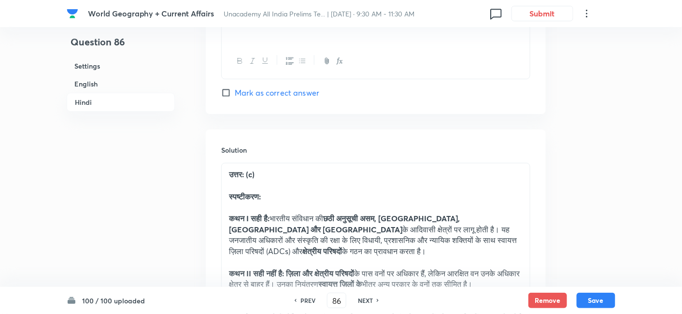
click at [364, 300] on h6 "NEXT" at bounding box center [365, 300] width 15 height 9
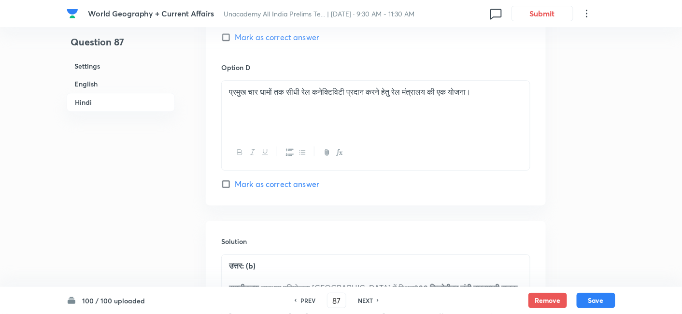
scroll to position [2095, 0]
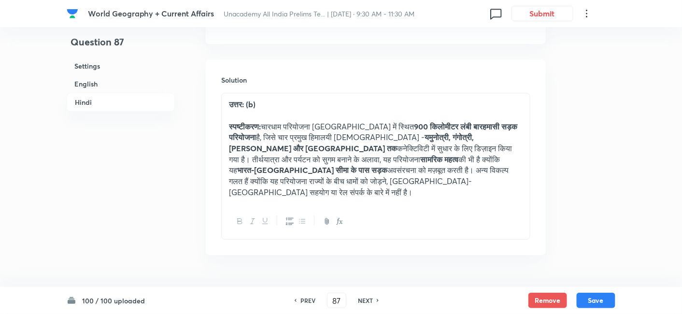
click at [365, 300] on h6 "NEXT" at bounding box center [365, 300] width 15 height 9
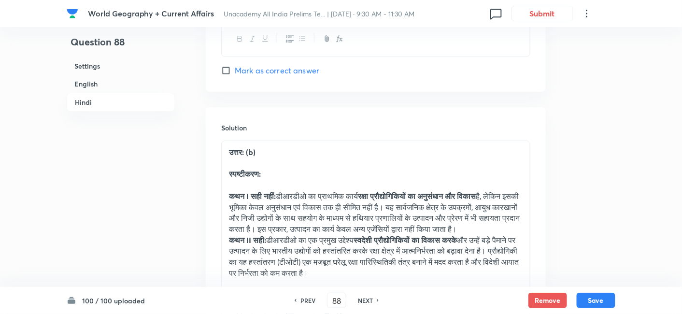
click at [365, 300] on h6 "NEXT" at bounding box center [365, 300] width 15 height 9
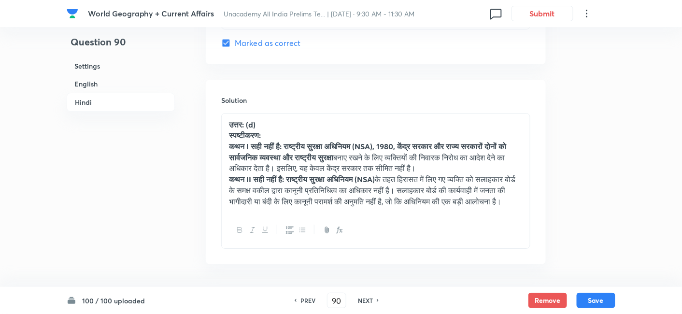
click at [365, 300] on h6 "NEXT" at bounding box center [365, 300] width 15 height 9
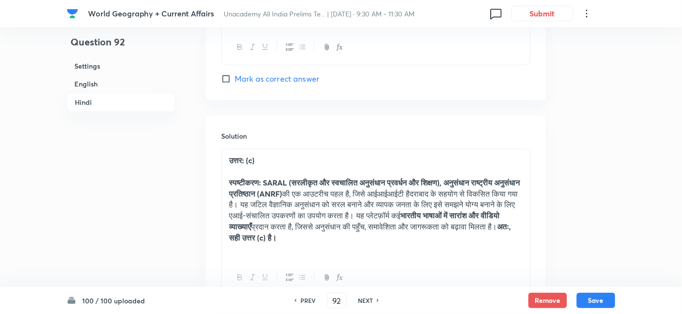
scroll to position [2106, 0]
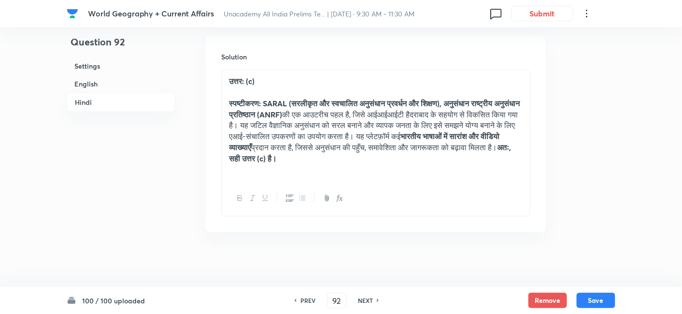
click at [365, 300] on h6 "NEXT" at bounding box center [365, 300] width 15 height 9
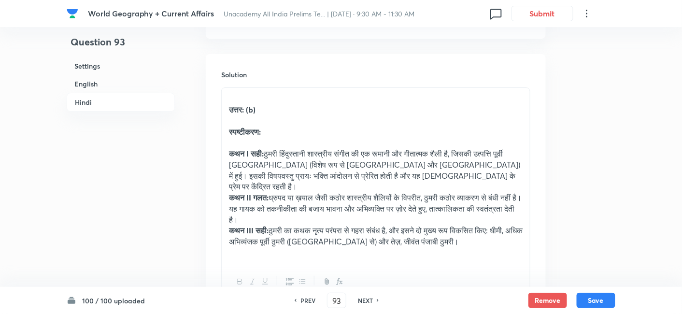
click at [365, 300] on h6 "NEXT" at bounding box center [365, 300] width 15 height 9
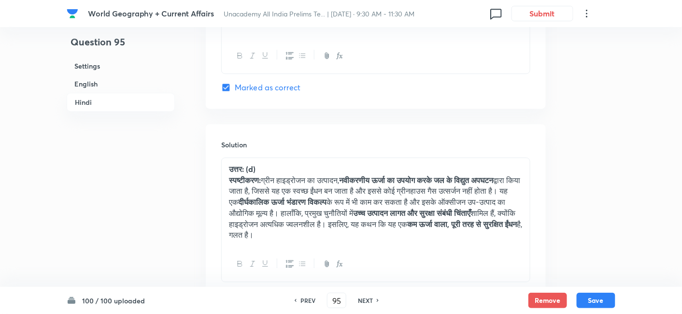
scroll to position [2062, 0]
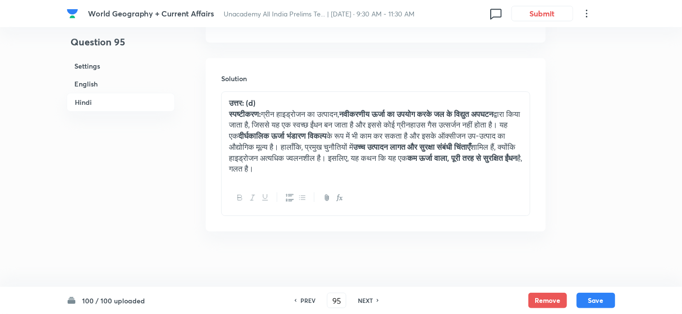
click at [365, 300] on h6 "NEXT" at bounding box center [365, 300] width 15 height 9
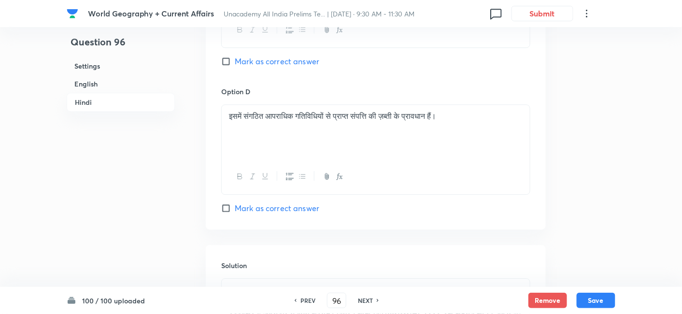
scroll to position [2009, 0]
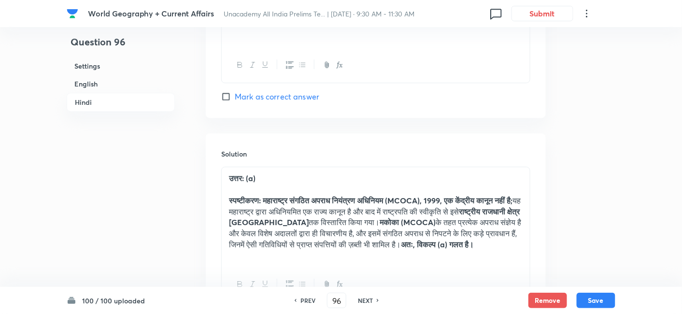
click at [365, 300] on h6 "NEXT" at bounding box center [365, 300] width 15 height 9
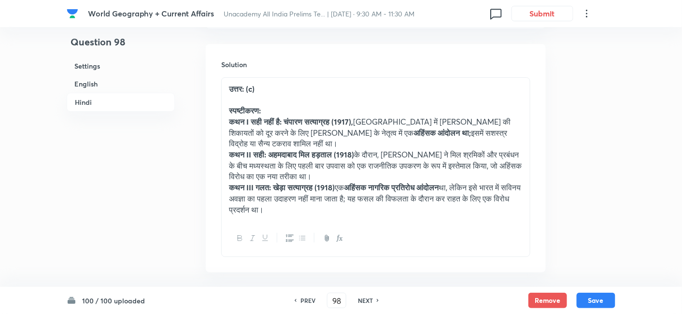
click at [365, 300] on h6 "NEXT" at bounding box center [365, 300] width 15 height 9
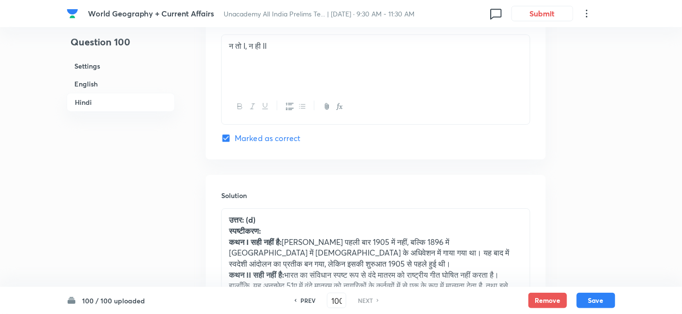
scroll to position [2088, 0]
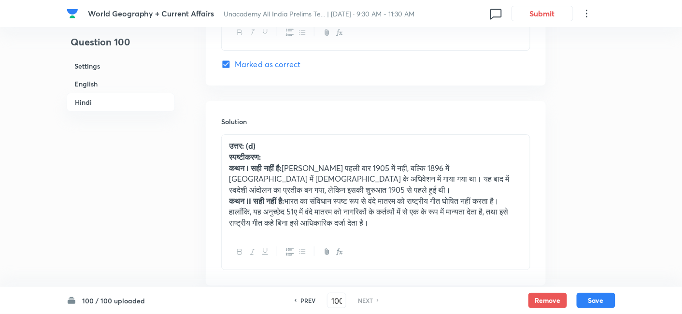
click at [365, 300] on h6 "NEXT" at bounding box center [365, 300] width 15 height 9
click at [309, 300] on h6 "PREV" at bounding box center [308, 300] width 15 height 9
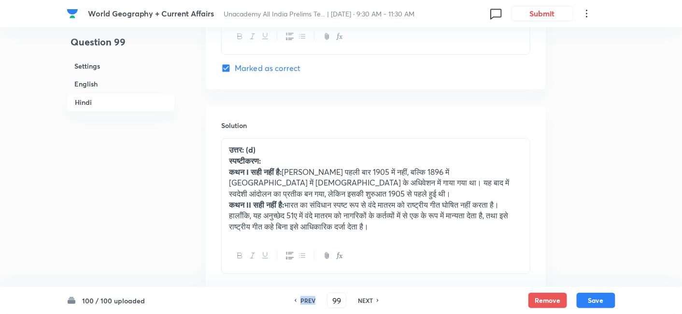
click at [309, 300] on h6 "PREV" at bounding box center [308, 300] width 15 height 9
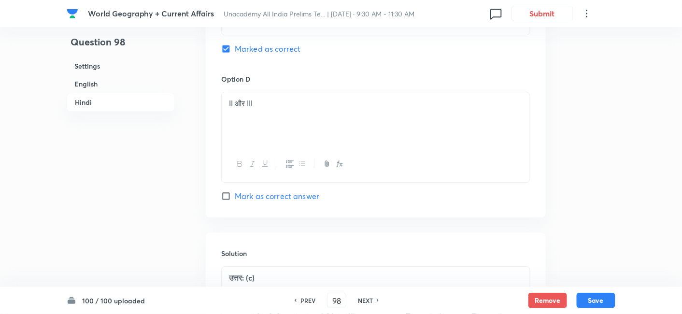
click at [309, 300] on h6 "PREV" at bounding box center [308, 300] width 15 height 9
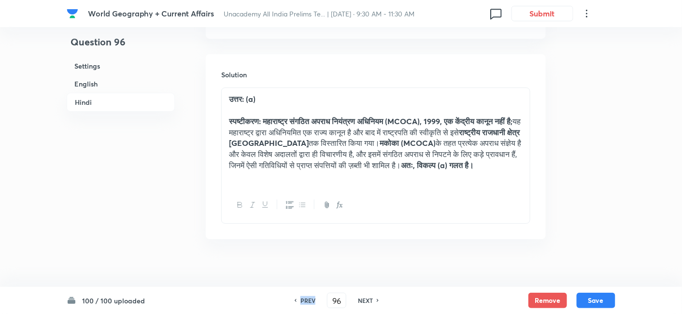
click at [309, 300] on h6 "PREV" at bounding box center [308, 300] width 15 height 9
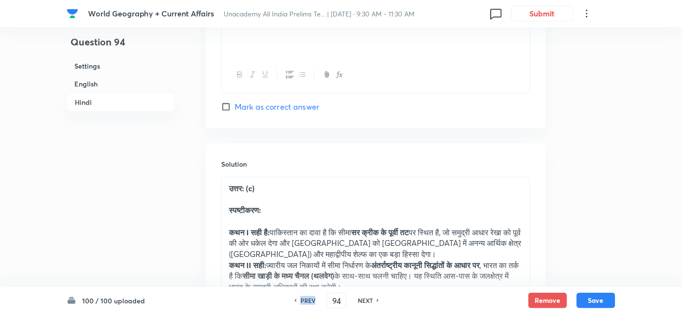
click at [309, 300] on h6 "PREV" at bounding box center [308, 300] width 15 height 9
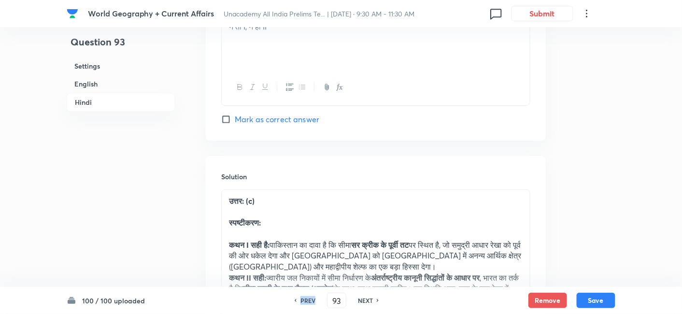
click at [309, 300] on h6 "PREV" at bounding box center [308, 300] width 15 height 9
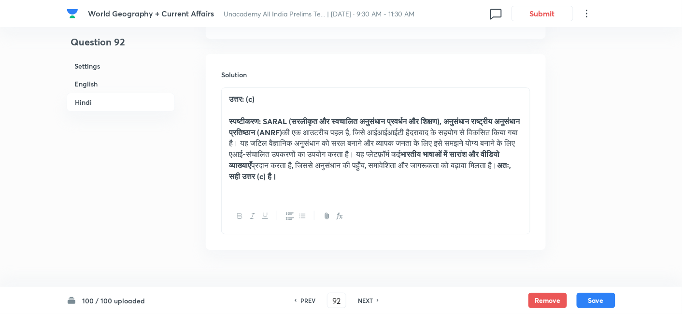
click at [346, 302] on div "PREV 92 ​ NEXT" at bounding box center [336, 300] width 125 height 15
click at [355, 302] on div "NEXT" at bounding box center [367, 300] width 26 height 9
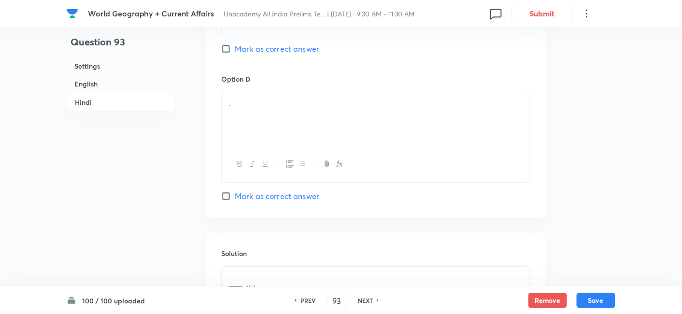
click at [140, 75] on h6 "English" at bounding box center [121, 84] width 108 height 18
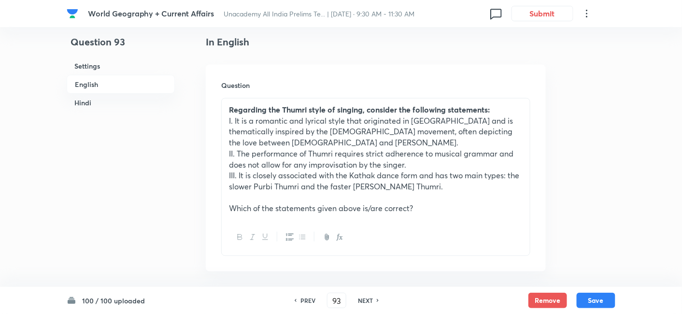
click at [101, 85] on h6 "English" at bounding box center [121, 84] width 108 height 19
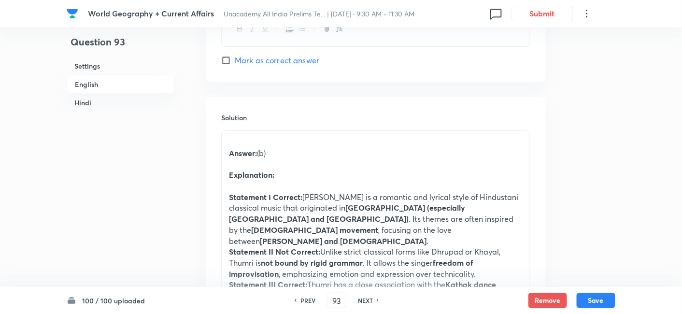
scroll to position [1121, 0]
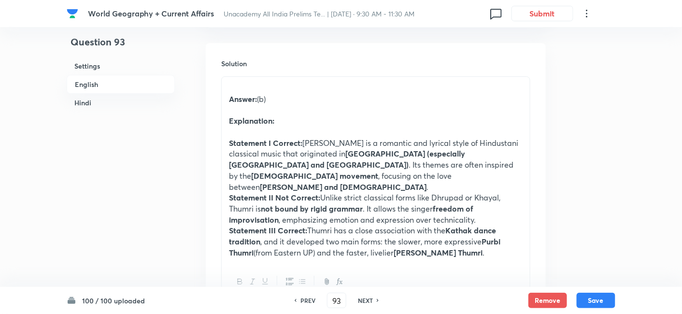
click at [104, 98] on h6 "Hindi" at bounding box center [121, 103] width 108 height 18
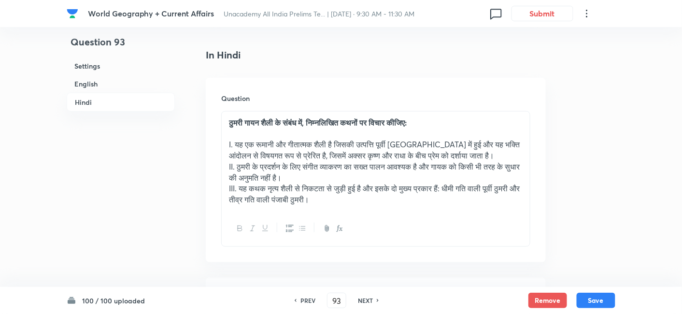
click at [106, 83] on h6 "English" at bounding box center [121, 84] width 108 height 18
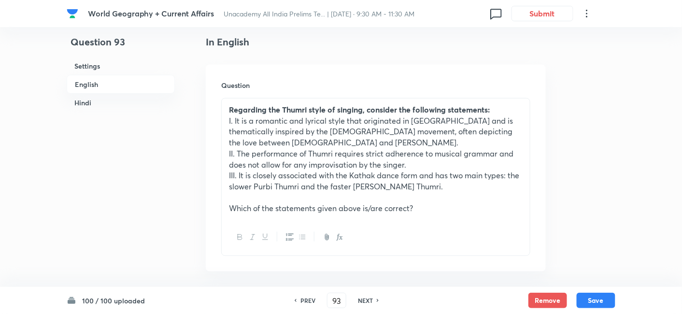
click at [103, 100] on h6 "Hindi" at bounding box center [121, 103] width 108 height 18
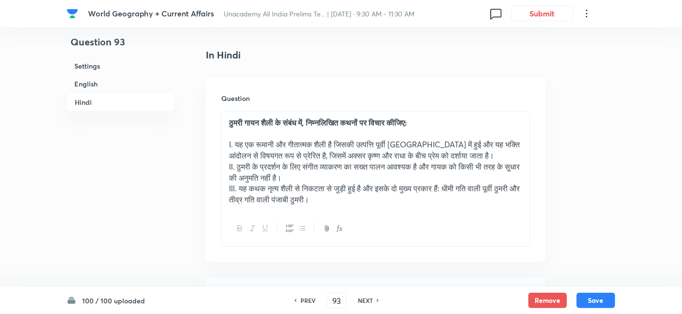
click at [343, 139] on p "I. यह एक रूमानी और गीतात्मक शैली है जिसकी उत्पत्ति पूर्वी [GEOGRAPHIC_DATA] में…" at bounding box center [376, 150] width 294 height 22
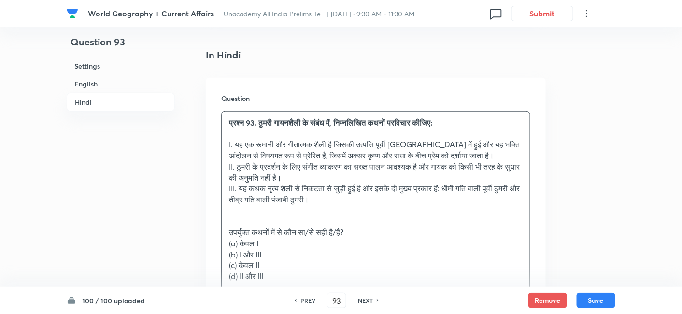
drag, startPoint x: 238, startPoint y: 233, endPoint x: 213, endPoint y: 230, distance: 25.4
click at [216, 232] on div "Question प्रश्न 93. ठुमरी गायनशैली के संबंध में, निम्नलिखित कथनों परविचार कीजिए…" at bounding box center [376, 285] width 340 height 415
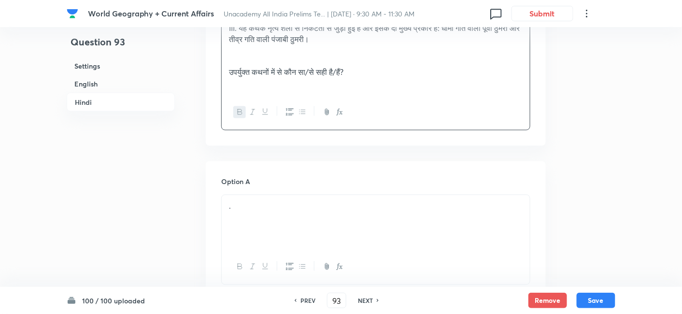
scroll to position [1589, 0]
click at [284, 201] on div "." at bounding box center [376, 221] width 308 height 54
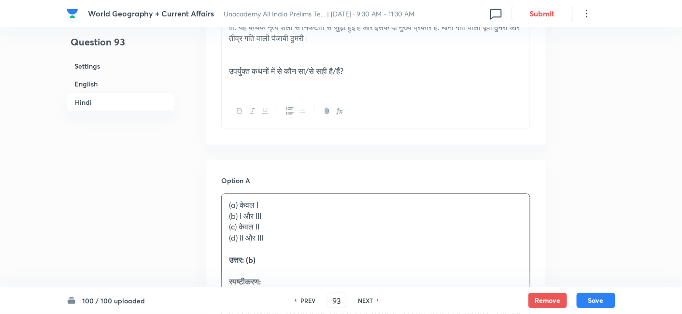
drag, startPoint x: 257, startPoint y: 208, endPoint x: 214, endPoint y: 208, distance: 43.0
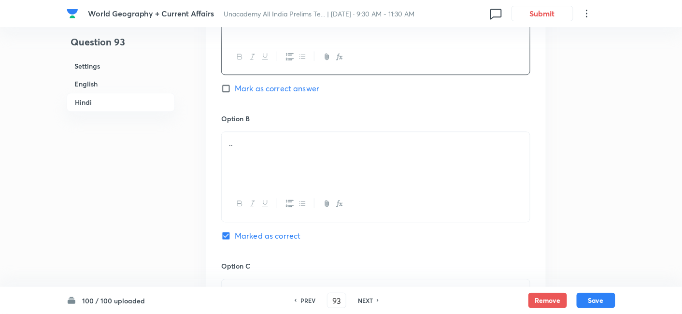
scroll to position [1803, 0]
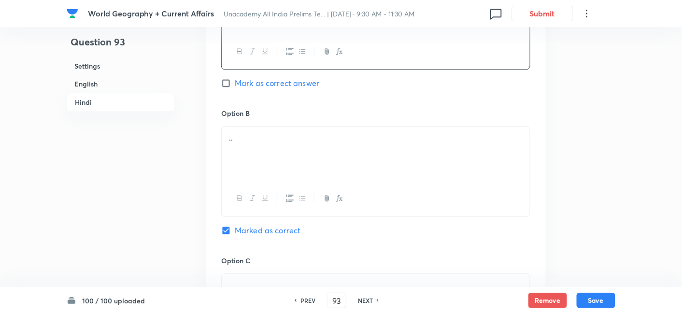
click at [277, 143] on div ".." at bounding box center [376, 154] width 308 height 54
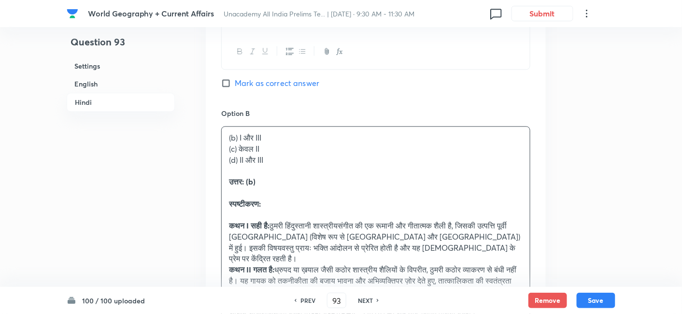
drag, startPoint x: 219, startPoint y: 140, endPoint x: 207, endPoint y: 137, distance: 12.0
click at [207, 137] on div "Option A केवल I Mark as correct answer Option B (b) I और III (c) केवल II (d) II…" at bounding box center [376, 318] width 340 height 744
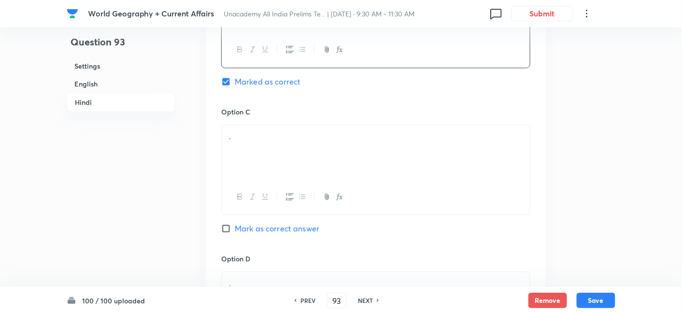
scroll to position [1964, 0]
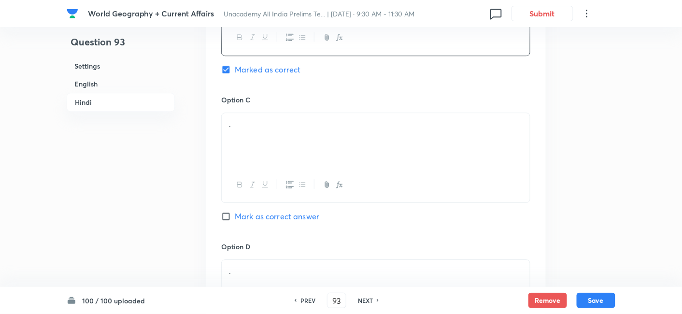
click at [274, 130] on div "." at bounding box center [376, 140] width 308 height 54
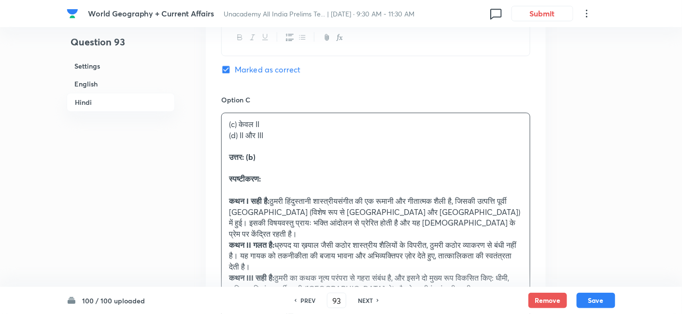
drag, startPoint x: 223, startPoint y: 122, endPoint x: 209, endPoint y: 123, distance: 14.1
click at [212, 122] on div "Option A केवल I Mark as correct answer Option B I और III Marked as correct Opti…" at bounding box center [376, 151] width 340 height 733
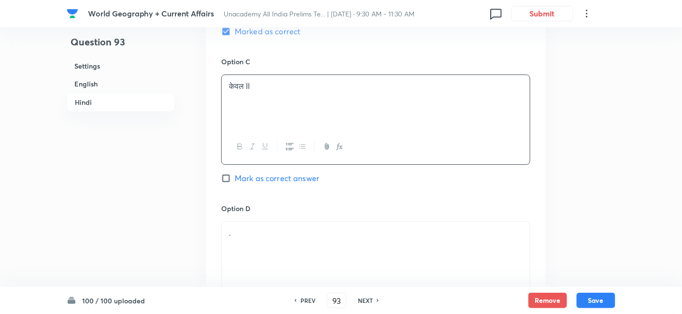
scroll to position [2072, 0]
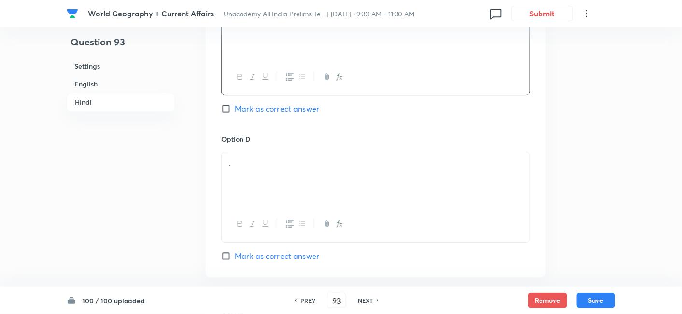
click at [275, 164] on div "." at bounding box center [376, 179] width 308 height 54
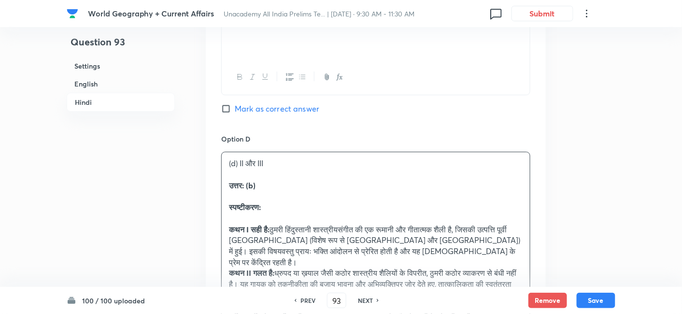
drag, startPoint x: 221, startPoint y: 162, endPoint x: 200, endPoint y: 160, distance: 20.9
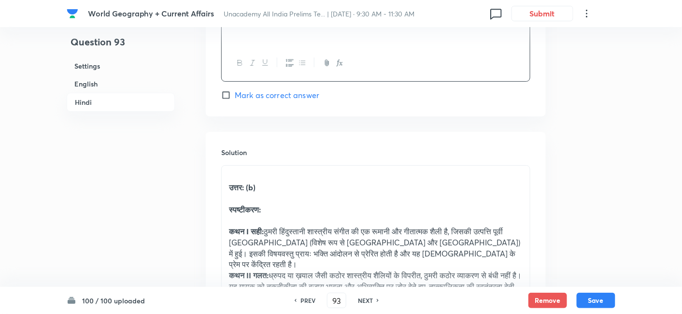
click at [283, 215] on p at bounding box center [376, 220] width 294 height 11
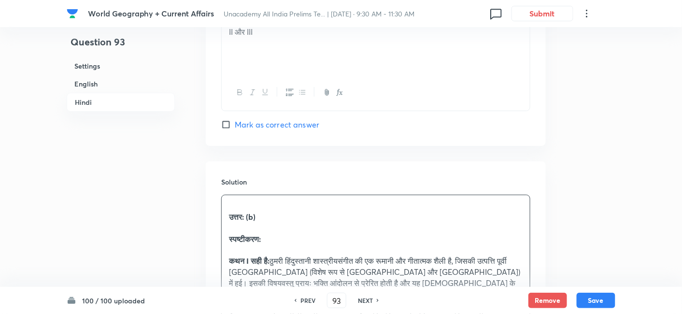
scroll to position [2305, 0]
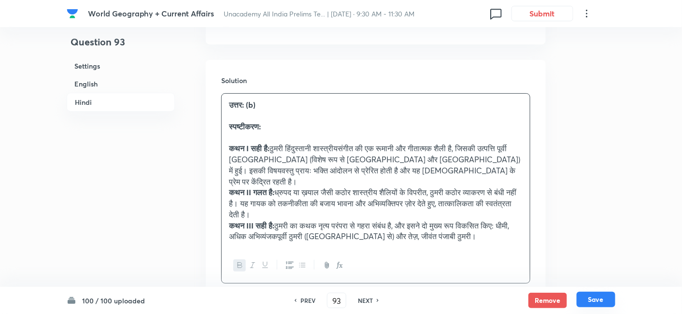
click at [592, 295] on button "Save" at bounding box center [596, 299] width 39 height 15
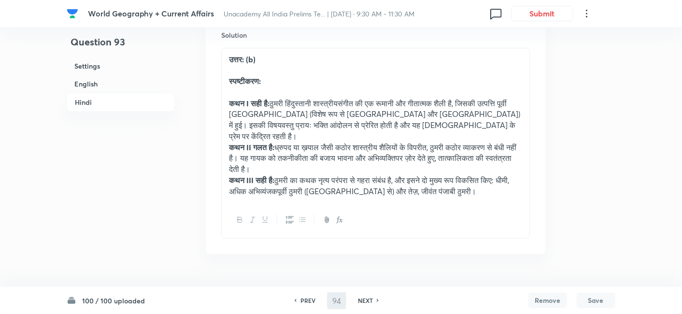
scroll to position [2230, 0]
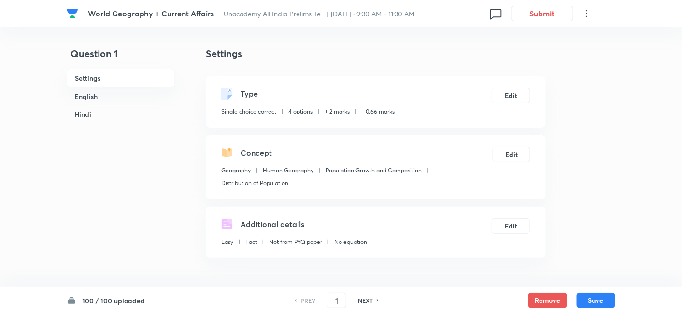
checkbox input "true"
drag, startPoint x: 344, startPoint y: 300, endPoint x: 323, endPoint y: 301, distance: 20.8
click at [323, 301] on div "PREV 1 ​ NEXT" at bounding box center [336, 300] width 125 height 15
type input "93"
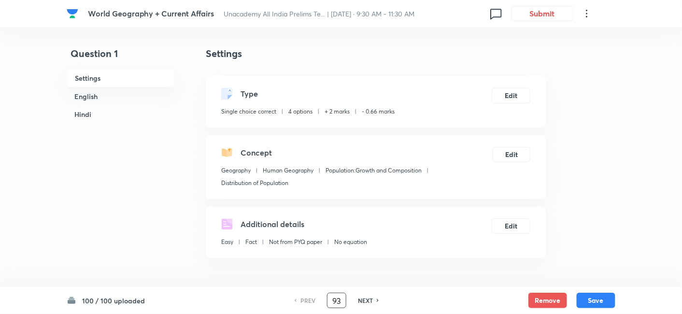
checkbox input "false"
checkbox input "true"
click at [99, 98] on h6 "English" at bounding box center [121, 96] width 108 height 18
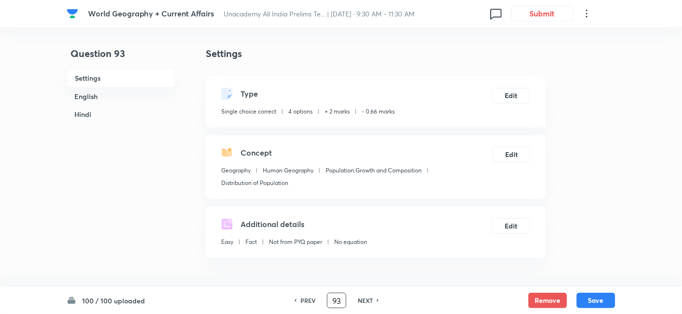
click at [99, 105] on h6 "Hindi" at bounding box center [121, 114] width 108 height 18
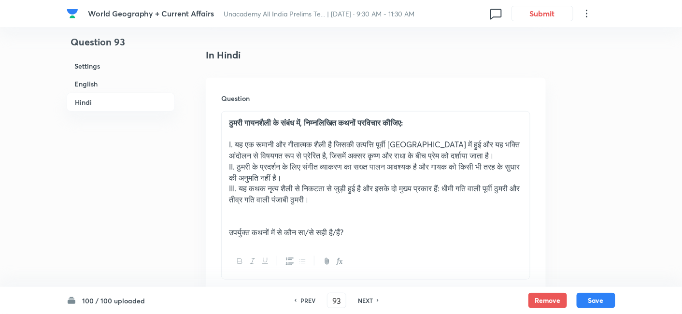
click at [99, 103] on h6 "Hindi" at bounding box center [121, 102] width 108 height 19
click at [98, 78] on h6 "English" at bounding box center [121, 84] width 108 height 18
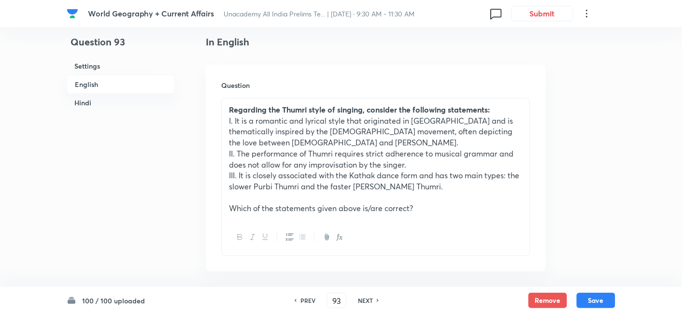
click at [99, 95] on h6 "Hindi" at bounding box center [121, 103] width 108 height 18
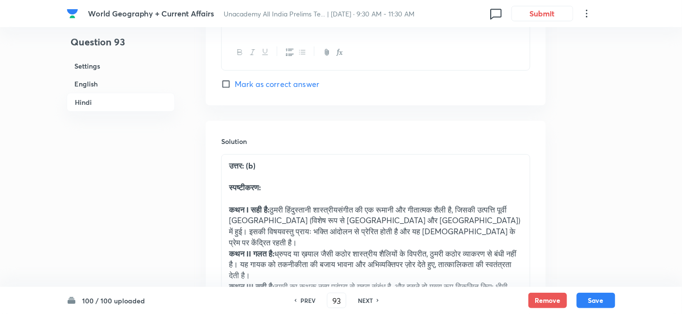
scroll to position [2339, 0]
